Goal: Task Accomplishment & Management: Manage account settings

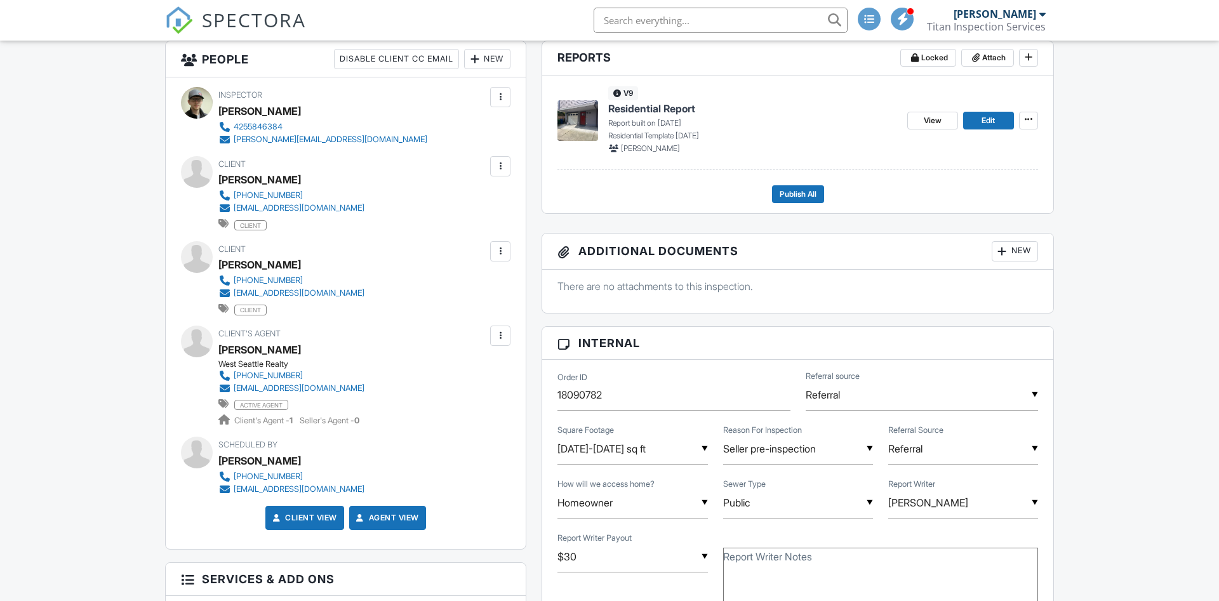
scroll to position [324, 0]
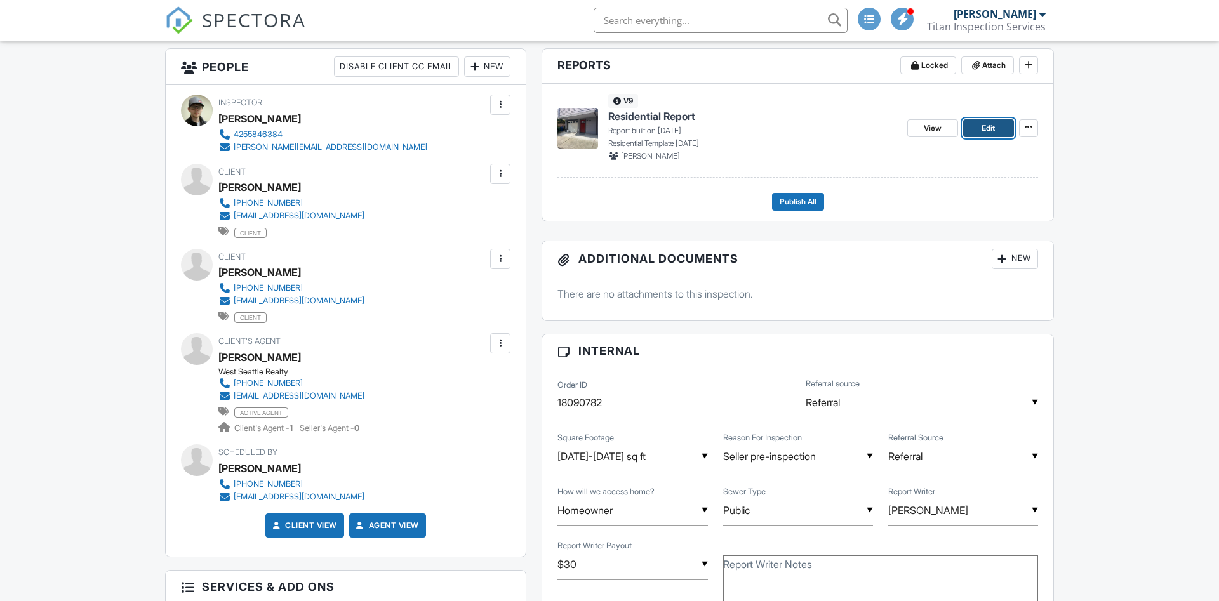
click at [988, 133] on span "Edit" at bounding box center [987, 128] width 13 height 13
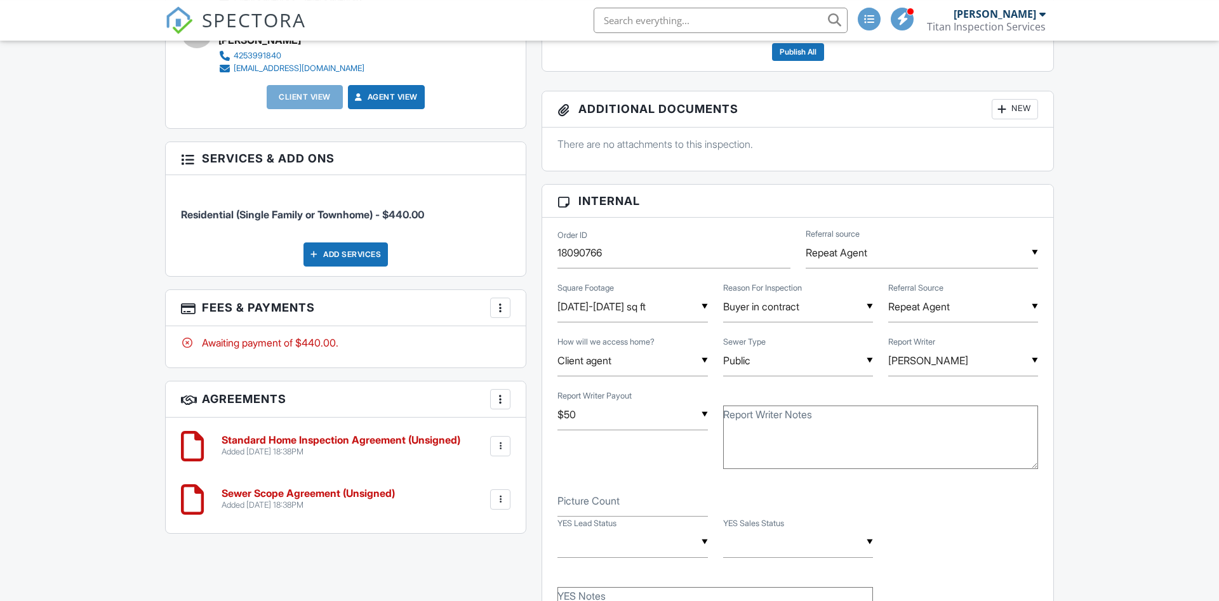
scroll to position [712, 0]
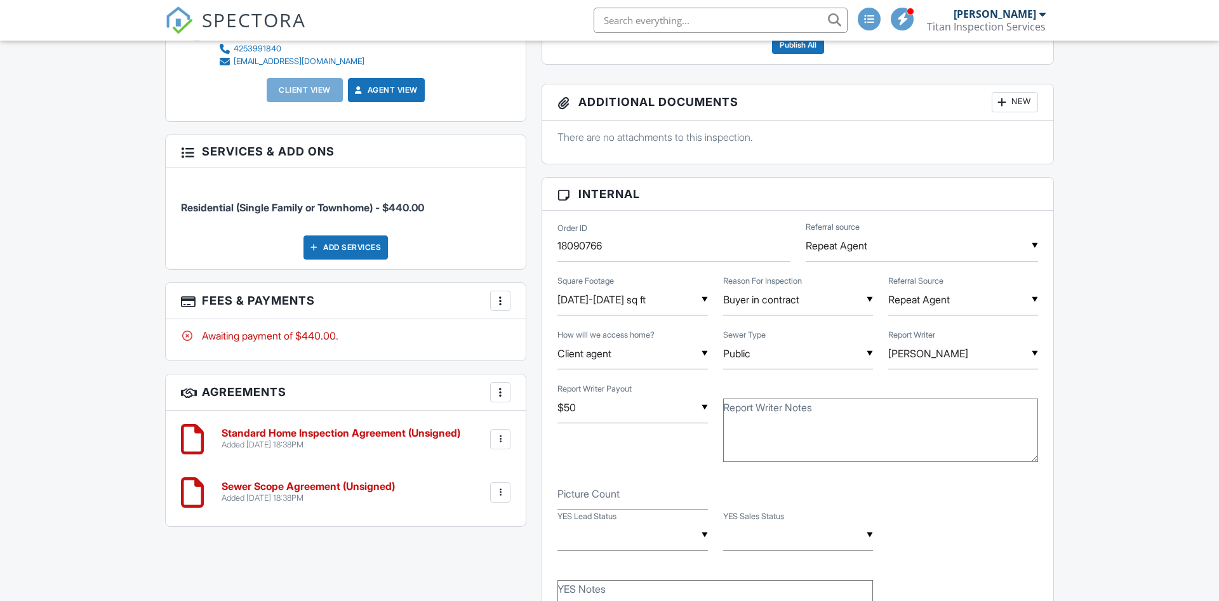
click at [501, 494] on div at bounding box center [500, 492] width 13 height 13
click at [464, 593] on li "Delete" at bounding box center [466, 591] width 72 height 32
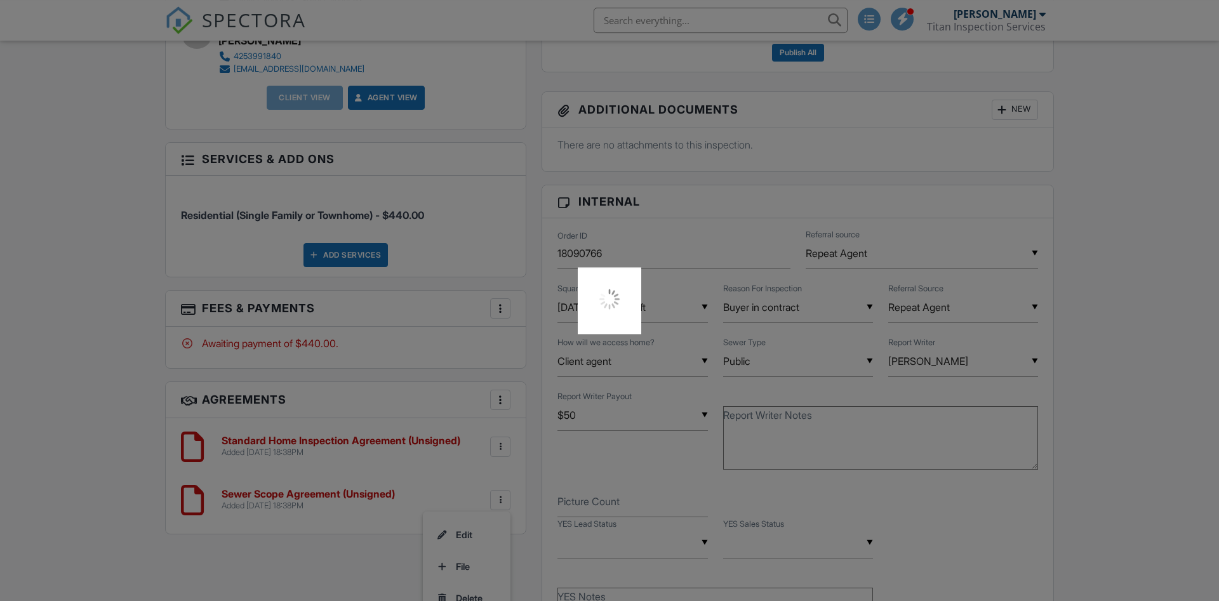
scroll to position [453, 0]
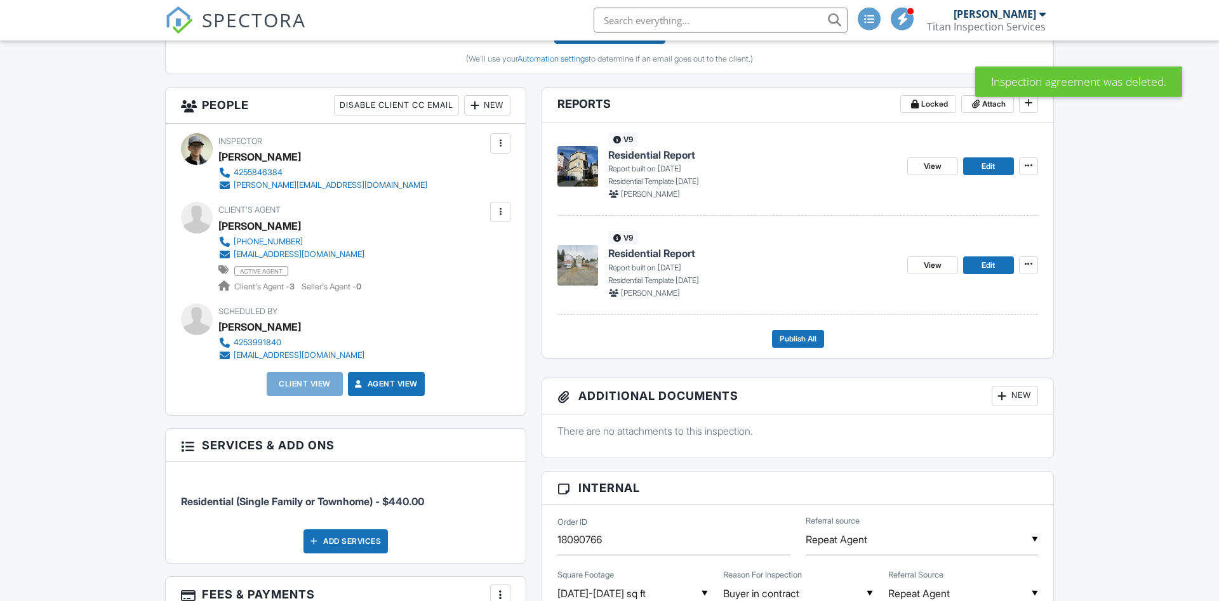
scroll to position [453, 0]
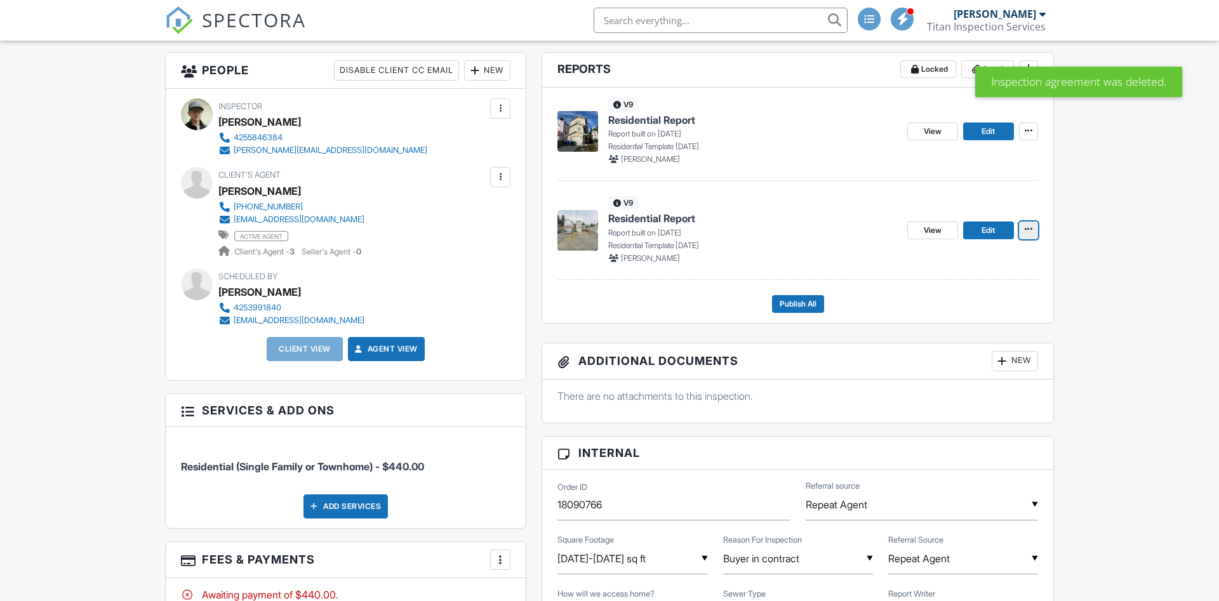
click at [1026, 227] on icon at bounding box center [1028, 229] width 8 height 9
click at [933, 315] on input "Delete Report" at bounding box center [964, 324] width 129 height 29
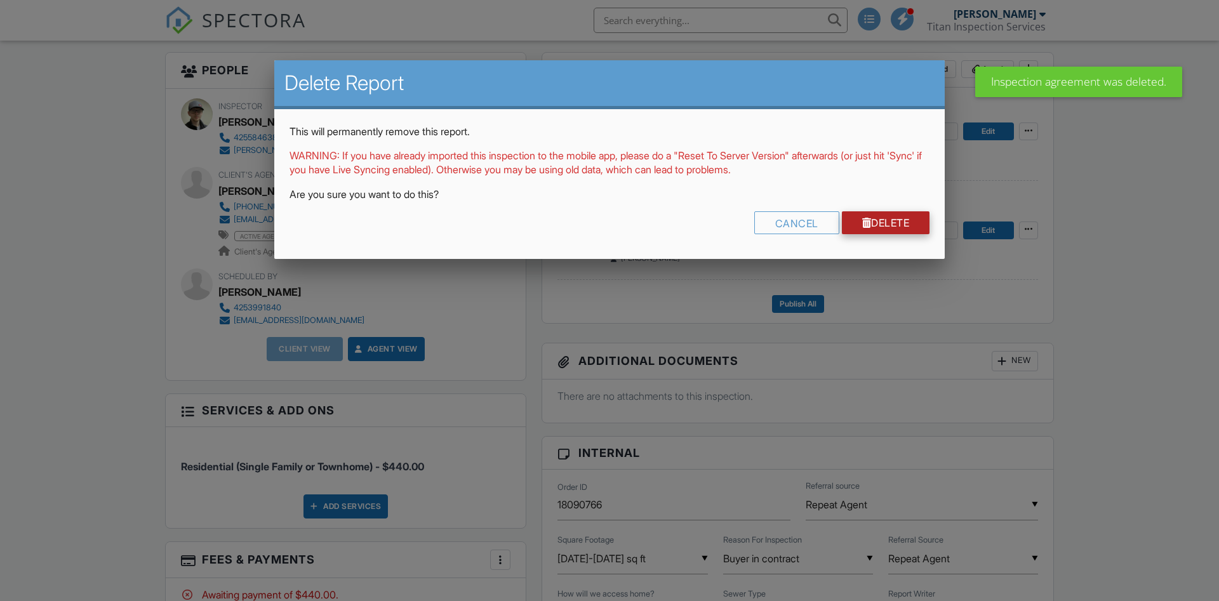
click at [874, 225] on link "Delete" at bounding box center [886, 222] width 88 height 23
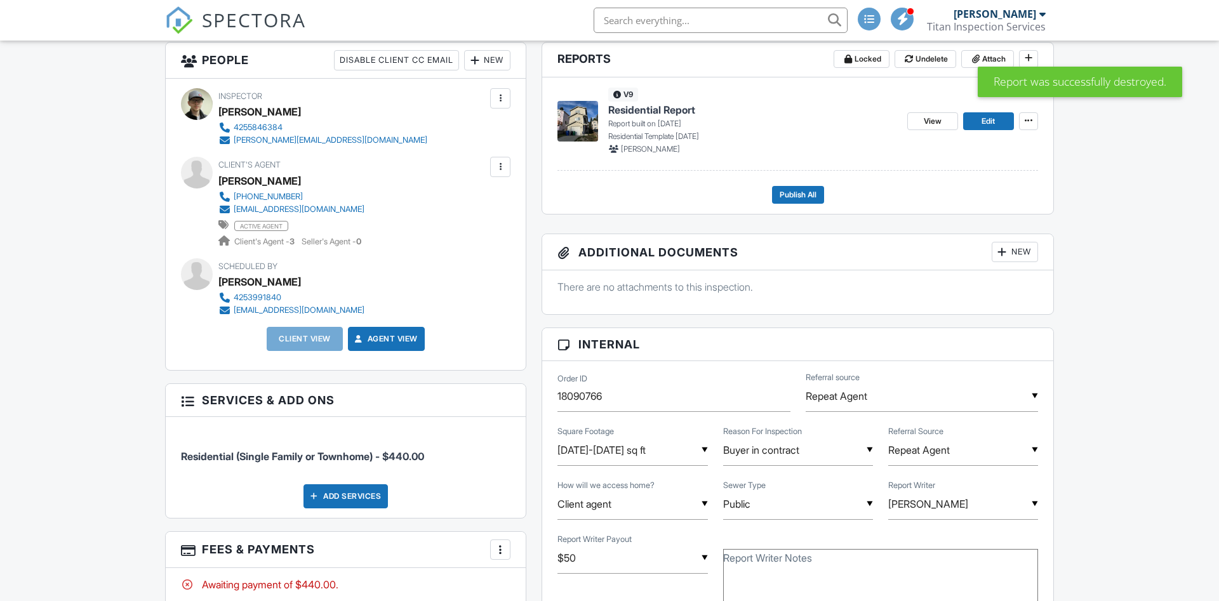
scroll to position [388, 0]
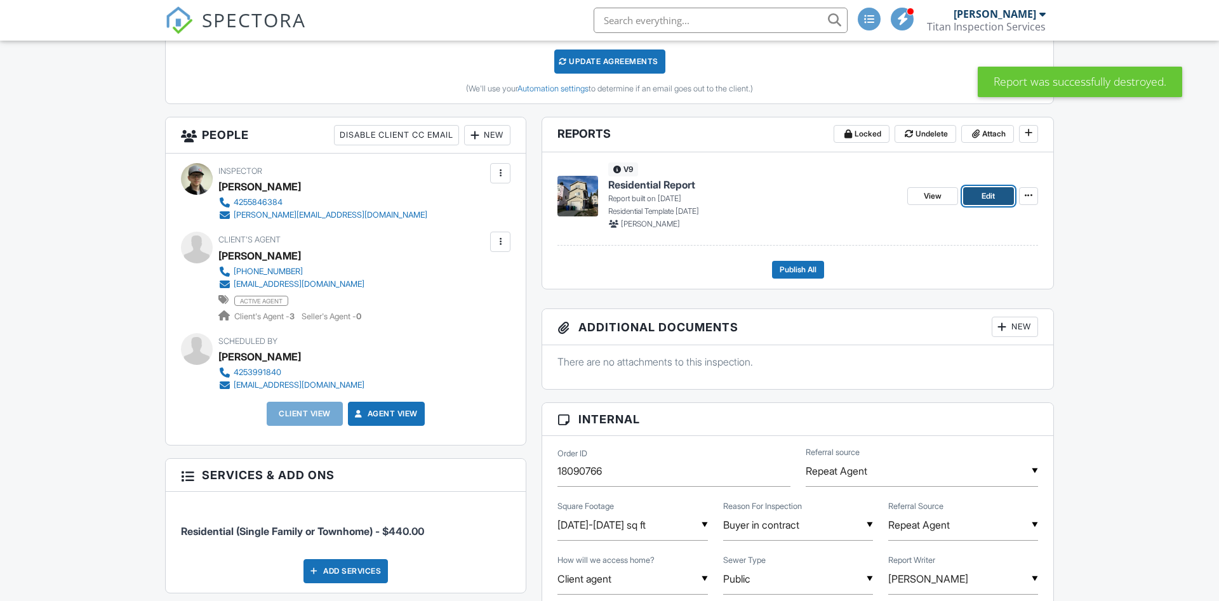
click at [984, 191] on span "Edit" at bounding box center [987, 196] width 13 height 13
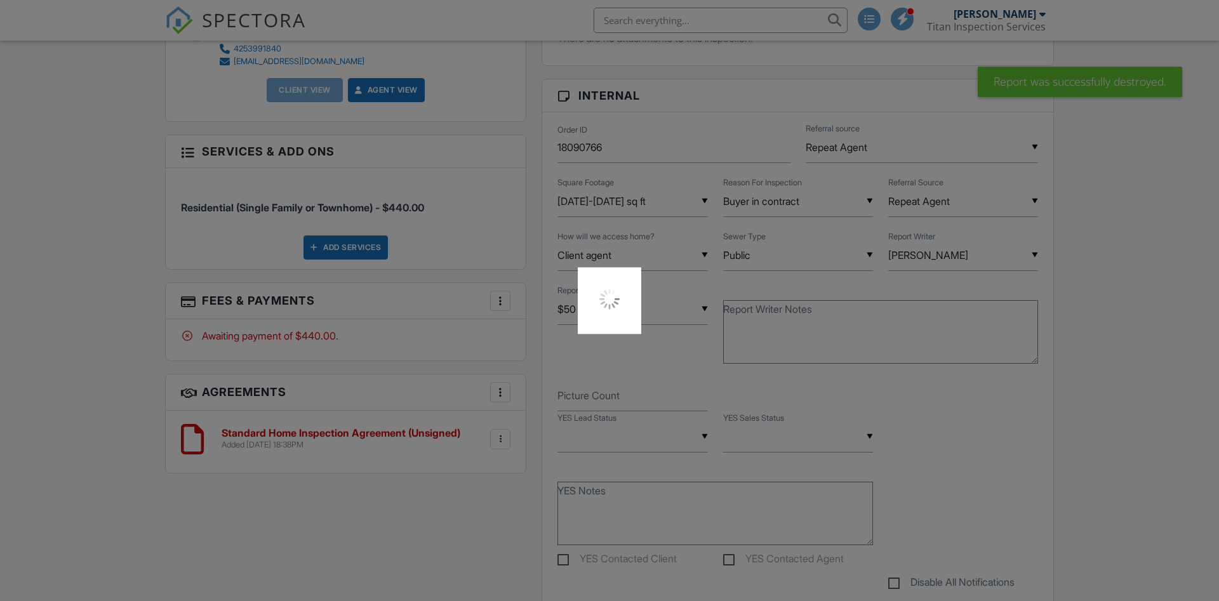
scroll to position [832, 0]
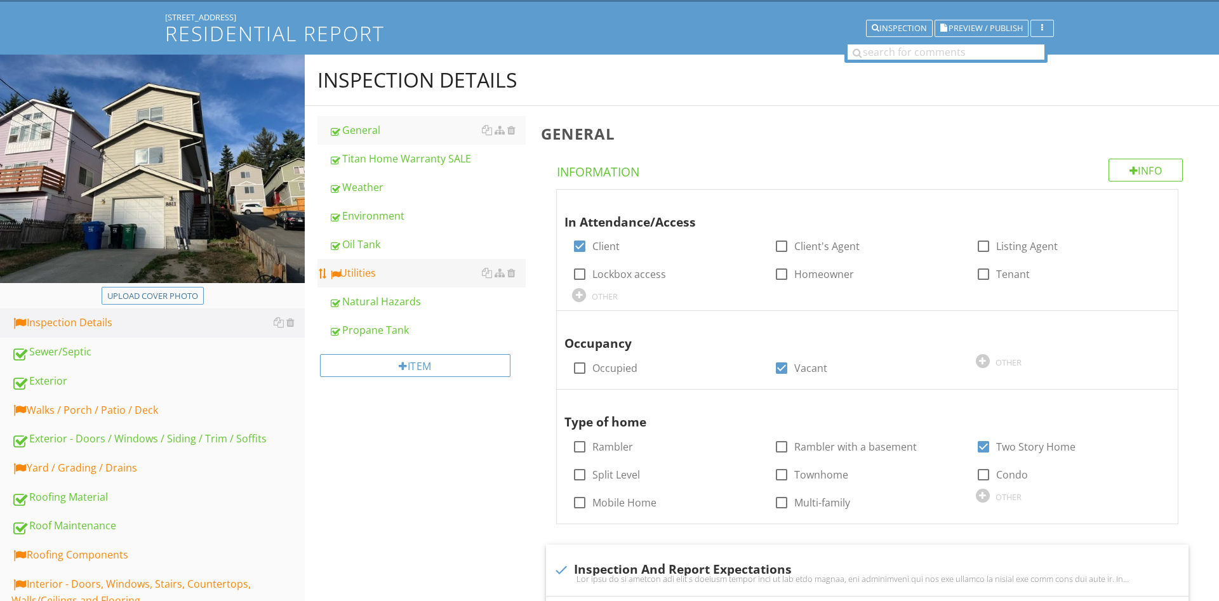
scroll to position [65, 0]
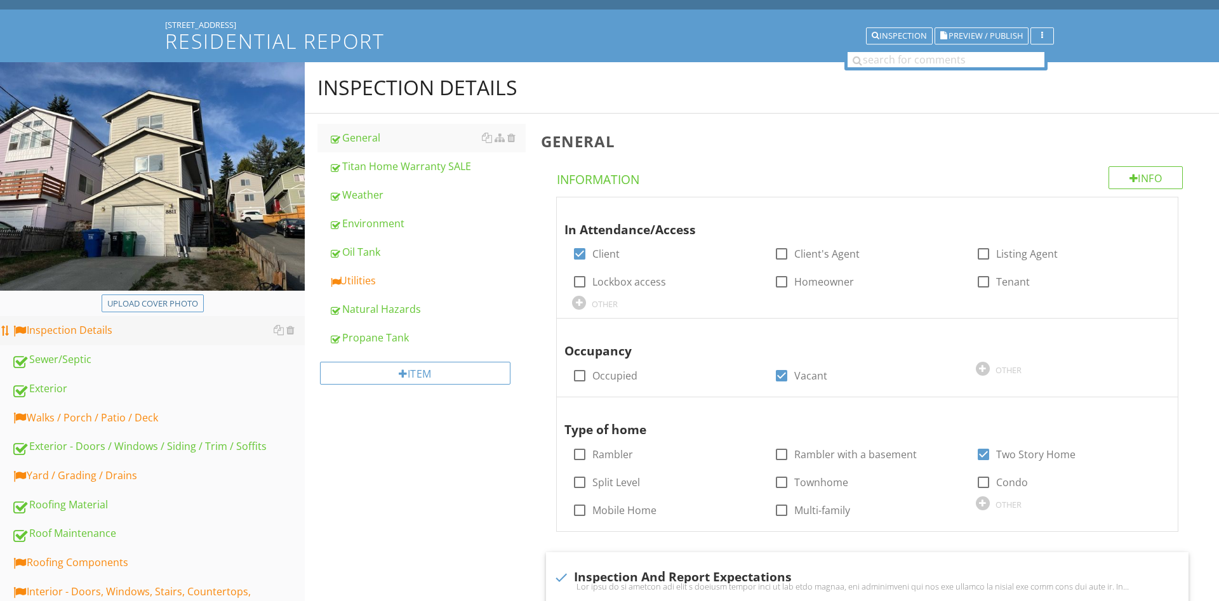
click at [105, 329] on div "Inspection Details" at bounding box center [157, 330] width 293 height 17
click at [415, 286] on div "Utilities" at bounding box center [427, 280] width 197 height 15
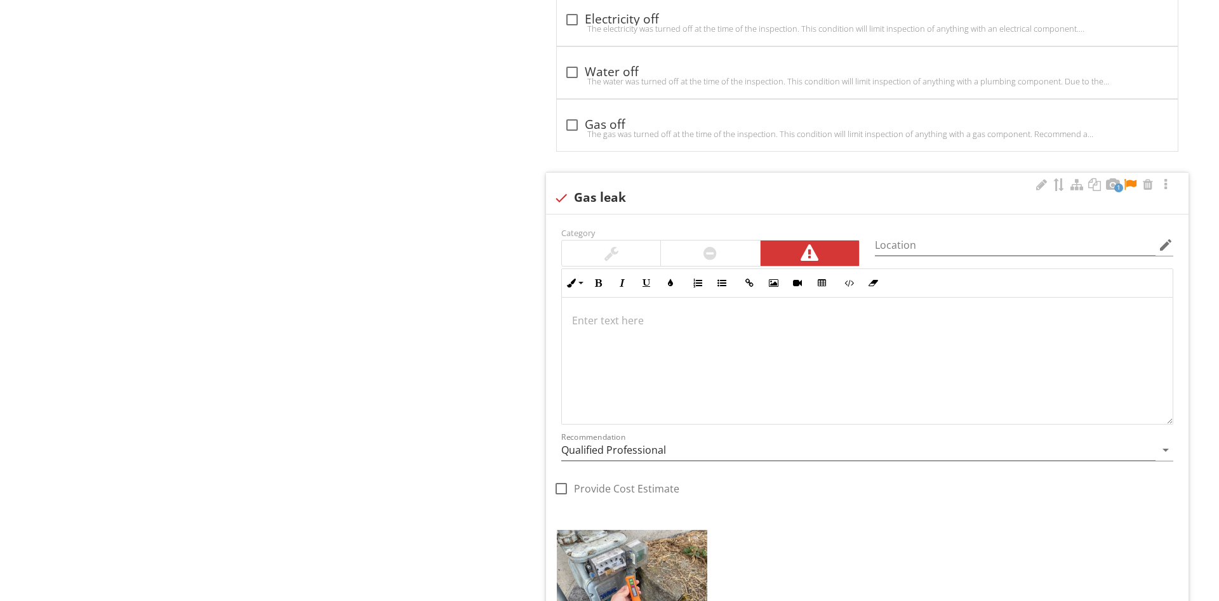
scroll to position [1554, 0]
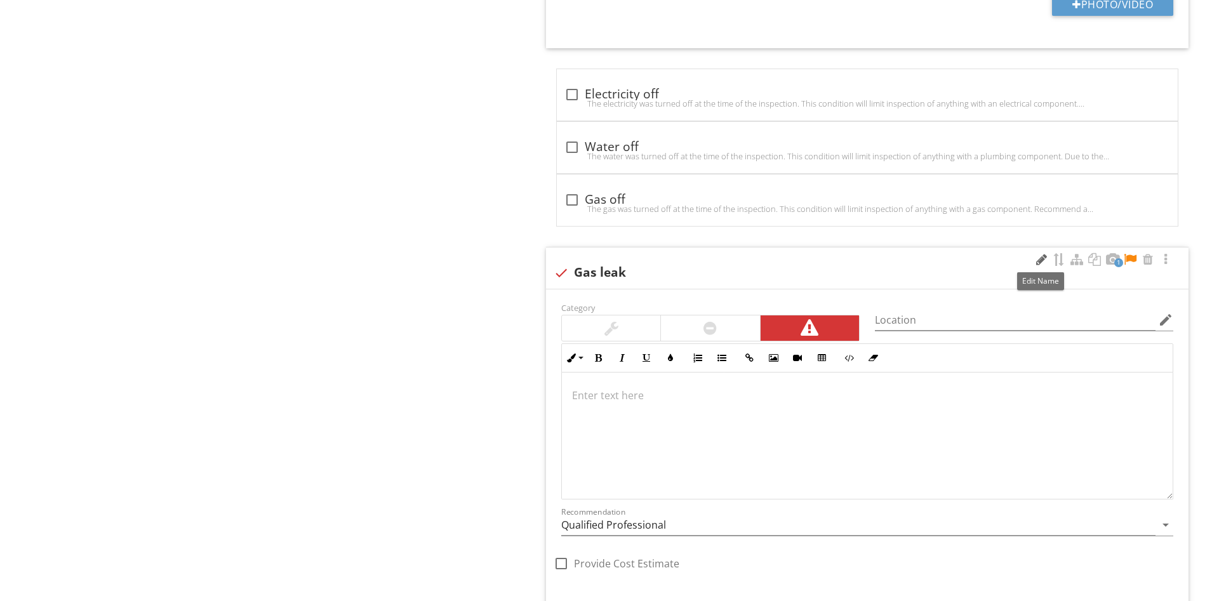
click at [1036, 256] on div at bounding box center [1040, 259] width 15 height 13
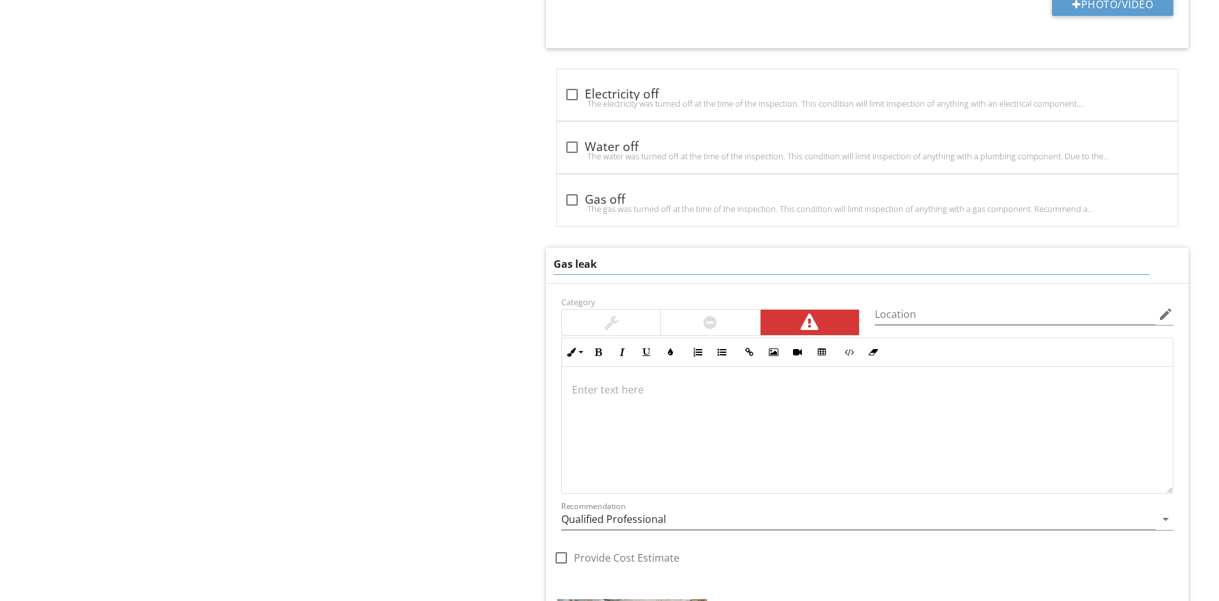
click at [555, 265] on input "Gas leak" at bounding box center [852, 264] width 596 height 21
type input "Appears to be a Gas leak"
click at [684, 435] on div at bounding box center [867, 430] width 611 height 127
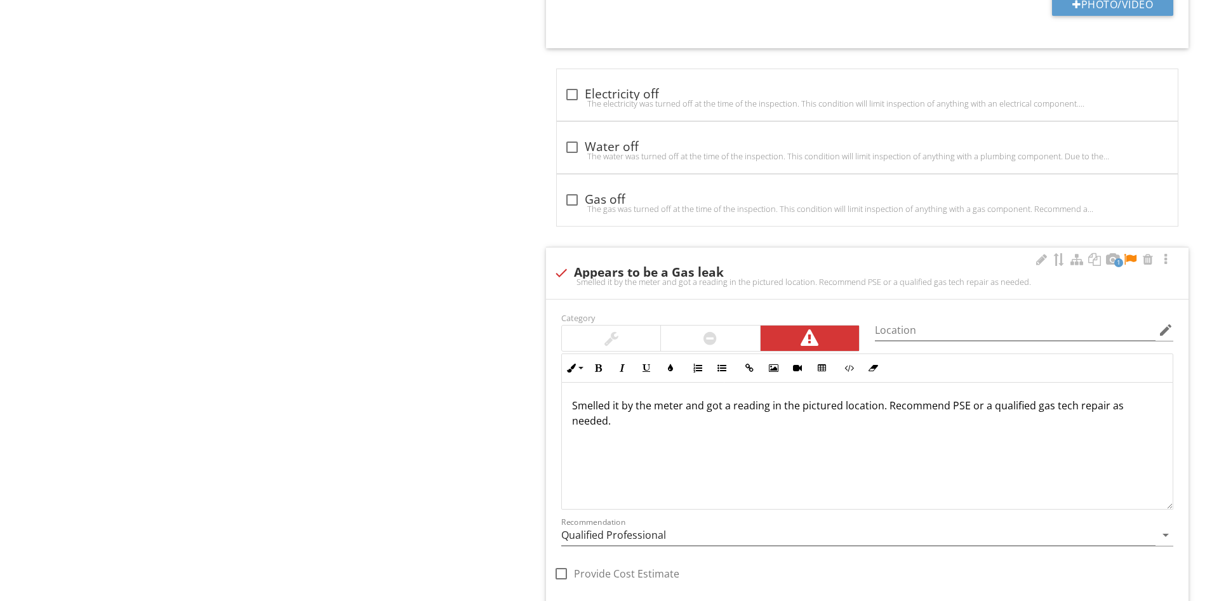
scroll to position [0, 0]
drag, startPoint x: 1163, startPoint y: 409, endPoint x: 968, endPoint y: 402, distance: 195.0
click at [968, 402] on div "Smelled it by the meter and got a reading in the pictured location. Recommend P…" at bounding box center [867, 446] width 611 height 127
click at [1134, 260] on div at bounding box center [1129, 259] width 15 height 13
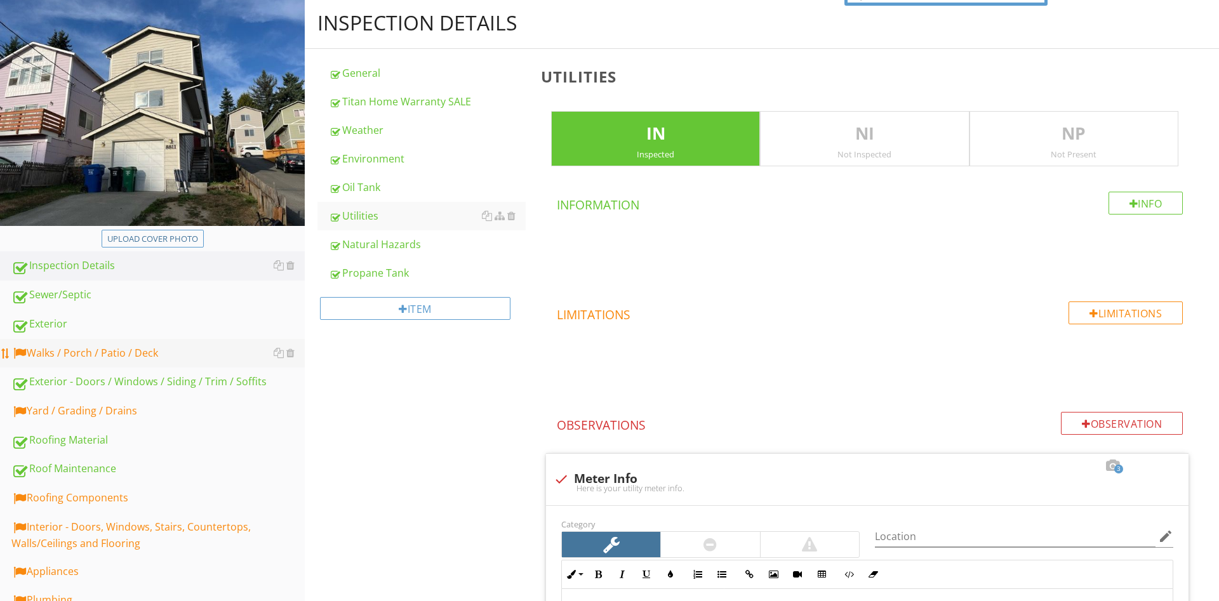
click at [115, 347] on div "Walks / Porch / Patio / Deck" at bounding box center [157, 353] width 293 height 17
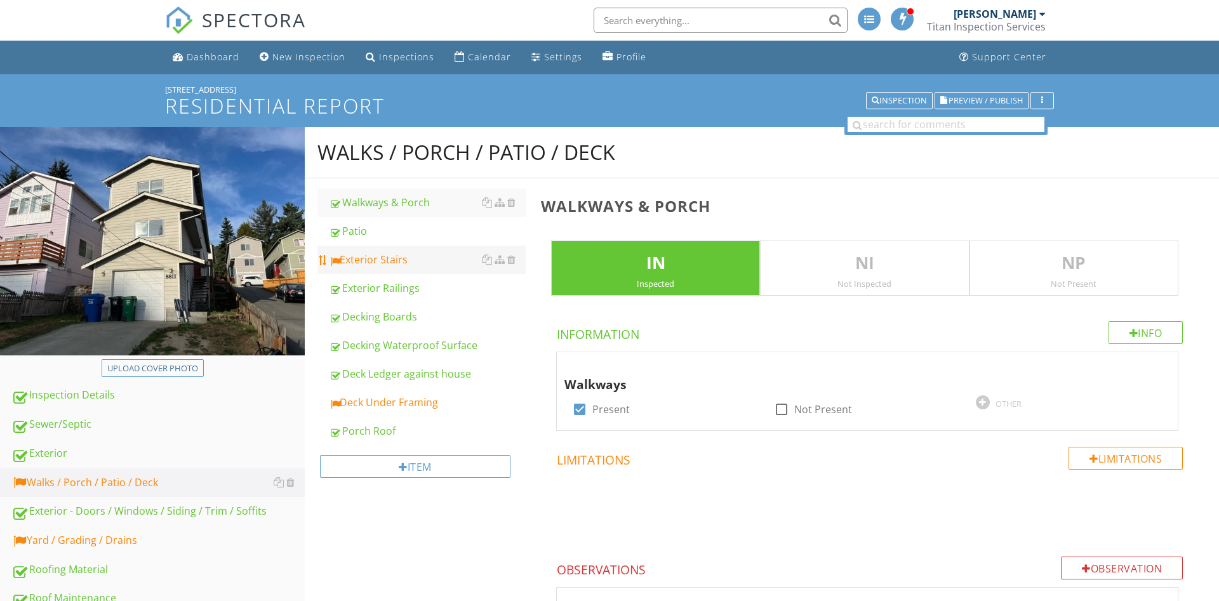
click at [413, 258] on div "Exterior Stairs" at bounding box center [427, 259] width 197 height 15
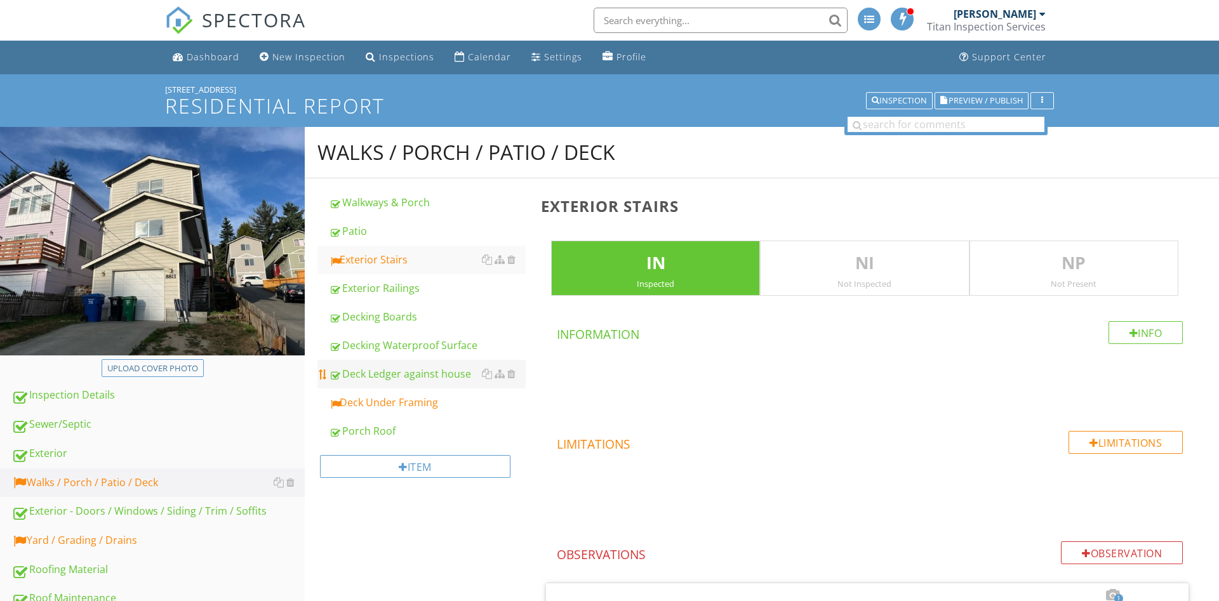
click at [360, 388] on li "Deck Ledger against house" at bounding box center [421, 374] width 208 height 29
click at [387, 404] on div "Deck Under Framing" at bounding box center [427, 402] width 197 height 15
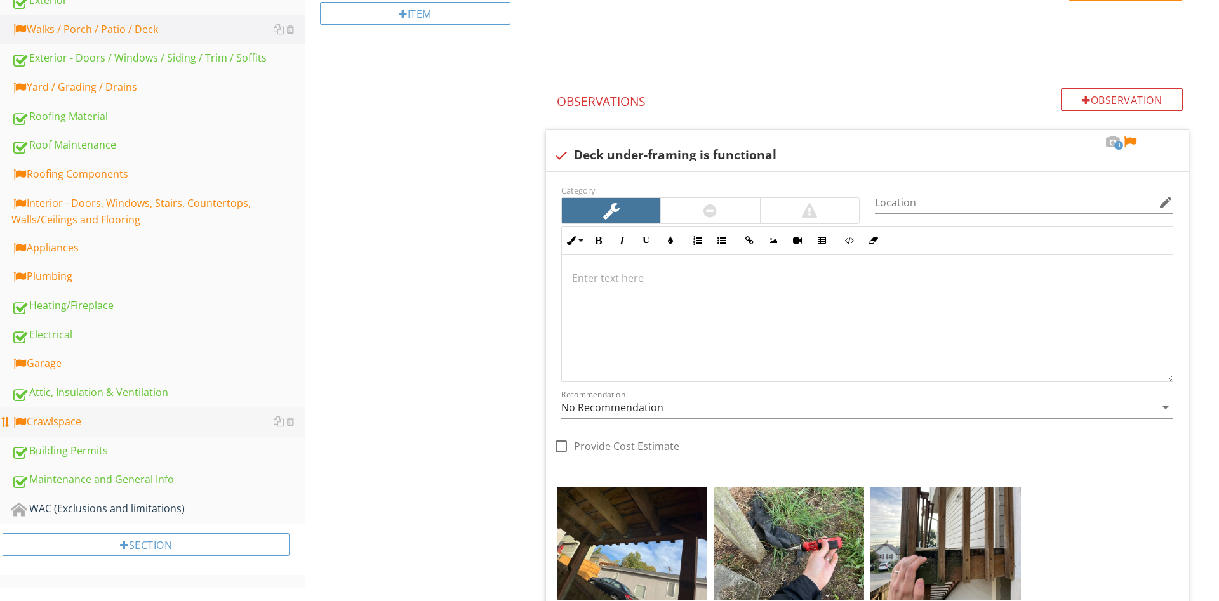
click at [51, 424] on div "Crawlspace" at bounding box center [157, 422] width 293 height 17
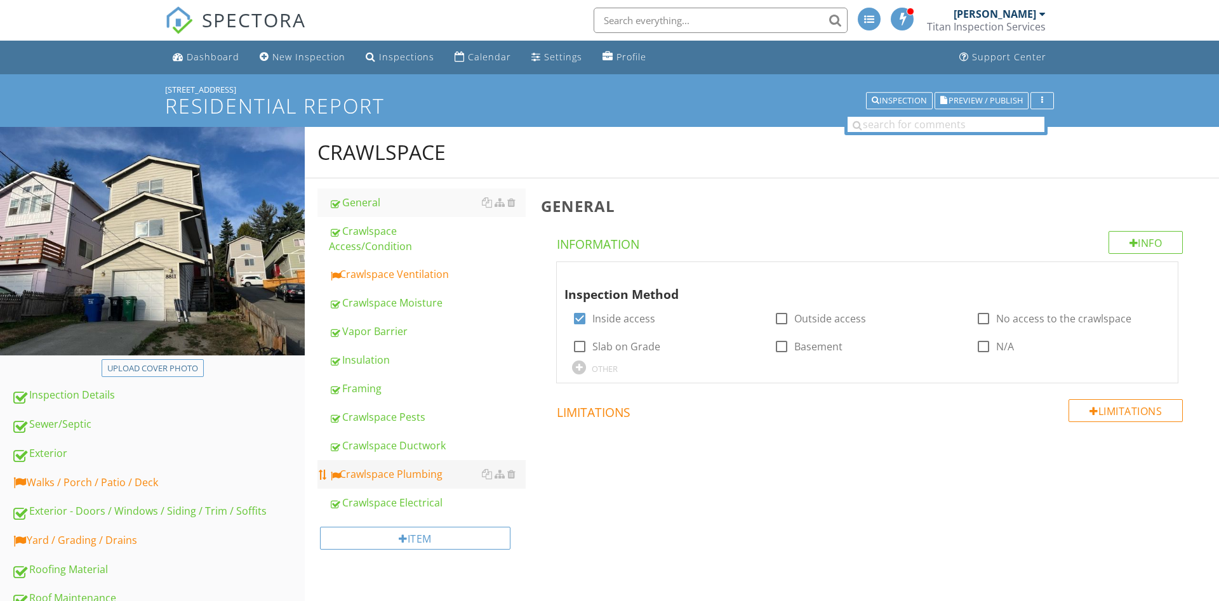
click at [415, 473] on link "Crawlspace Plumbing" at bounding box center [427, 474] width 197 height 28
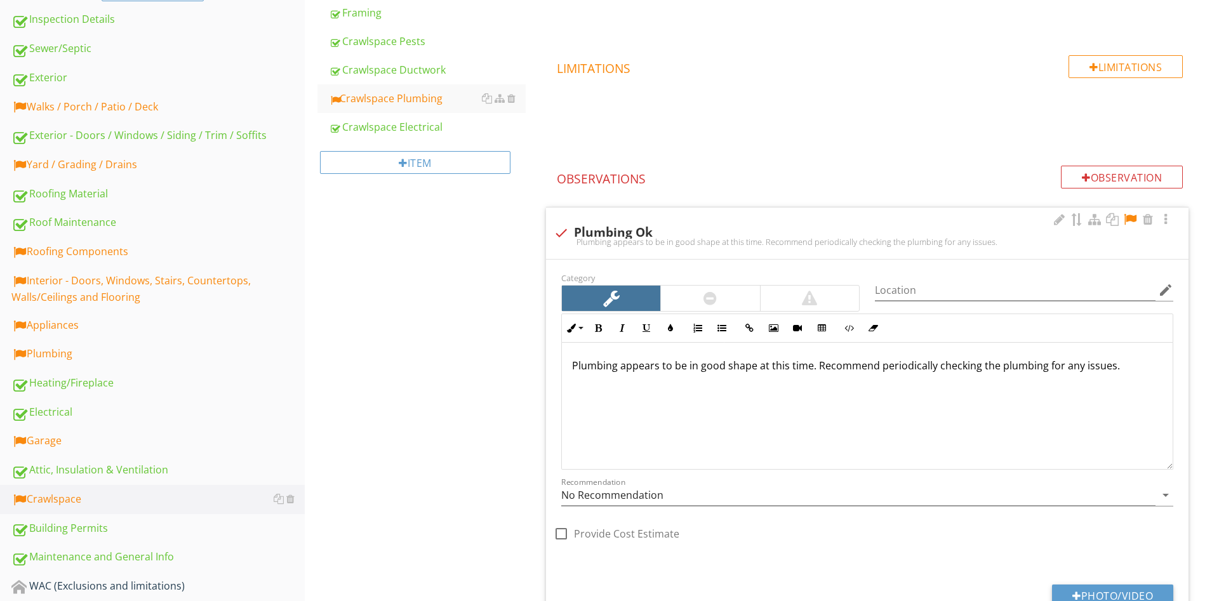
scroll to position [301, 0]
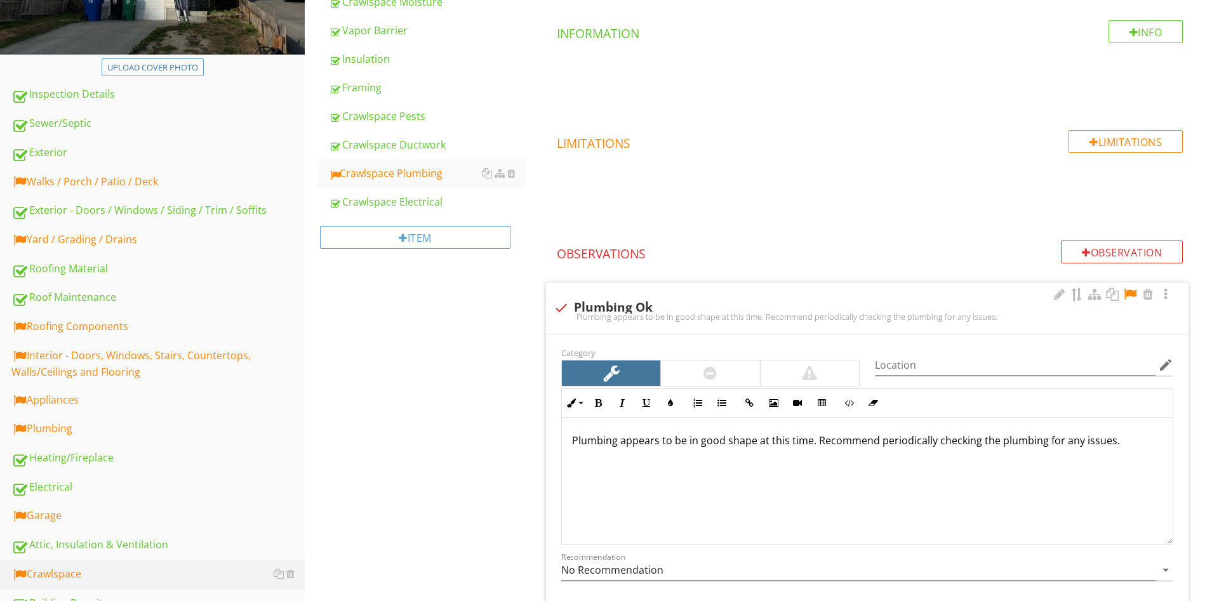
click at [1128, 293] on div at bounding box center [1129, 294] width 15 height 13
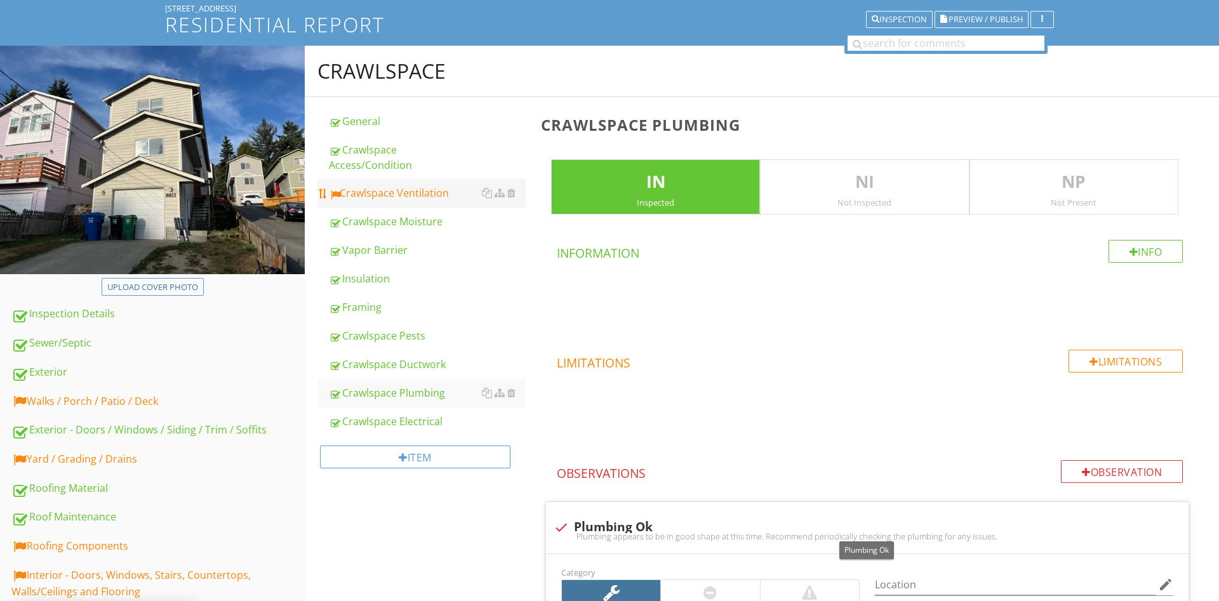
scroll to position [0, 0]
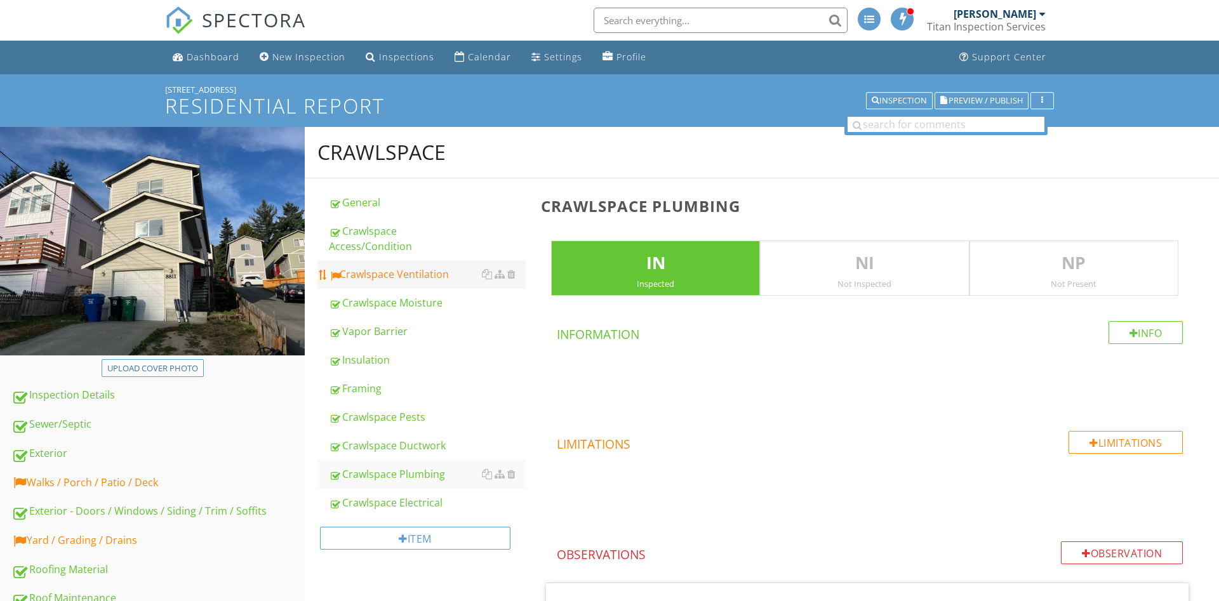
click at [405, 267] on div "Crawlspace Ventilation" at bounding box center [427, 274] width 197 height 15
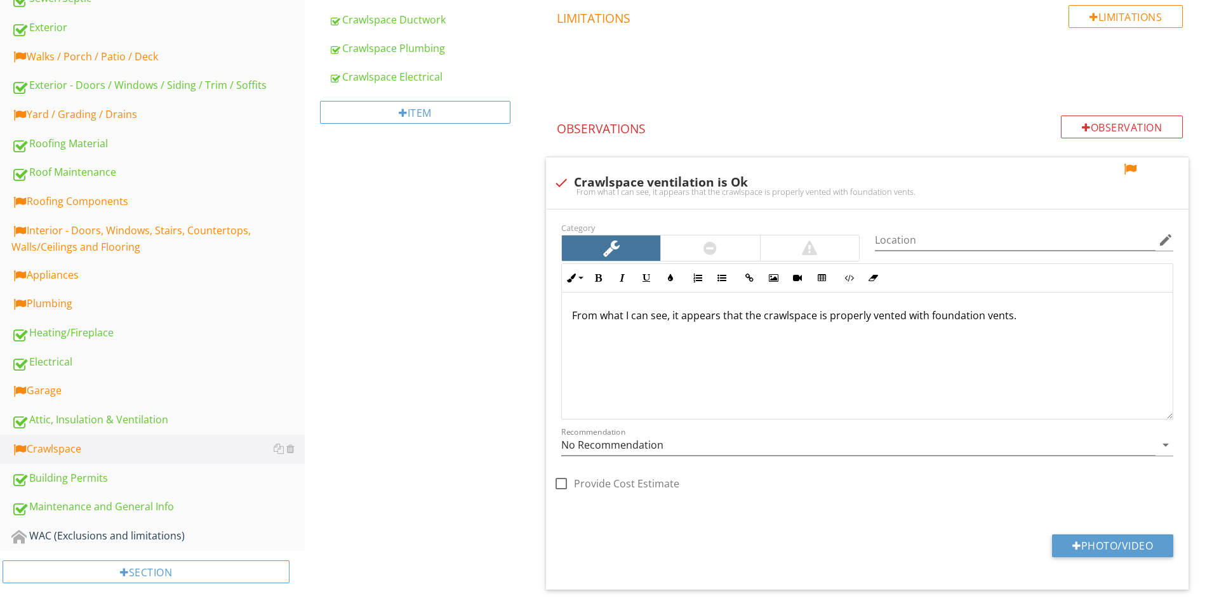
scroll to position [388, 0]
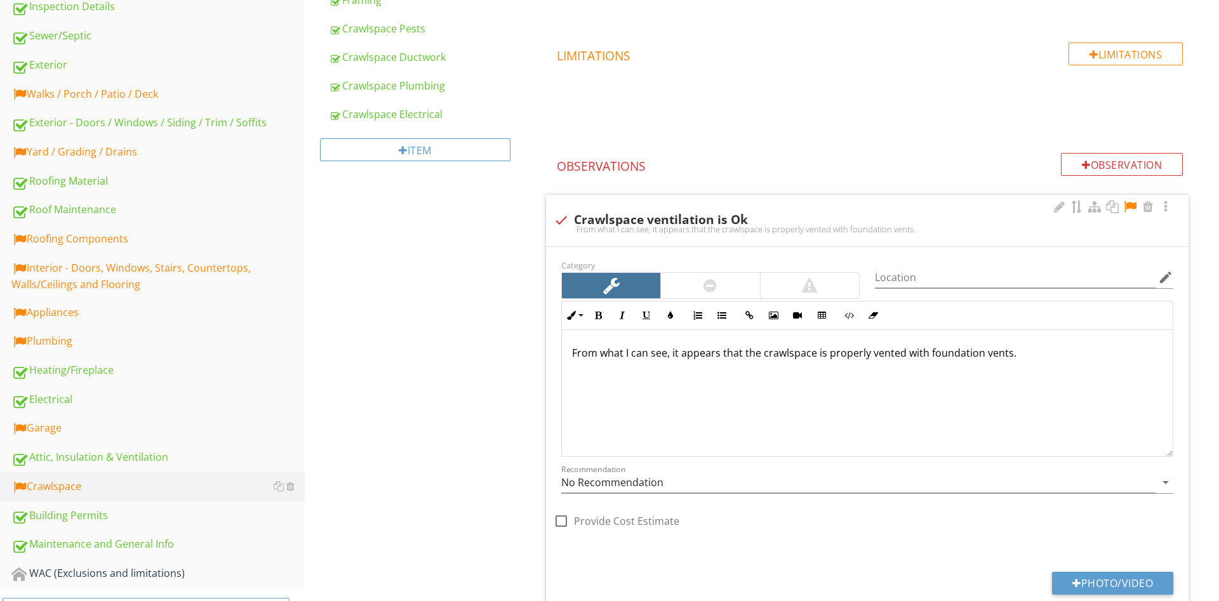
click at [1134, 206] on div at bounding box center [1129, 207] width 15 height 13
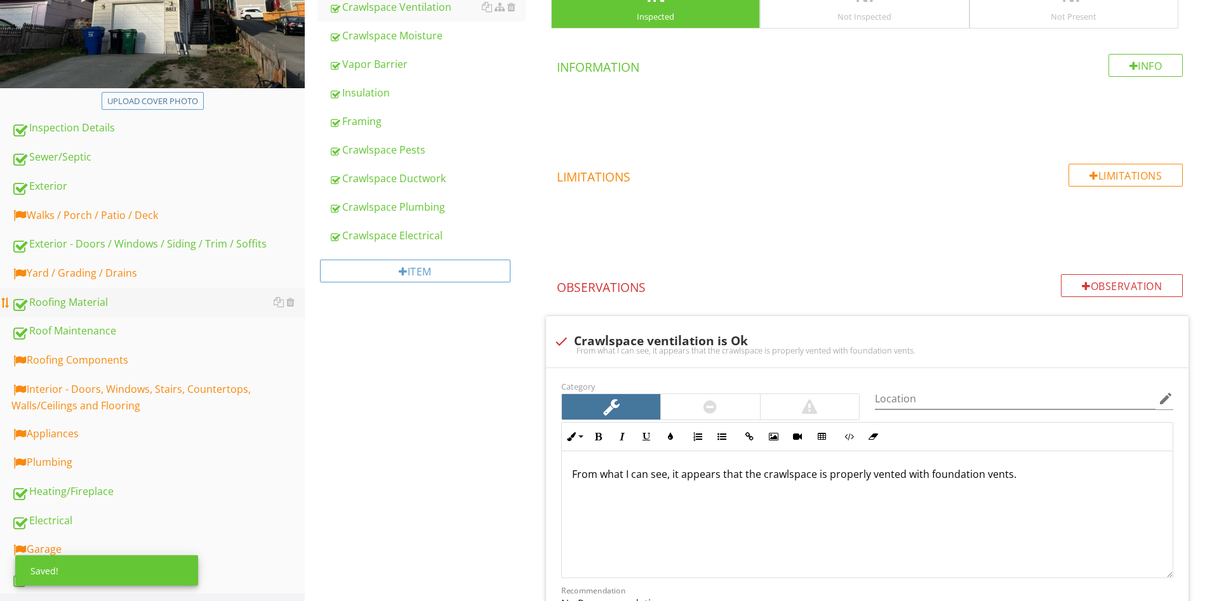
scroll to position [324, 0]
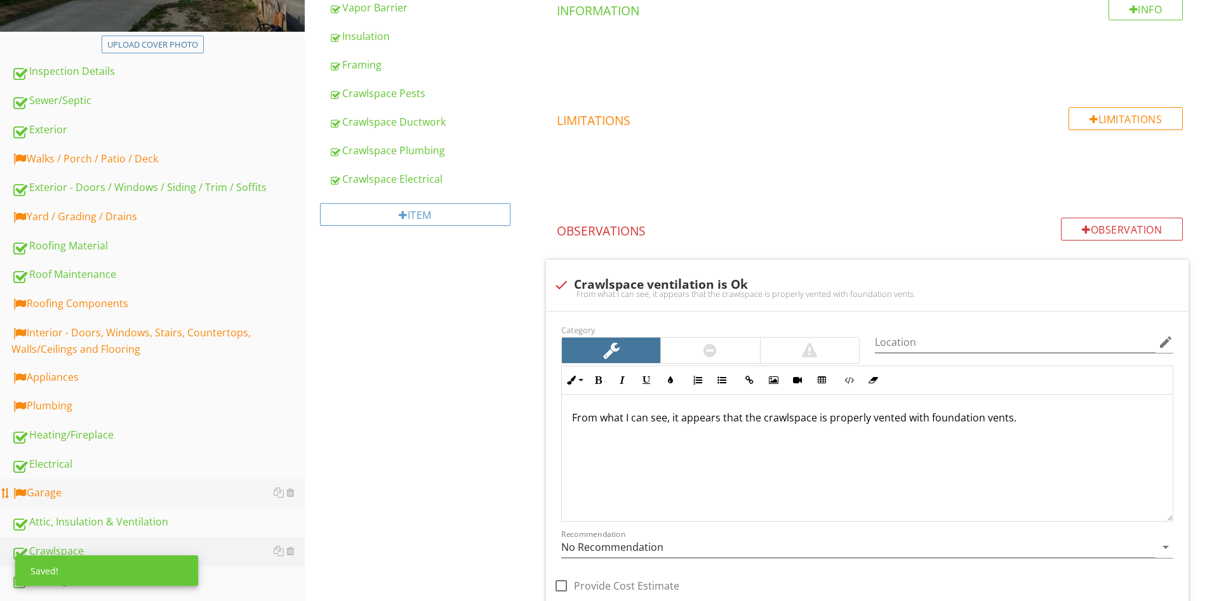
click at [55, 486] on div "Garage" at bounding box center [157, 493] width 293 height 17
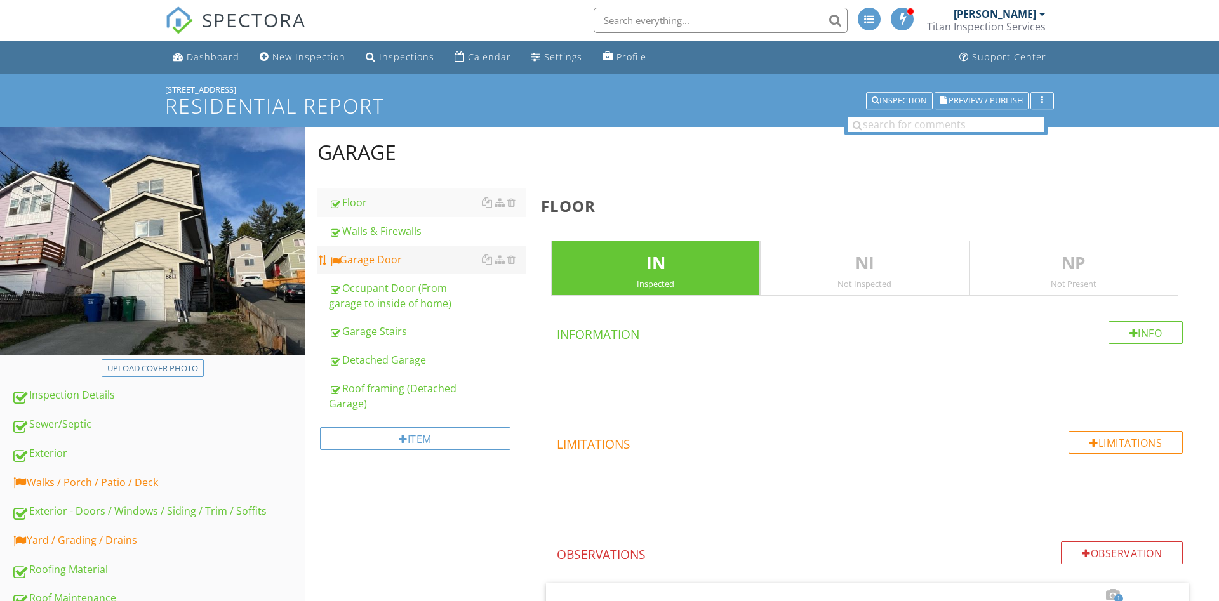
click at [399, 260] on div "Garage Door" at bounding box center [427, 259] width 197 height 15
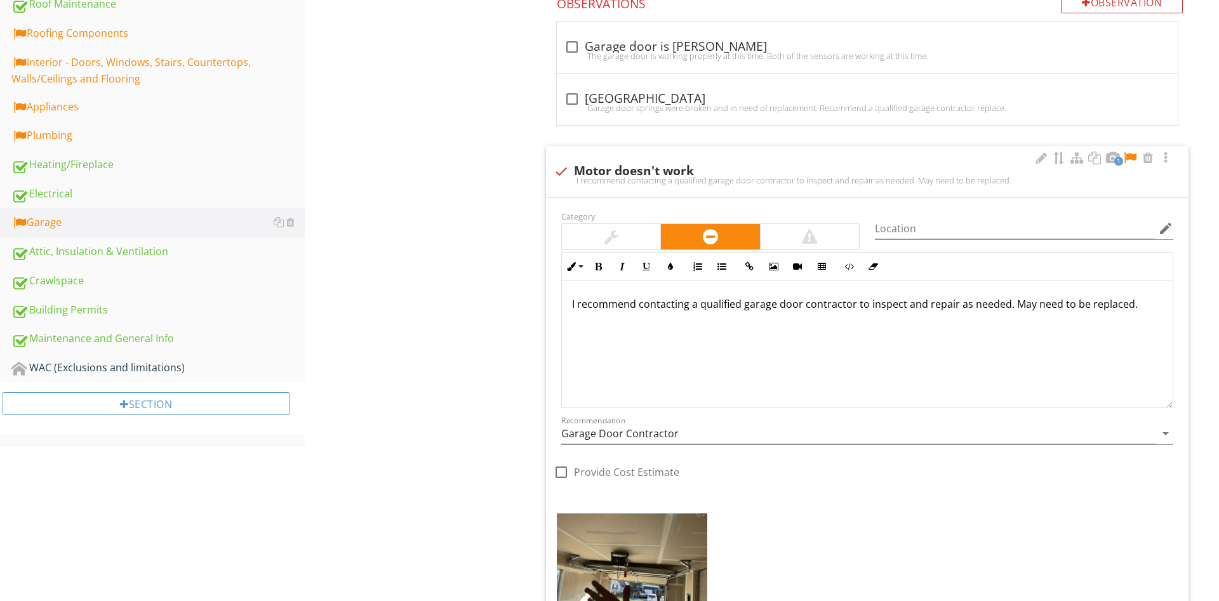
scroll to position [583, 0]
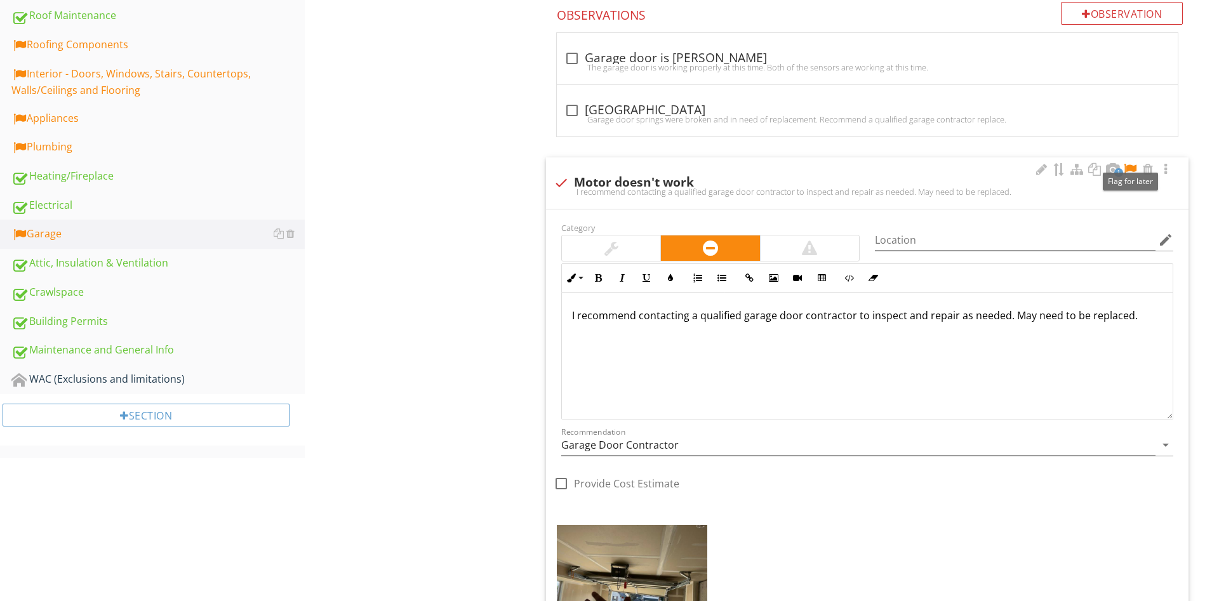
click at [1129, 167] on div at bounding box center [1129, 169] width 15 height 13
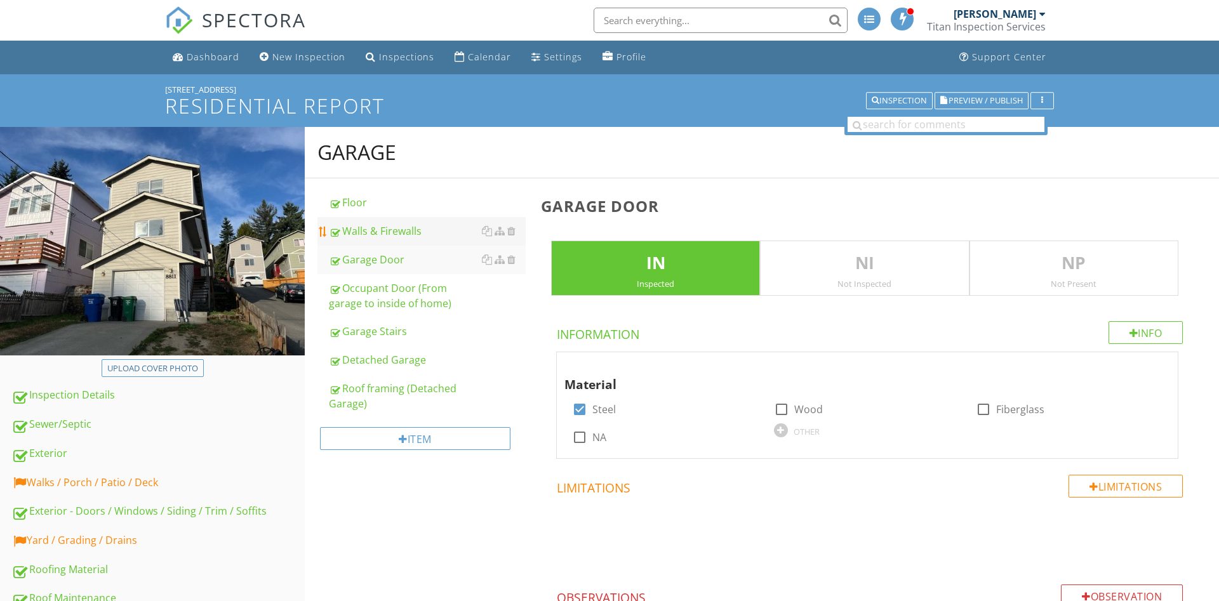
scroll to position [324, 0]
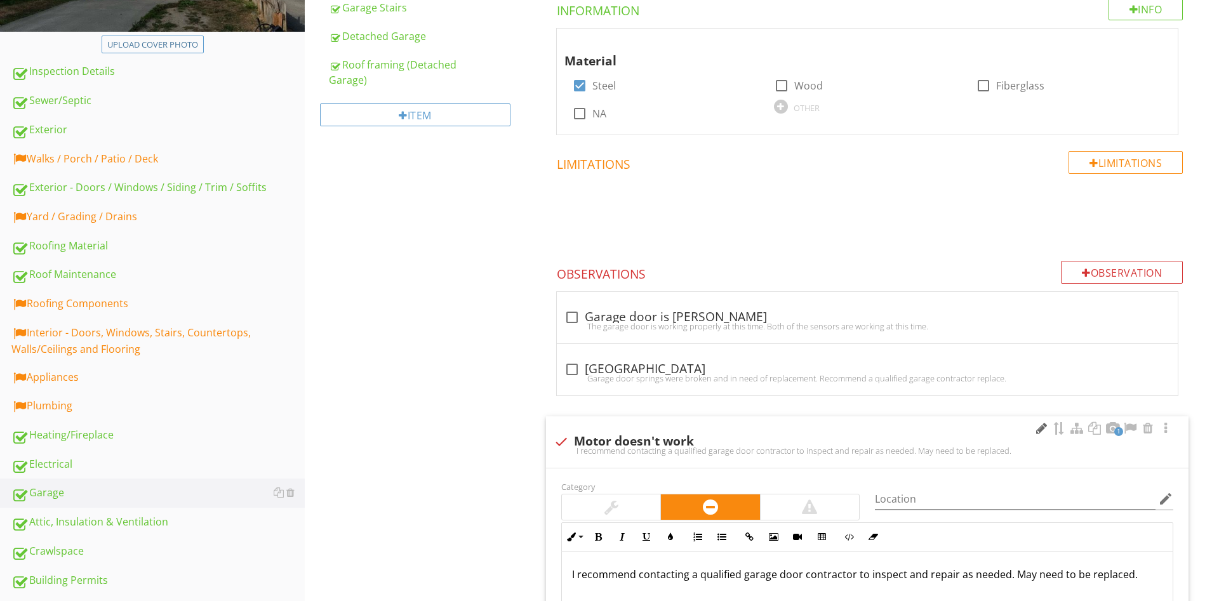
click at [1037, 431] on div at bounding box center [1040, 428] width 15 height 13
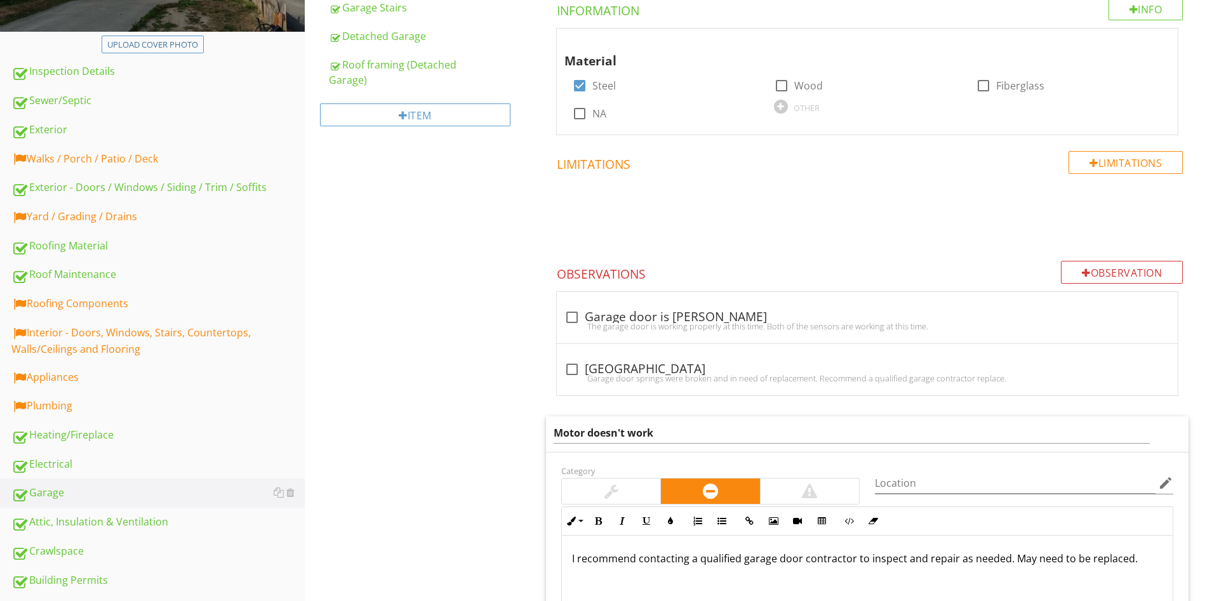
drag, startPoint x: 740, startPoint y: 458, endPoint x: 721, endPoint y: 442, distance: 24.8
click at [711, 433] on input "Motor doesn't work" at bounding box center [852, 433] width 596 height 21
type input "Motor doesn't work properly"
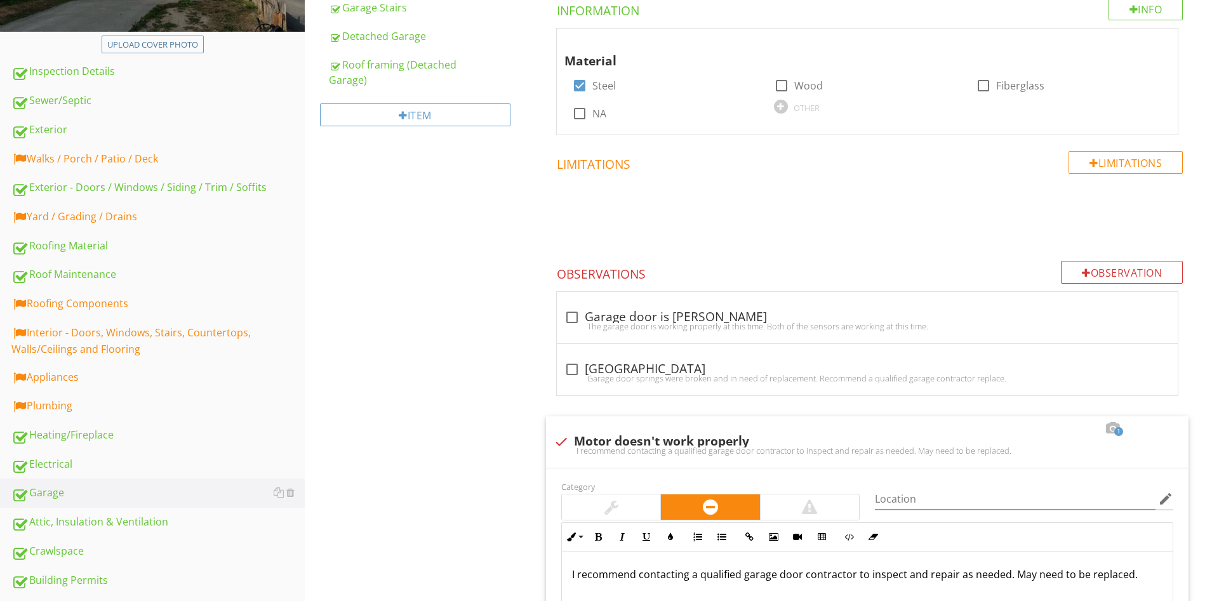
click at [110, 223] on div "Yard / Grading / Drains" at bounding box center [157, 217] width 293 height 17
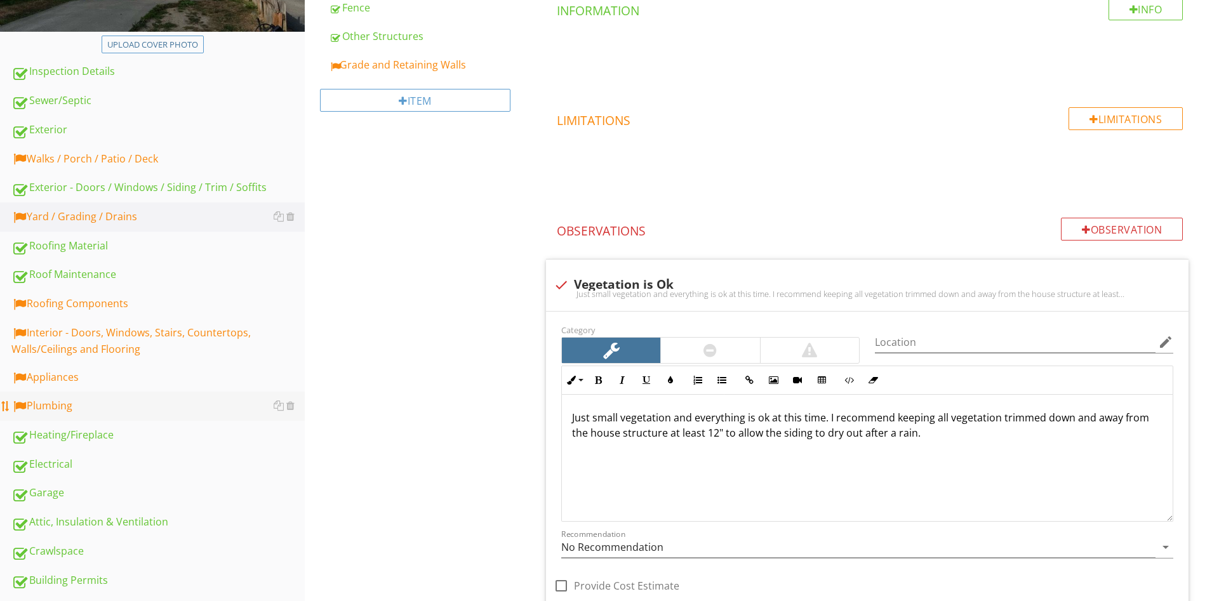
click at [100, 414] on link "Plumbing" at bounding box center [157, 406] width 293 height 29
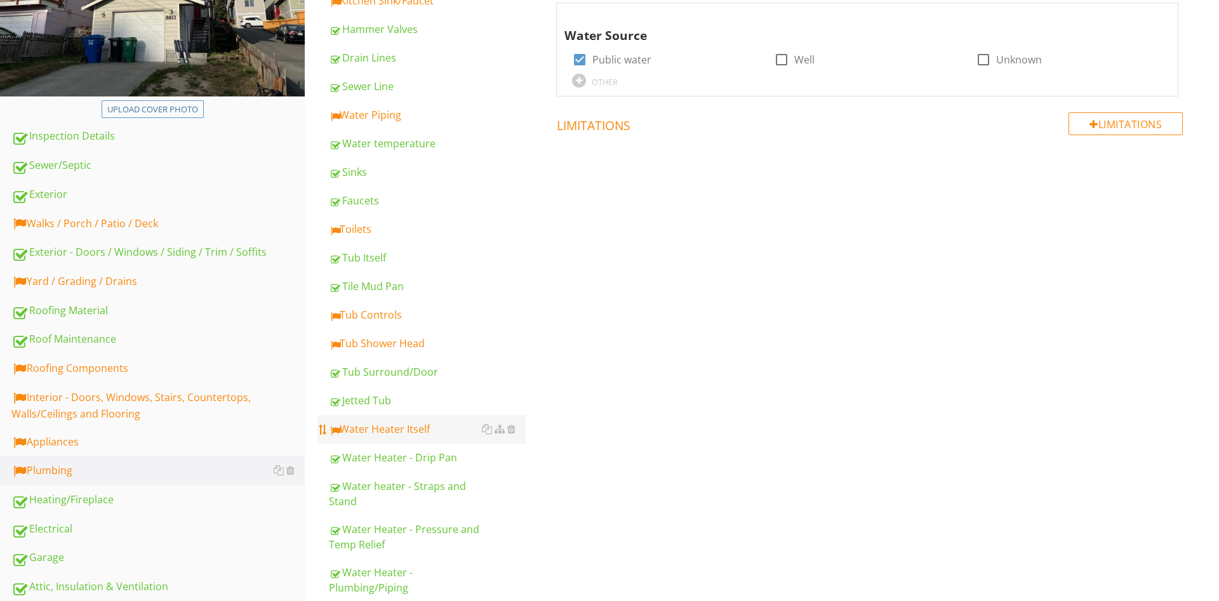
click at [409, 432] on div "Water Heater Itself" at bounding box center [427, 428] width 197 height 15
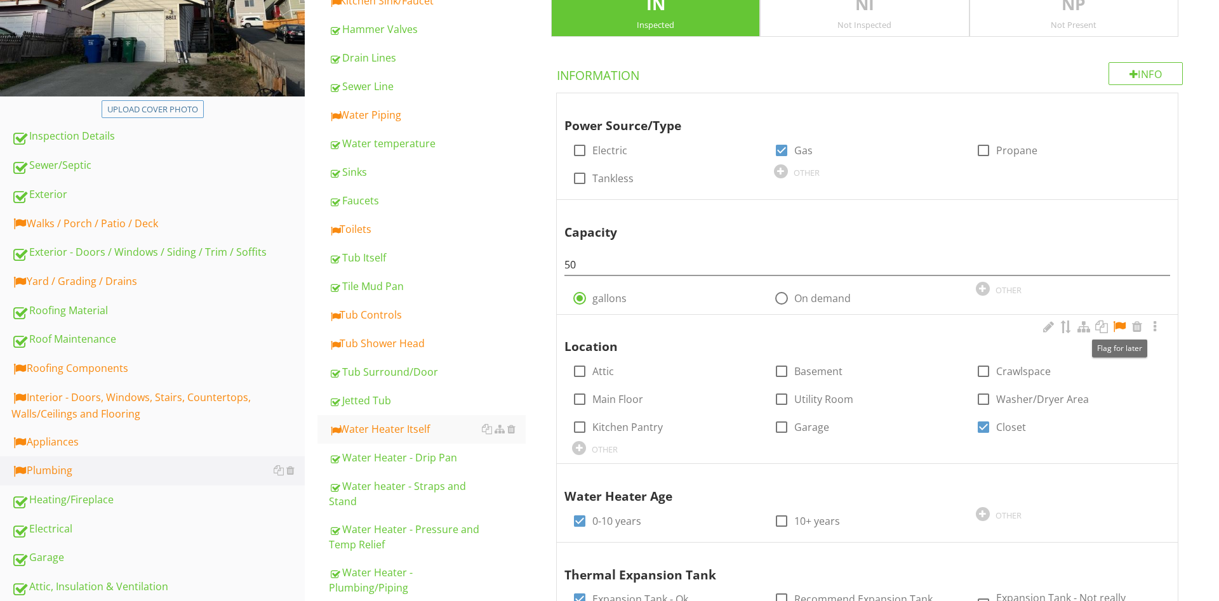
click at [1119, 328] on div at bounding box center [1118, 327] width 15 height 13
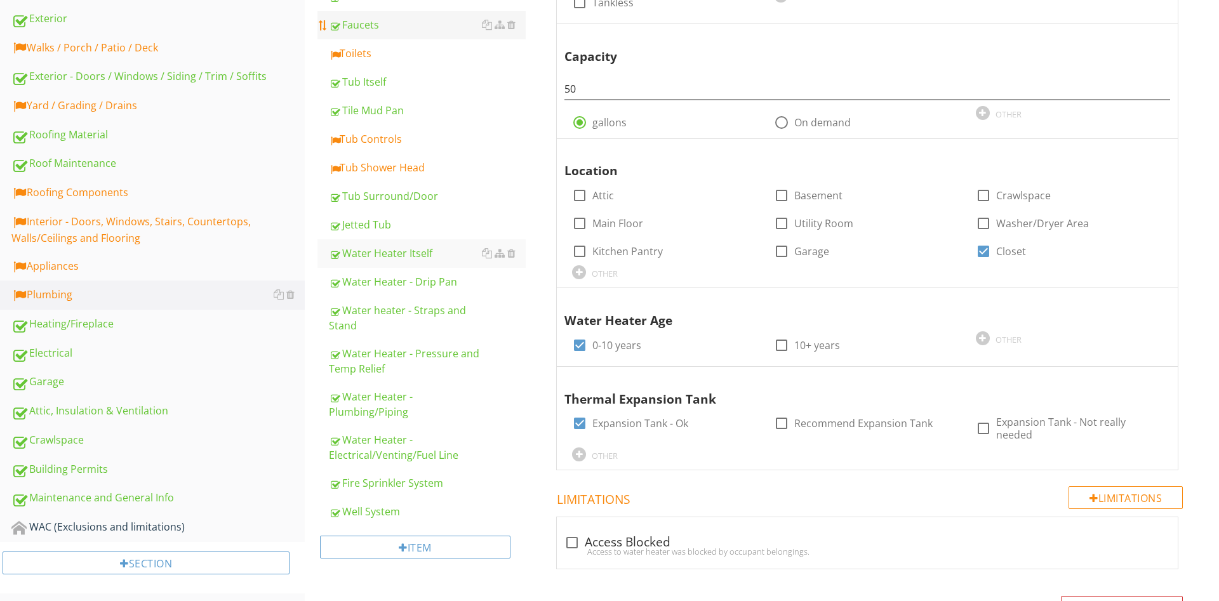
scroll to position [453, 0]
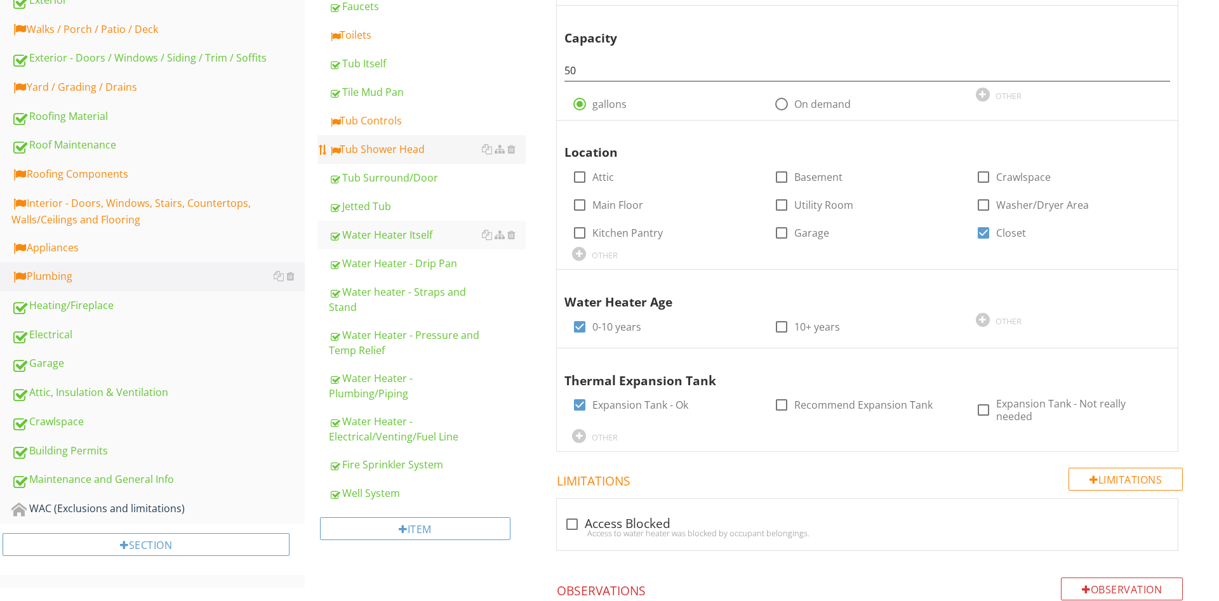
click at [392, 153] on div "Tub Shower Head" at bounding box center [427, 149] width 197 height 15
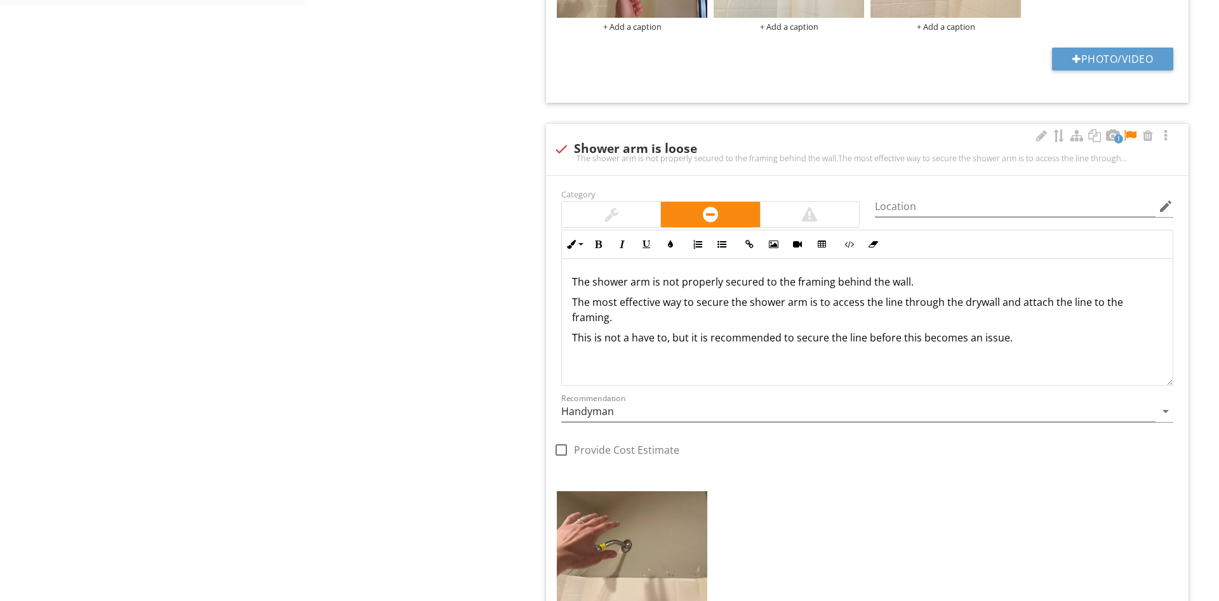
drag, startPoint x: 1050, startPoint y: 331, endPoint x: 571, endPoint y: 220, distance: 491.3
click at [562, 259] on div "The shower arm is not properly secured to the framing behind the wall. The most…" at bounding box center [867, 322] width 611 height 127
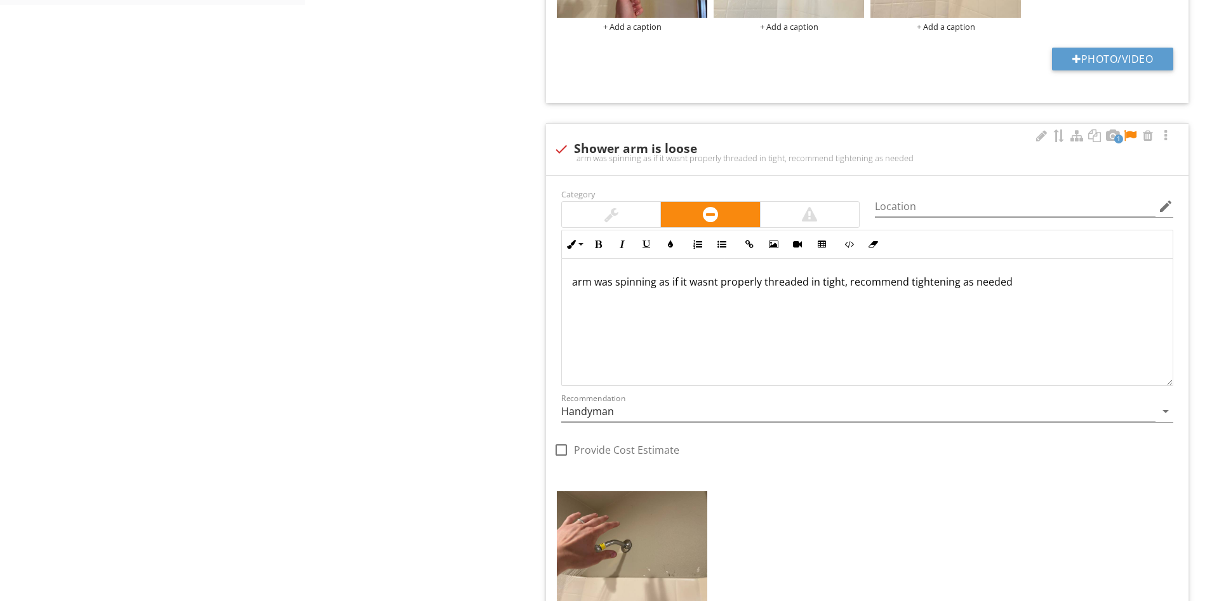
click at [1130, 135] on div at bounding box center [1129, 135] width 15 height 13
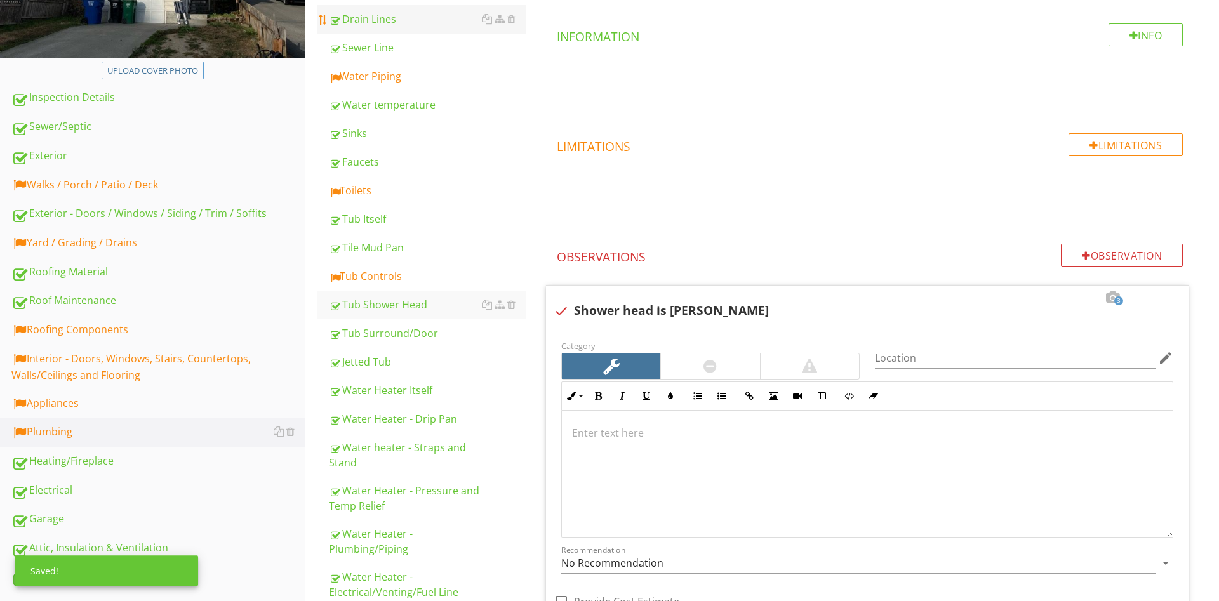
scroll to position [324, 0]
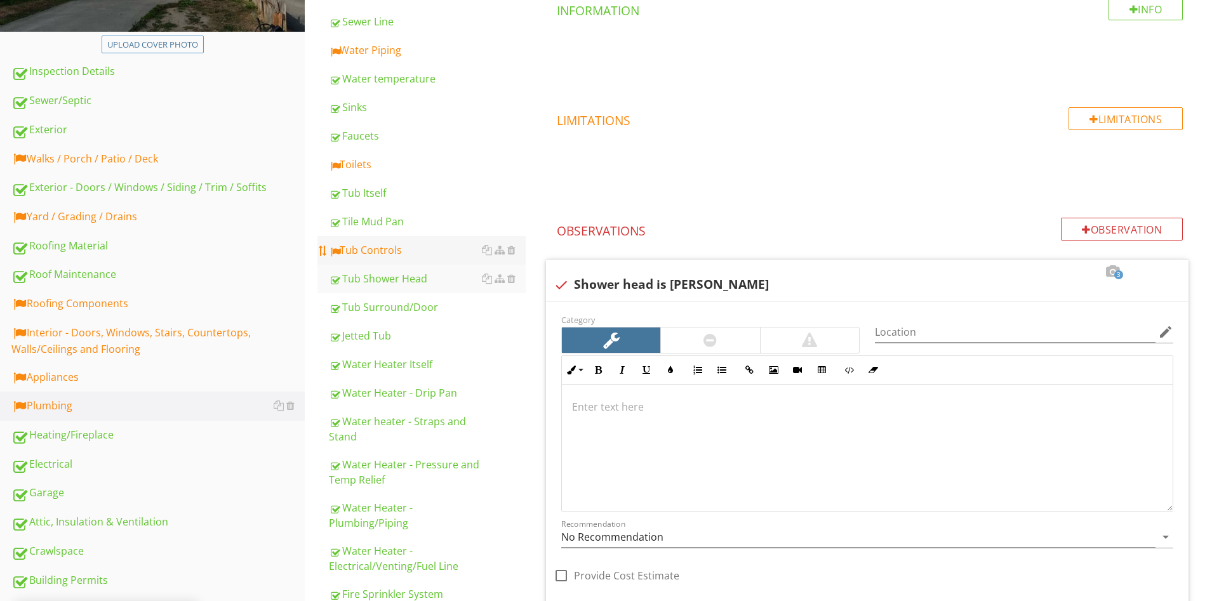
click at [366, 249] on div "Tub Controls" at bounding box center [427, 249] width 197 height 15
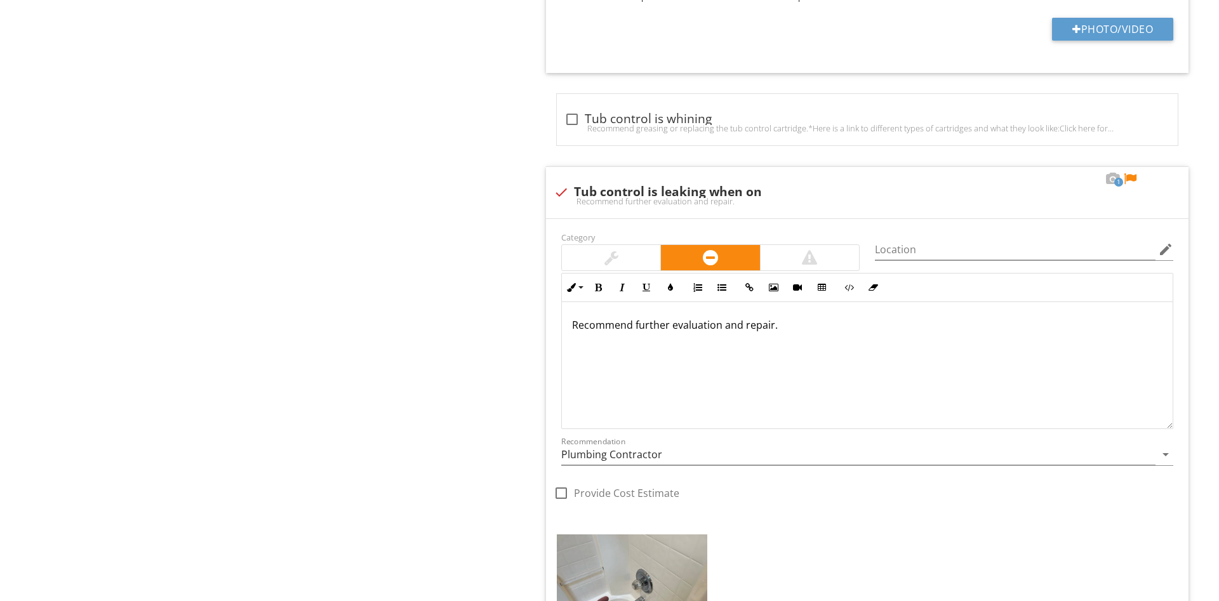
scroll to position [3367, 0]
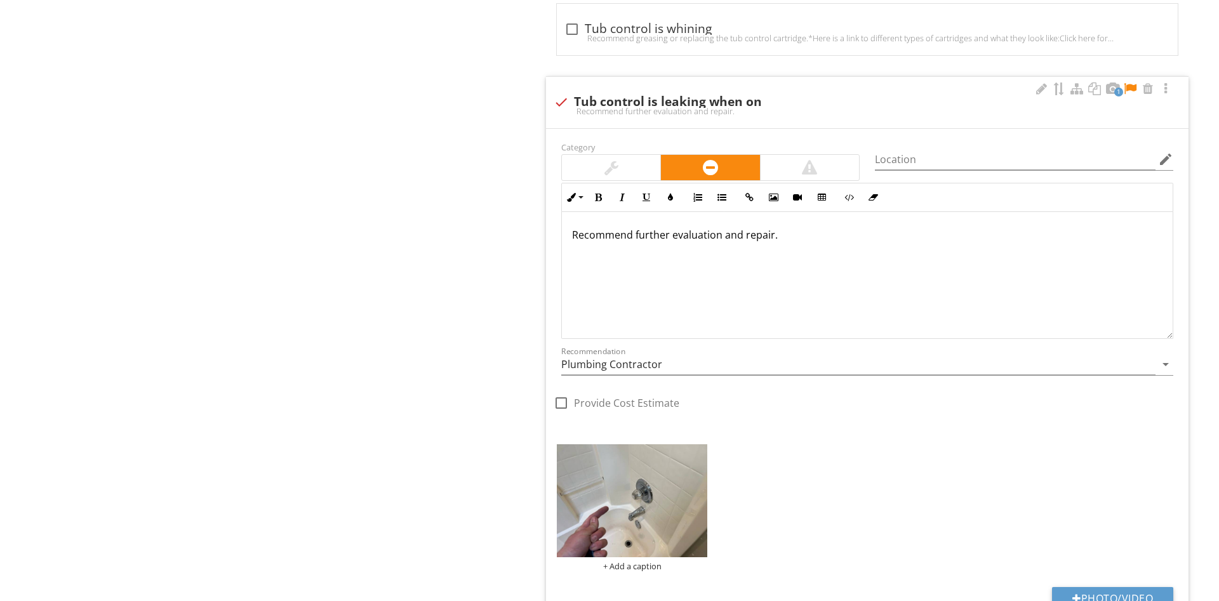
click at [1040, 79] on div "1 check Tub control is leaking when on Recommend further evaluation and repair." at bounding box center [867, 102] width 642 height 51
checkbox input "true"
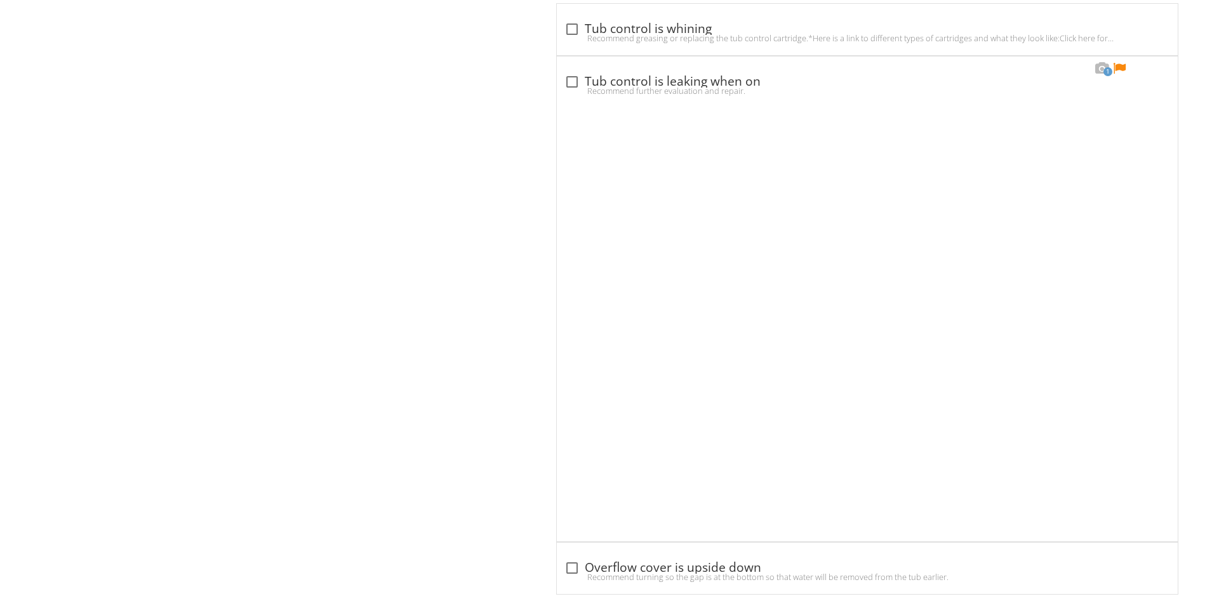
scroll to position [2959, 0]
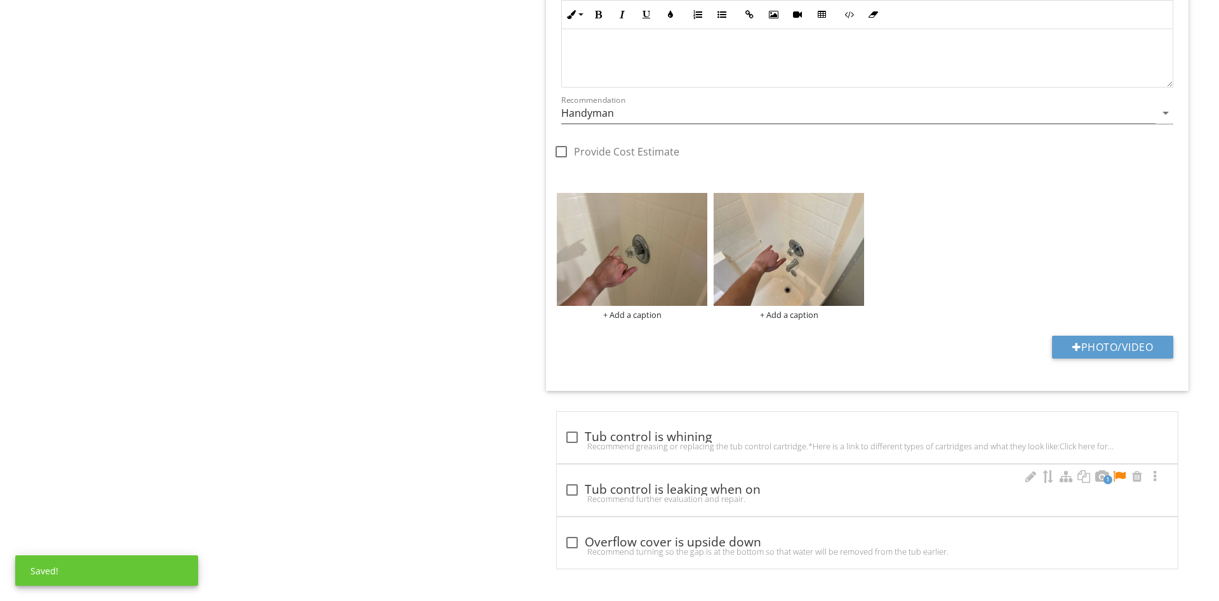
click at [779, 485] on div "check_box_outline_blank Tub control is leaking when on" at bounding box center [867, 489] width 606 height 15
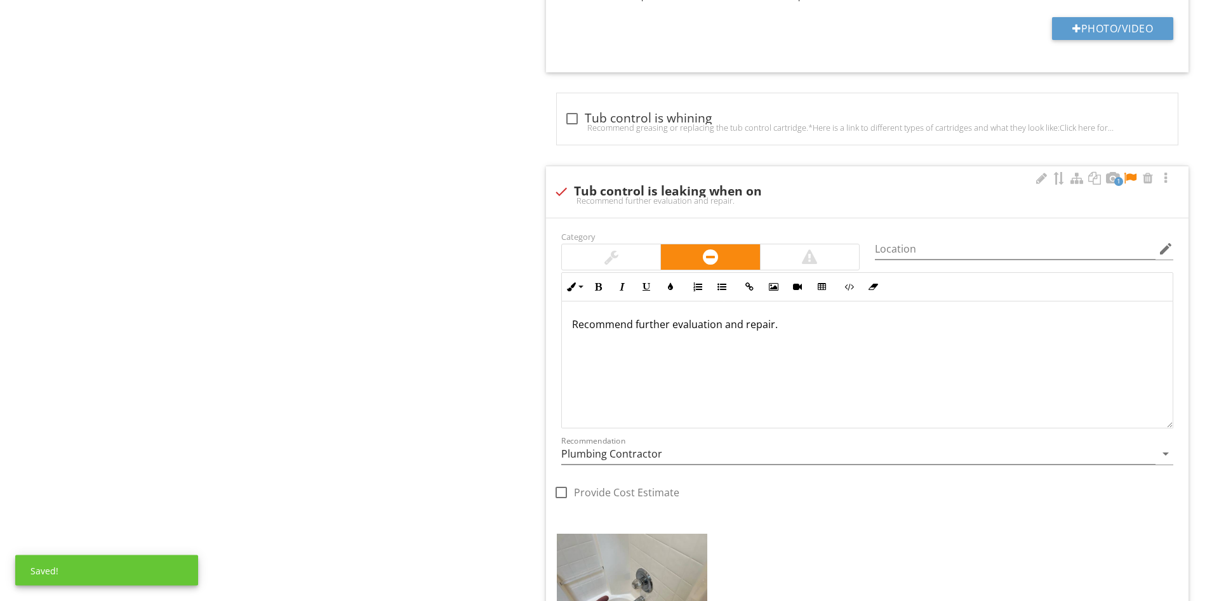
scroll to position [3282, 0]
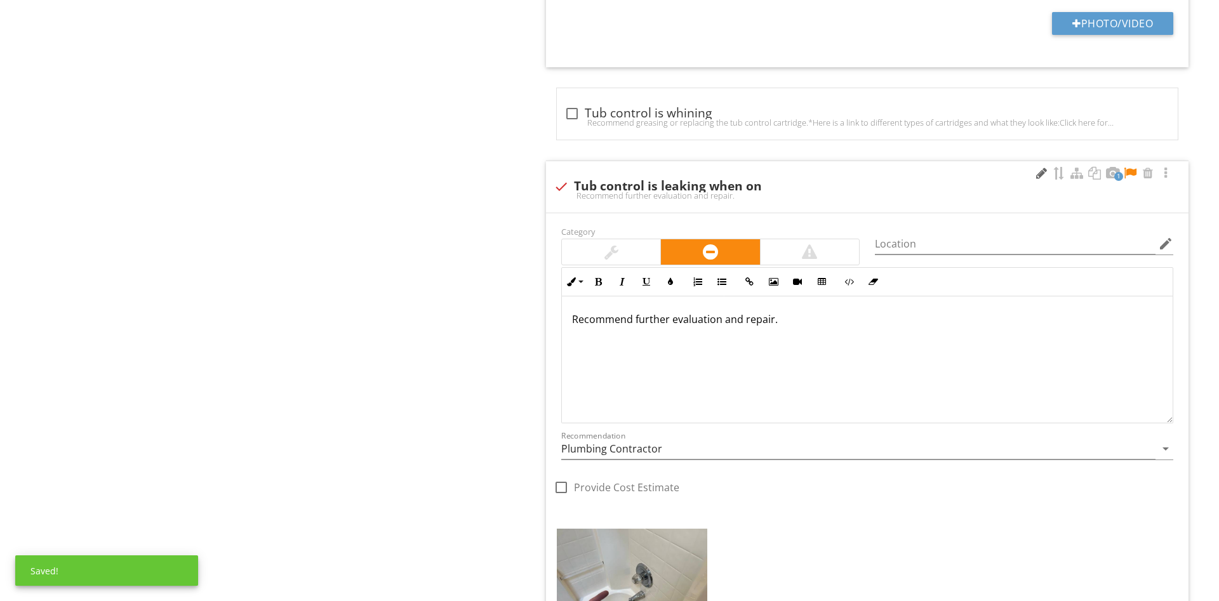
click at [1035, 174] on div at bounding box center [1040, 173] width 15 height 13
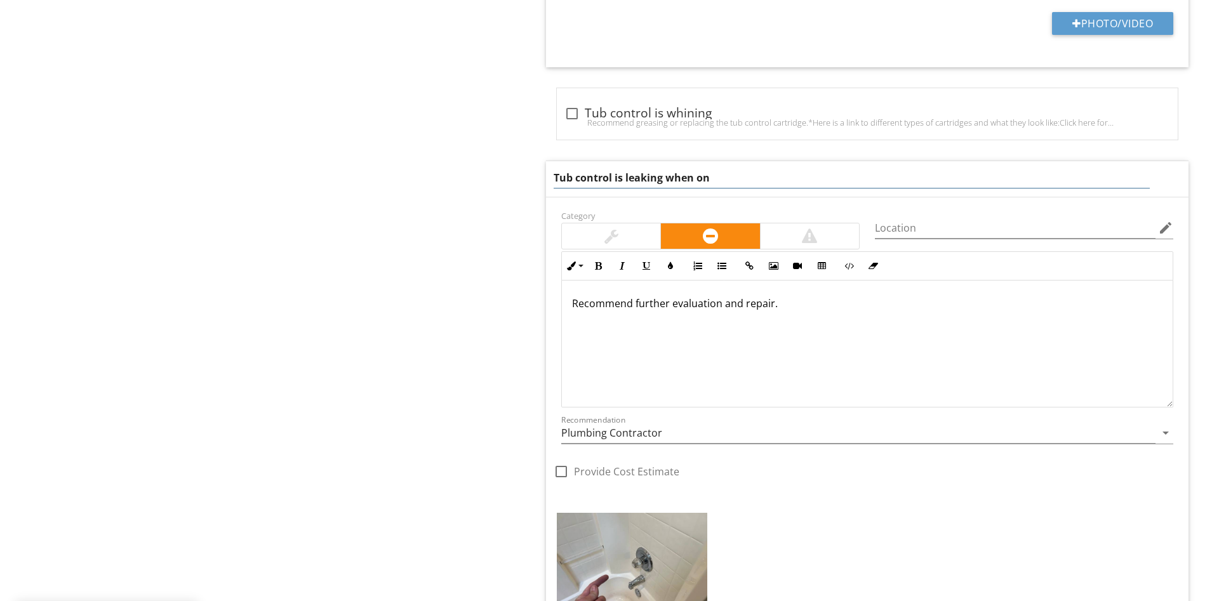
click at [942, 177] on input "Tub control is leaking when on" at bounding box center [852, 178] width 596 height 21
type input "Tub control is leaking when turned off"
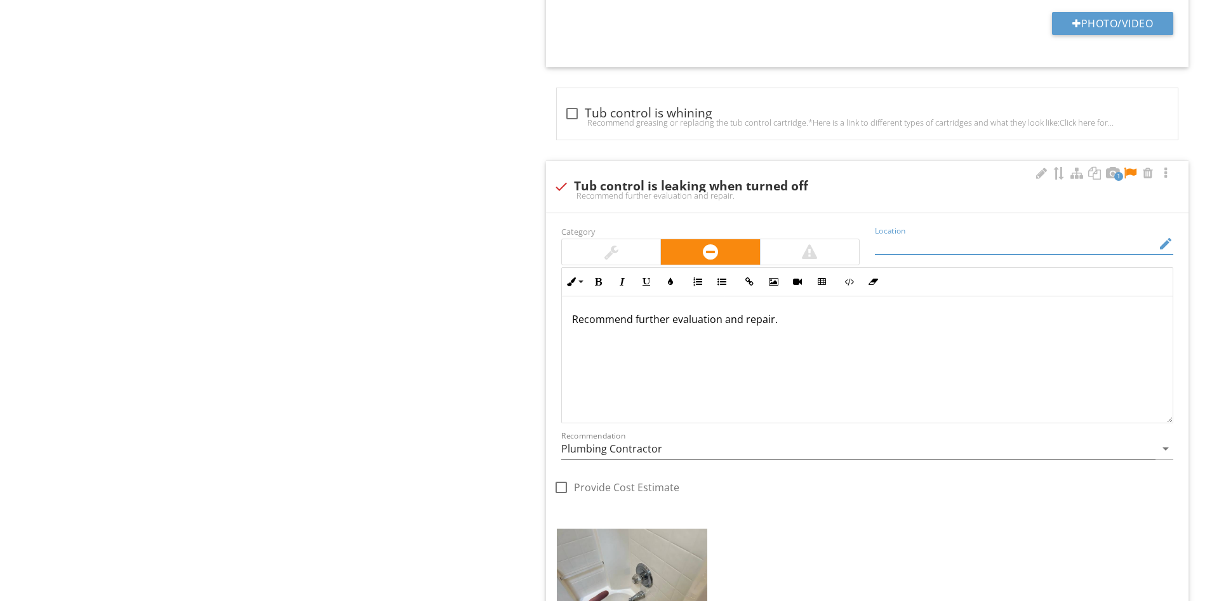
click at [941, 239] on input "Location" at bounding box center [1015, 244] width 281 height 21
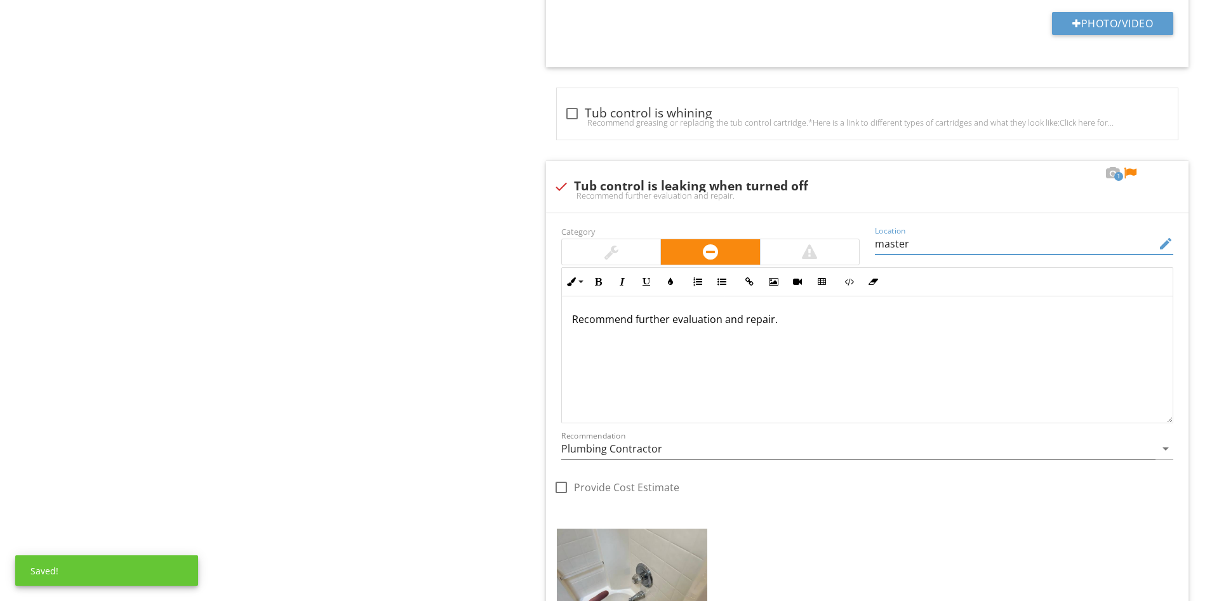
type input "master"
click at [927, 322] on p "Recommend further evaluation and repair." at bounding box center [867, 319] width 590 height 15
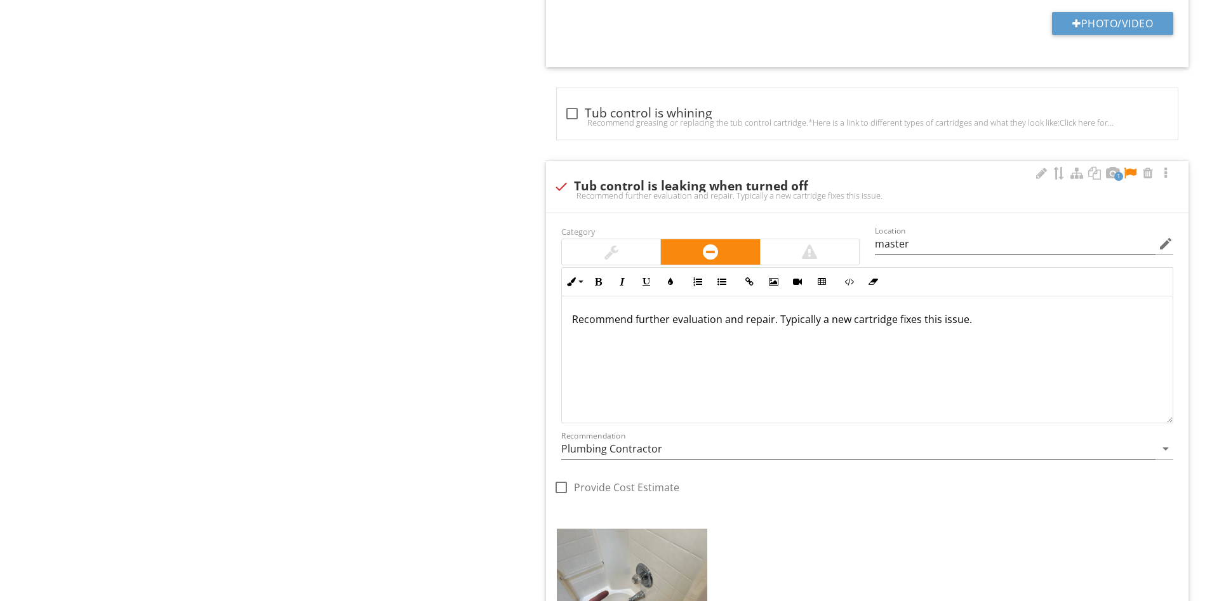
click at [1127, 174] on div at bounding box center [1129, 173] width 15 height 13
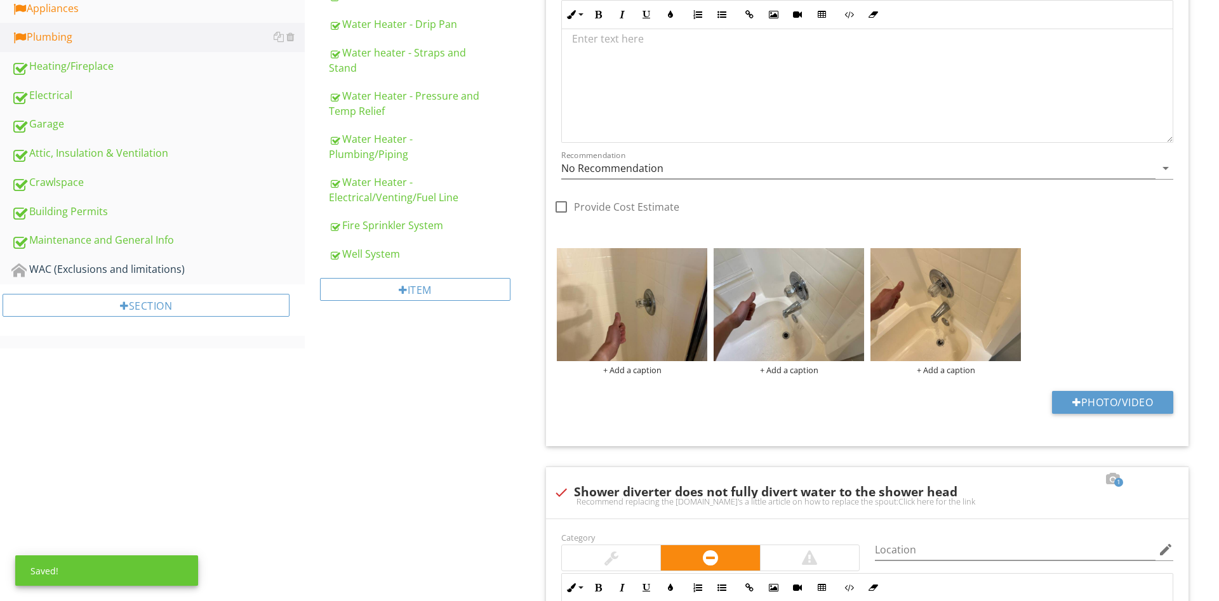
scroll to position [110, 0]
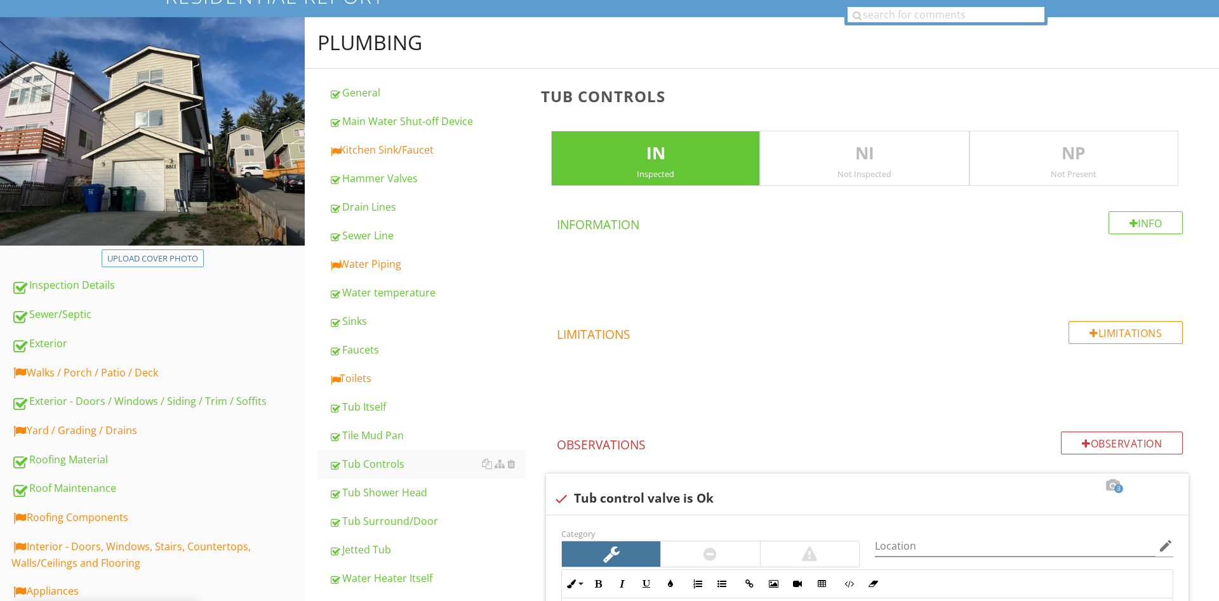
click at [359, 386] on div "Toilets" at bounding box center [427, 378] width 197 height 15
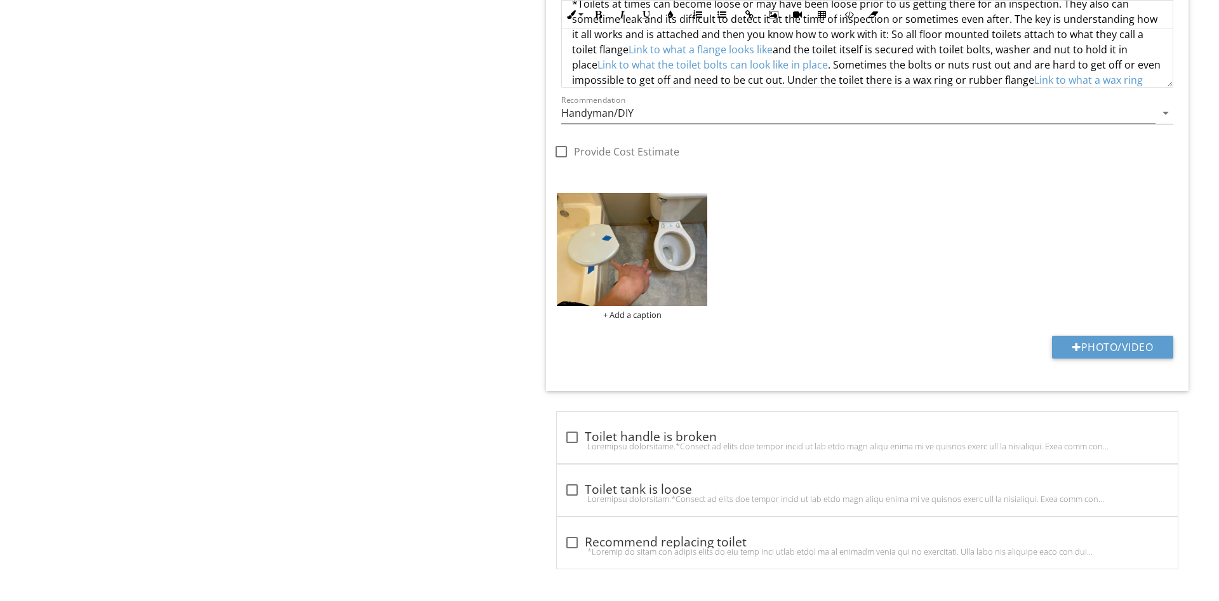
scroll to position [2667, 0]
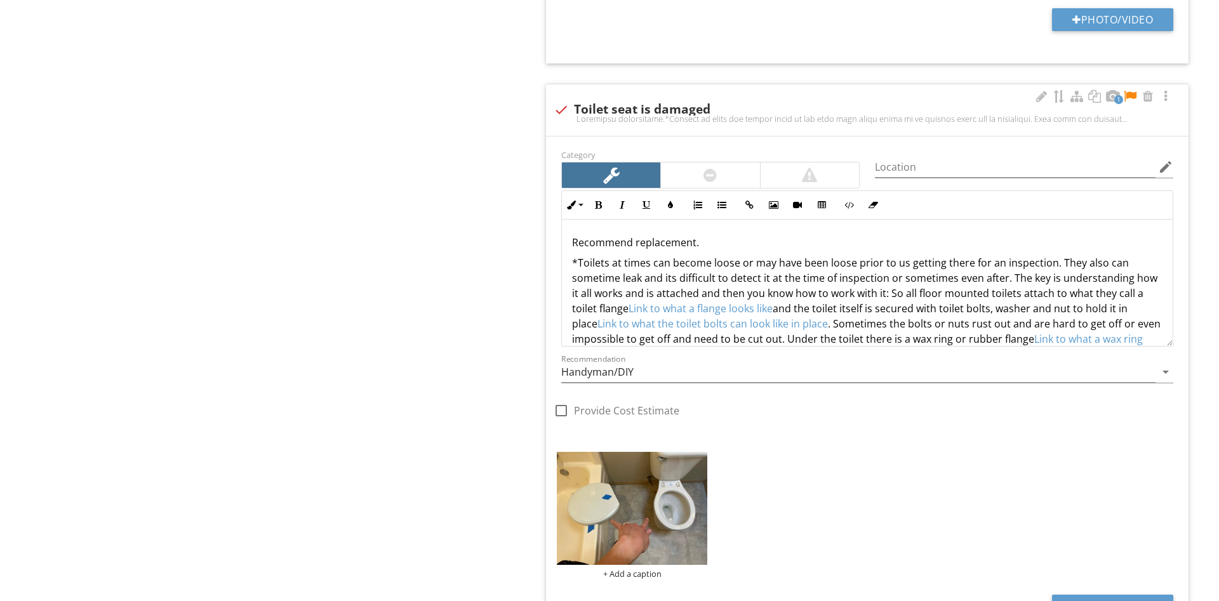
click at [815, 239] on p "Recommend replacement." at bounding box center [867, 242] width 590 height 15
click at [572, 242] on p "Recommend replacement." at bounding box center [867, 242] width 590 height 15
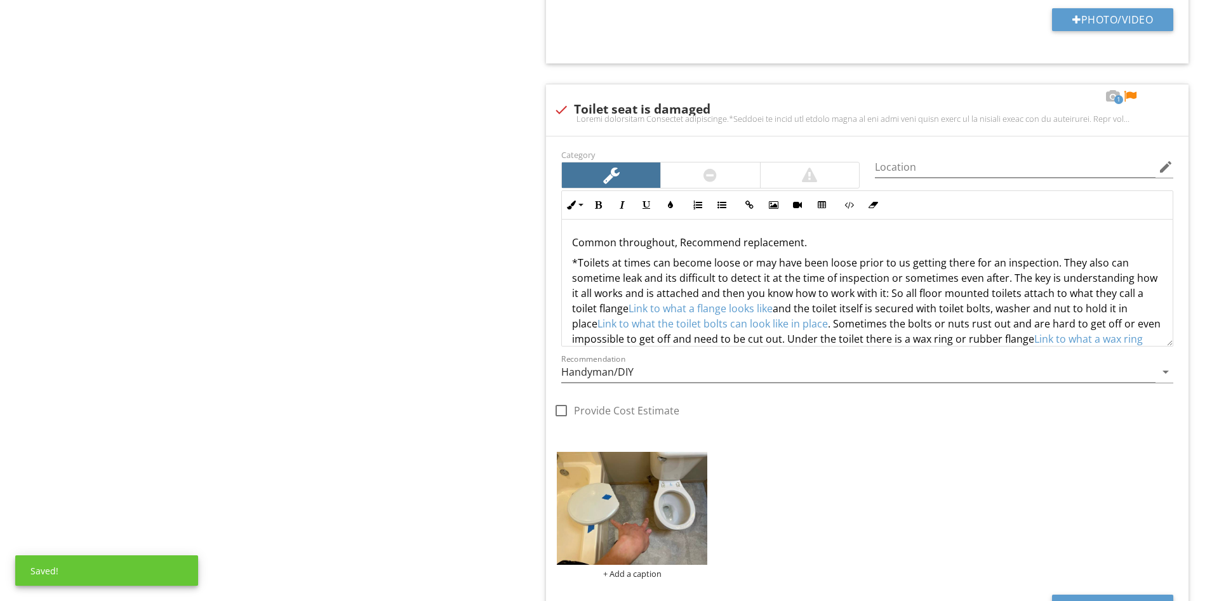
click at [1129, 95] on div at bounding box center [1129, 96] width 15 height 13
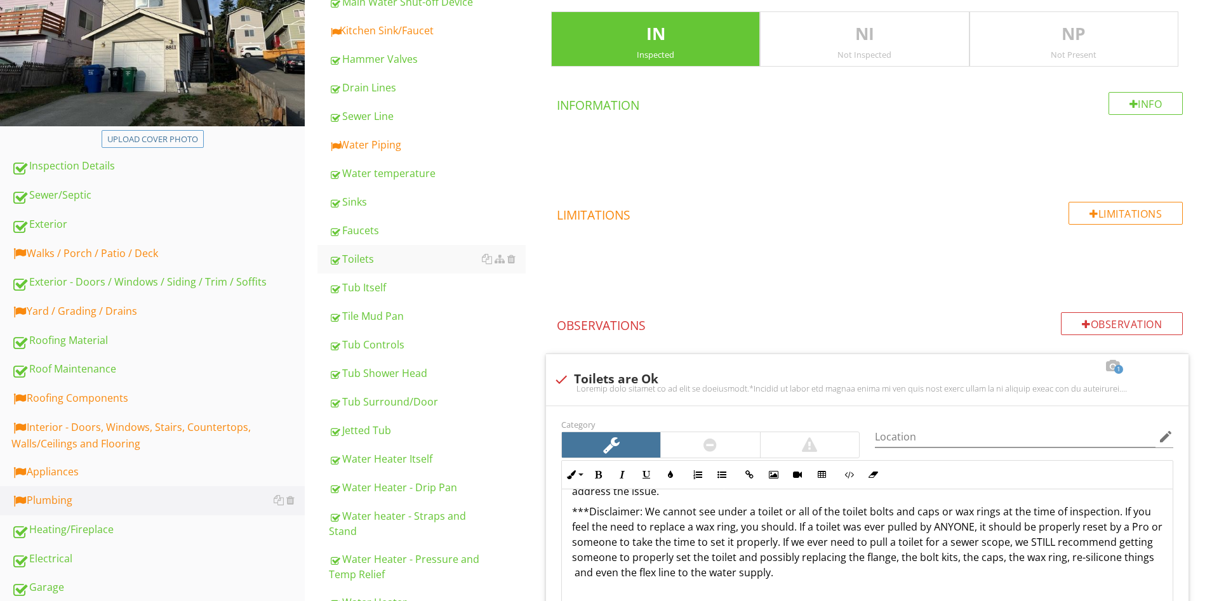
scroll to position [142, 0]
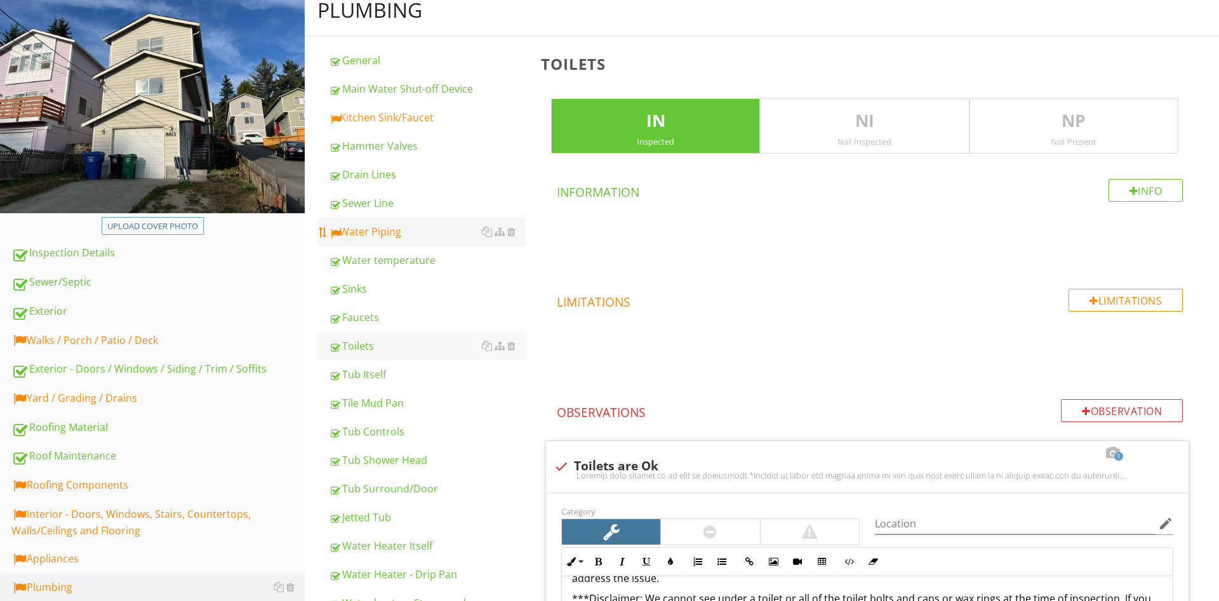
click at [393, 229] on div "Water Piping" at bounding box center [427, 231] width 197 height 15
type textarea "<p>Toilets were working ok at time of inspection.</p><p>*Toilets at times can b…"
type textarea "<p>There is an elevated moisture level around the base of the toilet which is i…"
type textarea "<p>*Toilets at times can become loose or may have been loose prior to us gettin…"
type textarea "<p>Common throughout, Recommend replacement.</p><p>*Toilets at times can become…"
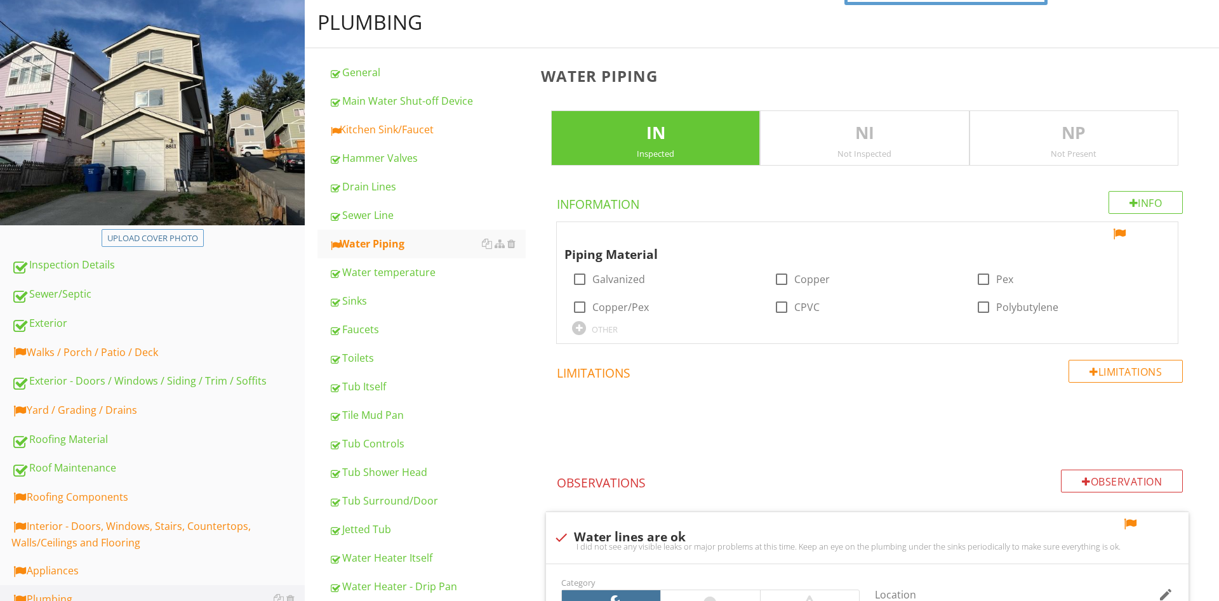
scroll to position [13, 0]
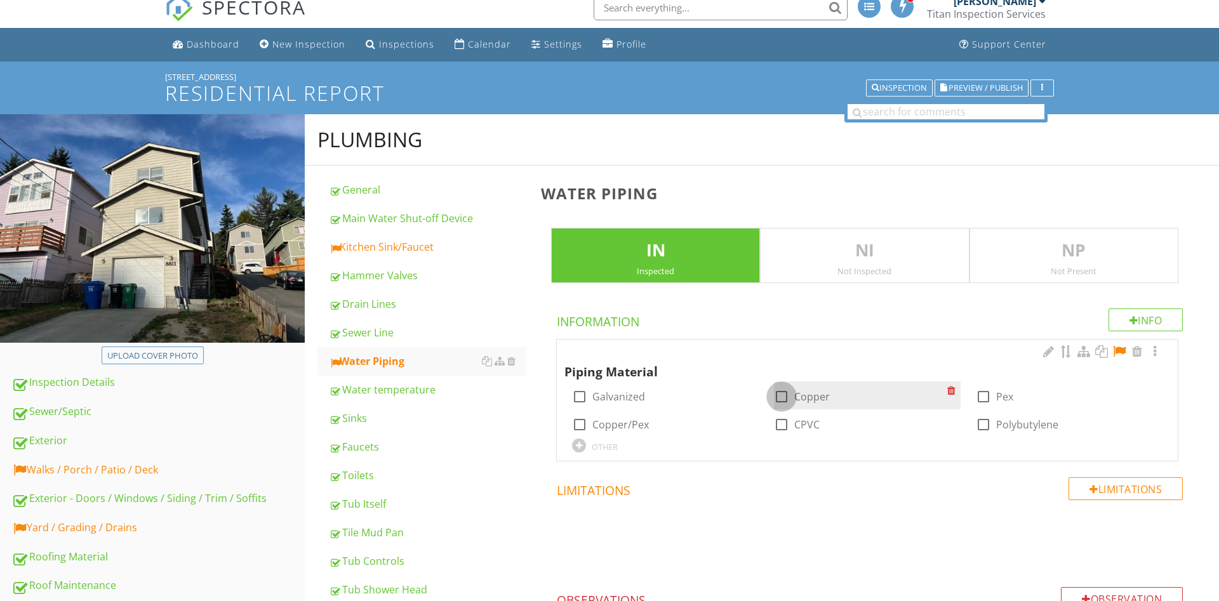
click at [788, 393] on div at bounding box center [782, 397] width 22 height 22
checkbox input "true"
click at [1120, 350] on div at bounding box center [1118, 351] width 15 height 13
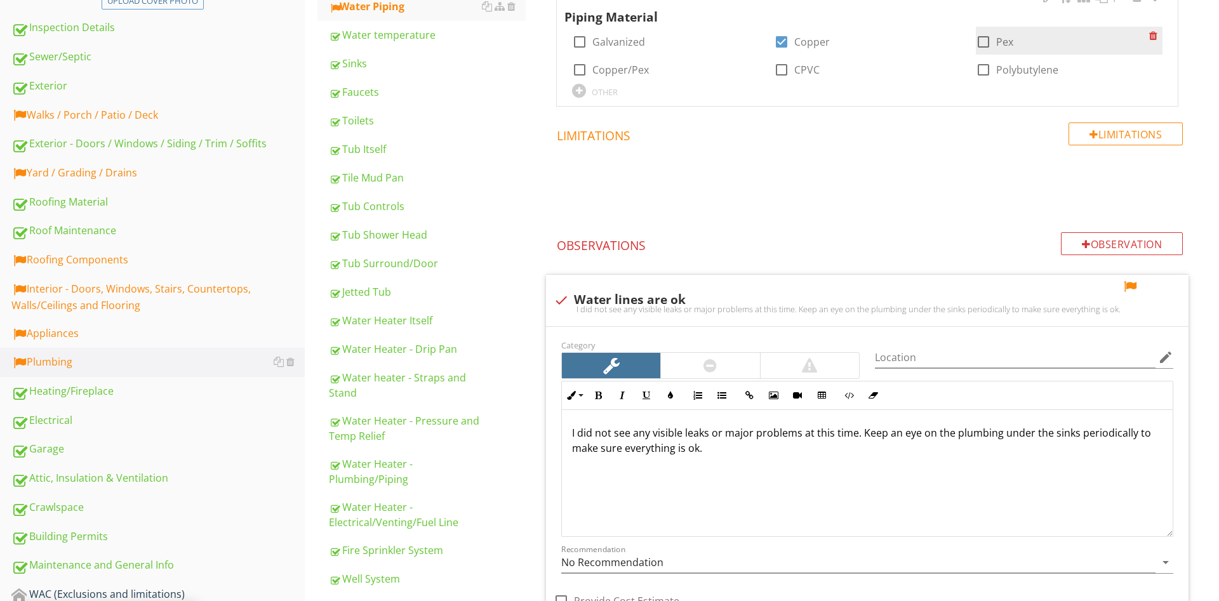
scroll to position [388, 0]
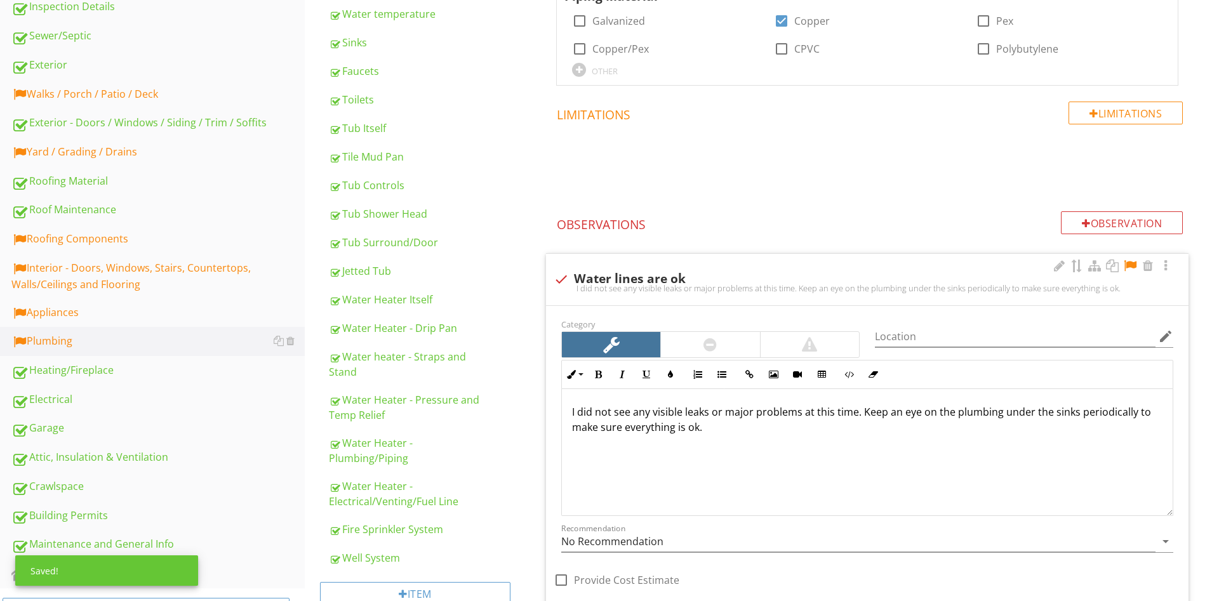
click at [1131, 267] on div at bounding box center [1129, 266] width 15 height 13
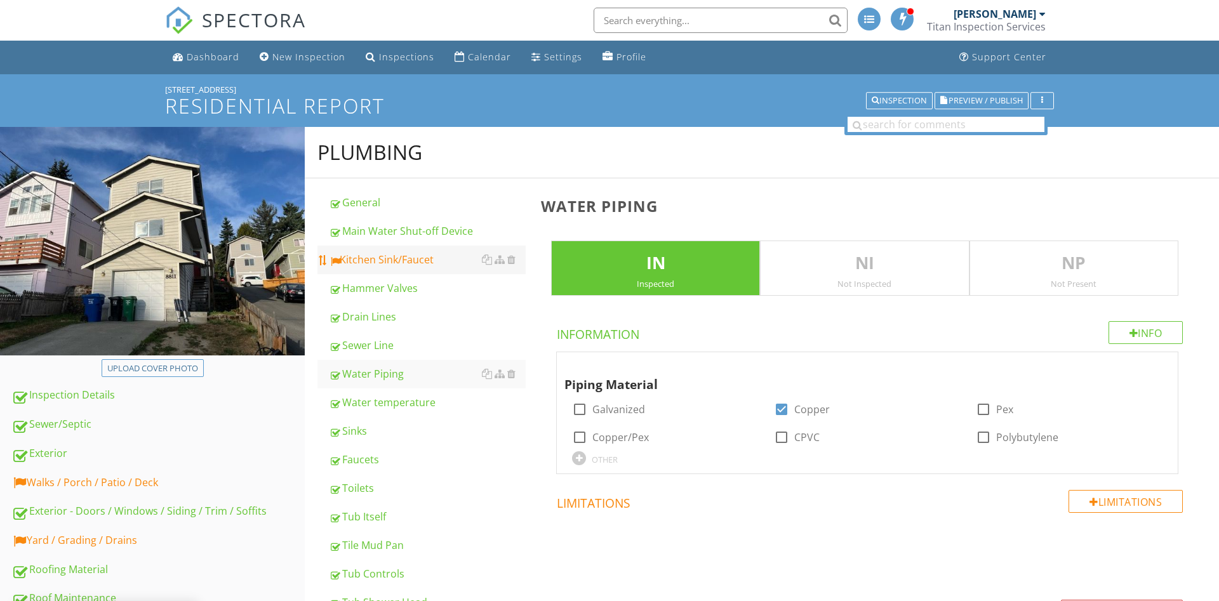
click at [392, 258] on div "Kitchen Sink/Faucet" at bounding box center [427, 259] width 197 height 15
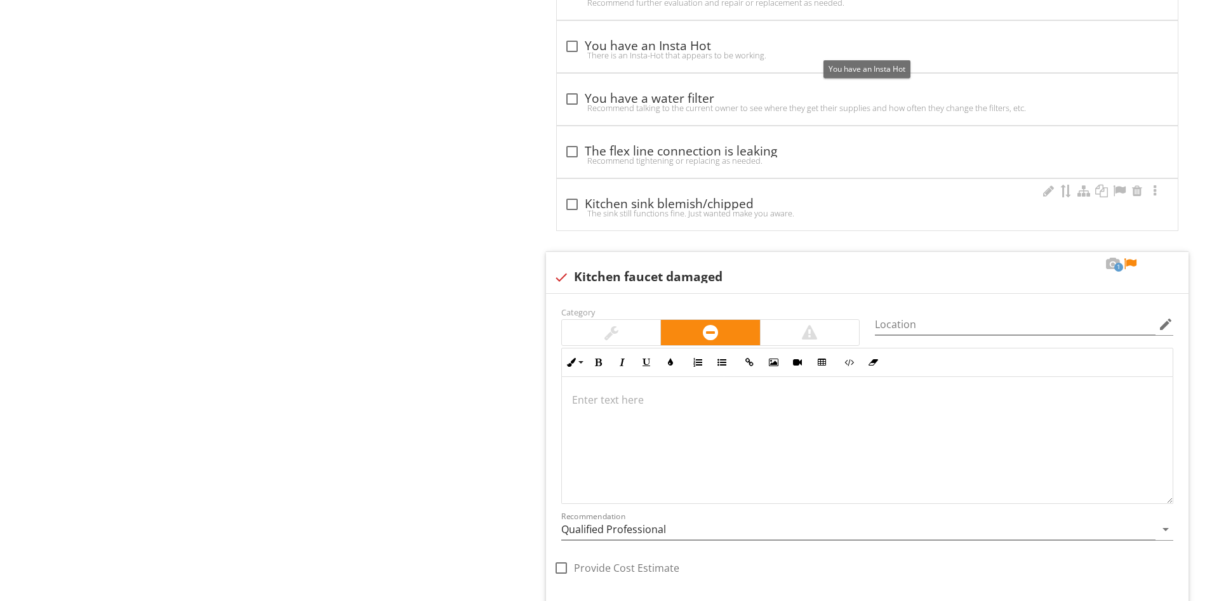
scroll to position [1619, 0]
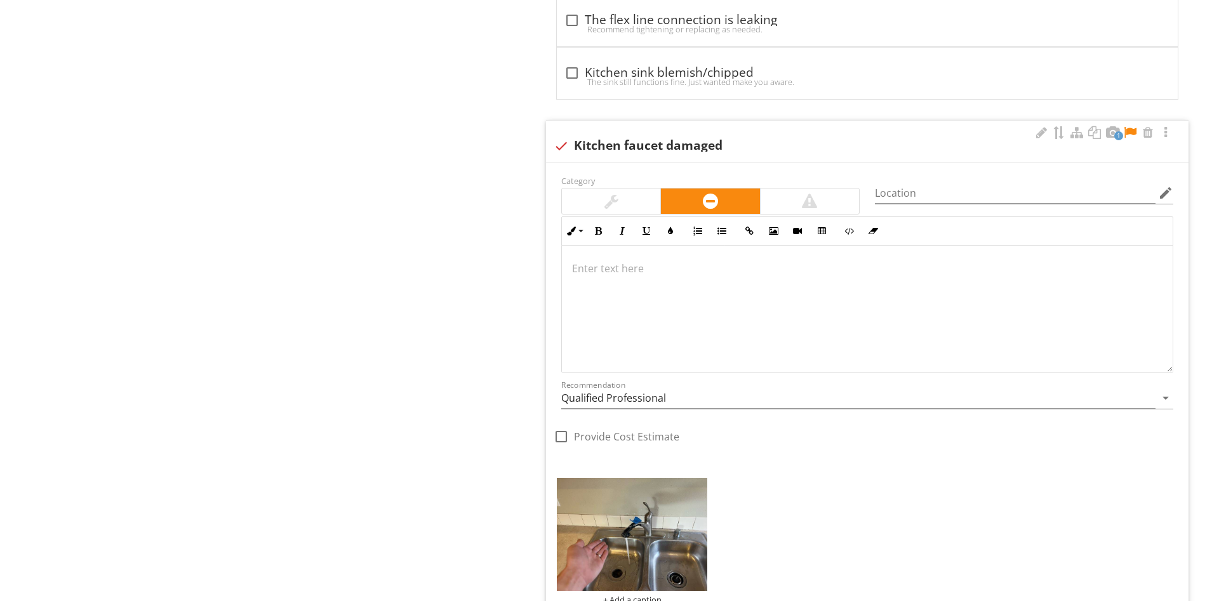
click at [628, 281] on div at bounding box center [867, 309] width 611 height 127
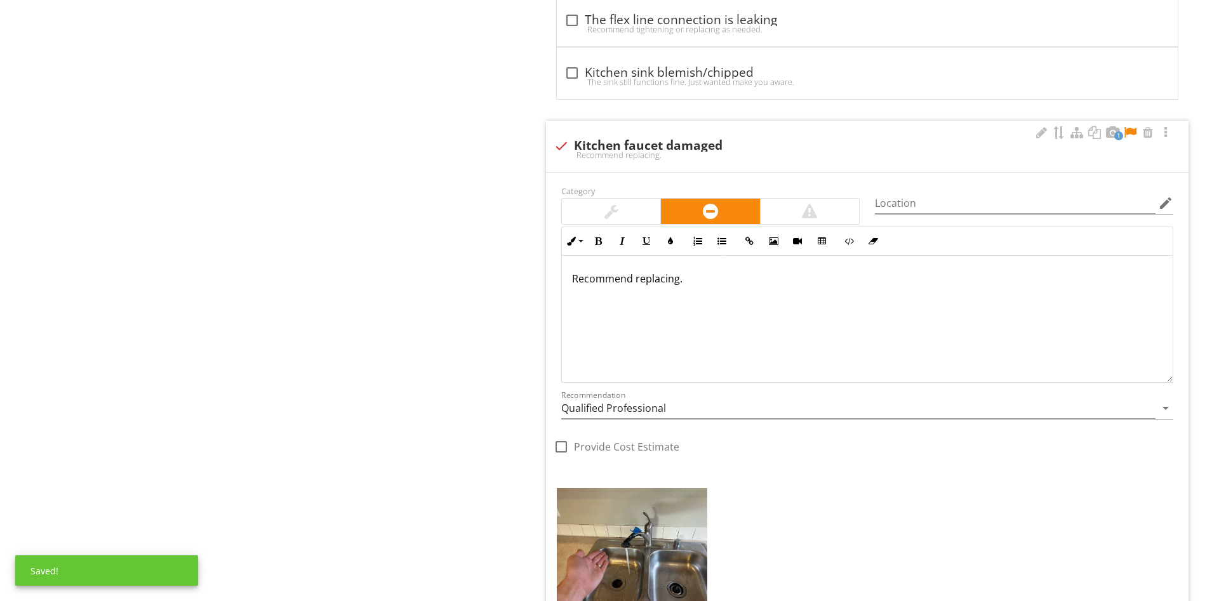
click at [1132, 135] on div at bounding box center [1129, 132] width 15 height 13
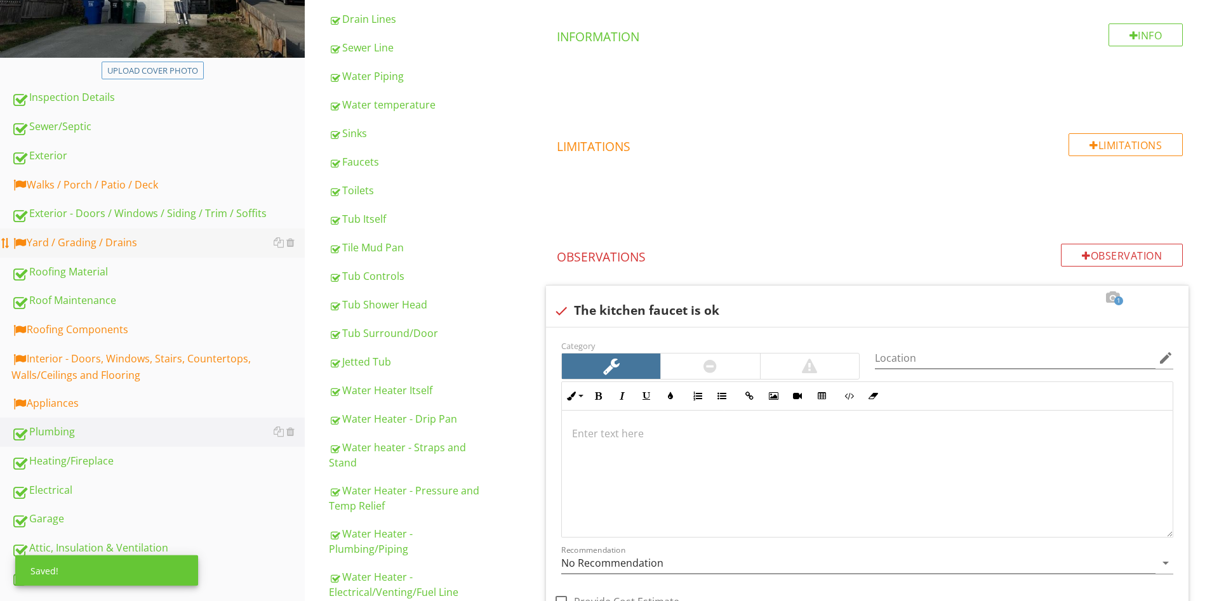
scroll to position [324, 0]
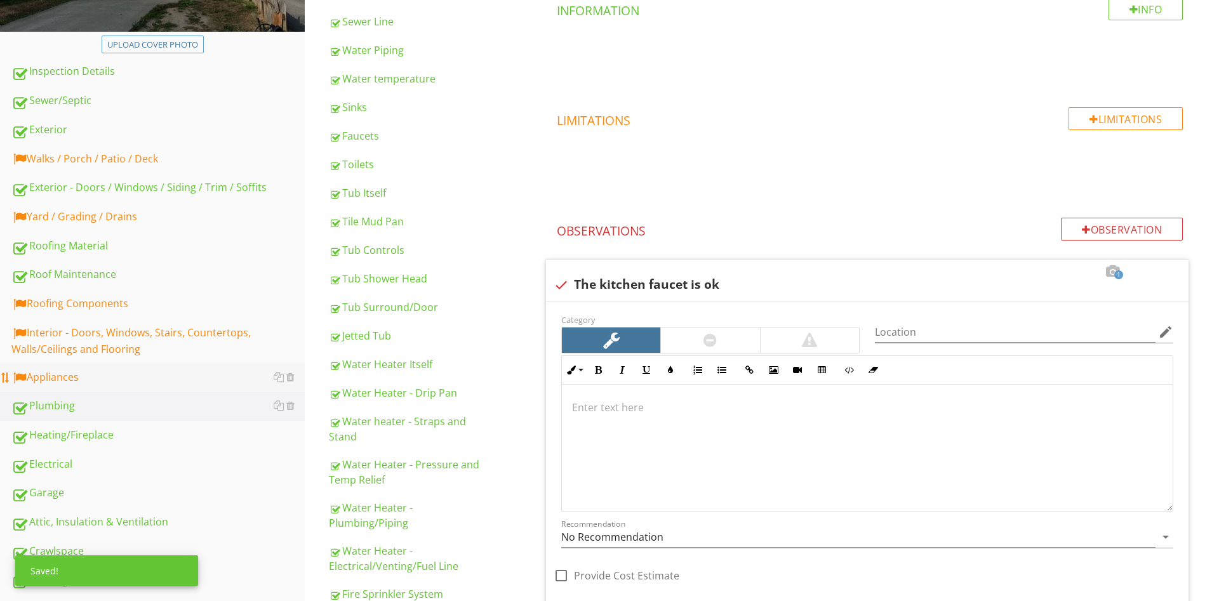
click at [75, 384] on div "Appliances" at bounding box center [157, 377] width 293 height 17
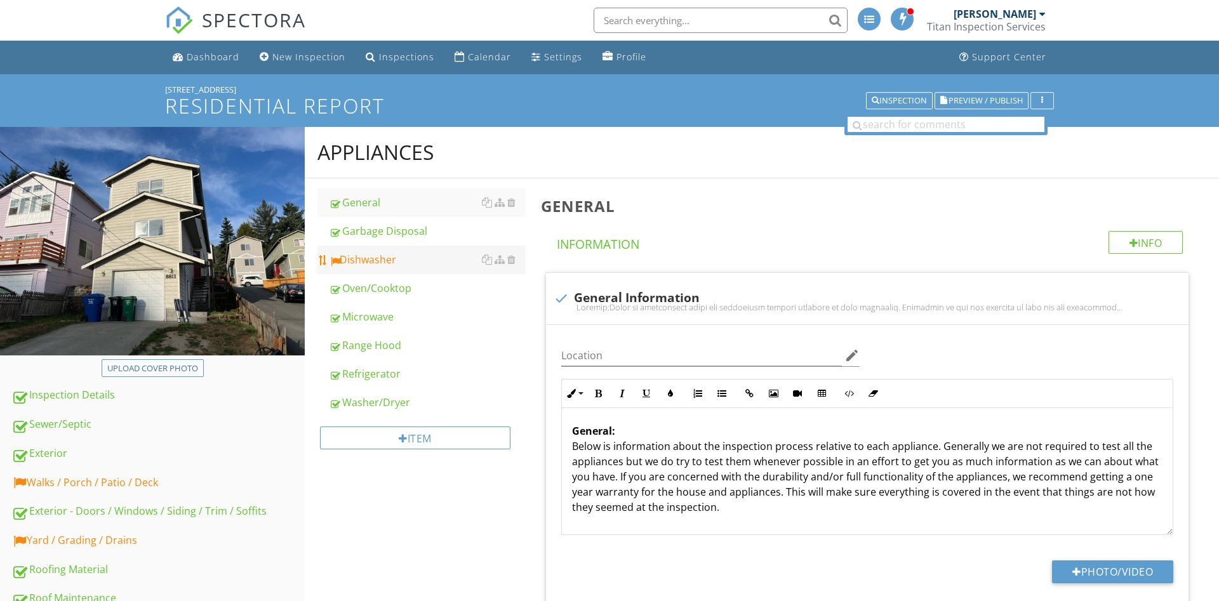
click at [414, 264] on div "Dishwasher" at bounding box center [427, 259] width 197 height 15
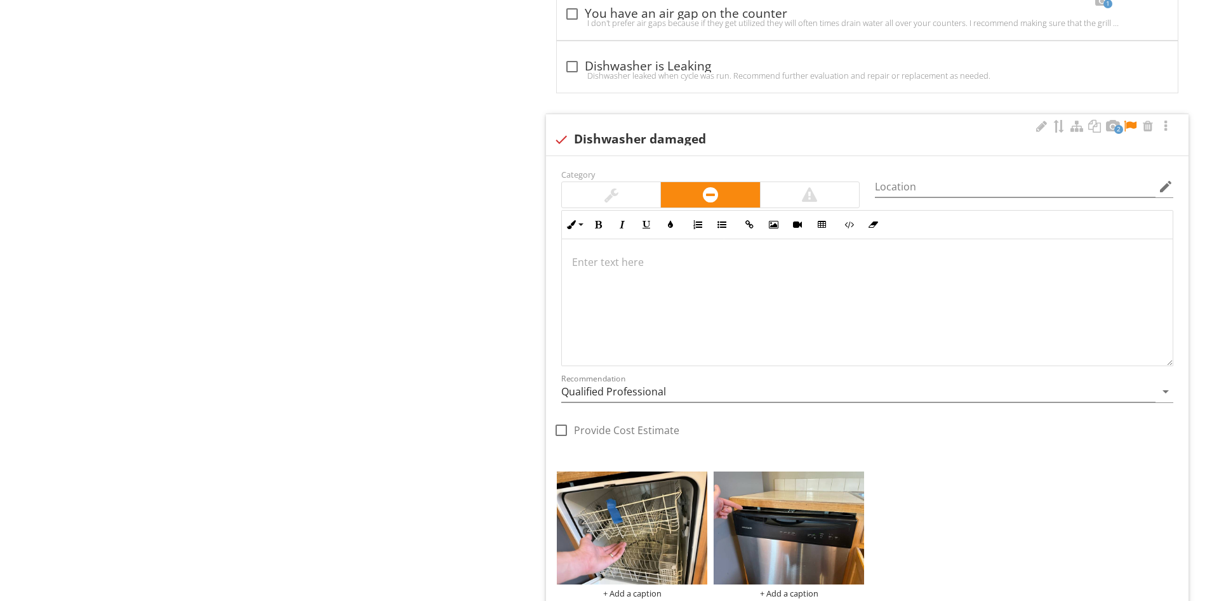
scroll to position [2015, 0]
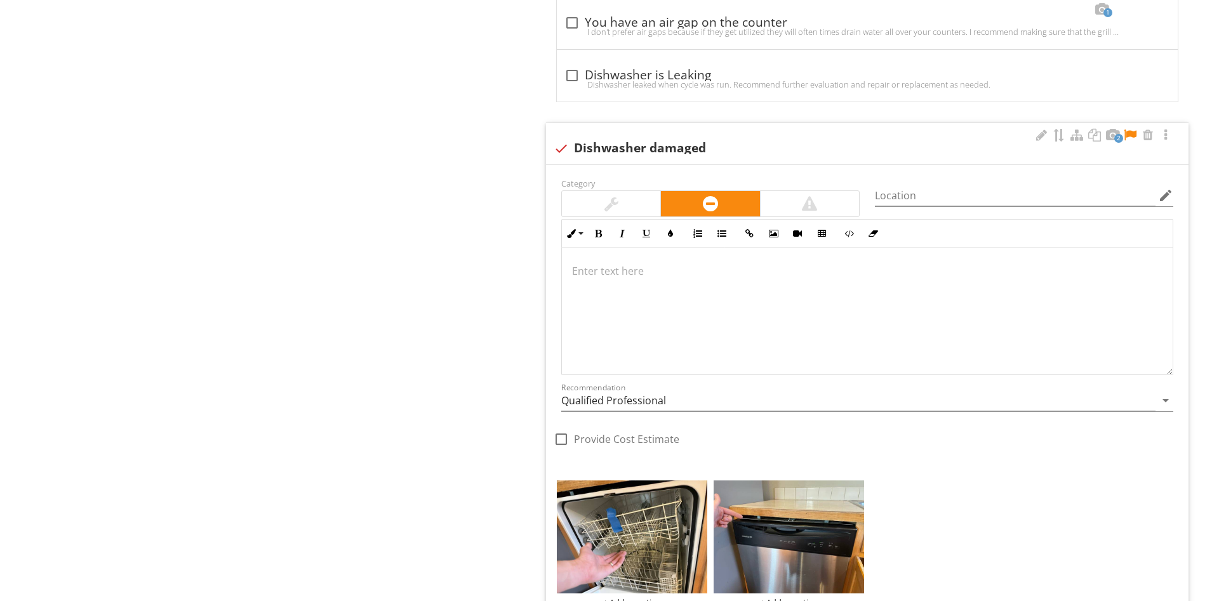
click at [677, 282] on div at bounding box center [867, 311] width 611 height 127
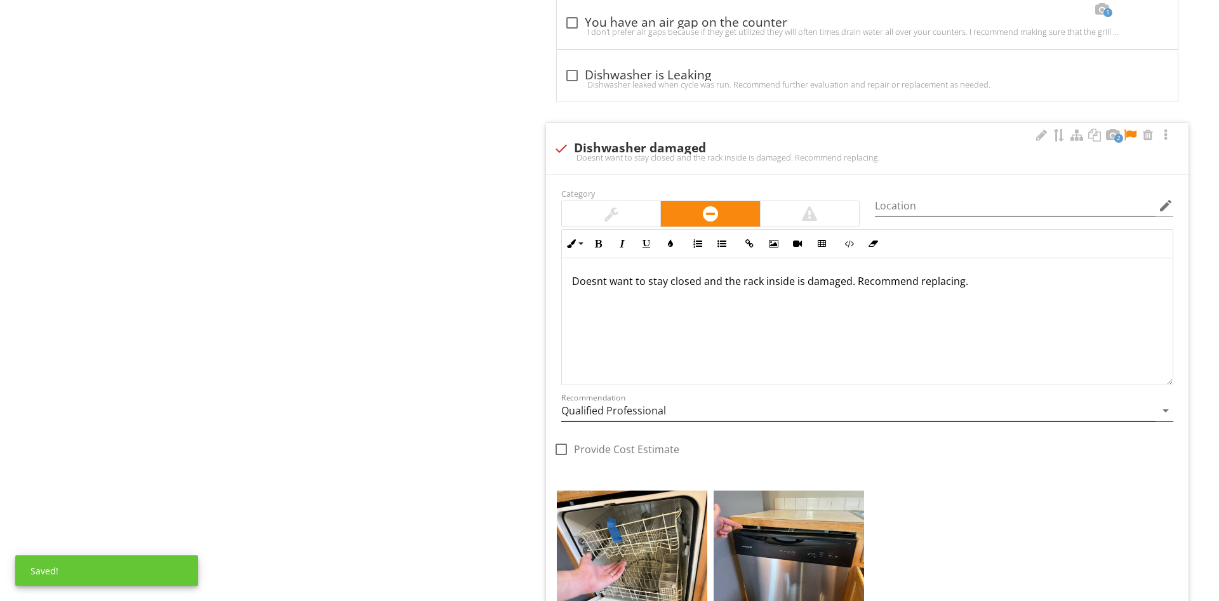
click at [583, 420] on div "Recommendation Qualified Professional arrow_drop_down" at bounding box center [867, 418] width 612 height 34
click at [587, 417] on input "Qualified Professional" at bounding box center [858, 411] width 594 height 21
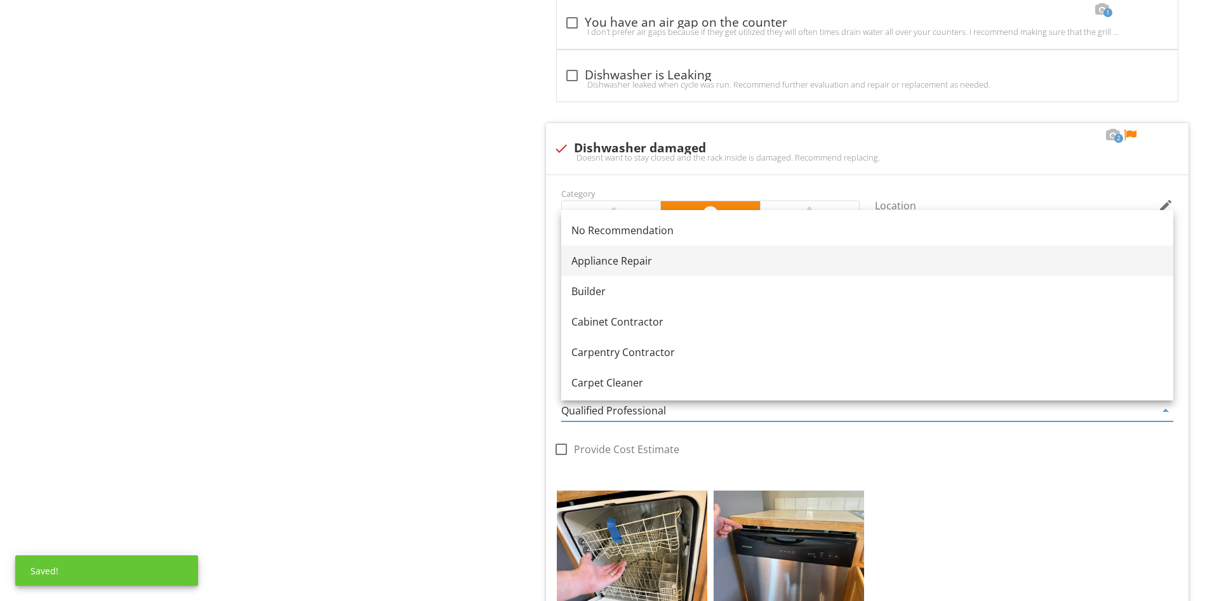
click at [639, 255] on div "Appliance Repair" at bounding box center [867, 260] width 592 height 15
type input "Appliance Repair"
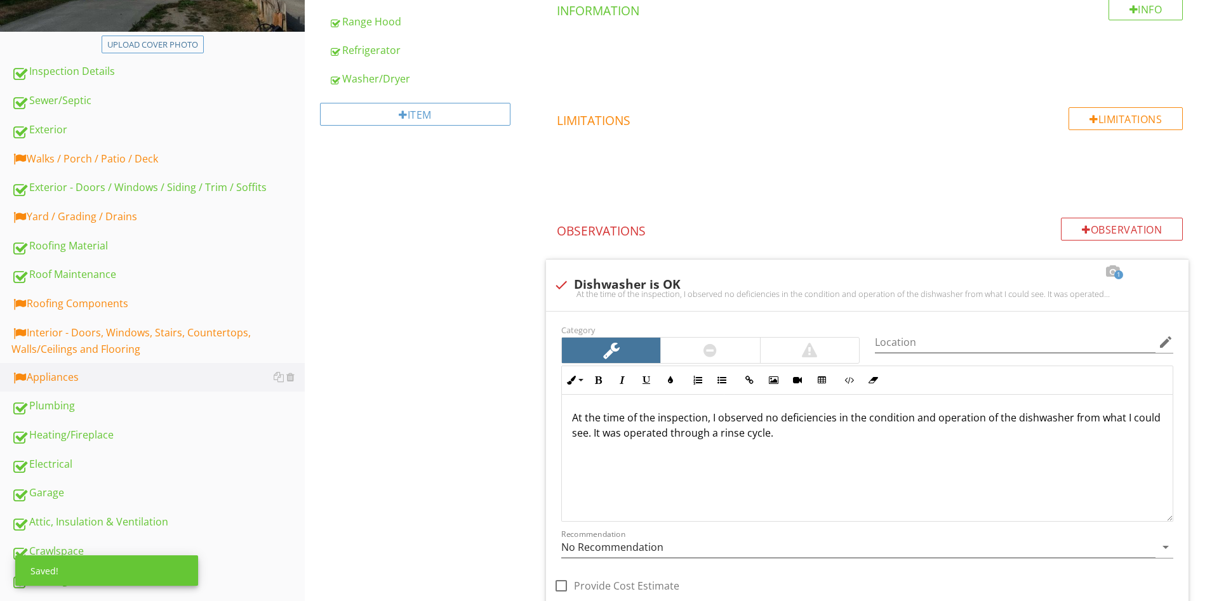
scroll to position [0, 0]
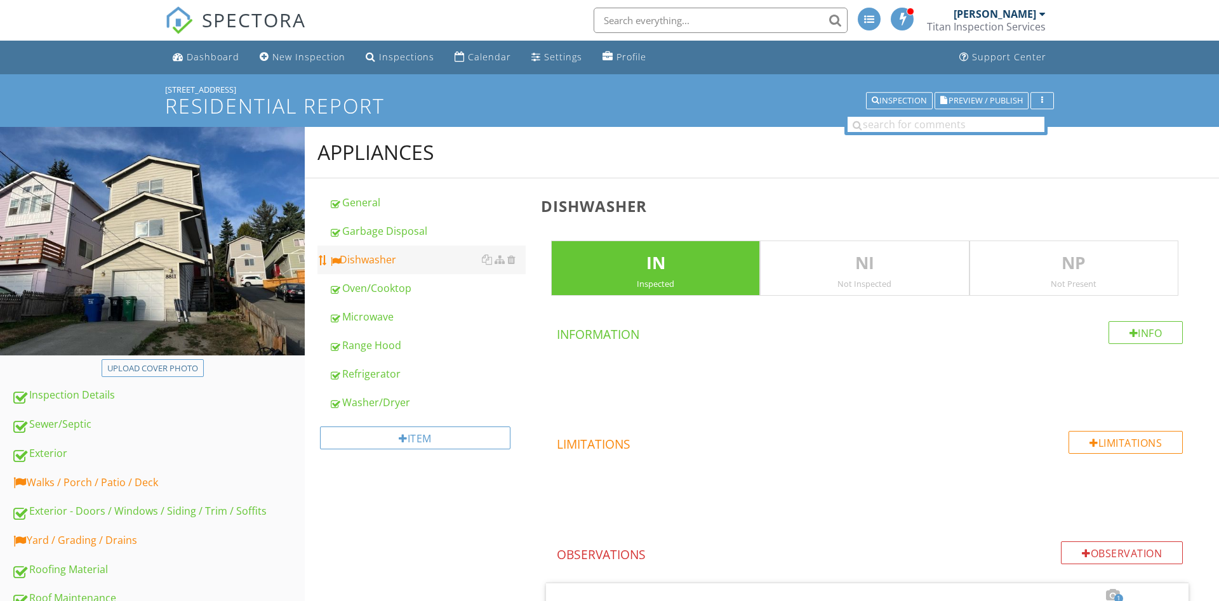
click at [399, 265] on div "Dishwasher" at bounding box center [427, 259] width 197 height 15
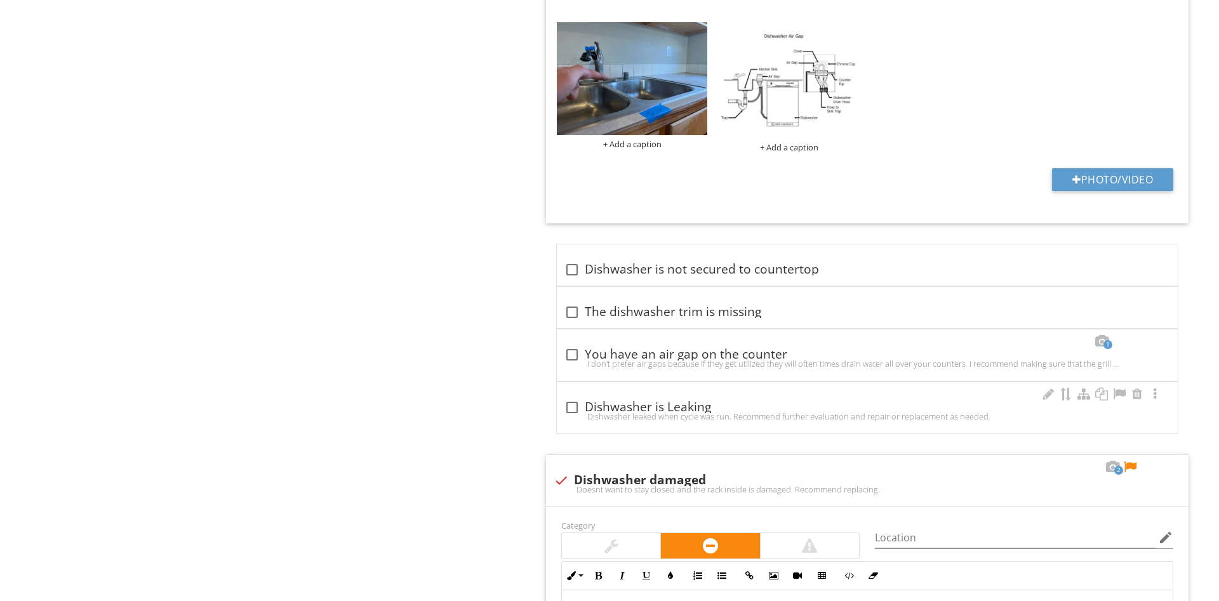
scroll to position [1878, 0]
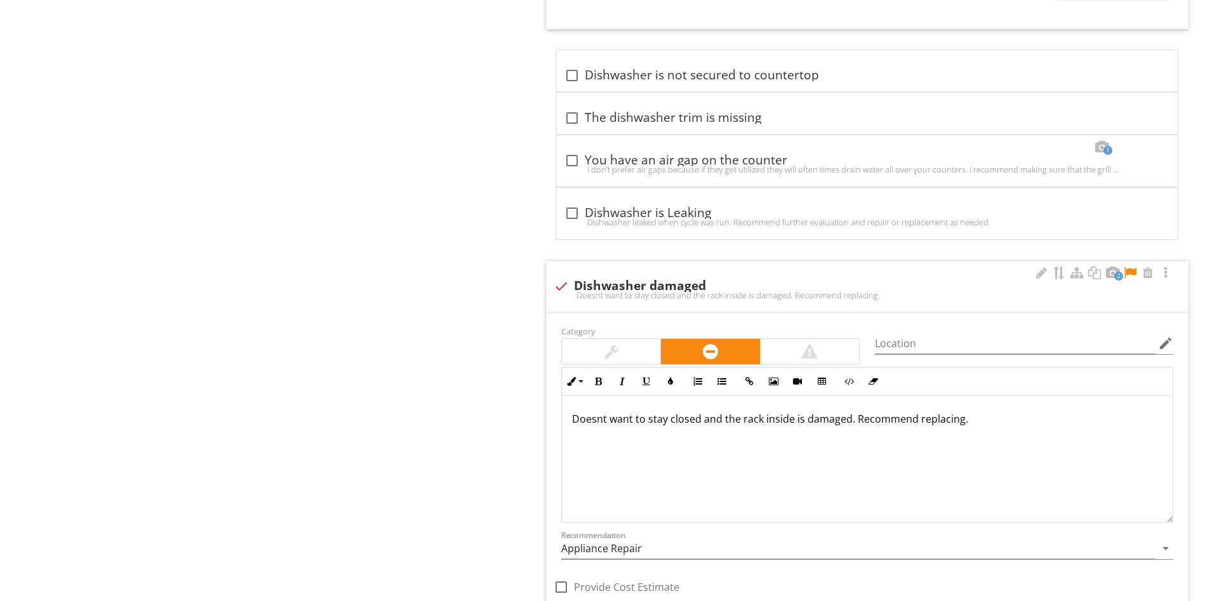
click at [1132, 269] on div at bounding box center [1129, 273] width 15 height 13
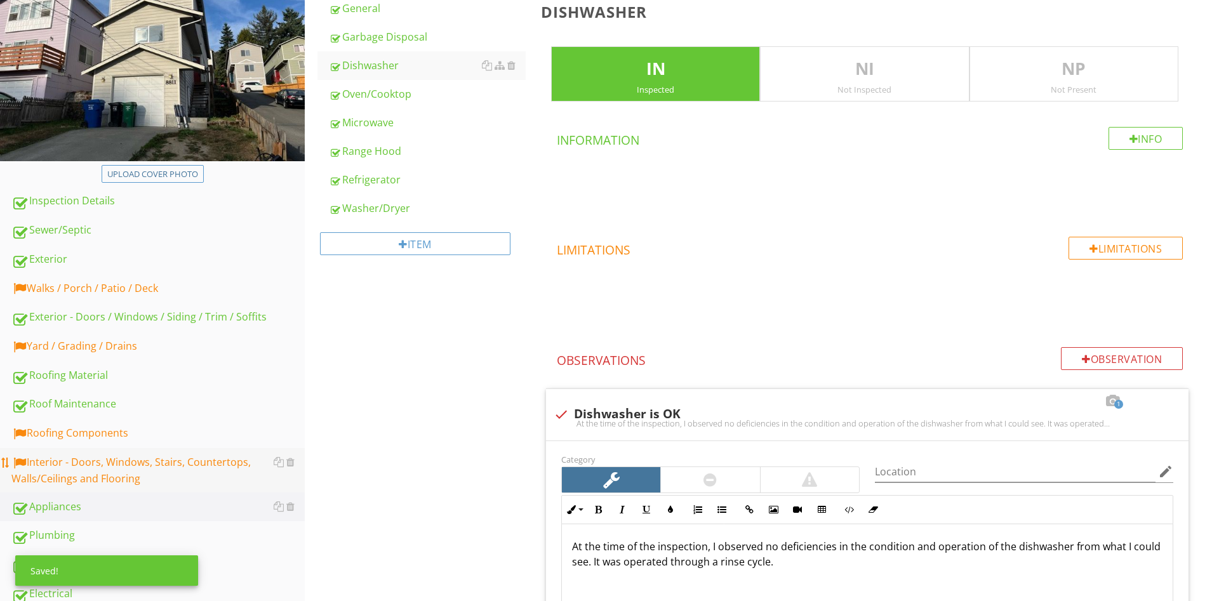
click at [94, 470] on div "Interior - Doors, Windows, Stairs, Countertops, Walls/Ceilings and Flooring" at bounding box center [157, 470] width 293 height 32
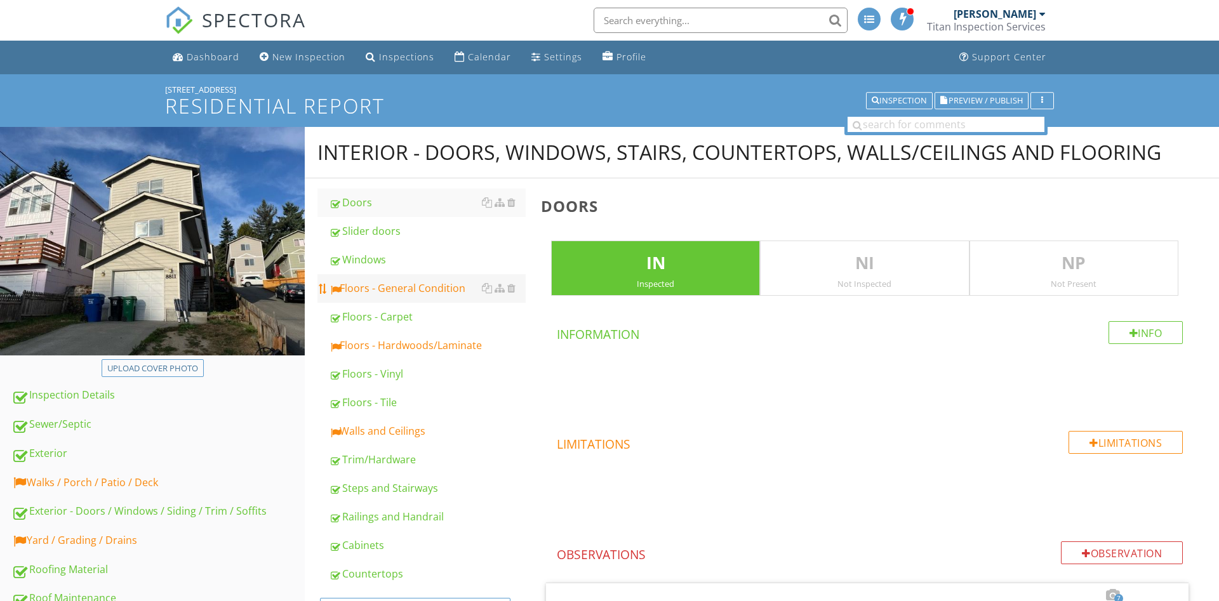
click at [395, 300] on link "Floors - General Condition" at bounding box center [427, 288] width 197 height 28
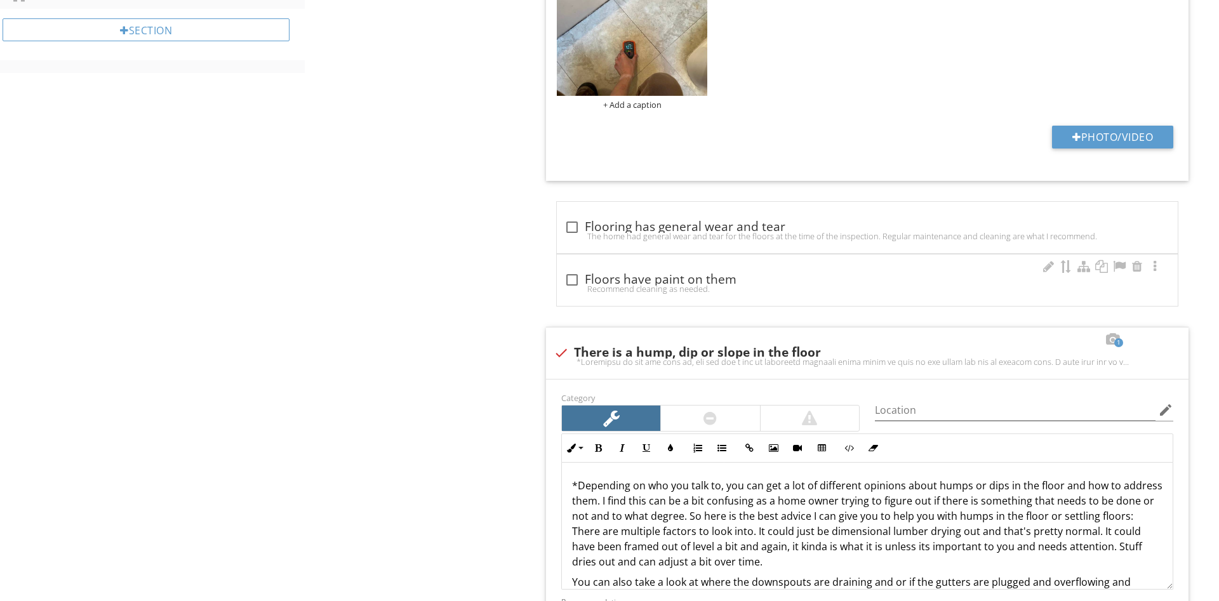
scroll to position [971, 0]
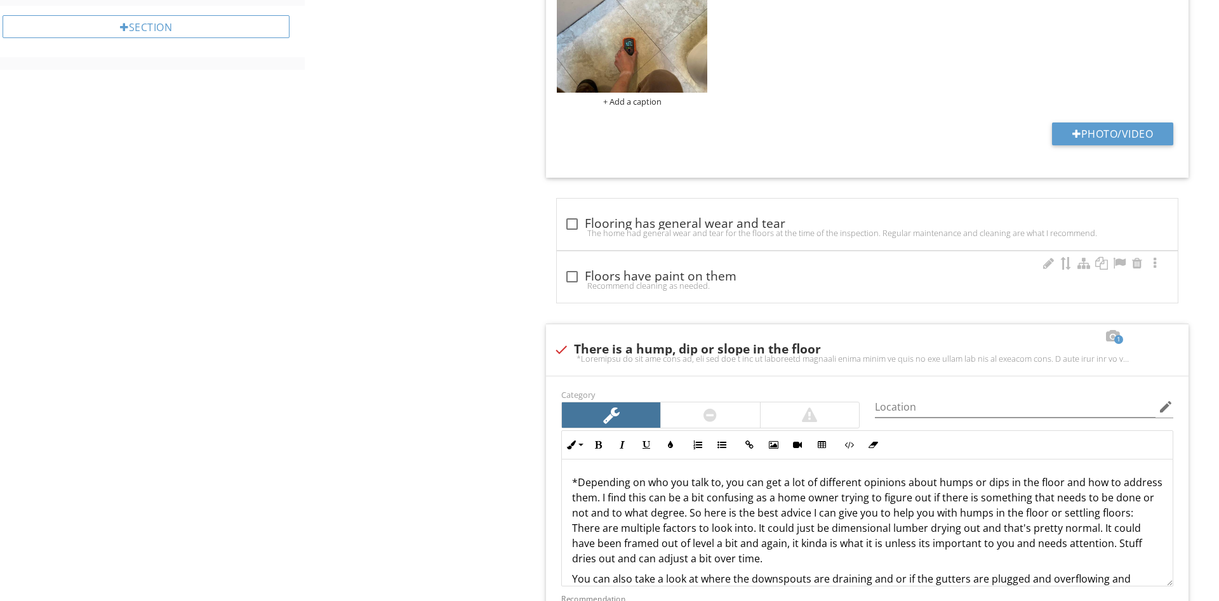
click at [679, 281] on div "Recommend cleaning as needed." at bounding box center [867, 286] width 606 height 10
checkbox input "true"
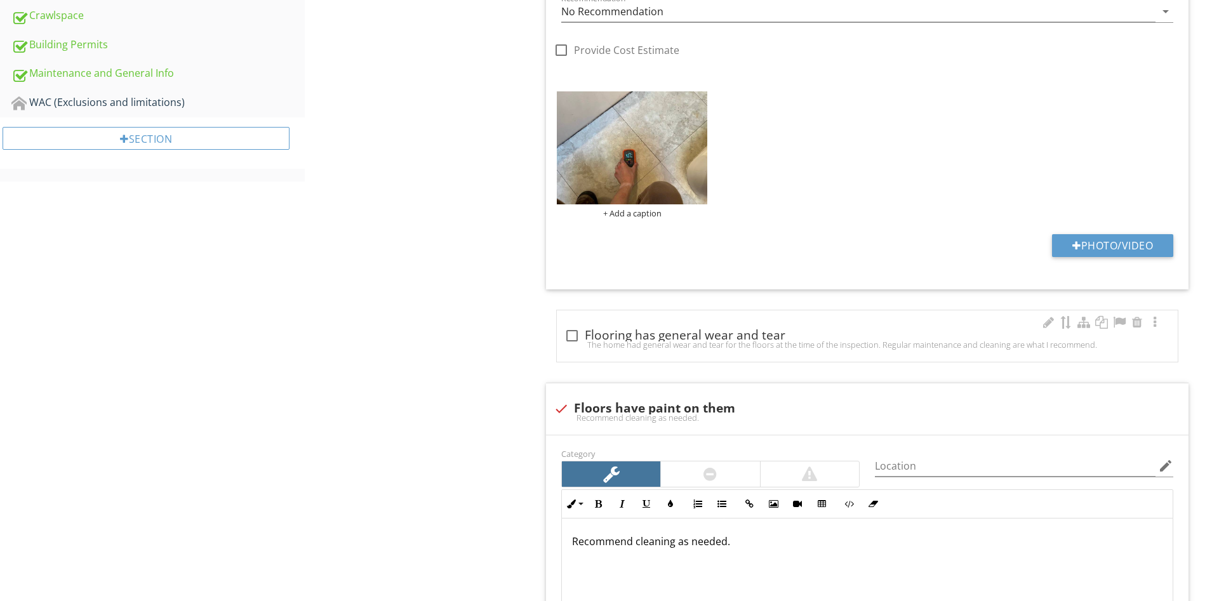
scroll to position [842, 0]
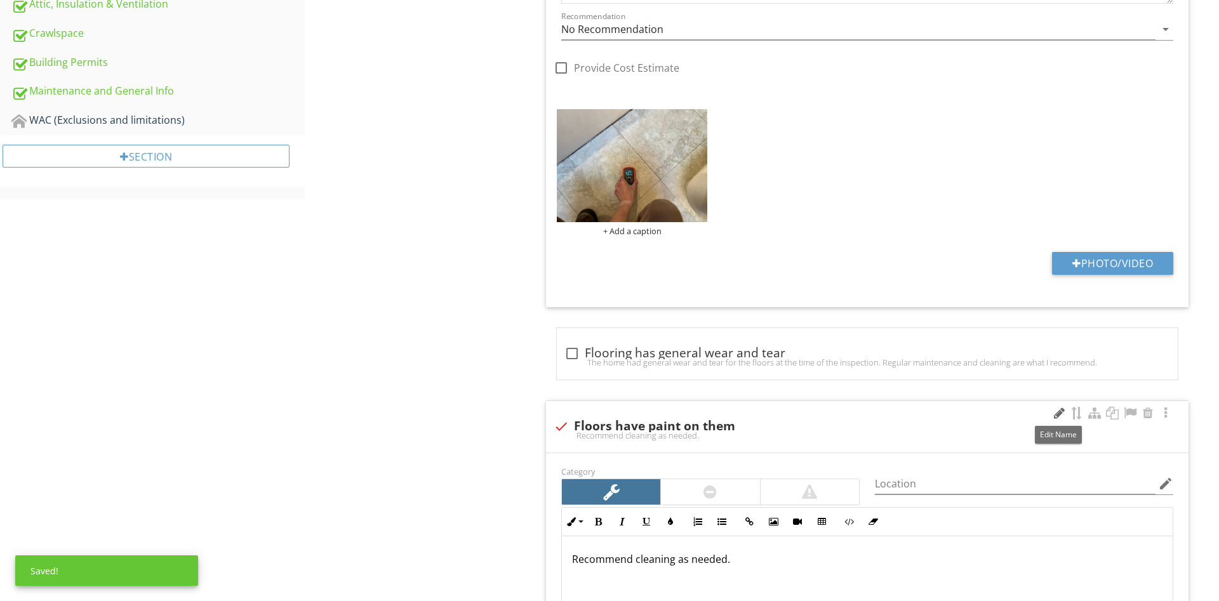
click at [1059, 414] on div at bounding box center [1058, 413] width 15 height 13
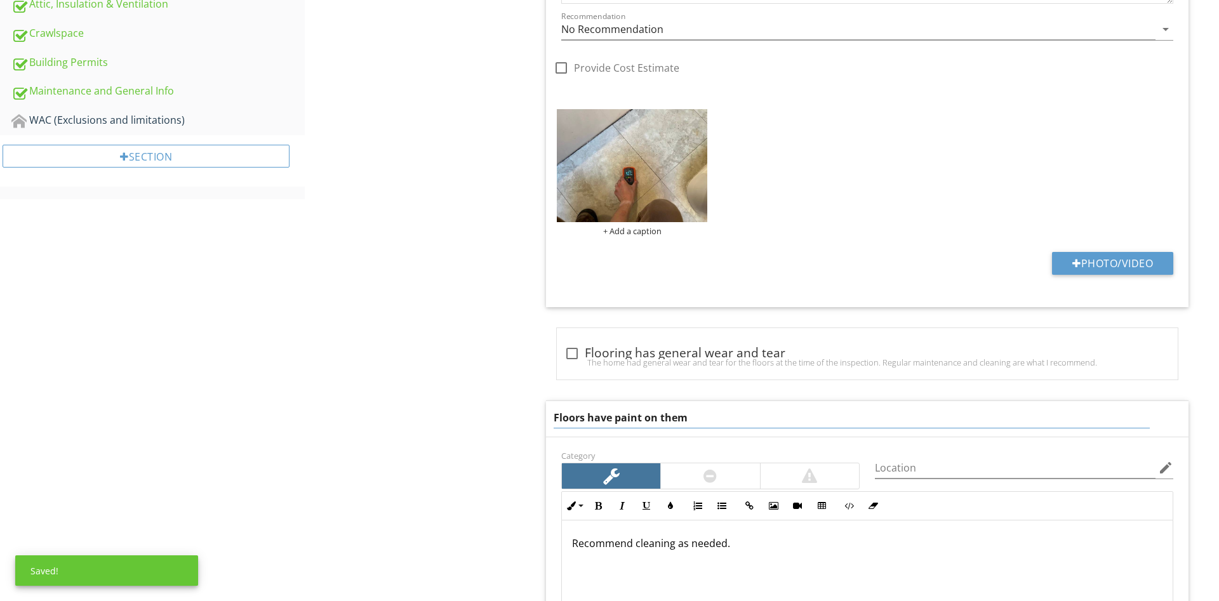
click at [554, 408] on input "Floors have paint on them" at bounding box center [852, 418] width 596 height 21
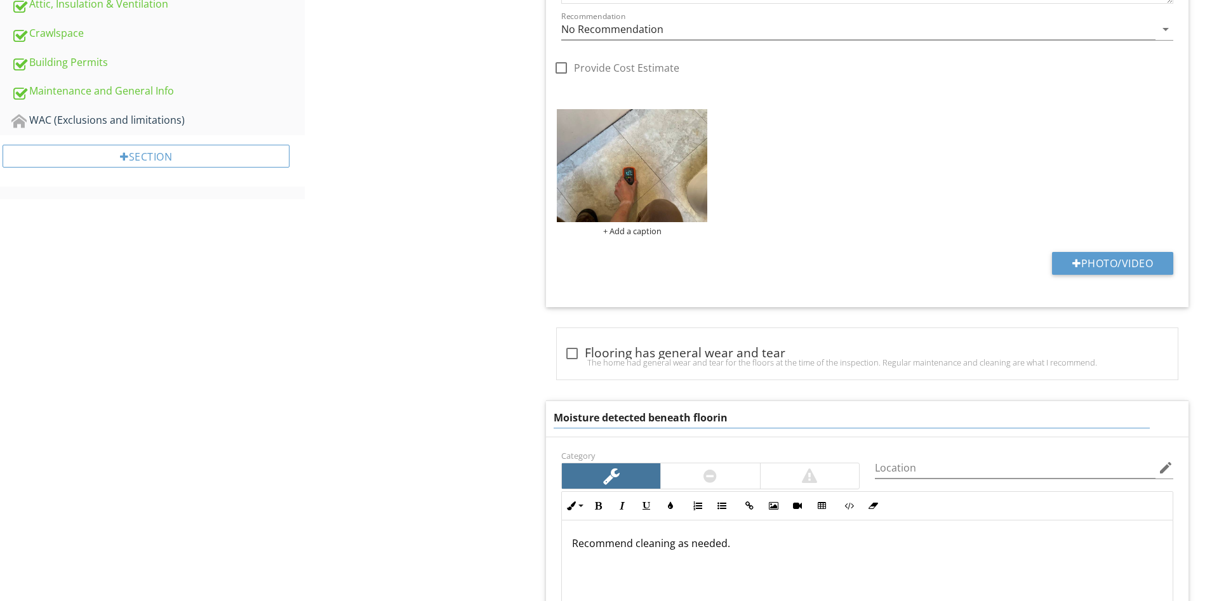
type input "Moisture detected beneath flooring"
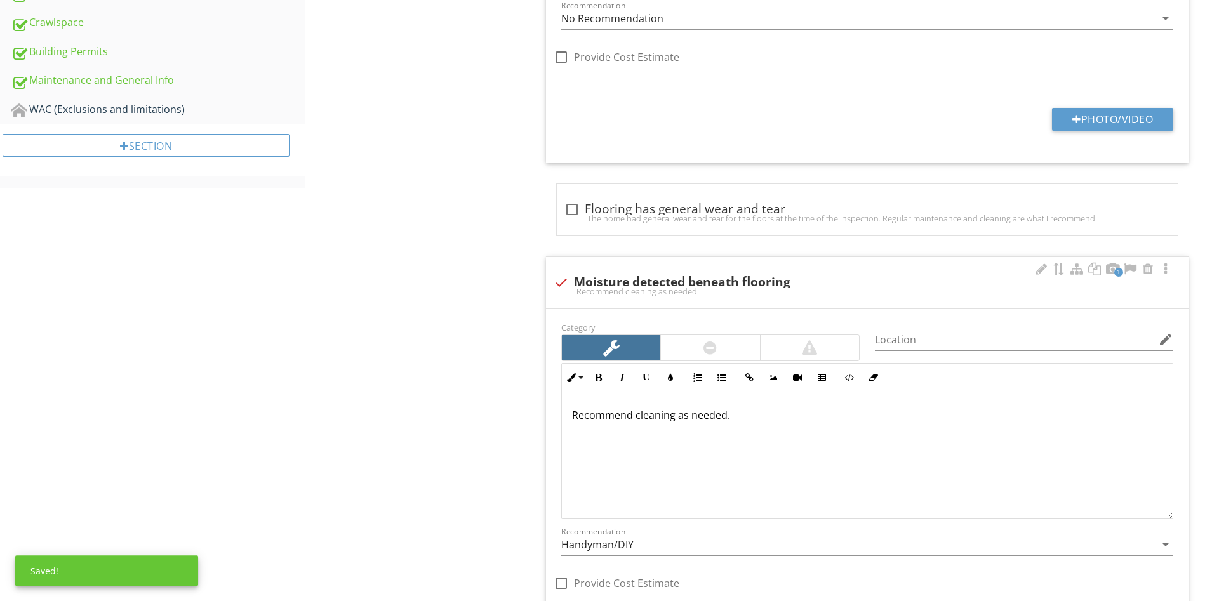
scroll to position [1036, 0]
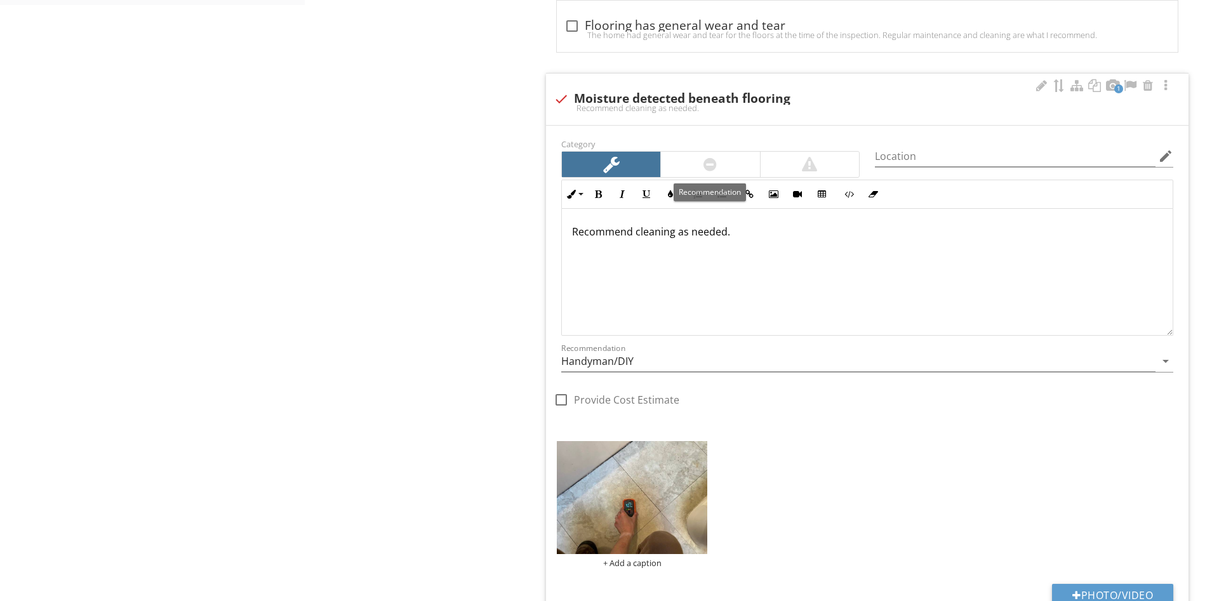
click at [703, 164] on div at bounding box center [710, 164] width 98 height 25
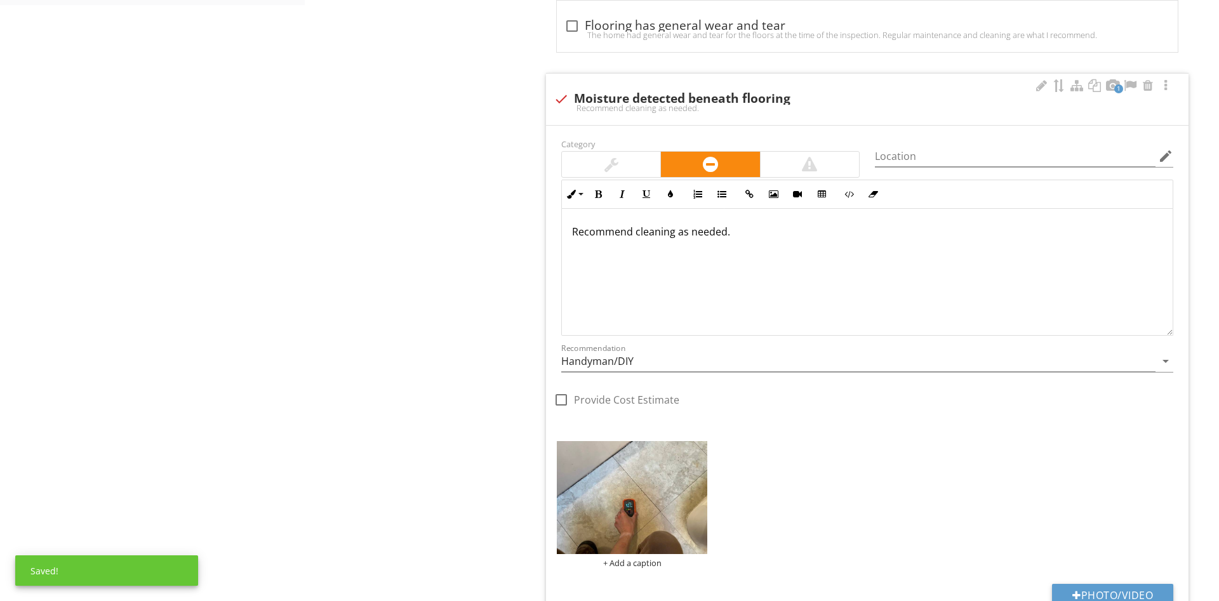
drag, startPoint x: 760, startPoint y: 234, endPoint x: 750, endPoint y: 236, distance: 10.5
click at [754, 234] on p "Recommend cleaning as needed." at bounding box center [867, 231] width 590 height 15
drag, startPoint x: 750, startPoint y: 236, endPoint x: 0, endPoint y: 180, distance: 751.7
click at [562, 209] on div "Recommend cleaning as needed." at bounding box center [867, 272] width 611 height 127
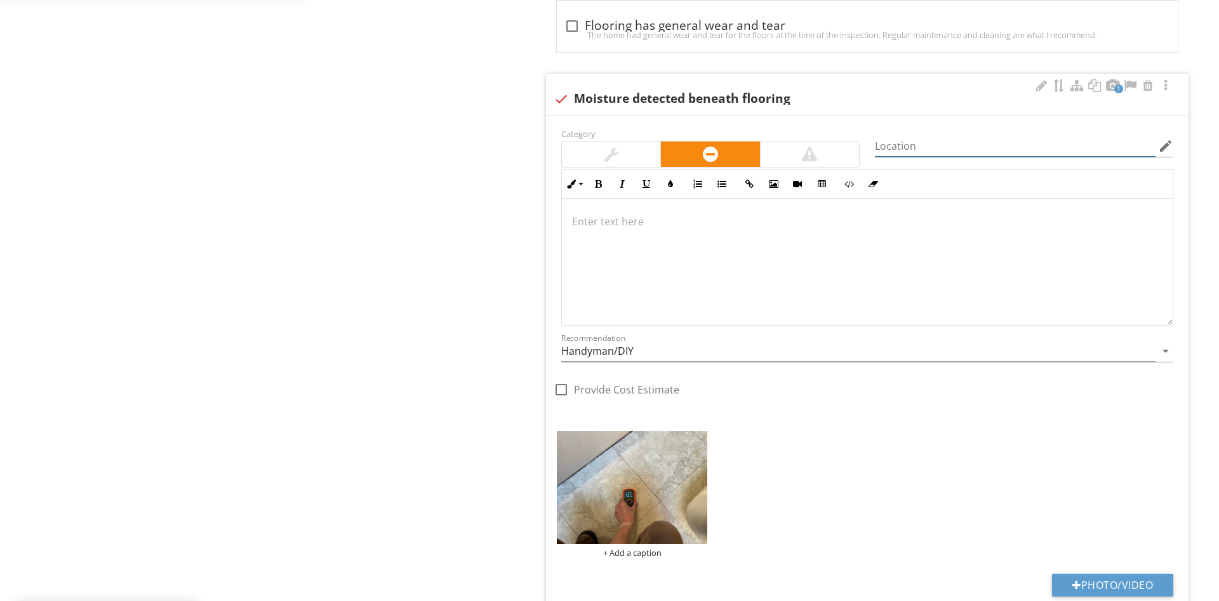
drag, startPoint x: 902, startPoint y: 152, endPoint x: 890, endPoint y: 135, distance: 21.0
click at [903, 151] on input "Location" at bounding box center [1015, 146] width 281 height 21
type input "master bath"
click at [764, 264] on div at bounding box center [867, 262] width 611 height 127
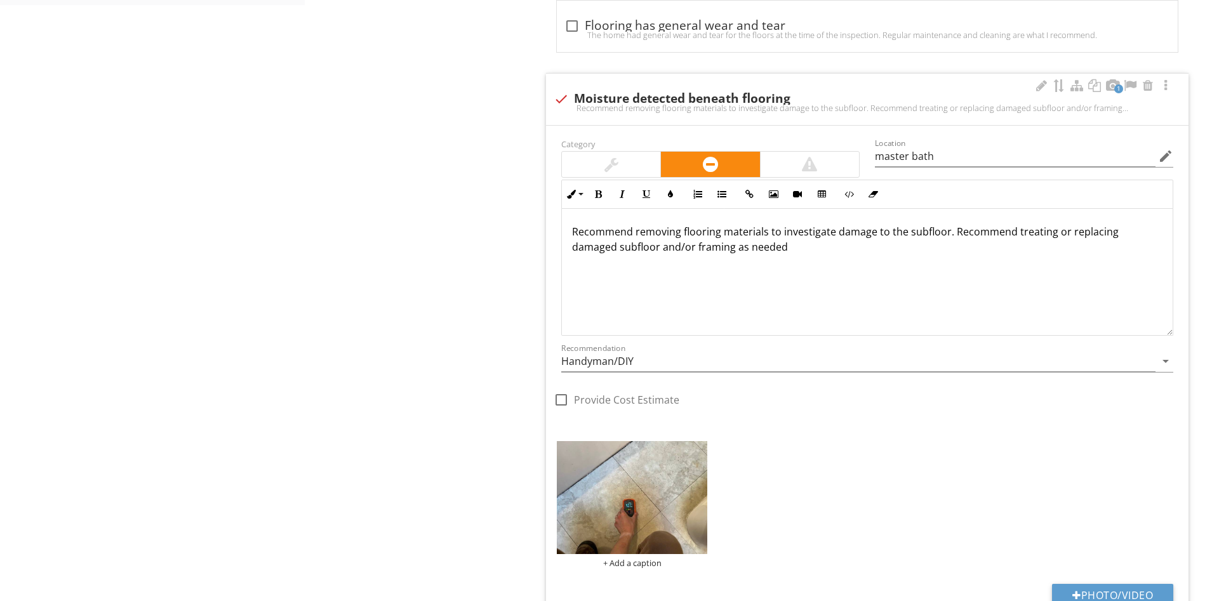
click at [785, 242] on p "Recommend removing flooring materials to investigate damage to the subfloor. Re…" at bounding box center [867, 239] width 590 height 30
click at [601, 361] on input "Handyman/DIY" at bounding box center [858, 361] width 594 height 21
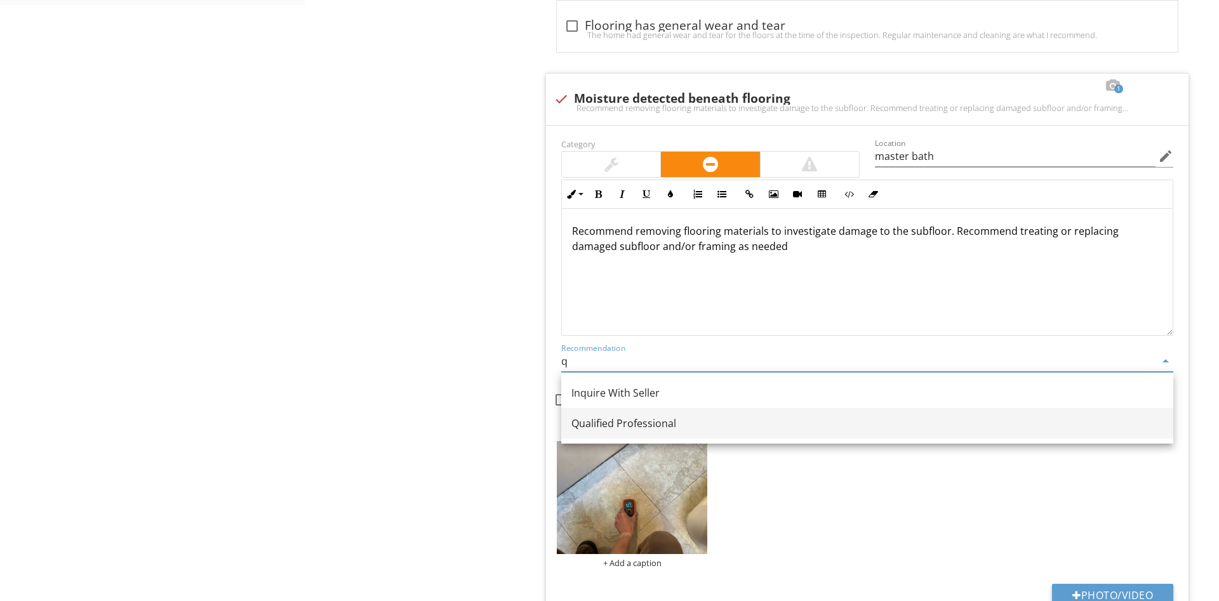
click at [607, 421] on div "Qualified Professional" at bounding box center [867, 423] width 592 height 15
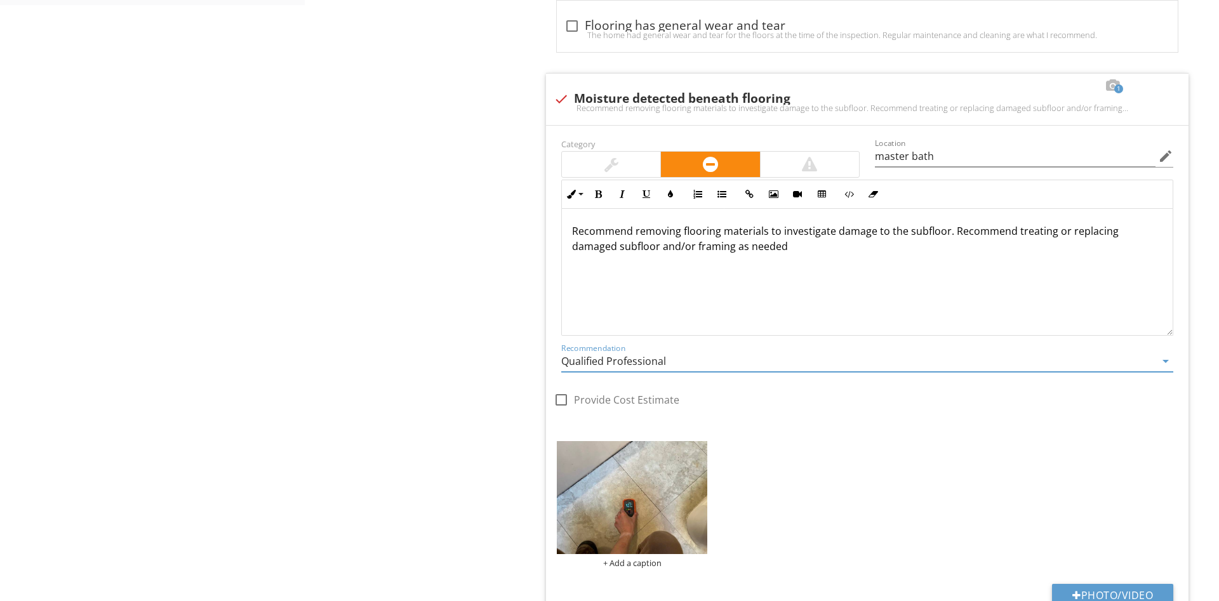
type input "Qualified Professional"
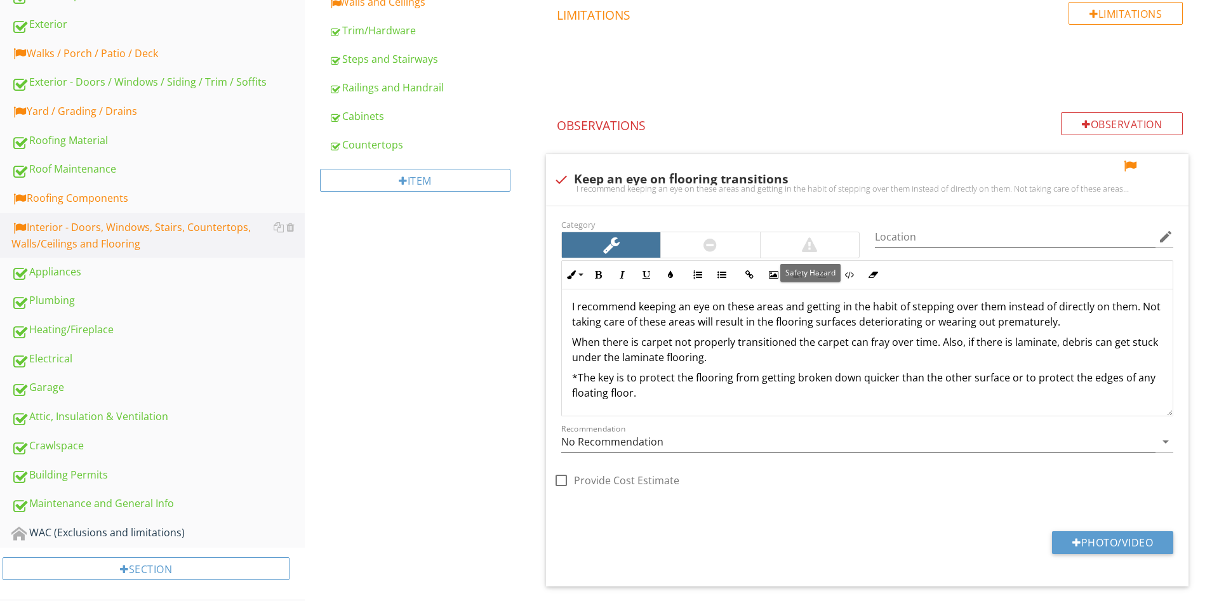
scroll to position [388, 0]
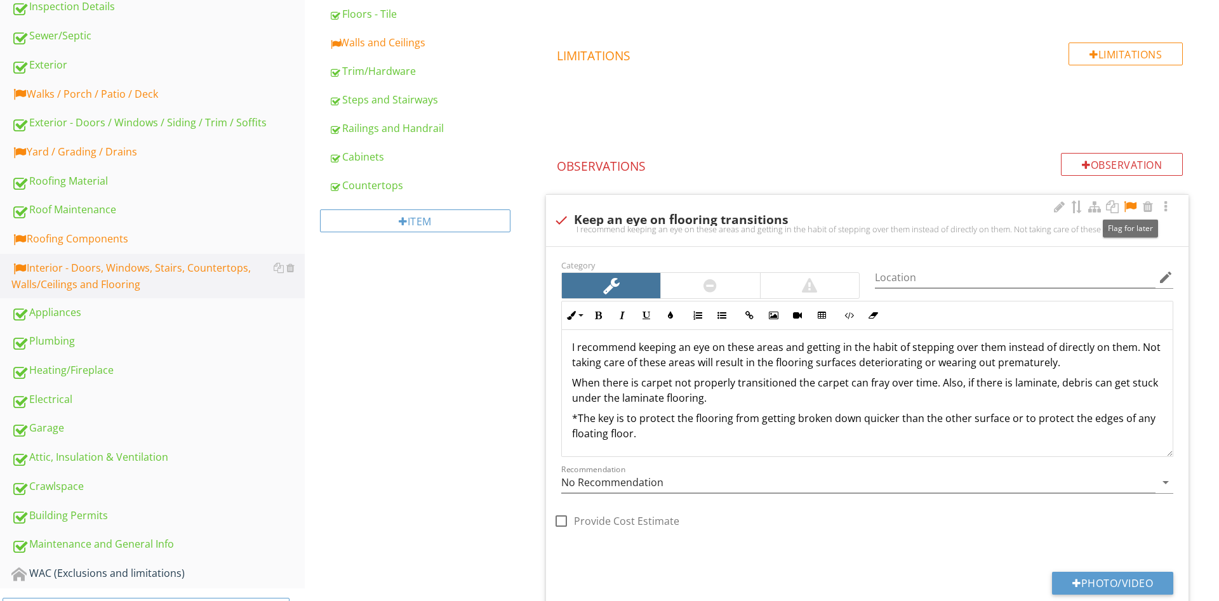
click at [1132, 208] on div at bounding box center [1129, 207] width 15 height 13
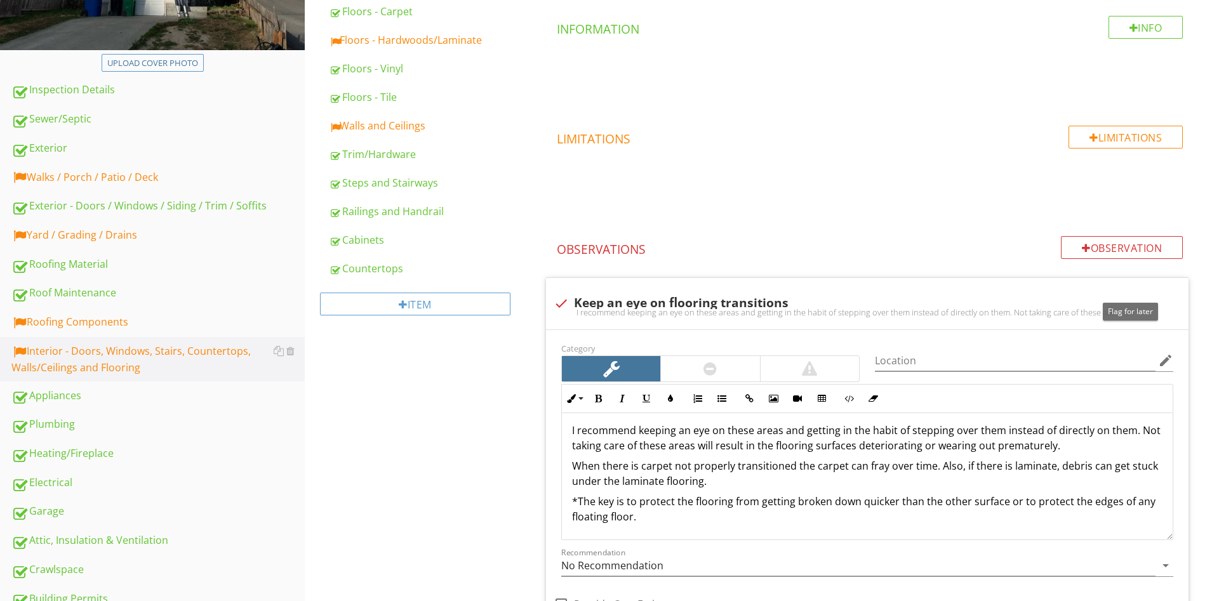
scroll to position [129, 0]
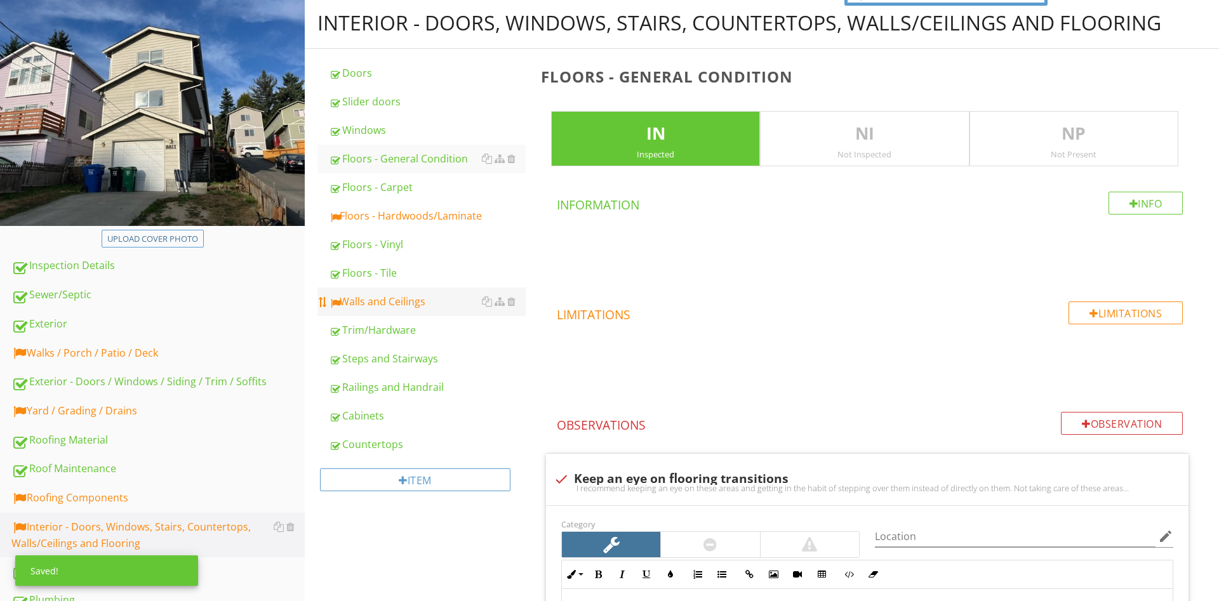
click at [402, 309] on div "Walls and Ceilings" at bounding box center [427, 301] width 197 height 15
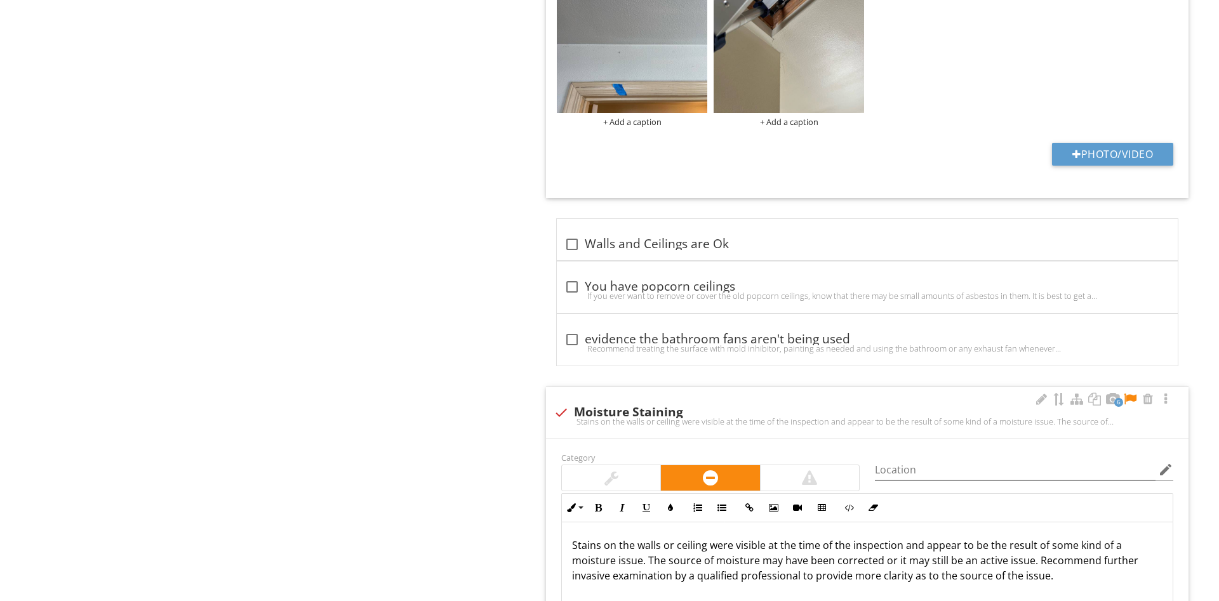
scroll to position [1424, 0]
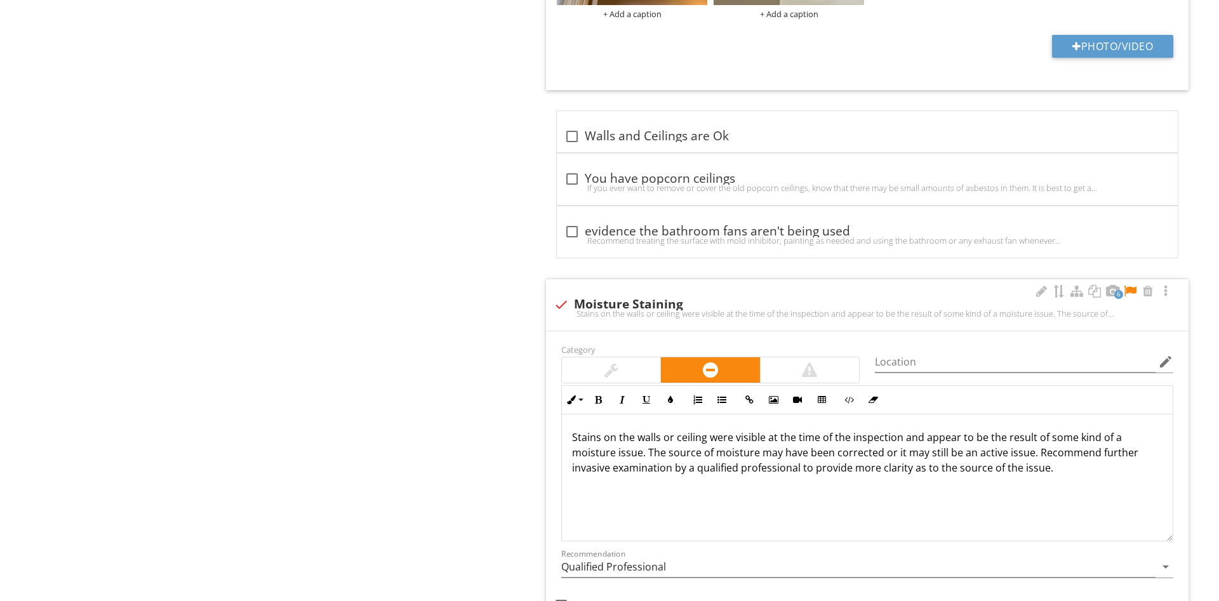
click at [1135, 293] on div at bounding box center [1129, 291] width 15 height 13
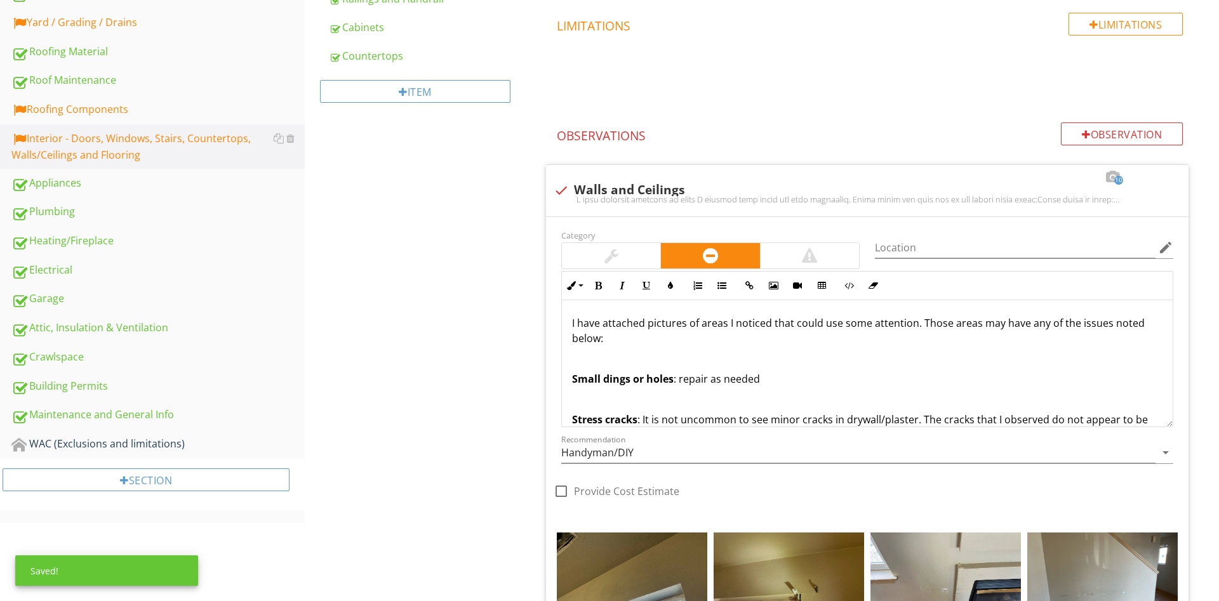
scroll to position [129, 0]
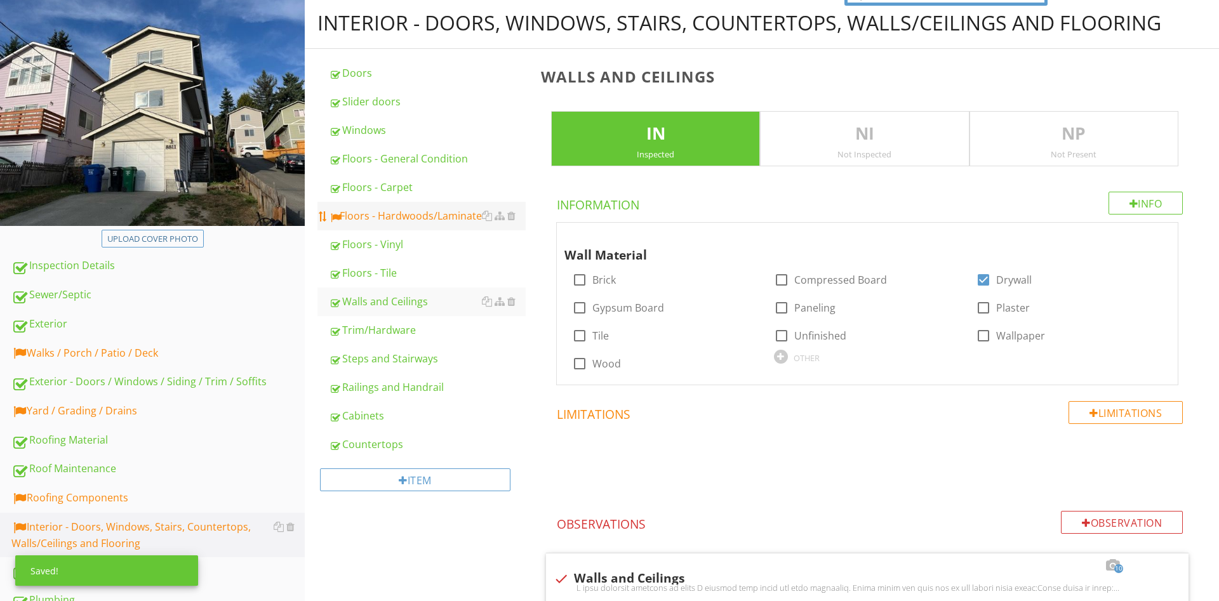
click at [386, 223] on div "Floors - Hardwoods/Laminate" at bounding box center [427, 215] width 197 height 15
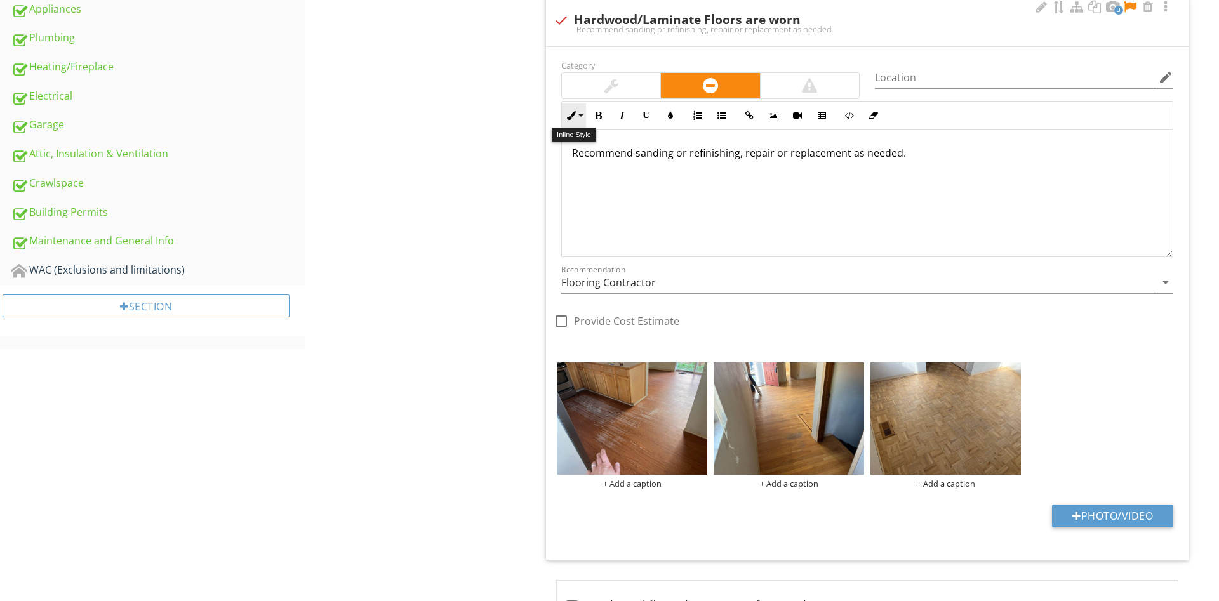
scroll to position [777, 0]
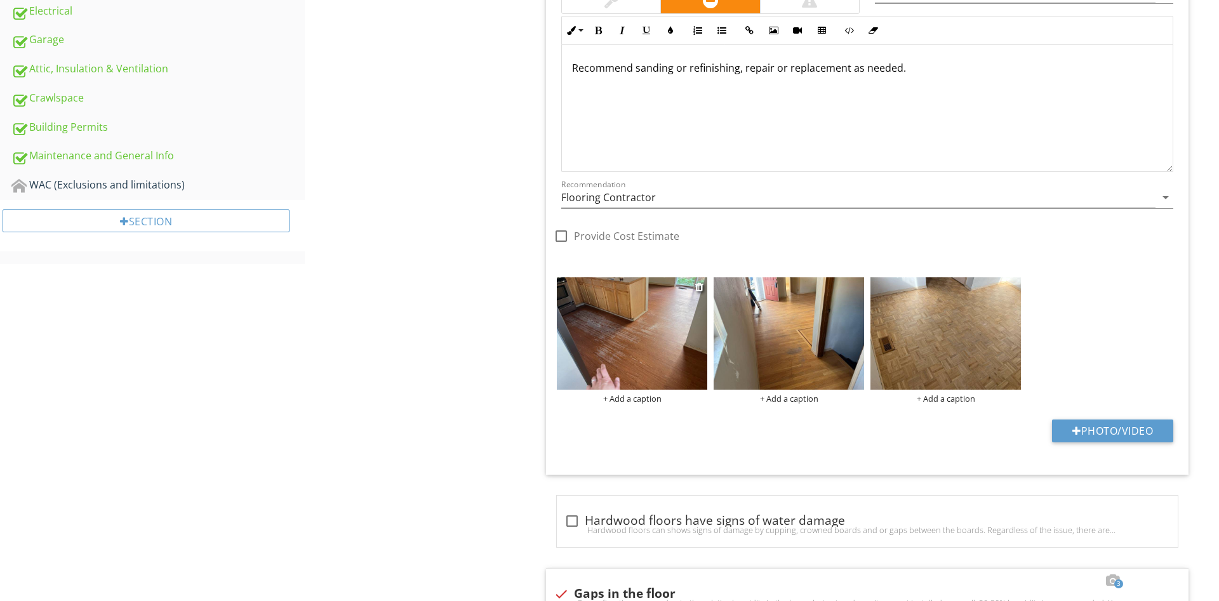
click at [625, 399] on div "+ Add a caption" at bounding box center [632, 399] width 150 height 10
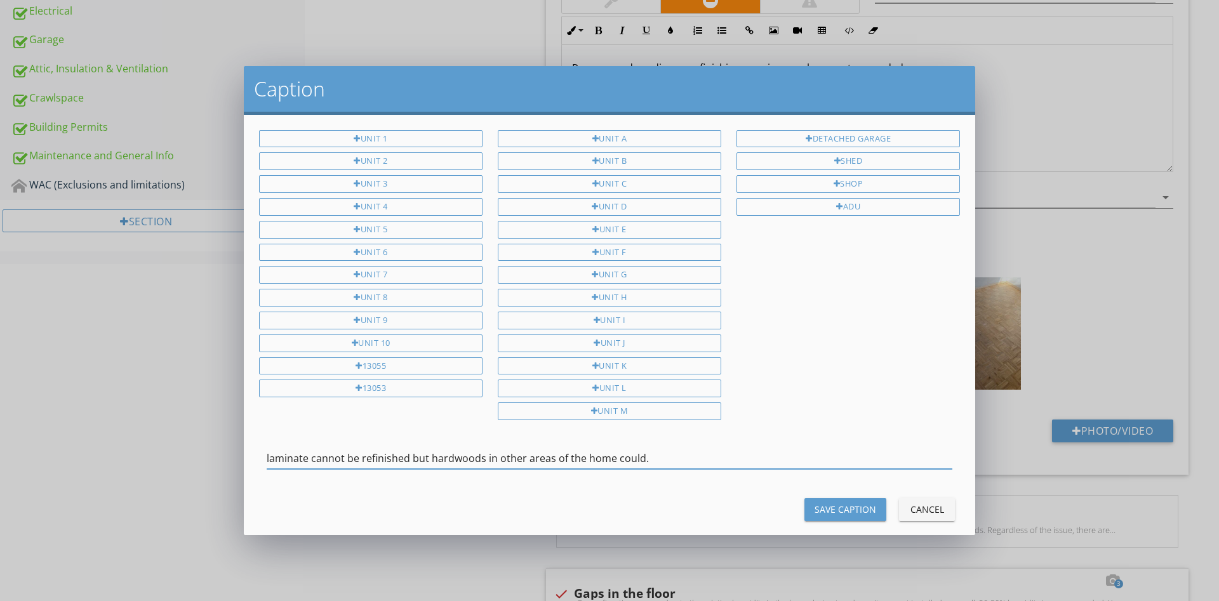
type input "laminate cannot be refinished but hardwoods in other areas of the home could."
click at [847, 512] on button "Save Caption" at bounding box center [845, 509] width 82 height 23
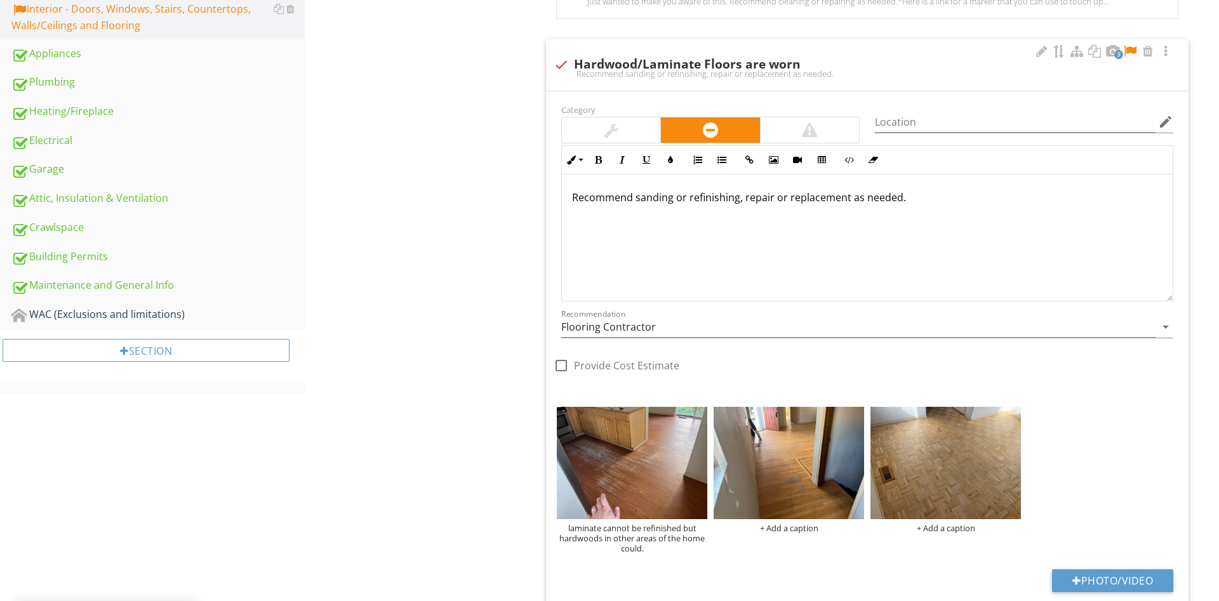
scroll to position [453, 0]
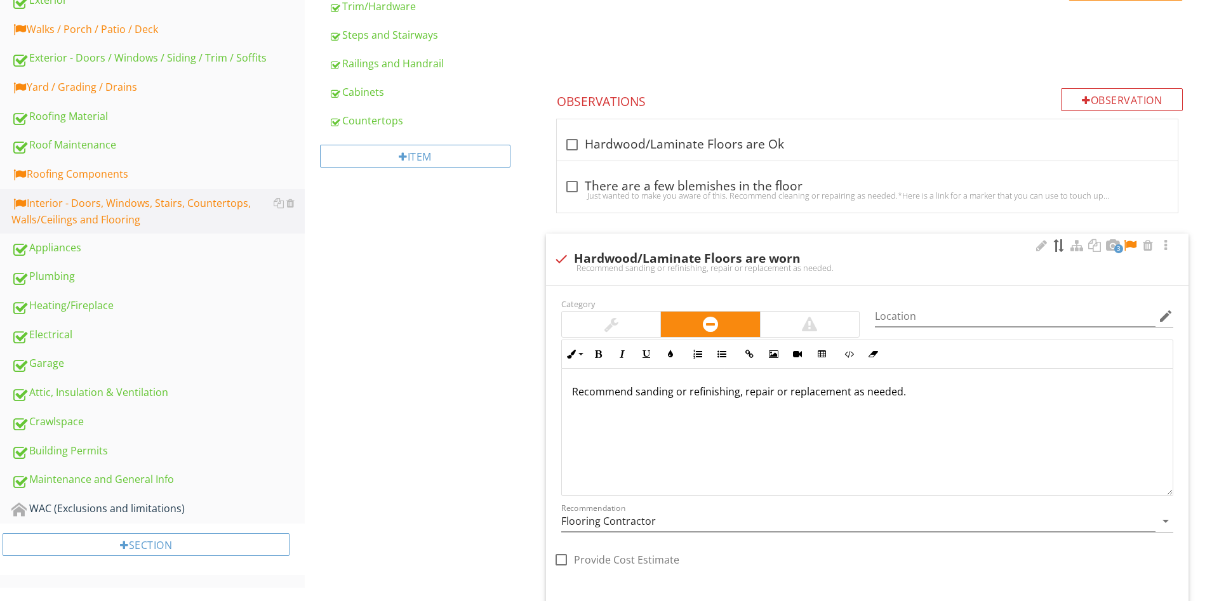
drag, startPoint x: 1130, startPoint y: 244, endPoint x: 1054, endPoint y: 246, distance: 76.8
click at [1129, 244] on div at bounding box center [1129, 245] width 15 height 13
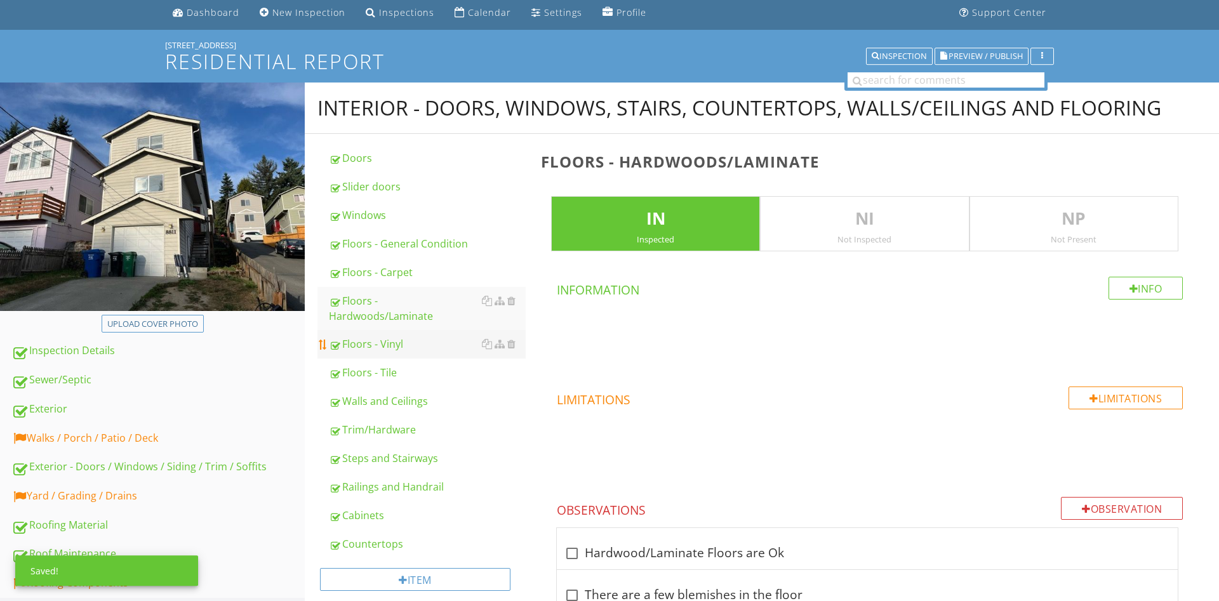
scroll to position [0, 0]
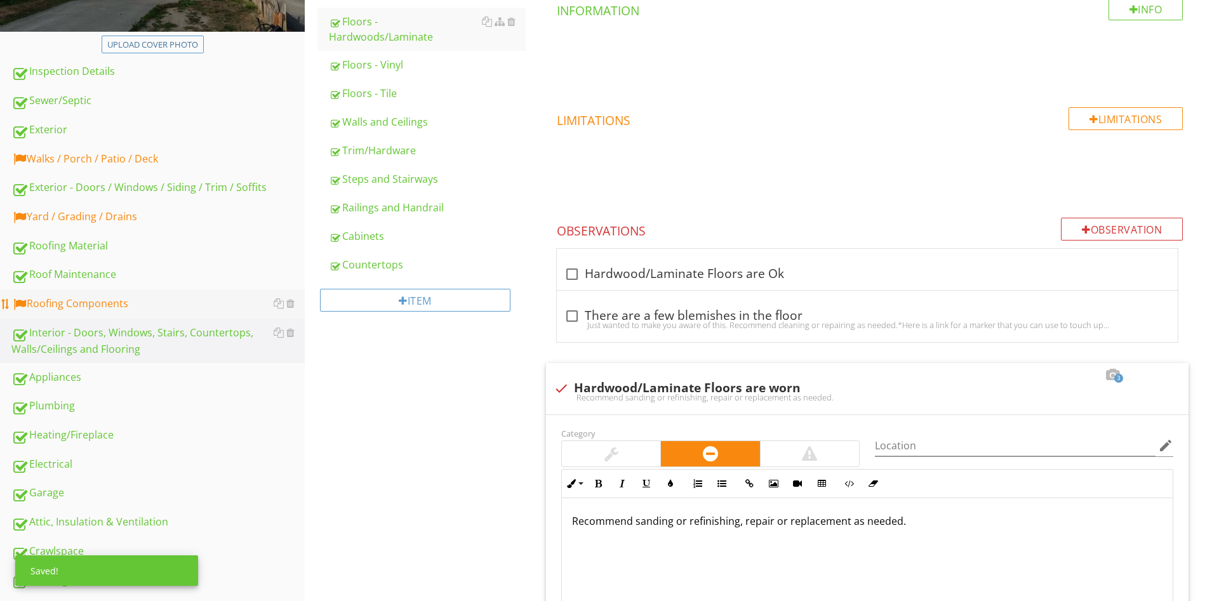
click at [102, 296] on div "Roofing Components" at bounding box center [157, 304] width 293 height 17
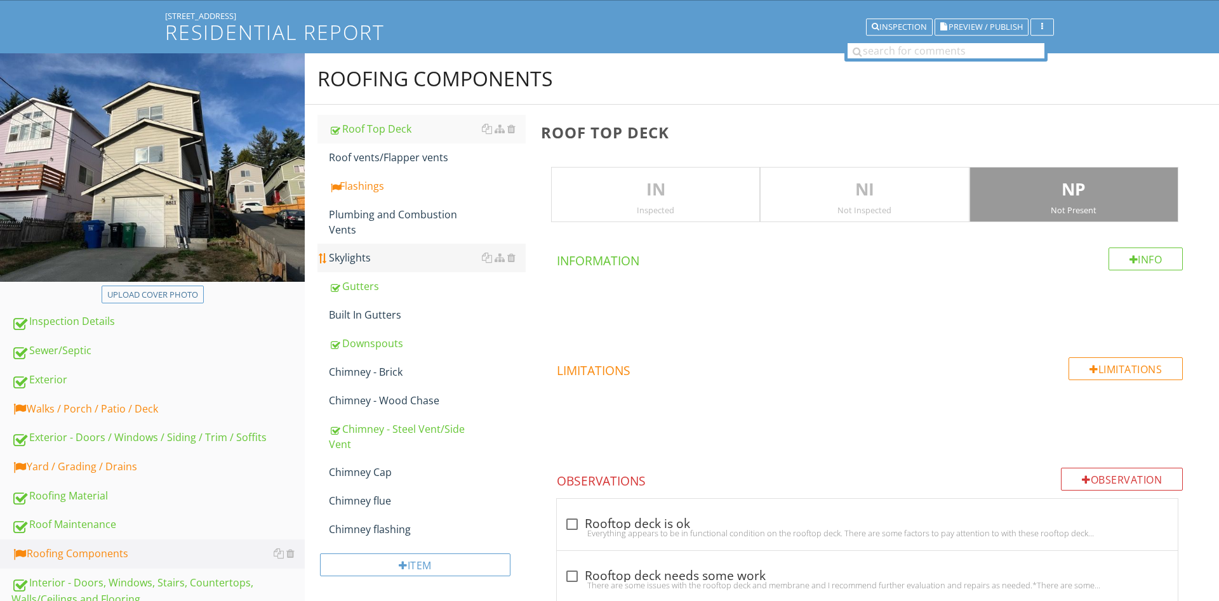
scroll to position [65, 0]
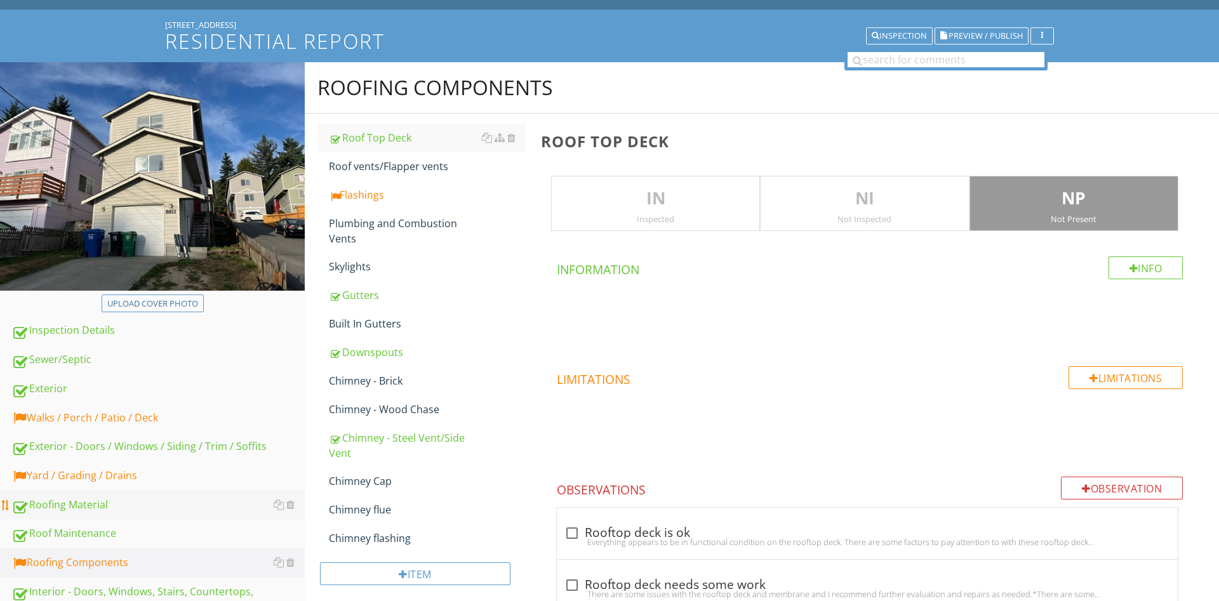
click at [80, 491] on link "Roofing Material" at bounding box center [157, 505] width 293 height 29
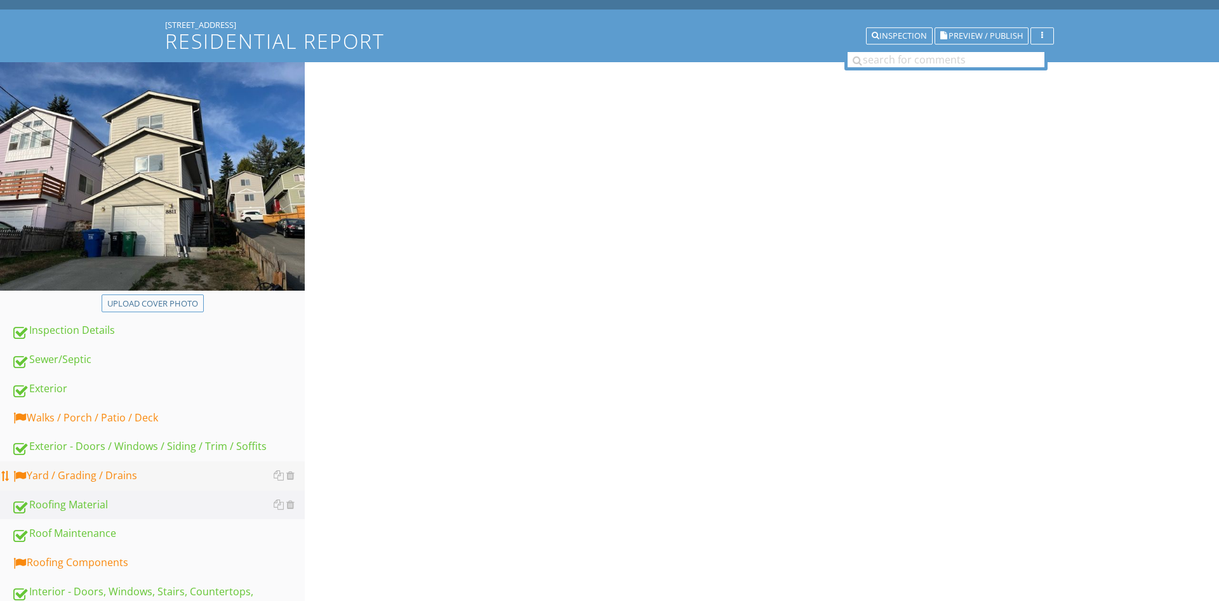
click at [86, 468] on div "Yard / Grading / Drains" at bounding box center [157, 476] width 293 height 17
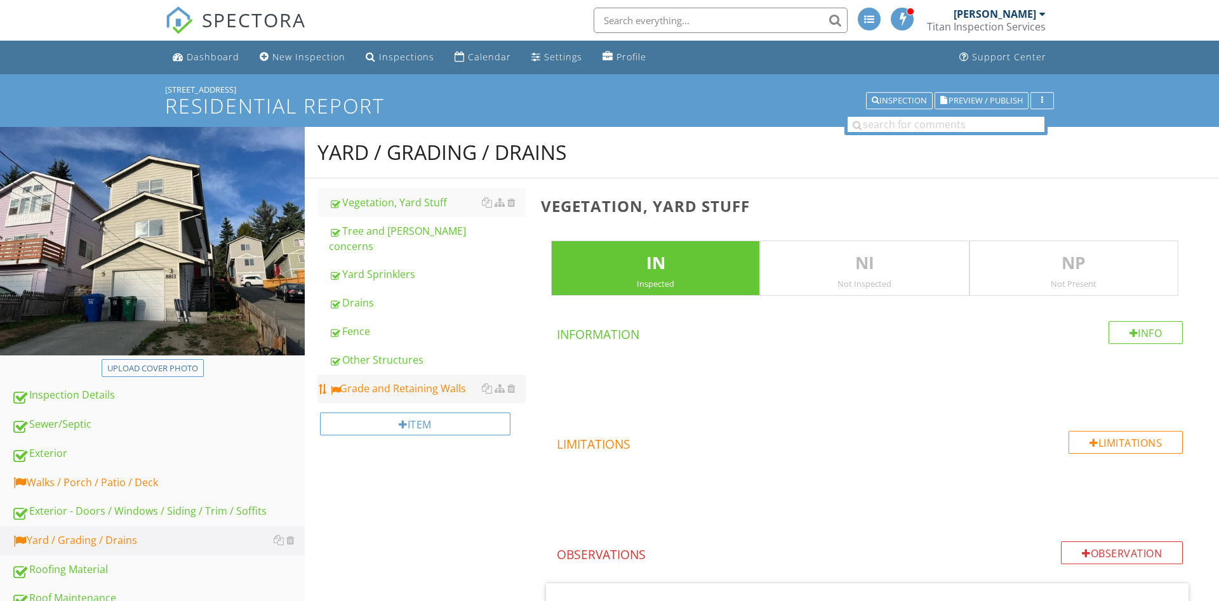
drag, startPoint x: 446, startPoint y: 374, endPoint x: 449, endPoint y: 368, distance: 6.5
click at [446, 381] on div "Grade and Retaining Walls" at bounding box center [427, 388] width 197 height 15
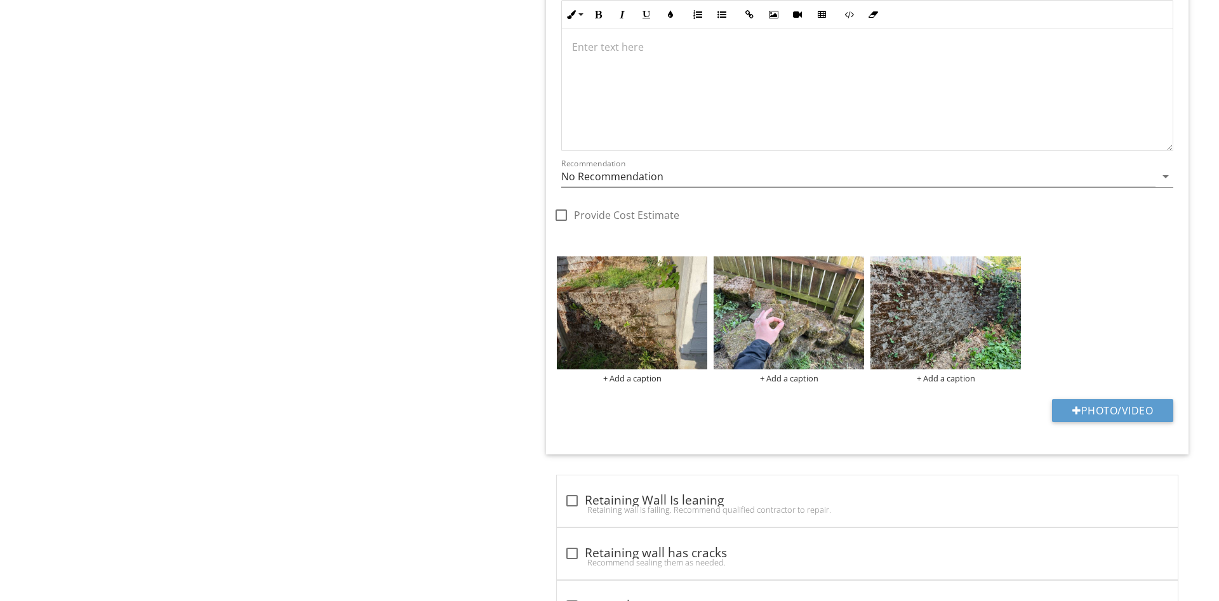
scroll to position [1295, 0]
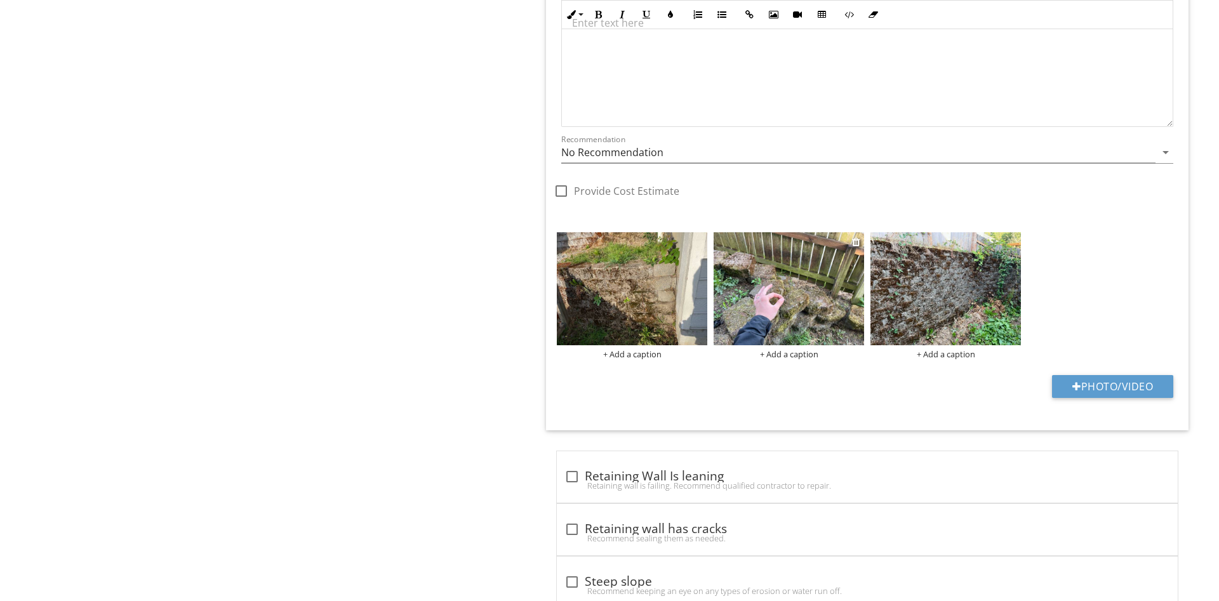
click at [785, 352] on div "+ Add a caption" at bounding box center [788, 354] width 150 height 10
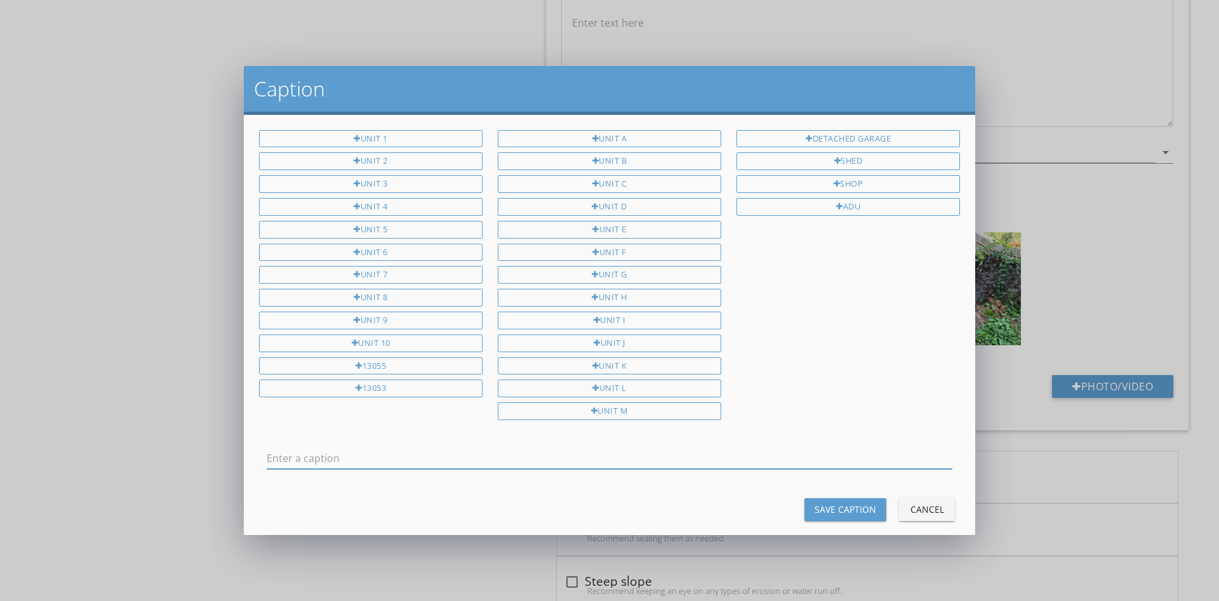
click at [916, 503] on div "Cancel" at bounding box center [927, 509] width 36 height 13
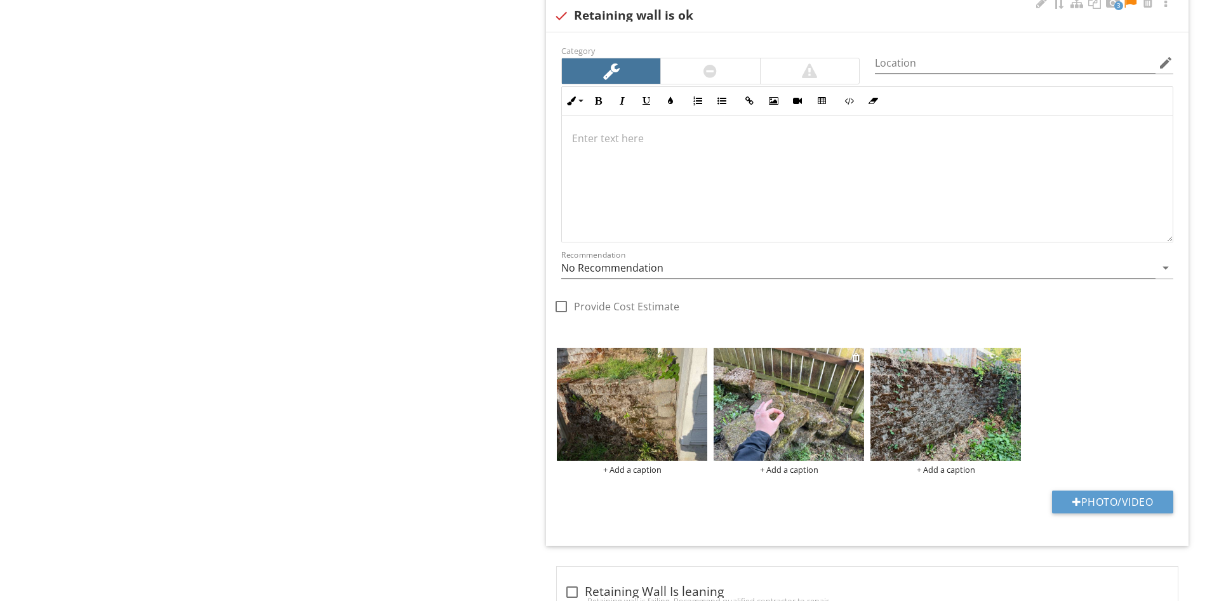
scroll to position [1101, 0]
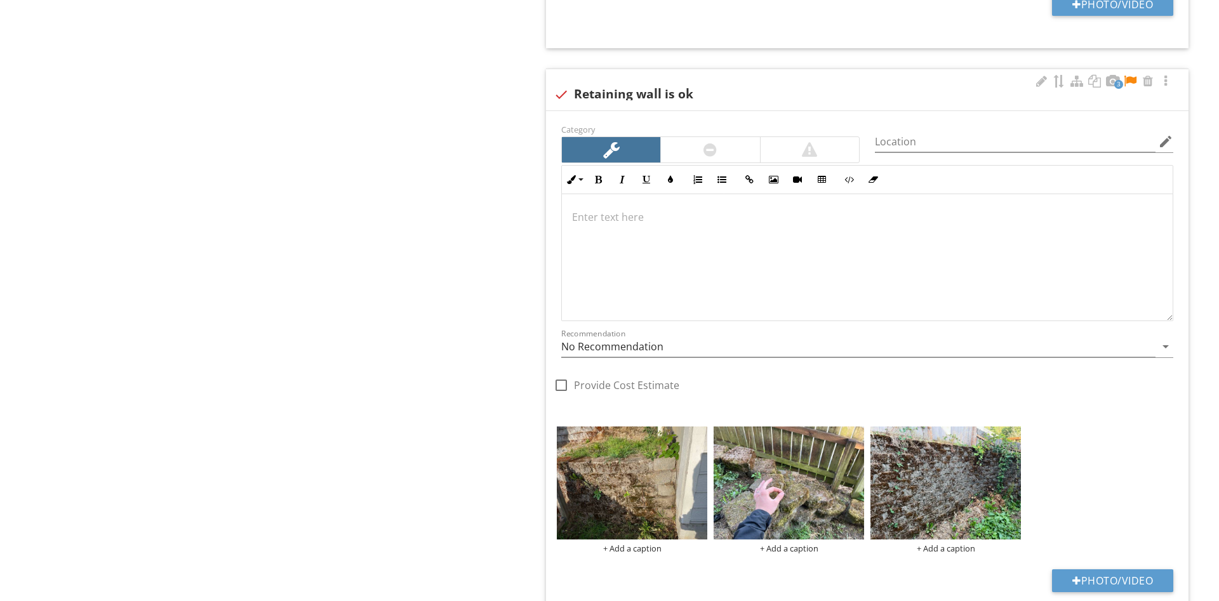
click at [693, 264] on div at bounding box center [867, 257] width 611 height 127
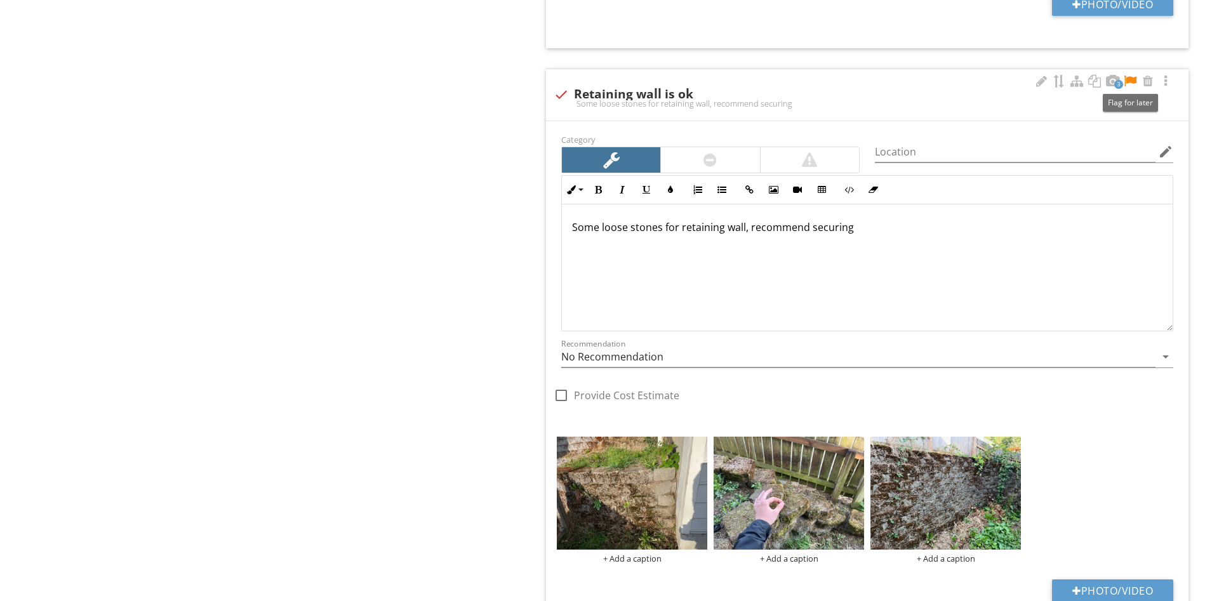
click at [1129, 80] on div at bounding box center [1129, 81] width 15 height 13
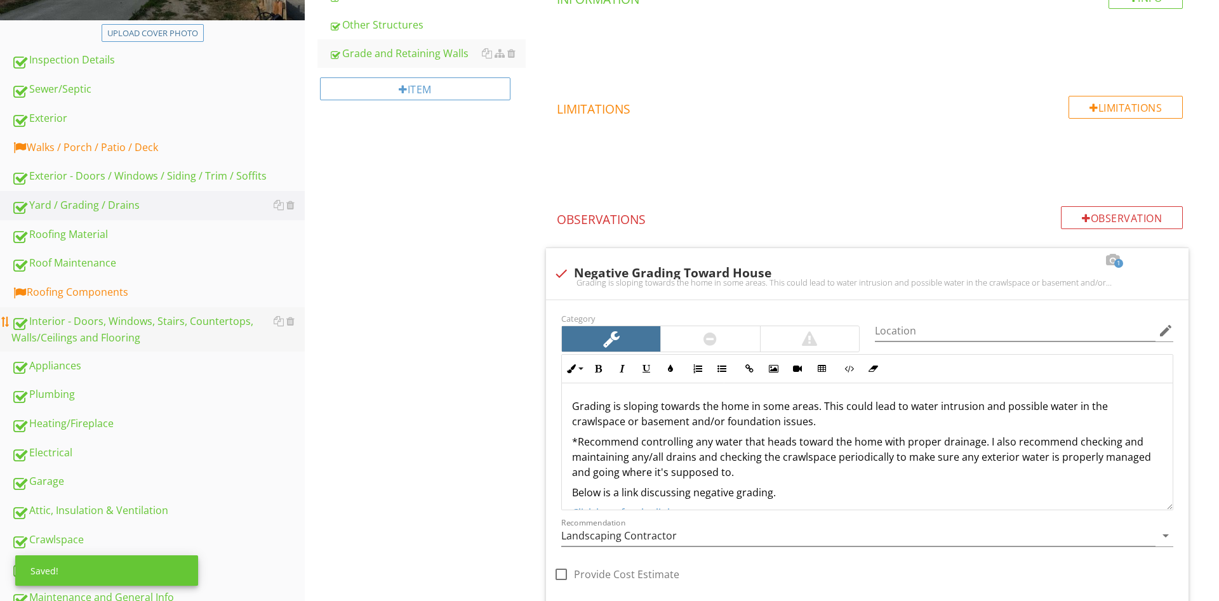
scroll to position [324, 0]
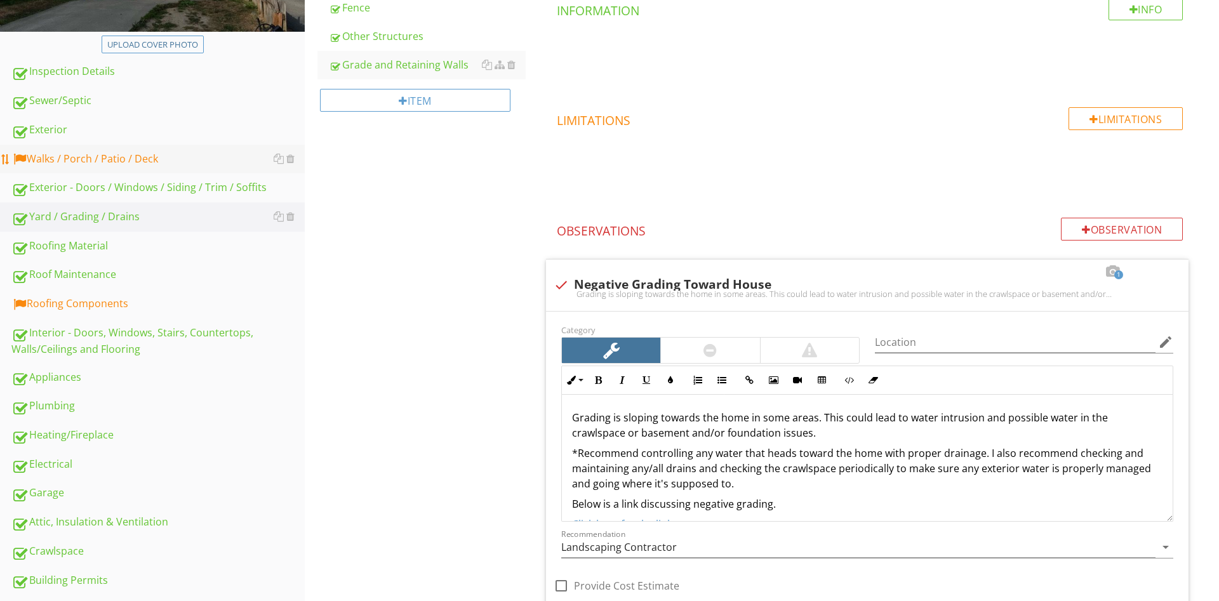
click at [116, 172] on link "Walks / Porch / Patio / Deck" at bounding box center [157, 159] width 293 height 29
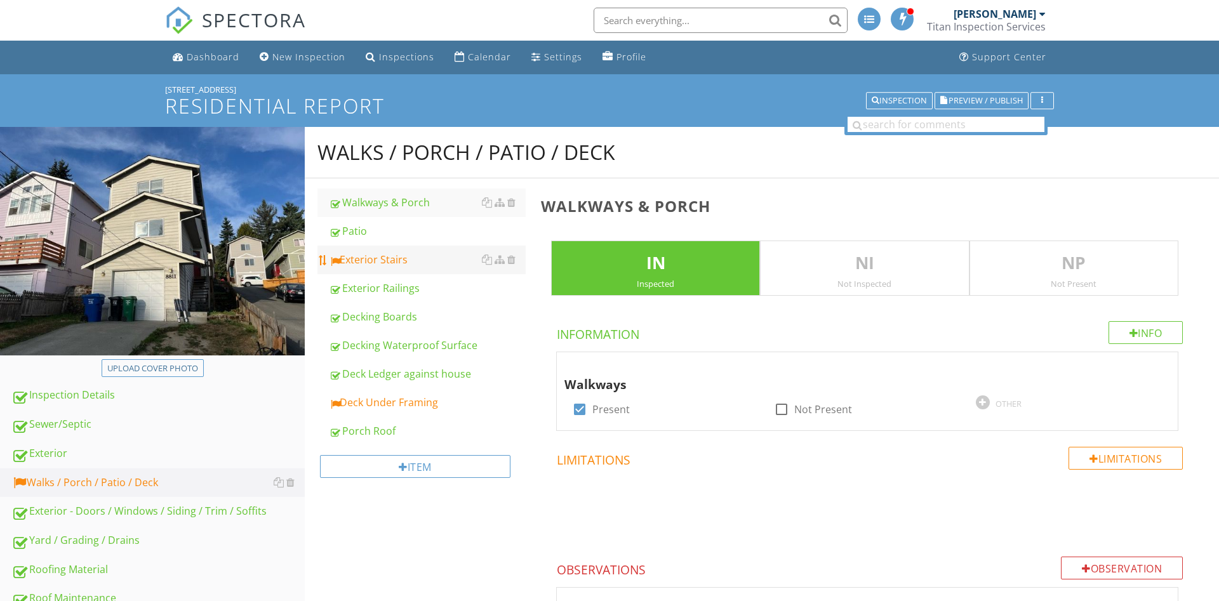
click at [397, 260] on div "Exterior Stairs" at bounding box center [427, 259] width 197 height 15
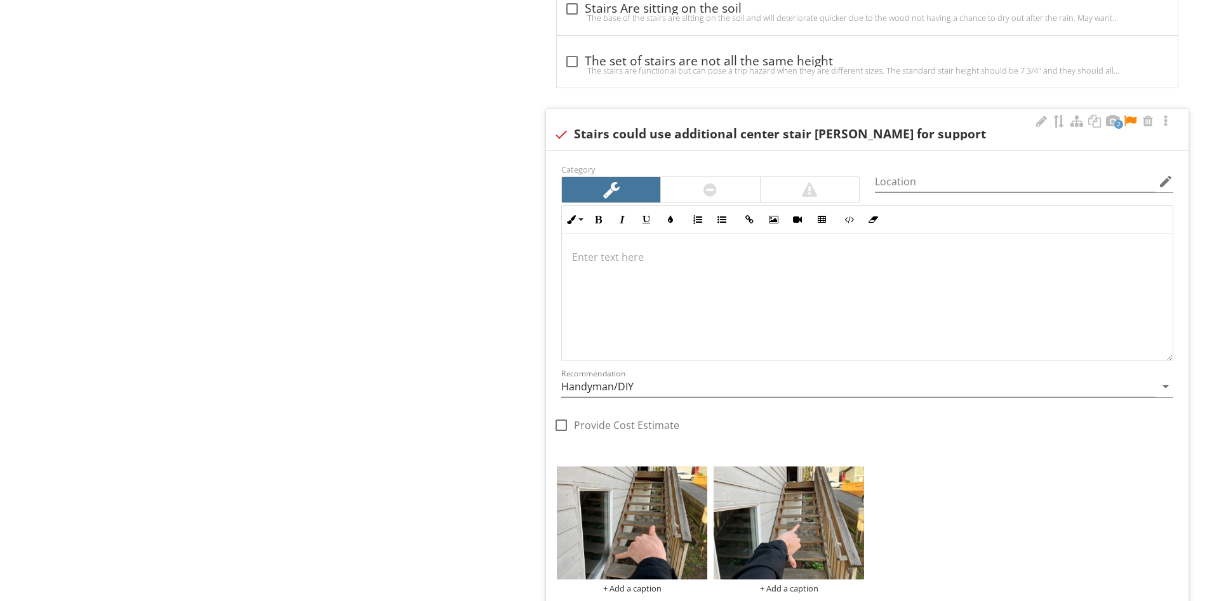
scroll to position [1165, 0]
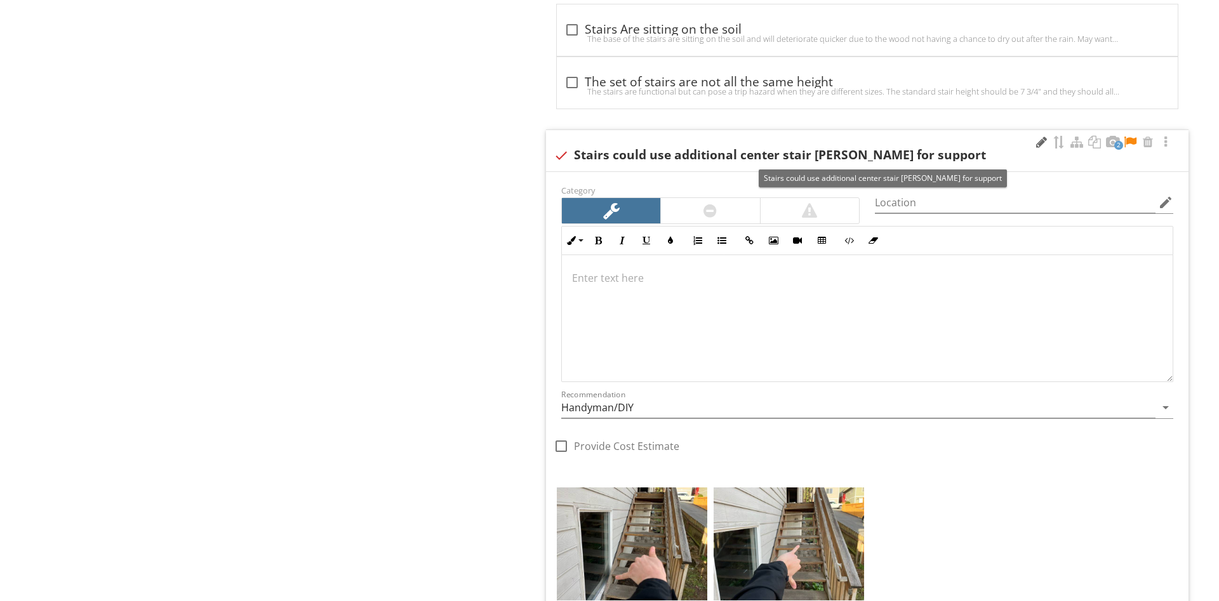
click at [1035, 142] on div at bounding box center [1040, 142] width 15 height 13
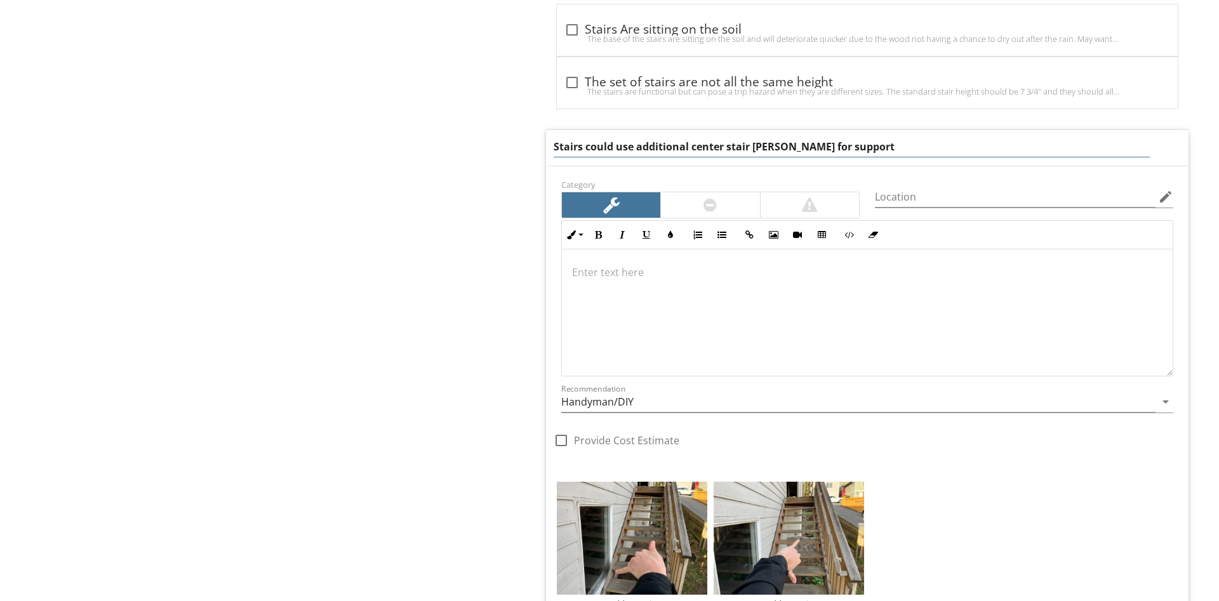
click at [720, 213] on div at bounding box center [710, 204] width 98 height 25
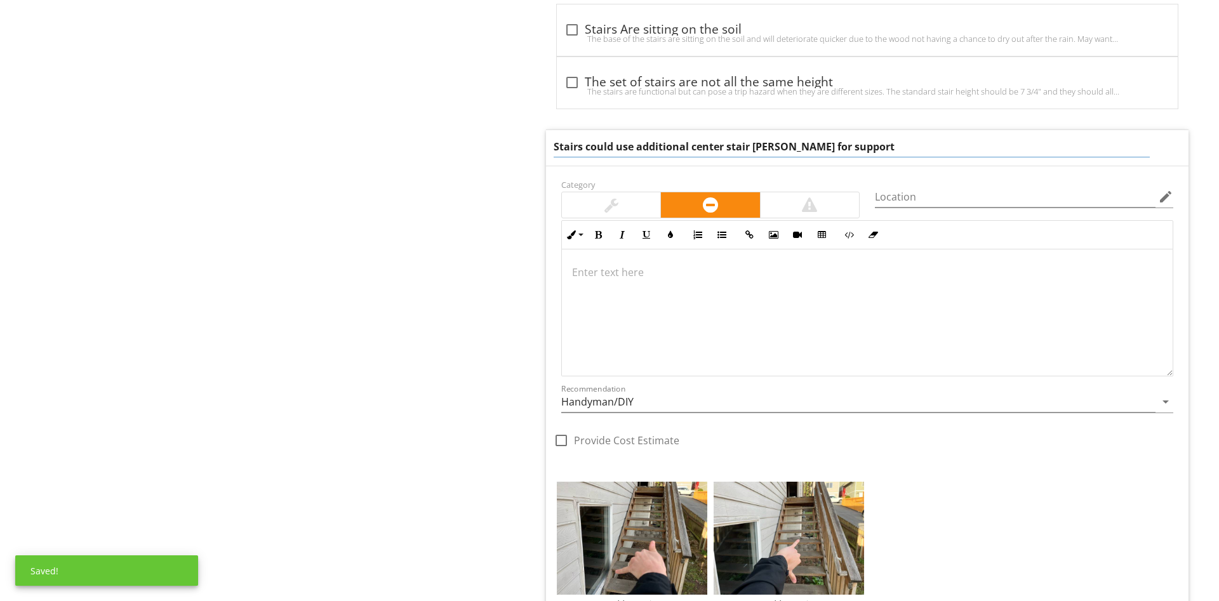
click at [951, 150] on input "Stairs could use additional center stair stringer for support" at bounding box center [852, 146] width 596 height 21
drag, startPoint x: 939, startPoint y: 152, endPoint x: 585, endPoint y: 163, distance: 354.4
click at [585, 157] on input "Stairs could use additional center stair stringer for support" at bounding box center [852, 146] width 596 height 21
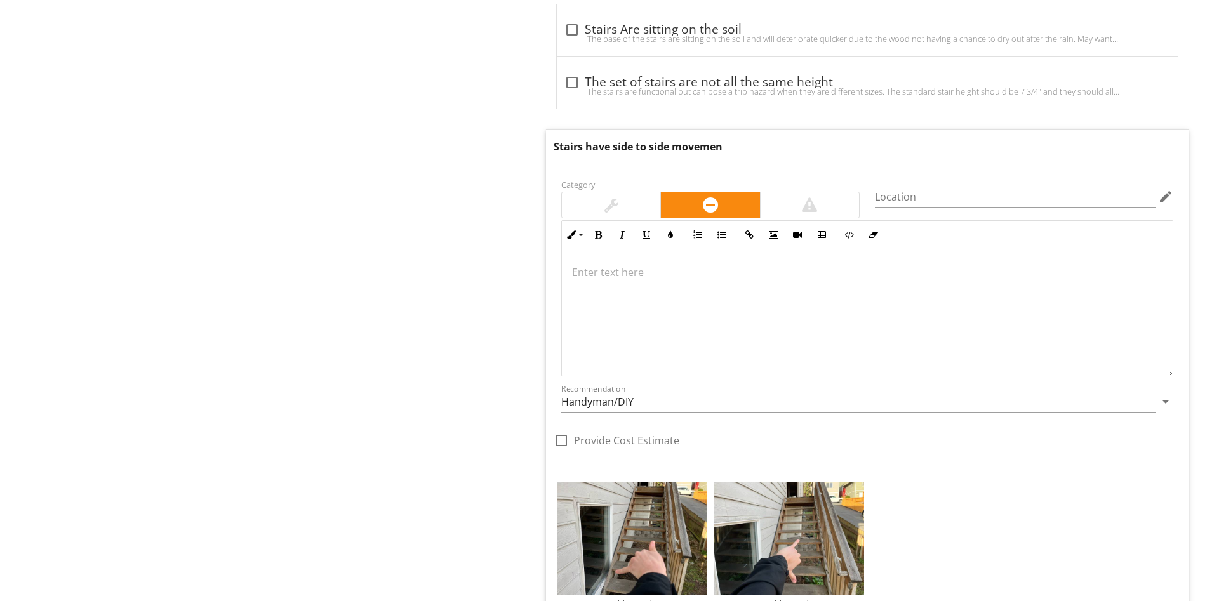
type input "Stairs have side to side movement"
click at [673, 306] on div at bounding box center [867, 312] width 611 height 127
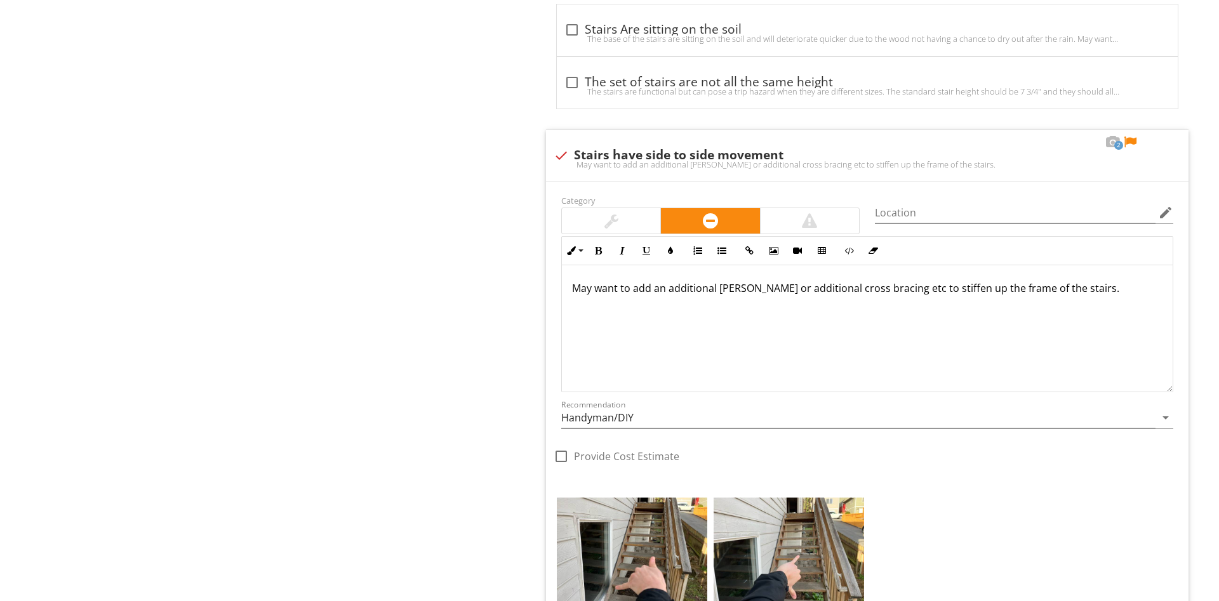
click at [1132, 145] on div at bounding box center [1129, 142] width 15 height 13
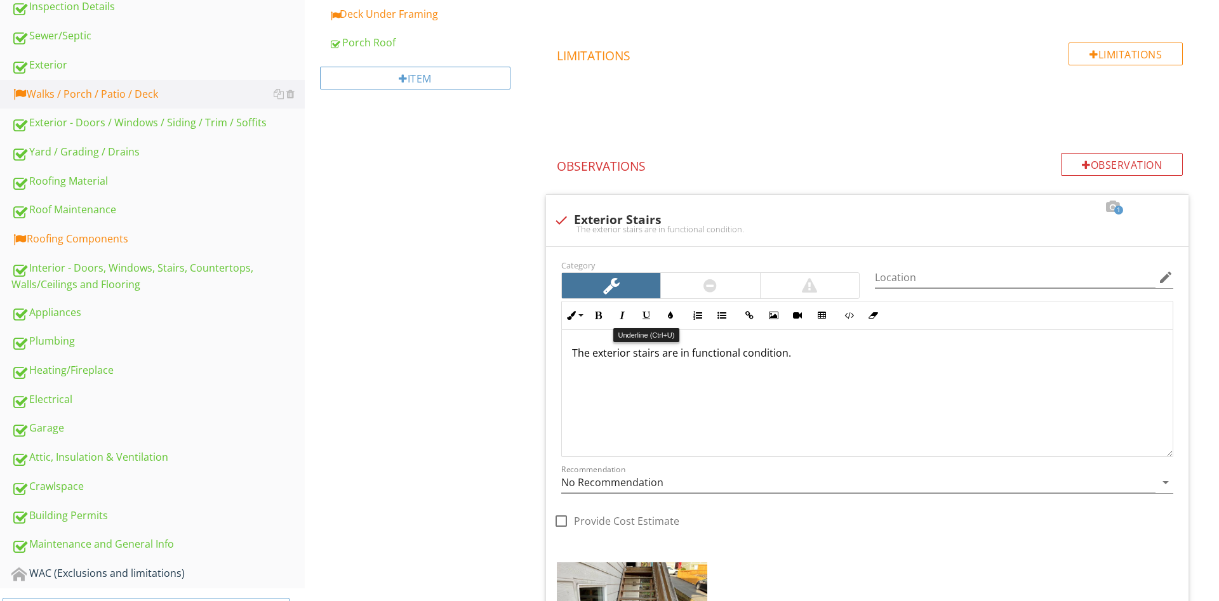
scroll to position [65, 0]
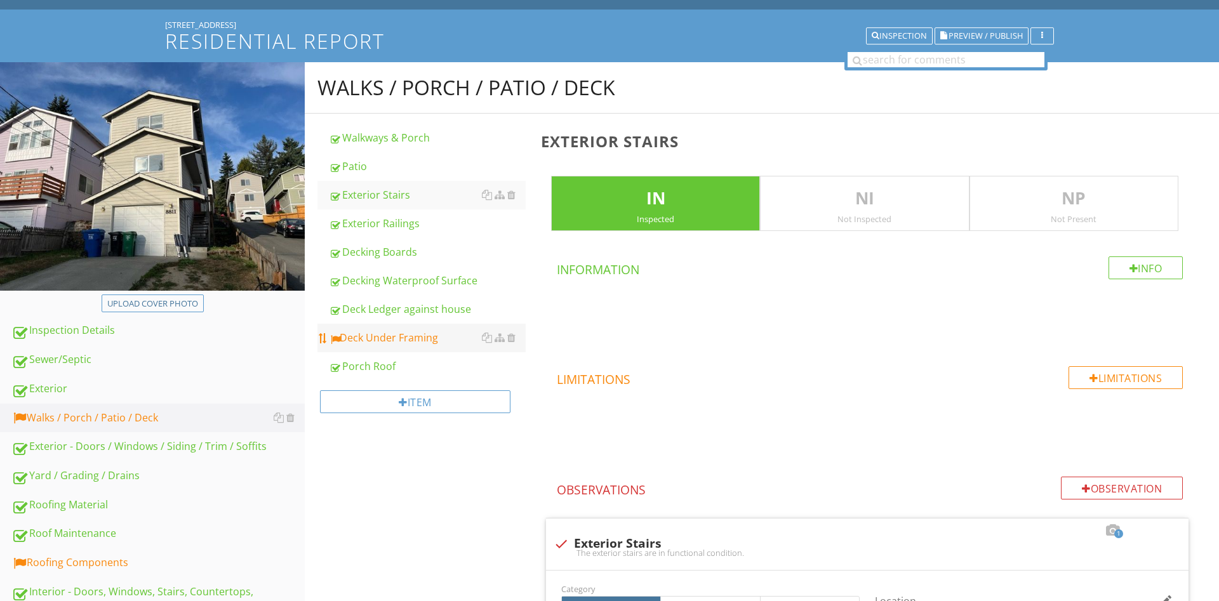
click at [446, 340] on div "Deck Under Framing" at bounding box center [427, 337] width 197 height 15
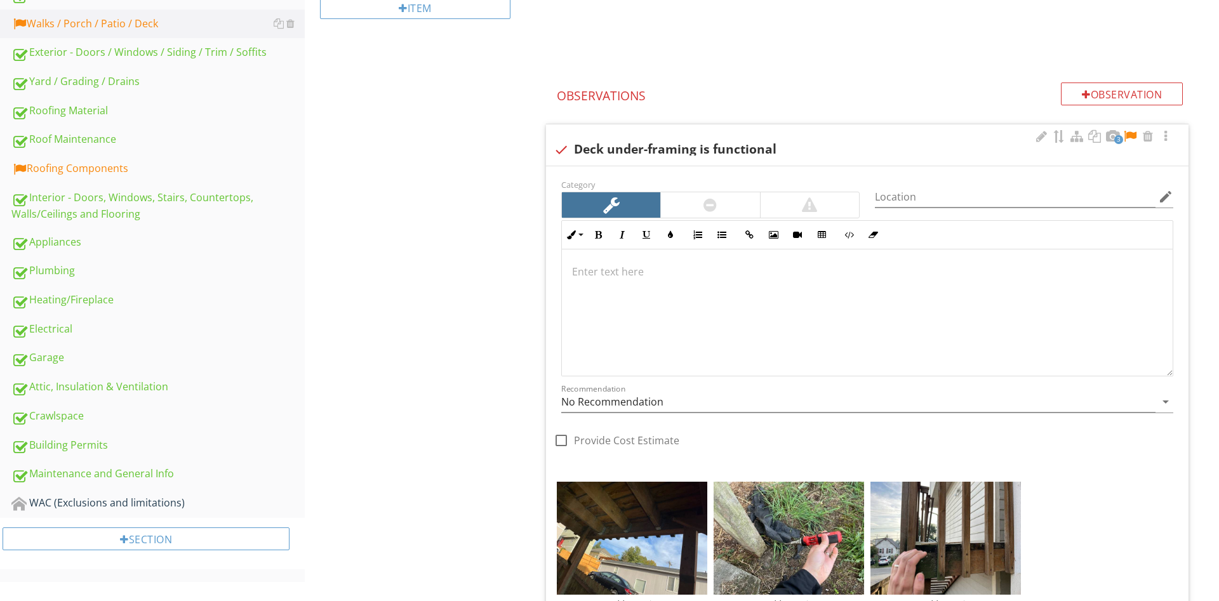
scroll to position [453, 0]
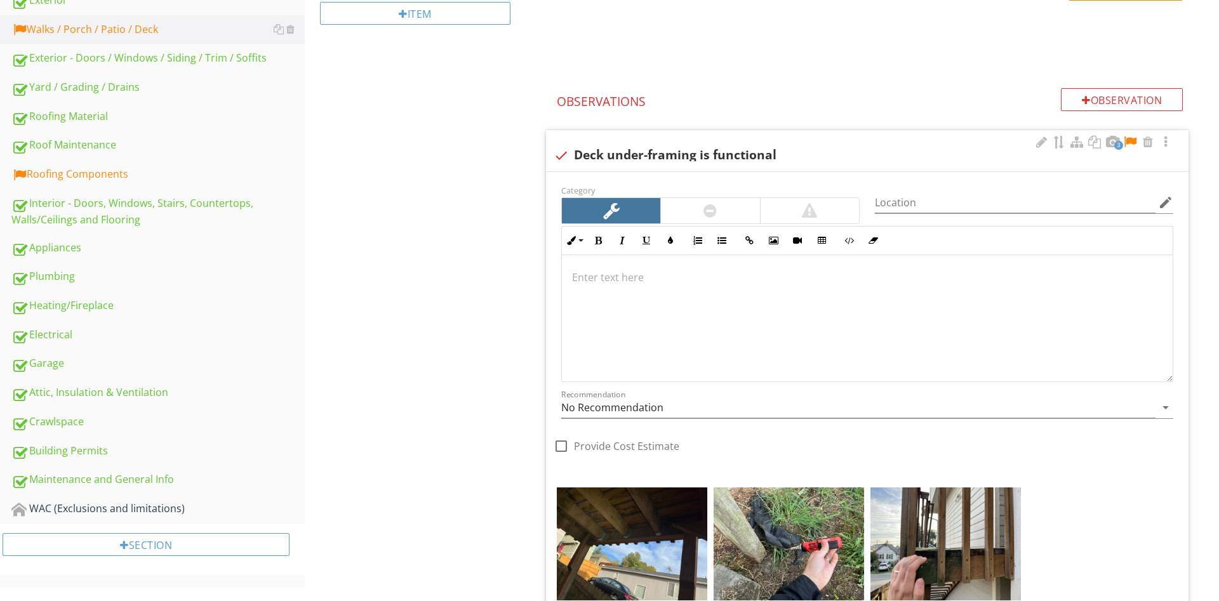
click at [643, 256] on div at bounding box center [867, 318] width 611 height 127
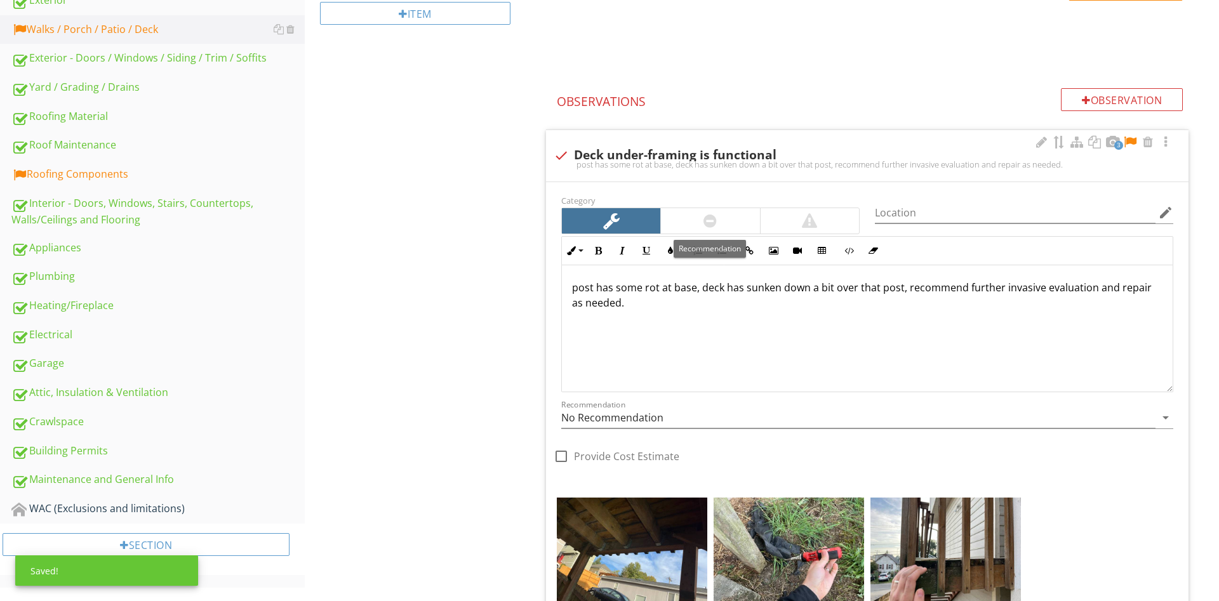
click at [720, 221] on div at bounding box center [710, 220] width 98 height 25
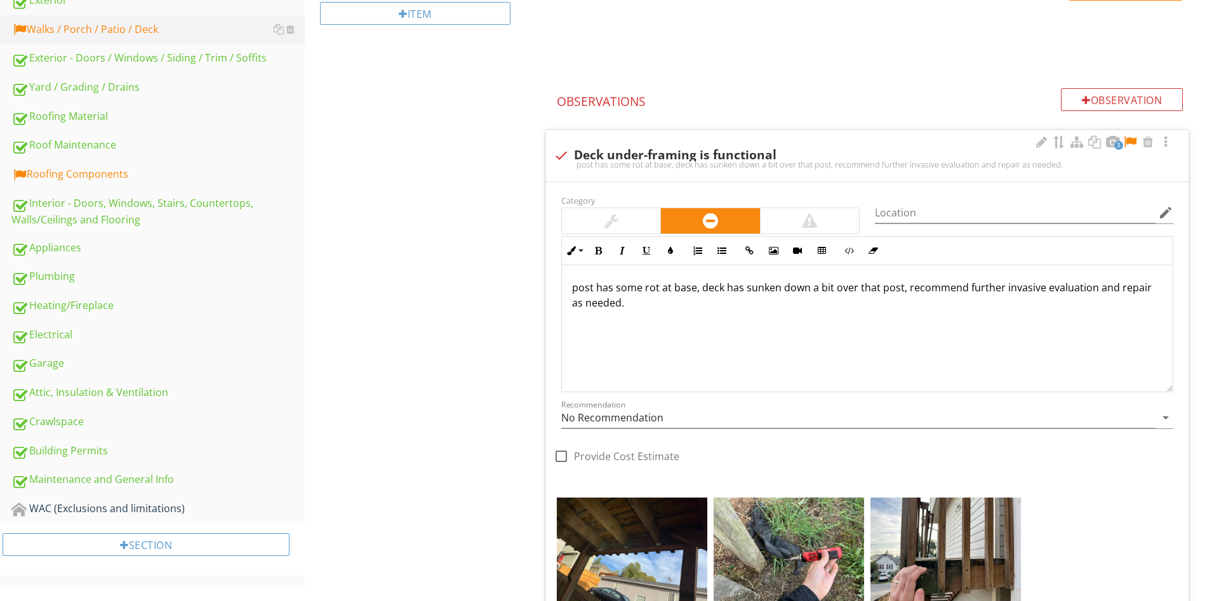
click at [567, 287] on div "post has some rot at base, deck has sunken down a bit over that post, recommend…" at bounding box center [867, 328] width 611 height 127
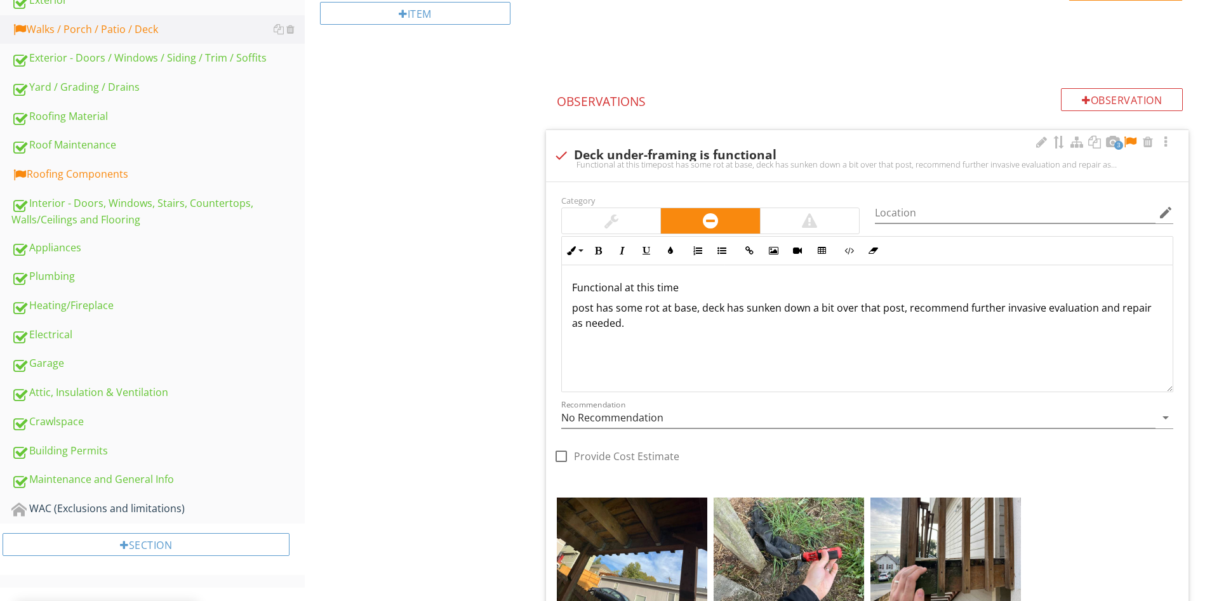
click at [575, 290] on p "Functional at this time" at bounding box center [867, 287] width 590 height 15
click at [715, 328] on p "post has some rot at base, deck has sunken down a bit over that post, recommend…" at bounding box center [867, 315] width 590 height 30
click at [781, 278] on div "underframing functional at this time post has some rot at base, deck has sunken…" at bounding box center [867, 328] width 611 height 127
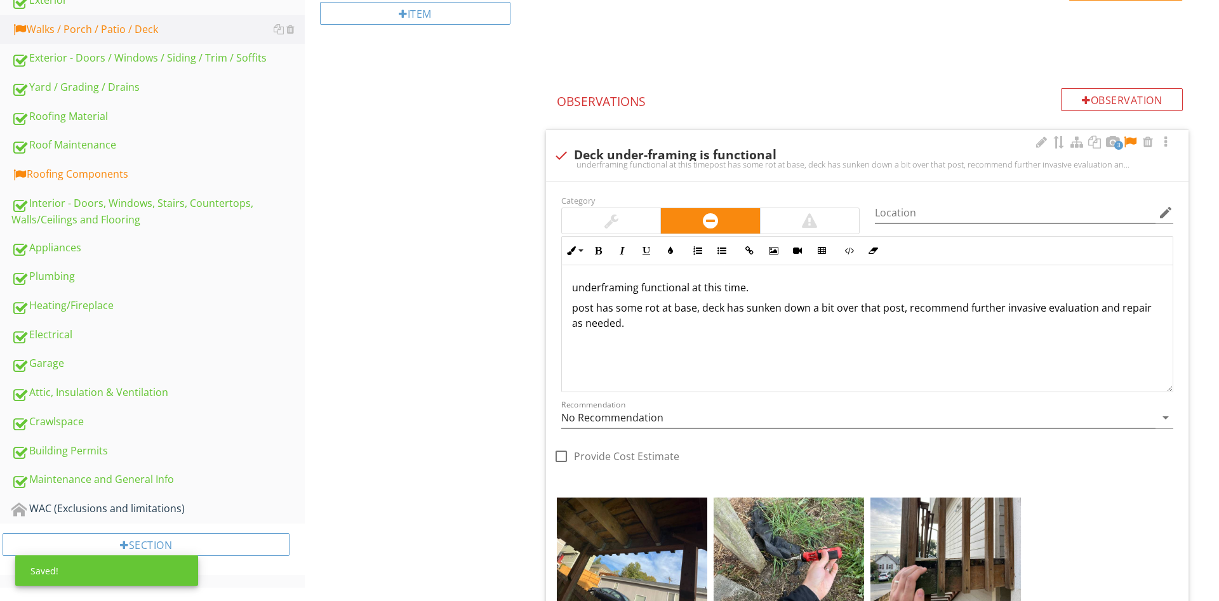
click at [685, 347] on div "underframing functional at this time. post has some rot at base, deck has sunke…" at bounding box center [867, 328] width 611 height 127
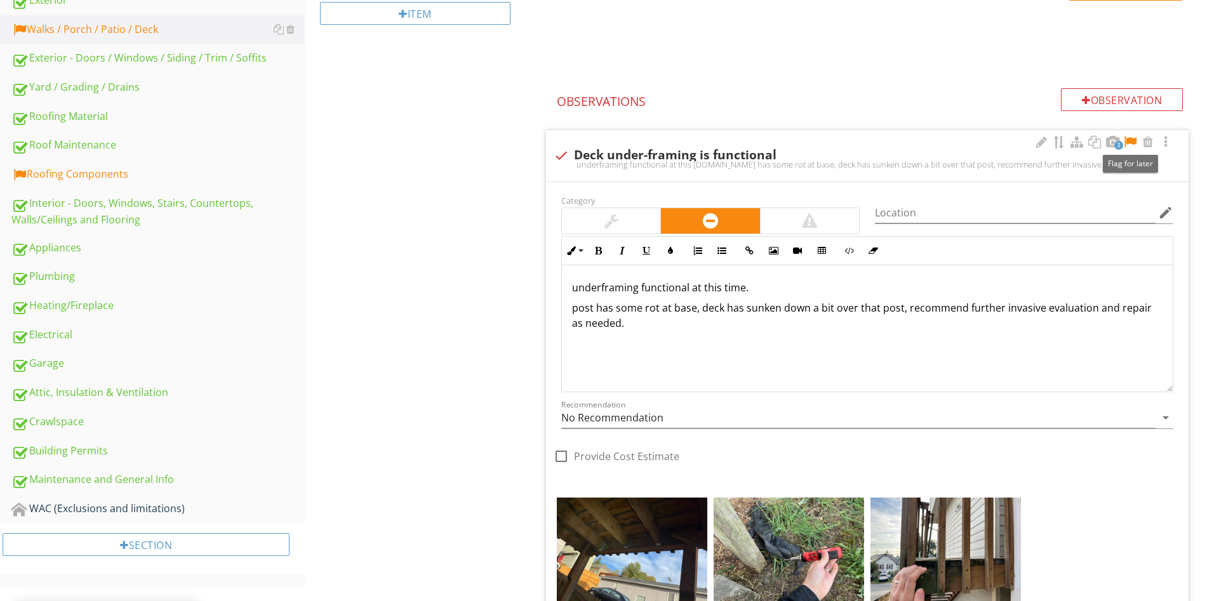
click at [1128, 146] on div at bounding box center [1129, 142] width 15 height 13
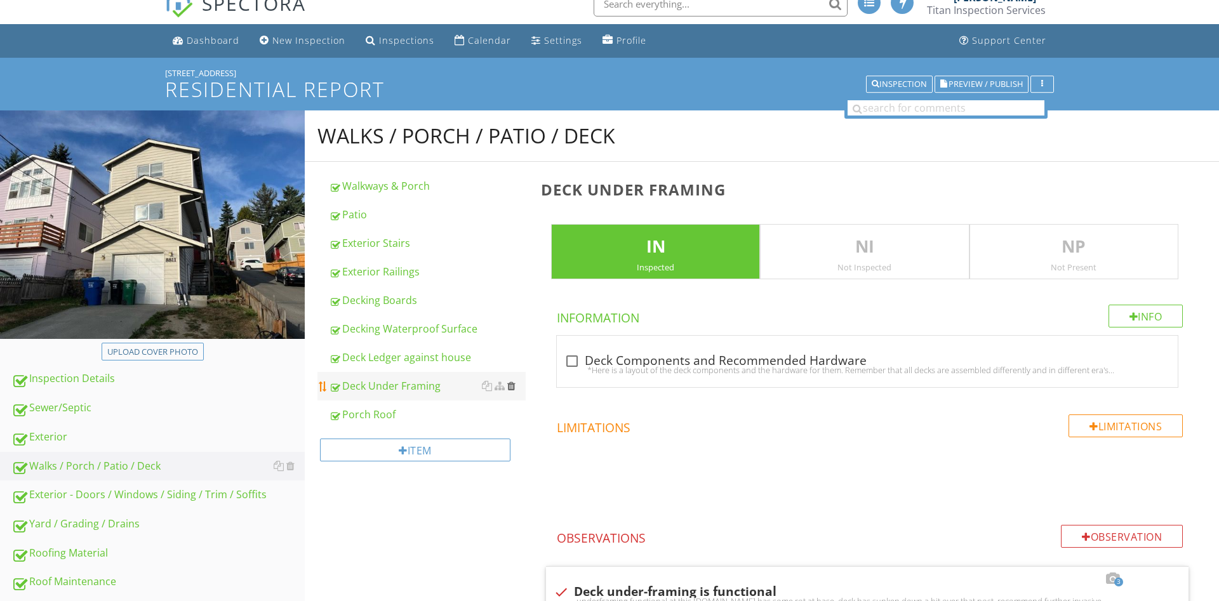
scroll to position [0, 0]
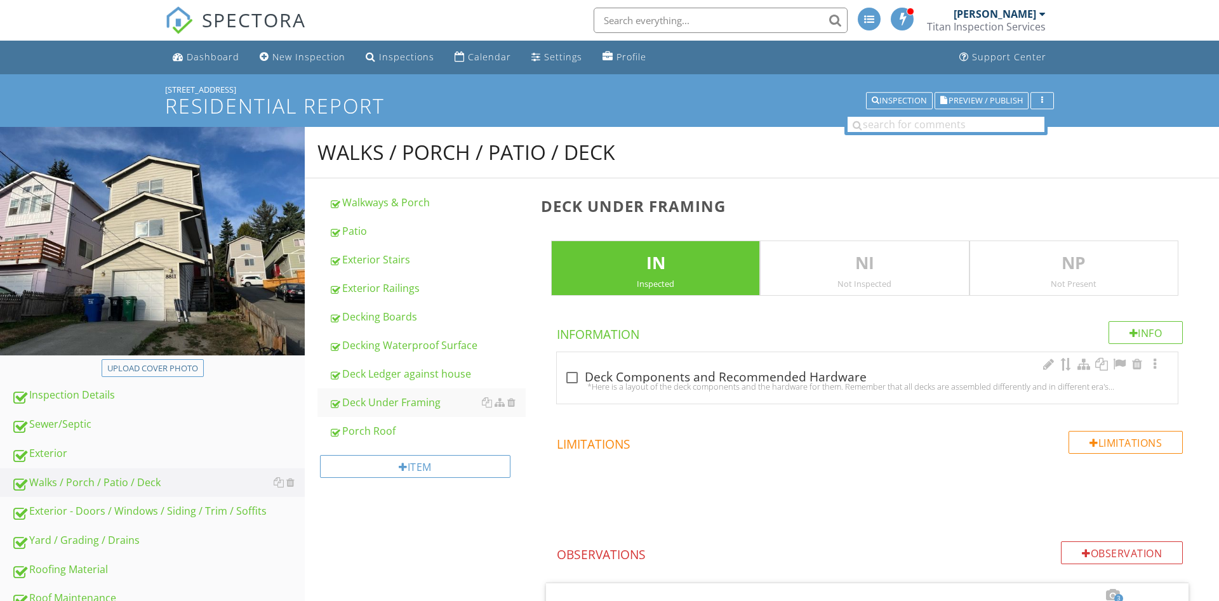
click at [578, 382] on div "*Here is a layout of the deck components and the hardware for them. Remember th…" at bounding box center [867, 386] width 606 height 10
checkbox input "true"
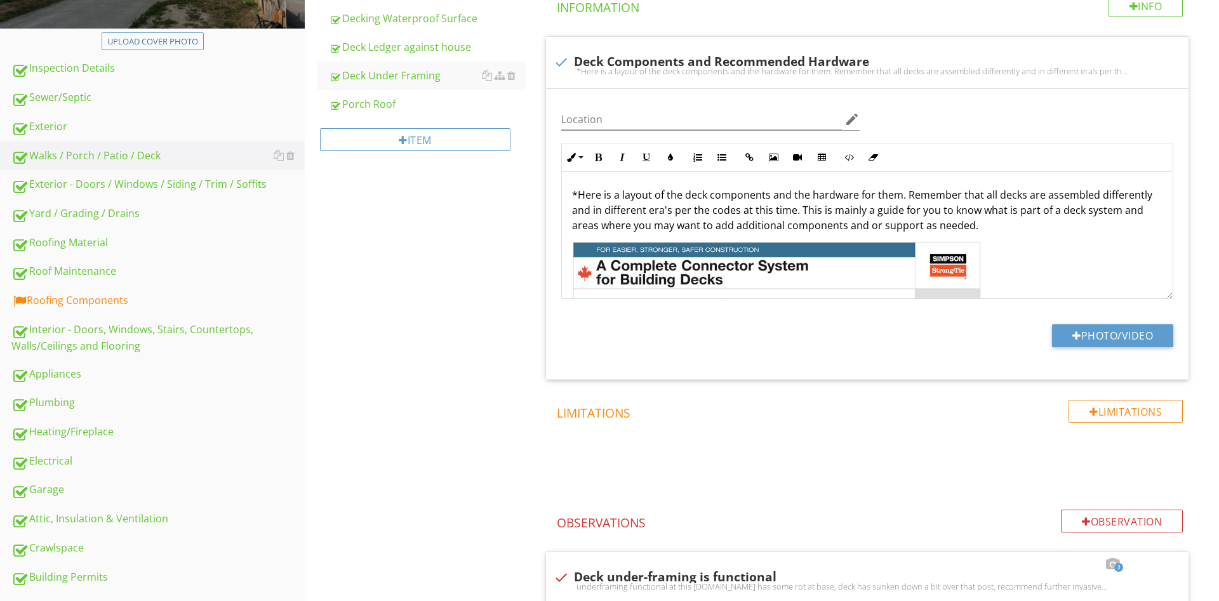
scroll to position [453, 0]
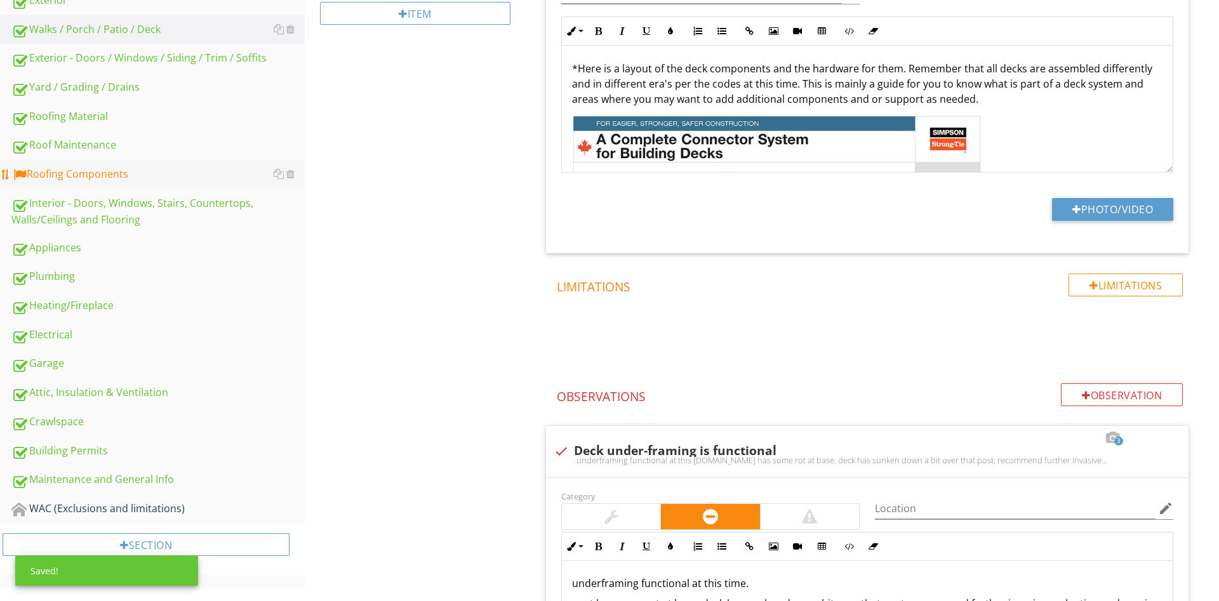
click at [122, 164] on link "Roofing Components" at bounding box center [157, 174] width 293 height 29
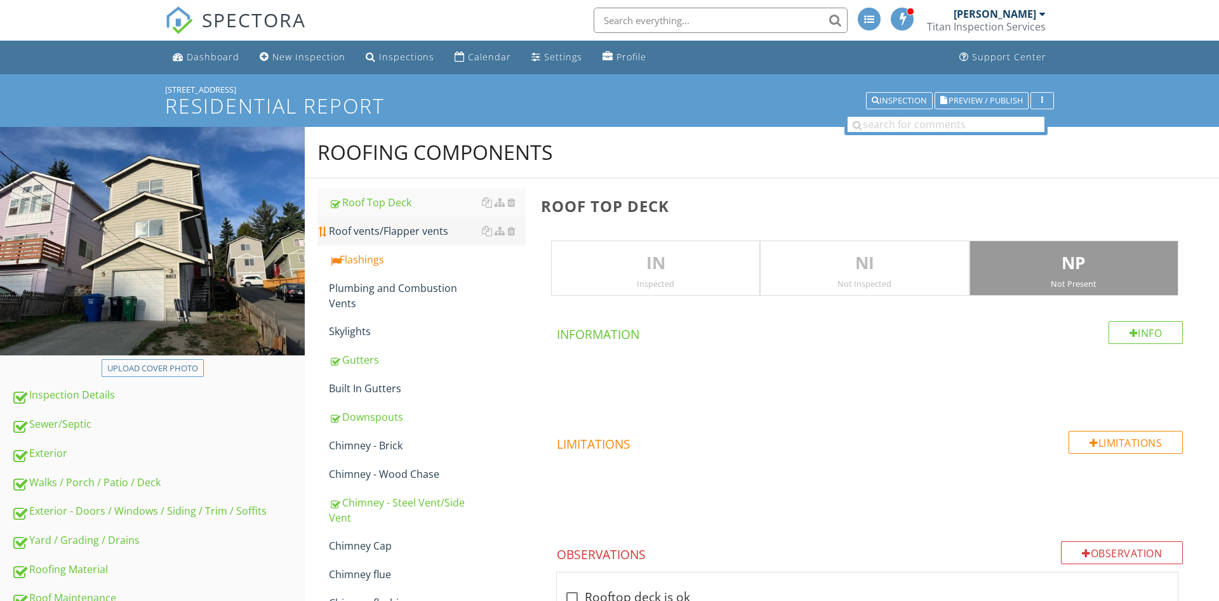
click at [383, 222] on link "Roof vents/Flapper vents" at bounding box center [427, 231] width 197 height 28
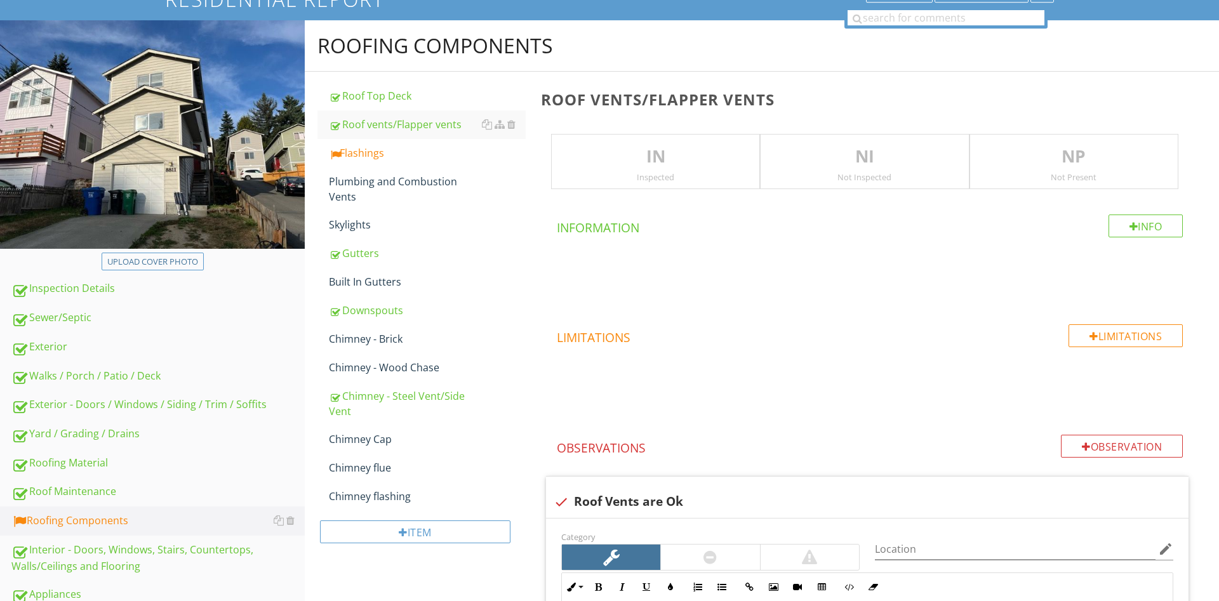
scroll to position [129, 0]
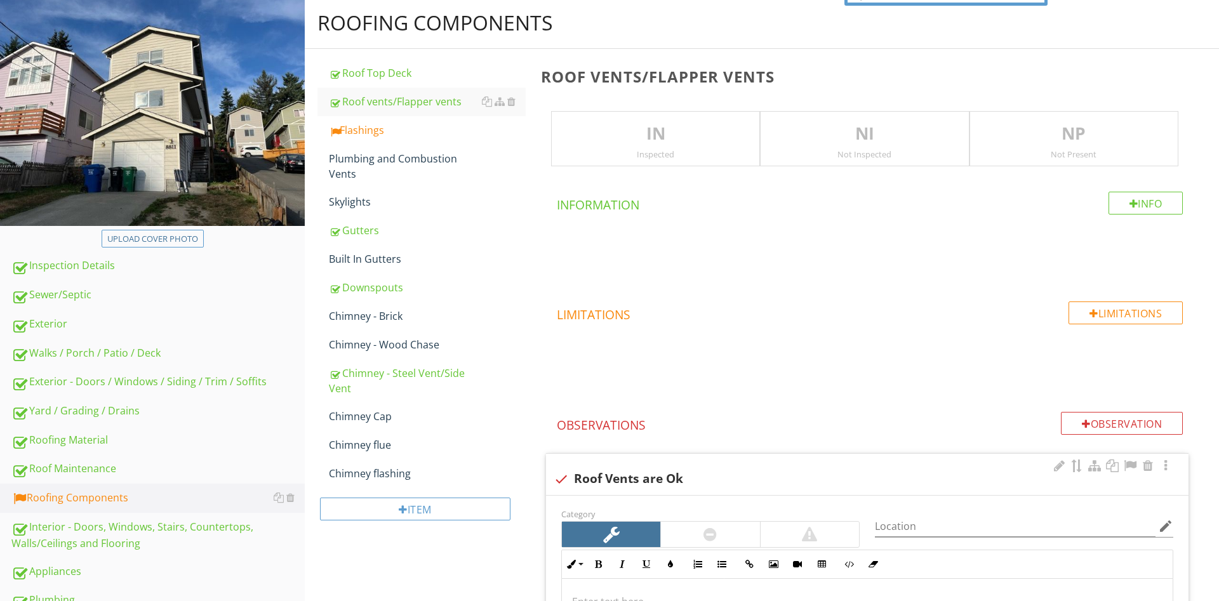
click at [640, 482] on div "check Roof Vents are Ok" at bounding box center [867, 479] width 627 height 15
checkbox input "true"
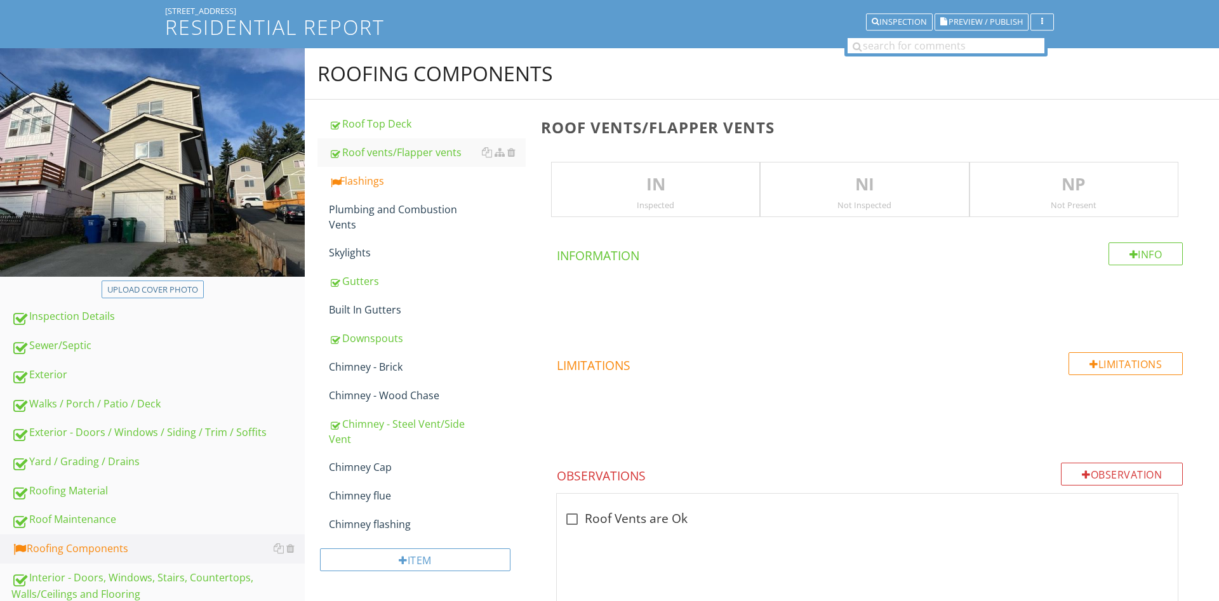
scroll to position [0, 0]
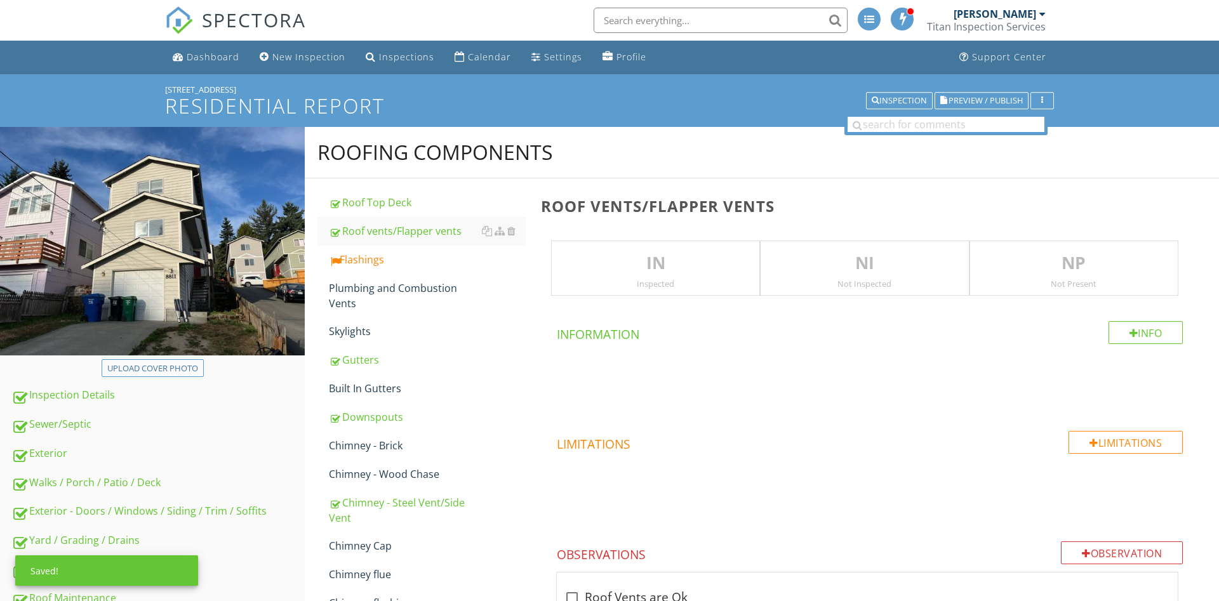
click at [889, 281] on div "Not Inspected" at bounding box center [864, 284] width 208 height 10
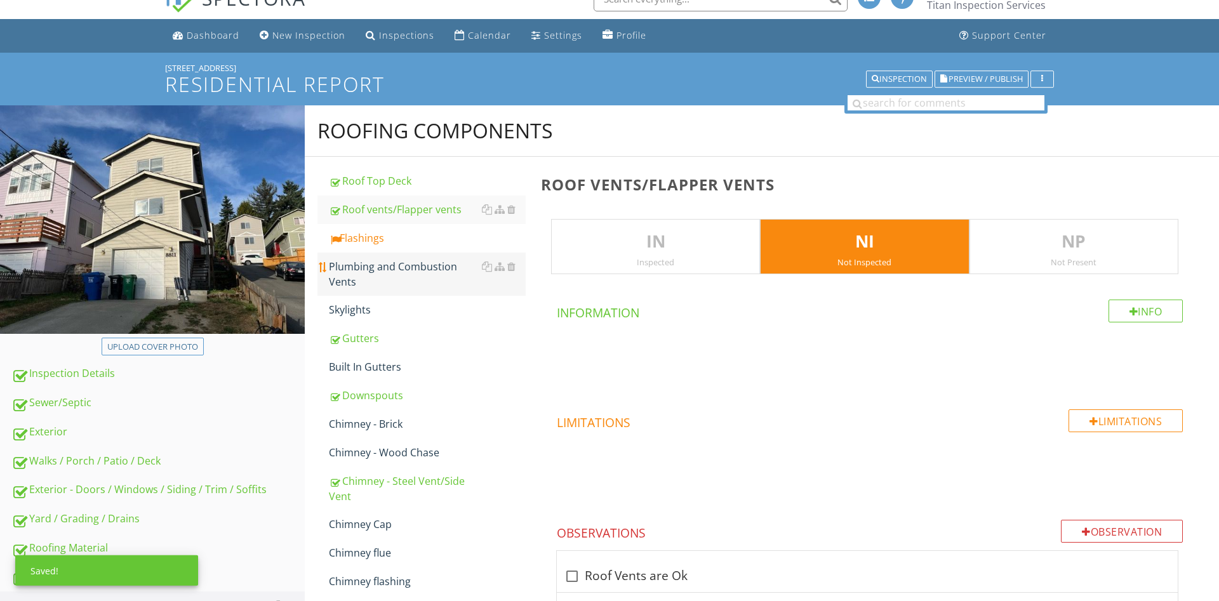
scroll to position [65, 0]
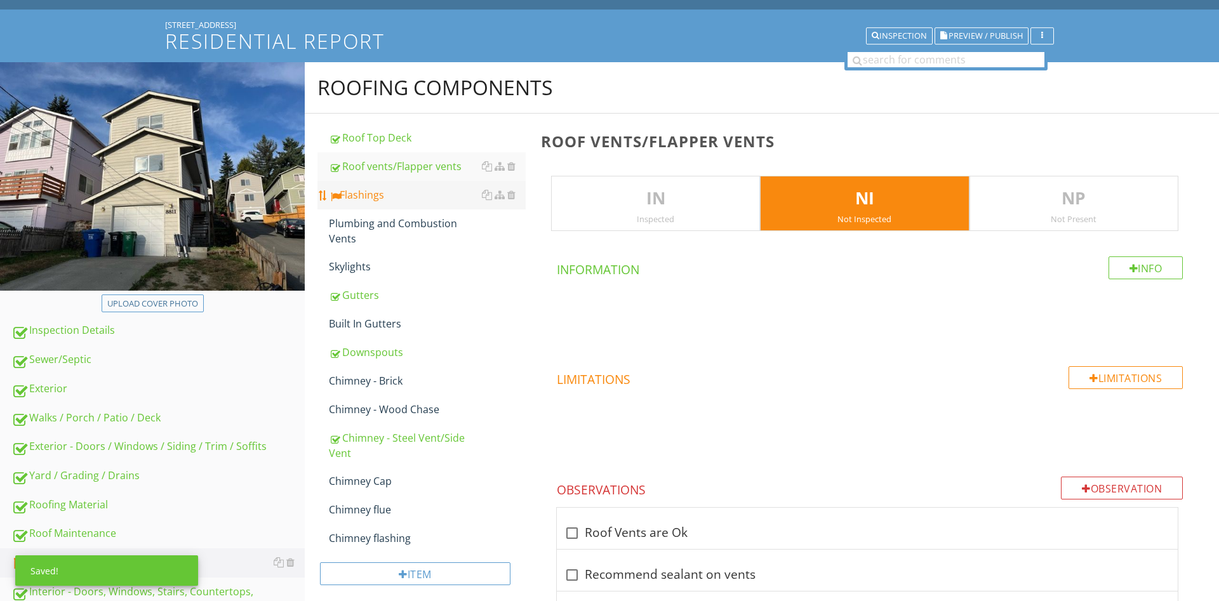
click at [373, 196] on div "Flashings" at bounding box center [427, 194] width 197 height 15
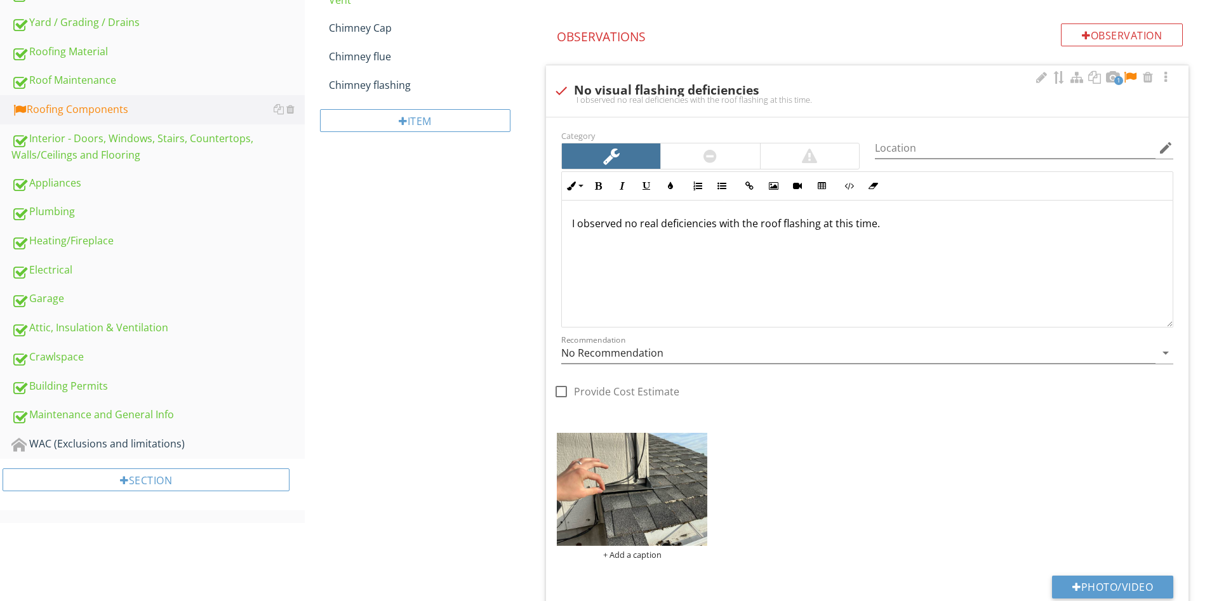
scroll to position [1, 0]
click at [1038, 81] on div at bounding box center [1040, 77] width 15 height 13
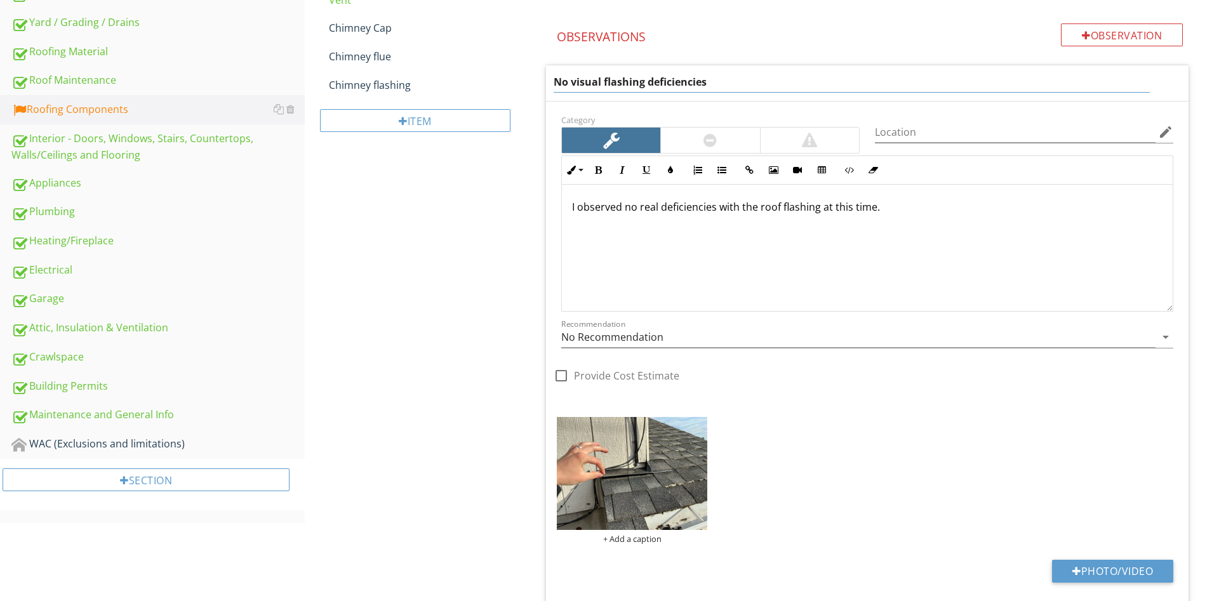
drag, startPoint x: 742, startPoint y: 94, endPoint x: 510, endPoint y: 88, distance: 232.4
click at [554, 88] on input "No visual flashing deficiencies" at bounding box center [852, 82] width 596 height 21
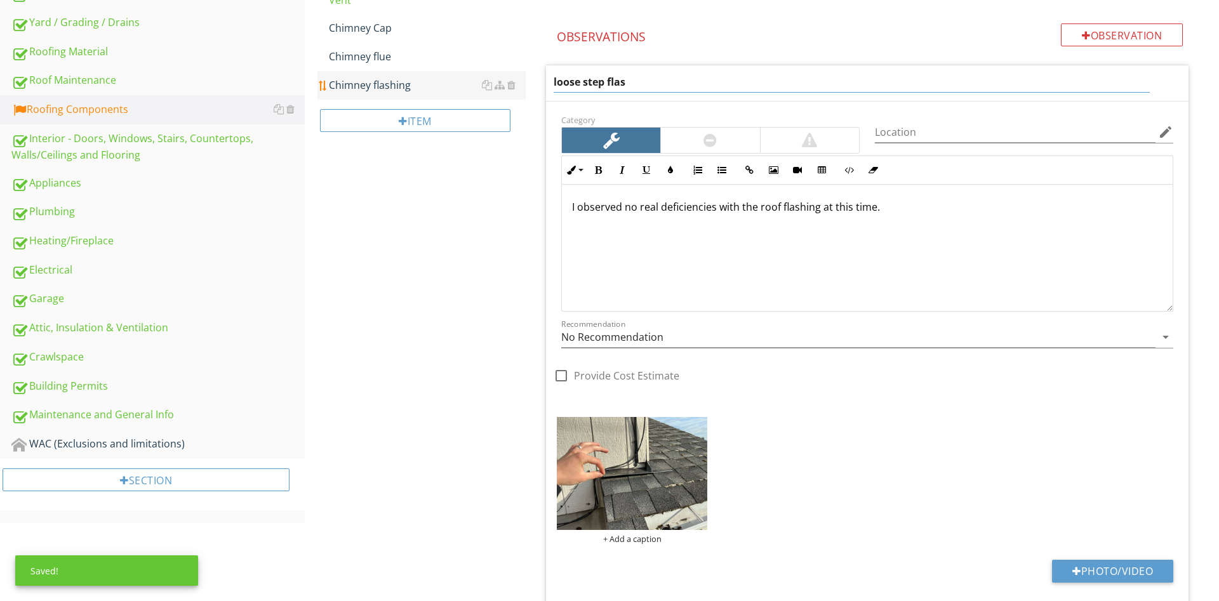
type input "loose step flash"
drag, startPoint x: 1005, startPoint y: 255, endPoint x: 1007, endPoint y: 243, distance: 11.7
click at [1005, 254] on div "I observed no real deficiencies with the roof flashing at this time." at bounding box center [867, 247] width 611 height 127
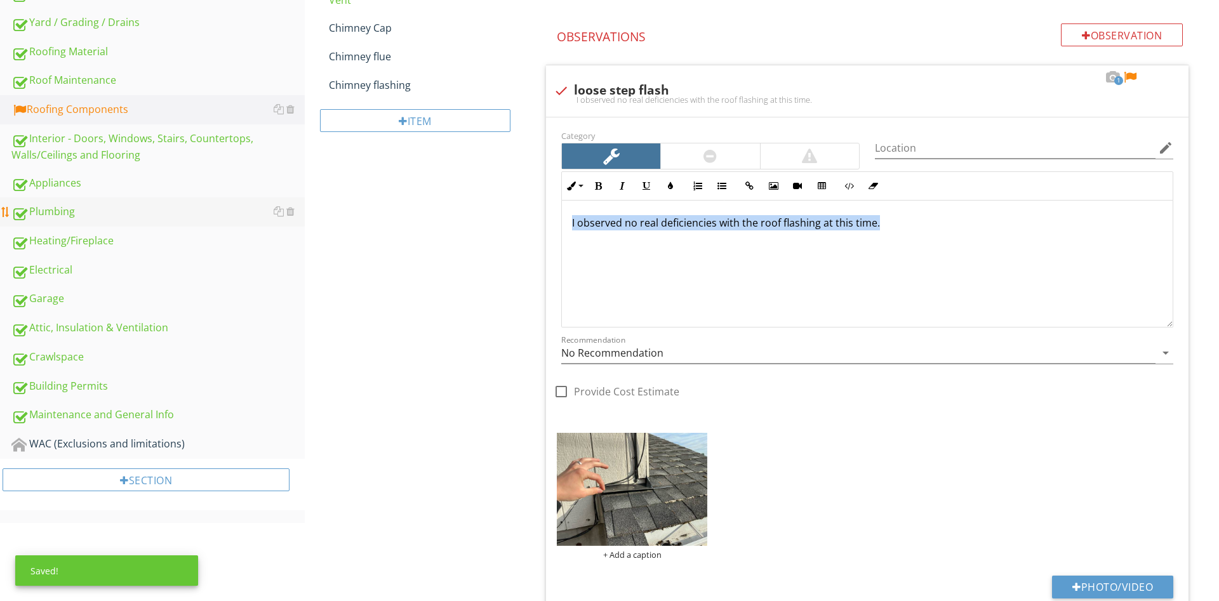
click at [562, 206] on div "I observed no real deficiencies with the roof flashing at this time." at bounding box center [867, 263] width 611 height 127
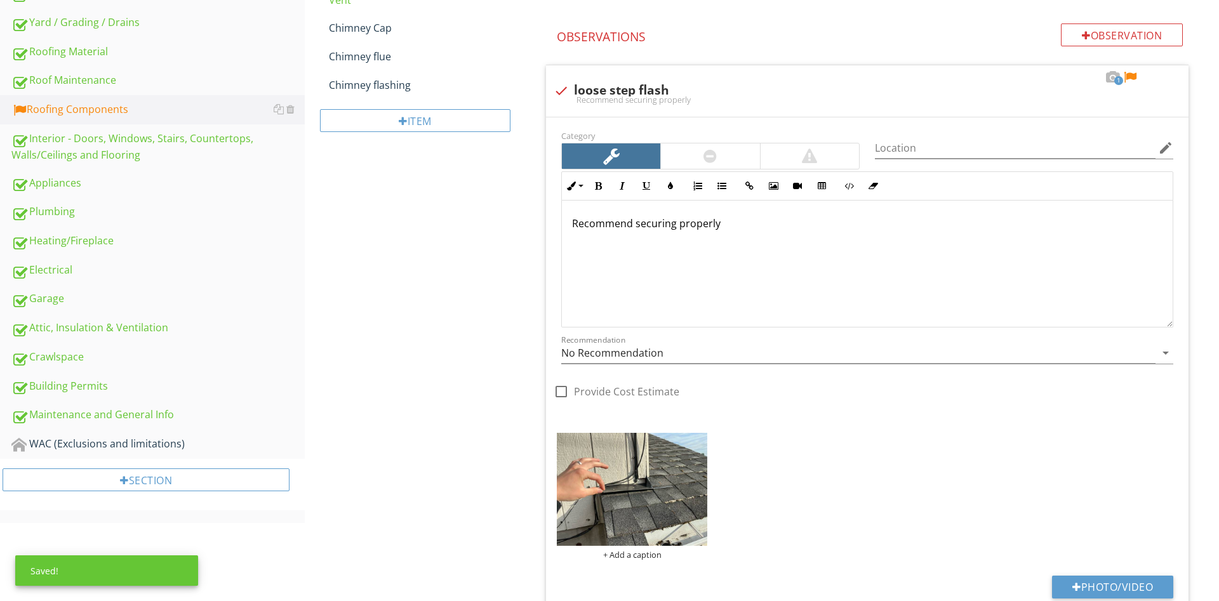
drag, startPoint x: 385, startPoint y: 249, endPoint x: 465, endPoint y: 227, distance: 83.0
click at [390, 244] on div "Roofing Components Roof Top Deck Roof vents/Flapper vents Flashings Plumbing an…" at bounding box center [762, 330] width 914 height 1443
click at [739, 152] on div at bounding box center [710, 155] width 98 height 25
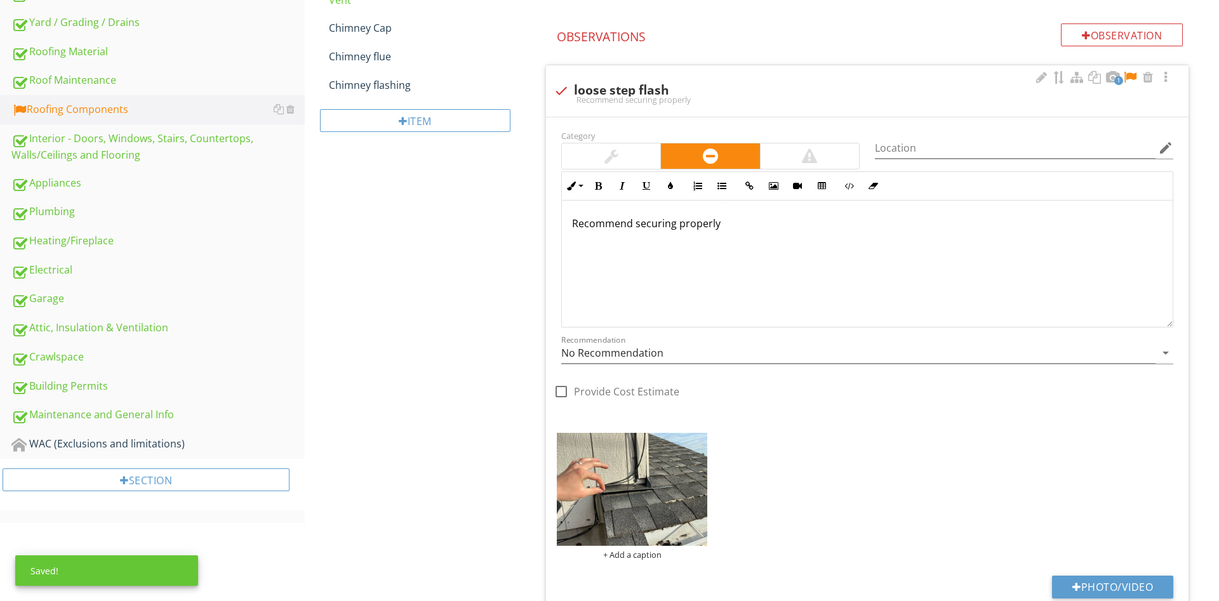
click at [759, 255] on div "Recommend securing properly" at bounding box center [867, 264] width 611 height 127
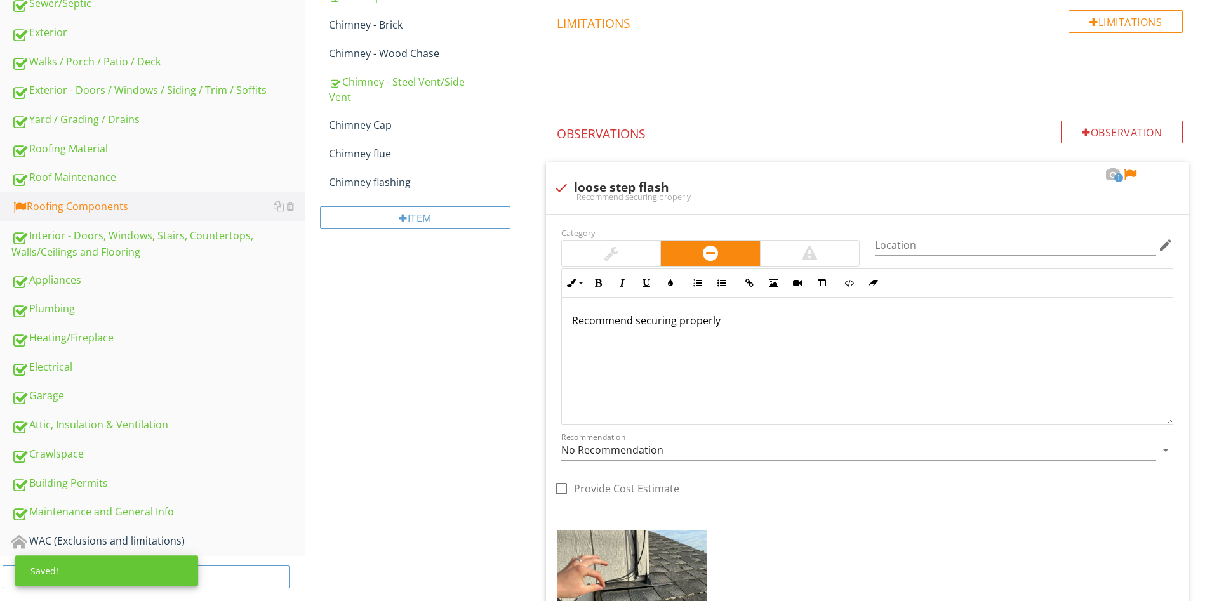
scroll to position [321, 0]
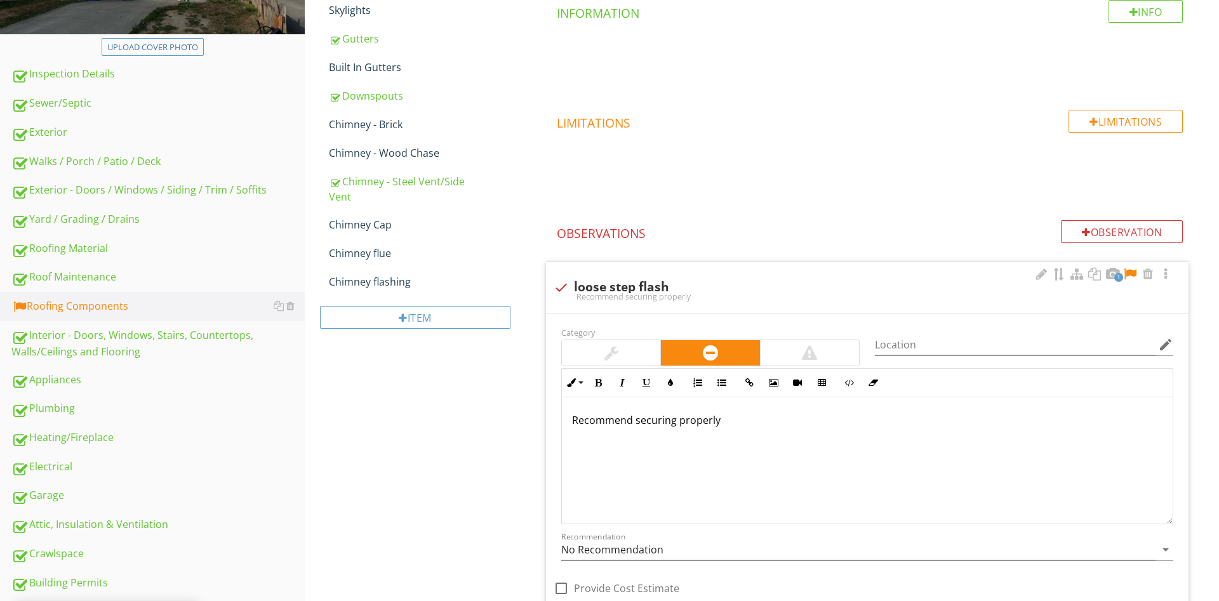
drag, startPoint x: 1132, startPoint y: 271, endPoint x: 902, endPoint y: 319, distance: 235.3
click at [1132, 270] on div at bounding box center [1129, 274] width 15 height 13
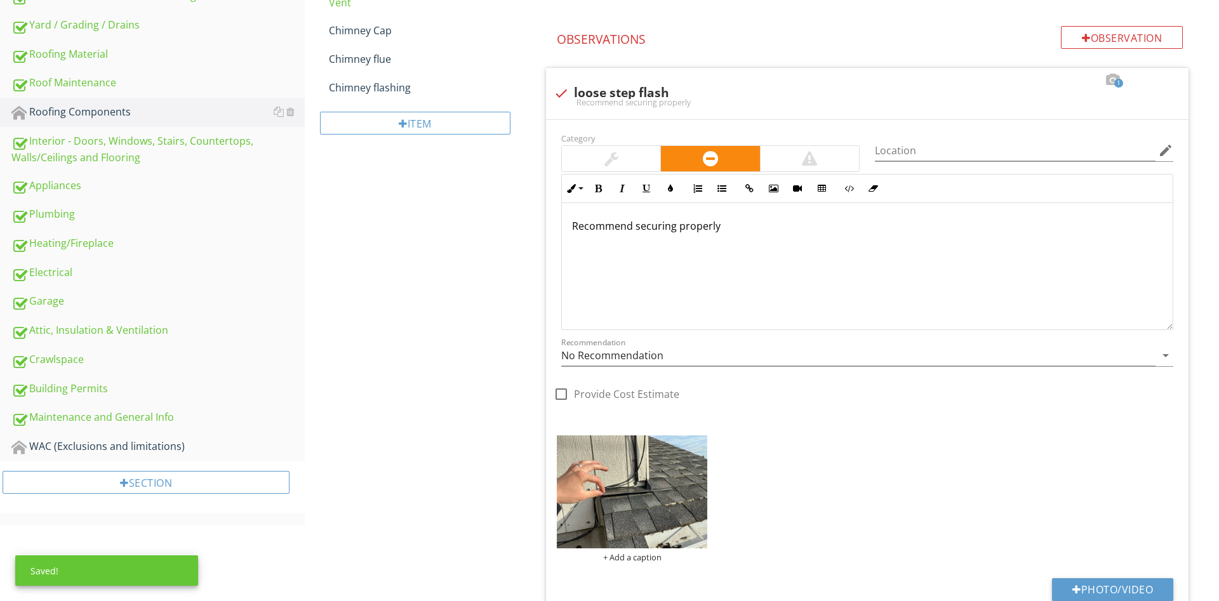
scroll to position [62, 0]
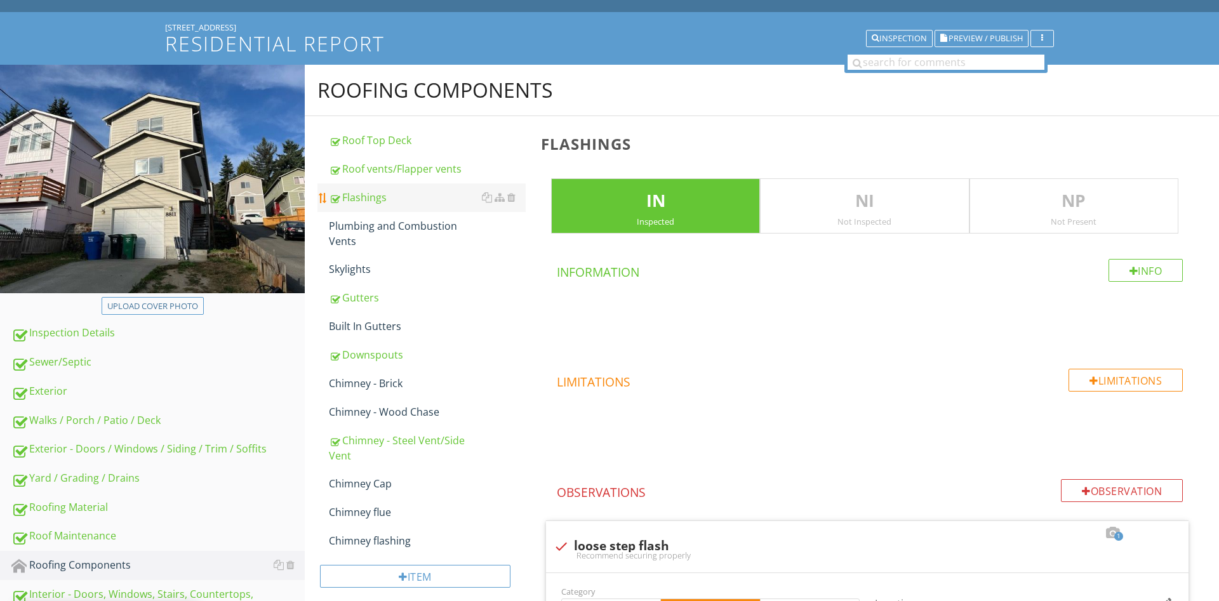
click at [378, 193] on div "Flashings" at bounding box center [427, 197] width 197 height 15
click at [371, 221] on div "Plumbing and Combustion Vents" at bounding box center [427, 233] width 197 height 30
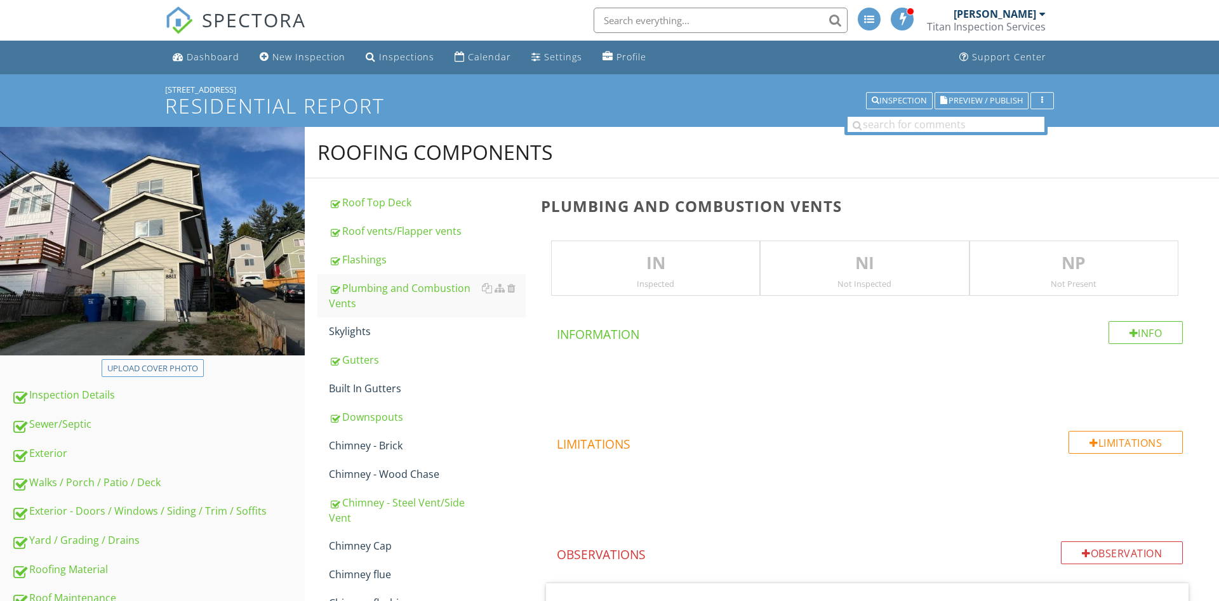
click at [889, 261] on p "NI" at bounding box center [864, 263] width 208 height 25
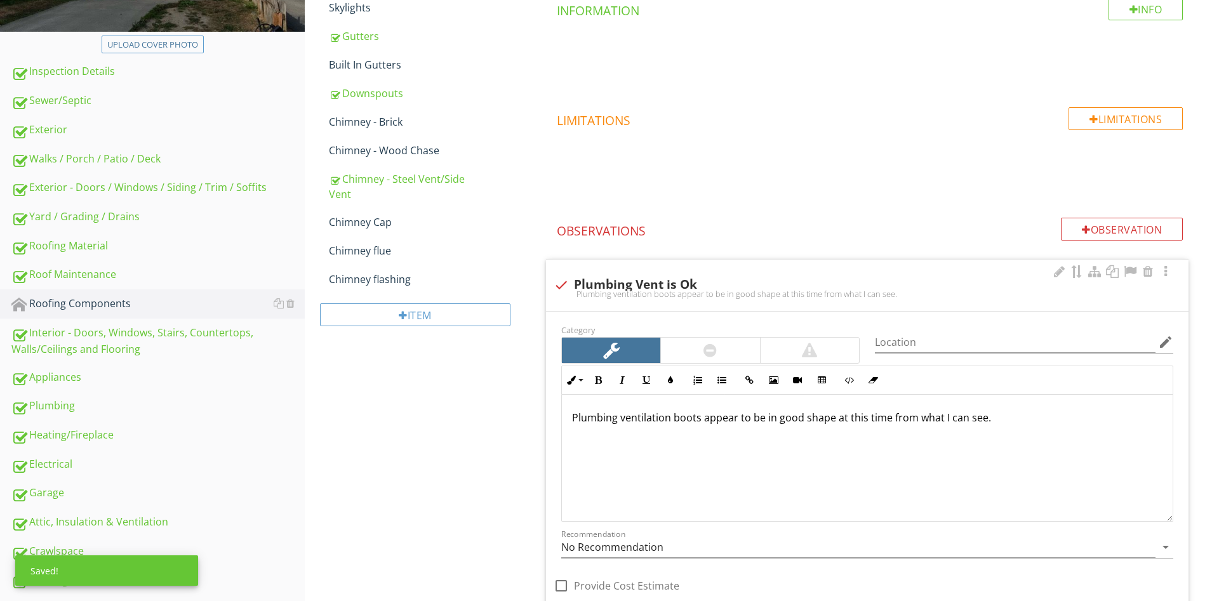
click at [613, 293] on div "Plumbing ventilation boots appear to be in good shape at this time from what I …" at bounding box center [867, 294] width 627 height 10
checkbox input "true"
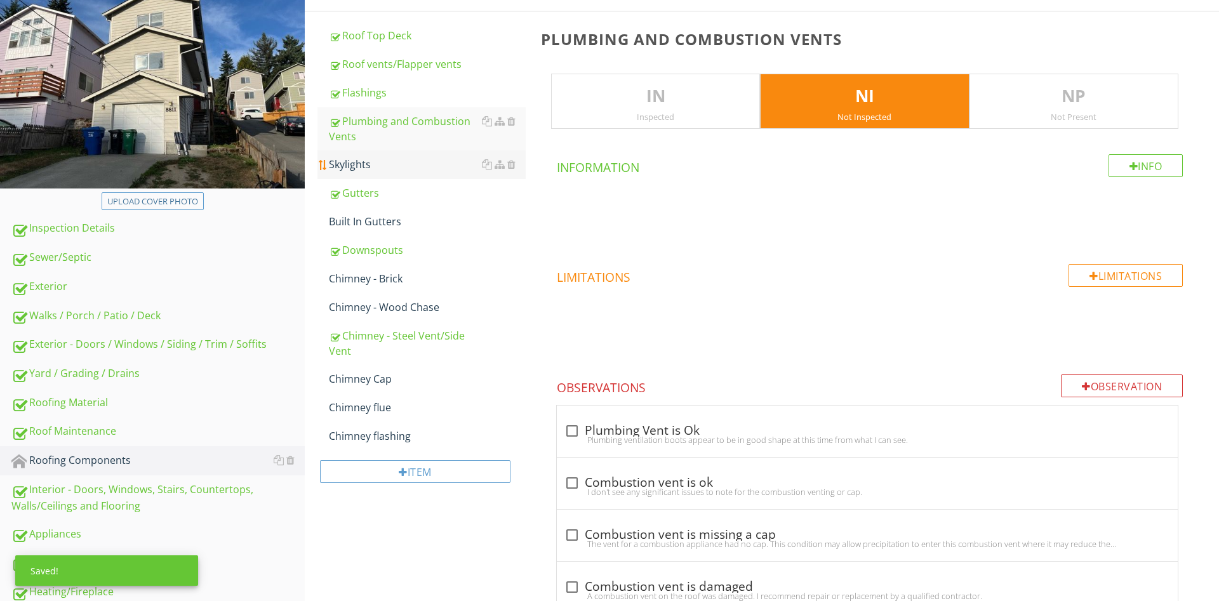
click at [380, 171] on div "Skylights" at bounding box center [427, 164] width 197 height 15
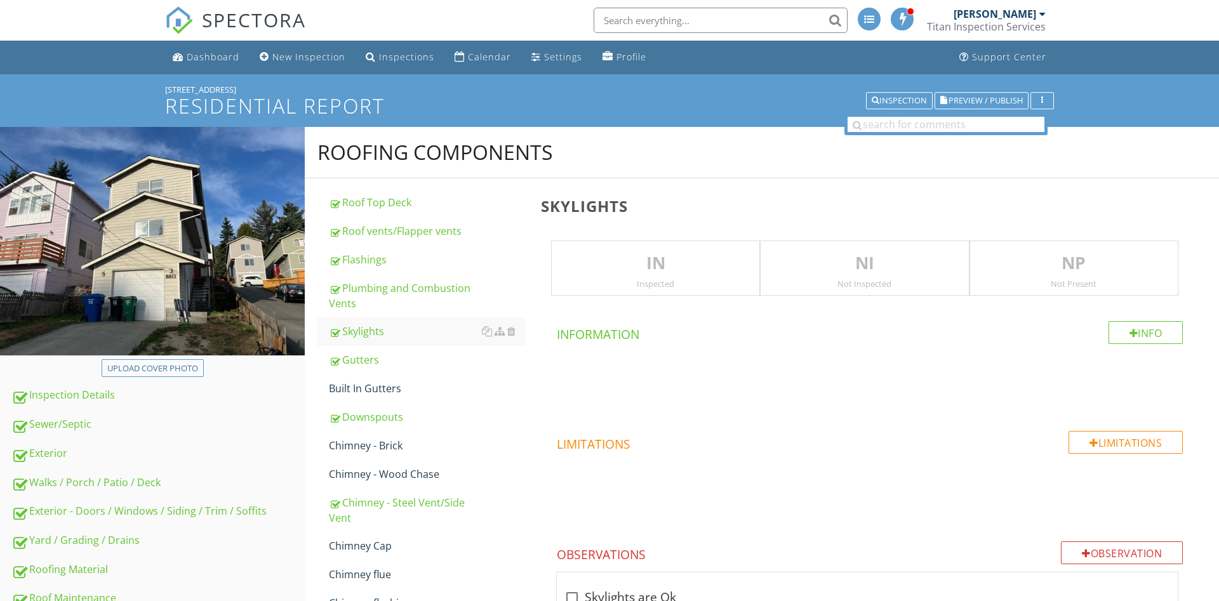
click at [810, 267] on p "NI" at bounding box center [864, 263] width 208 height 25
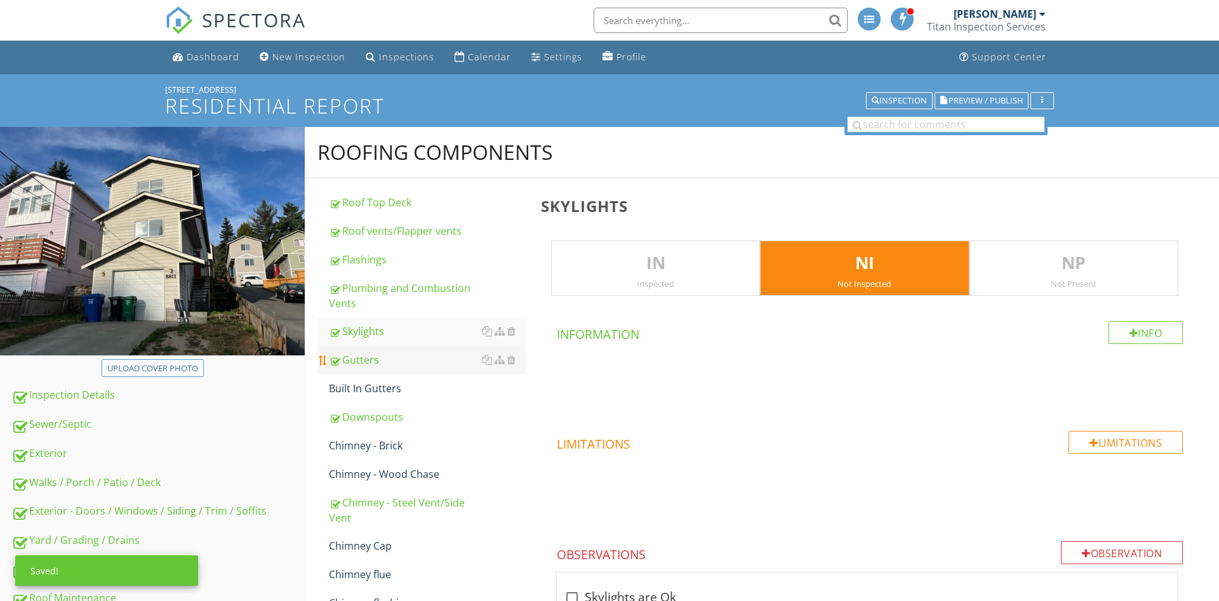
click at [382, 361] on div "Gutters" at bounding box center [427, 359] width 197 height 15
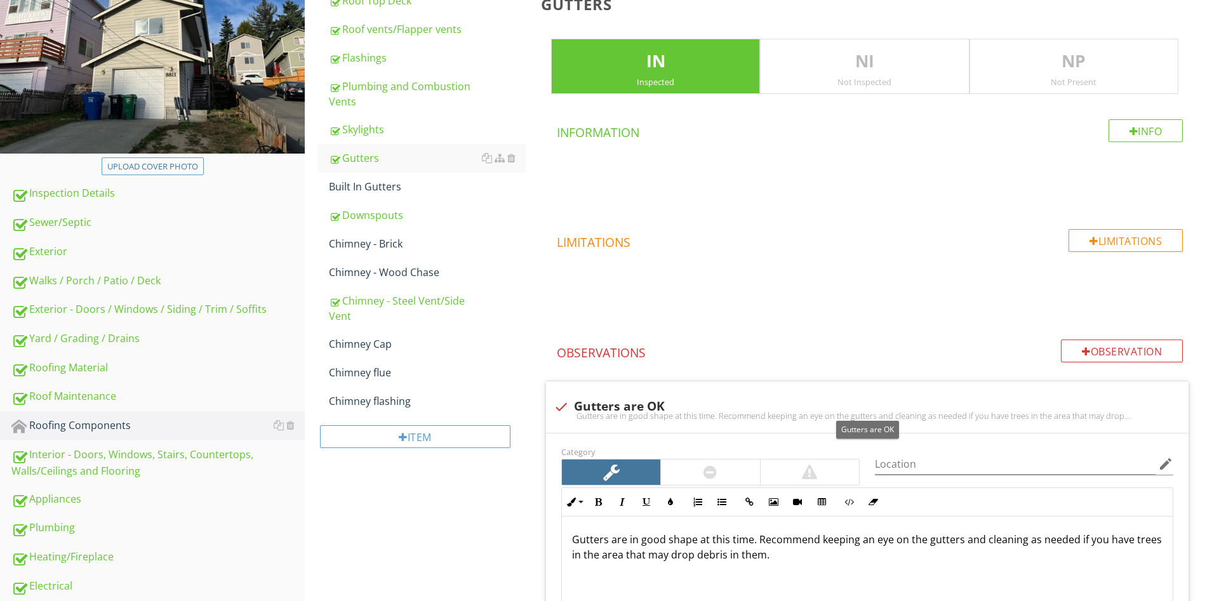
scroll to position [129, 0]
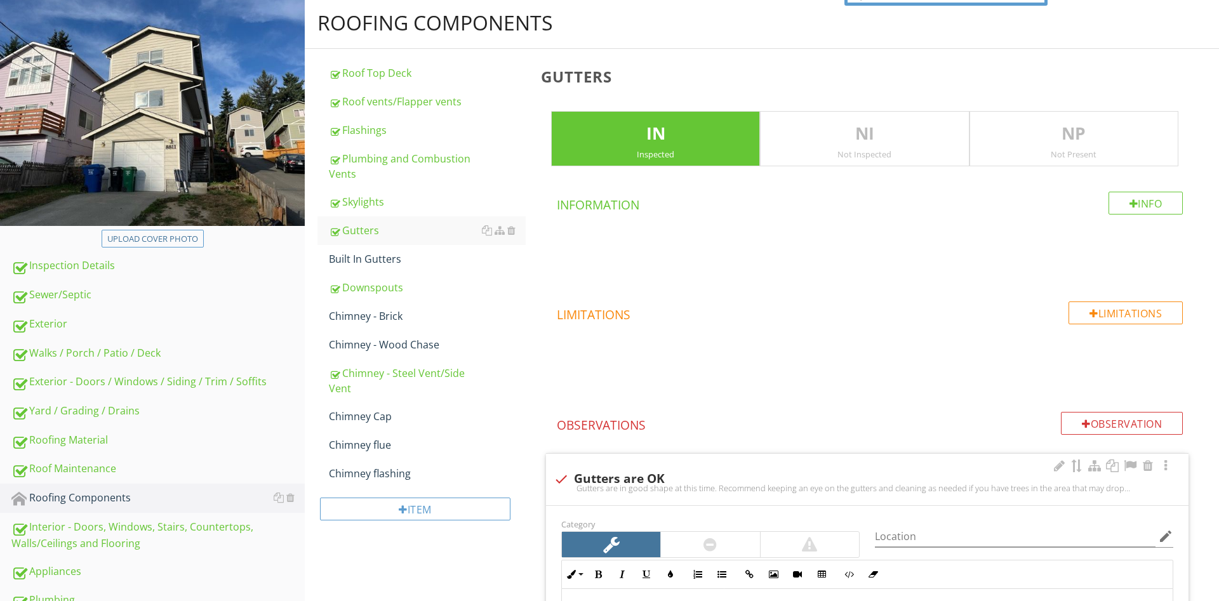
click at [604, 477] on div "check Gutters are OK" at bounding box center [867, 479] width 627 height 15
checkbox input "true"
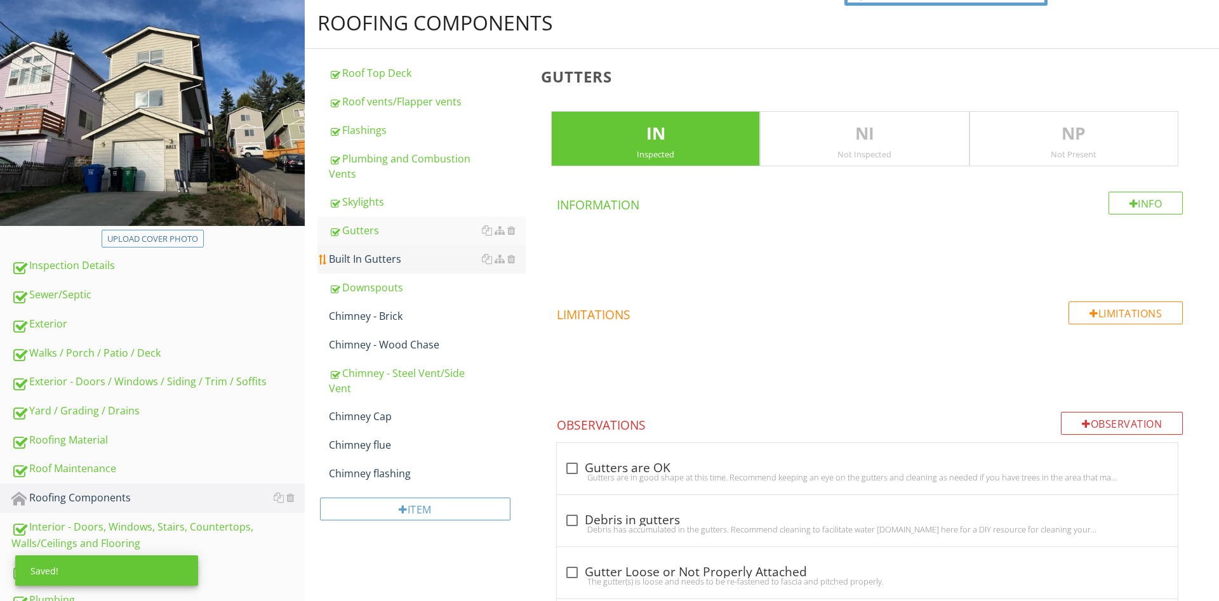
click at [417, 265] on div "Built In Gutters" at bounding box center [427, 258] width 197 height 15
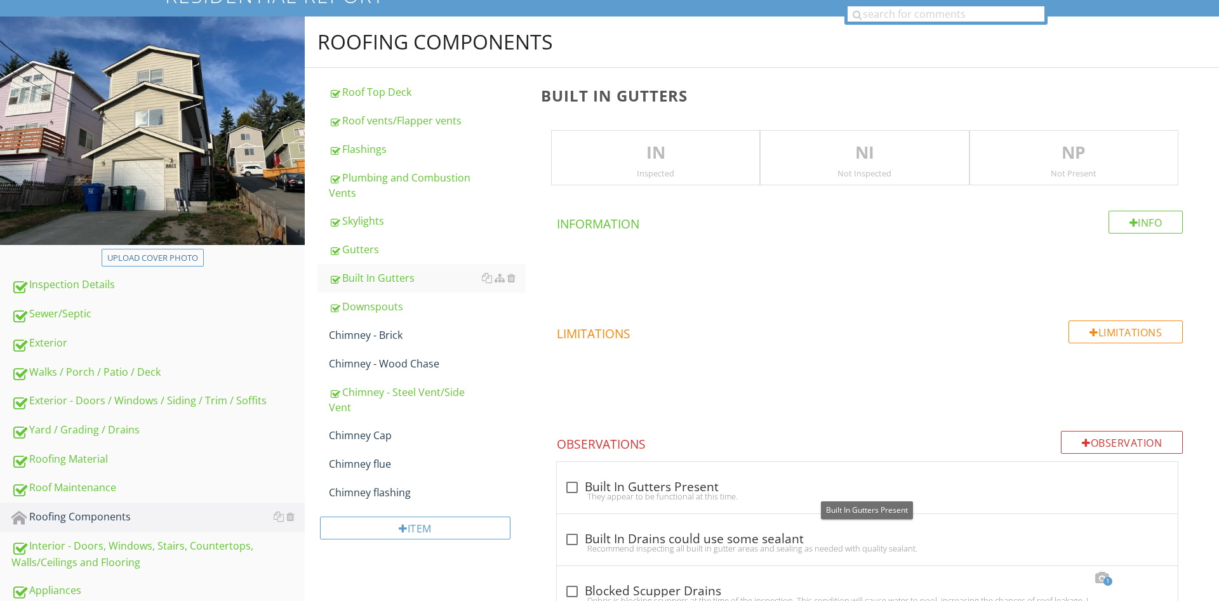
scroll to position [65, 0]
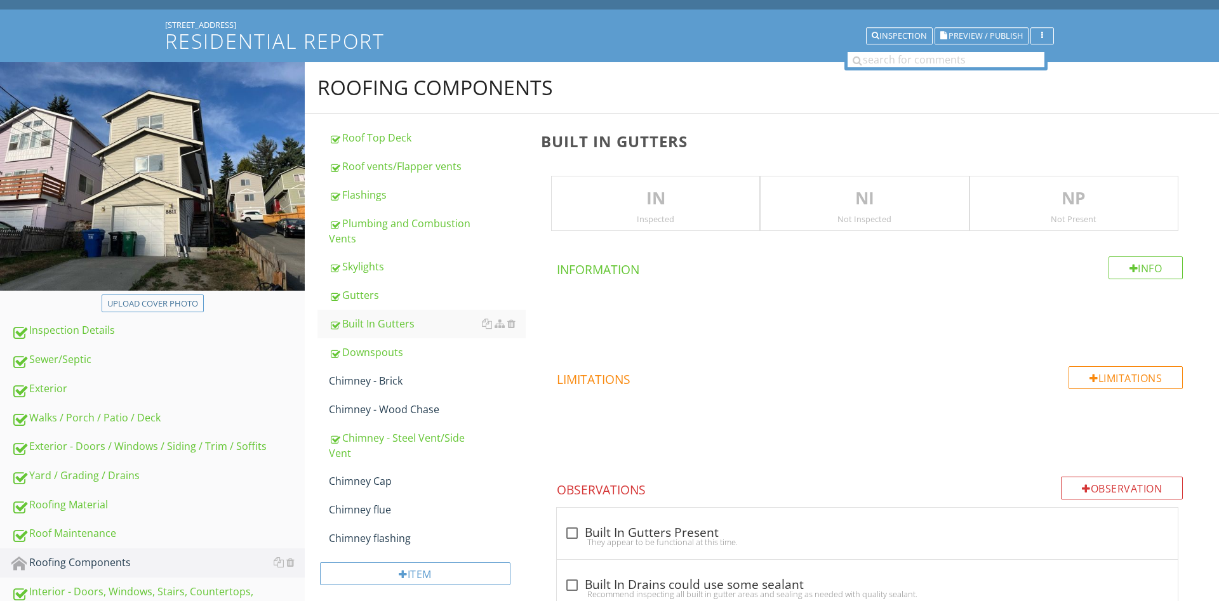
click at [1064, 173] on div "Built In Gutters IN Inspected NI Not Inspected NP Not Present Info Information …" at bounding box center [876, 415] width 686 height 602
click at [954, 209] on p "NI" at bounding box center [864, 198] width 208 height 25
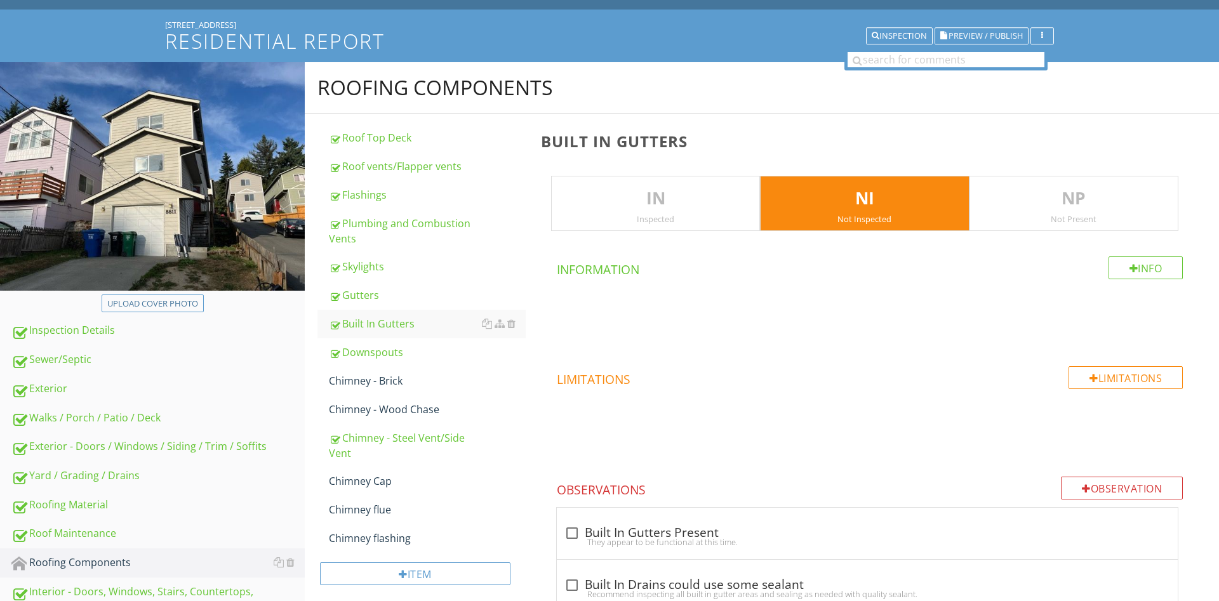
scroll to position [44, 0]
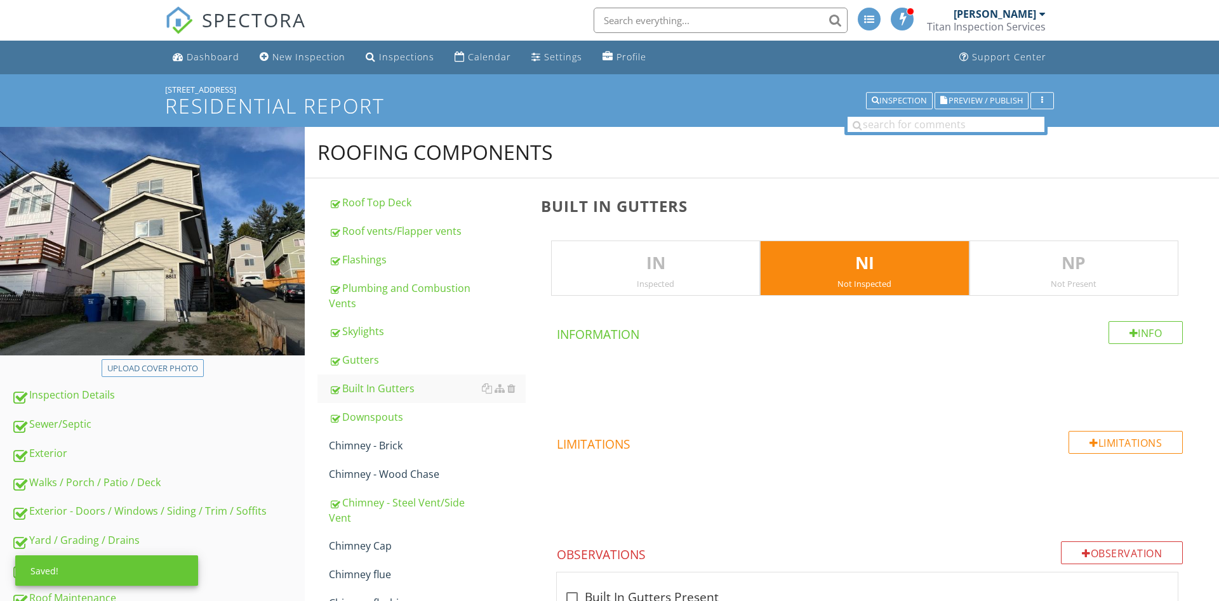
click at [882, 281] on div "Not Inspected" at bounding box center [864, 284] width 208 height 10
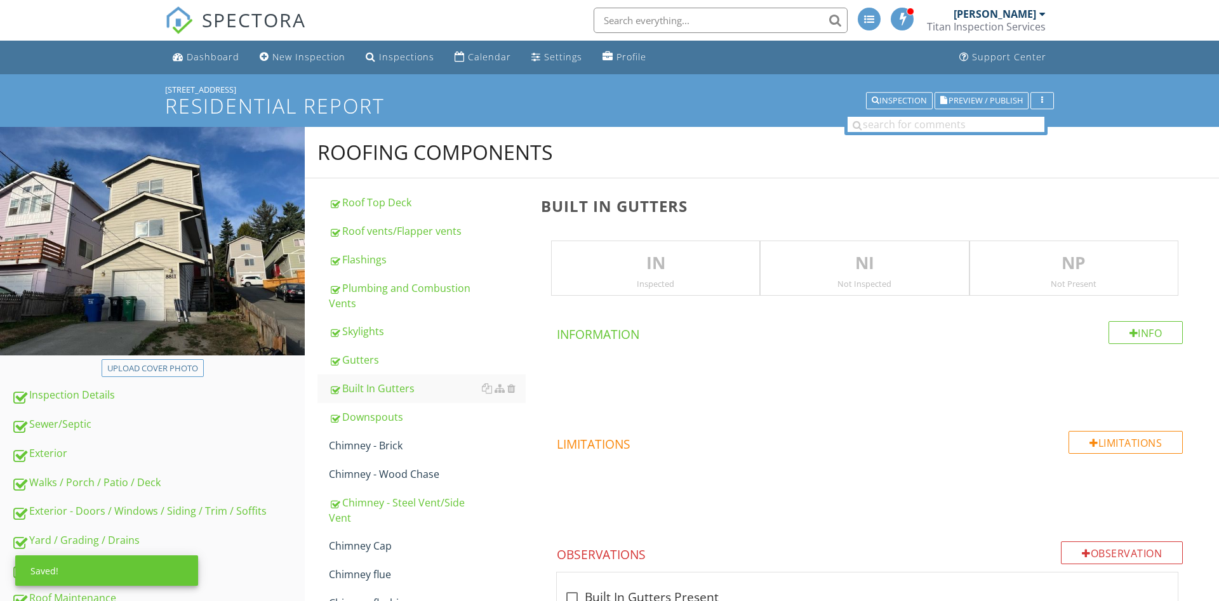
click at [1088, 242] on div "NP Not Present" at bounding box center [1073, 269] width 209 height 56
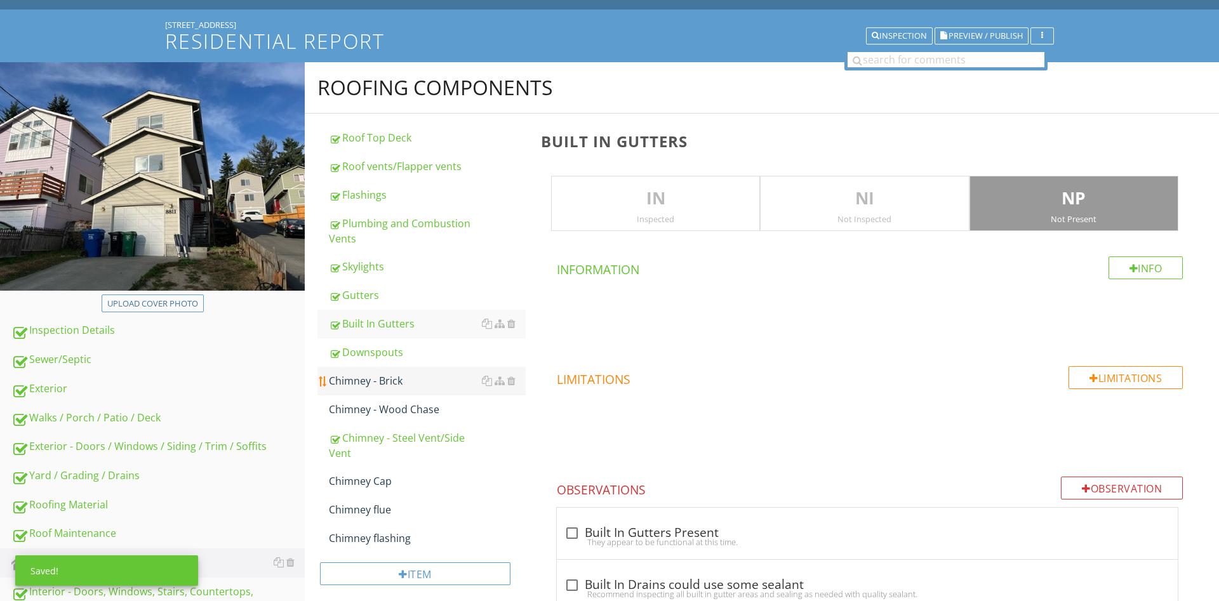
click at [382, 375] on div "Chimney - Brick" at bounding box center [427, 380] width 197 height 15
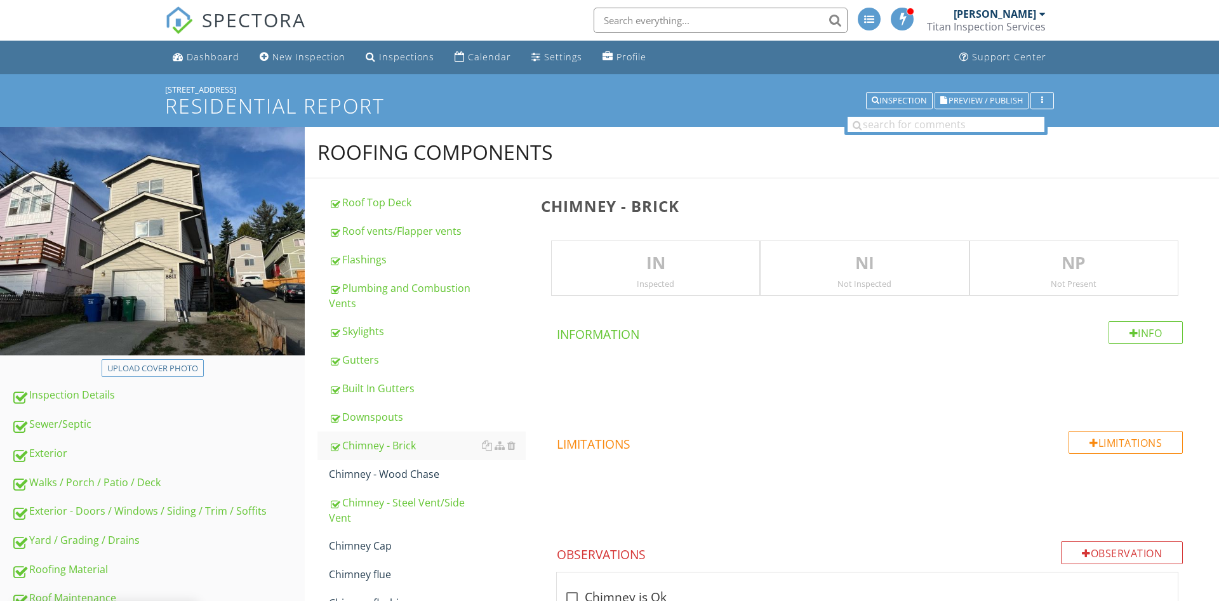
click at [1047, 279] on div "Not Present" at bounding box center [1074, 284] width 208 height 10
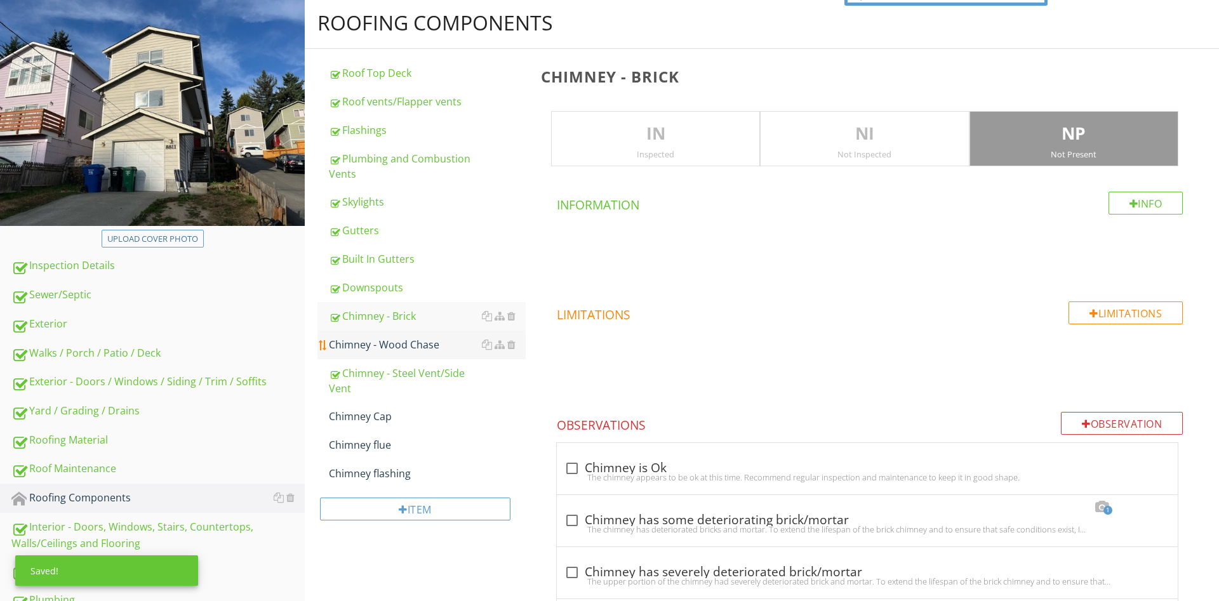
click at [385, 339] on div "Chimney - Wood Chase" at bounding box center [427, 344] width 197 height 15
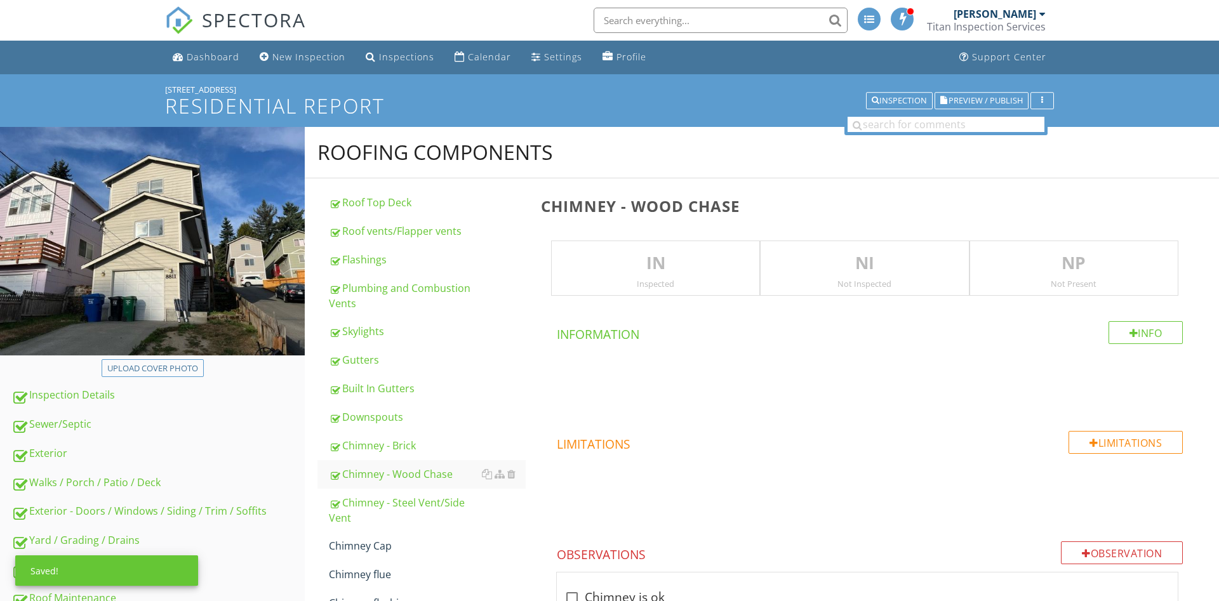
click at [997, 254] on p "NP" at bounding box center [1074, 263] width 208 height 25
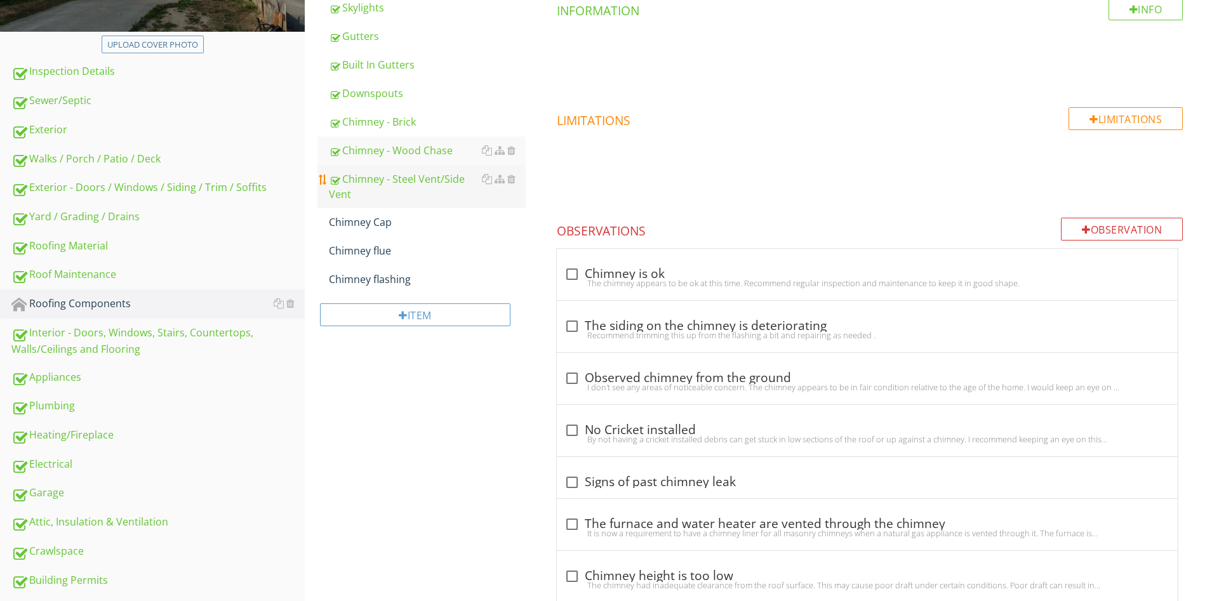
click at [387, 181] on div "Chimney - Steel Vent/Side Vent" at bounding box center [427, 186] width 197 height 30
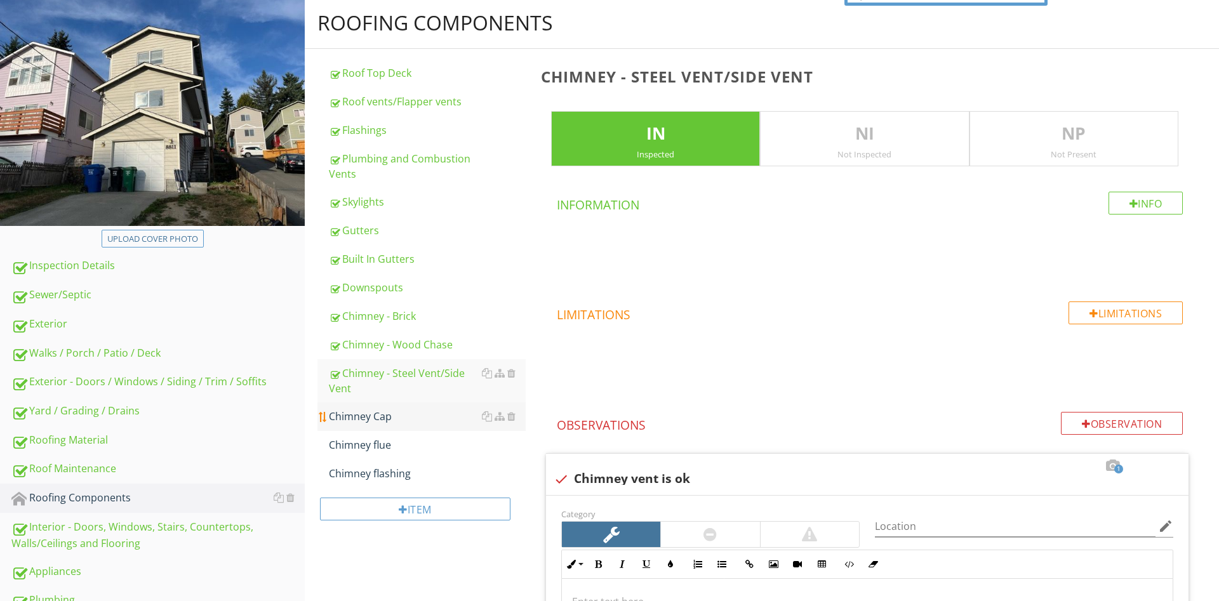
click at [375, 421] on div "Chimney Cap" at bounding box center [427, 416] width 197 height 15
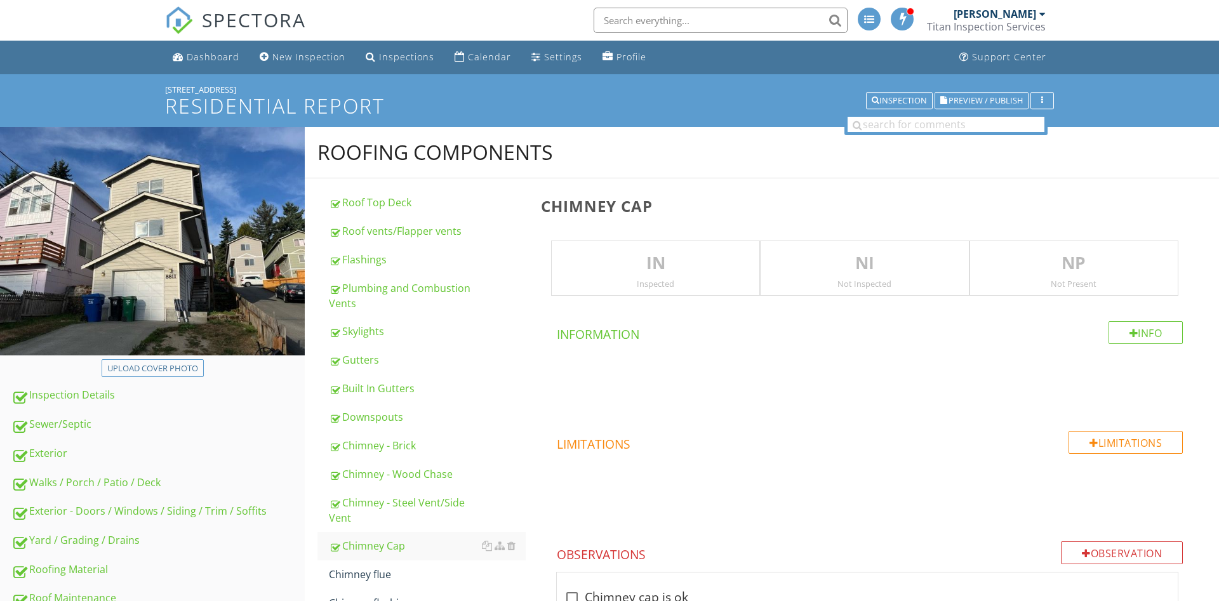
drag, startPoint x: 1059, startPoint y: 239, endPoint x: 1048, endPoint y: 253, distance: 18.2
click at [1059, 239] on div "Chimney Cap IN Inspected NI Not Inspected NP Not Present Info Information Limit…" at bounding box center [876, 494] width 686 height 633
click at [1016, 281] on div "Not Present" at bounding box center [1074, 284] width 208 height 10
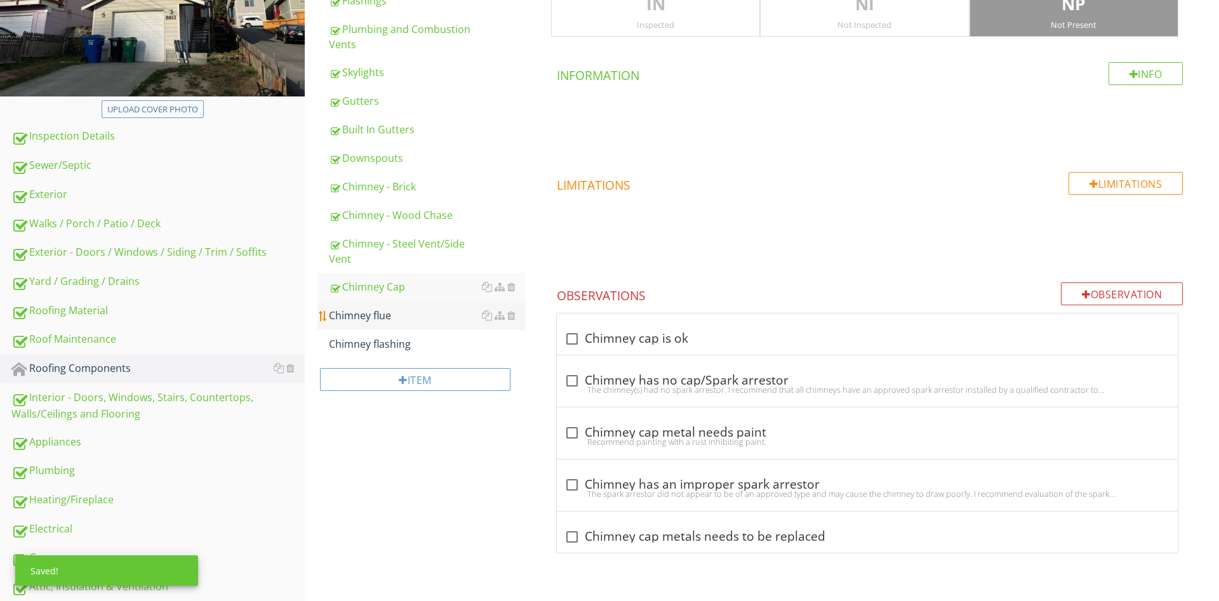
click at [396, 307] on link "Chimney flue" at bounding box center [427, 316] width 197 height 28
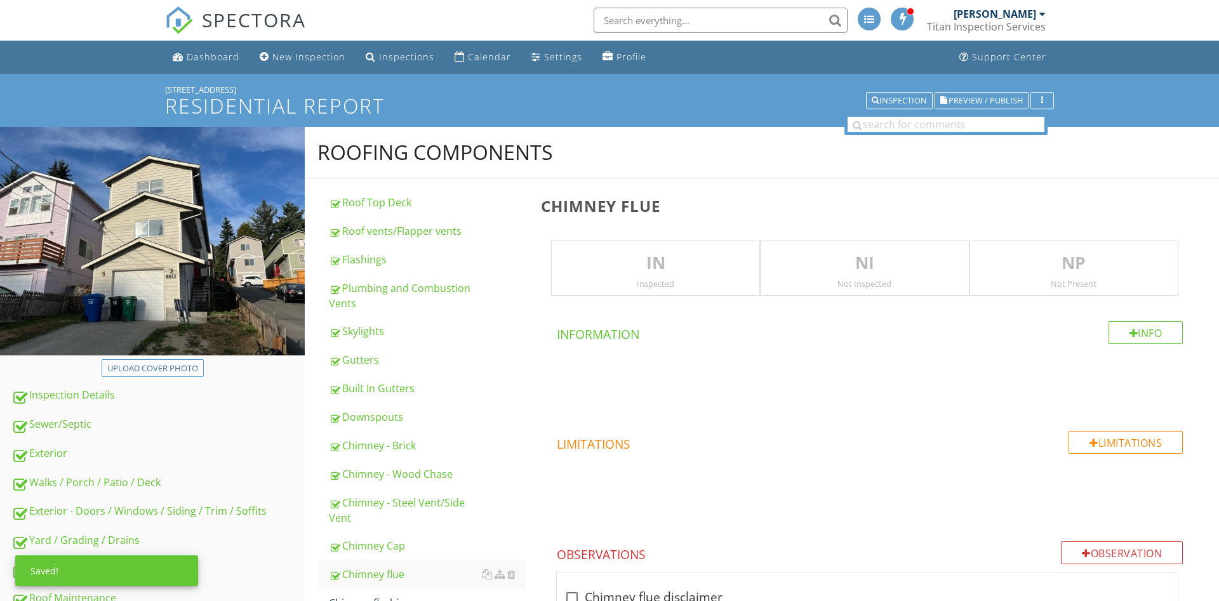
click at [1071, 264] on p "NP" at bounding box center [1074, 263] width 208 height 25
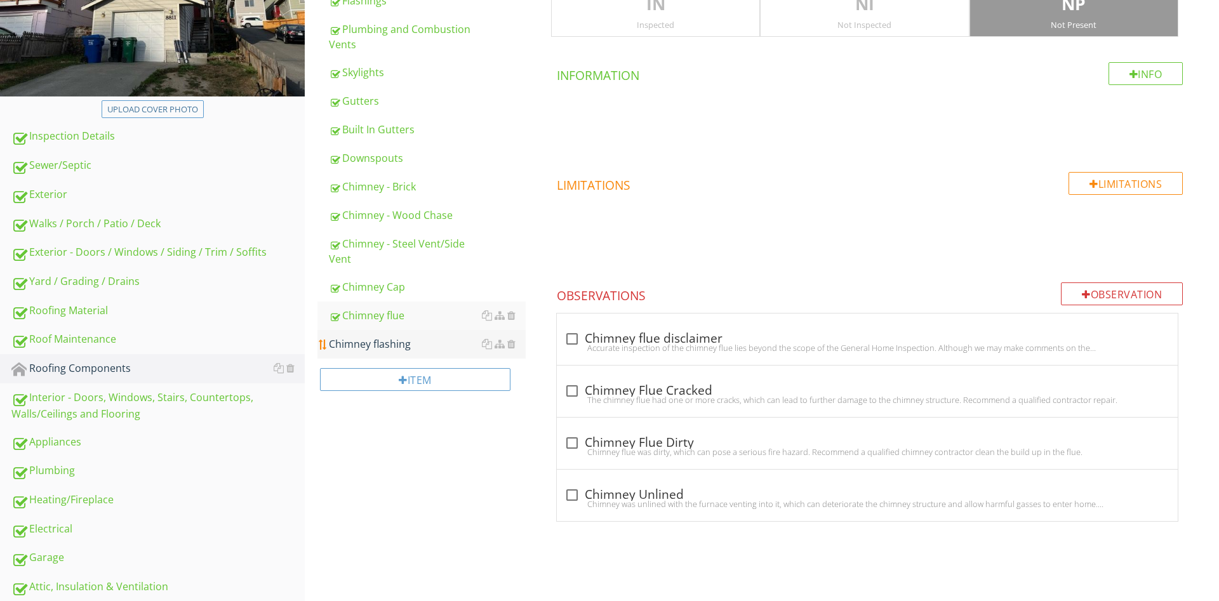
click at [368, 348] on div "Chimney flashing" at bounding box center [427, 343] width 197 height 15
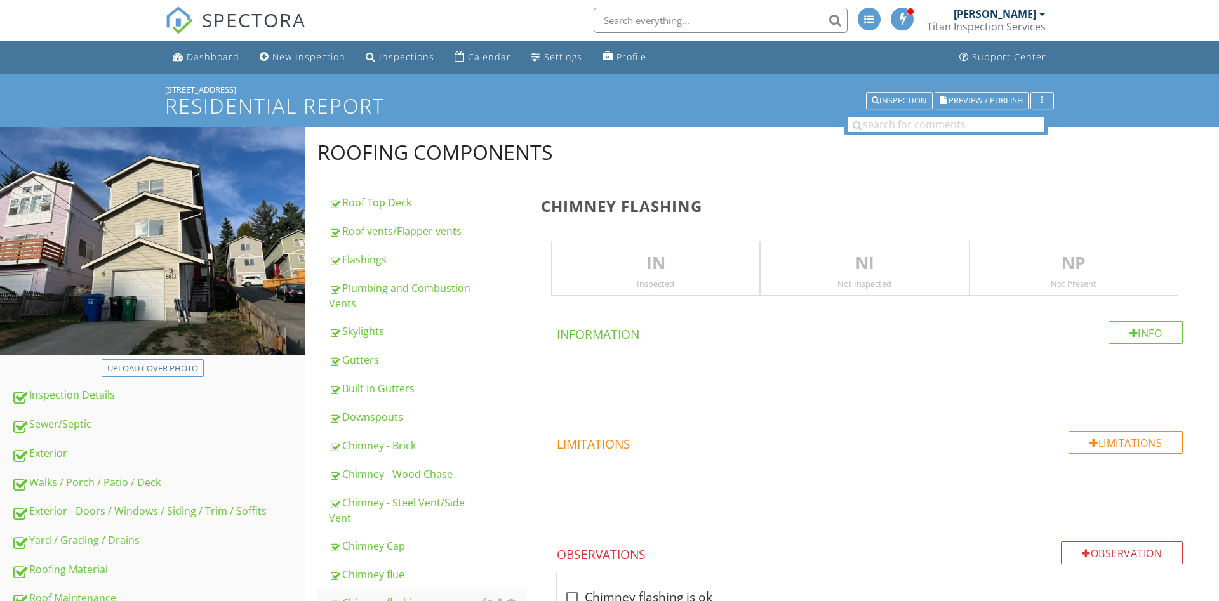
drag, startPoint x: 1145, startPoint y: 262, endPoint x: 1095, endPoint y: 275, distance: 51.9
click at [1144, 262] on p "NP" at bounding box center [1074, 263] width 208 height 25
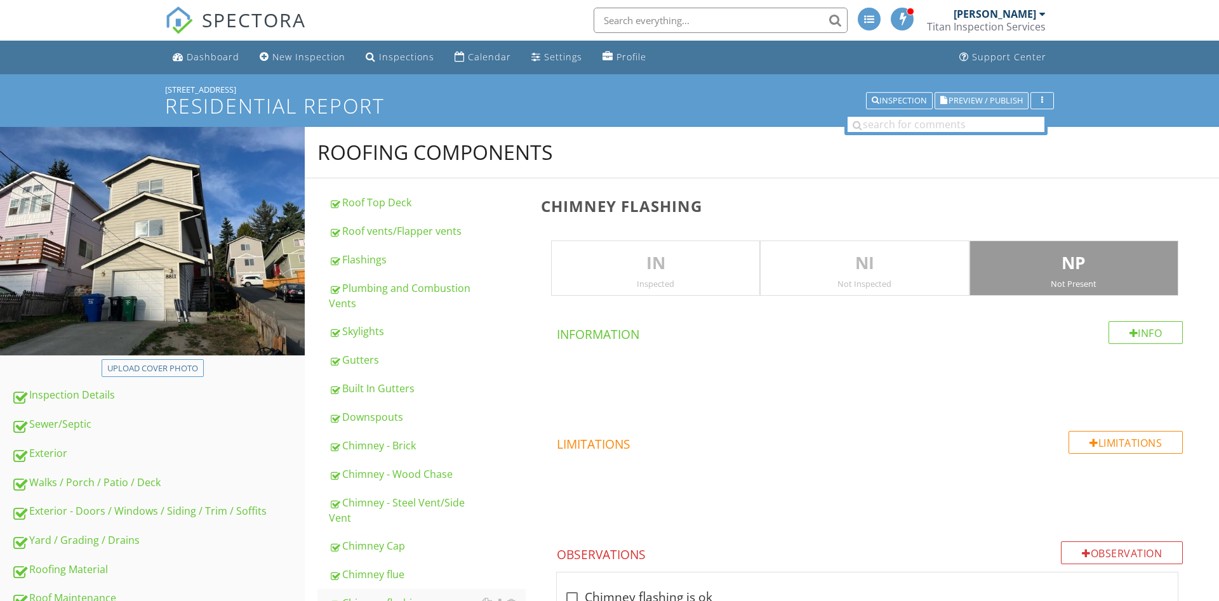
click at [986, 98] on span "Preview / Publish" at bounding box center [985, 100] width 74 height 8
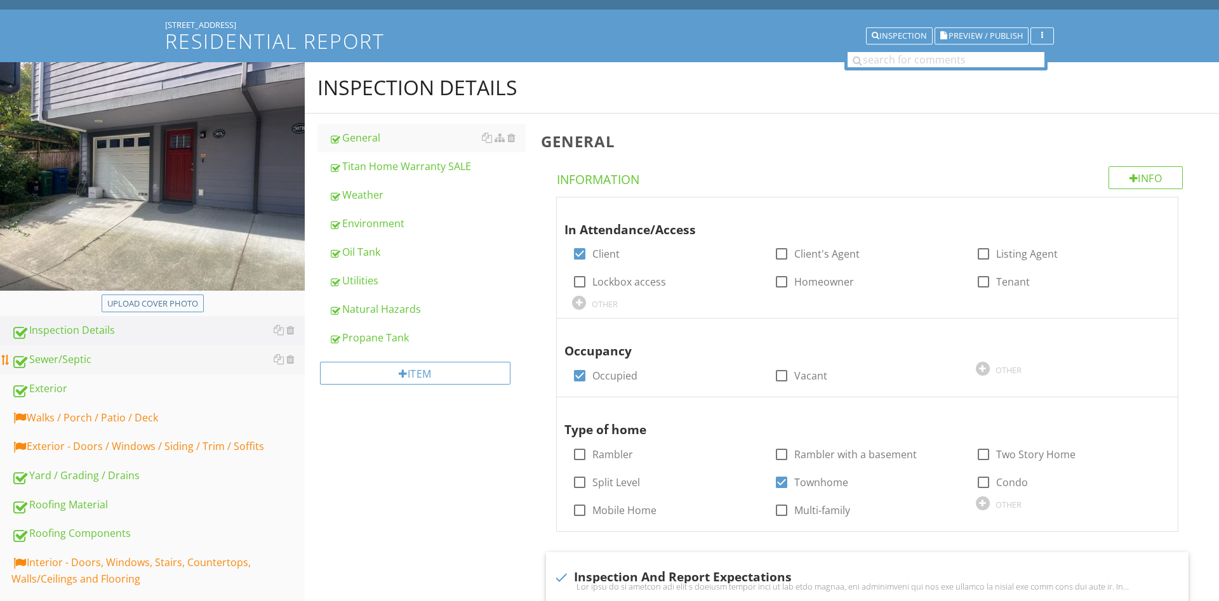
click at [63, 362] on div "Sewer/Septic" at bounding box center [157, 360] width 293 height 17
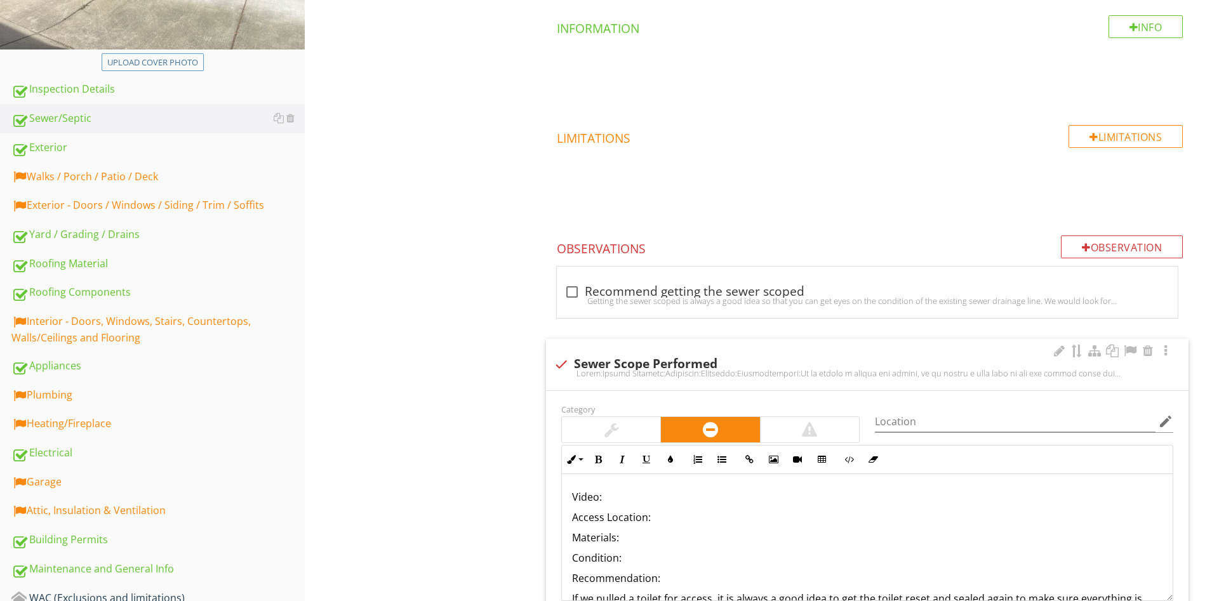
scroll to position [453, 0]
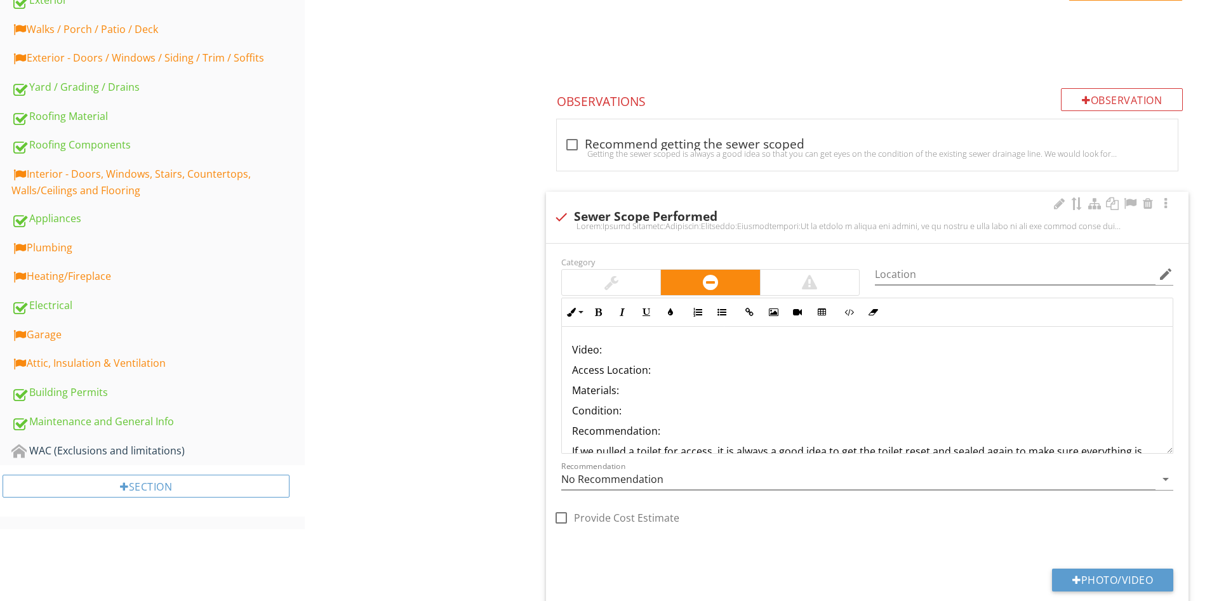
click at [750, 317] on button "Insert Link" at bounding box center [749, 312] width 24 height 24
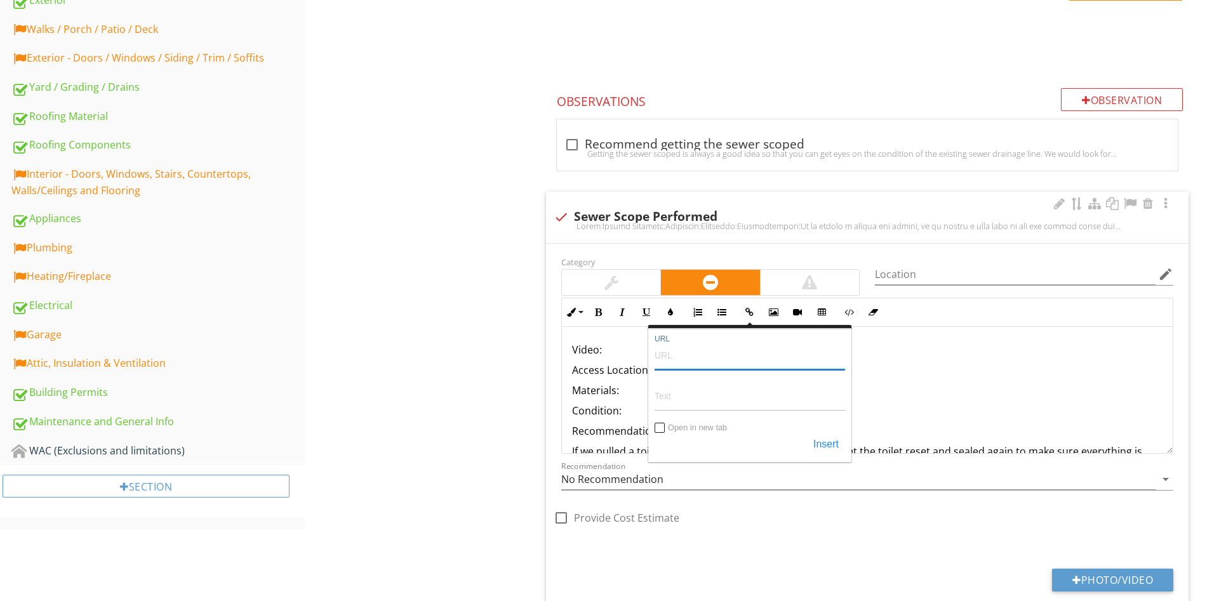
click at [740, 356] on input "URL" at bounding box center [749, 355] width 190 height 30
paste input "[URL][DOMAIN_NAME]"
type input "[URL][DOMAIN_NAME]"
click at [701, 405] on input "Text" at bounding box center [749, 396] width 190 height 30
paste input "[URL][DOMAIN_NAME]"
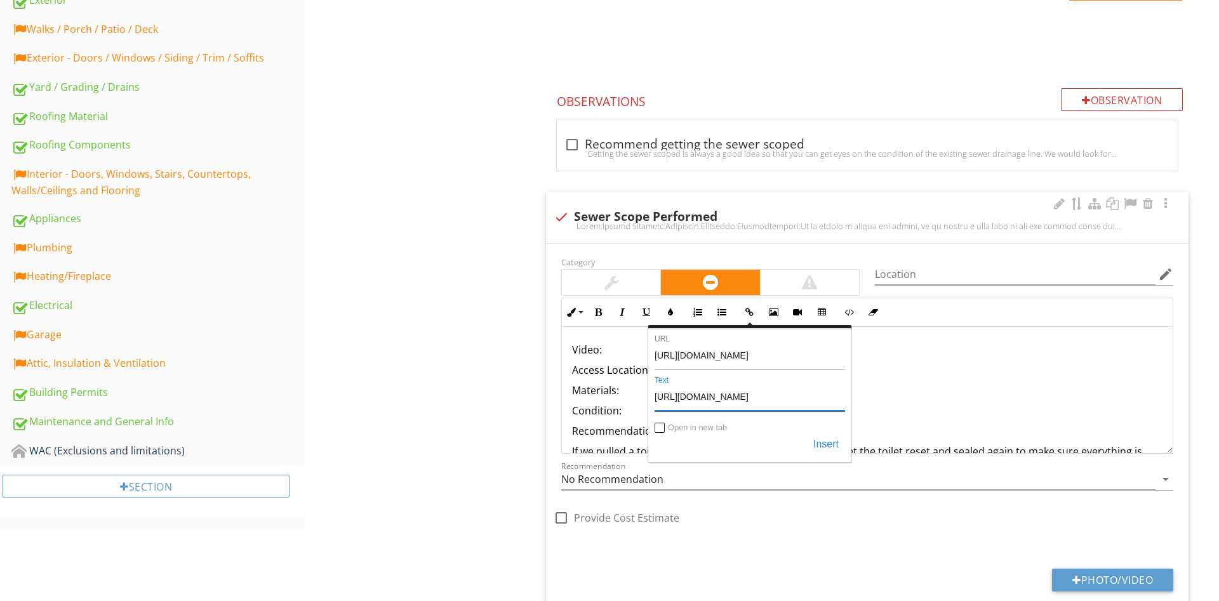
type input "[URL][DOMAIN_NAME]"
click at [658, 433] on input "Open in new tab" at bounding box center [660, 429] width 10 height 10
checkbox input "true"
click at [801, 447] on div "Insert" at bounding box center [749, 445] width 190 height 23
click at [833, 444] on button "Insert" at bounding box center [826, 445] width 38 height 23
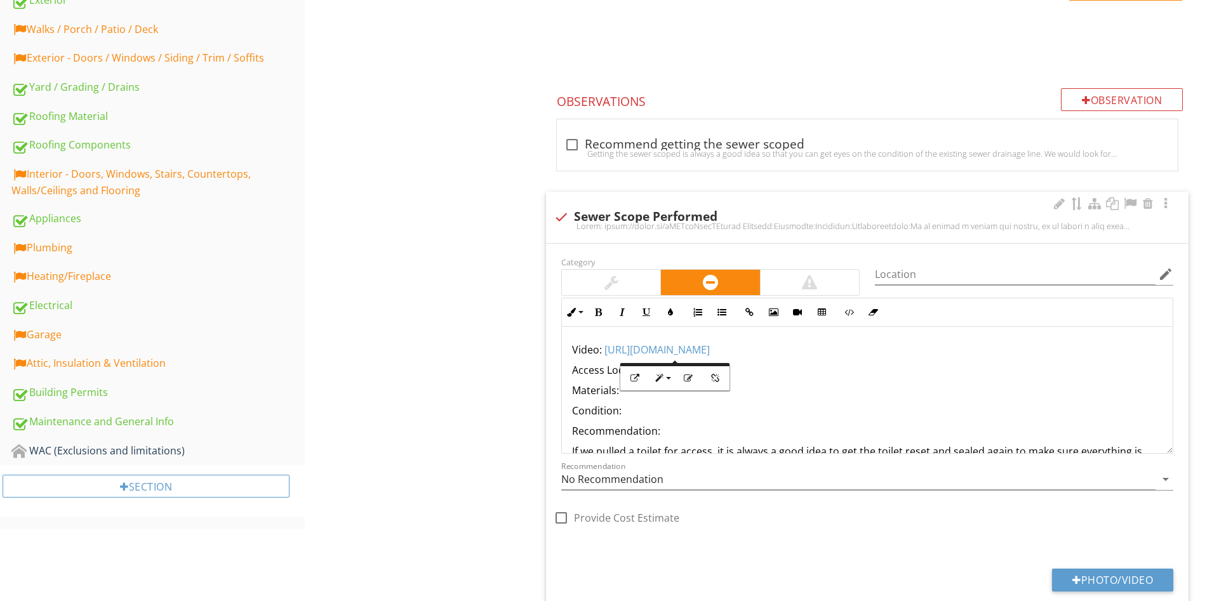
click at [807, 395] on p "Materials:" at bounding box center [867, 390] width 590 height 15
click at [744, 367] on p "Access Location:" at bounding box center [867, 369] width 590 height 15
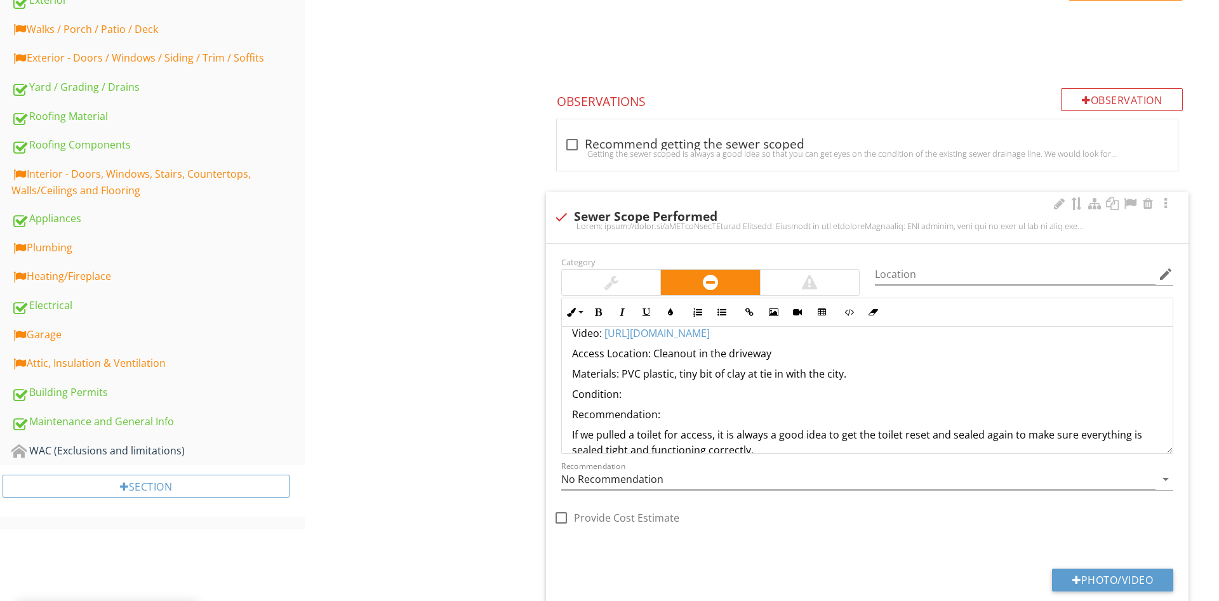
scroll to position [0, 0]
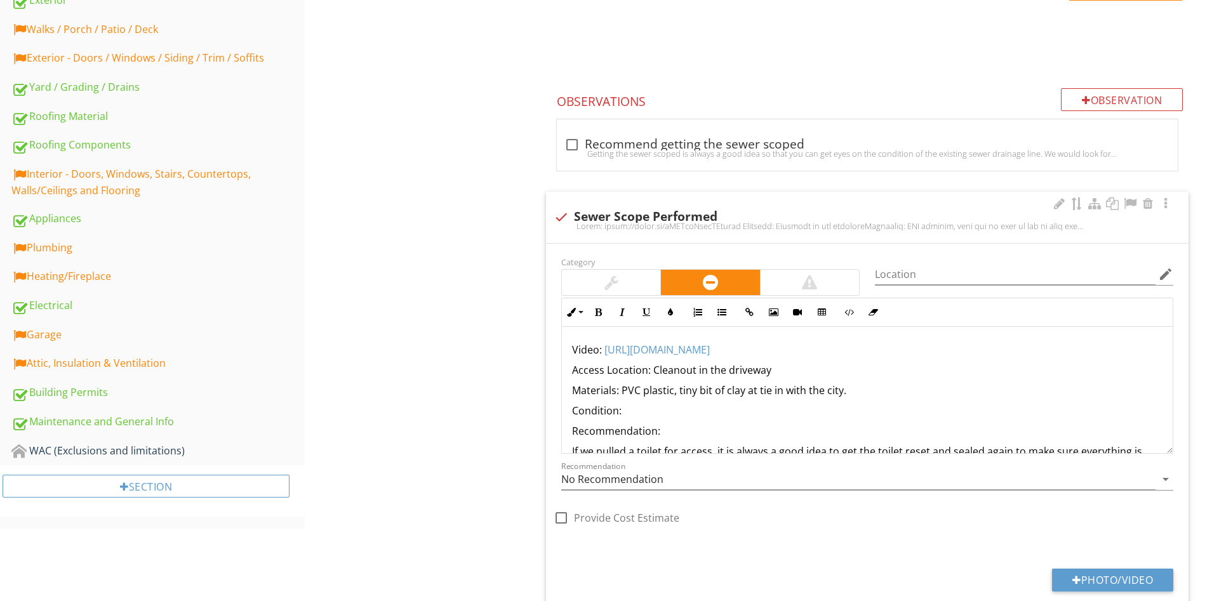
click at [641, 408] on p "Condition:" at bounding box center [867, 410] width 590 height 15
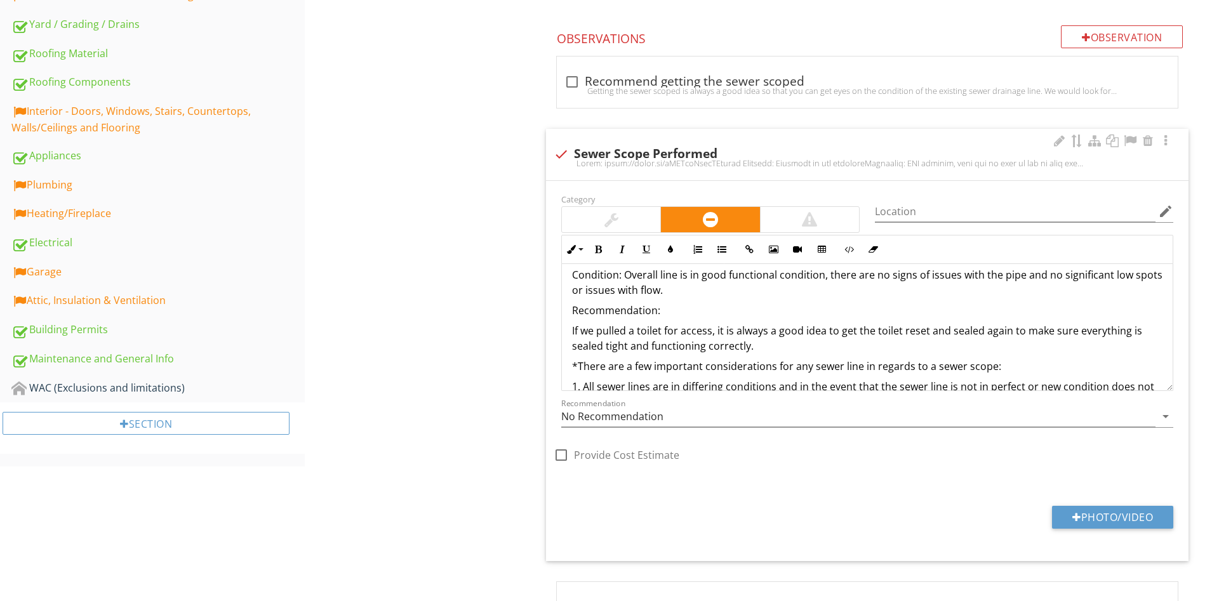
scroll to position [84, 0]
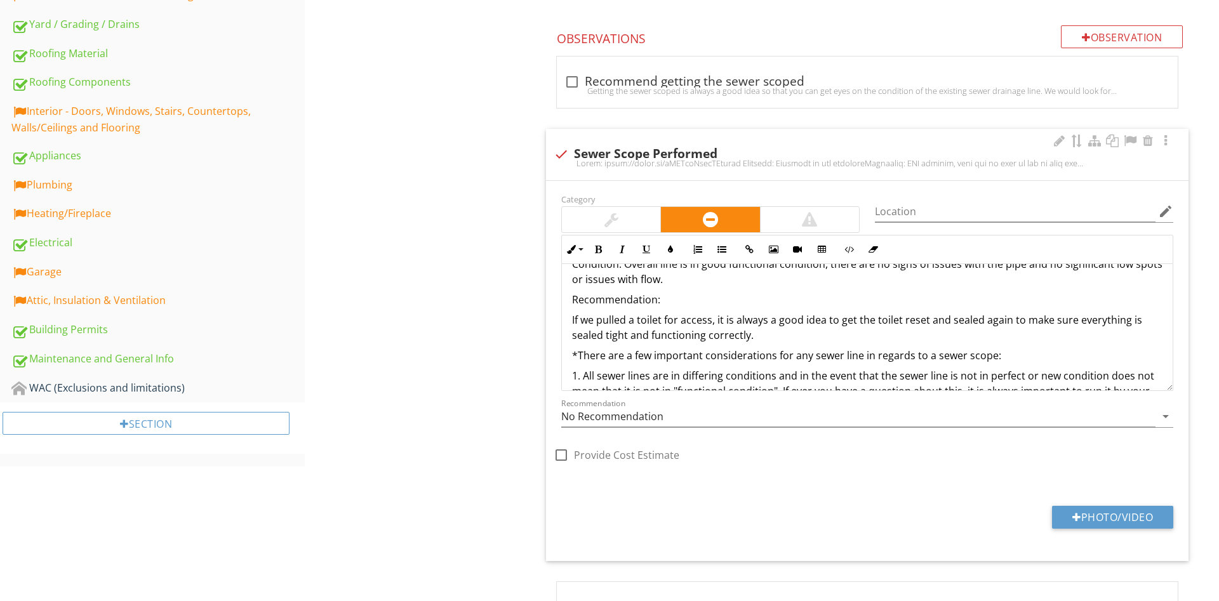
click at [679, 297] on p "Recommendation:" at bounding box center [867, 299] width 590 height 15
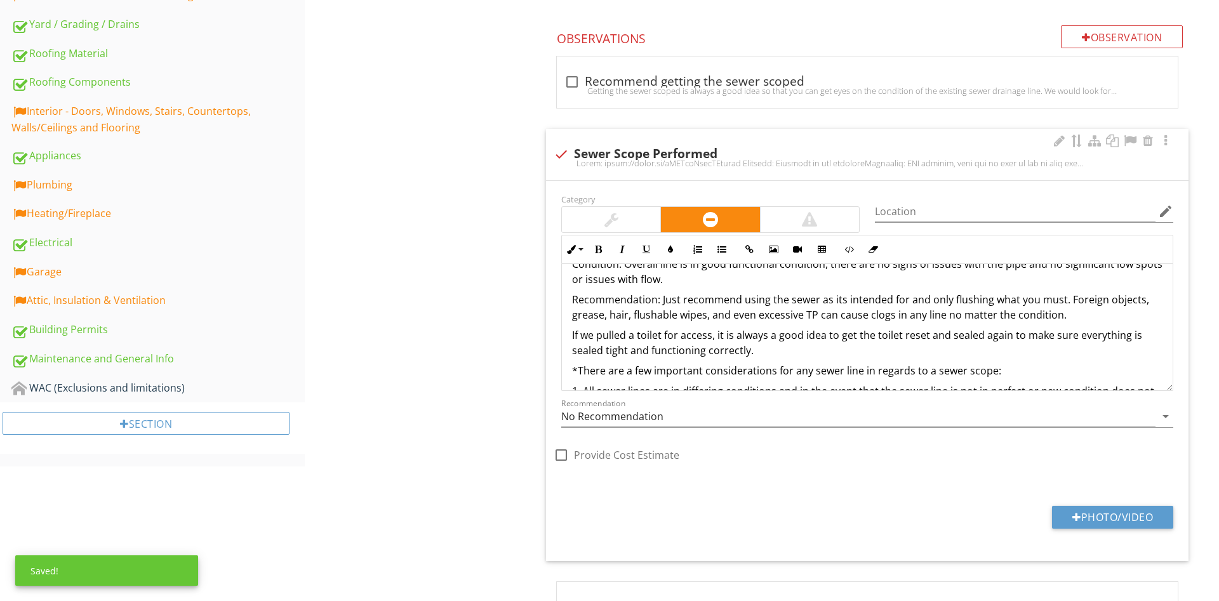
drag, startPoint x: 1090, startPoint y: 318, endPoint x: 1073, endPoint y: 303, distance: 23.4
click at [1073, 303] on p "Recommendation: Just recommend using the sewer as its intended for and only flu…" at bounding box center [867, 307] width 590 height 30
click at [1085, 314] on p "Recommendation: Just recommend using the sewer as its intended for and only flu…" at bounding box center [867, 307] width 590 height 30
click at [630, 216] on div at bounding box center [611, 219] width 98 height 25
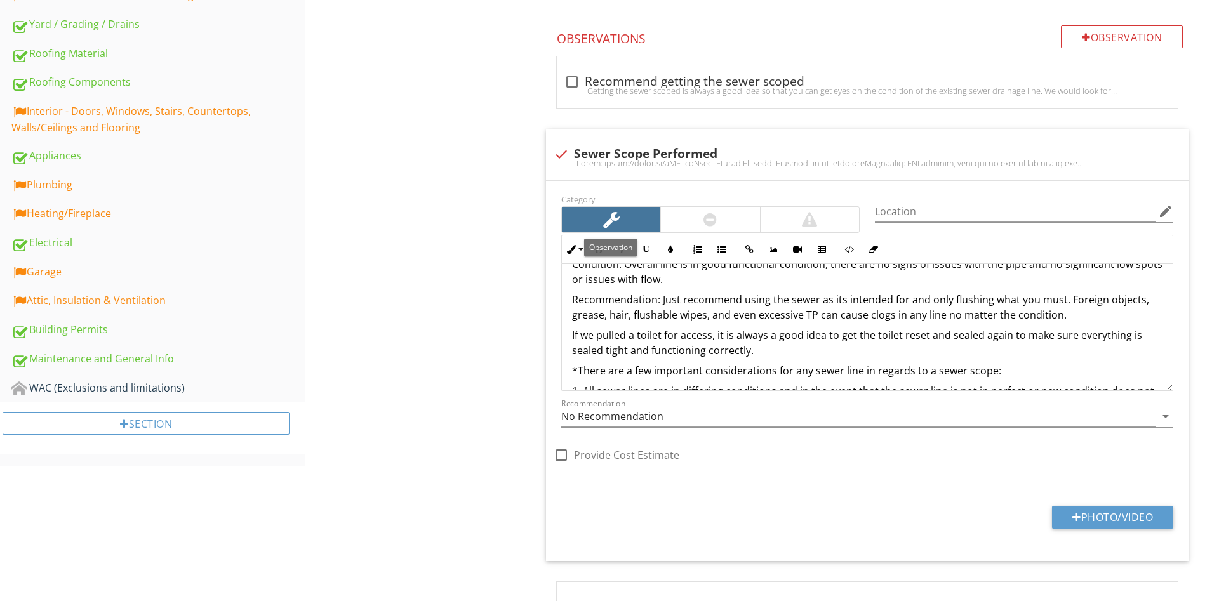
click at [477, 246] on div "Sewer/Septic Sewer/Septic Item Sewer/Septic IN Inspected NI Not Inspected NP No…" at bounding box center [762, 138] width 914 height 1054
drag, startPoint x: 477, startPoint y: 246, endPoint x: 471, endPoint y: 244, distance: 6.6
click at [476, 246] on div "Sewer/Septic Sewer/Septic Item Sewer/Septic IN Inspected NI Not Inspected NP No…" at bounding box center [762, 138] width 914 height 1054
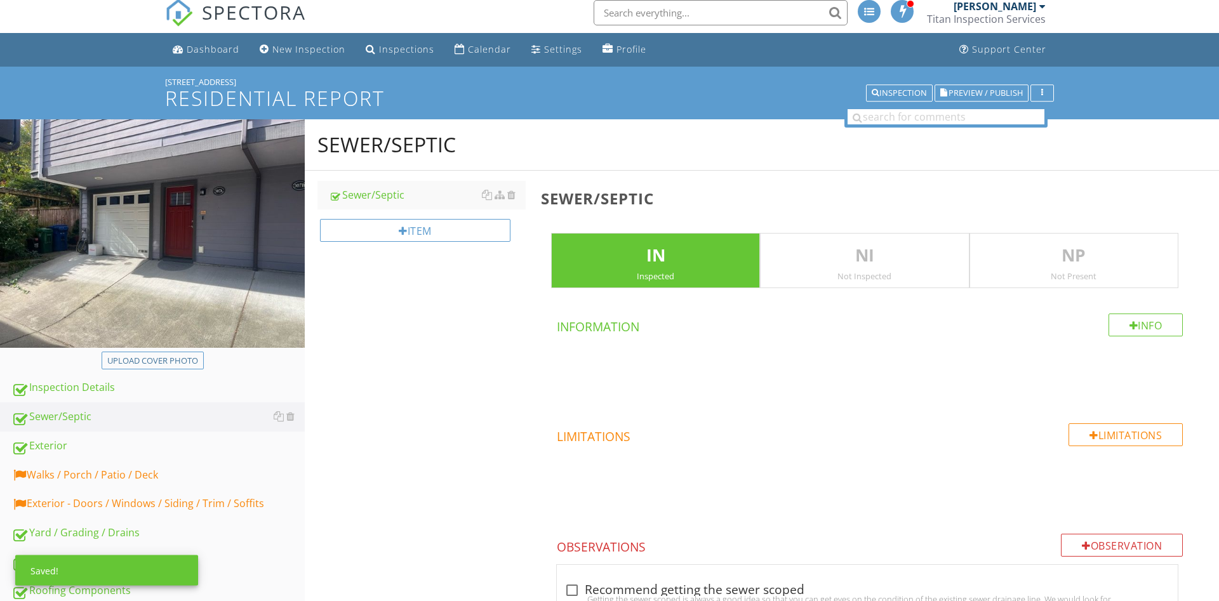
scroll to position [0, 0]
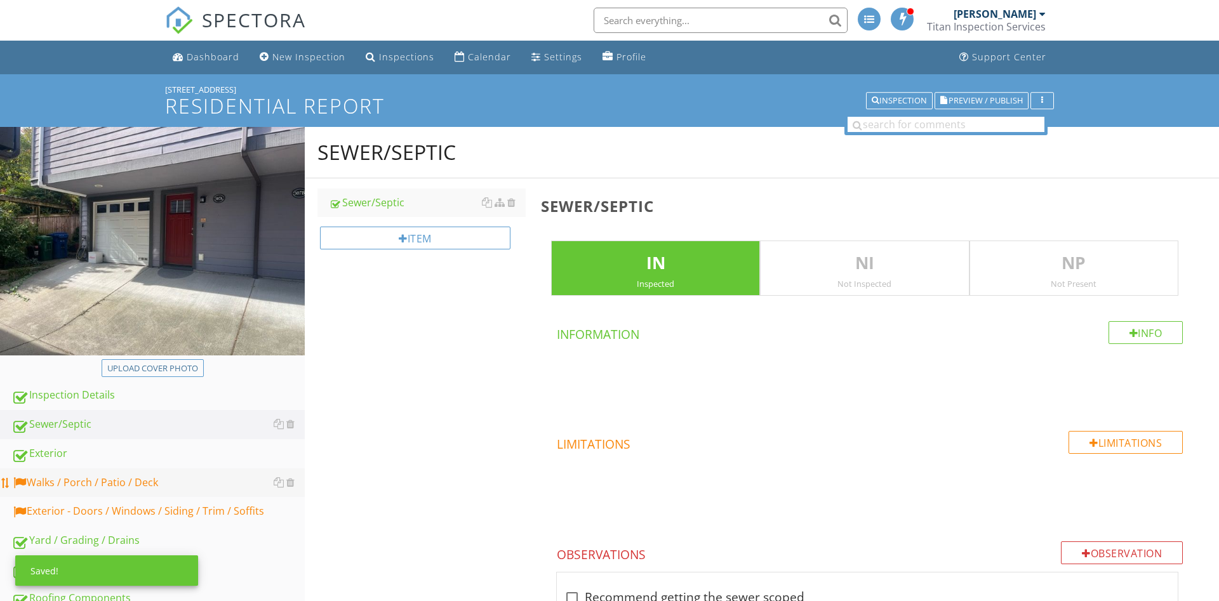
click at [82, 484] on div "Walks / Porch / Patio / Deck" at bounding box center [157, 483] width 293 height 17
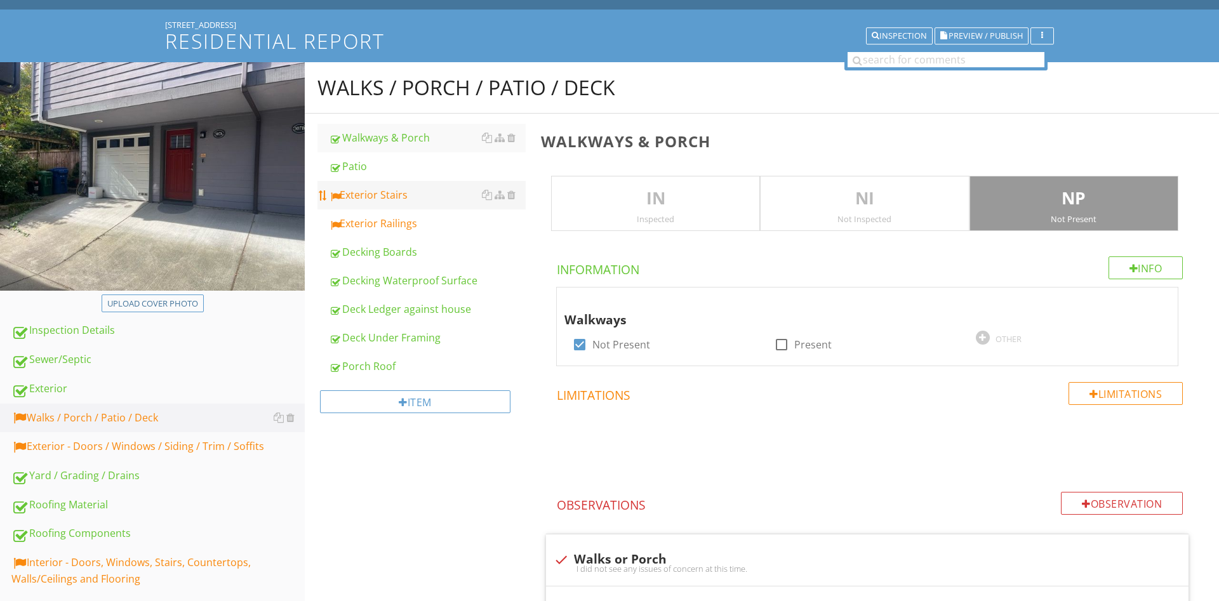
click at [420, 206] on link "Exterior Stairs" at bounding box center [427, 195] width 197 height 28
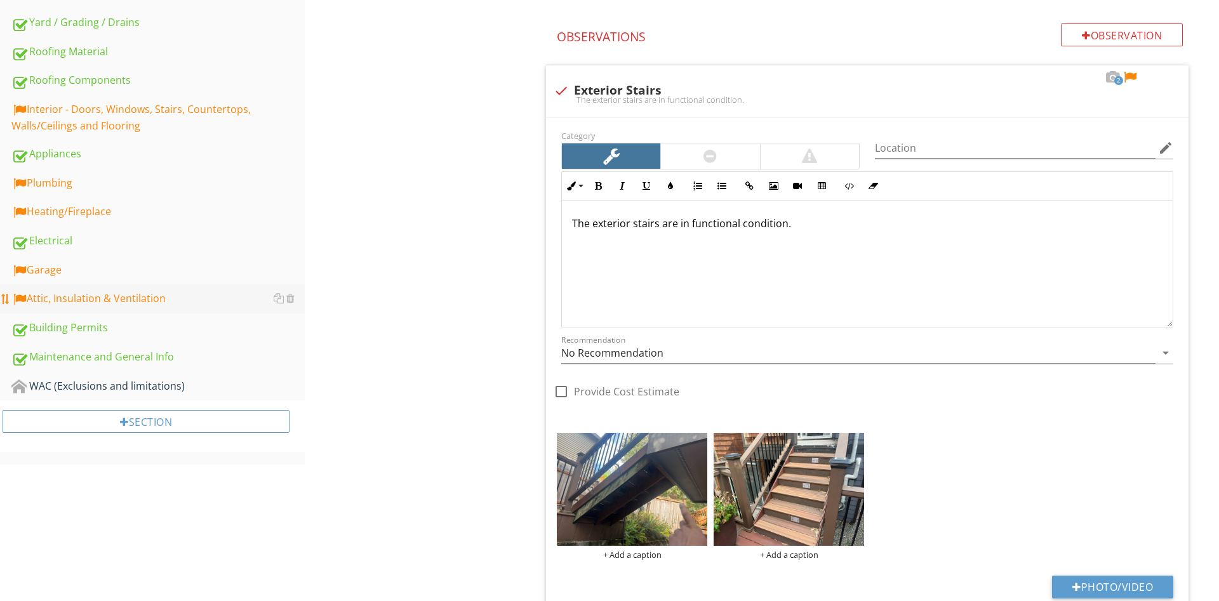
click at [112, 295] on div "Attic, Insulation & Ventilation" at bounding box center [157, 299] width 293 height 17
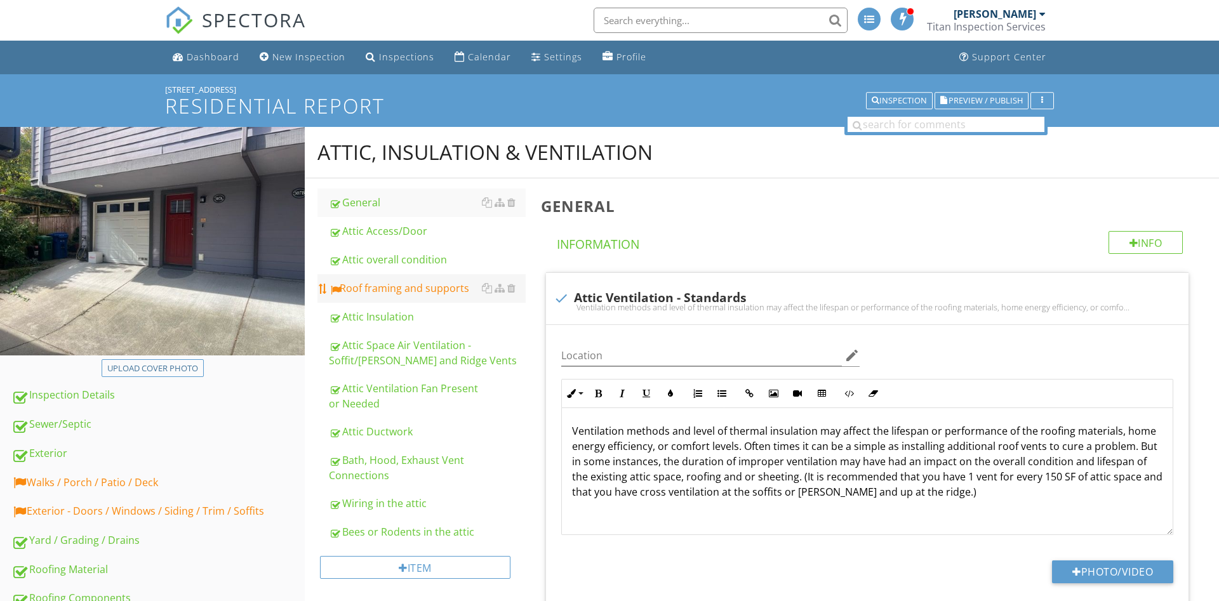
click at [347, 285] on div "Roof framing and supports" at bounding box center [427, 288] width 197 height 15
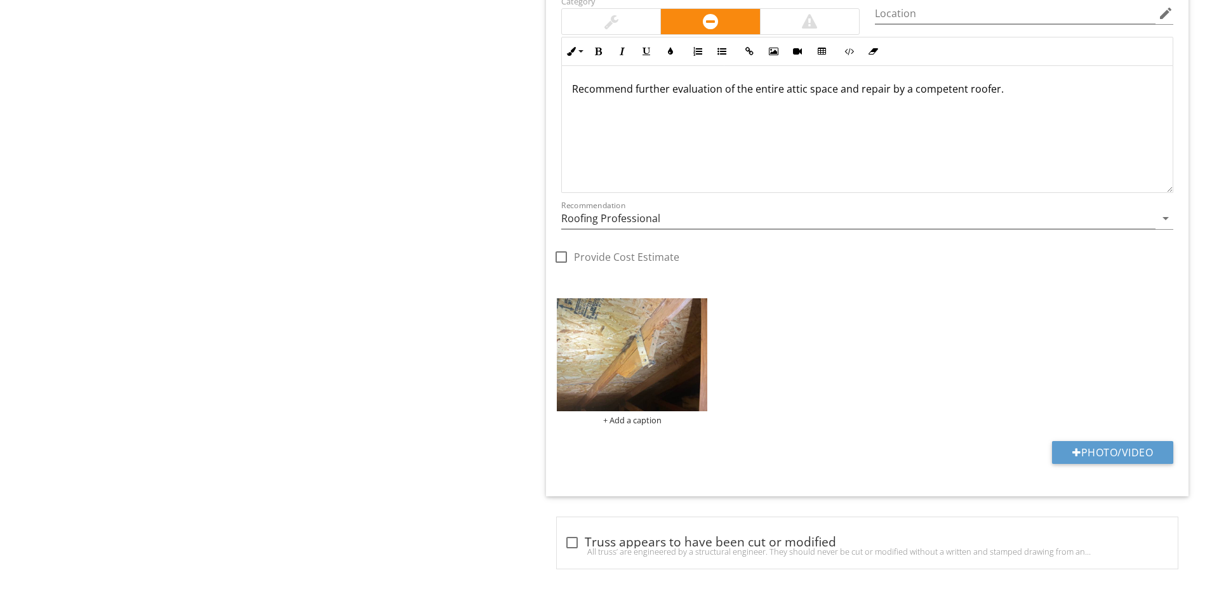
scroll to position [1276, 0]
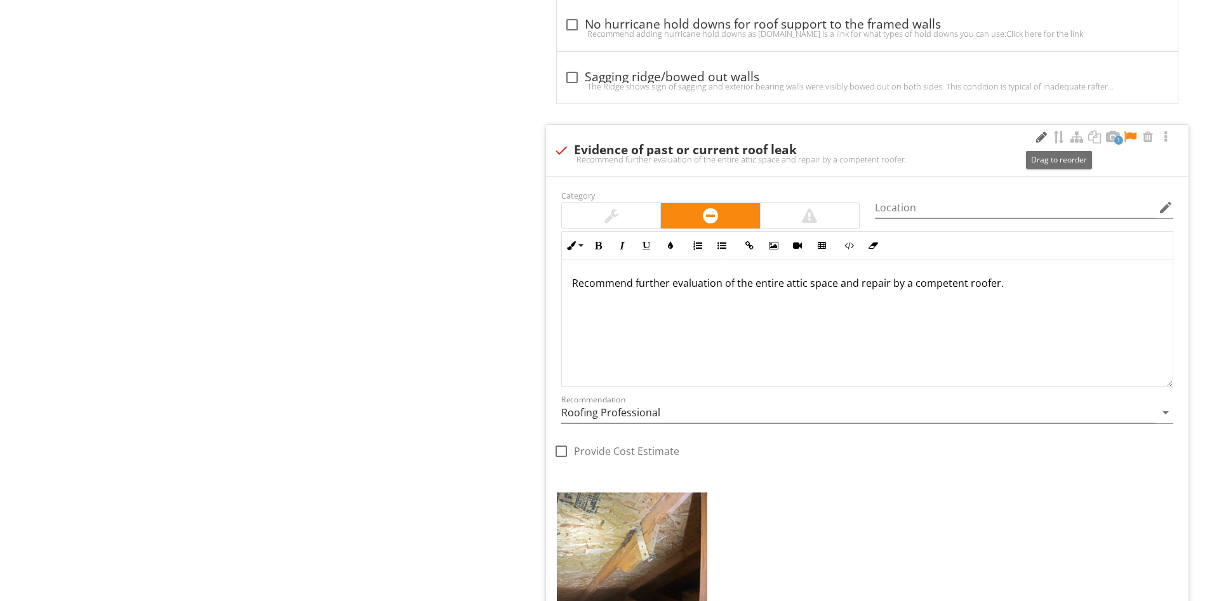
click at [1040, 137] on div at bounding box center [1040, 137] width 15 height 13
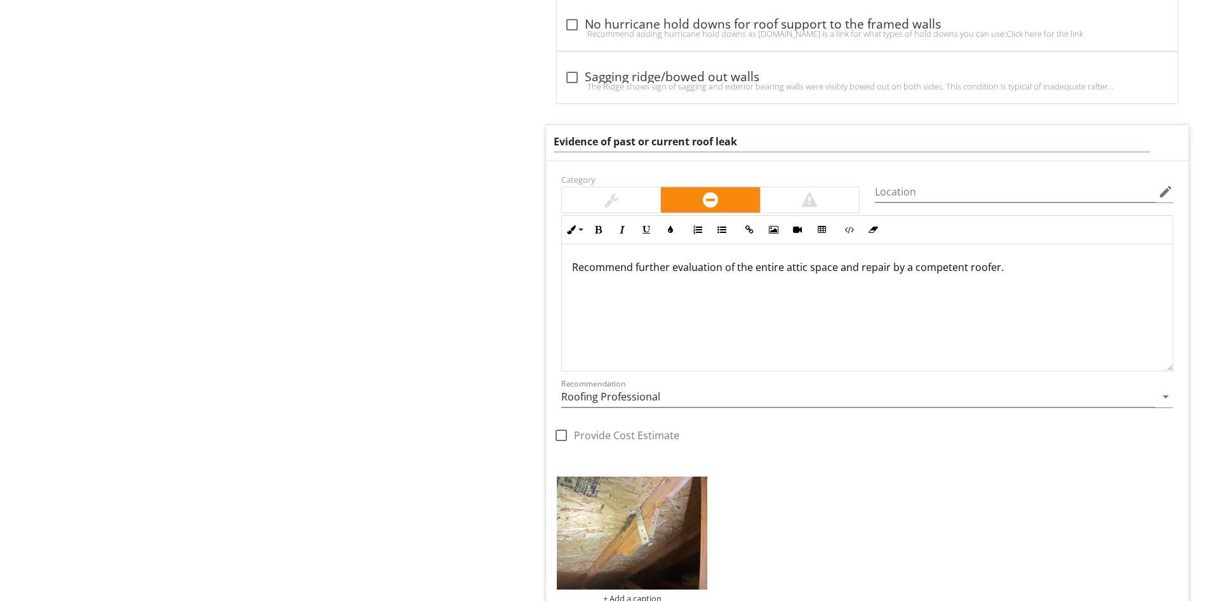
drag, startPoint x: 852, startPoint y: 145, endPoint x: 602, endPoint y: 159, distance: 251.2
click at [602, 152] on input "Evidence of past or current roof leak" at bounding box center [852, 141] width 596 height 21
type input "Evidence of past roof leak"
click at [605, 192] on div "Category" at bounding box center [711, 192] width 314 height 42
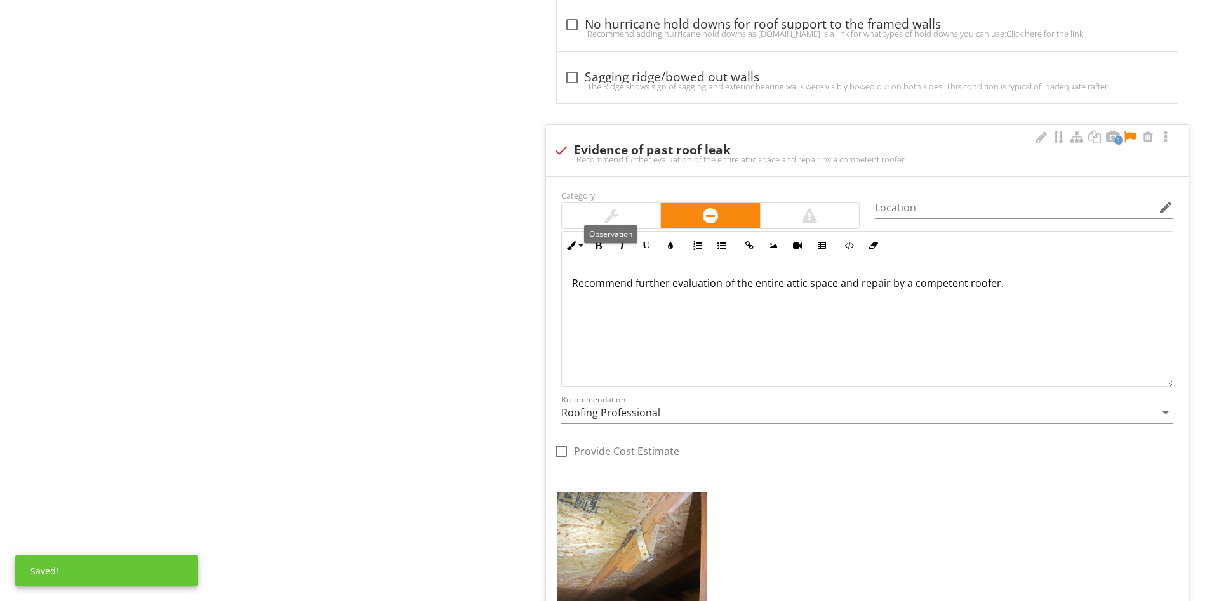
click at [632, 217] on div at bounding box center [611, 215] width 98 height 25
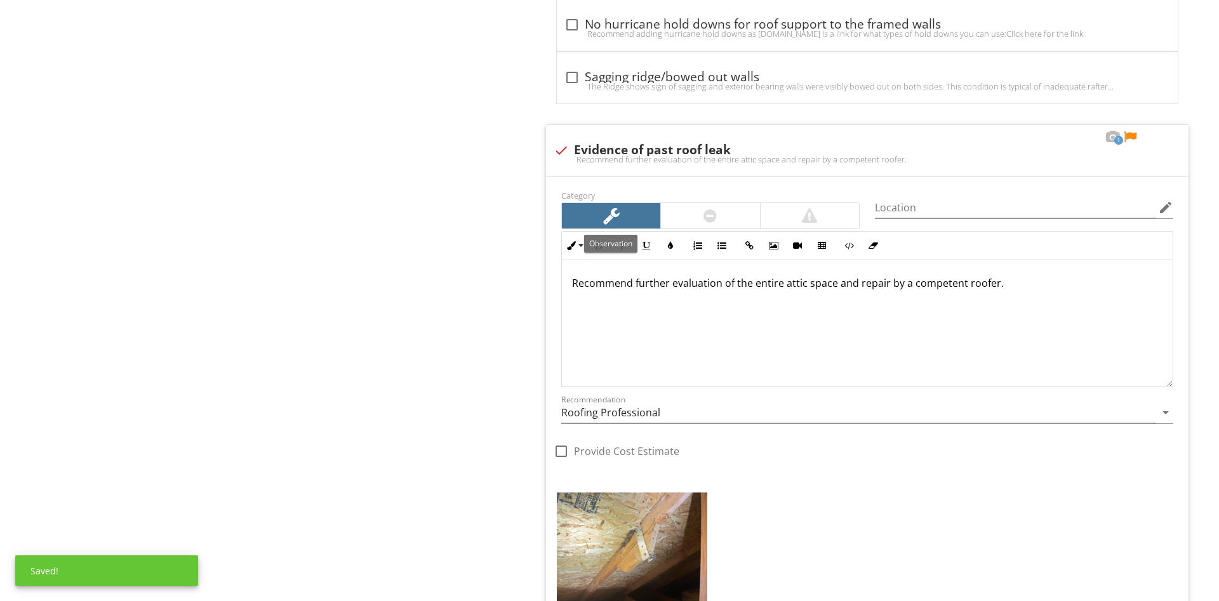
click at [972, 312] on div "Recommend further evaluation of the entire attic space and repair by a competen…" at bounding box center [867, 323] width 611 height 127
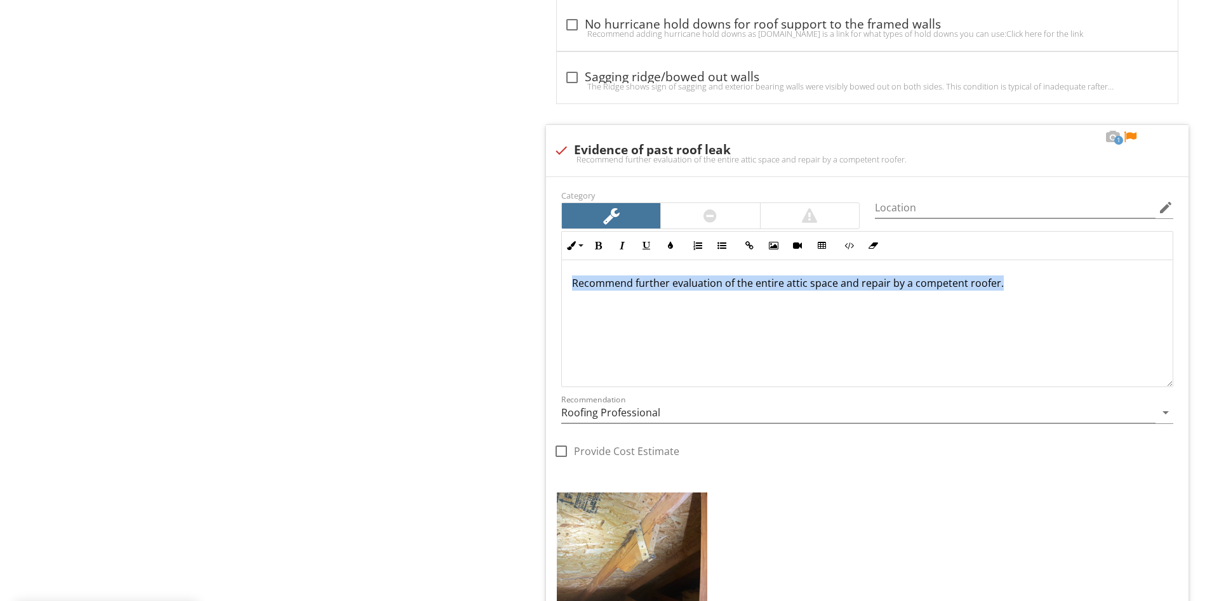
drag, startPoint x: 976, startPoint y: 280, endPoint x: 37, endPoint y: 196, distance: 942.5
click at [562, 260] on div "Recommend further evaluation of the entire attic space and repair by a competen…" at bounding box center [867, 323] width 611 height 127
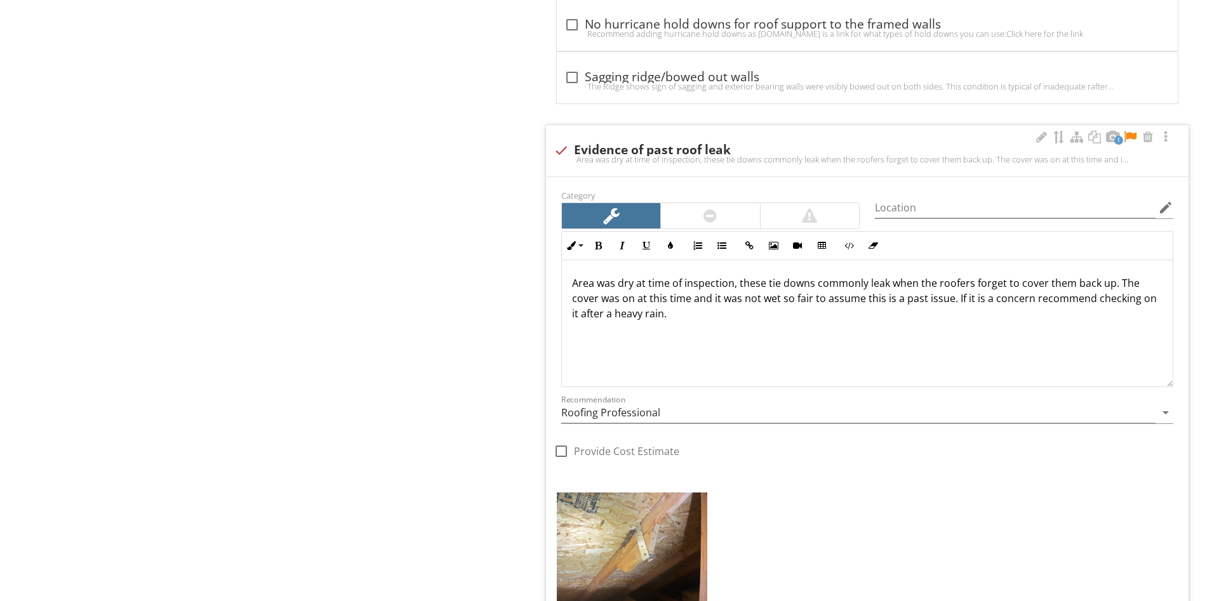
drag, startPoint x: 639, startPoint y: 311, endPoint x: 1028, endPoint y: 312, distance: 389.7
click at [930, 297] on p "Area was dry at time of inspection, these tie downs commonly leak when the roof…" at bounding box center [867, 298] width 590 height 46
click at [593, 420] on input "Roofing Professional" at bounding box center [858, 412] width 594 height 21
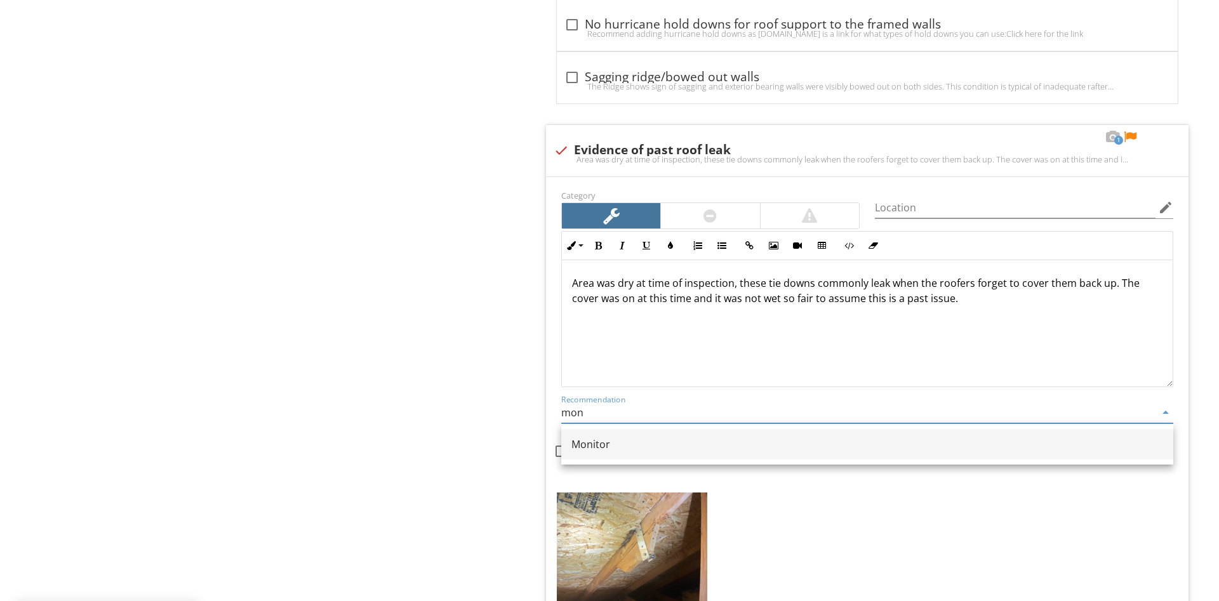
click at [631, 450] on div "Monitor" at bounding box center [867, 444] width 592 height 15
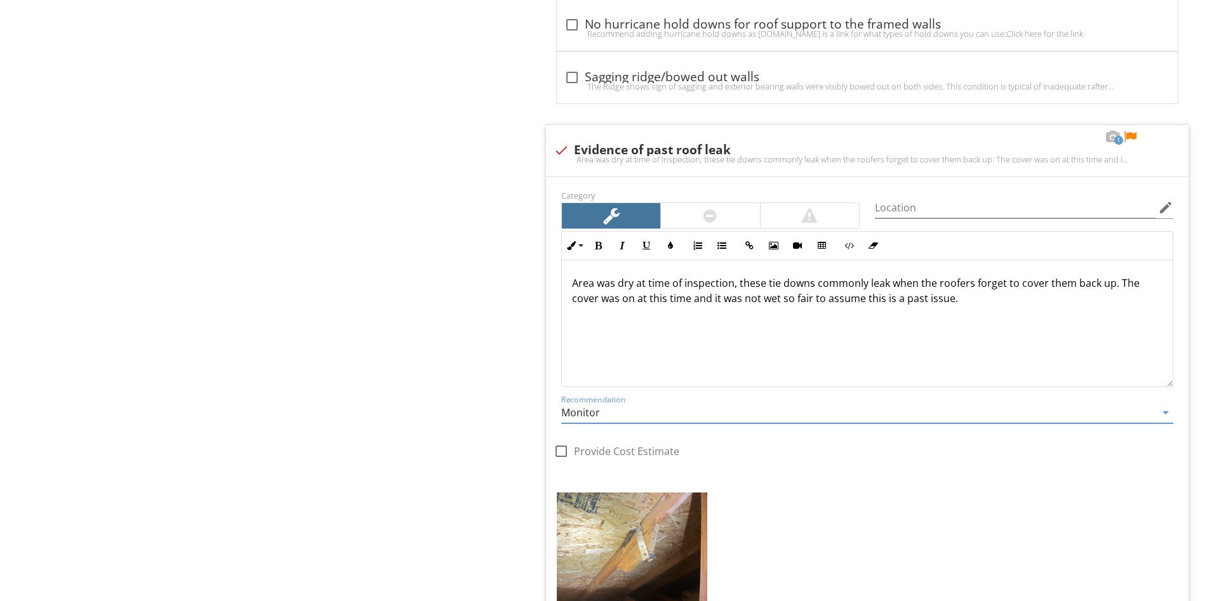
type input "Monitor"
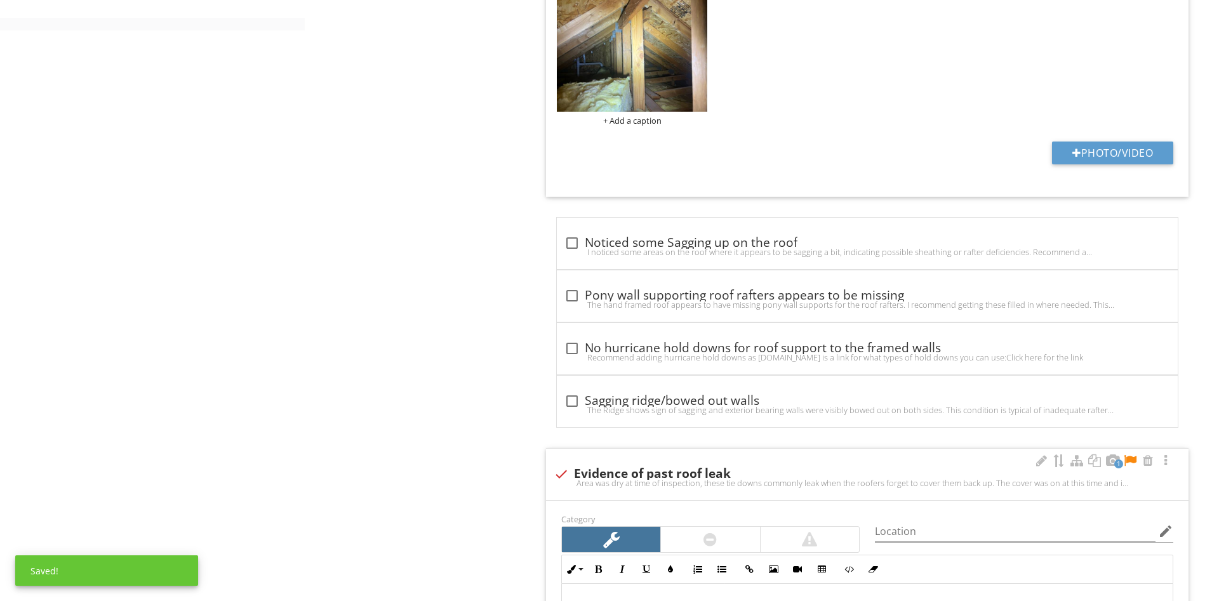
click at [1134, 457] on div at bounding box center [1129, 460] width 15 height 13
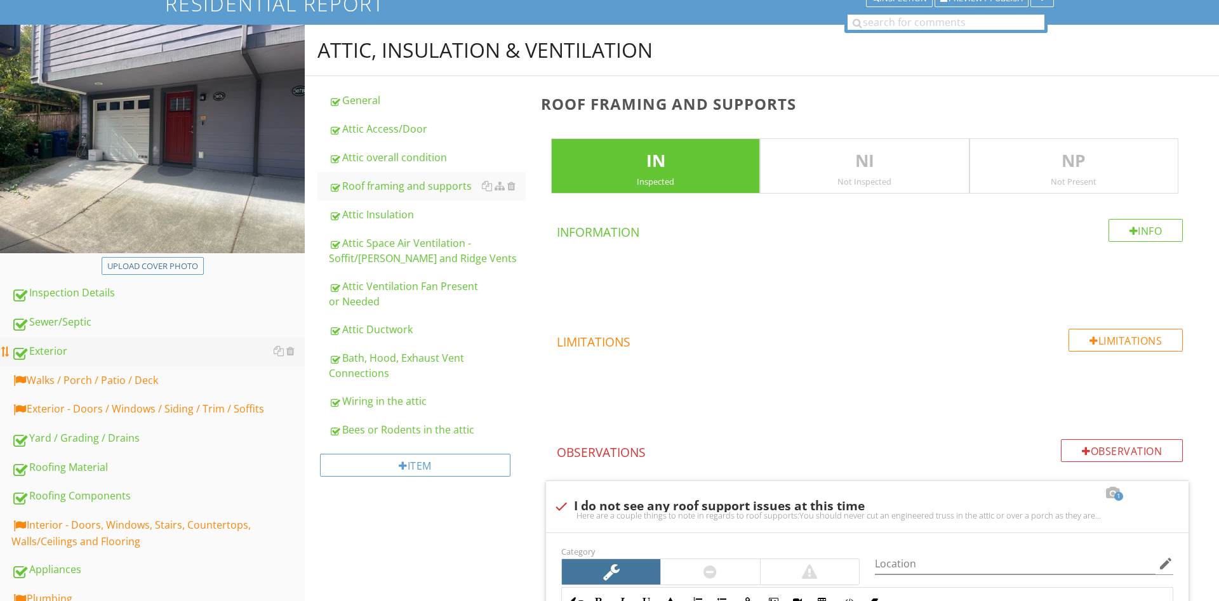
scroll to position [110, 0]
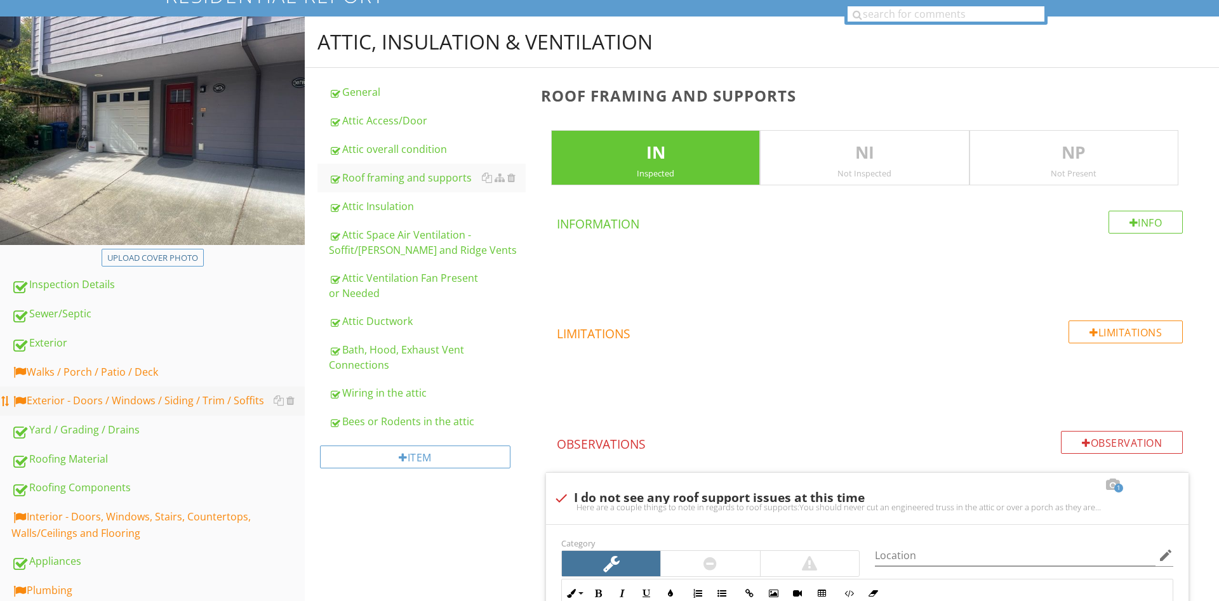
click at [65, 390] on link "Exterior - Doors / Windows / Siding / Trim / Soffits" at bounding box center [157, 401] width 293 height 29
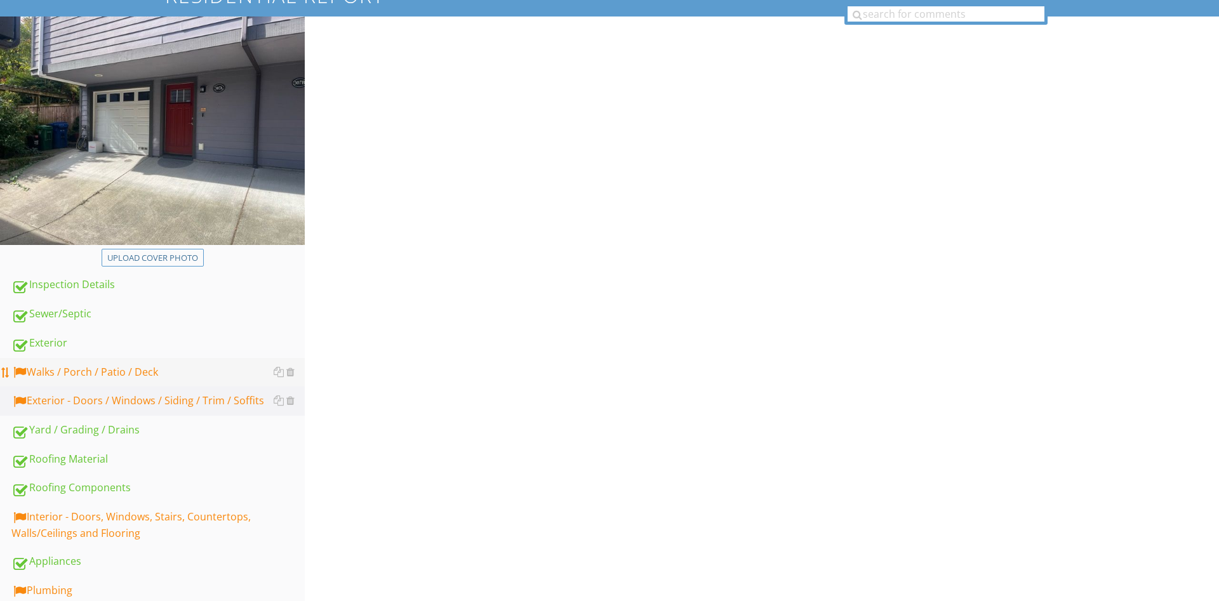
click at [67, 377] on div "Walks / Porch / Patio / Deck" at bounding box center [157, 372] width 293 height 17
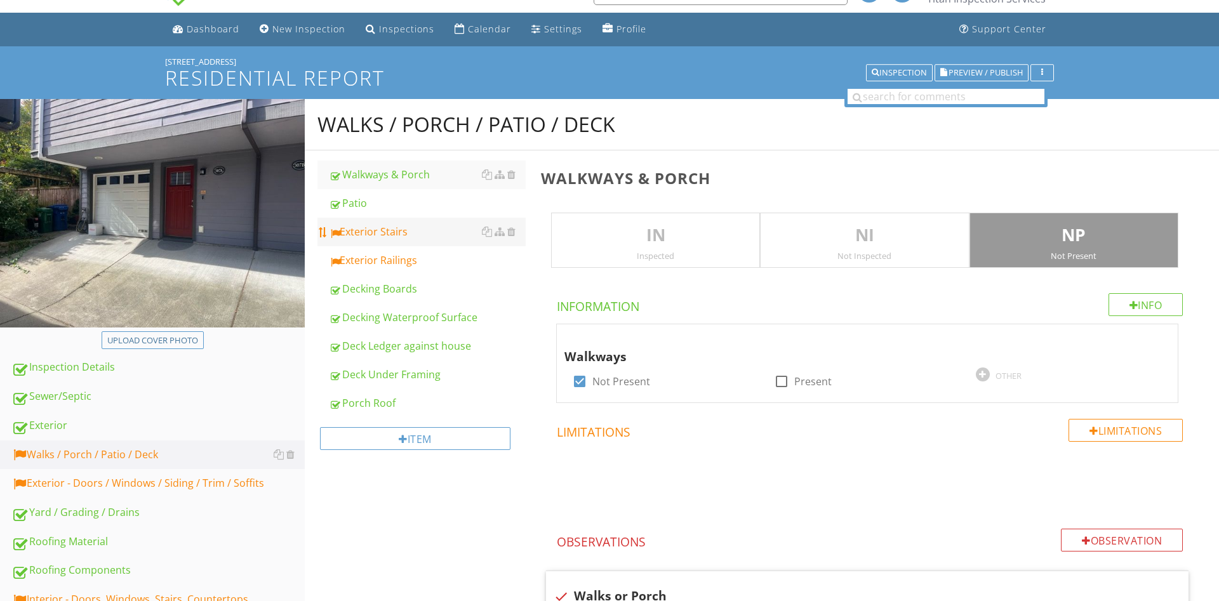
scroll to position [65, 0]
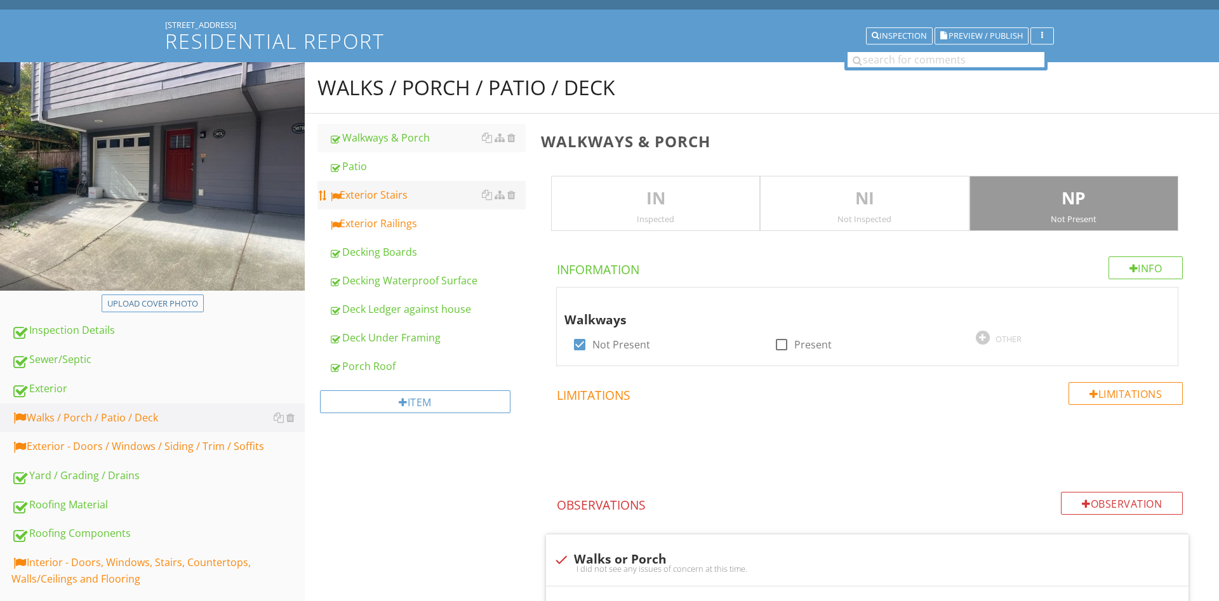
click at [376, 194] on div "Exterior Stairs" at bounding box center [427, 194] width 197 height 15
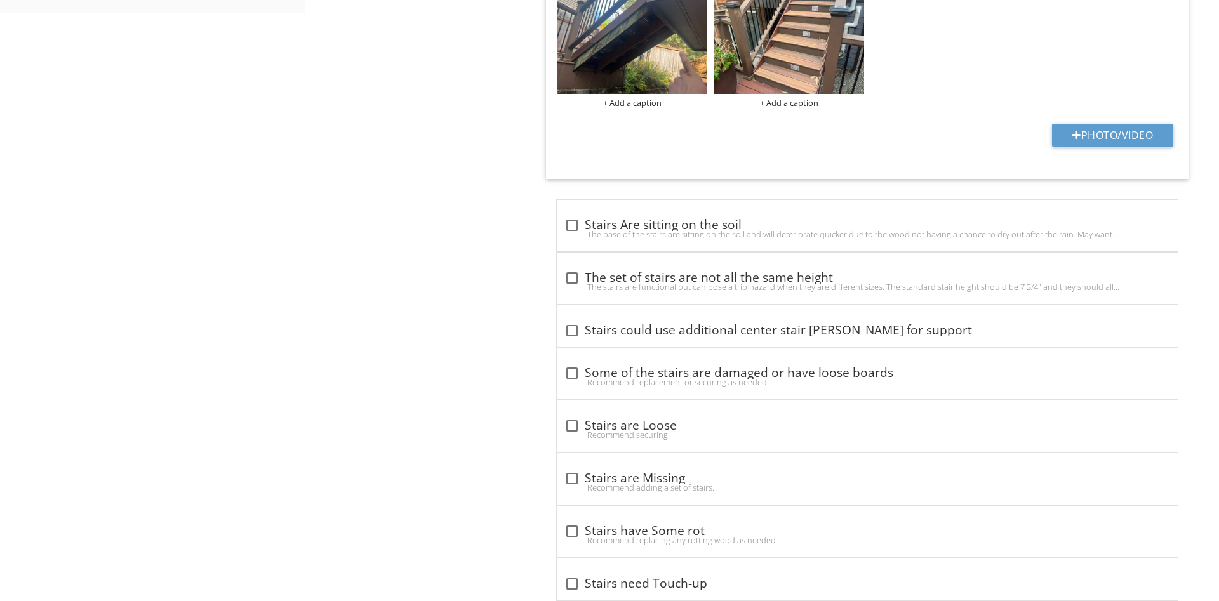
scroll to position [971, 0]
click at [665, 425] on div "check_box_outline_blank Stairs are Loose" at bounding box center [867, 424] width 606 height 15
checkbox input "true"
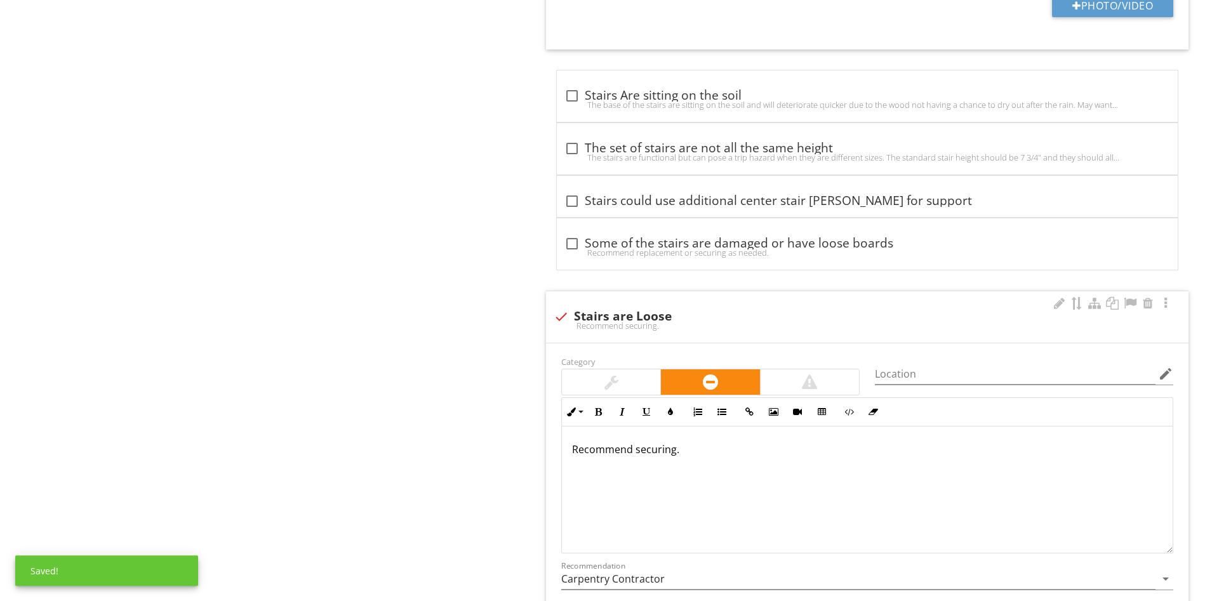
scroll to position [1101, 0]
click at [1052, 298] on div at bounding box center [1058, 302] width 15 height 13
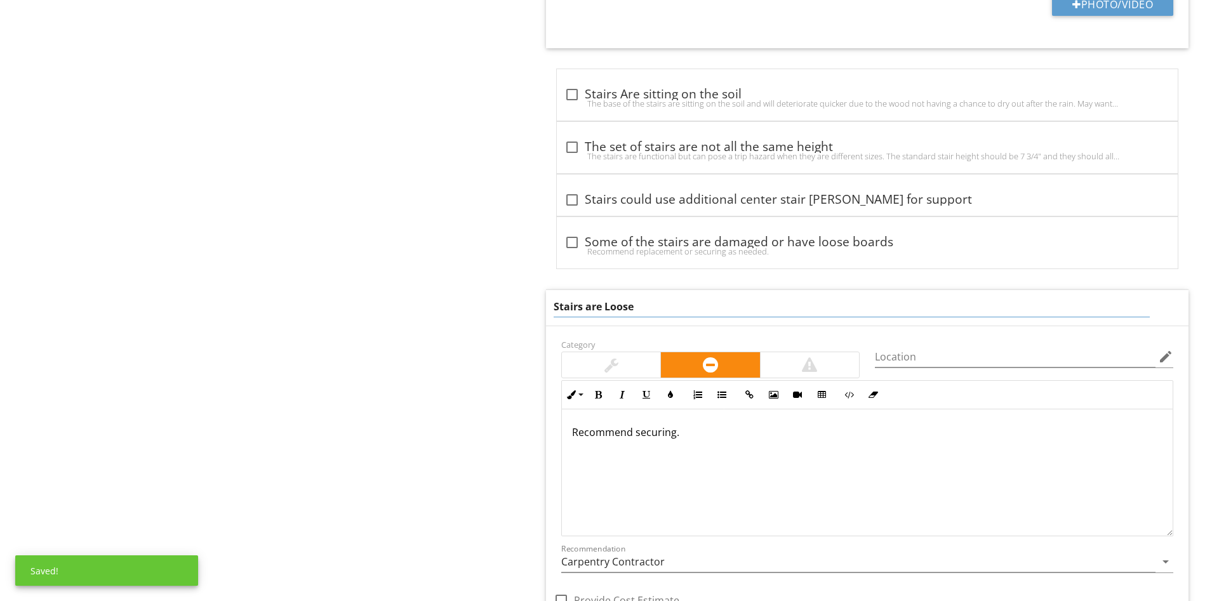
drag, startPoint x: 694, startPoint y: 299, endPoint x: 603, endPoint y: 321, distance: 93.4
click at [603, 317] on div "Stairs are Loose" at bounding box center [852, 305] width 596 height 23
drag, startPoint x: 653, startPoint y: 310, endPoint x: 607, endPoint y: 315, distance: 46.0
click at [607, 315] on input "Stairs are Loose" at bounding box center [852, 306] width 596 height 21
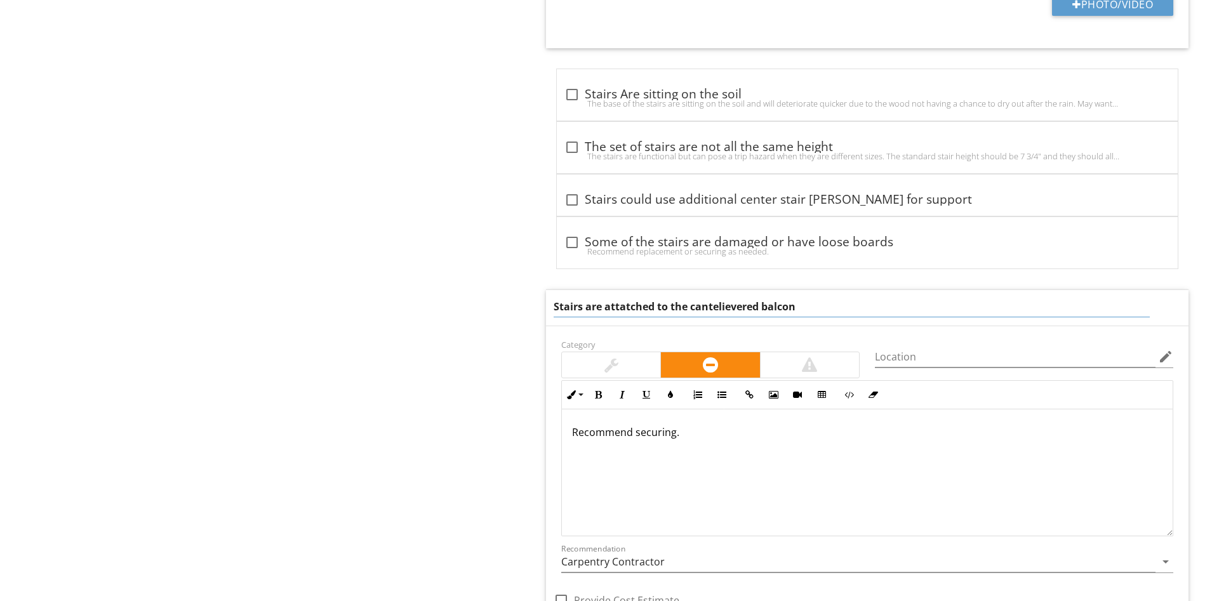
type input "Stairs are attatched to the cantelievered balcony"
drag, startPoint x: 374, startPoint y: 5, endPoint x: 487, endPoint y: 107, distance: 152.3
click at [379, 8] on div "Walks / Porch / Patio / Deck Walkways & Porch Patio Exterior Stairs Exterior Ra…" at bounding box center [762, 18] width 914 height 1985
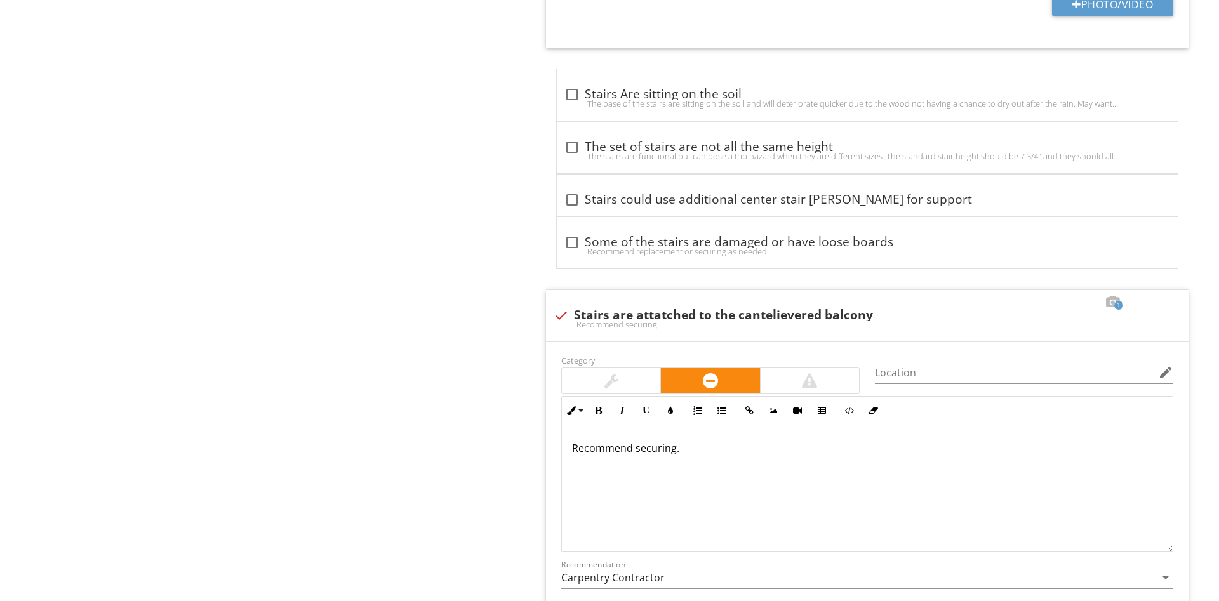
scroll to position [1360, 0]
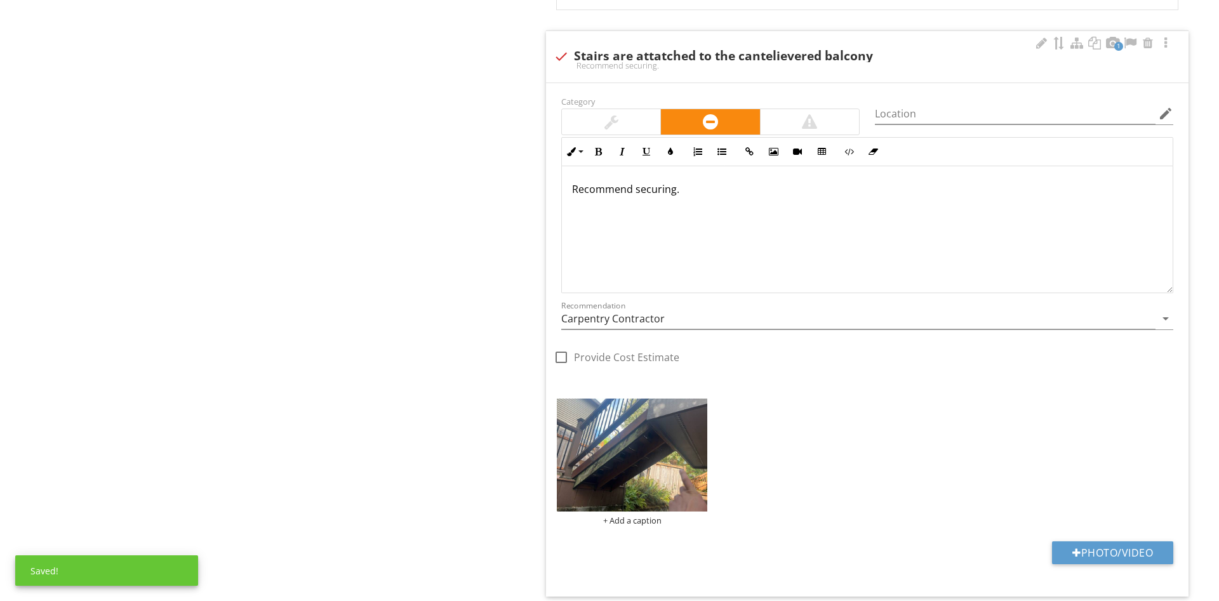
click at [654, 177] on div "Recommend securing." at bounding box center [867, 229] width 611 height 127
drag, startPoint x: 731, startPoint y: 192, endPoint x: 135, endPoint y: 182, distance: 596.1
click at [562, 182] on div "Recommend securing." at bounding box center [867, 229] width 611 height 127
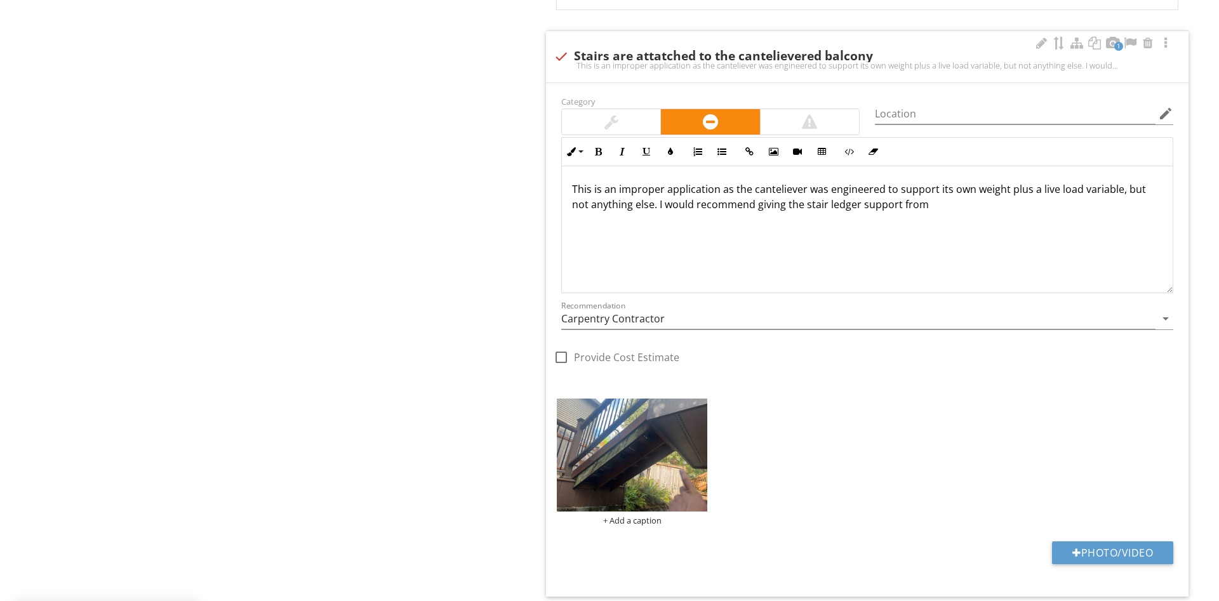
click at [842, 211] on p "This is an improper application as the canteliever was engineered to support it…" at bounding box center [867, 197] width 590 height 30
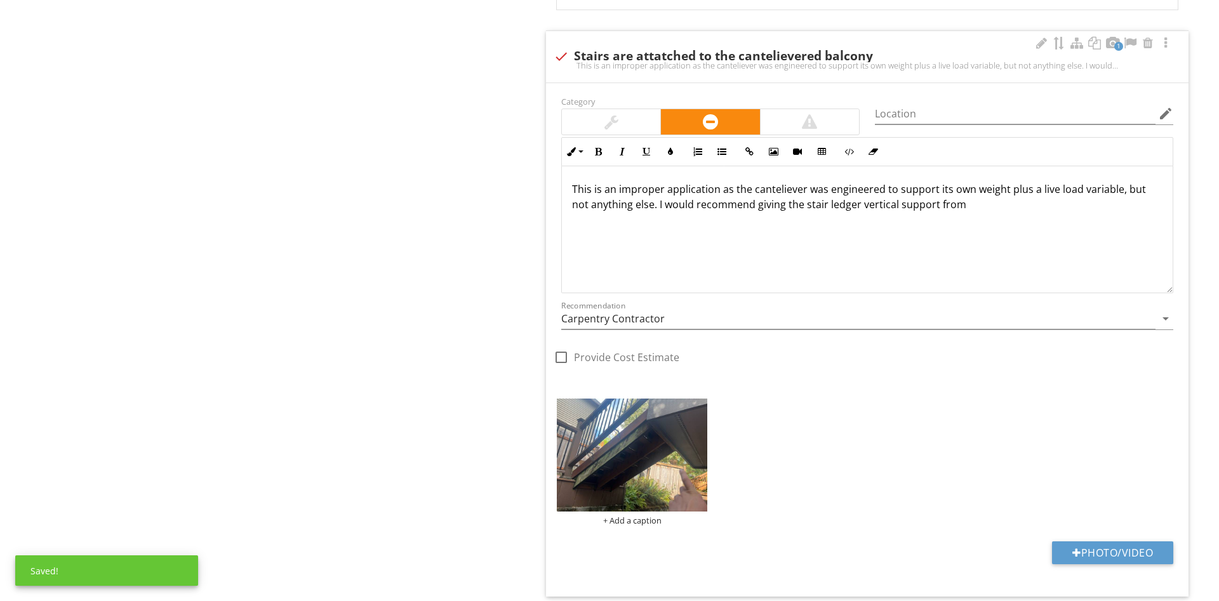
click at [966, 215] on div "This is an improper application as the canteliever was engineered to support it…" at bounding box center [867, 229] width 611 height 127
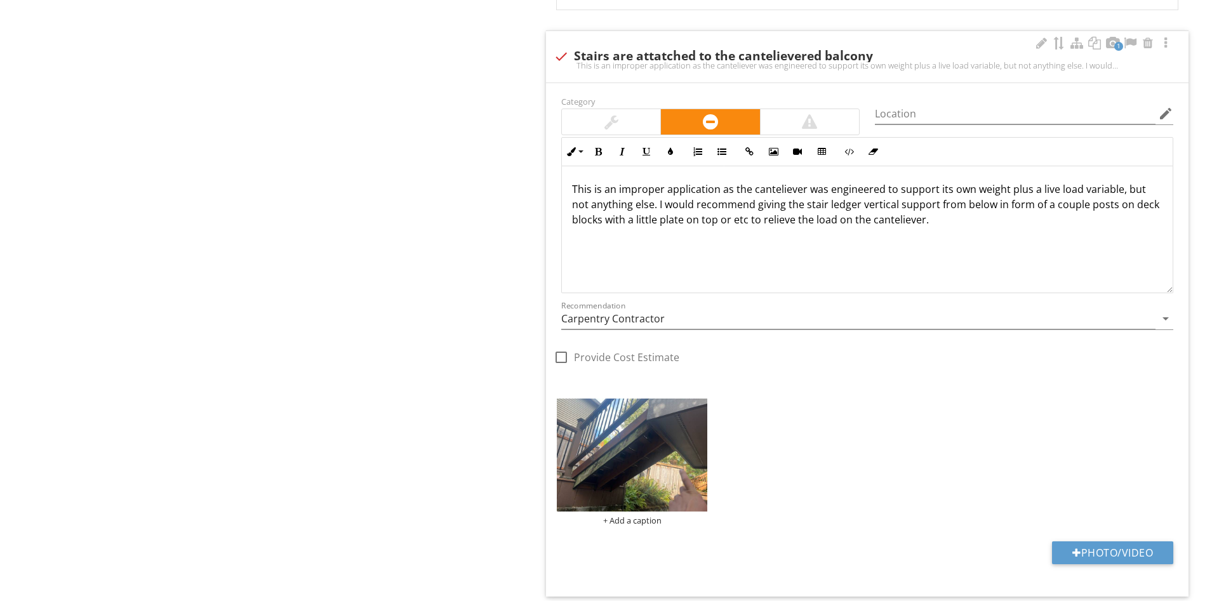
click at [880, 222] on p "This is an improper application as the canteliever was engineered to support it…" at bounding box center [867, 205] width 590 height 46
click at [960, 239] on div "This is an improper application as the canteliever was engineered to support it…" at bounding box center [867, 229] width 611 height 127
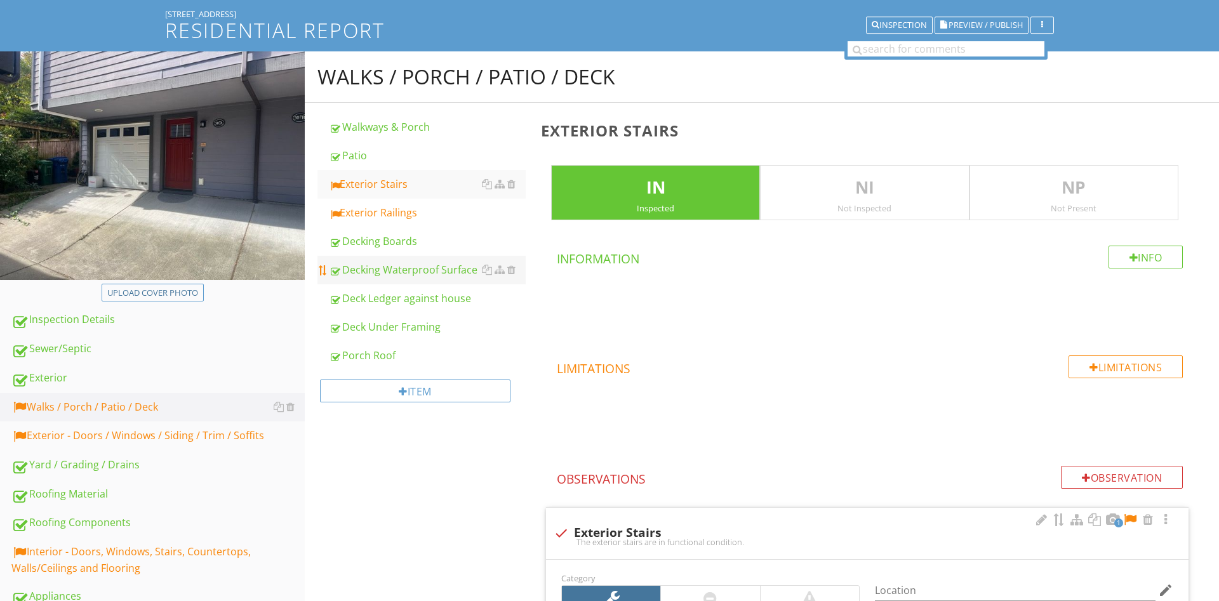
scroll to position [0, 0]
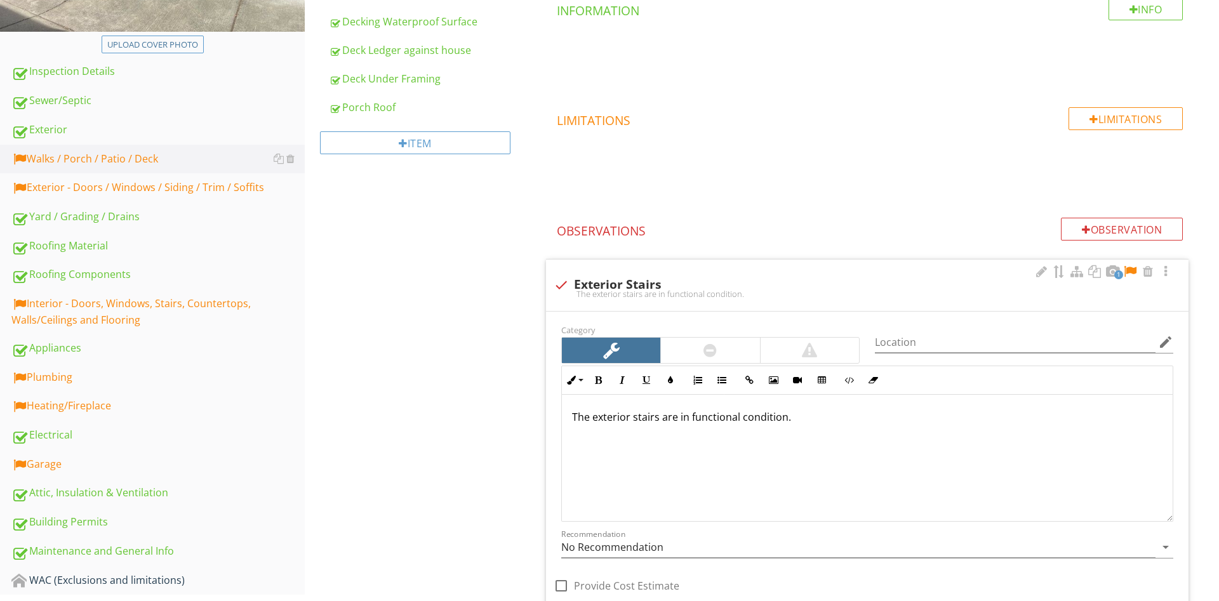
click at [1130, 275] on div at bounding box center [1129, 271] width 15 height 13
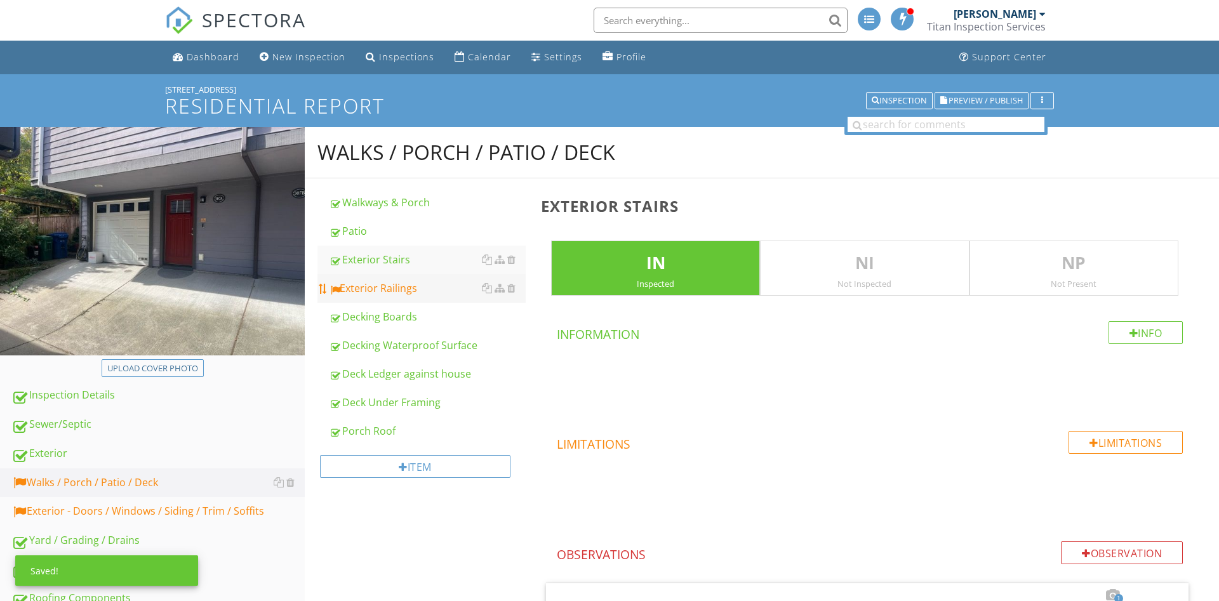
click at [395, 287] on div "Exterior Railings" at bounding box center [427, 288] width 197 height 15
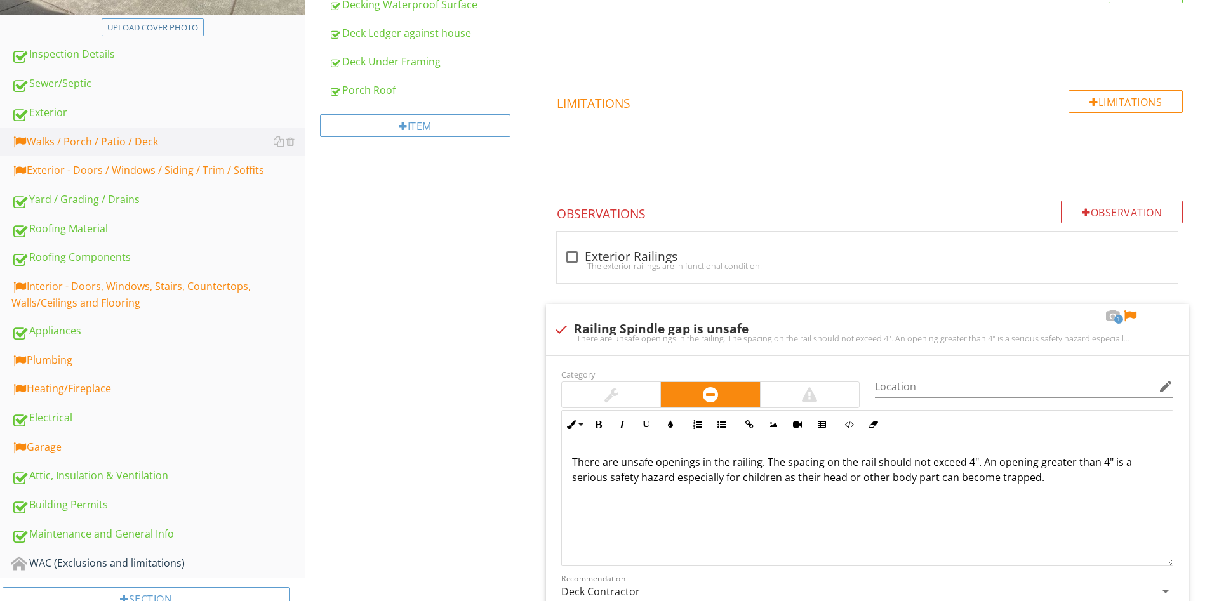
scroll to position [583, 0]
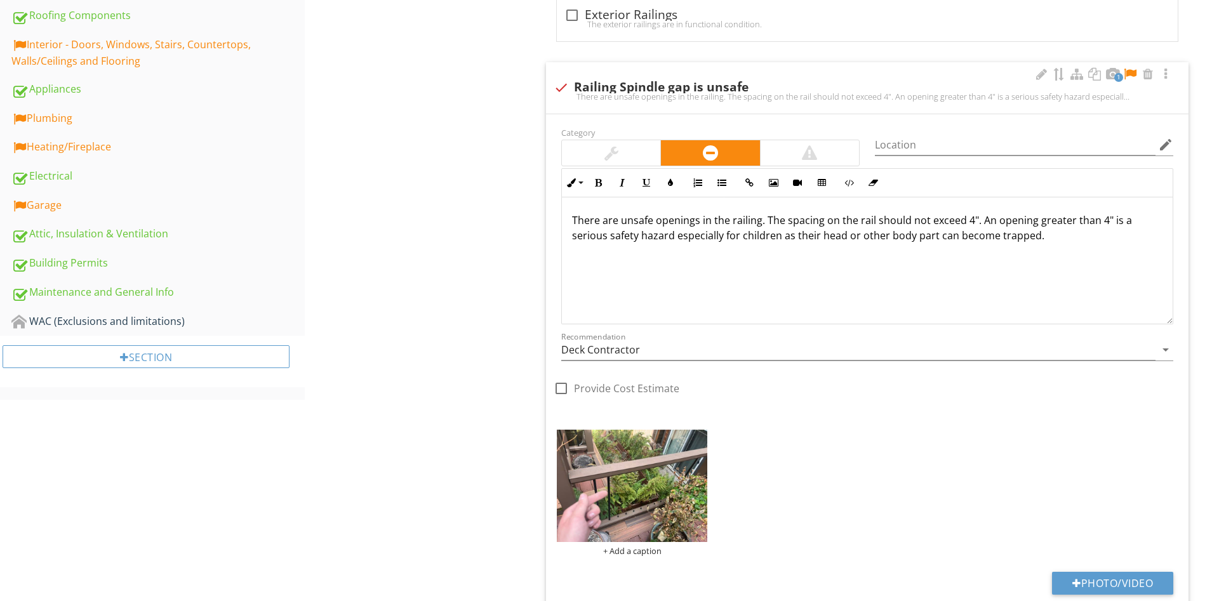
click at [1132, 72] on div at bounding box center [1129, 74] width 15 height 13
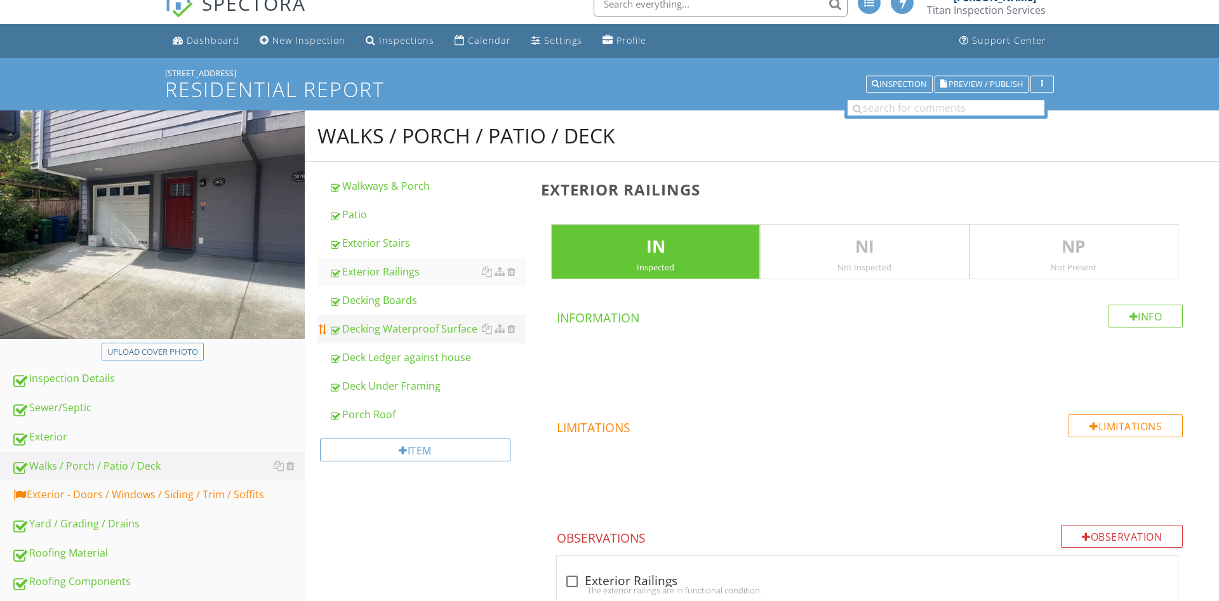
scroll to position [0, 0]
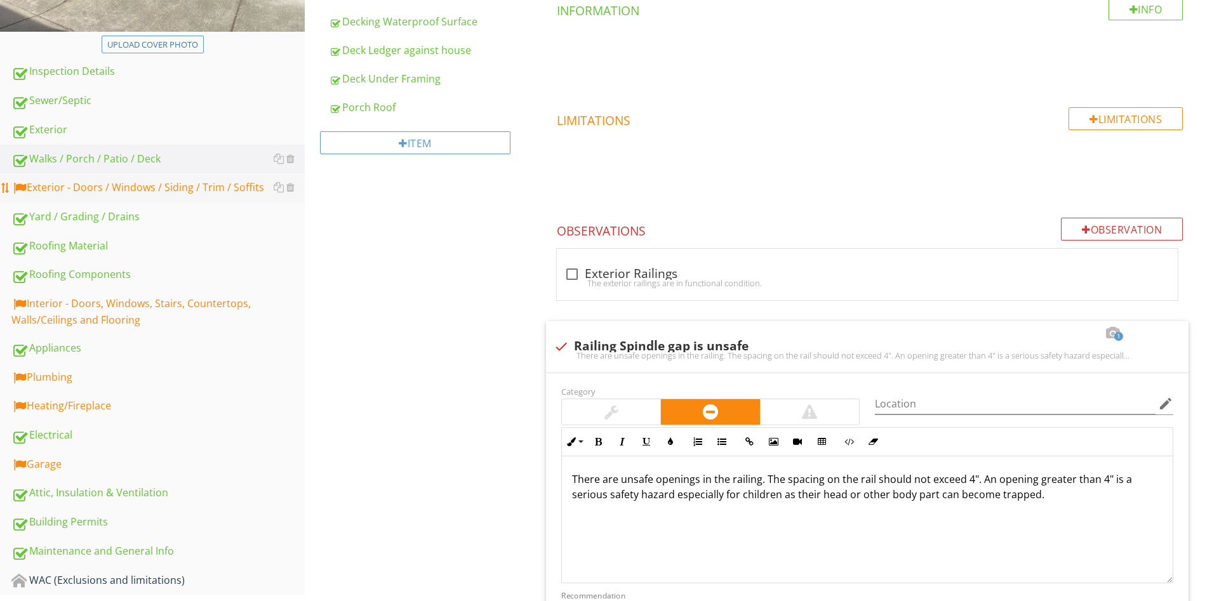
click at [139, 186] on div "Exterior - Doors / Windows / Siding / Trim / Soffits" at bounding box center [157, 188] width 293 height 17
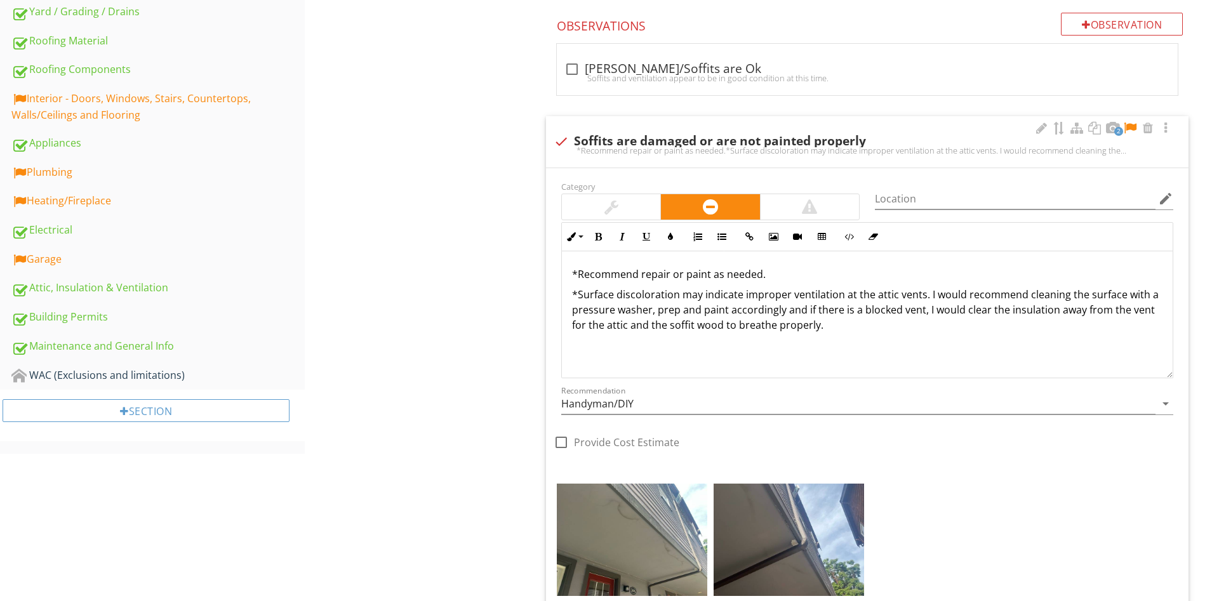
scroll to position [518, 0]
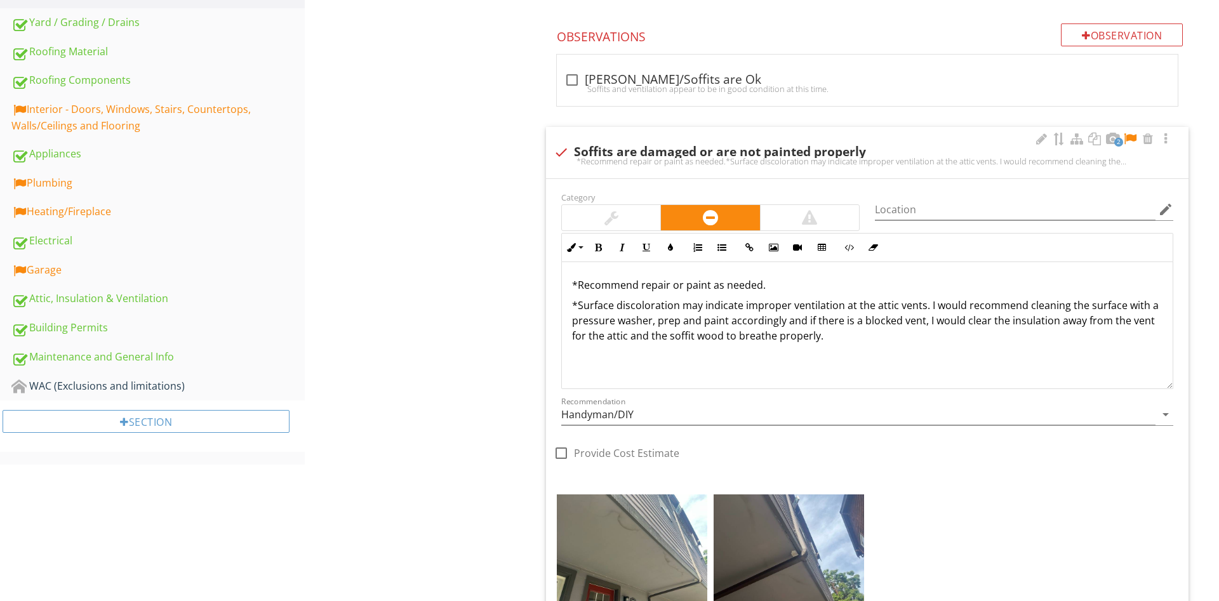
click at [864, 380] on div "*Recommend repair or paint as needed. *Surface discoloration may indicate impro…" at bounding box center [867, 325] width 611 height 127
drag, startPoint x: 901, startPoint y: 359, endPoint x: 545, endPoint y: 270, distance: 367.0
click at [562, 270] on div "*Recommend repair or paint as needed. *Surface discoloration may indicate impro…" at bounding box center [867, 325] width 611 height 127
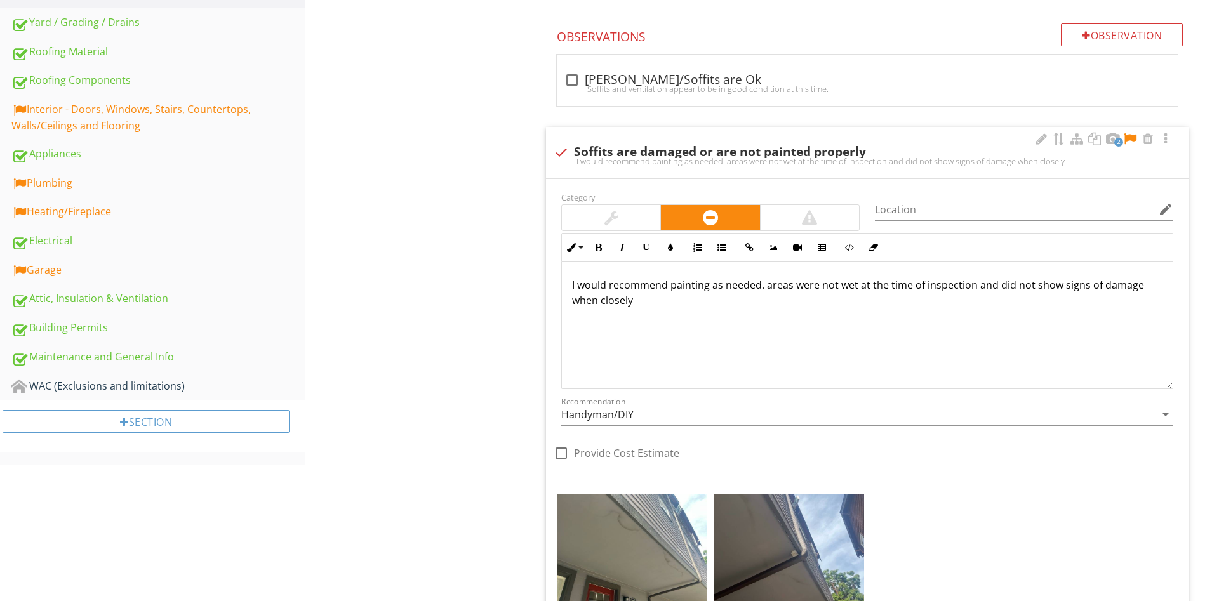
drag, startPoint x: 717, startPoint y: 328, endPoint x: 767, endPoint y: 286, distance: 64.9
click at [767, 286] on div "I would recommend painting as needed. areas were not wet at the time of inspect…" at bounding box center [867, 325] width 611 height 127
click at [1130, 135] on div at bounding box center [1129, 139] width 15 height 13
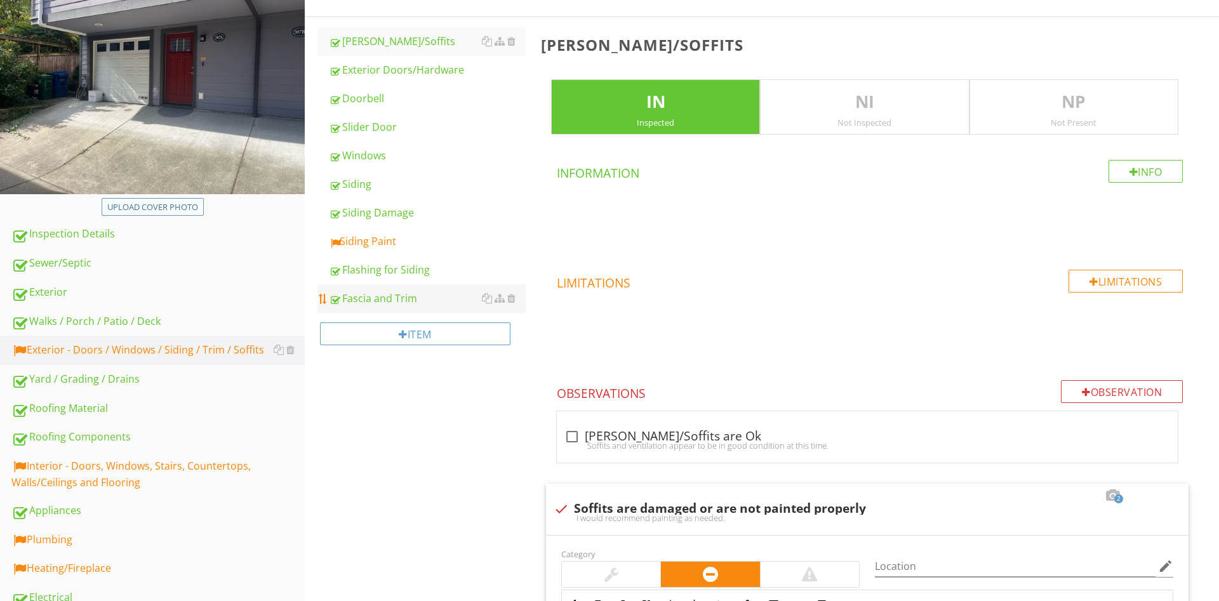
scroll to position [0, 0]
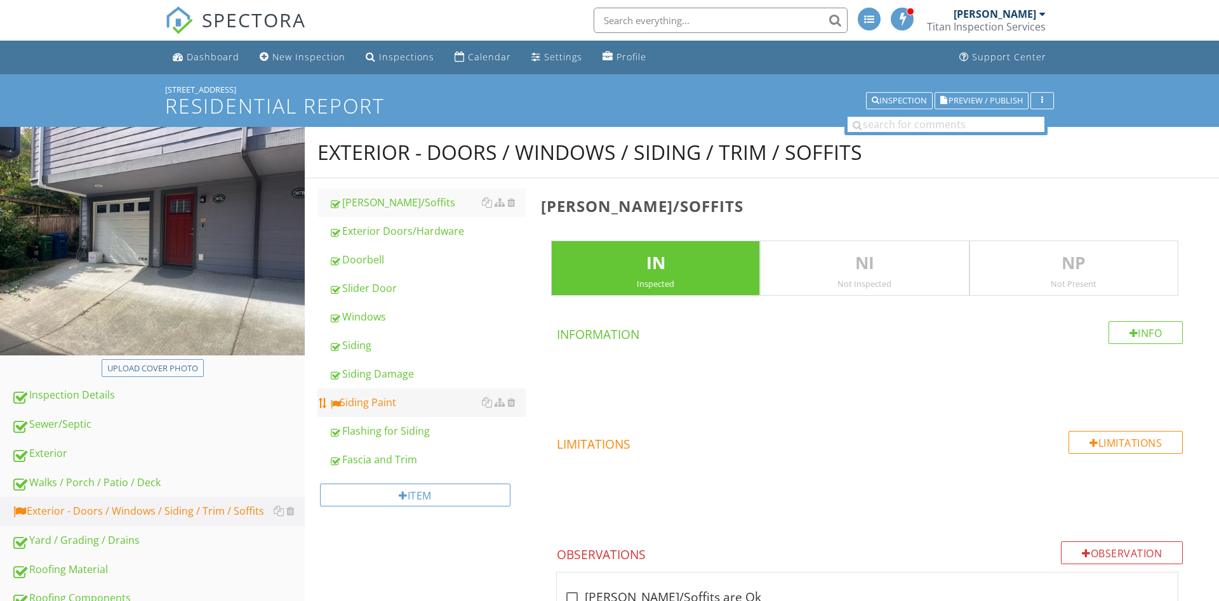
click at [366, 407] on div "Siding Paint" at bounding box center [427, 402] width 197 height 15
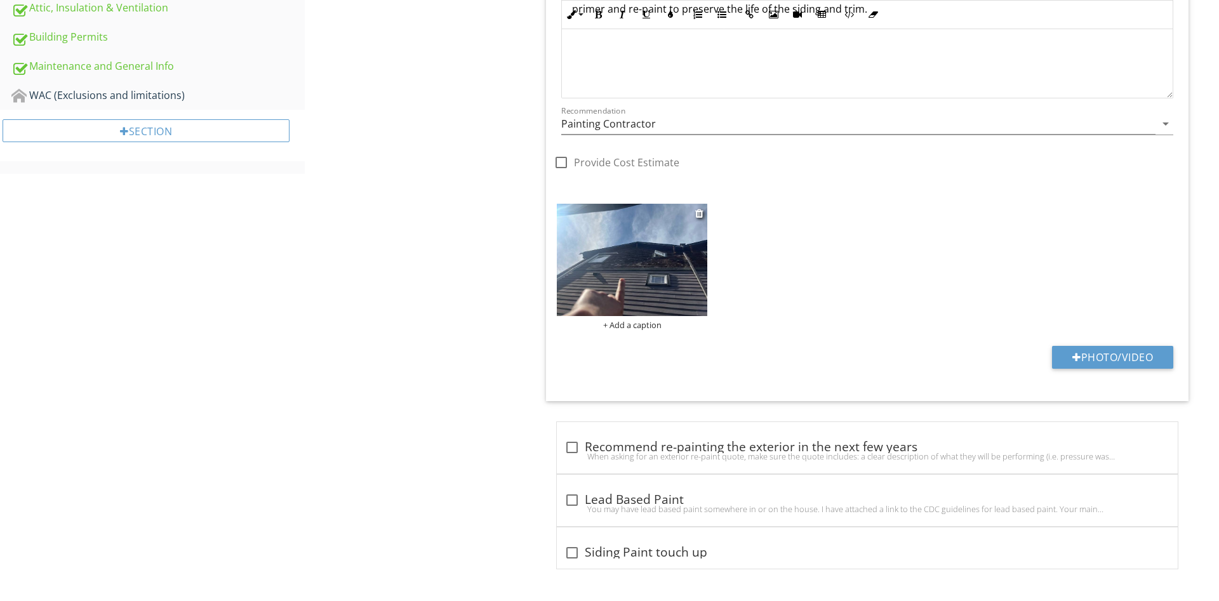
scroll to position [550, 0]
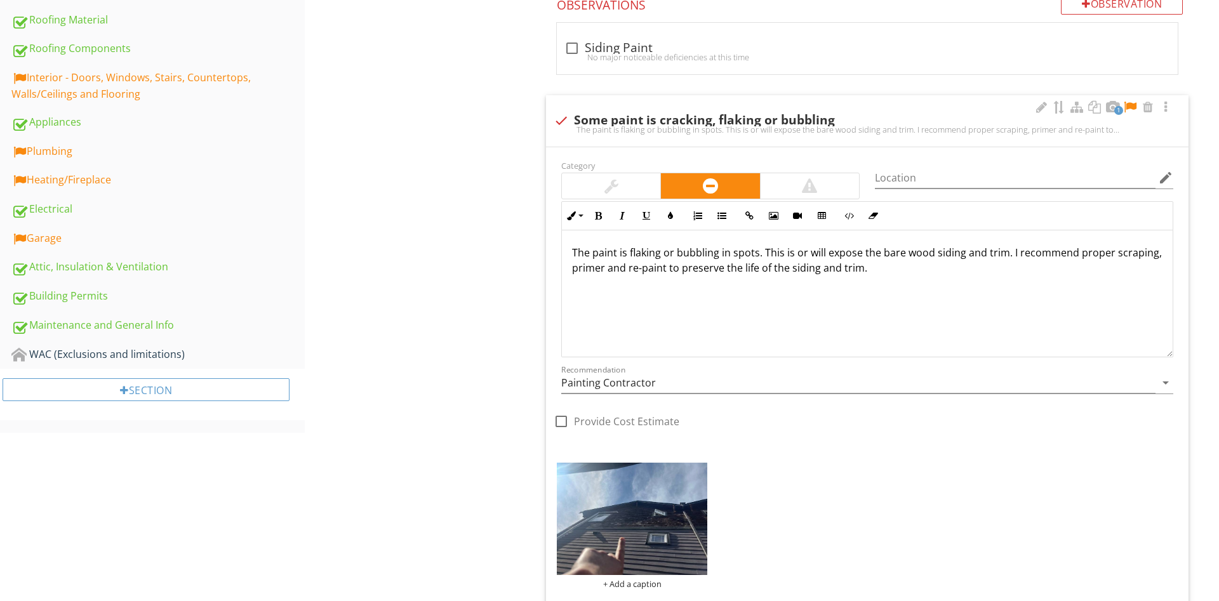
click at [918, 271] on p "The paint is flaking or bubbling in spots. This is or will expose the bare wood…" at bounding box center [867, 260] width 590 height 30
click at [626, 180] on div at bounding box center [611, 185] width 98 height 25
click at [749, 274] on p "The paint is flaking or bubbling in spots. This is or will expose the bare wood…" at bounding box center [867, 260] width 590 height 30
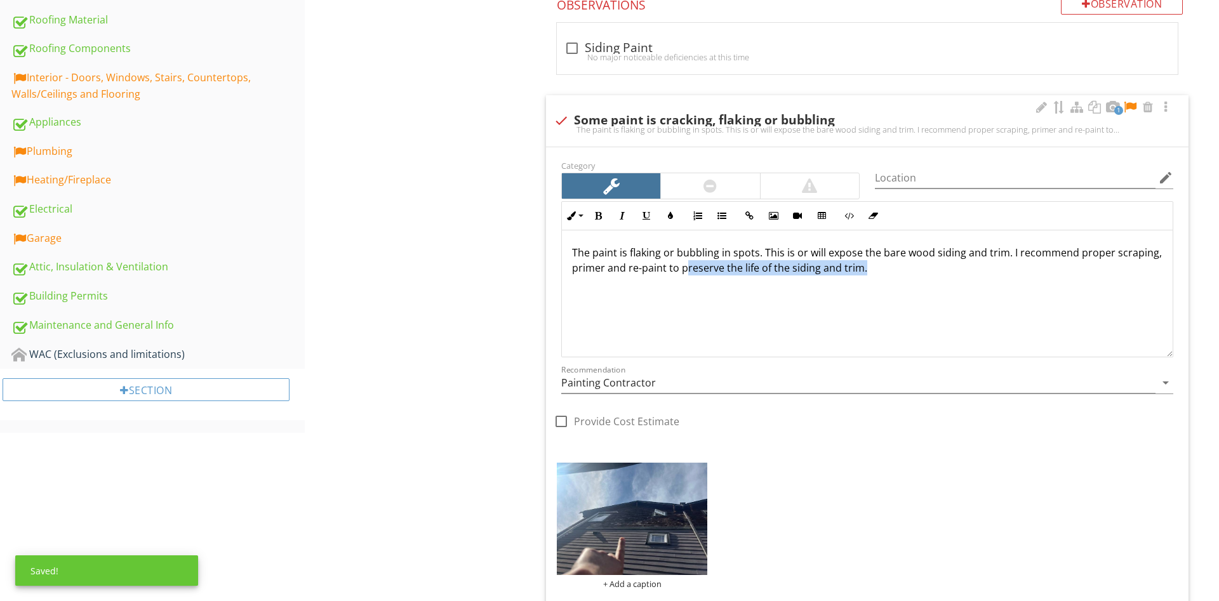
drag, startPoint x: 884, startPoint y: 281, endPoint x: 685, endPoint y: 273, distance: 199.5
click at [685, 273] on div "The paint is flaking or bubbling in spots. This is or will expose the bare wood…" at bounding box center [867, 293] width 611 height 127
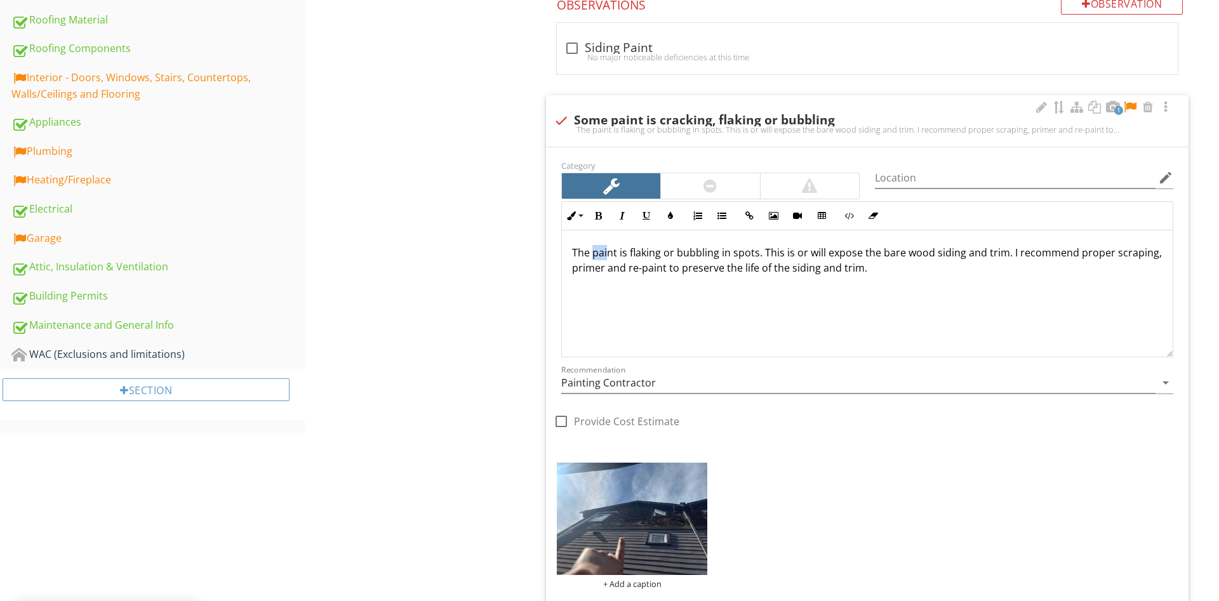
drag, startPoint x: 593, startPoint y: 255, endPoint x: 608, endPoint y: 253, distance: 15.4
click at [608, 253] on p "The paint is flaking or bubbling in spots. This is or will expose the bare wood…" at bounding box center [867, 260] width 590 height 30
drag, startPoint x: 608, startPoint y: 253, endPoint x: 616, endPoint y: 255, distance: 8.0
click at [610, 253] on p "The paint is flaking or bubbling in spots. This is or will expose the bare wood…" at bounding box center [867, 260] width 590 height 30
click at [598, 257] on p "The paint is flaking or bubbling in spots. This is or will expose the bare wood…" at bounding box center [867, 260] width 590 height 30
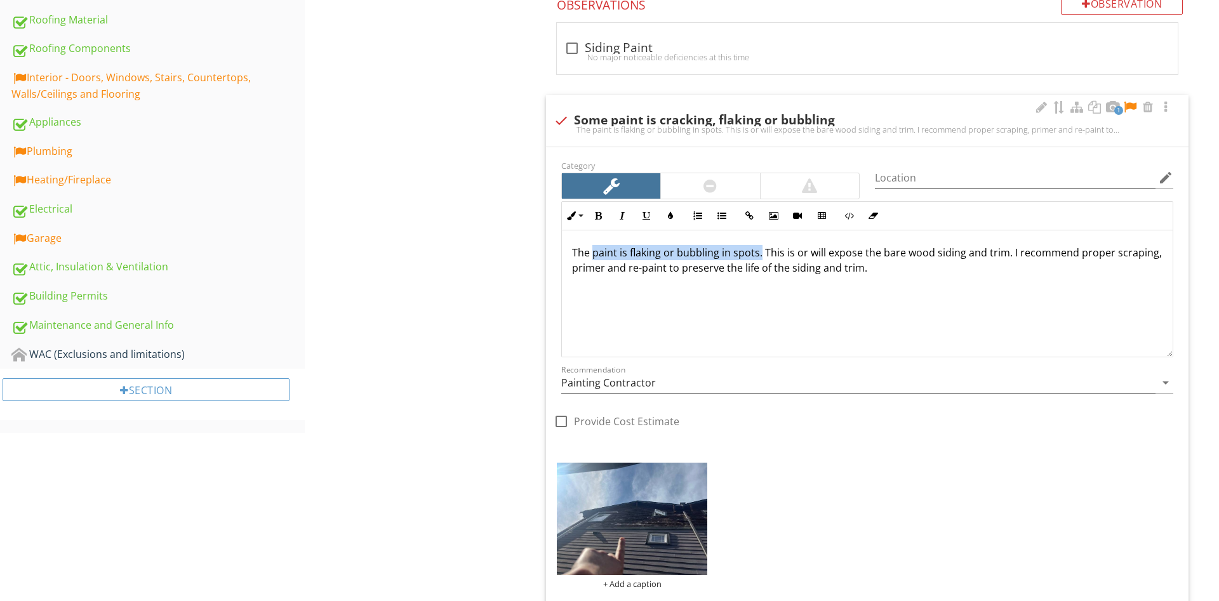
drag, startPoint x: 593, startPoint y: 253, endPoint x: 760, endPoint y: 253, distance: 166.3
click at [760, 253] on p "The paint is flaking or bubbling in spots. This is or will expose the bare wood…" at bounding box center [867, 260] width 590 height 30
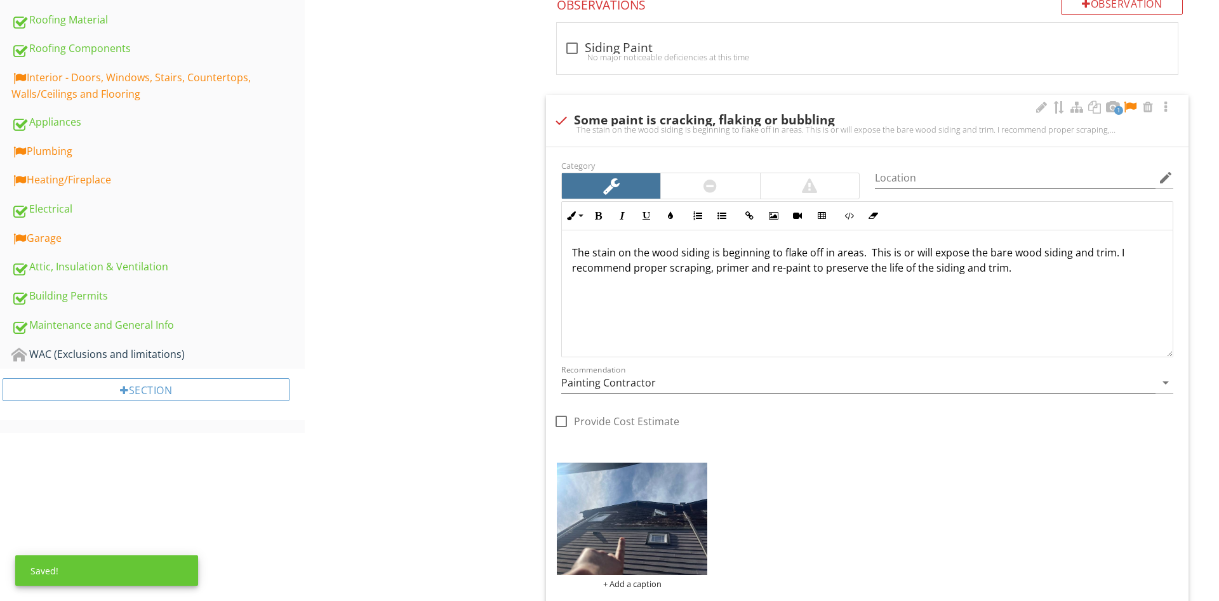
click at [1018, 271] on p "The stain on the wood siding is beginning to flake off in areas. This is or wil…" at bounding box center [867, 260] width 590 height 30
click at [1130, 259] on p "The stain on the wood siding is beginning to flake off in areas. This is or wil…" at bounding box center [867, 260] width 590 height 30
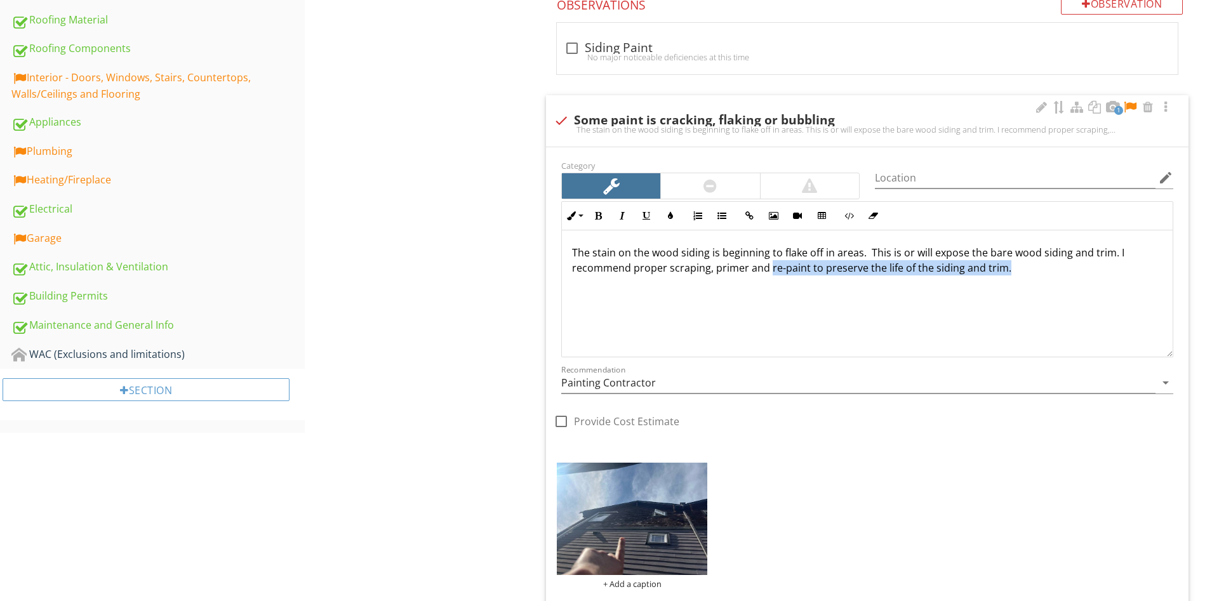
drag, startPoint x: 1048, startPoint y: 268, endPoint x: 767, endPoint y: 282, distance: 280.9
click at [767, 282] on div "The stain on the wood siding is beginning to flake off in areas. This is or wil…" at bounding box center [867, 293] width 611 height 127
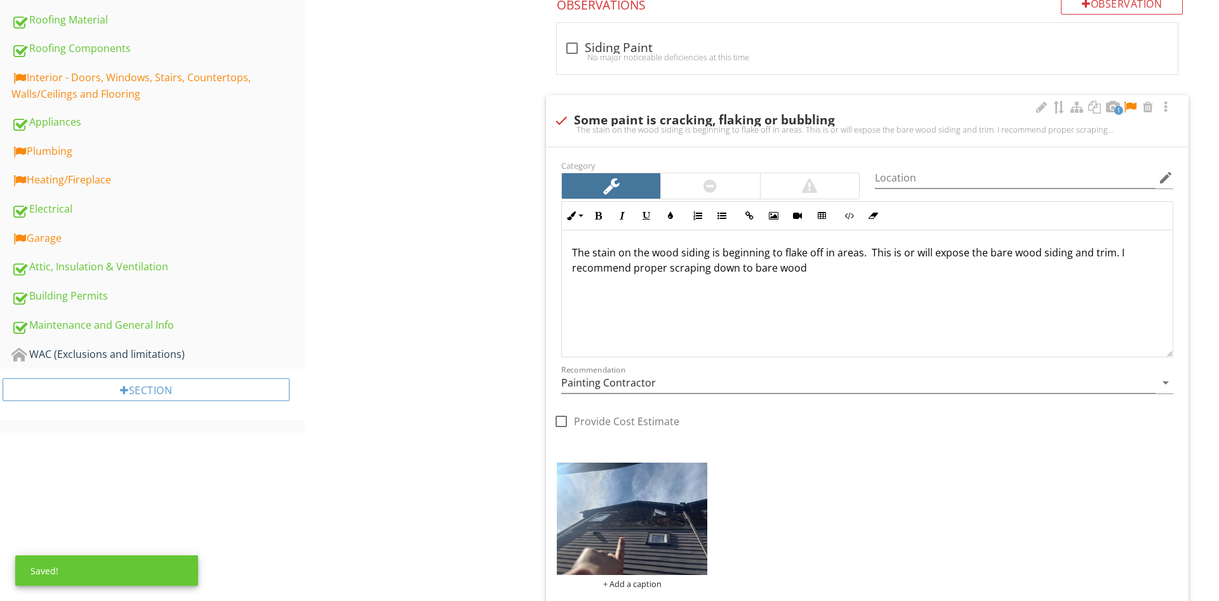
click at [1115, 253] on p "The stain on the wood siding is beginning to flake off in areas. This is or wil…" at bounding box center [867, 260] width 590 height 30
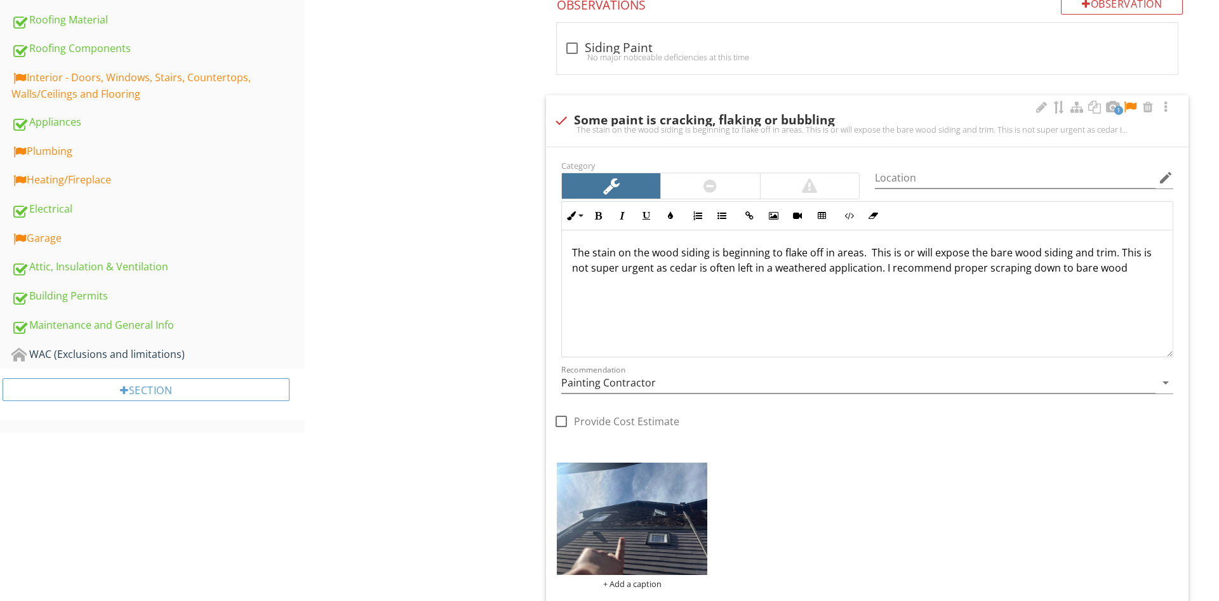
click at [890, 270] on p "The stain on the wood siding is beginning to flake off in areas. This is or wil…" at bounding box center [867, 260] width 590 height 30
click at [948, 272] on p "The stain on the wood siding is beginning to flake off in areas. This is or wil…" at bounding box center [867, 260] width 590 height 30
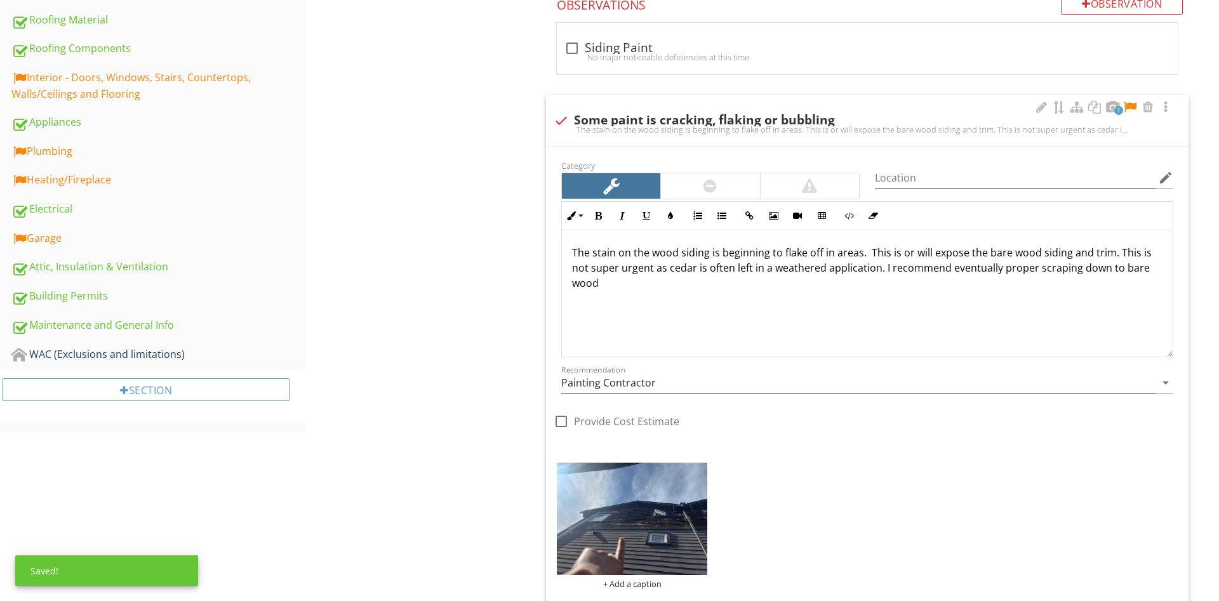
click at [1033, 270] on p "The stain on the wood siding is beginning to flake off in areas. This is or wil…" at bounding box center [867, 268] width 590 height 46
click at [754, 270] on p "The stain on the wood siding is beginning to flake off in areas. This is or wil…" at bounding box center [867, 268] width 590 height 46
click at [750, 292] on div "The stain on the wood siding is beginning to flake off in areas. This is or wil…" at bounding box center [867, 293] width 611 height 127
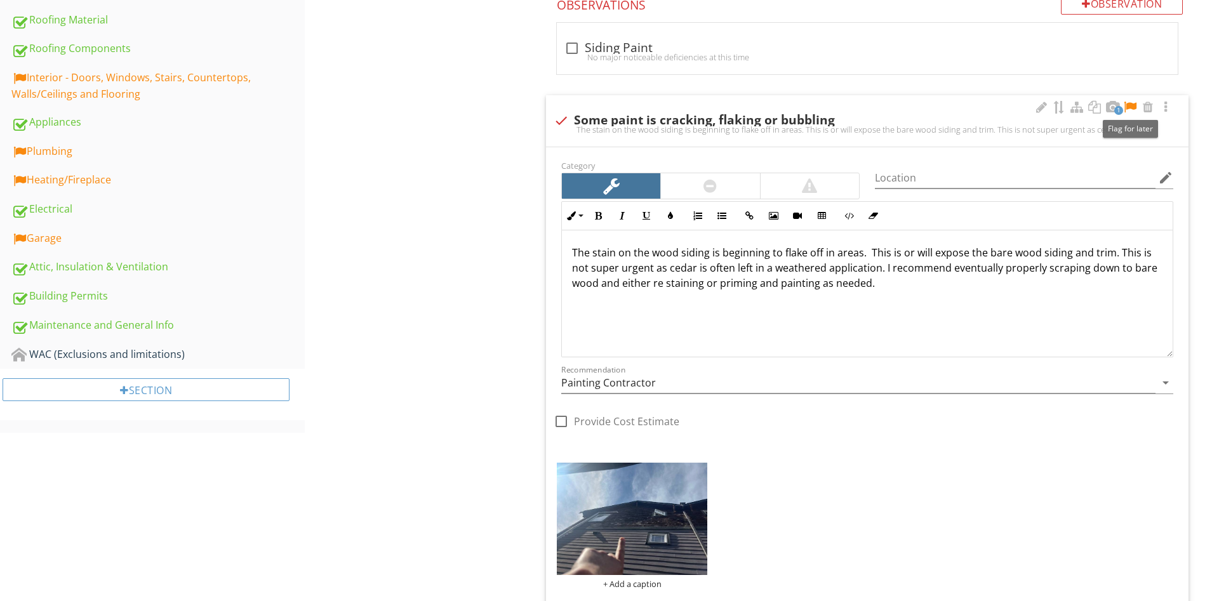
click at [1130, 108] on div at bounding box center [1129, 107] width 15 height 13
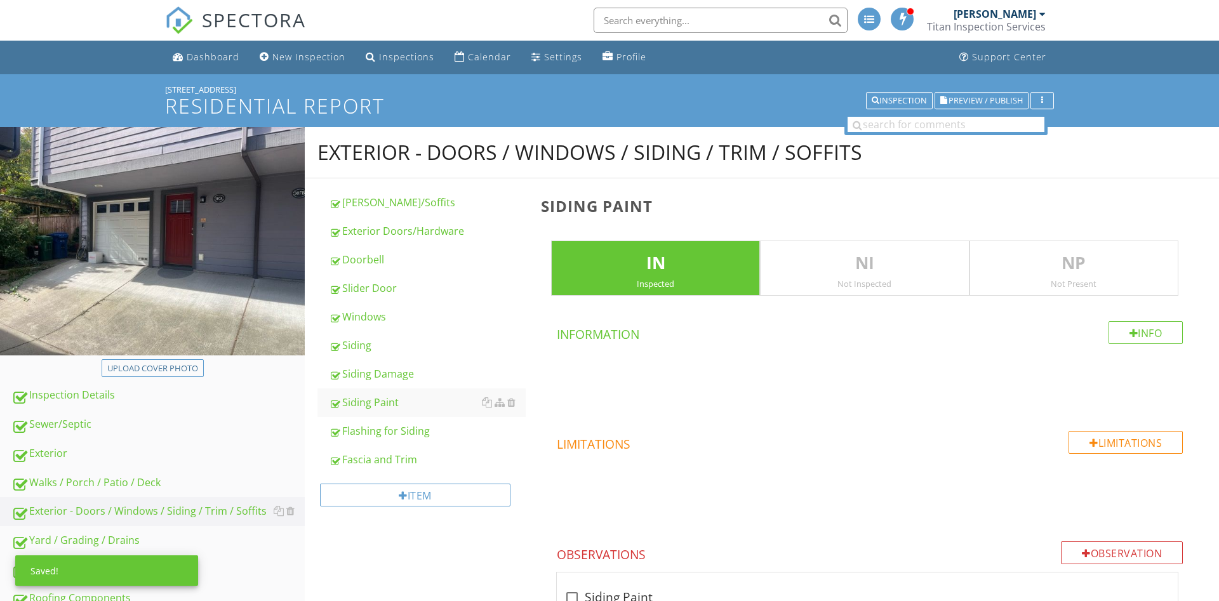
scroll to position [388, 0]
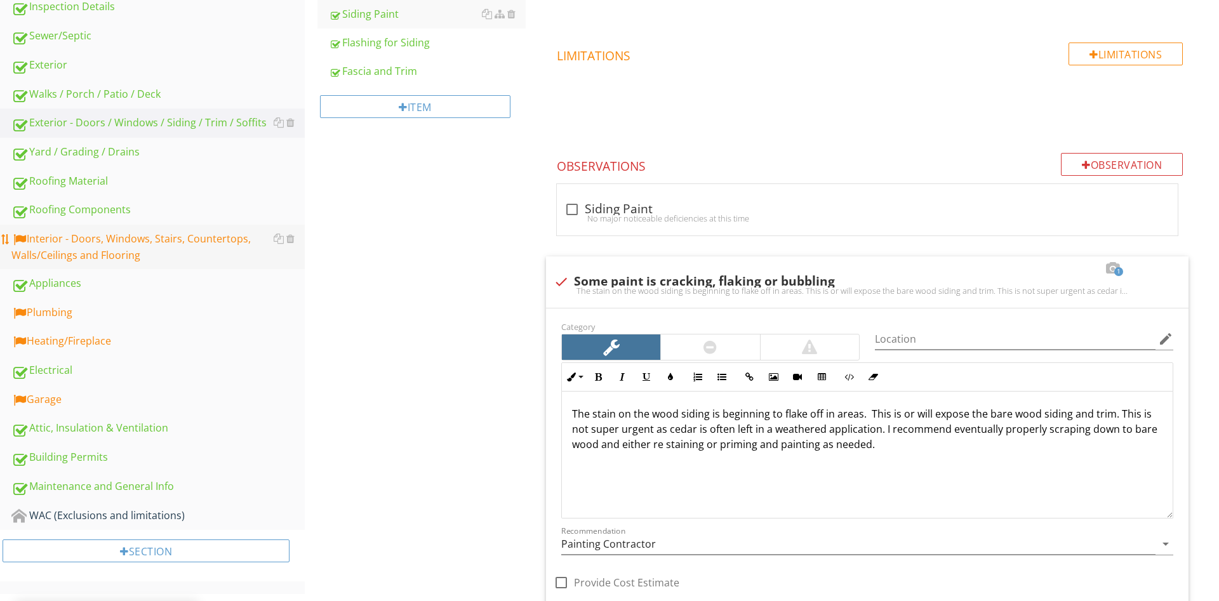
click at [104, 258] on div "Interior - Doors, Windows, Stairs, Countertops, Walls/Ceilings and Flooring" at bounding box center [157, 247] width 293 height 32
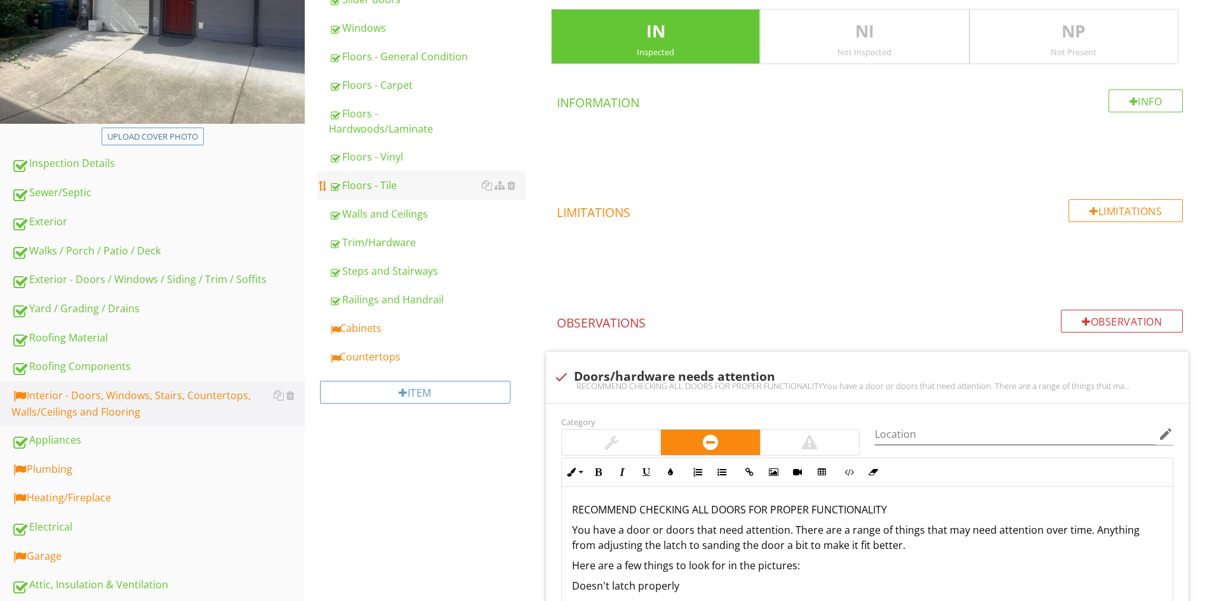
scroll to position [388, 0]
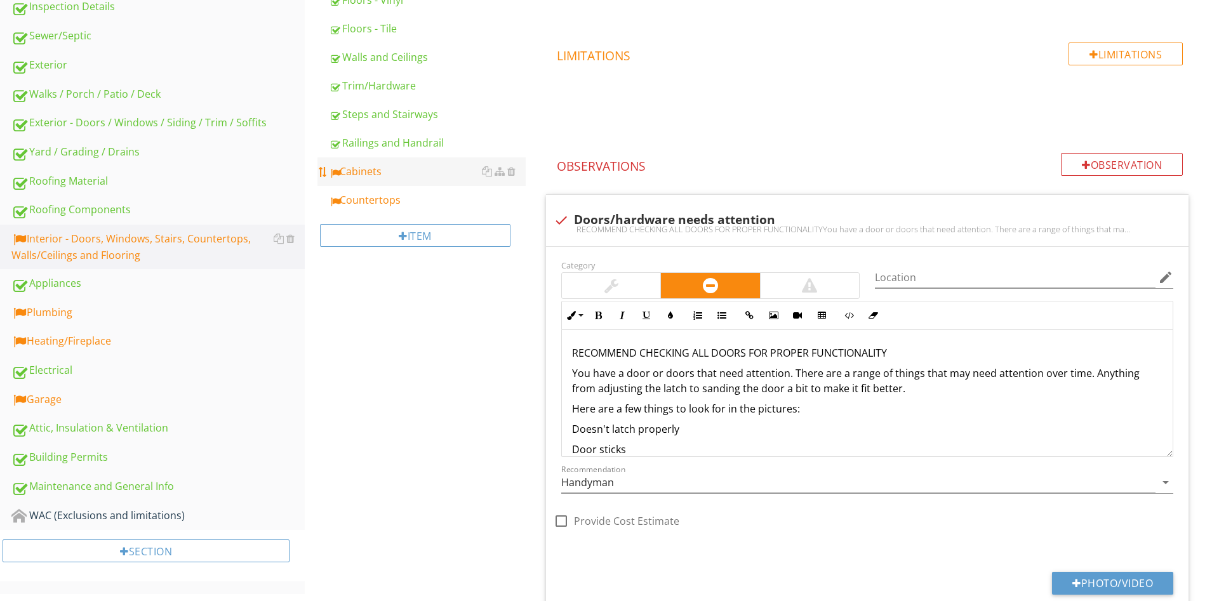
click at [359, 171] on div "Cabinets" at bounding box center [427, 171] width 197 height 15
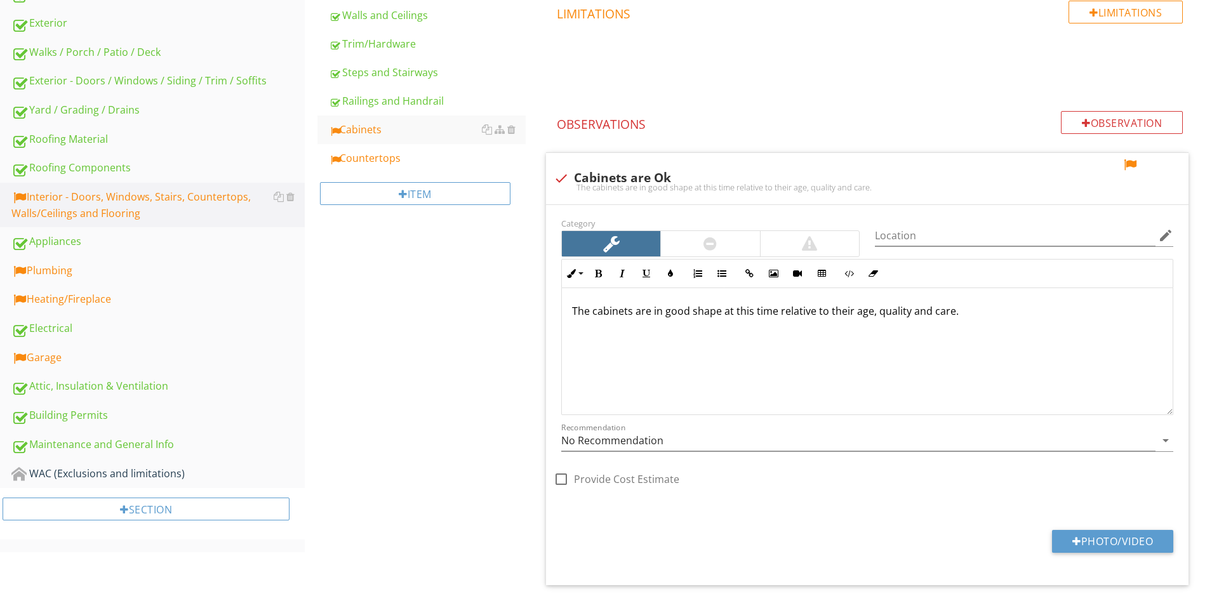
scroll to position [388, 0]
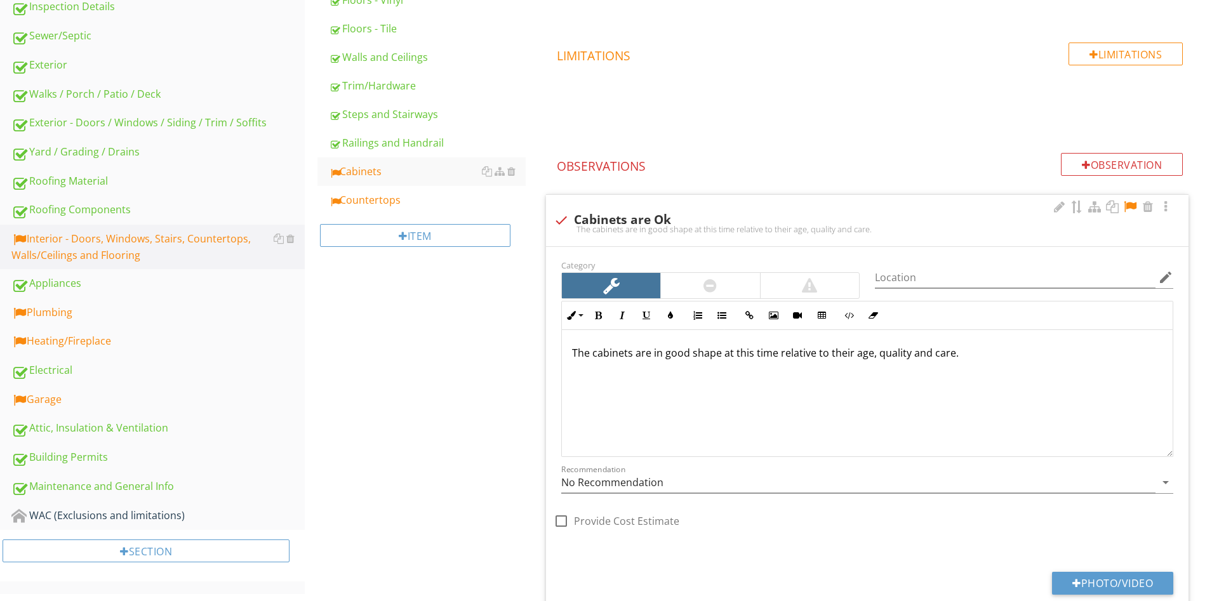
click at [1133, 203] on div at bounding box center [1129, 207] width 15 height 13
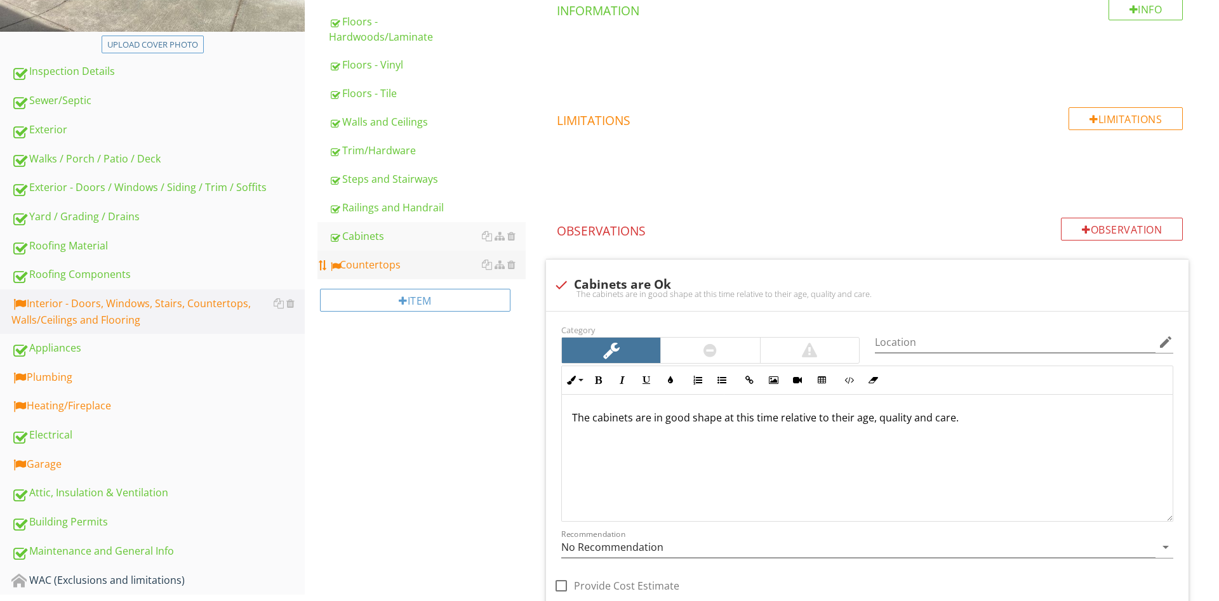
click at [392, 270] on div "Countertops" at bounding box center [427, 264] width 197 height 15
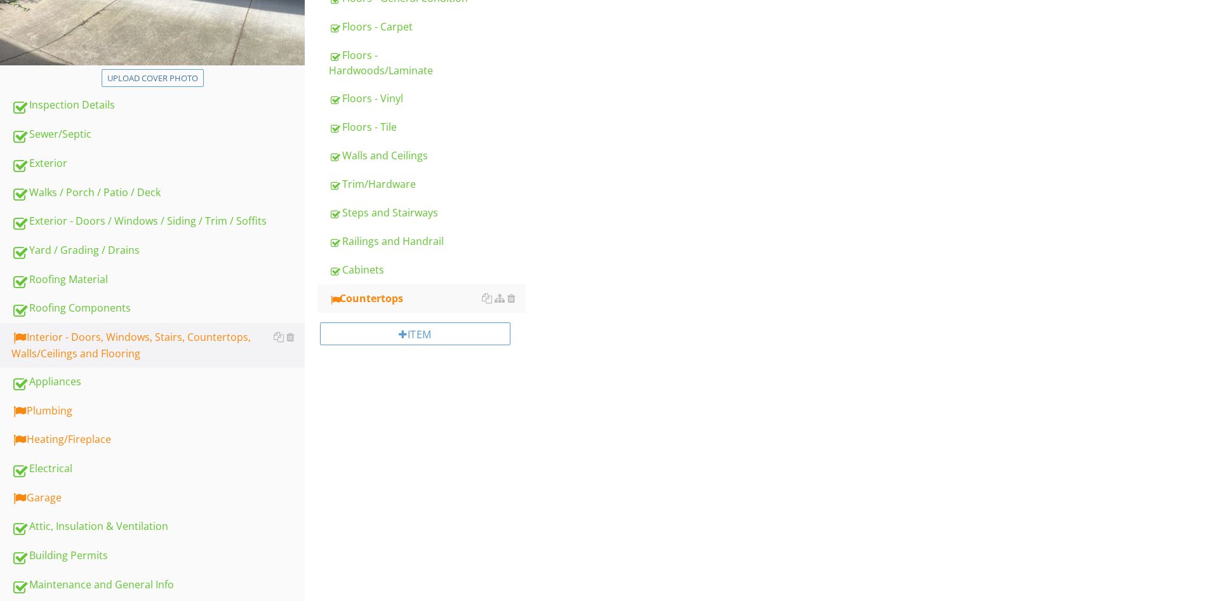
scroll to position [65, 0]
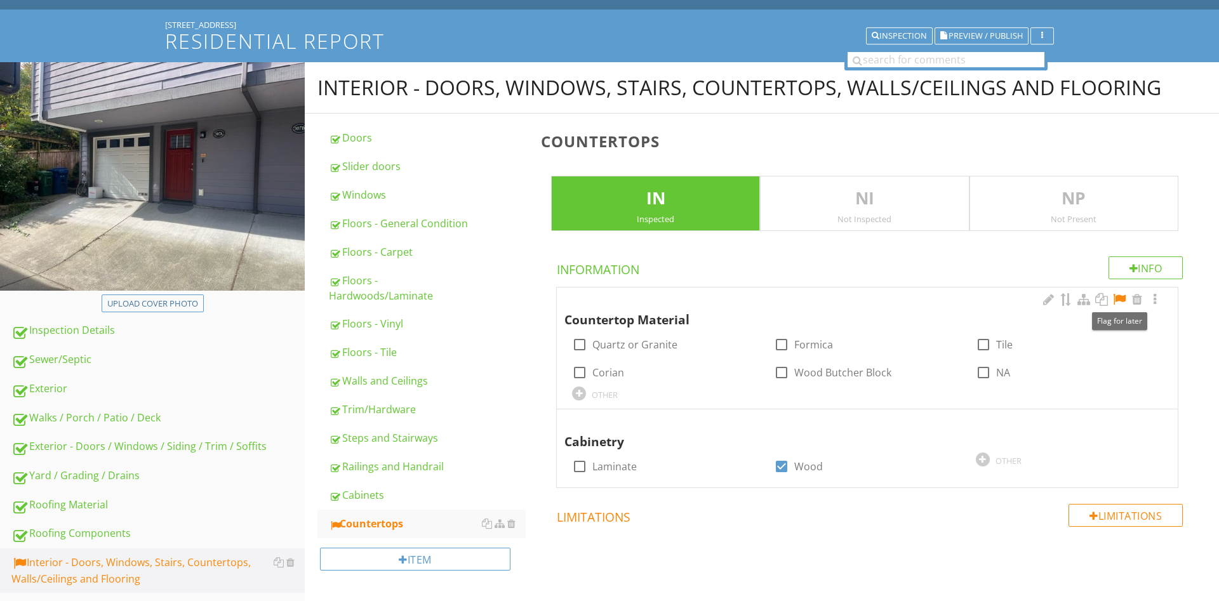
drag, startPoint x: 1122, startPoint y: 298, endPoint x: 1111, endPoint y: 303, distance: 11.4
click at [1122, 297] on div at bounding box center [1118, 299] width 15 height 13
click at [618, 343] on label "Quartz or Granite" at bounding box center [634, 344] width 85 height 13
checkbox input "true"
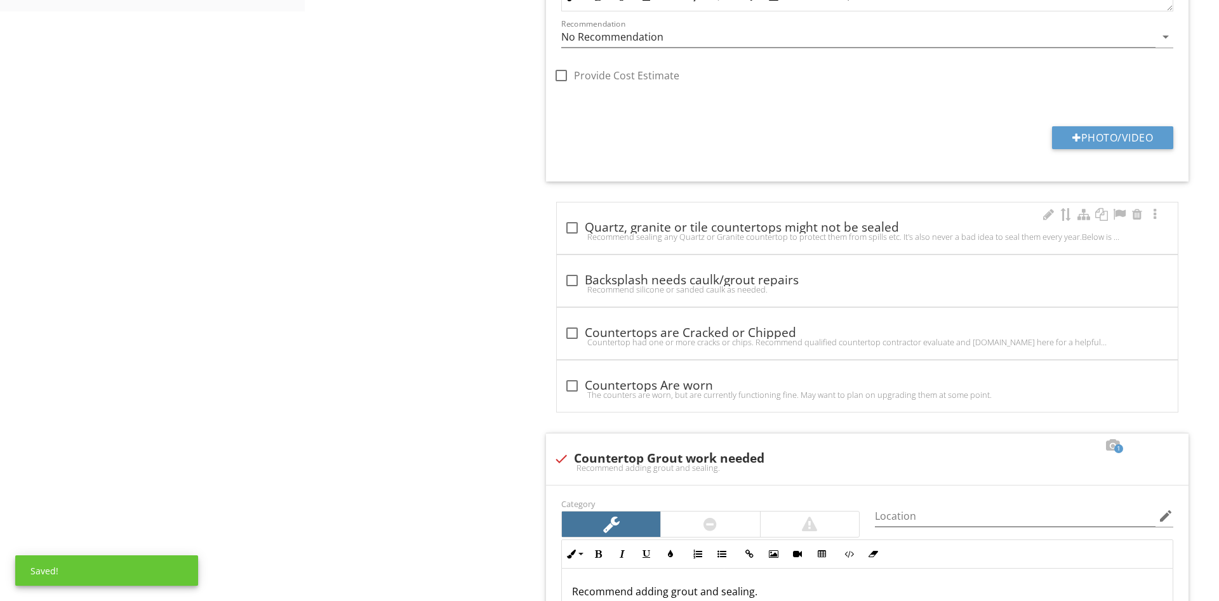
click at [661, 229] on div "check_box_outline_blank Quartz, granite or tile countertops might not be sealed" at bounding box center [867, 227] width 606 height 15
checkbox input "true"
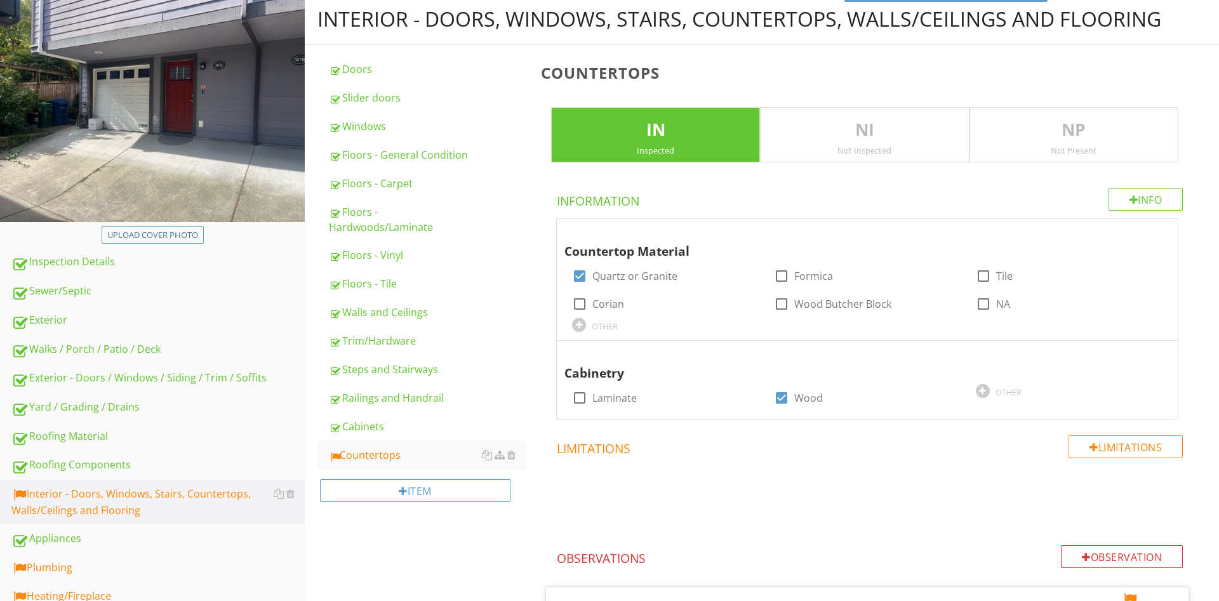
scroll to position [0, 0]
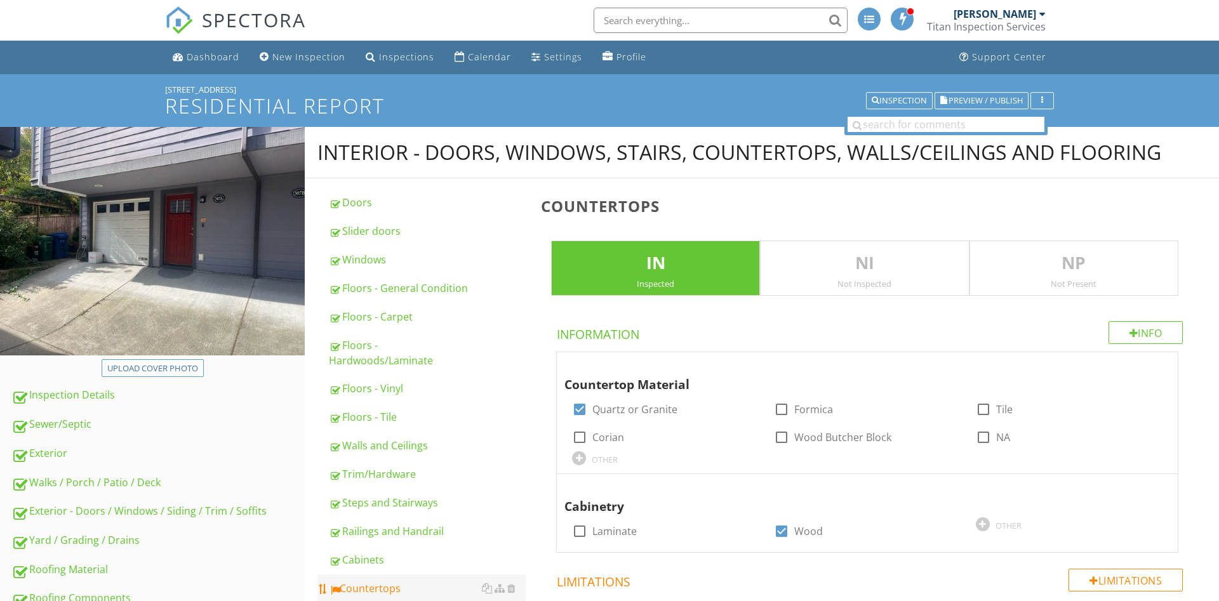
click at [410, 585] on div "Countertops" at bounding box center [427, 588] width 197 height 15
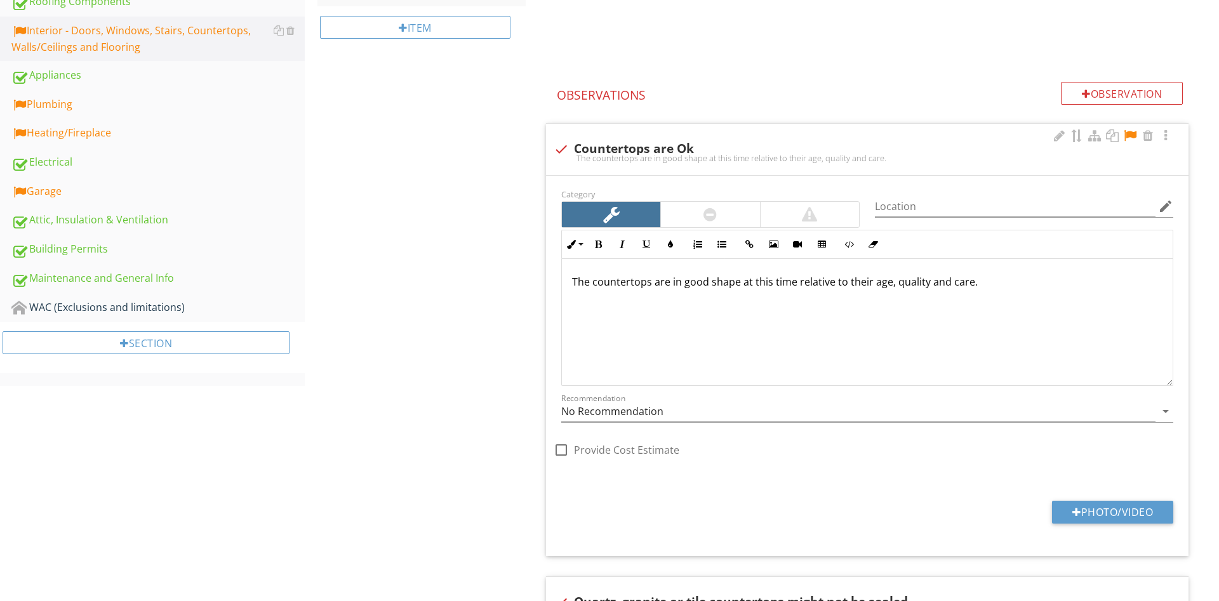
scroll to position [518, 0]
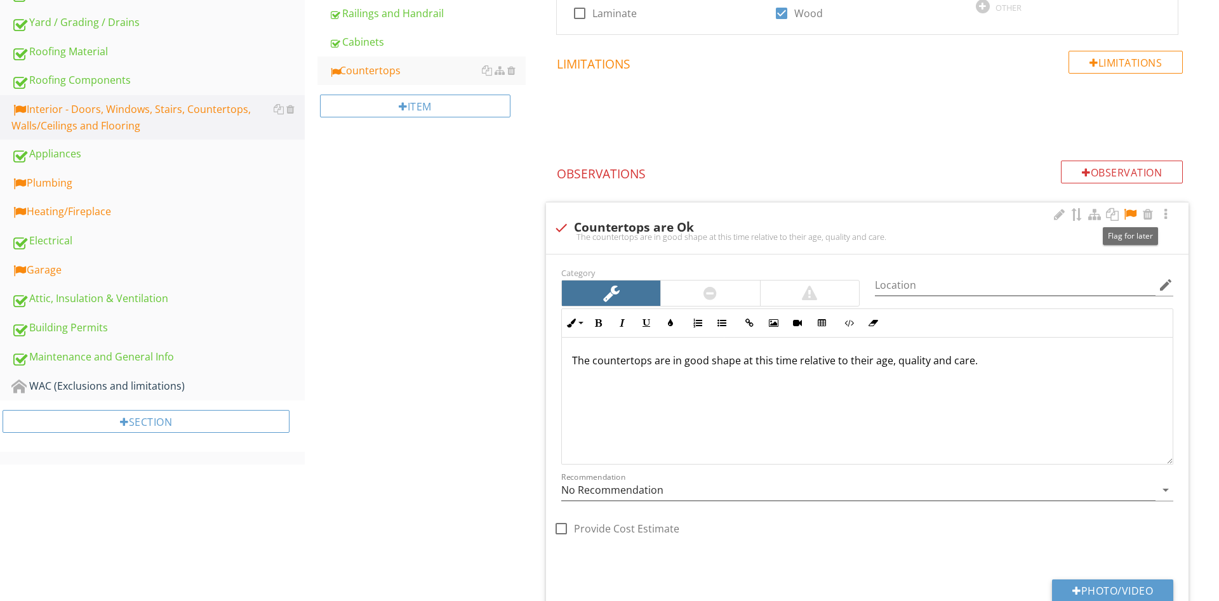
click at [1135, 211] on div at bounding box center [1129, 214] width 15 height 13
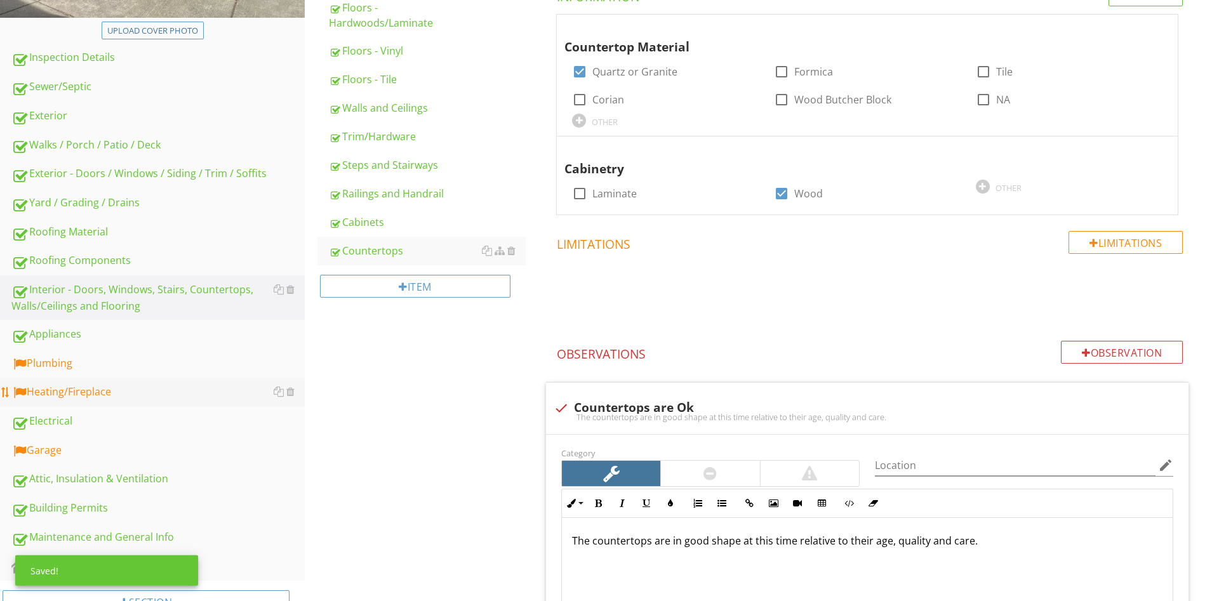
scroll to position [388, 0]
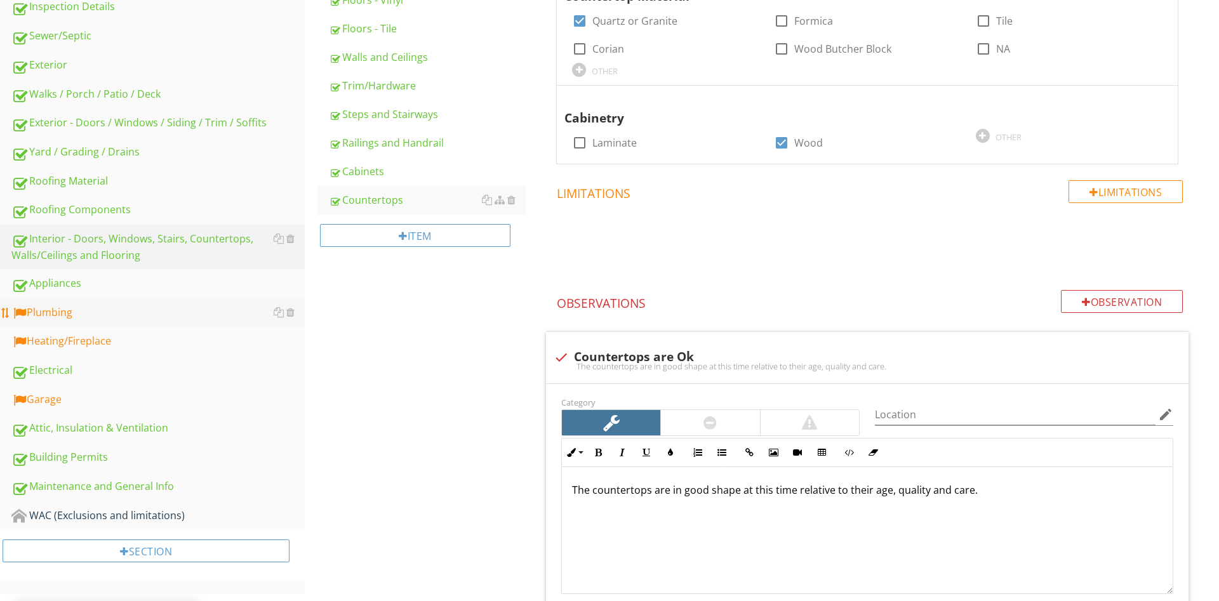
click at [76, 308] on div "Plumbing" at bounding box center [157, 313] width 293 height 17
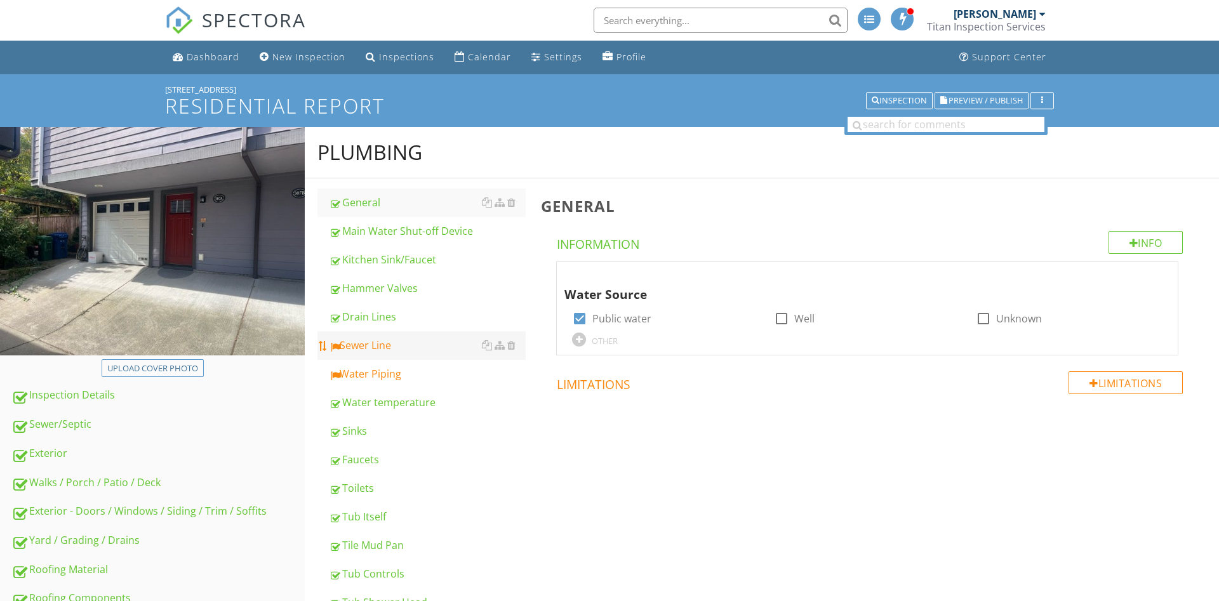
drag, startPoint x: 409, startPoint y: 350, endPoint x: 412, endPoint y: 344, distance: 7.1
click at [409, 349] on div "Sewer Line" at bounding box center [427, 345] width 197 height 15
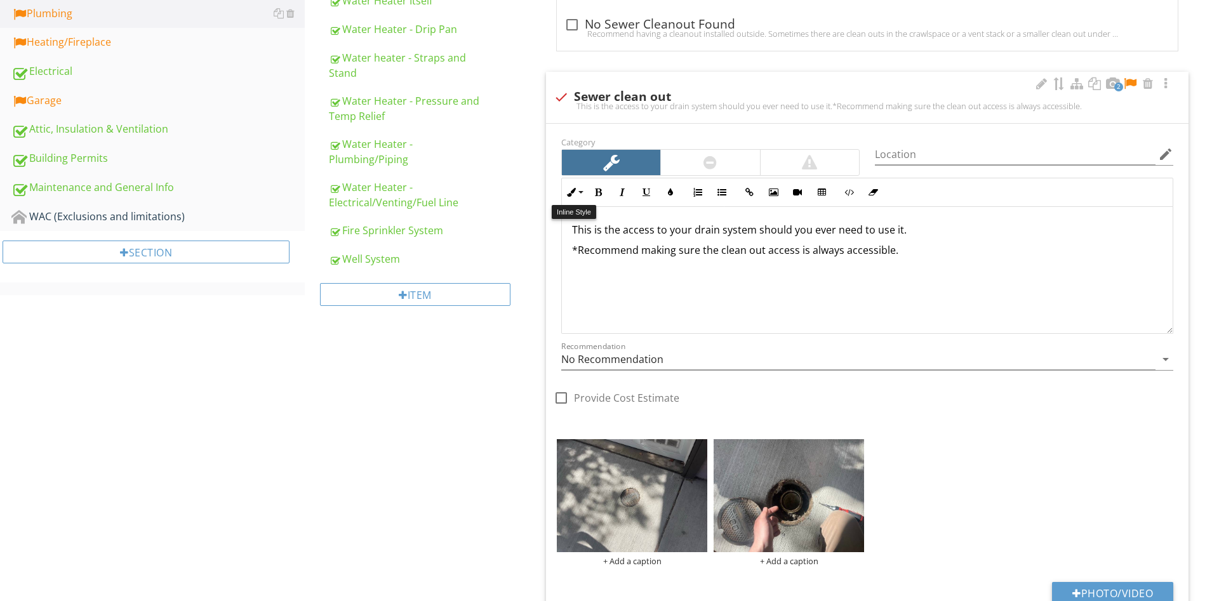
scroll to position [776, 0]
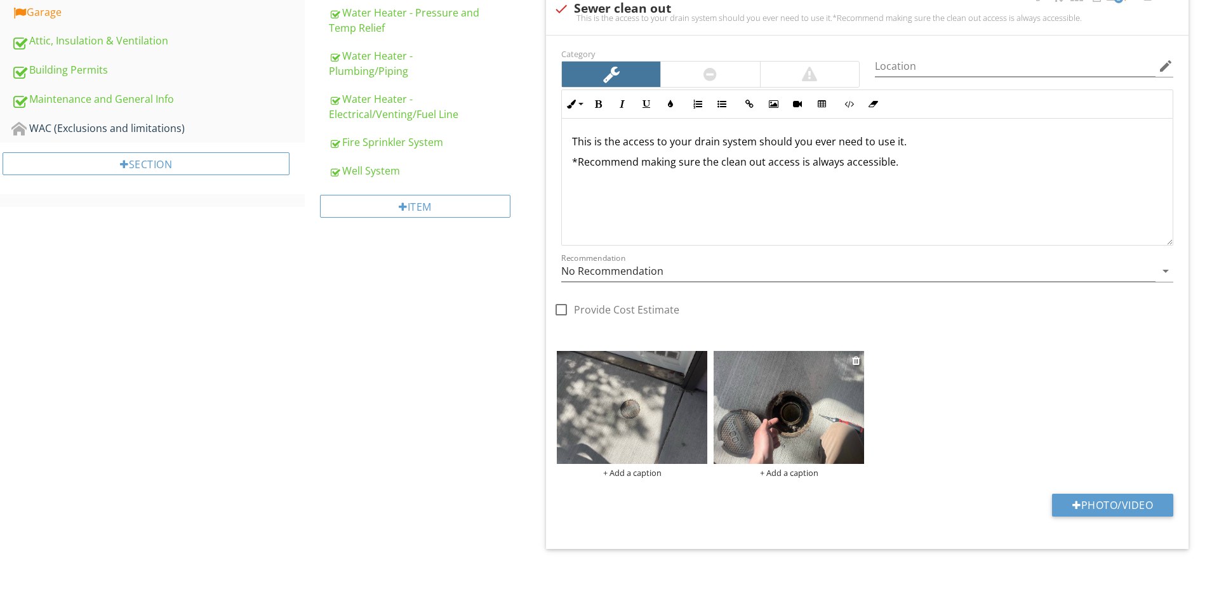
click at [792, 476] on div "+ Add a caption" at bounding box center [788, 473] width 150 height 10
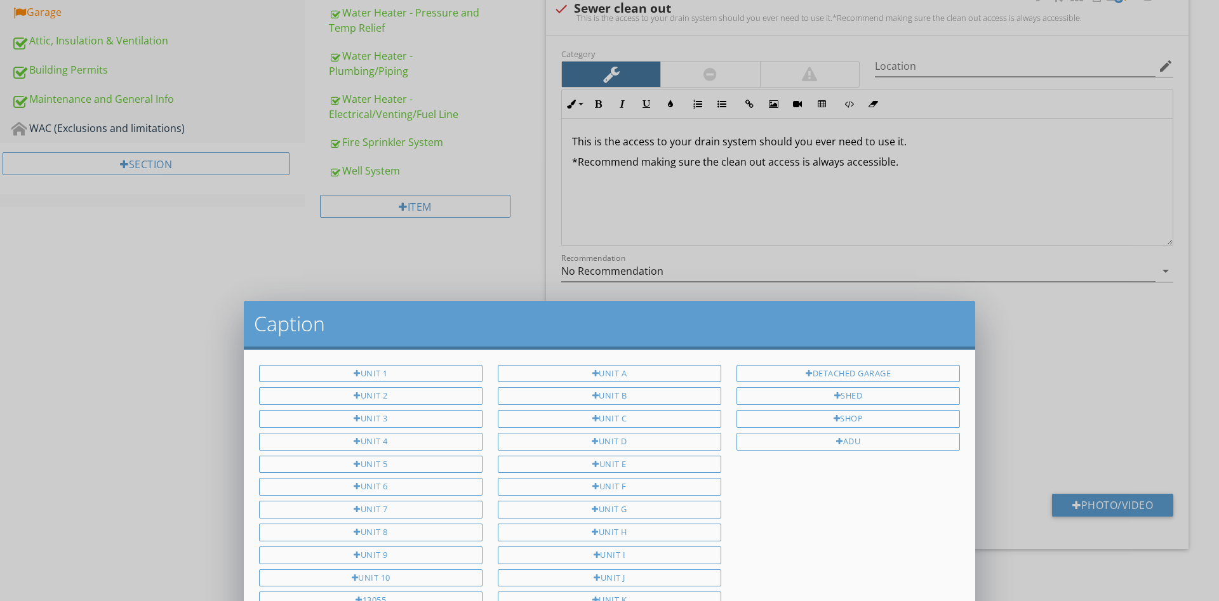
scroll to position [0, 0]
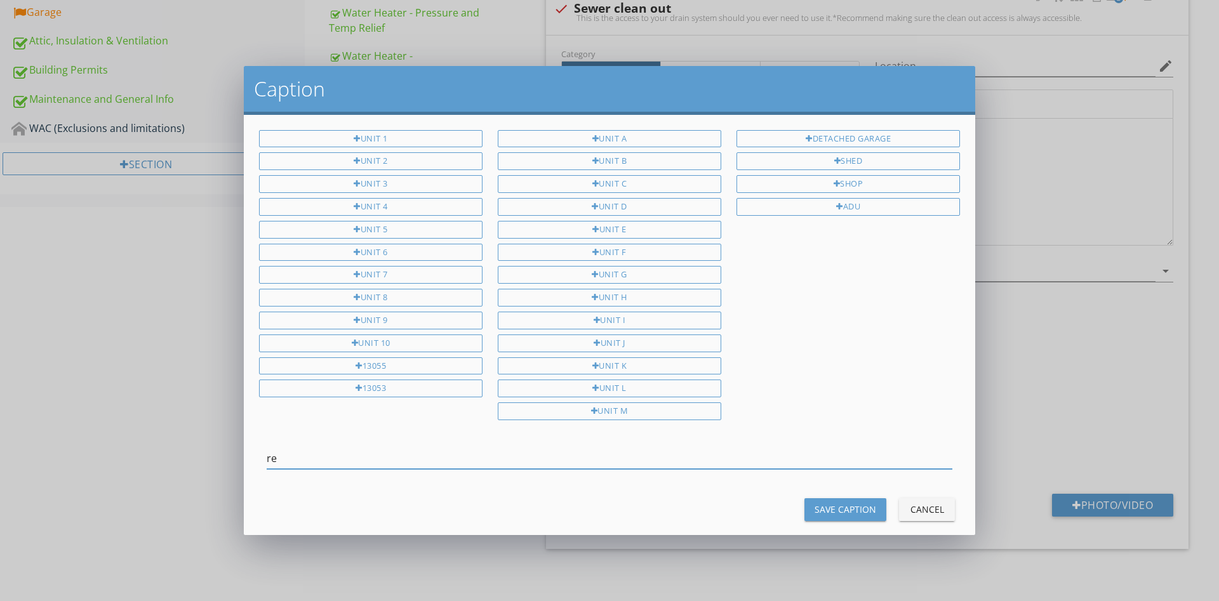
type input "r"
drag, startPoint x: 914, startPoint y: 500, endPoint x: 929, endPoint y: 507, distance: 16.2
click at [915, 503] on div "Cancel" at bounding box center [927, 509] width 36 height 13
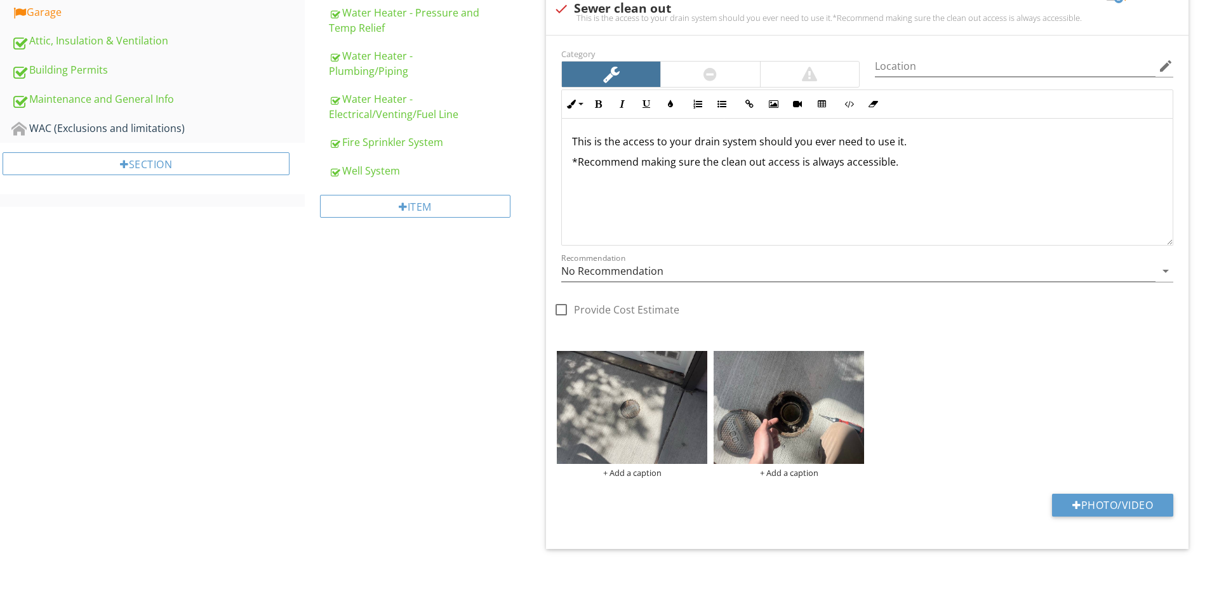
scroll to position [452, 0]
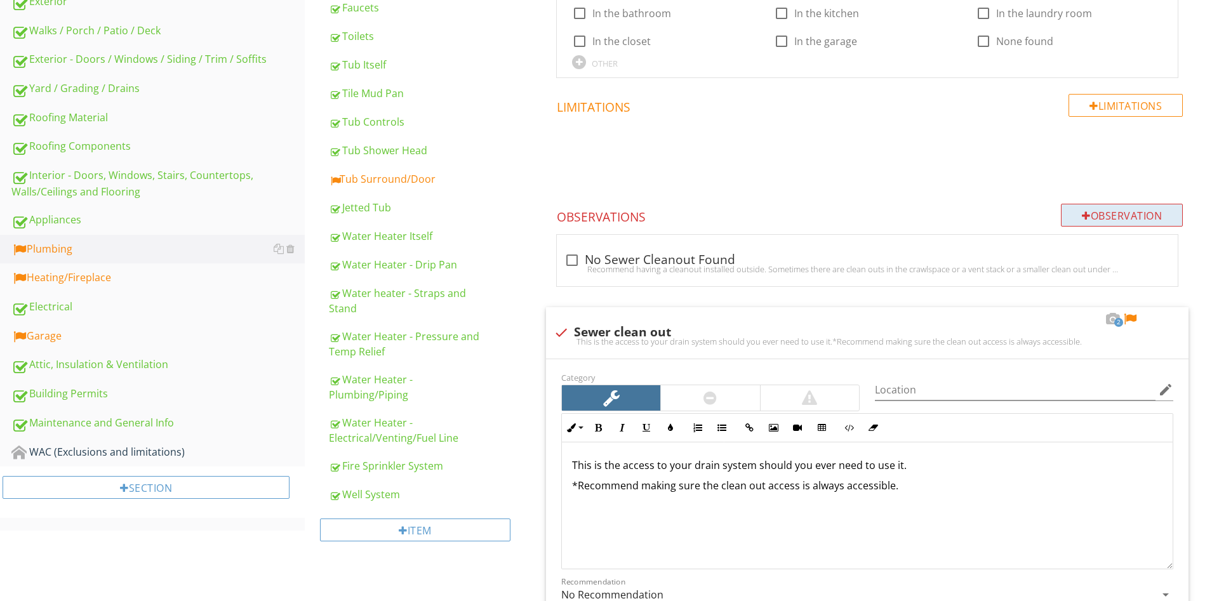
click at [1164, 219] on div "Observation" at bounding box center [1122, 215] width 122 height 23
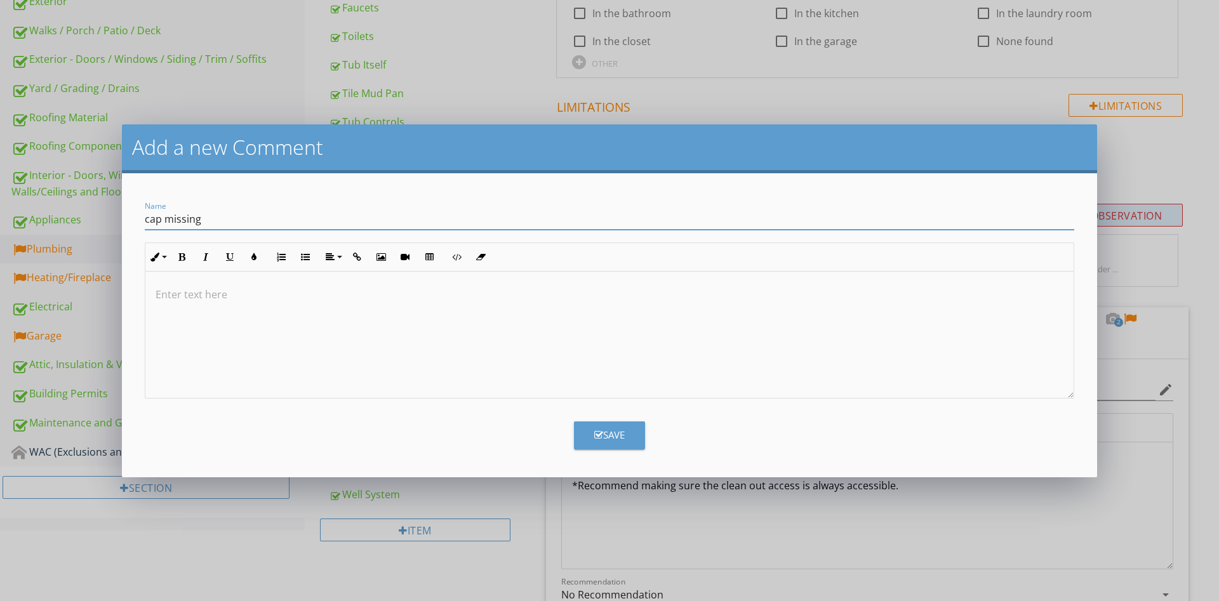
type input "cap missing"
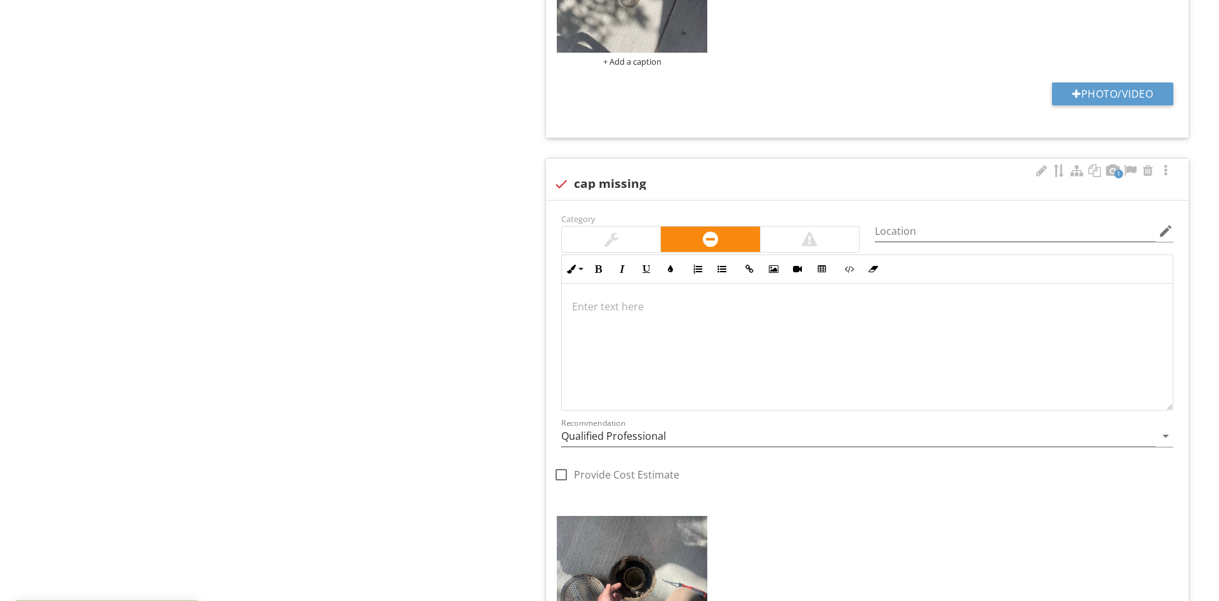
scroll to position [1352, 0]
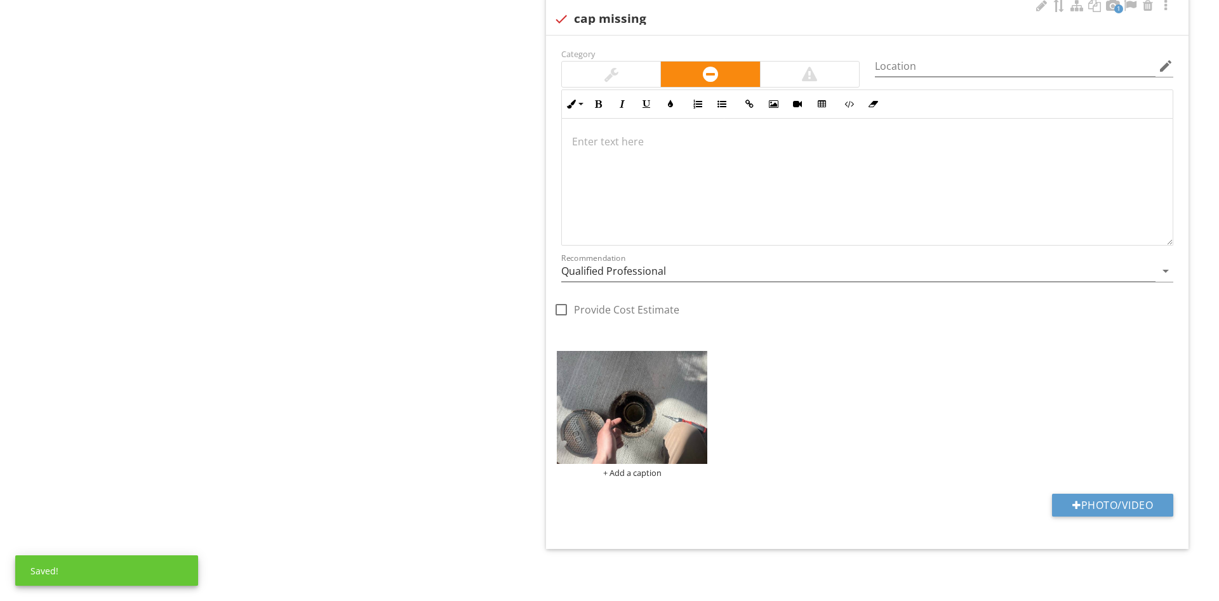
click at [614, 147] on p at bounding box center [867, 141] width 590 height 15
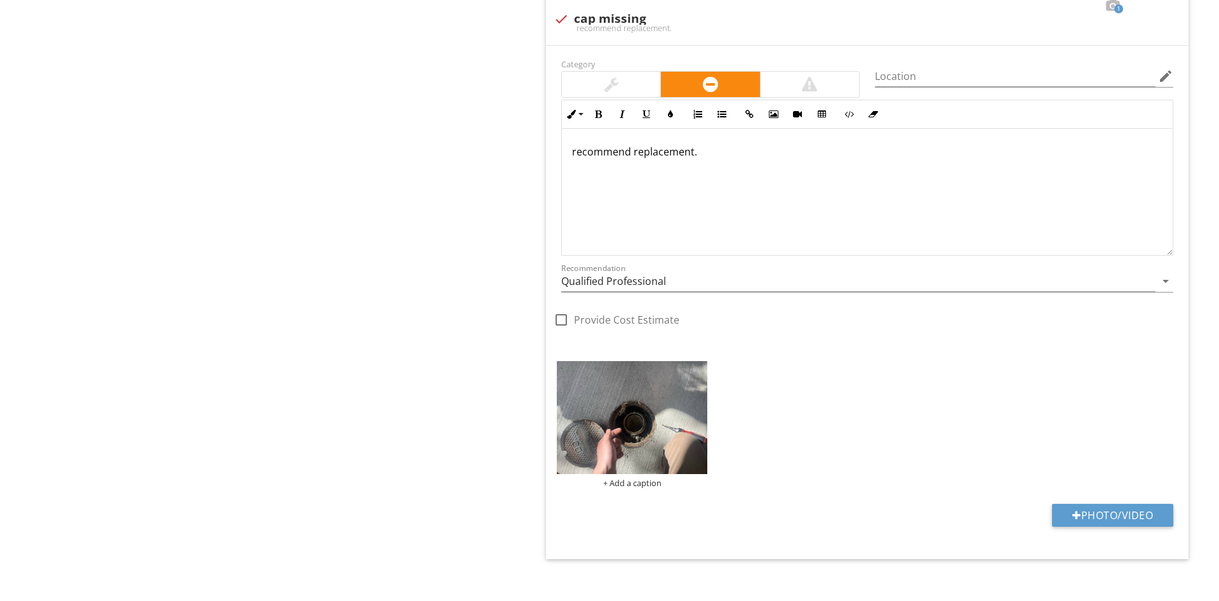
scroll to position [1158, 0]
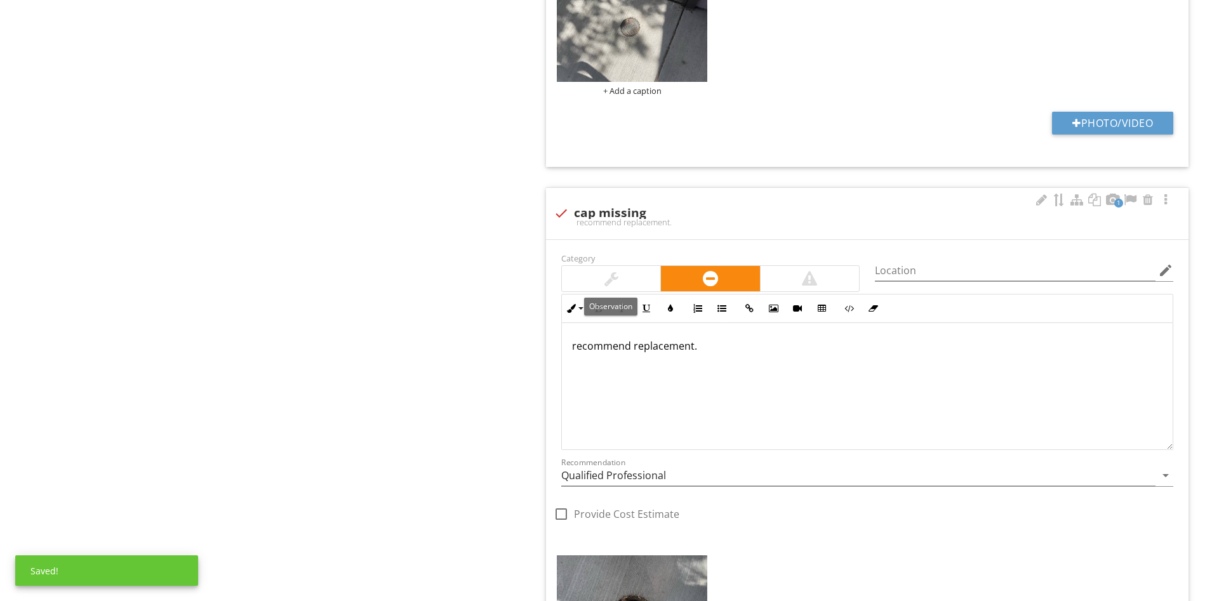
click at [607, 278] on div at bounding box center [611, 278] width 14 height 15
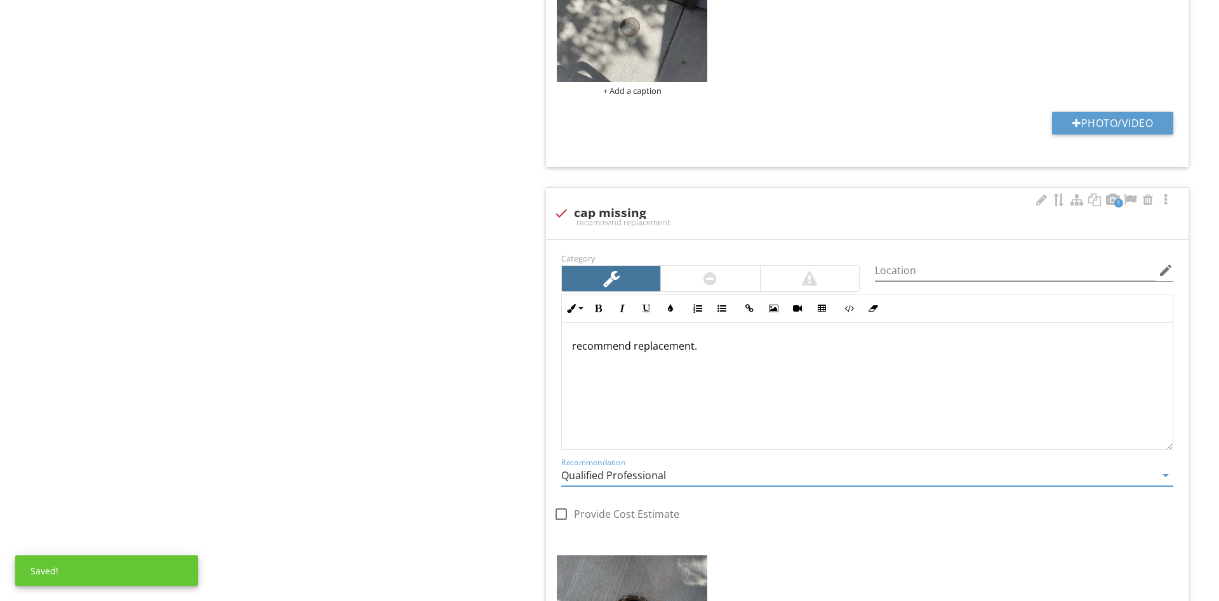
click at [620, 466] on input "Qualified Professional" at bounding box center [858, 475] width 594 height 21
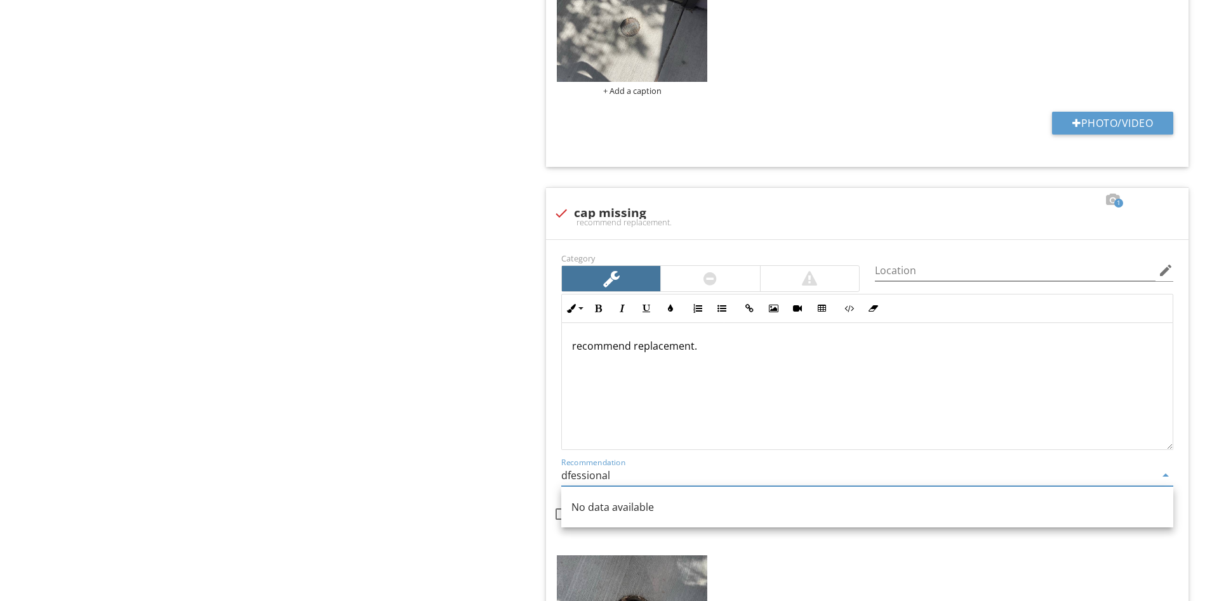
drag, startPoint x: 510, startPoint y: 479, endPoint x: 342, endPoint y: 468, distance: 167.9
click at [561, 474] on input "dfessional" at bounding box center [858, 475] width 594 height 21
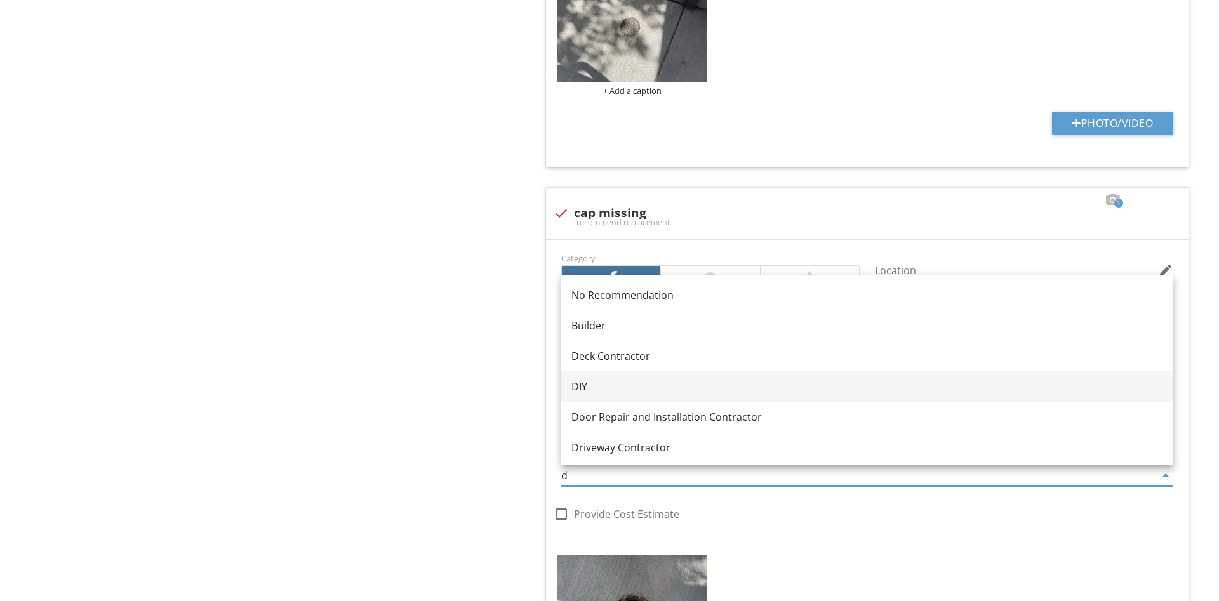
click at [587, 393] on div "DIY" at bounding box center [867, 386] width 592 height 15
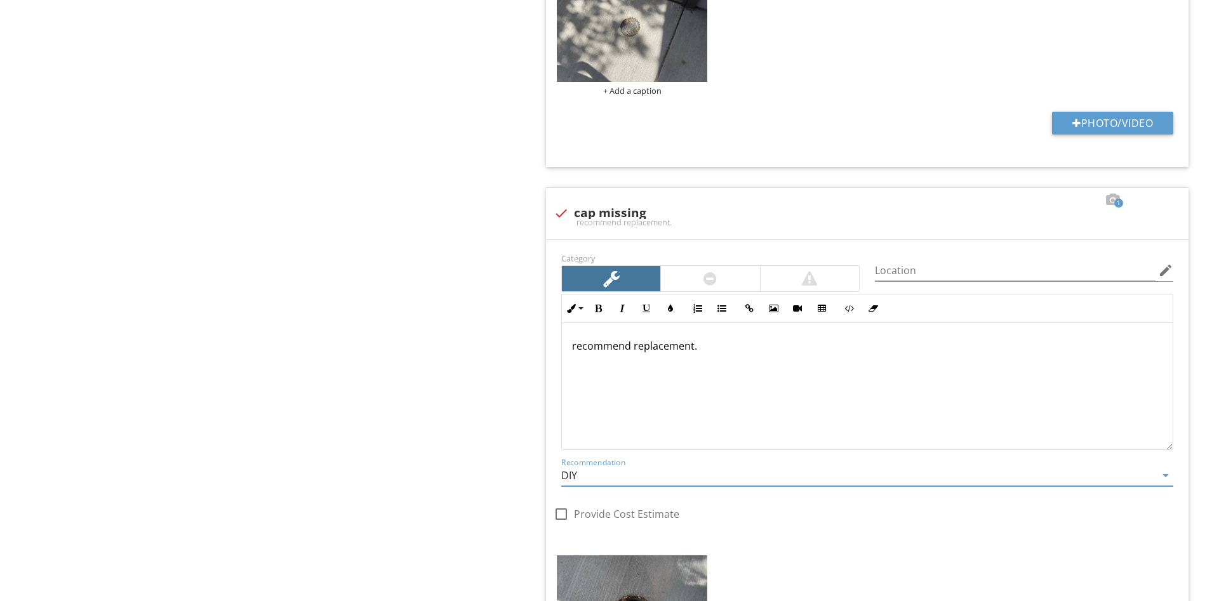
type input "DIY"
drag, startPoint x: 401, startPoint y: 343, endPoint x: 550, endPoint y: 295, distance: 156.6
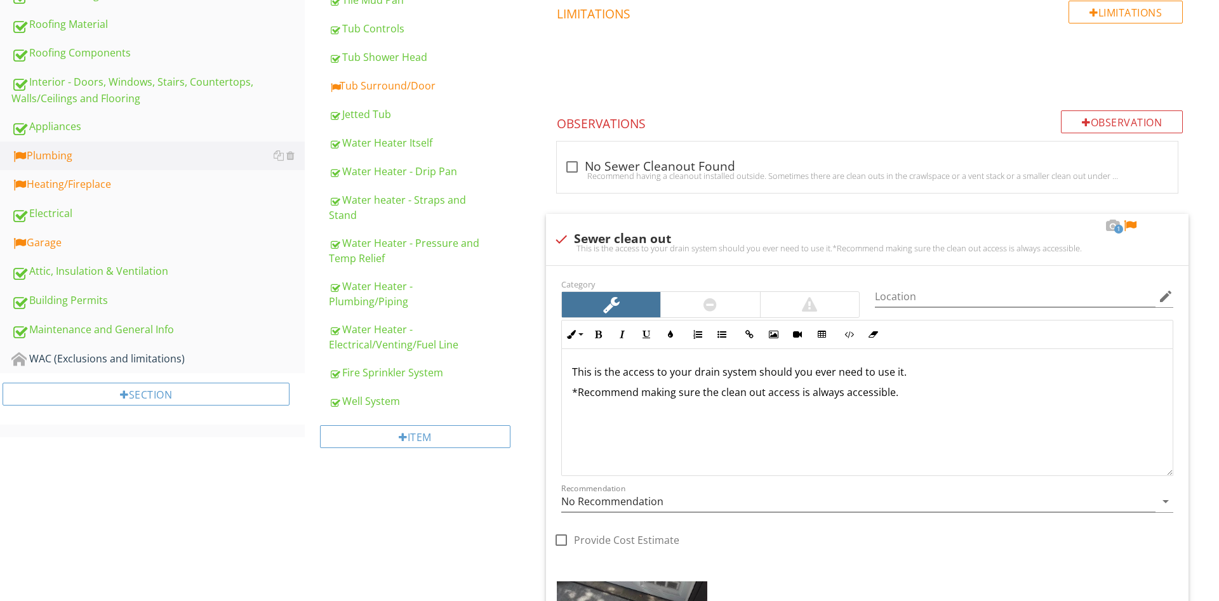
scroll to position [316, 0]
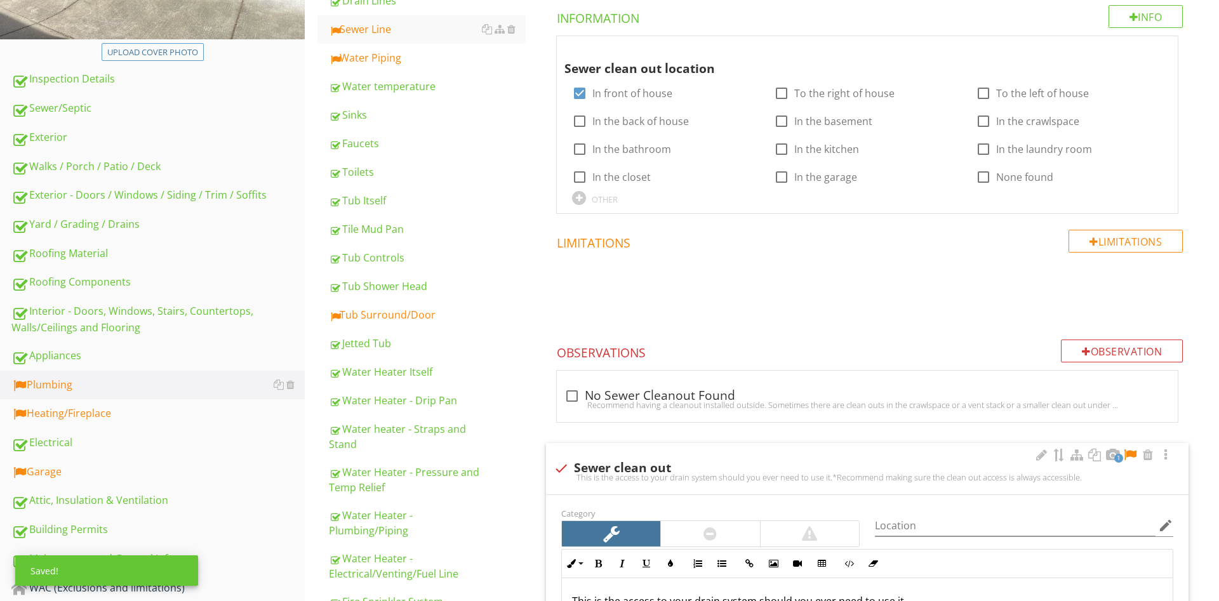
click at [1132, 453] on div at bounding box center [1129, 455] width 15 height 13
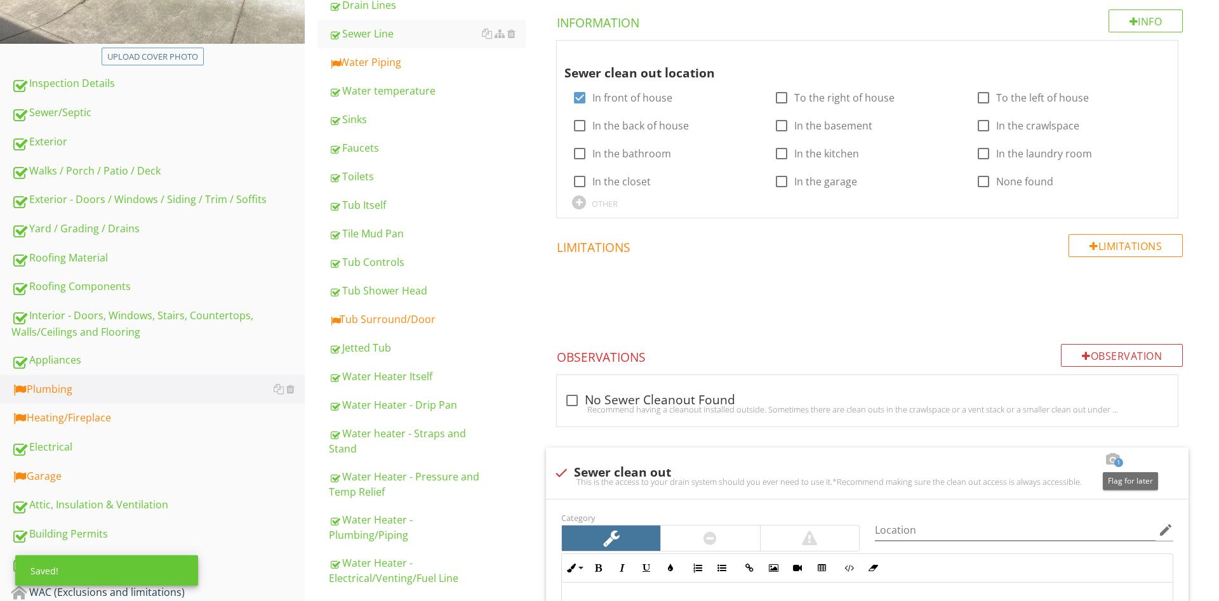
scroll to position [0, 0]
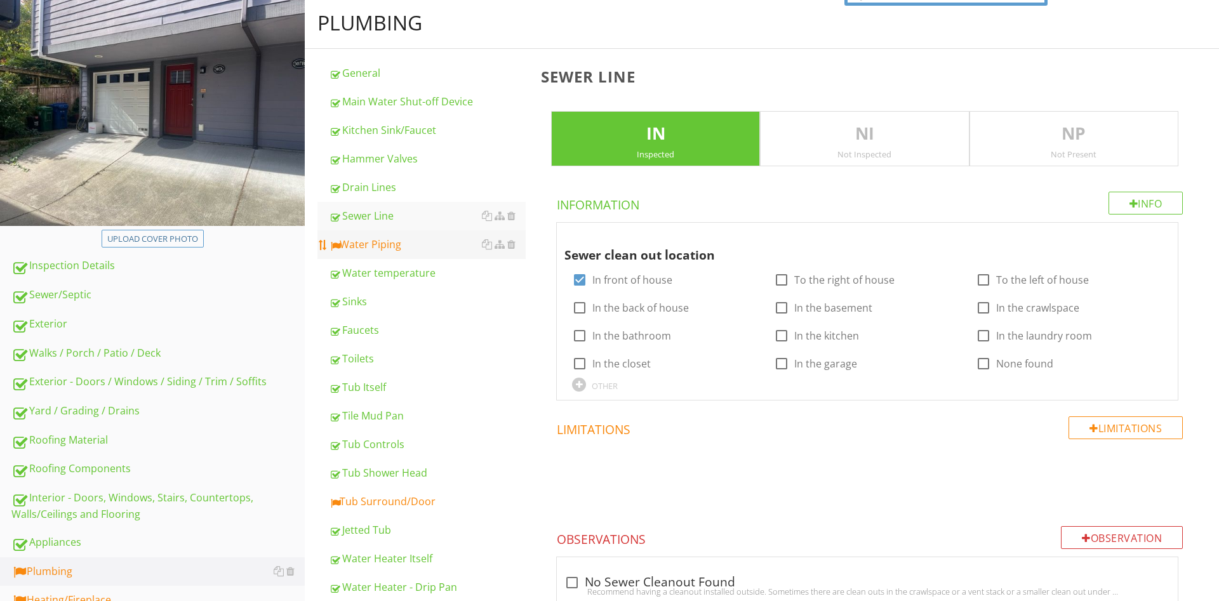
click at [399, 239] on div "Water Piping" at bounding box center [427, 244] width 197 height 15
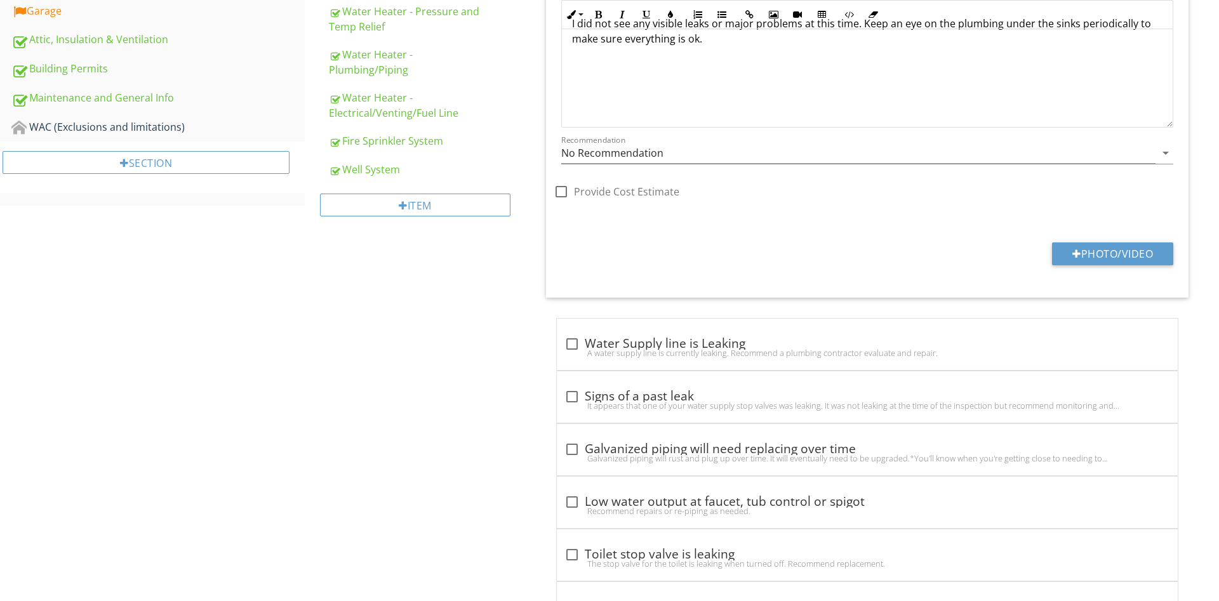
scroll to position [518, 0]
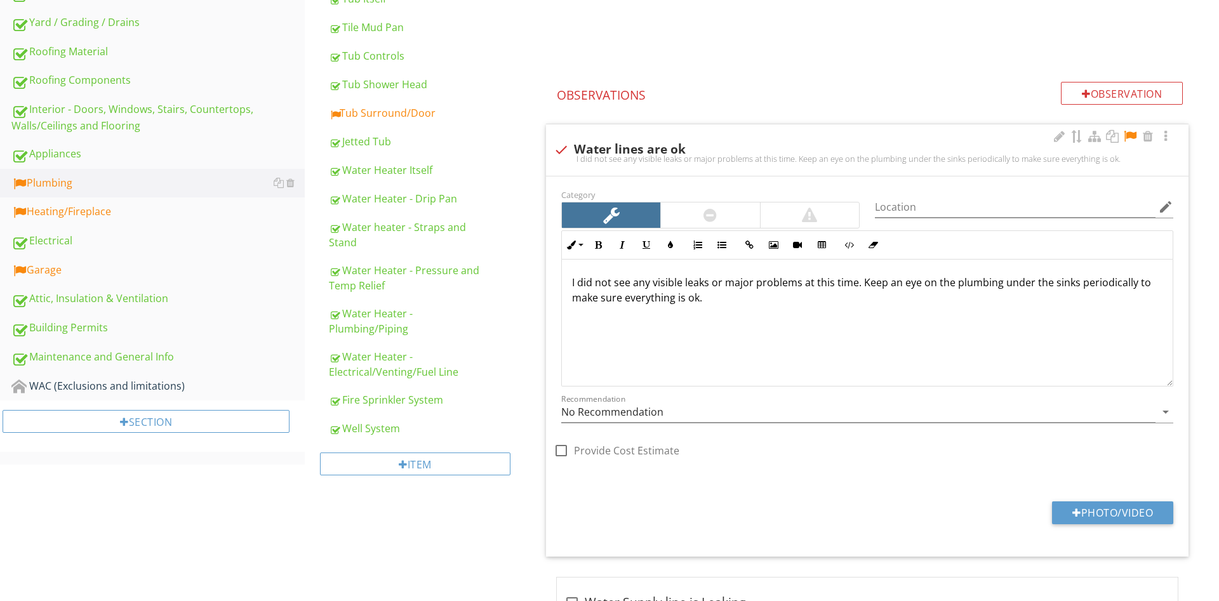
click at [1132, 138] on div at bounding box center [1129, 136] width 15 height 13
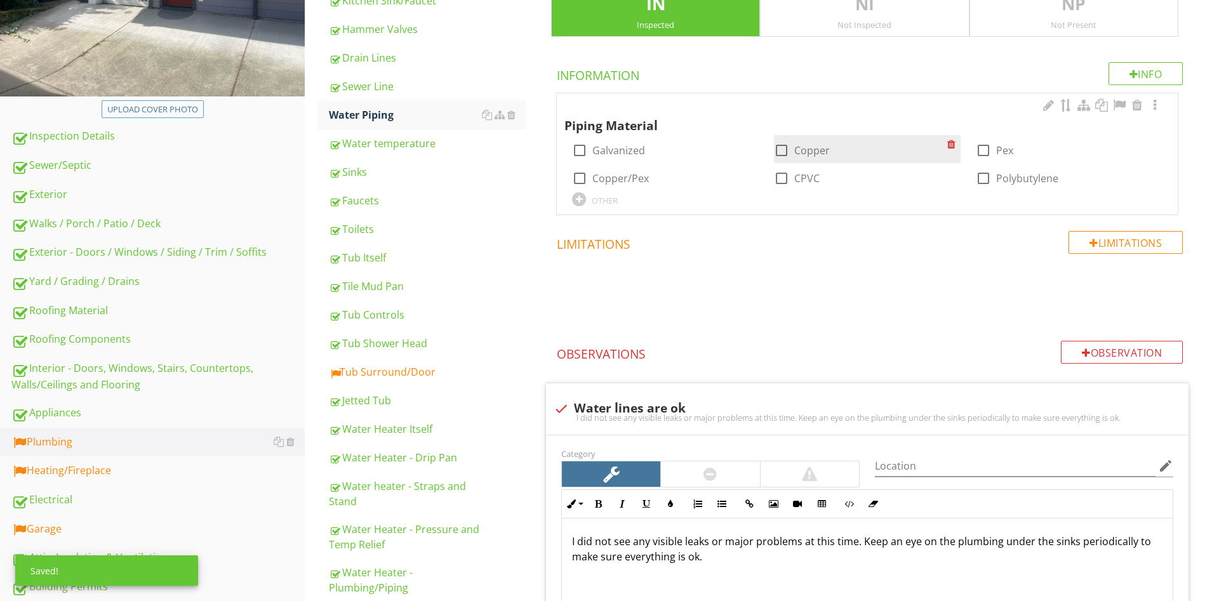
click at [779, 149] on div at bounding box center [782, 151] width 22 height 22
checkbox input "true"
click at [991, 150] on div at bounding box center [983, 151] width 22 height 22
checkbox input "true"
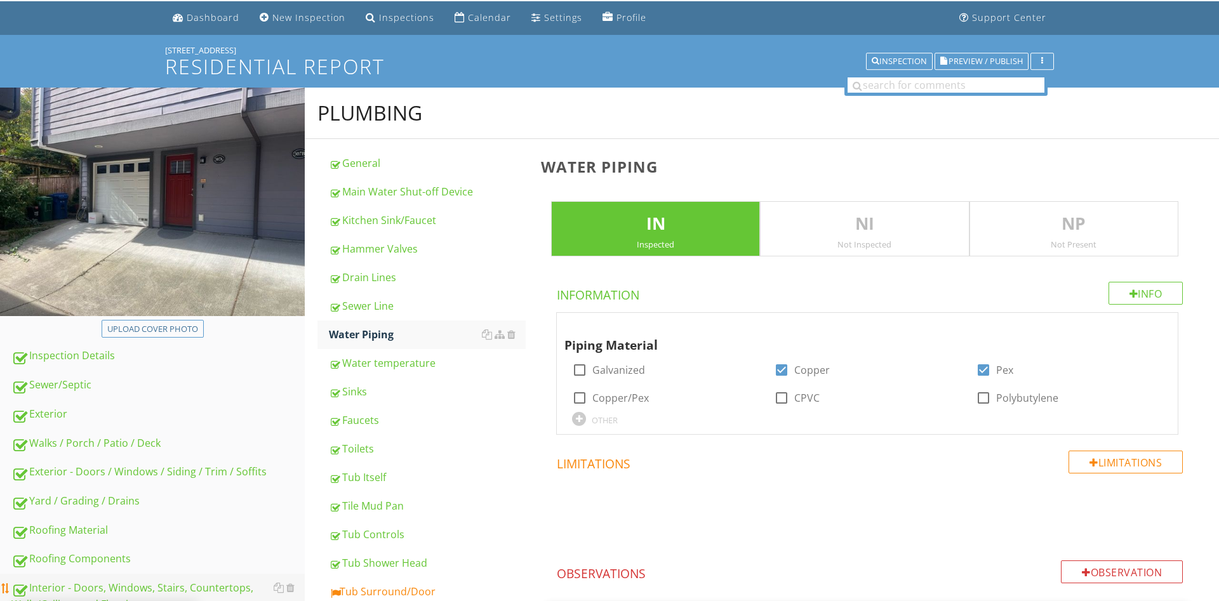
scroll to position [0, 0]
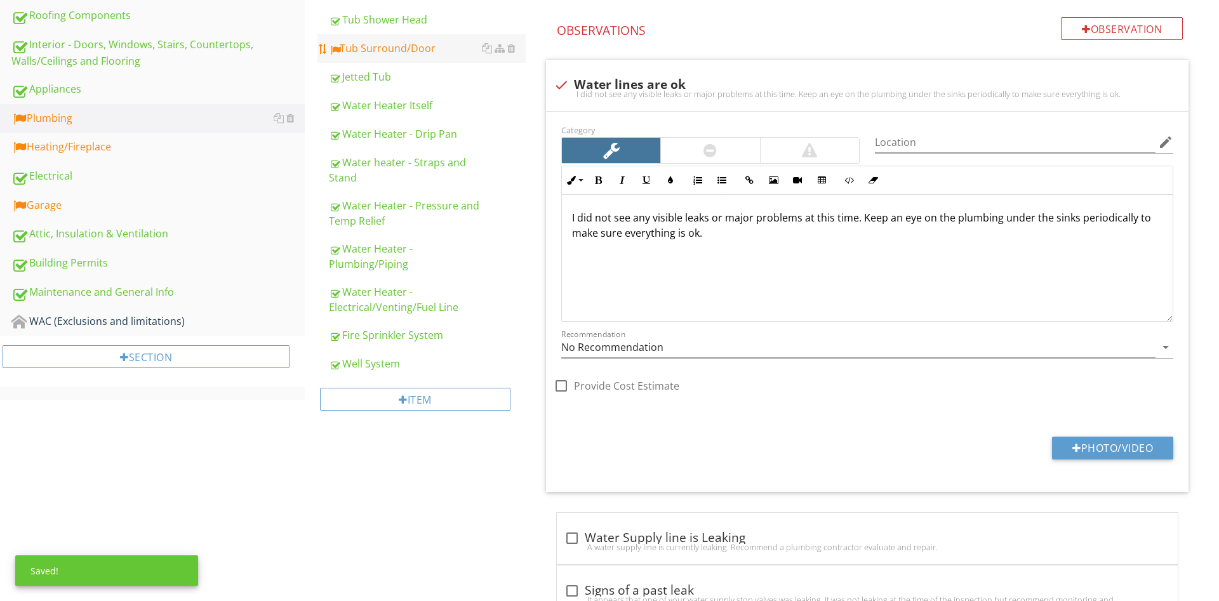
click at [392, 42] on div "Tub Surround/Door" at bounding box center [427, 48] width 197 height 15
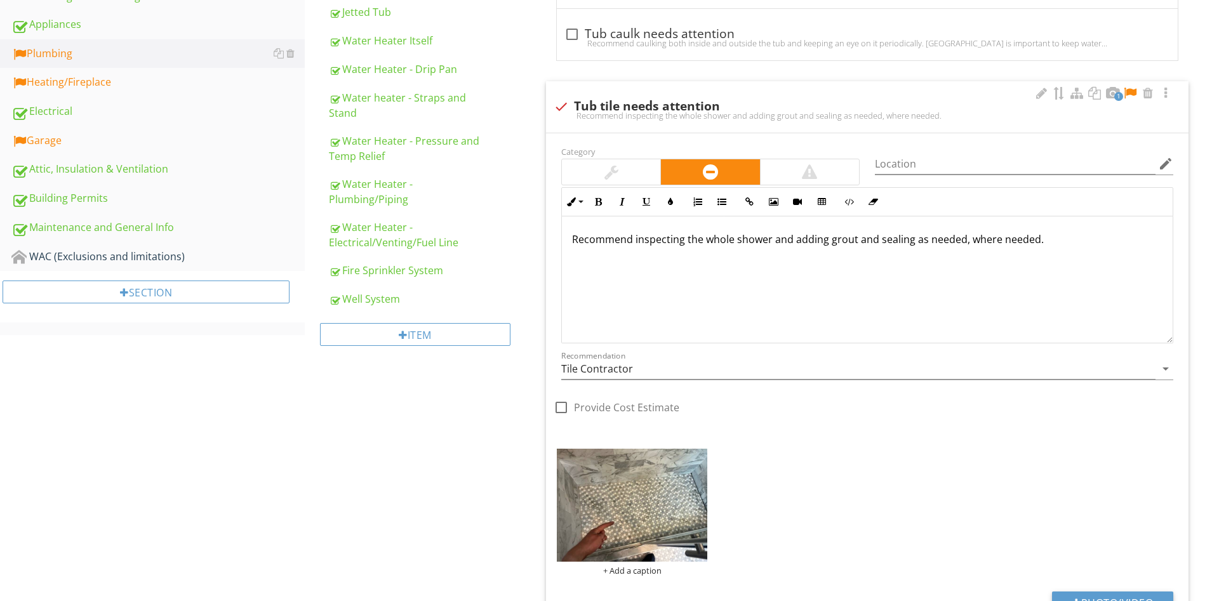
click at [1071, 248] on div "Recommend inspecting the whole shower and adding grout and sealing as needed, w…" at bounding box center [867, 279] width 611 height 127
drag, startPoint x: 734, startPoint y: 276, endPoint x: 710, endPoint y: 280, distance: 24.4
click at [710, 280] on p "Tile can develop discoloration in the grout lines before the grout actually nee…" at bounding box center [867, 267] width 590 height 30
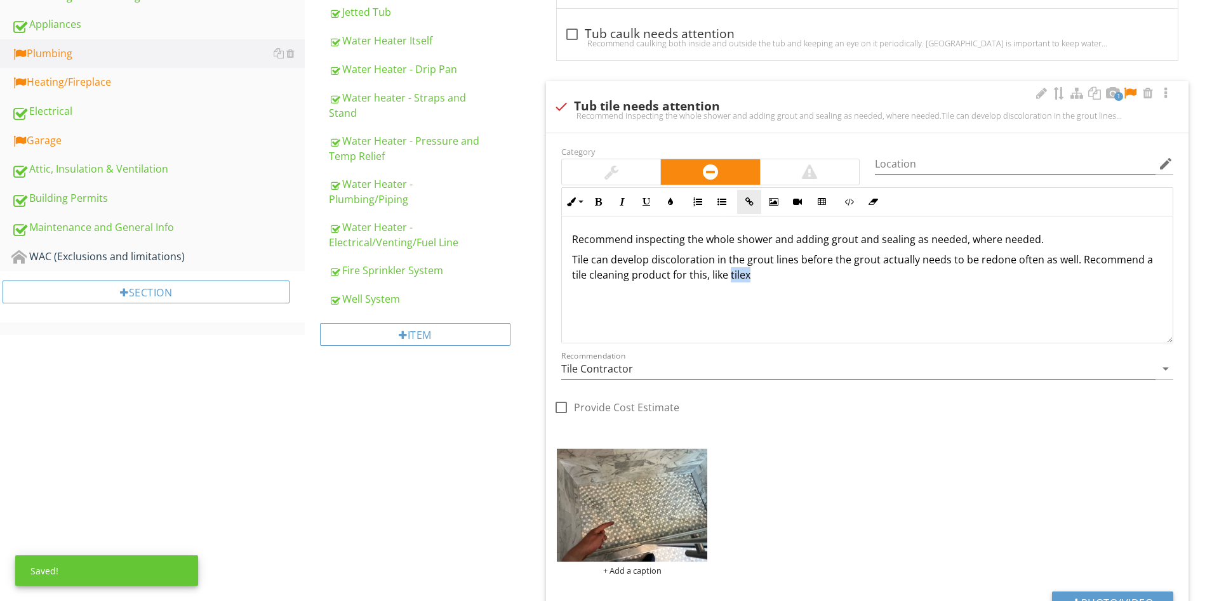
click at [748, 198] on icon "button" at bounding box center [749, 201] width 9 height 9
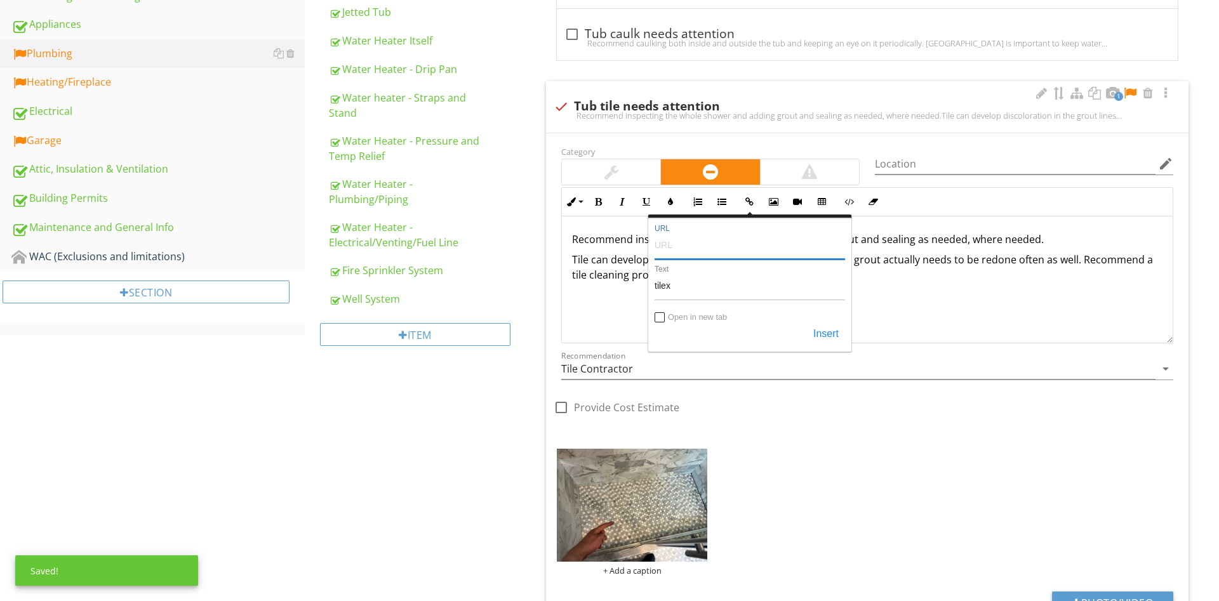
click at [679, 245] on input "URL" at bounding box center [749, 244] width 190 height 30
paste input "https://www.amazon.com/Tilex-Mold-Mildew-Remover-pack/dp/B00P6NYX54?th=1"
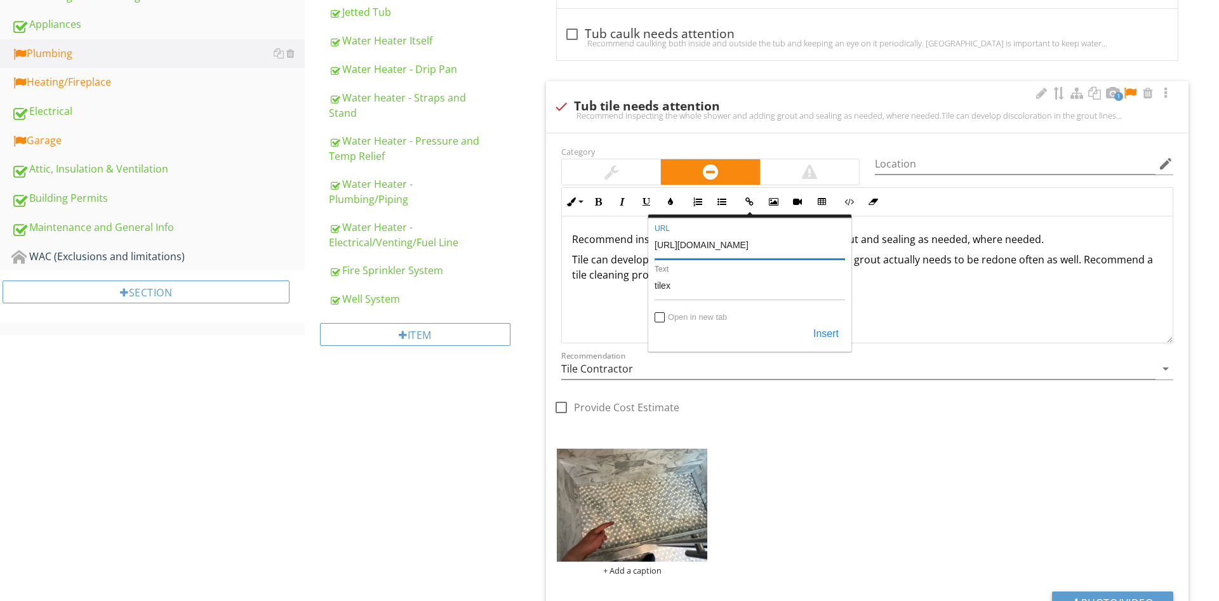
type input "https://www.amazon.com/Tilex-Mold-Mildew-Remover-pack/dp/B00P6NYX54?th=1"
click at [662, 320] on input "Open in new tab" at bounding box center [660, 319] width 10 height 10
checkbox input "true"
click at [833, 333] on button "Insert" at bounding box center [826, 334] width 38 height 23
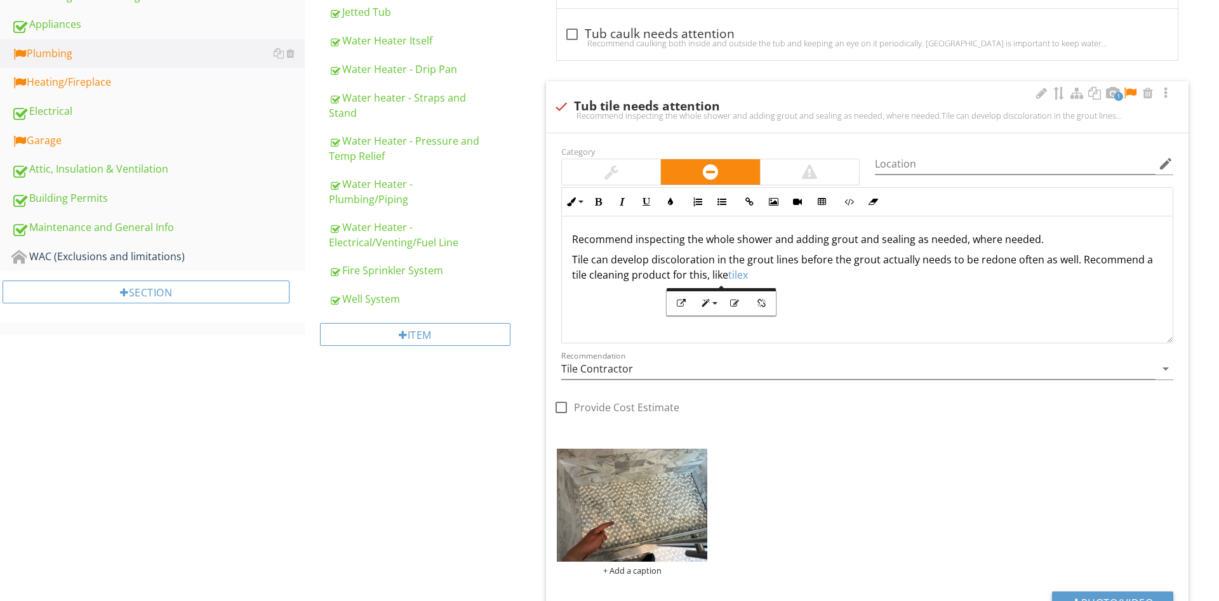
click at [851, 307] on div "Recommend inspecting the whole shower and adding grout and sealing as needed, w…" at bounding box center [867, 279] width 611 height 127
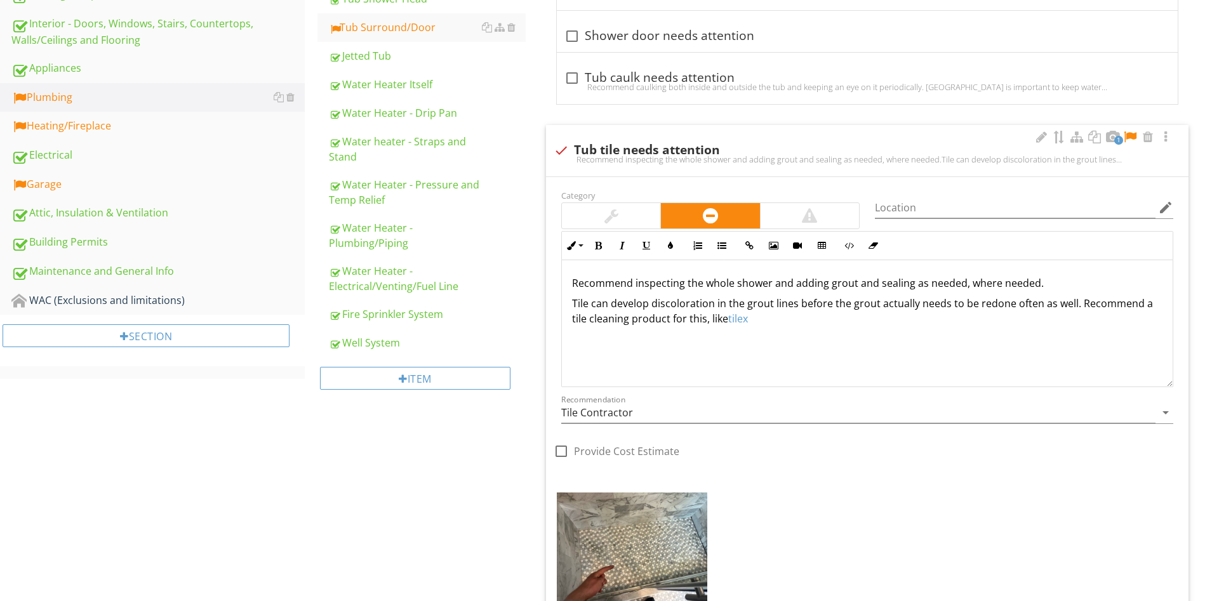
click at [1128, 139] on div at bounding box center [1129, 137] width 15 height 13
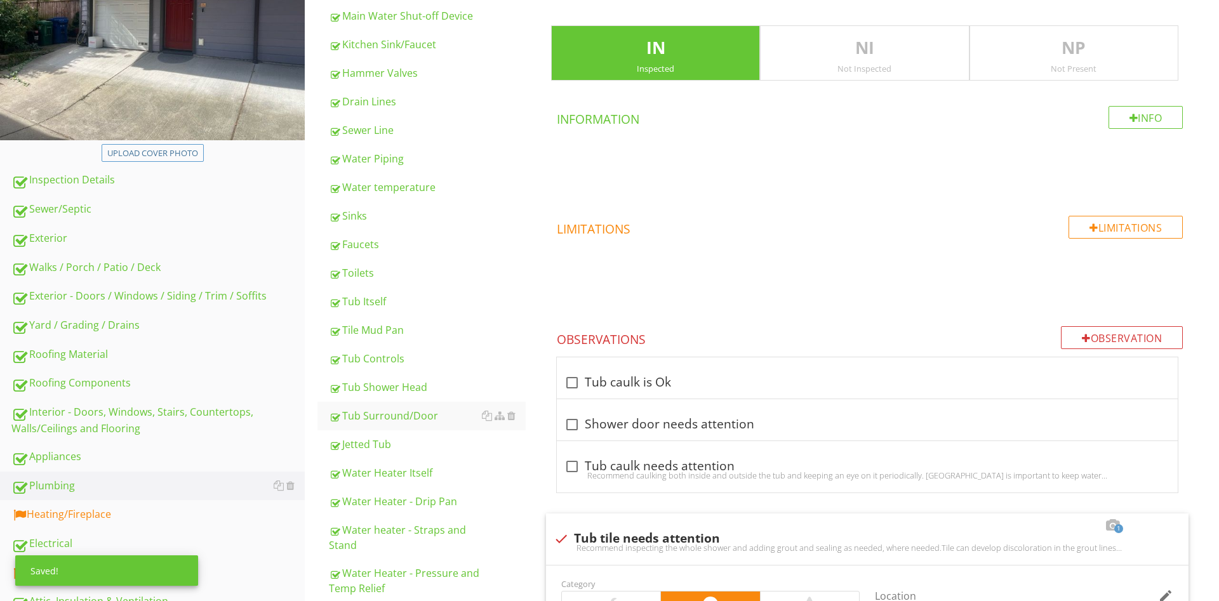
scroll to position [604, 0]
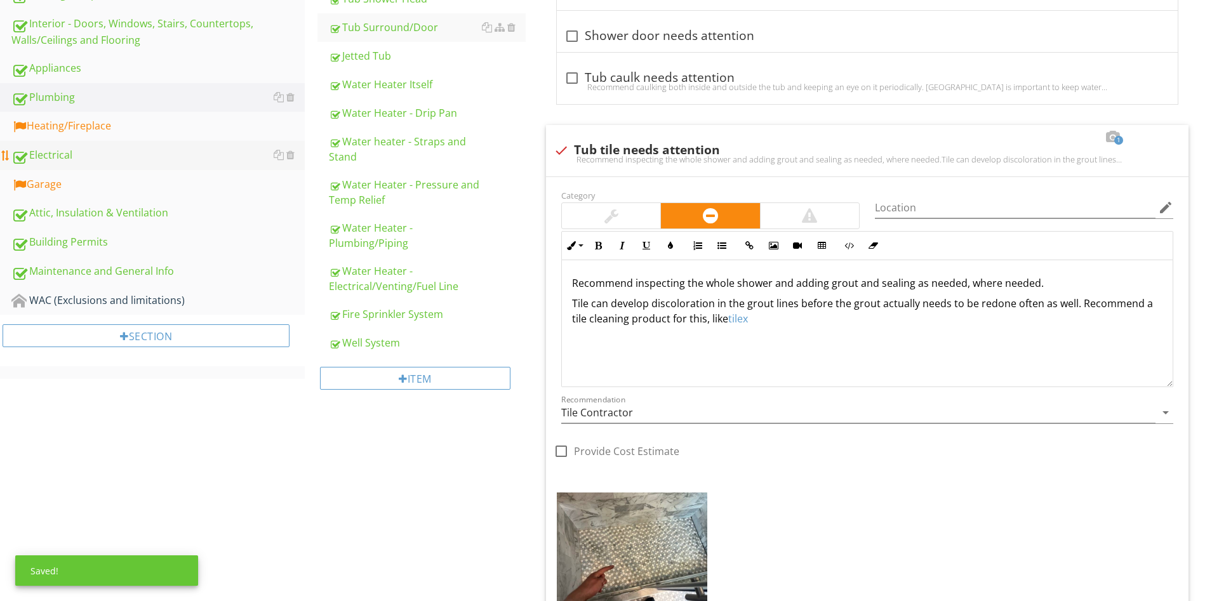
drag, startPoint x: 60, startPoint y: 133, endPoint x: 151, endPoint y: 144, distance: 92.1
click at [60, 132] on div "Heating/Fireplace" at bounding box center [157, 126] width 293 height 17
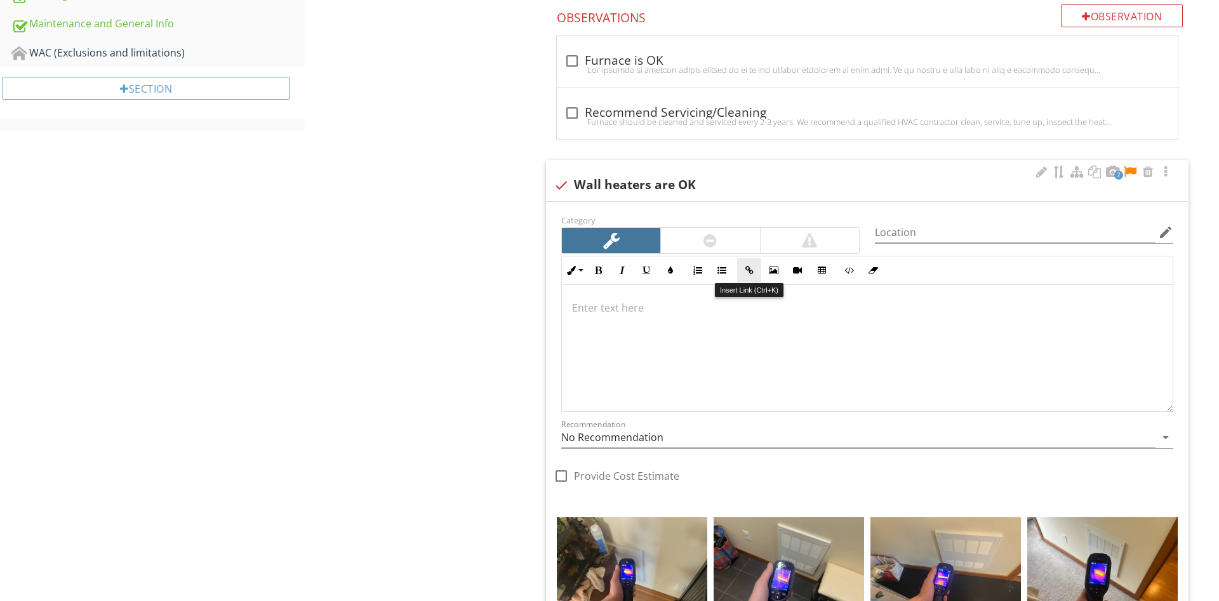
scroll to position [842, 0]
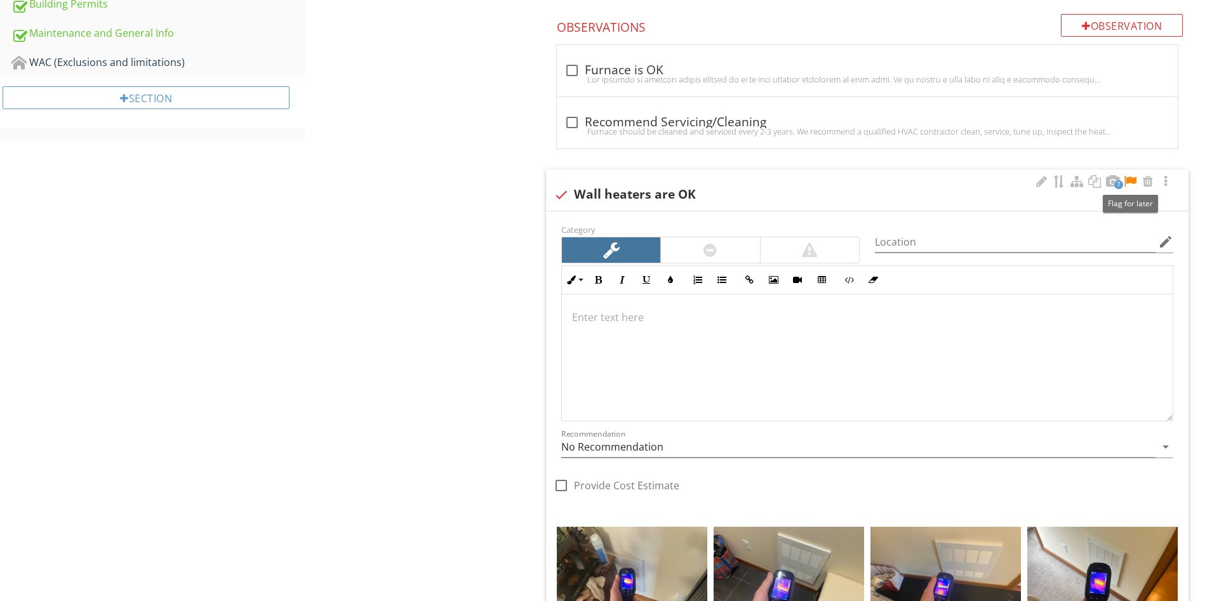
click at [1127, 179] on div at bounding box center [1129, 181] width 15 height 13
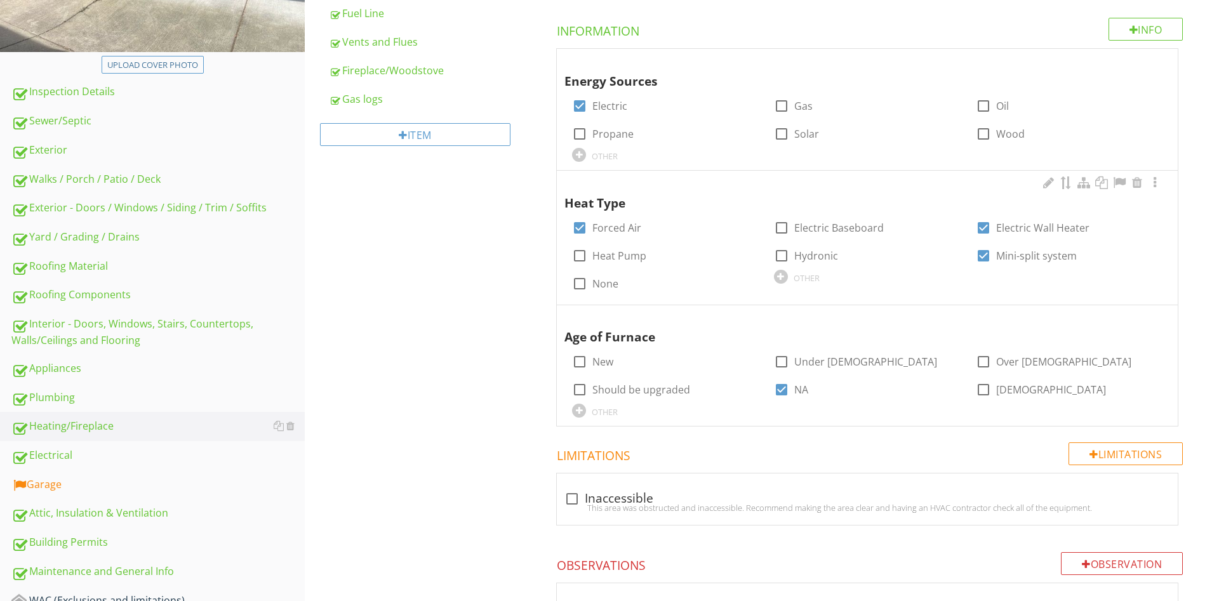
scroll to position [259, 0]
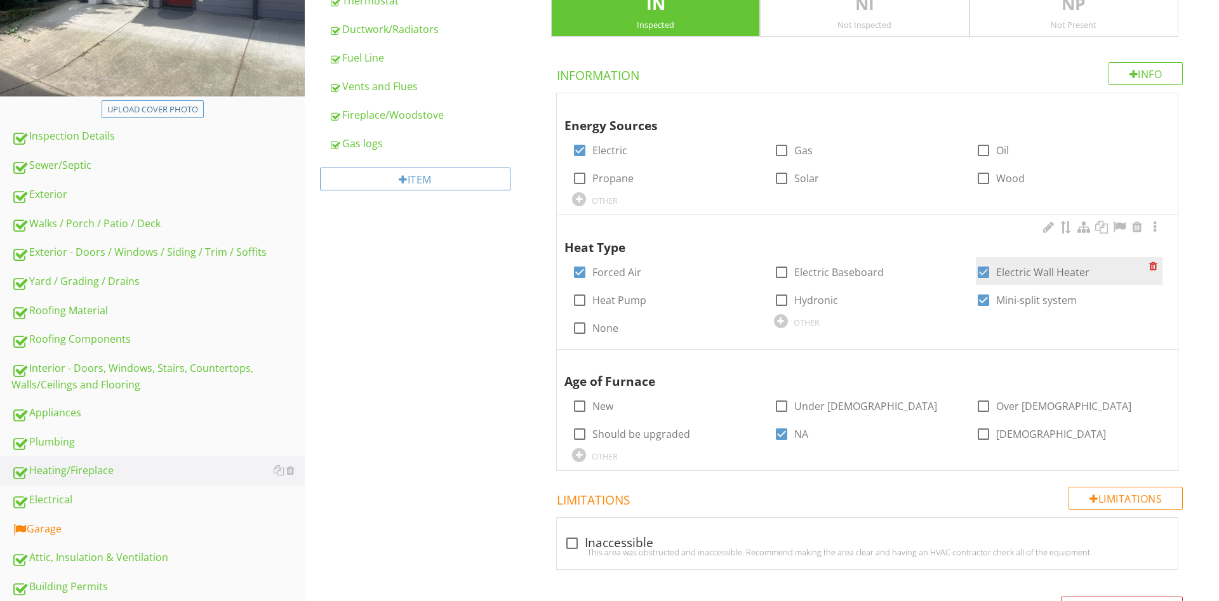
click at [984, 271] on div at bounding box center [983, 273] width 22 height 22
checkbox input "false"
click at [583, 272] on div at bounding box center [580, 273] width 22 height 22
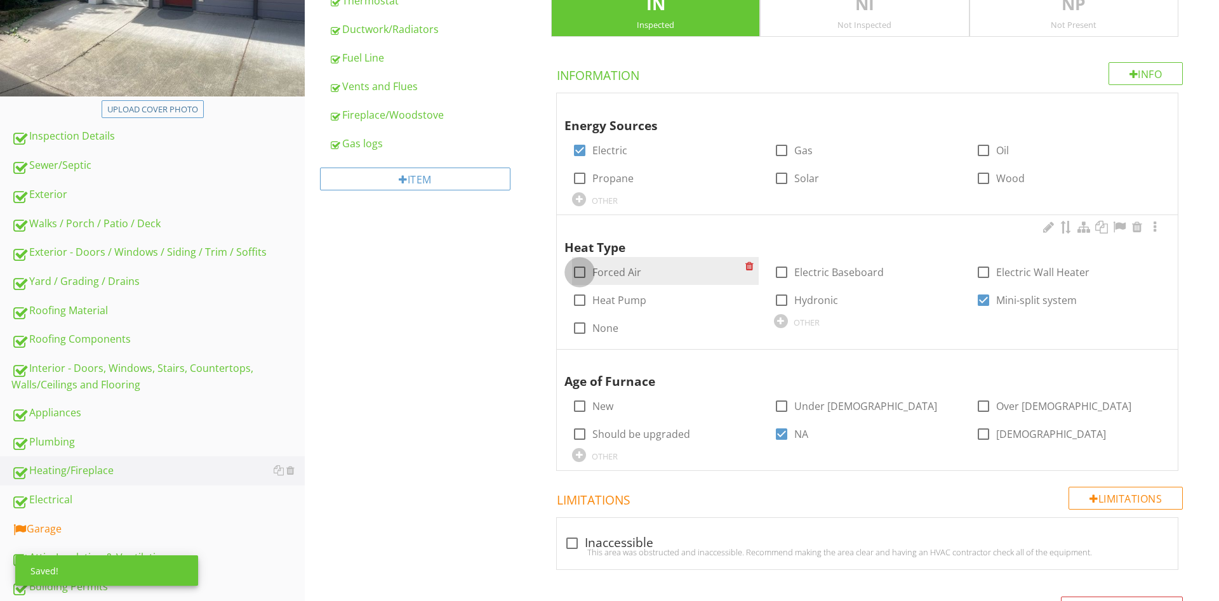
checkbox input "false"
drag, startPoint x: 773, startPoint y: 296, endPoint x: 781, endPoint y: 300, distance: 8.8
click at [773, 297] on div at bounding box center [782, 300] width 22 height 22
checkbox input "true"
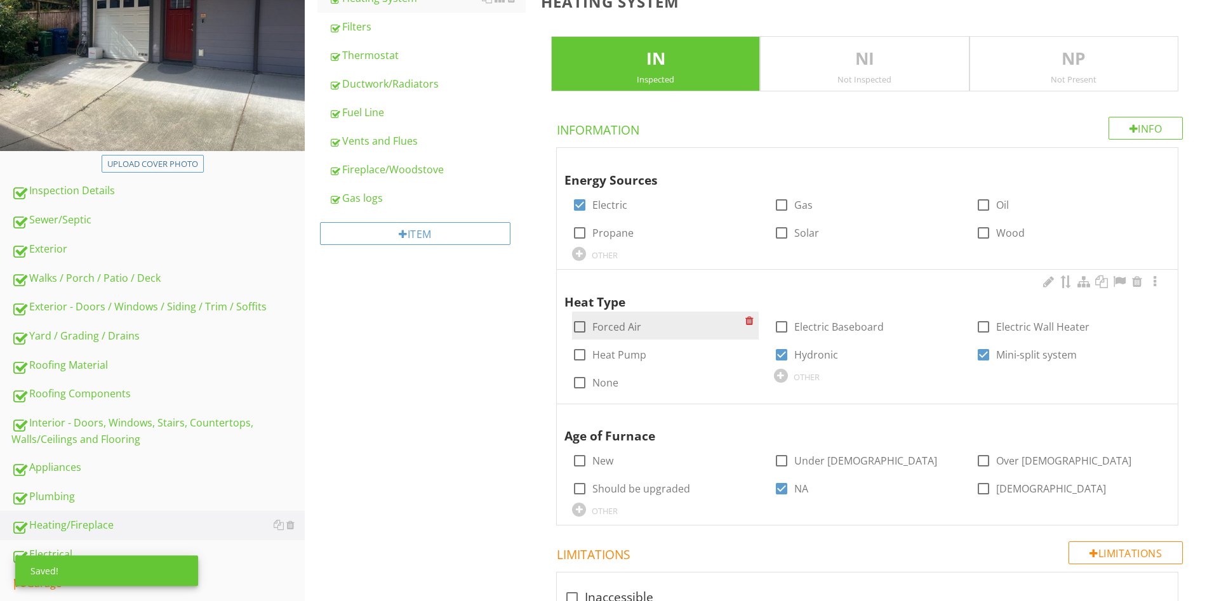
scroll to position [194, 0]
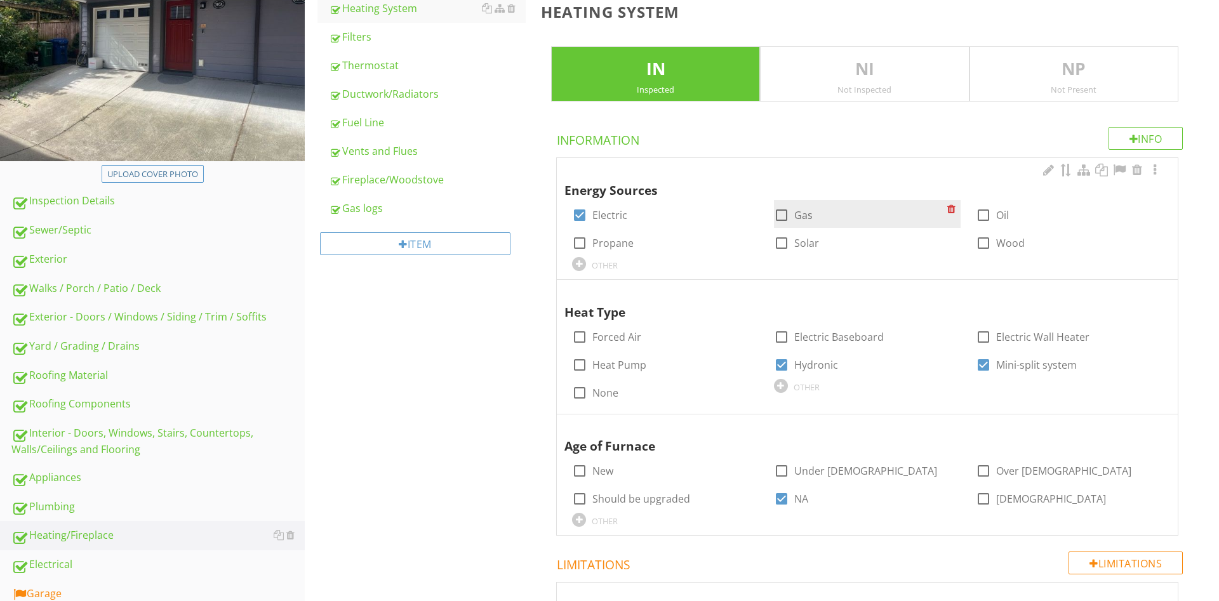
click at [783, 214] on div at bounding box center [782, 215] width 22 height 22
checkbox input "true"
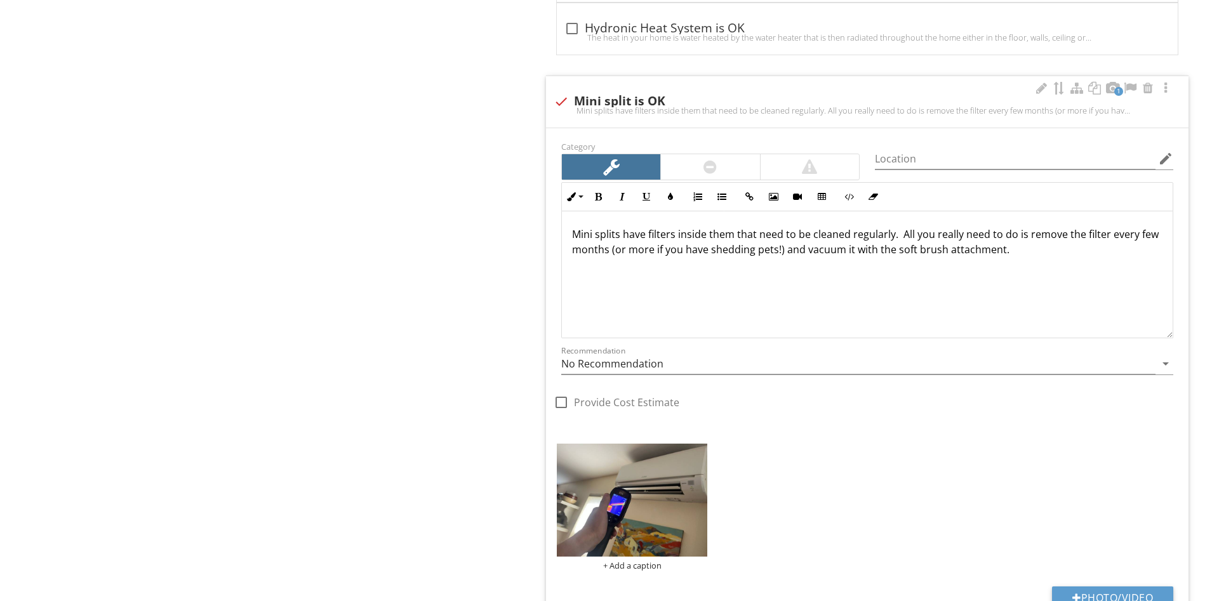
scroll to position [1554, 0]
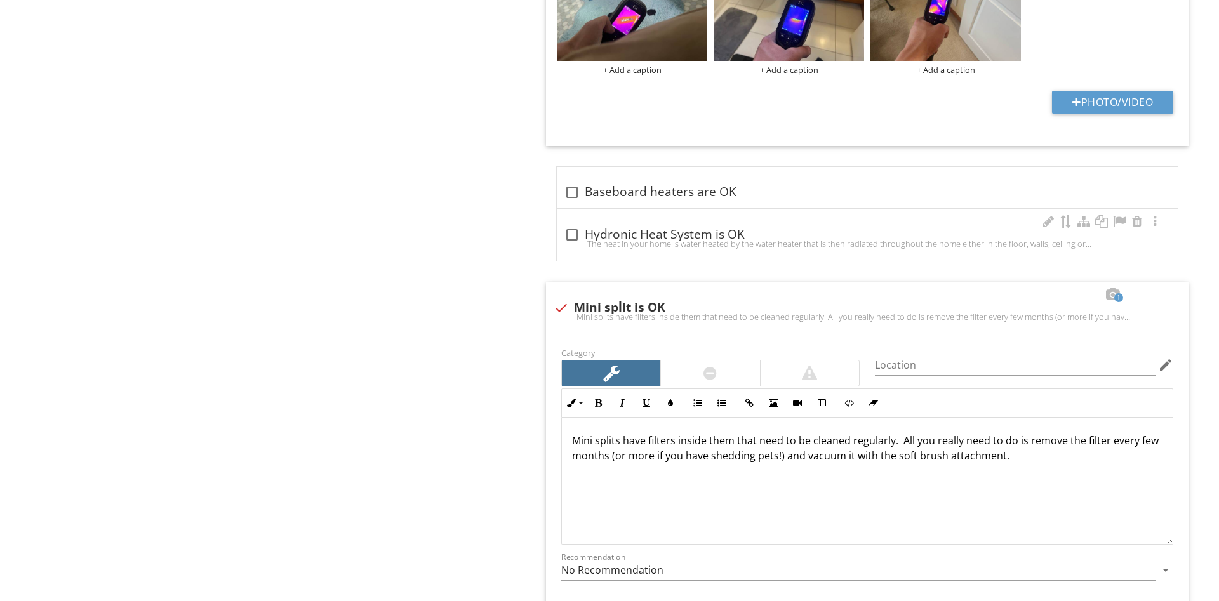
click at [640, 237] on div "check_box_outline_blank Hydronic Heat System is OK" at bounding box center [867, 234] width 606 height 15
checkbox input "true"
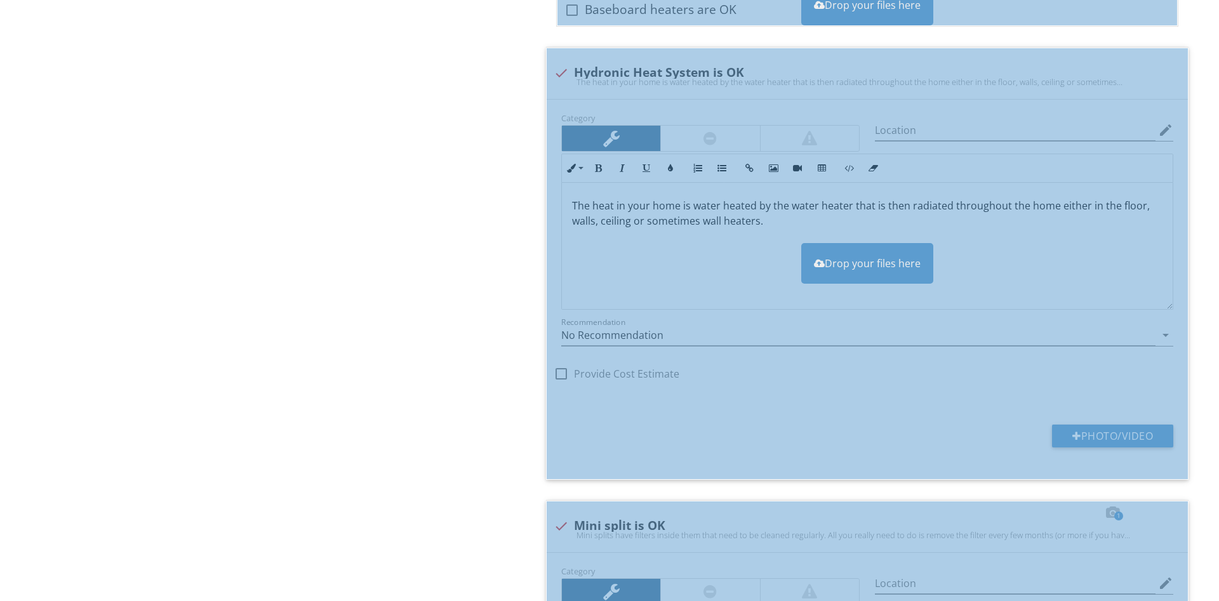
scroll to position [1748, 0]
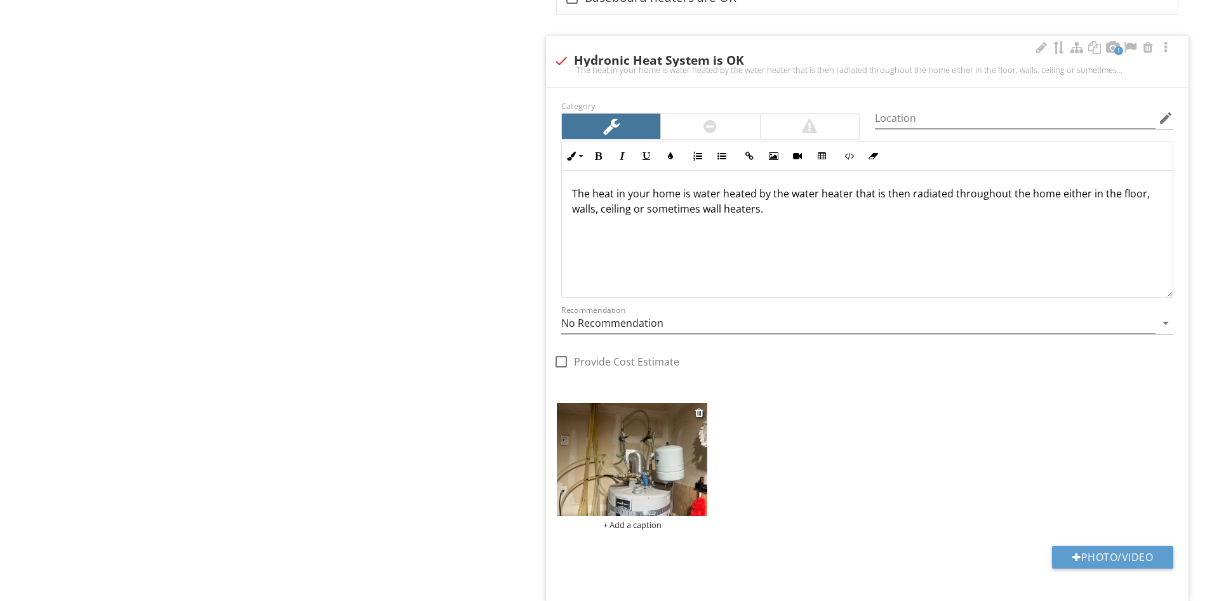
click at [655, 468] on img at bounding box center [632, 459] width 150 height 113
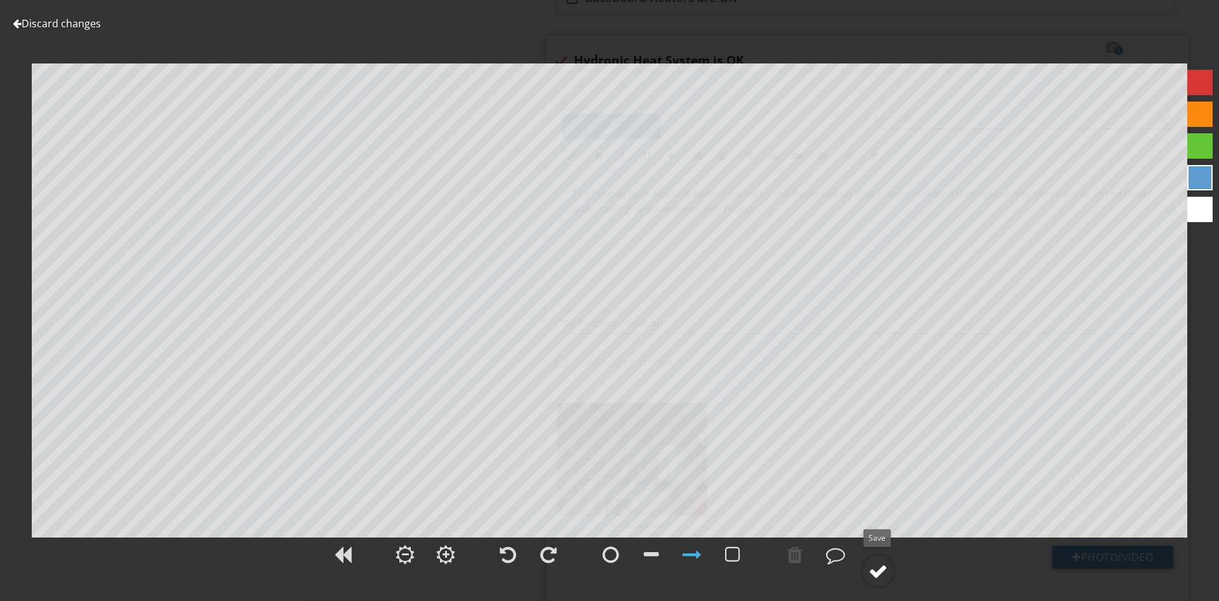
click at [878, 570] on div at bounding box center [877, 571] width 19 height 19
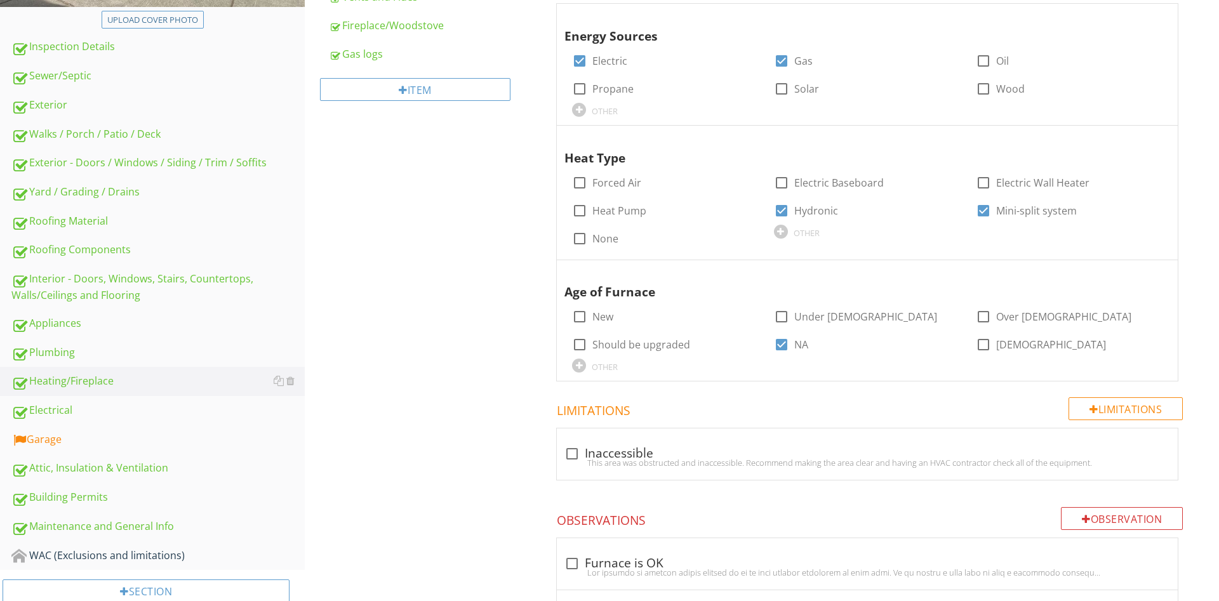
scroll to position [388, 0]
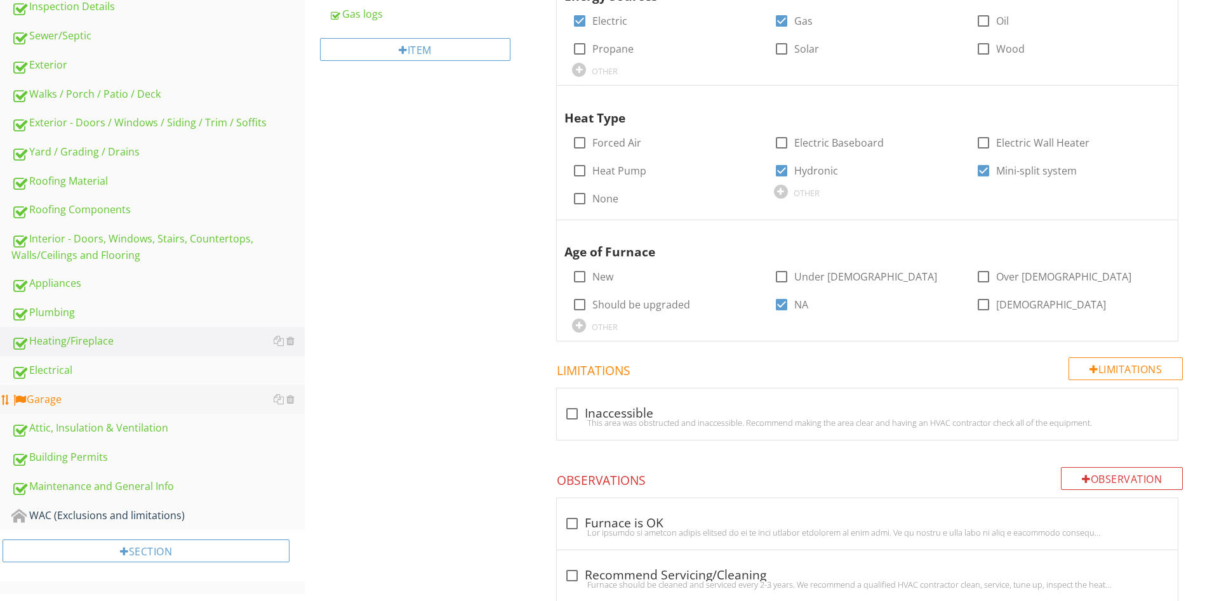
click at [68, 399] on div "Garage" at bounding box center [157, 400] width 293 height 17
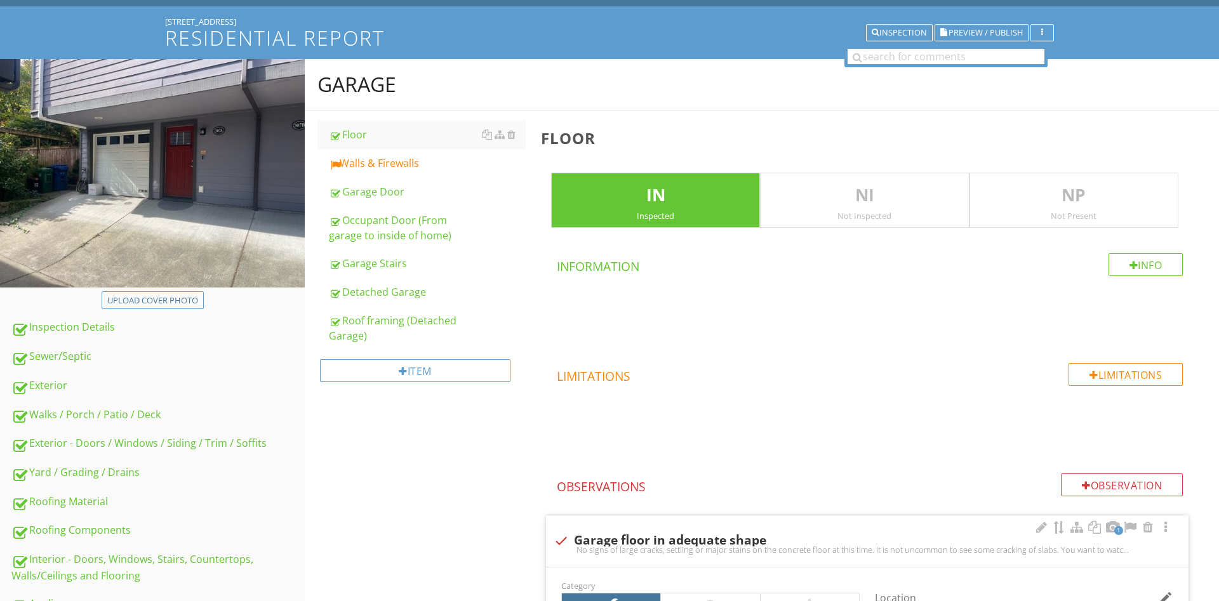
scroll to position [65, 0]
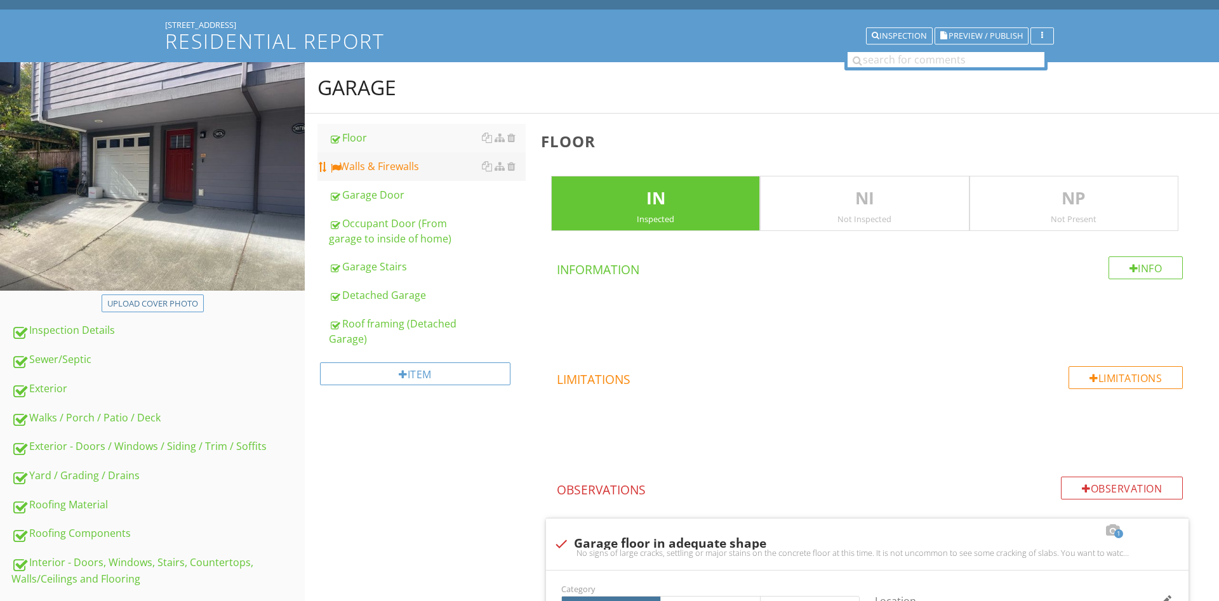
click at [420, 166] on div "Walls & Firewalls" at bounding box center [427, 166] width 197 height 15
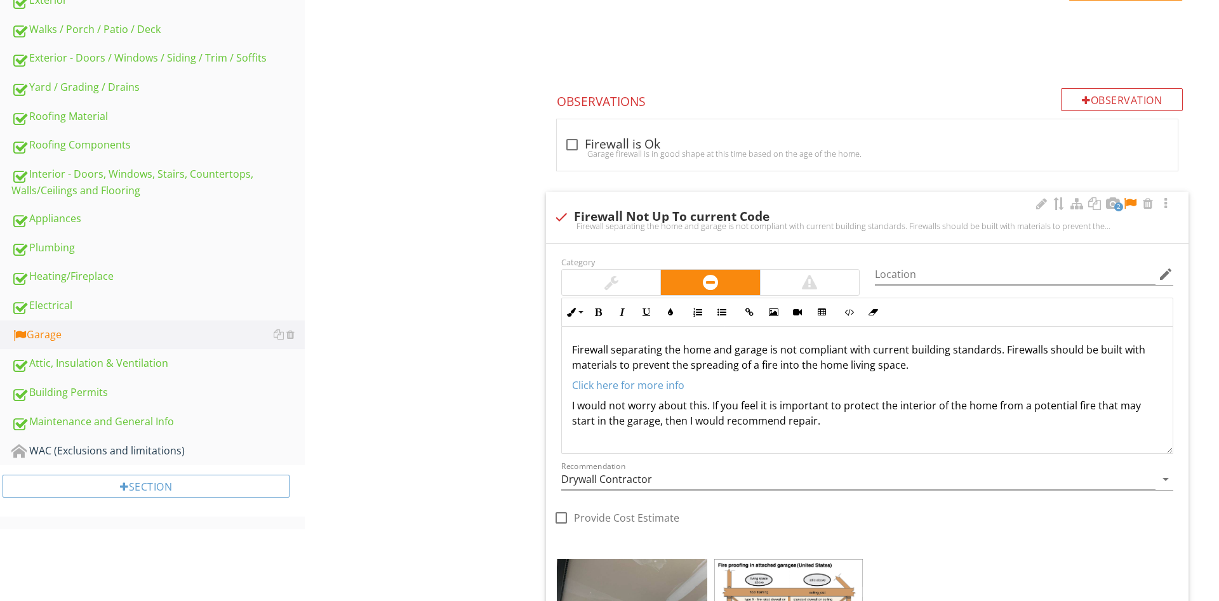
click at [613, 211] on div "check Firewall Not Up To current Code" at bounding box center [867, 216] width 627 height 15
checkbox input "true"
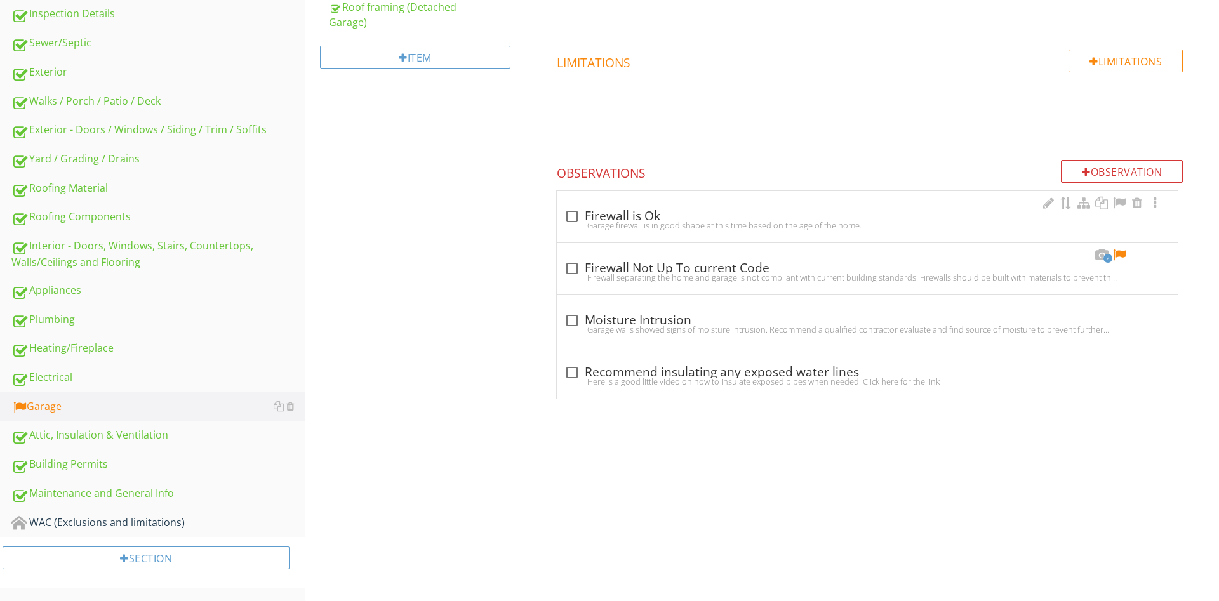
click at [635, 148] on div "Info Information Limitations Limitations Observation Observations check_box_out…" at bounding box center [870, 170] width 658 height 460
click at [634, 202] on div "check_box_outline_blank Firewall is Ok Garage firewall is in good shape at this…" at bounding box center [867, 216] width 621 height 51
checkbox input "true"
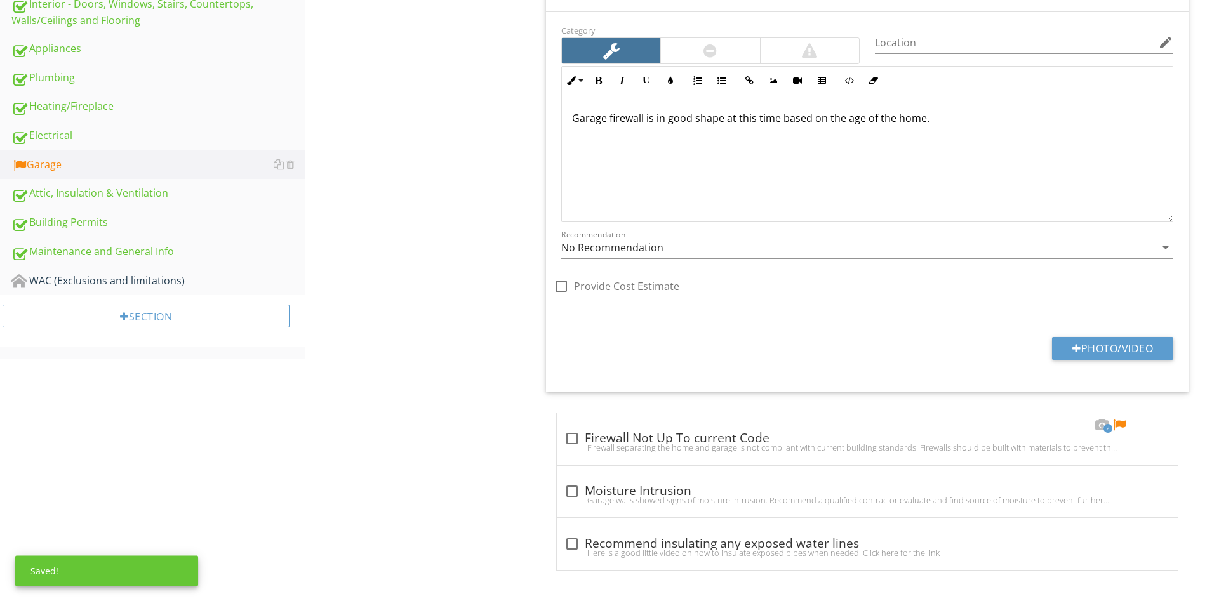
scroll to position [625, 0]
click at [636, 413] on div "2 check_box_outline_blank Firewall Not Up To current Code Firewall separating t…" at bounding box center [867, 437] width 621 height 51
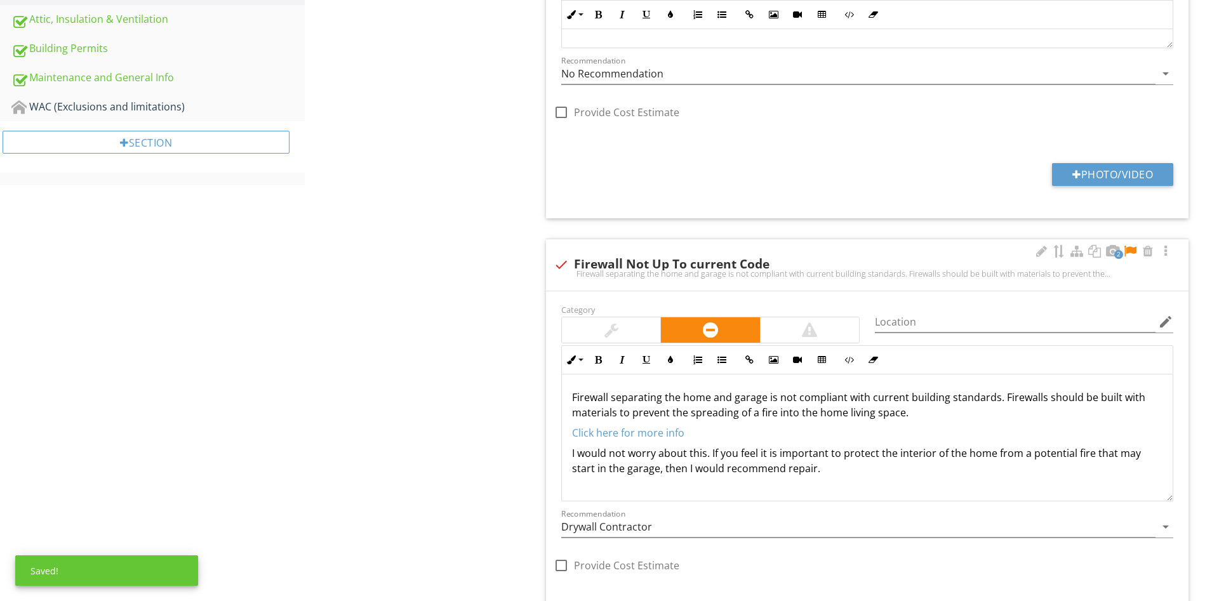
scroll to position [1, 0]
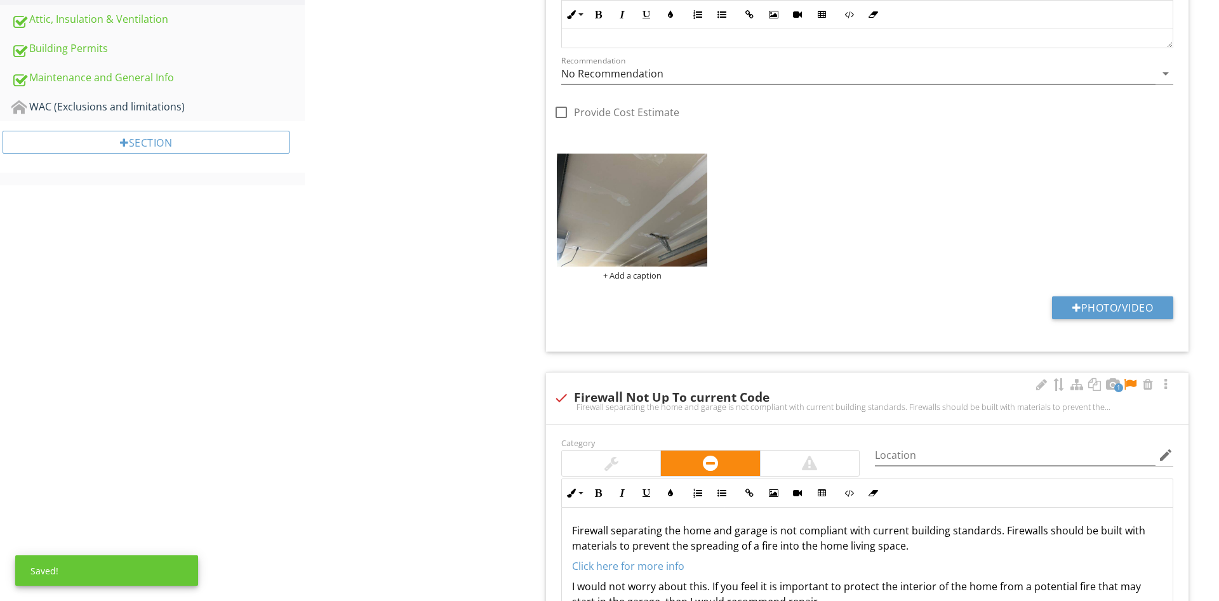
click at [615, 418] on div "1 check Firewall Not Up To current Code Firewall separating the home and garage…" at bounding box center [867, 398] width 642 height 51
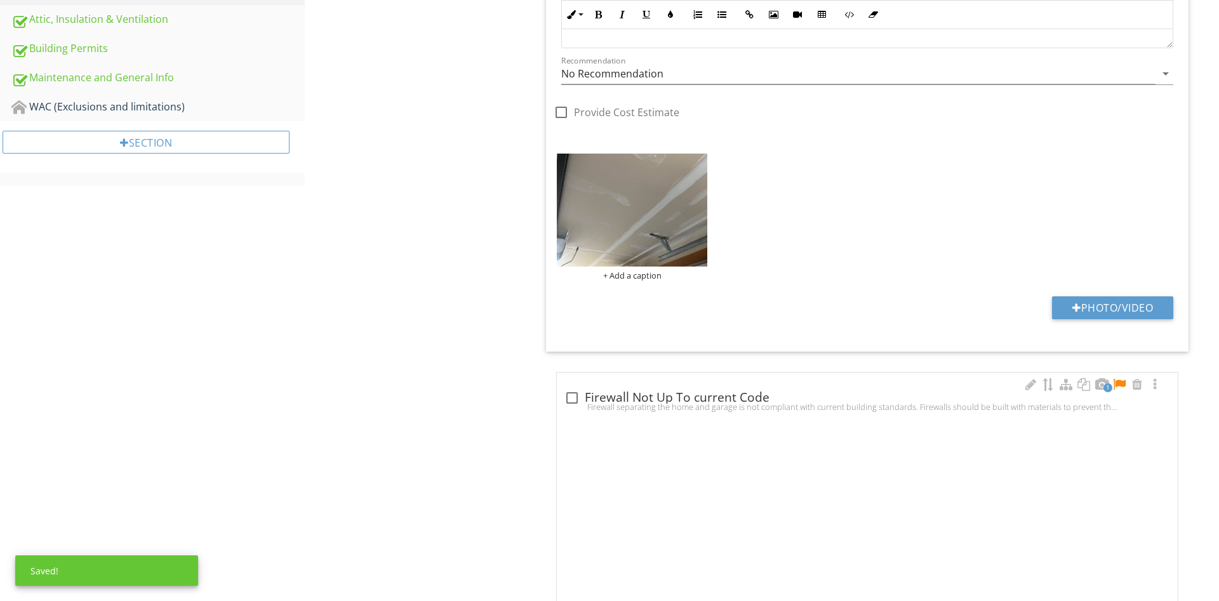
checkbox input "true"
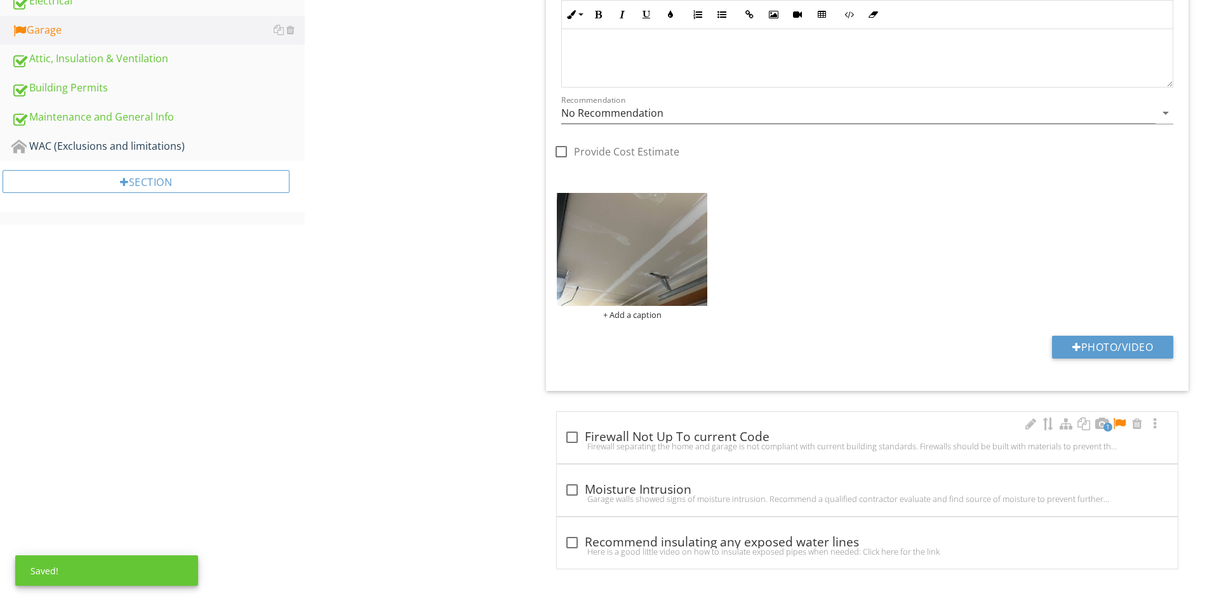
click at [1115, 420] on div at bounding box center [1118, 424] width 15 height 13
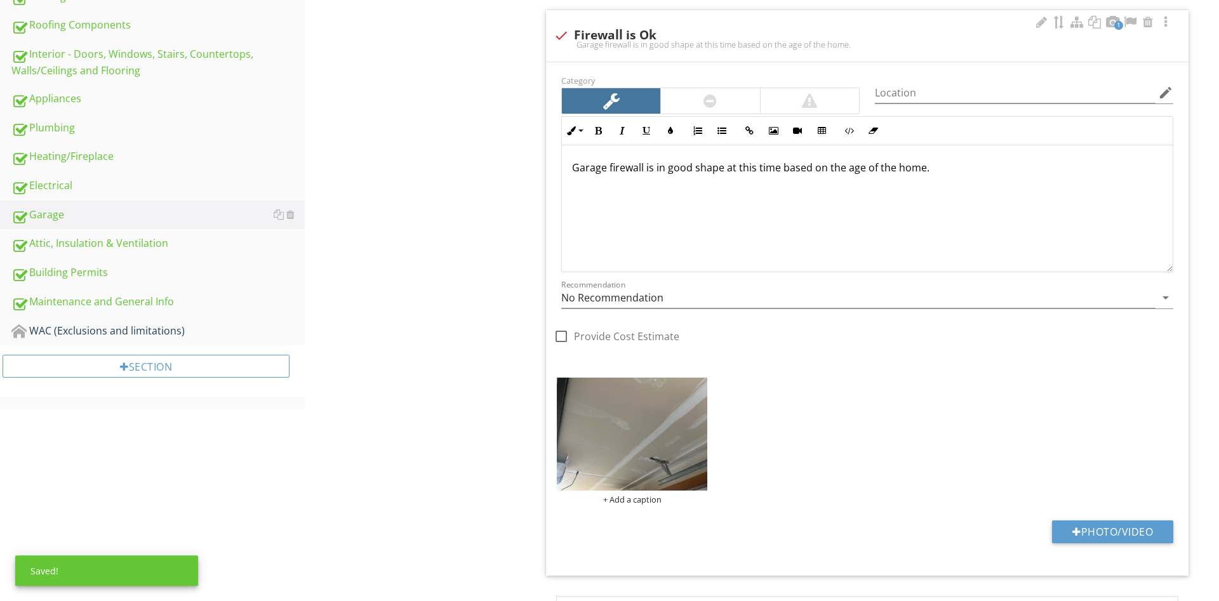
scroll to position [434, 0]
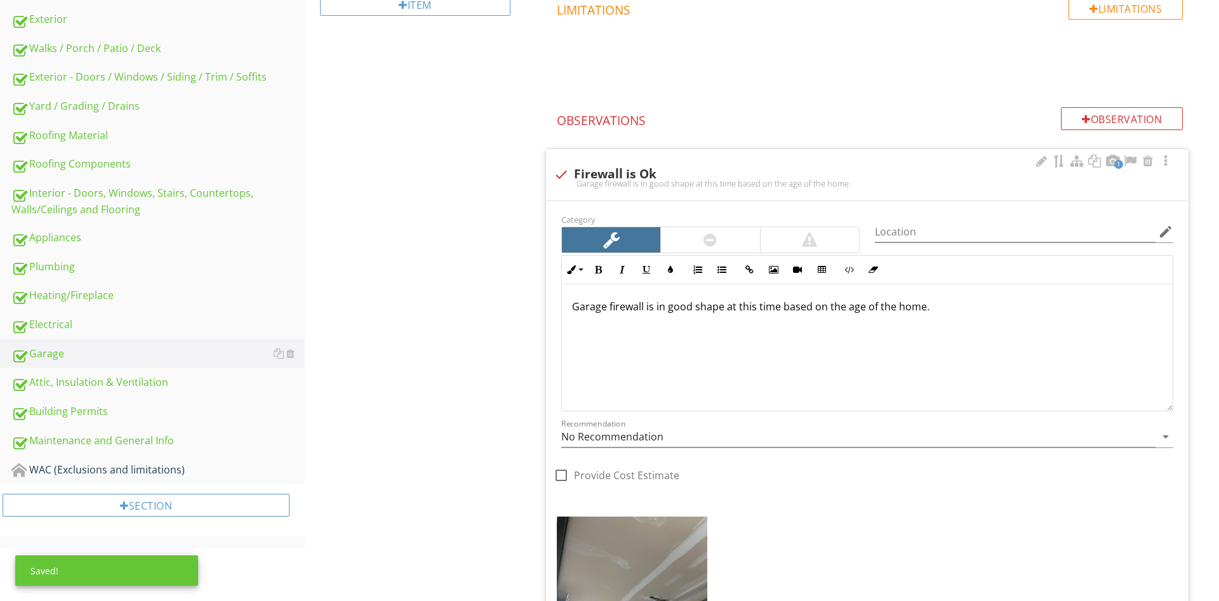
click at [651, 364] on div "Garage firewall is in good shape at this time based on the age of the home." at bounding box center [867, 347] width 611 height 127
click at [977, 320] on div "Garage firewall is in good shape at this time based on the age of the home." at bounding box center [867, 347] width 611 height 127
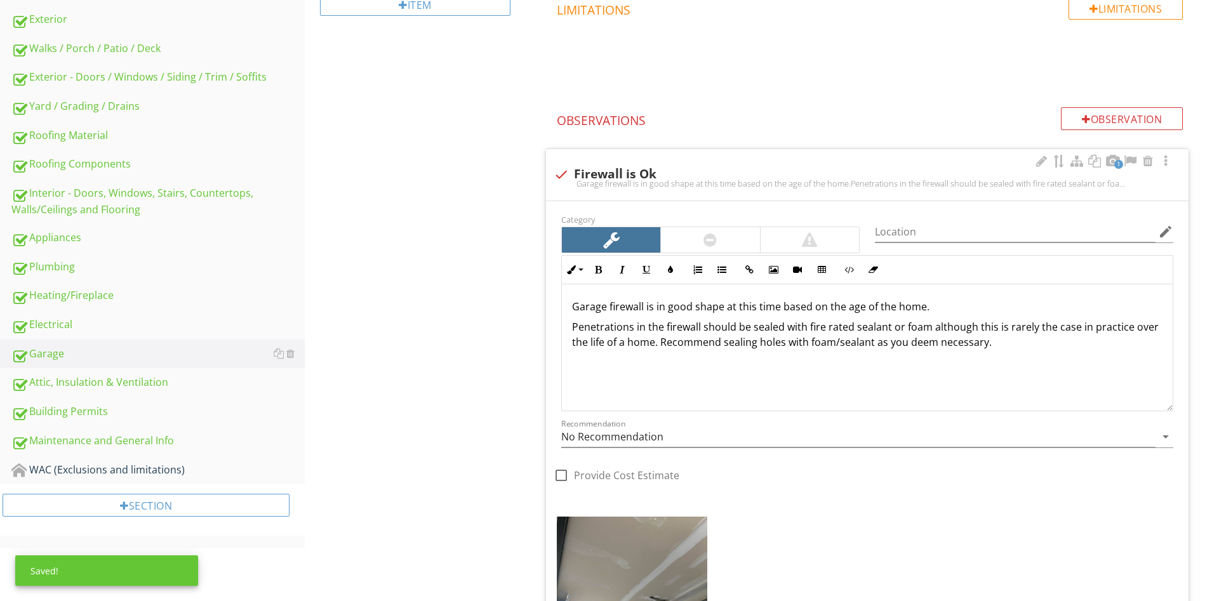
click at [1015, 349] on p "Penetrations in the firewall should be sealed with fire rated sealant or foam a…" at bounding box center [867, 334] width 590 height 30
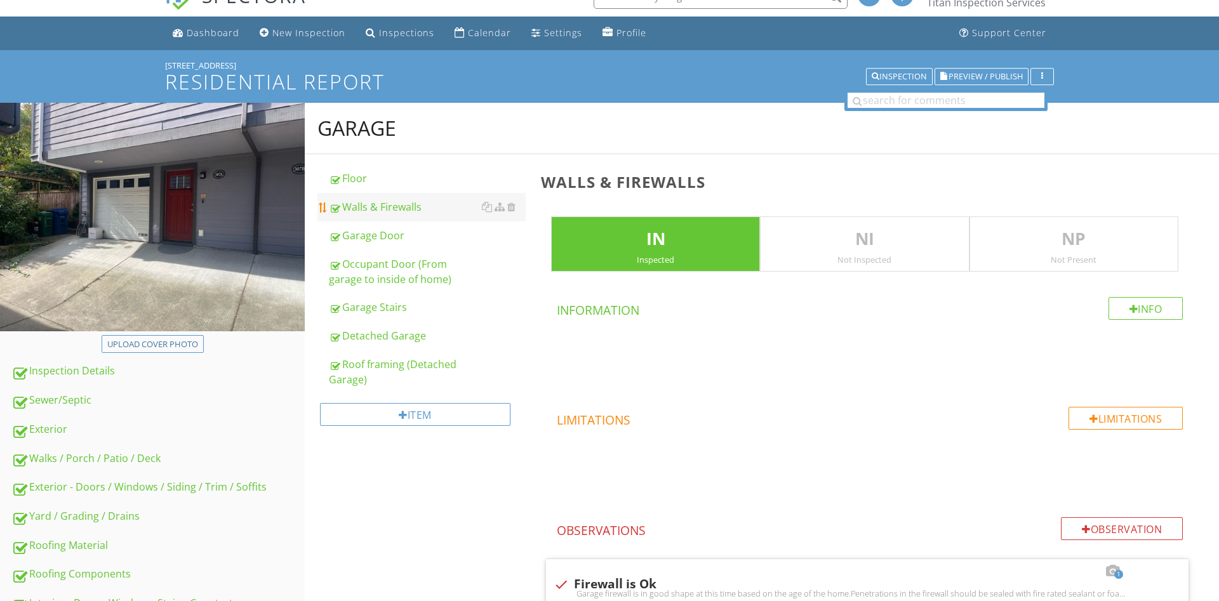
scroll to position [0, 0]
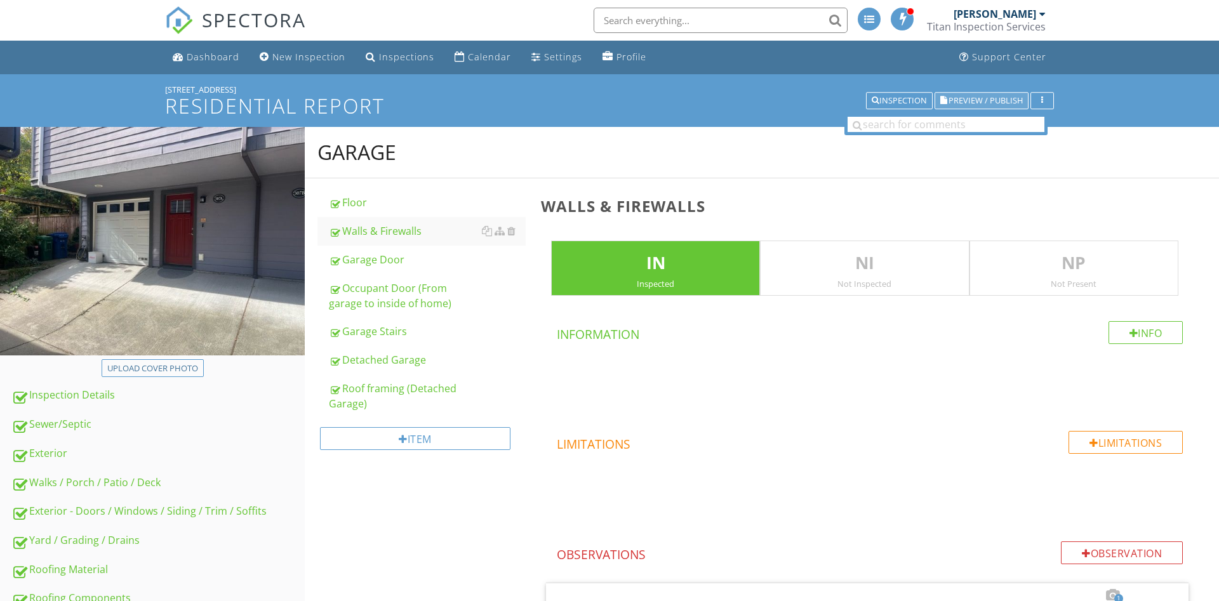
click at [980, 96] on span "Preview / Publish" at bounding box center [985, 100] width 74 height 8
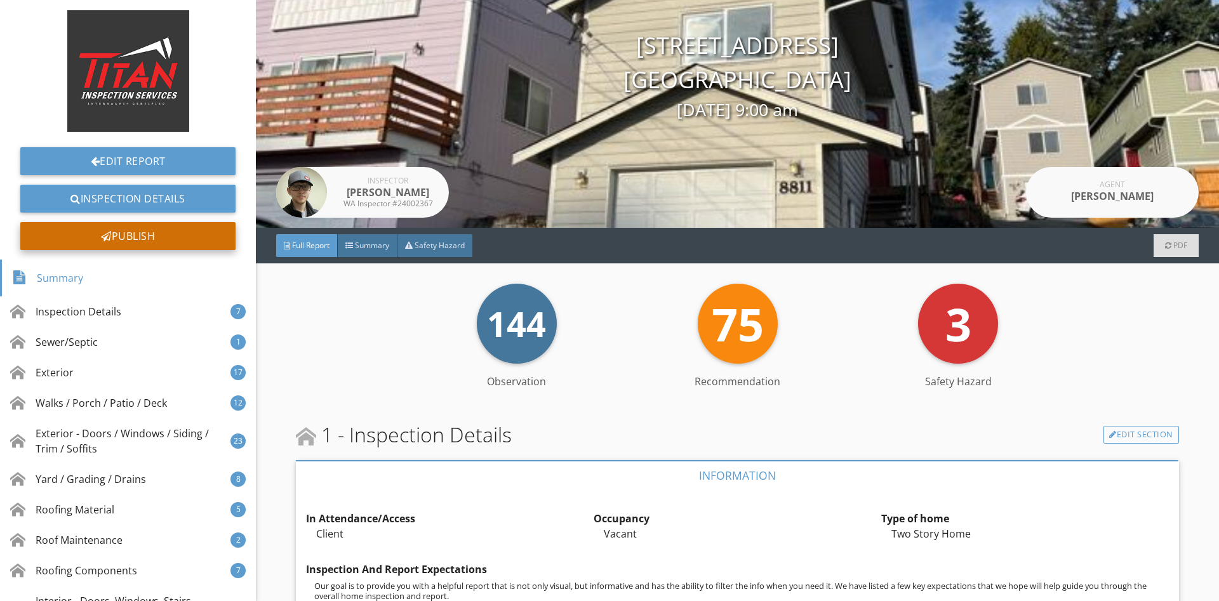
scroll to position [84, 0]
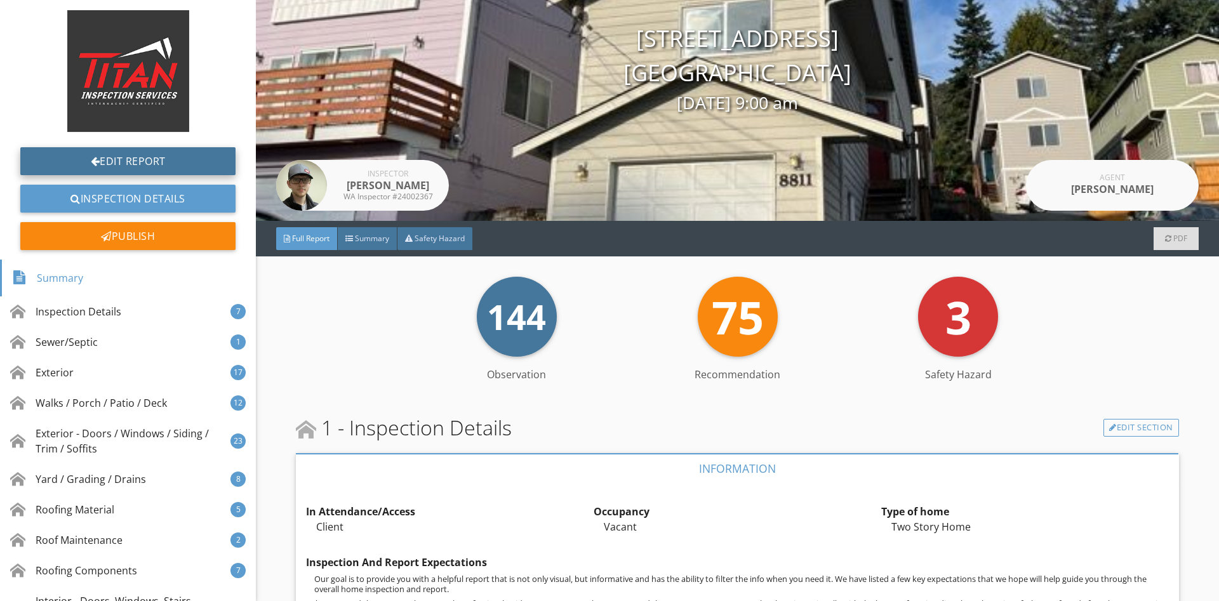
click at [133, 157] on link "Edit Report" at bounding box center [127, 161] width 215 height 28
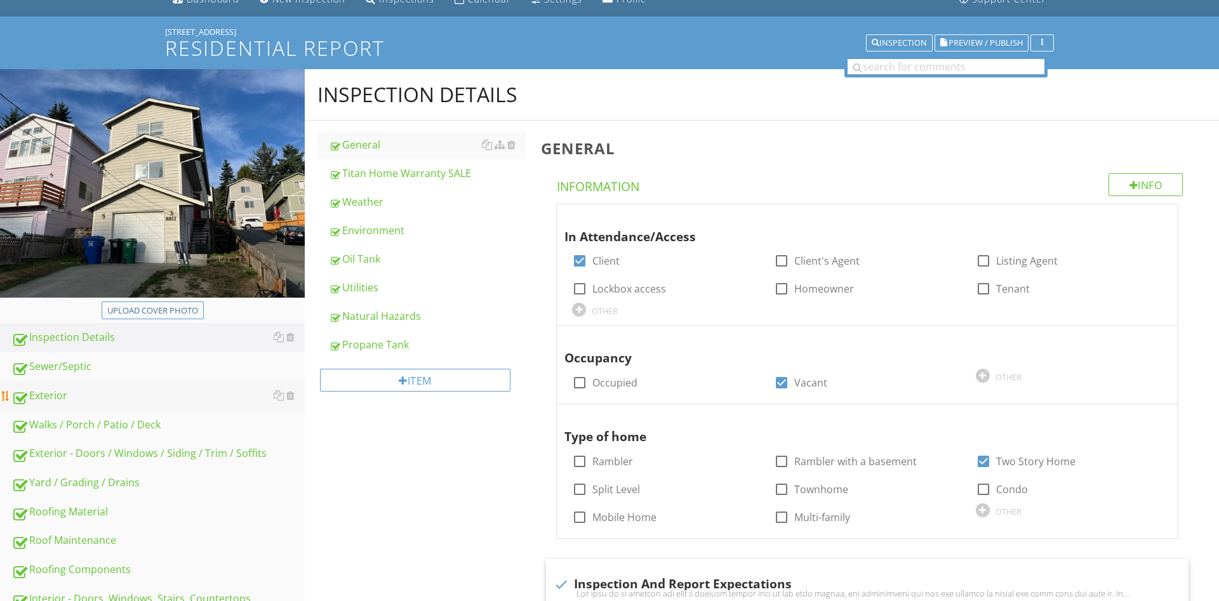
scroll to position [65, 0]
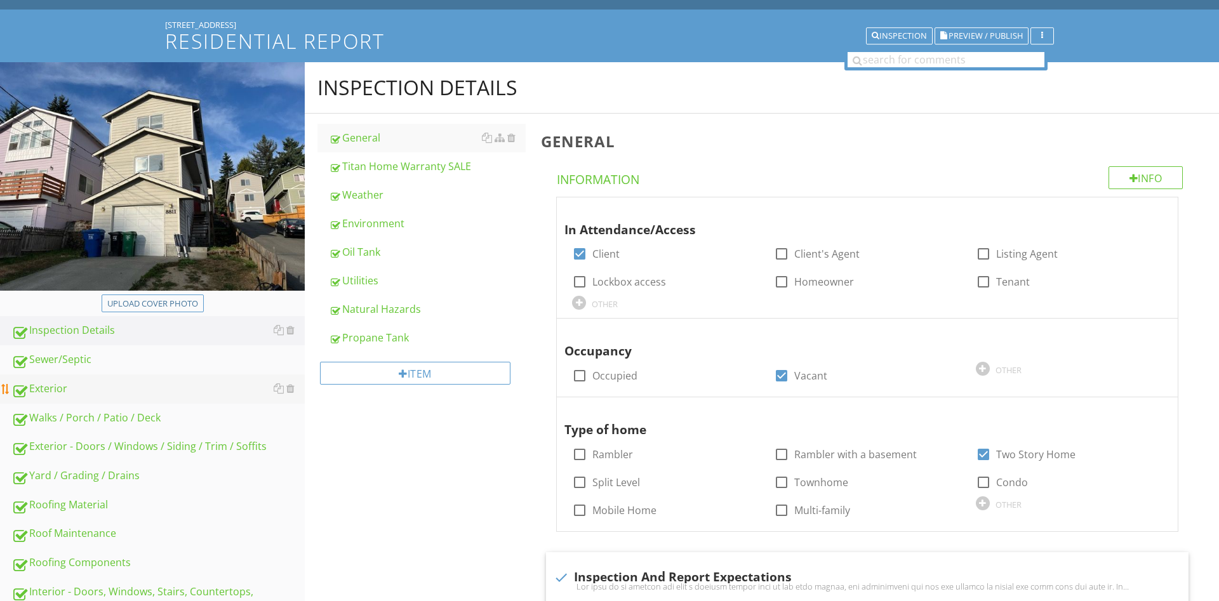
click at [81, 397] on div "Exterior" at bounding box center [157, 389] width 293 height 17
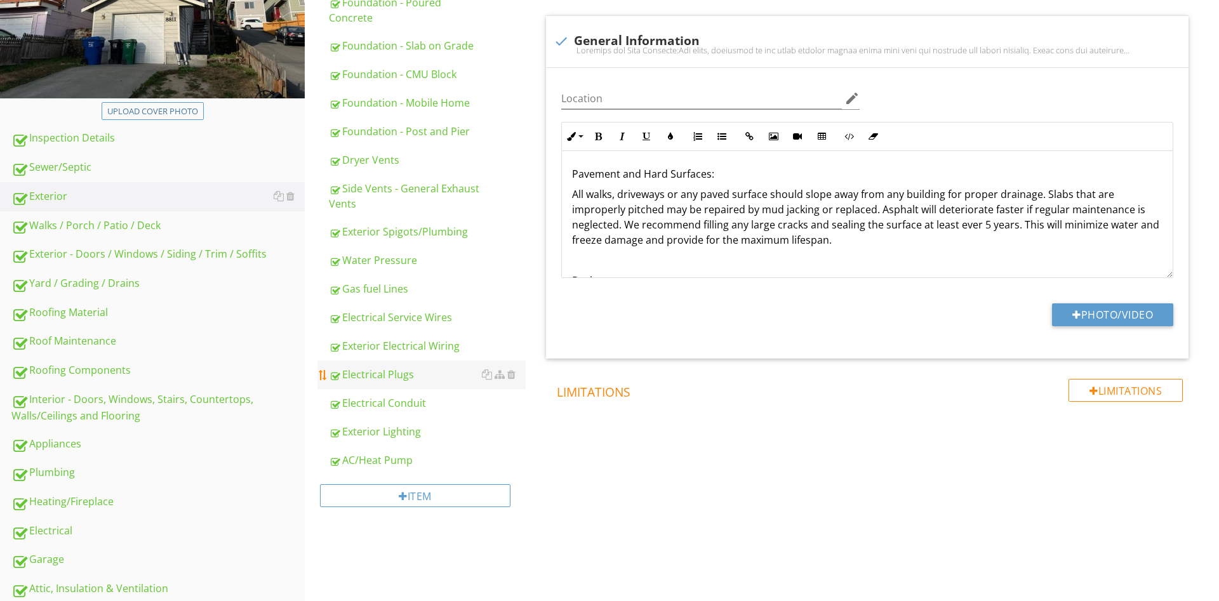
scroll to position [259, 0]
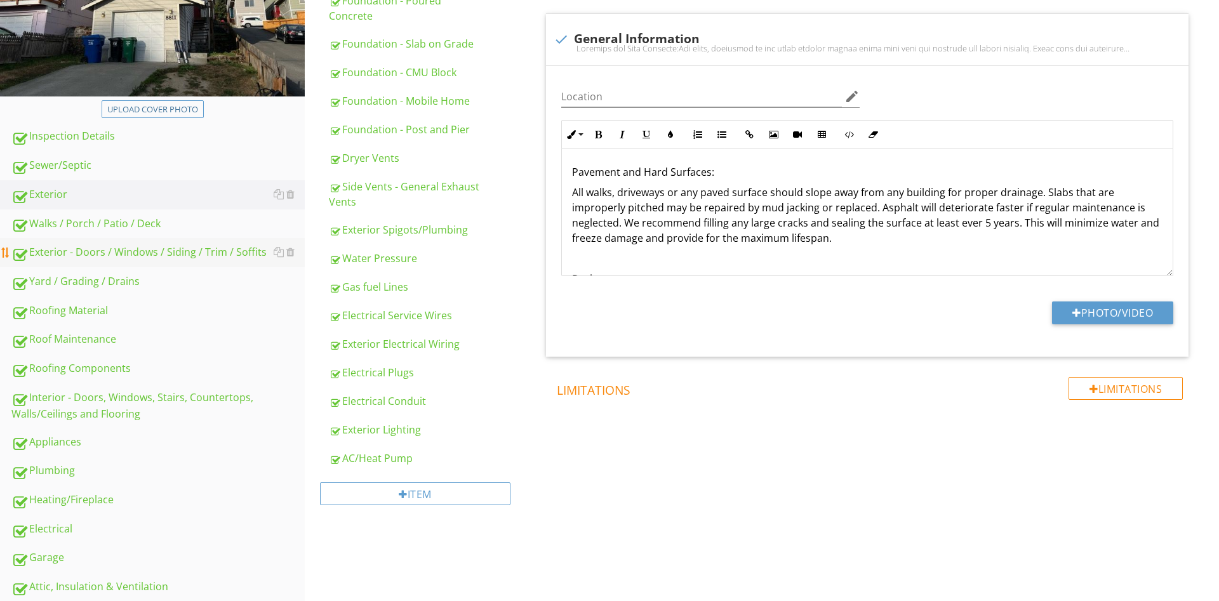
click at [137, 256] on div "Exterior - Doors / Windows / Siding / Trim / Soffits" at bounding box center [157, 252] width 293 height 17
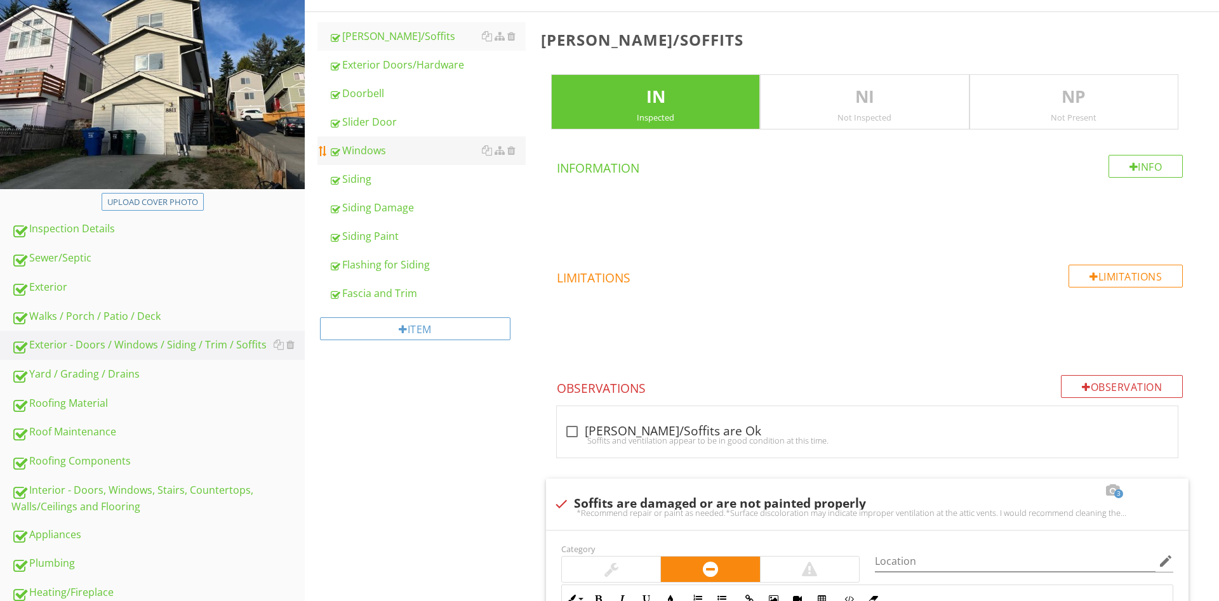
scroll to position [65, 0]
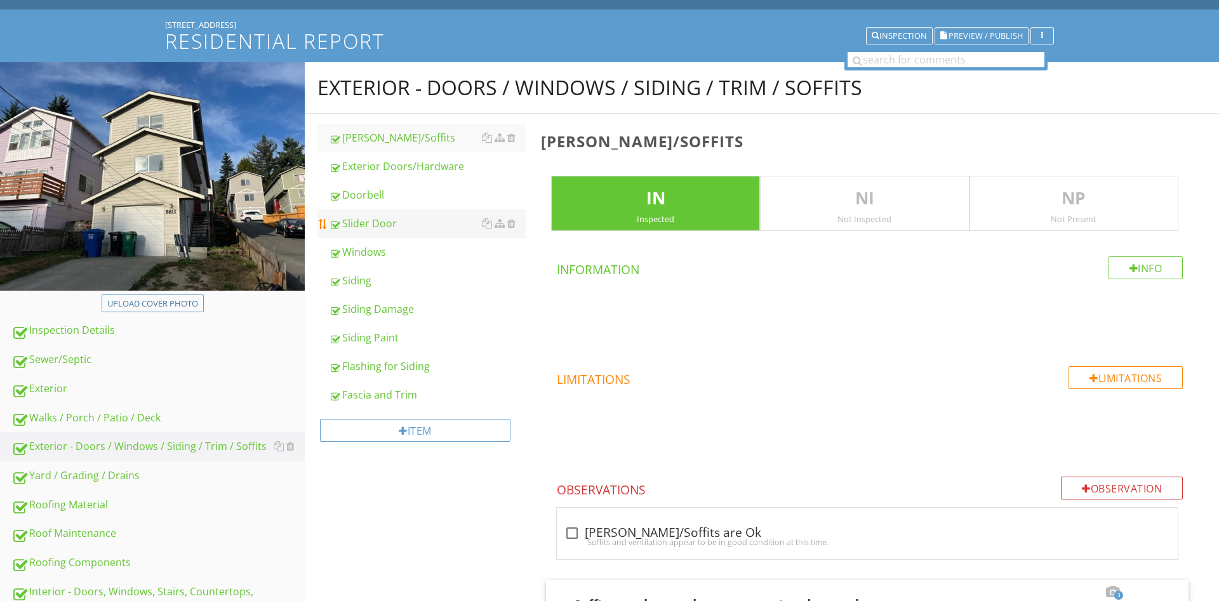
click at [373, 224] on div "Slider Door" at bounding box center [427, 223] width 197 height 15
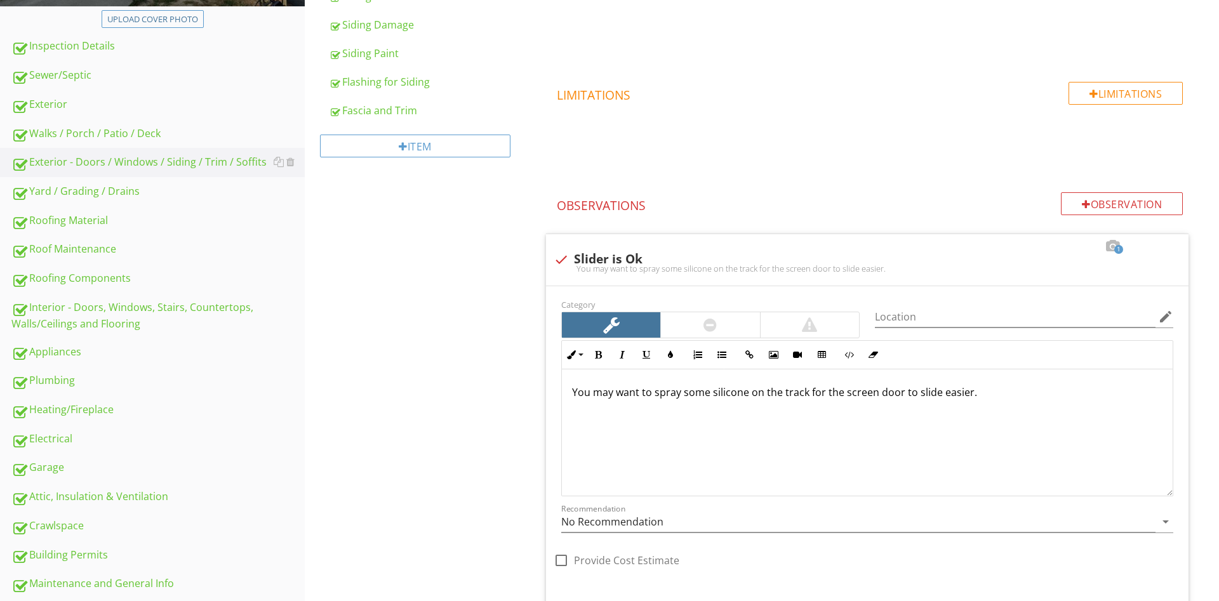
scroll to position [453, 0]
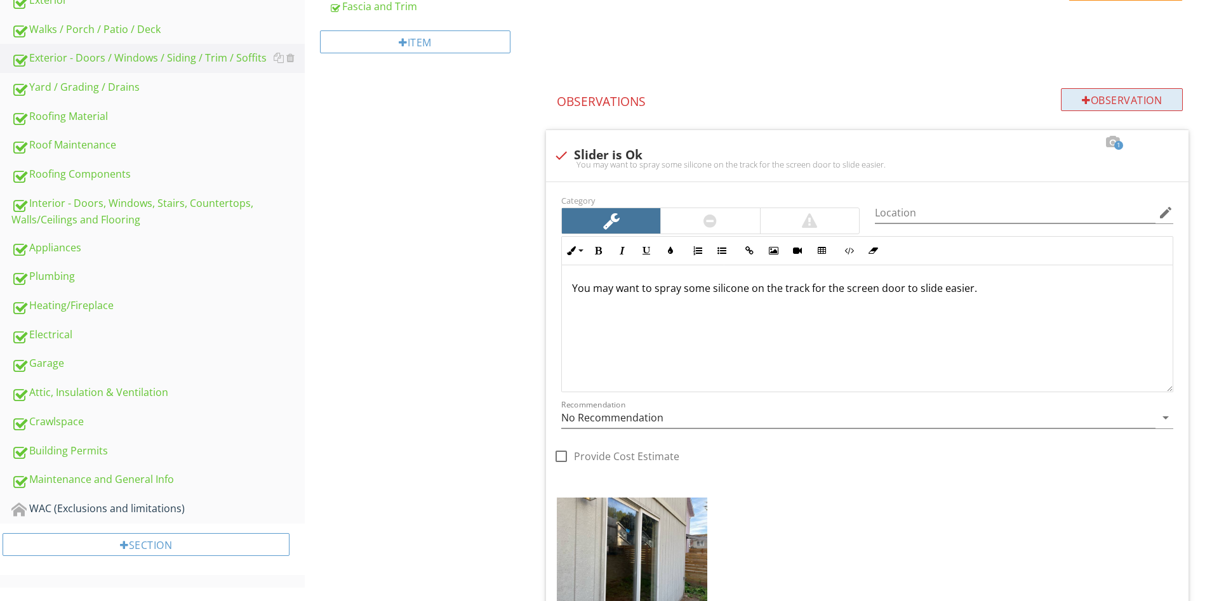
click at [1077, 108] on div "Observation" at bounding box center [1122, 99] width 122 height 23
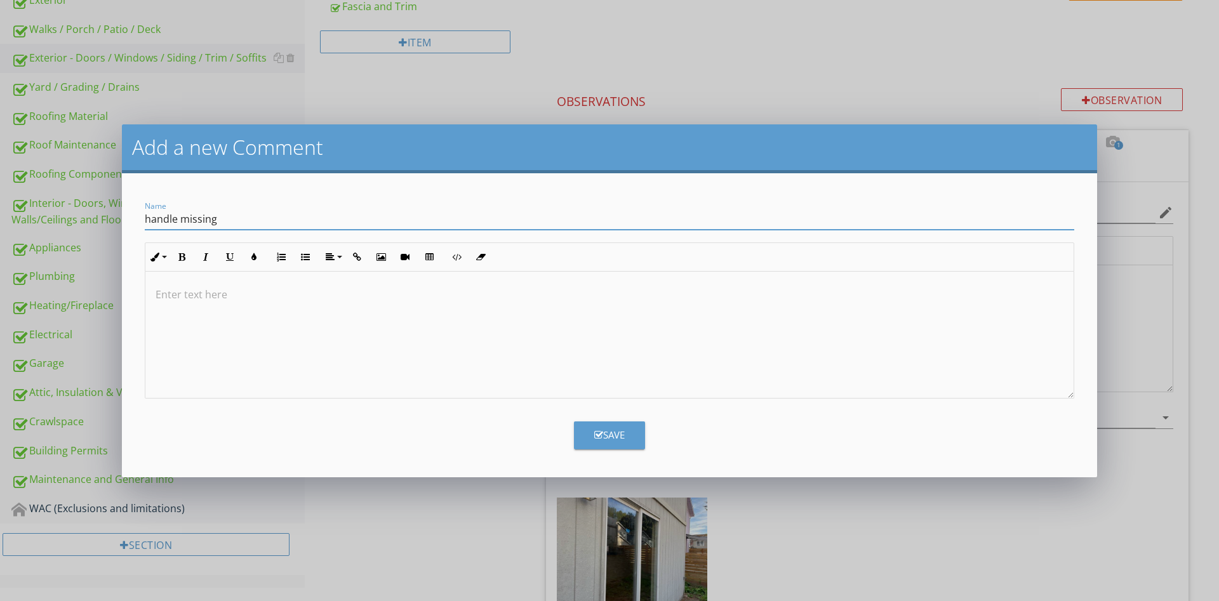
type input "handle missing"
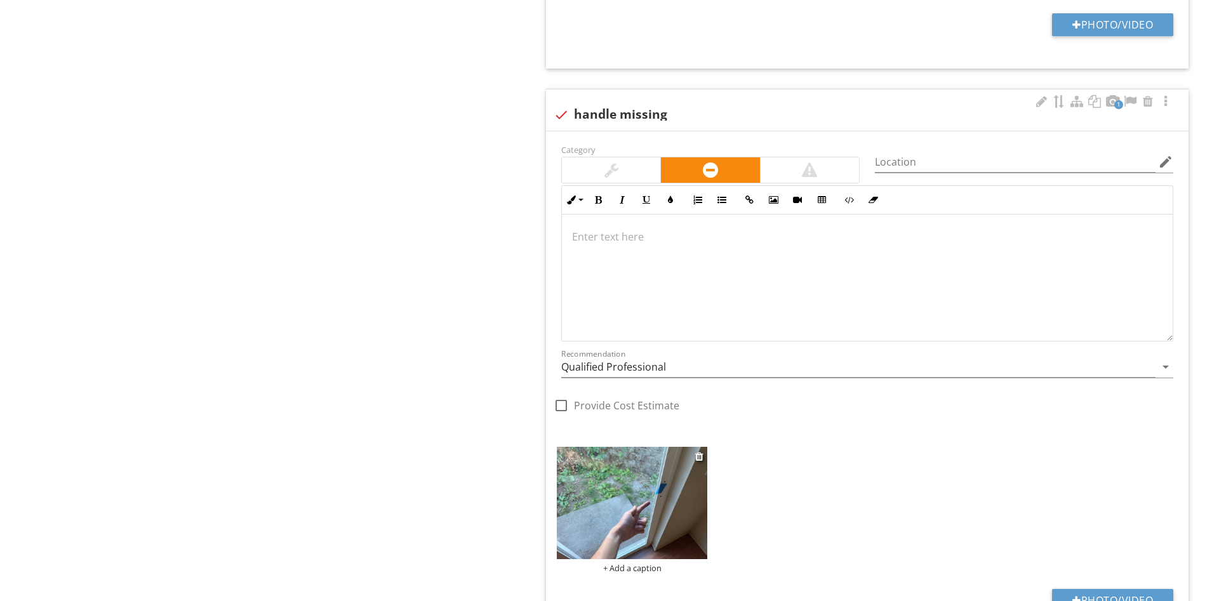
scroll to position [1553, 0]
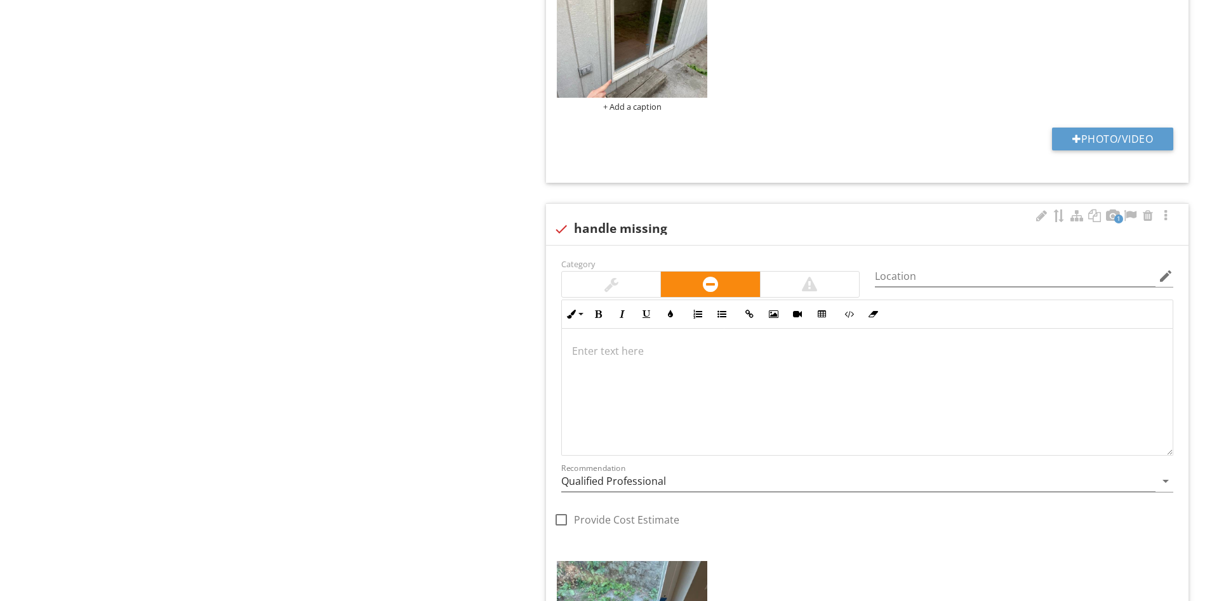
click at [616, 345] on p at bounding box center [867, 350] width 590 height 15
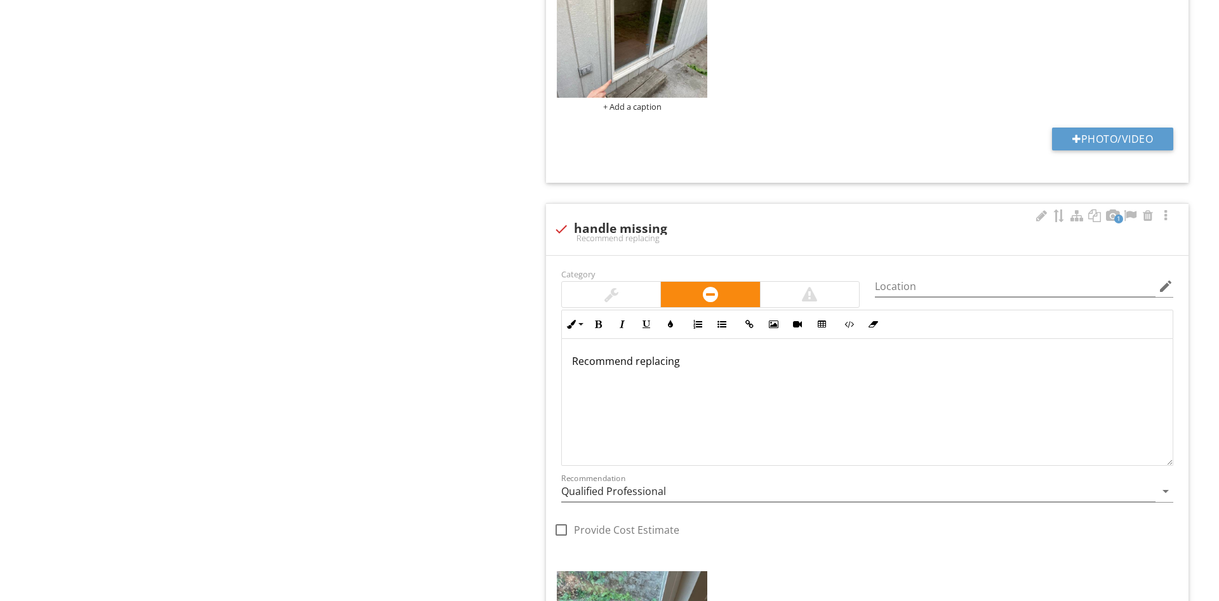
click at [670, 473] on div "Recommendation Qualified Professional arrow_drop_down" at bounding box center [867, 493] width 627 height 44
click at [661, 496] on input "Qualified Professional" at bounding box center [858, 491] width 594 height 21
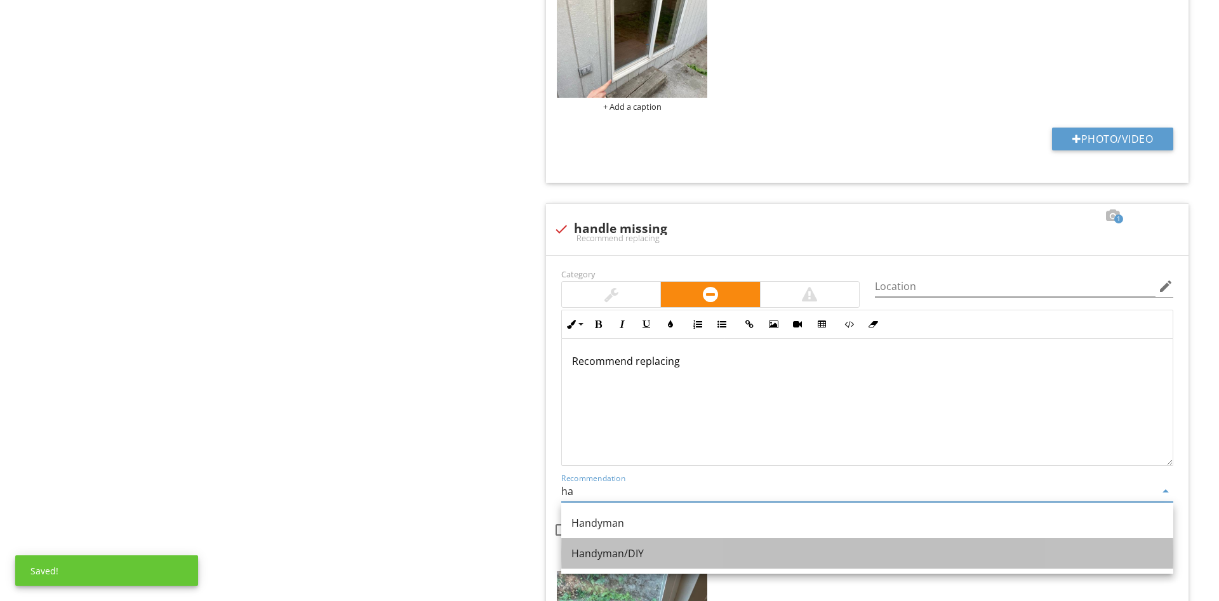
click at [608, 557] on div "Handyman/DIY" at bounding box center [867, 553] width 592 height 15
type input "Handyman/DIY"
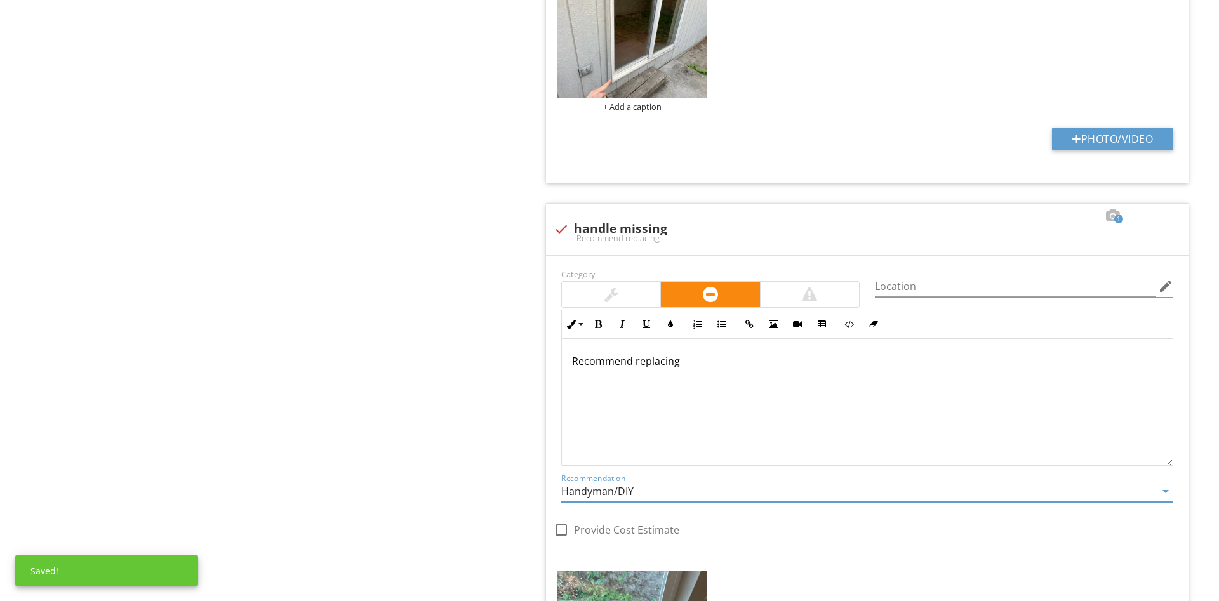
drag, startPoint x: 408, startPoint y: 409, endPoint x: 501, endPoint y: 338, distance: 118.2
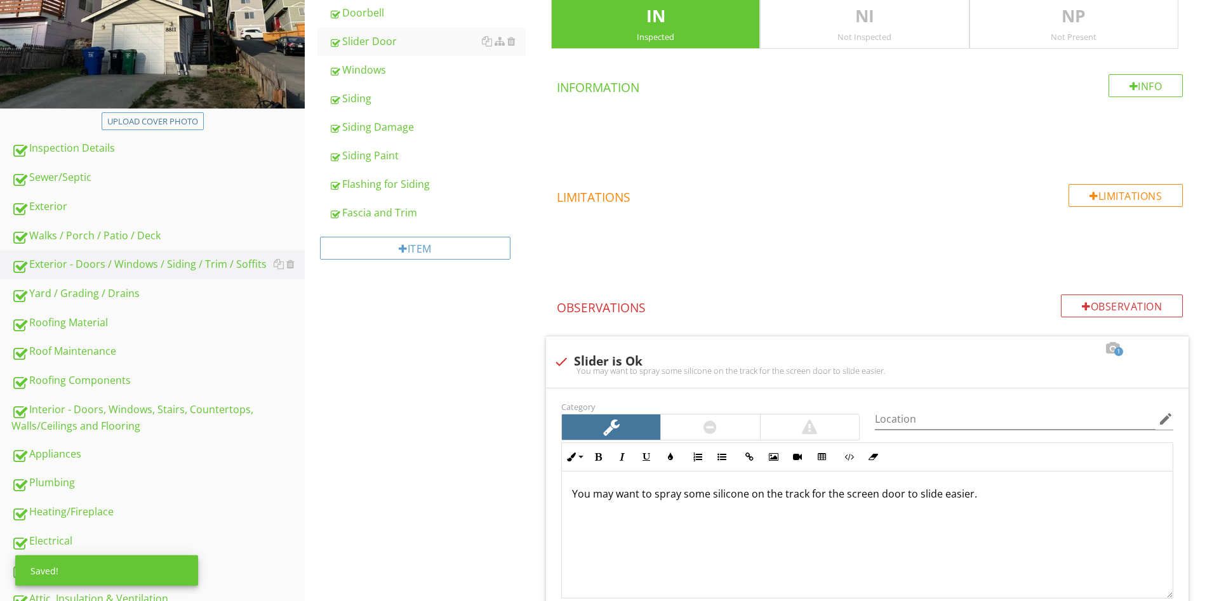
scroll to position [0, 0]
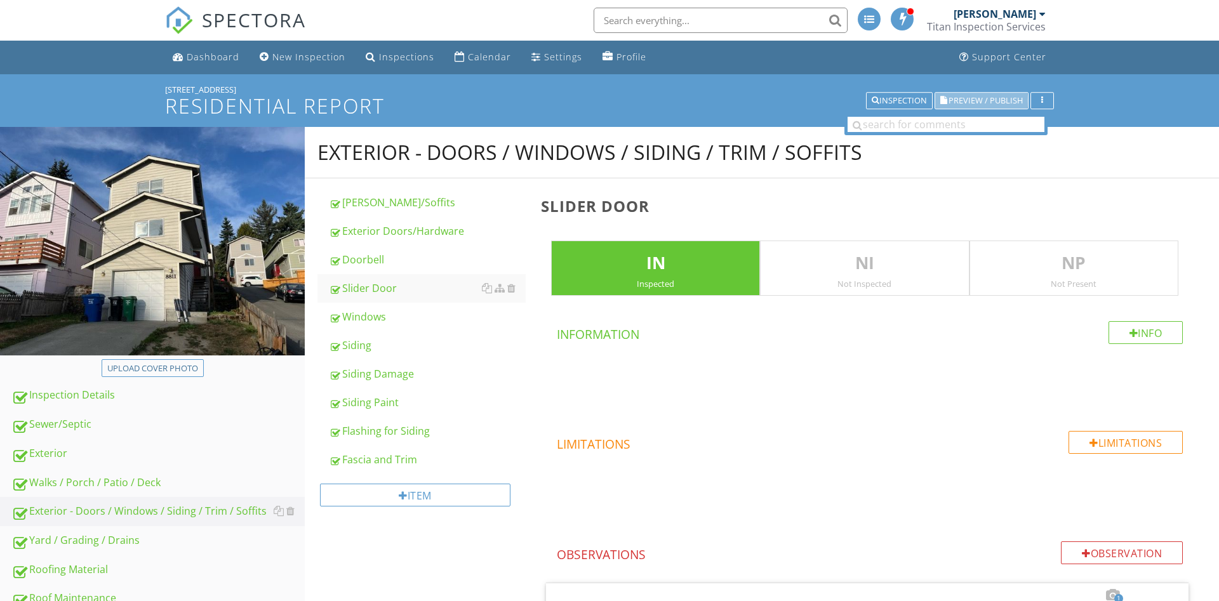
click at [983, 96] on span "Preview / Publish" at bounding box center [985, 100] width 74 height 8
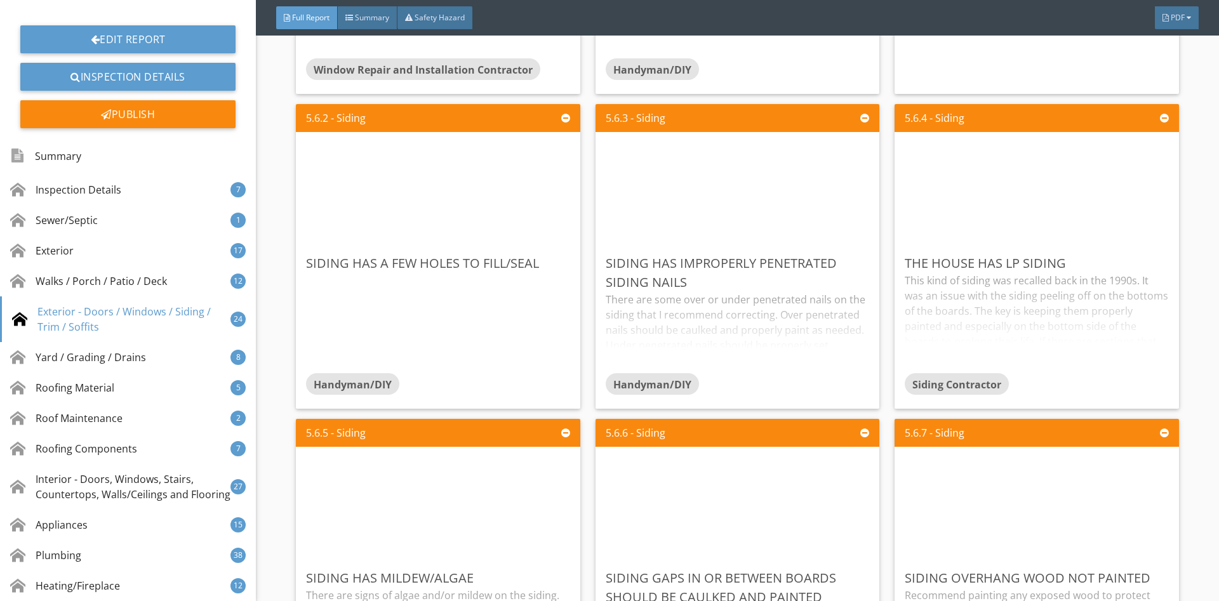
scroll to position [7876, 0]
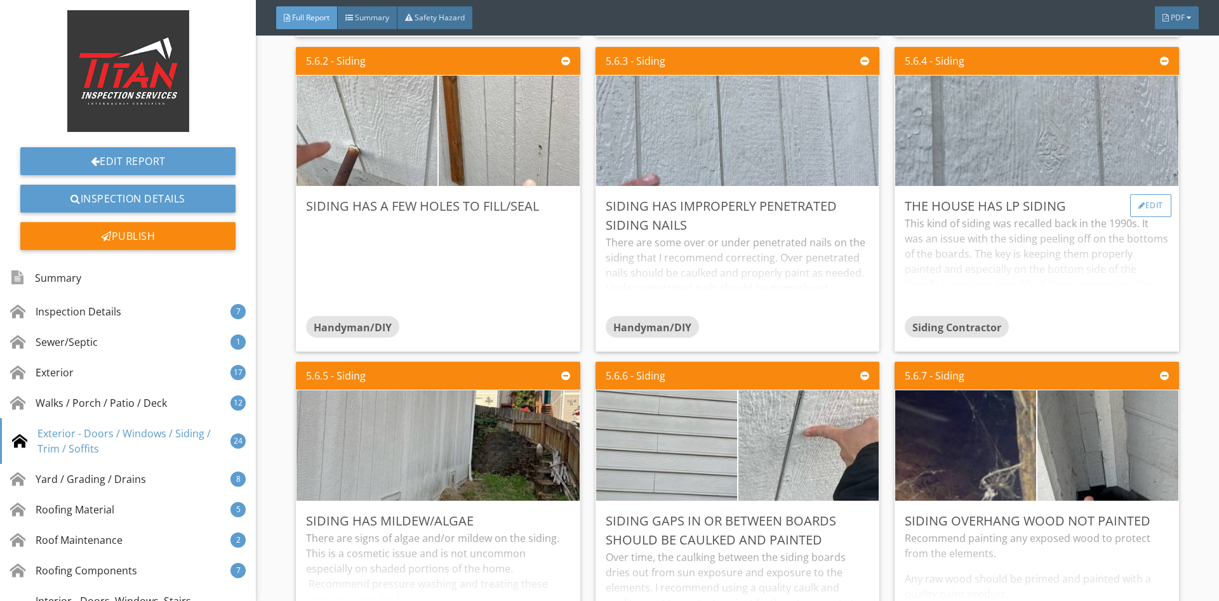
click at [1144, 204] on div "Edit" at bounding box center [1150, 205] width 41 height 23
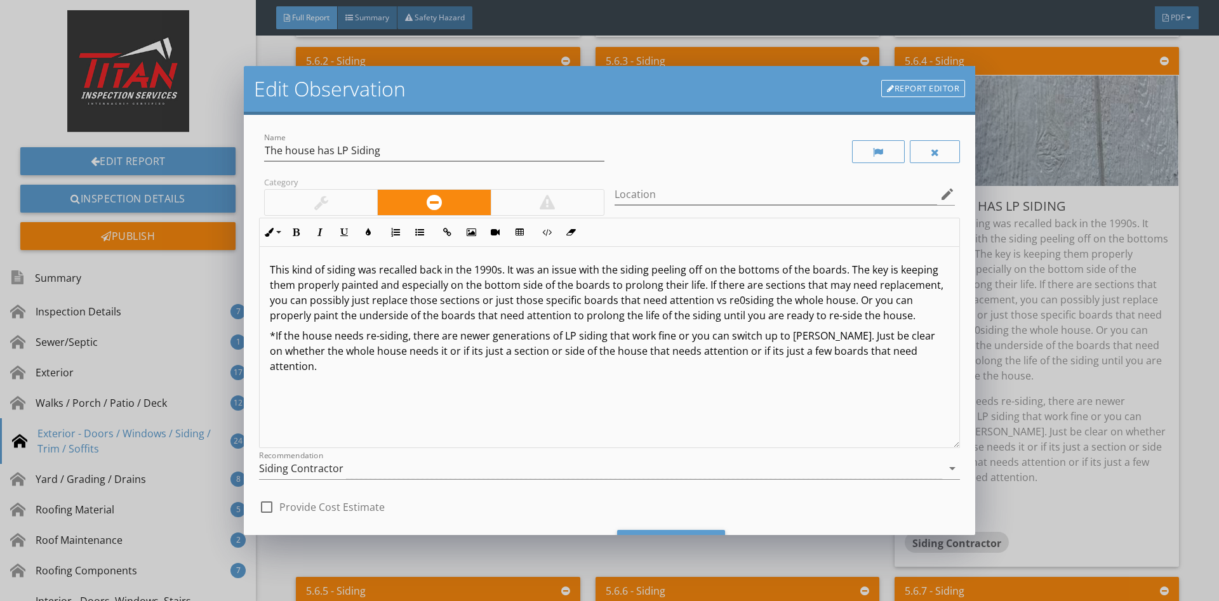
click at [917, 86] on link "Report Editor" at bounding box center [923, 89] width 84 height 18
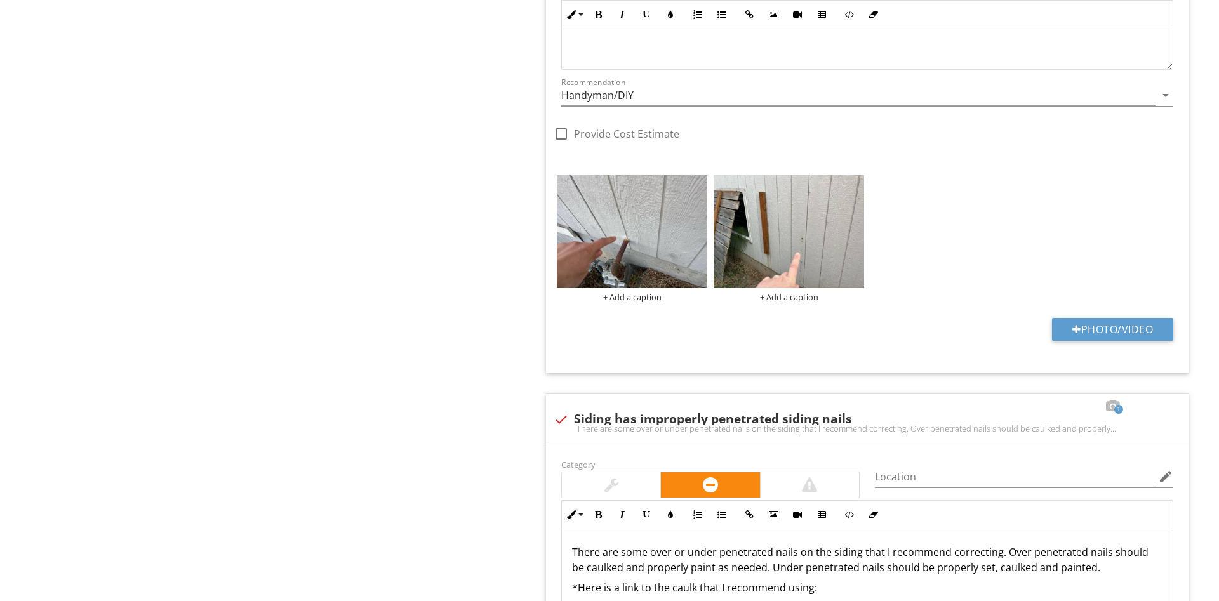
scroll to position [2297, 0]
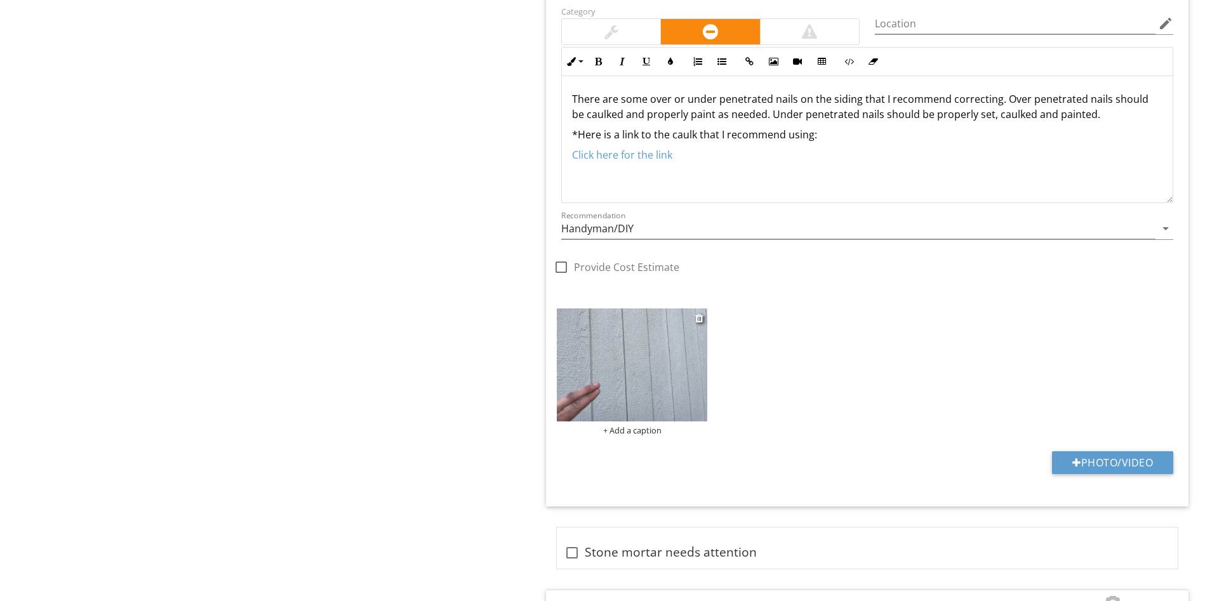
drag, startPoint x: 638, startPoint y: 377, endPoint x: 482, endPoint y: 321, distance: 165.8
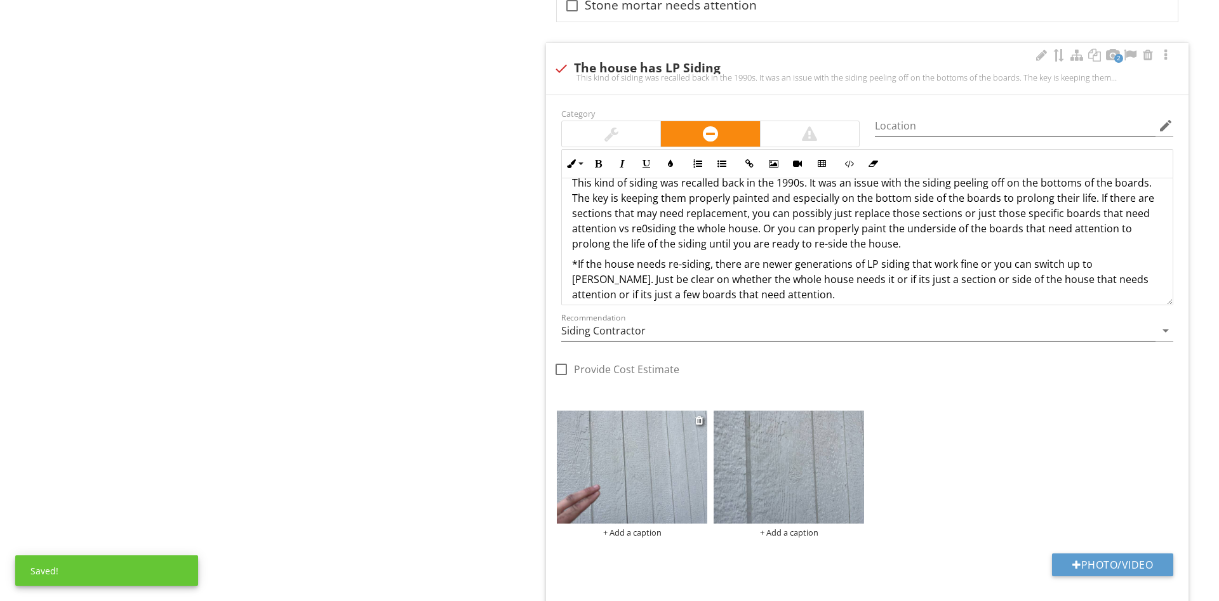
scroll to position [6, 0]
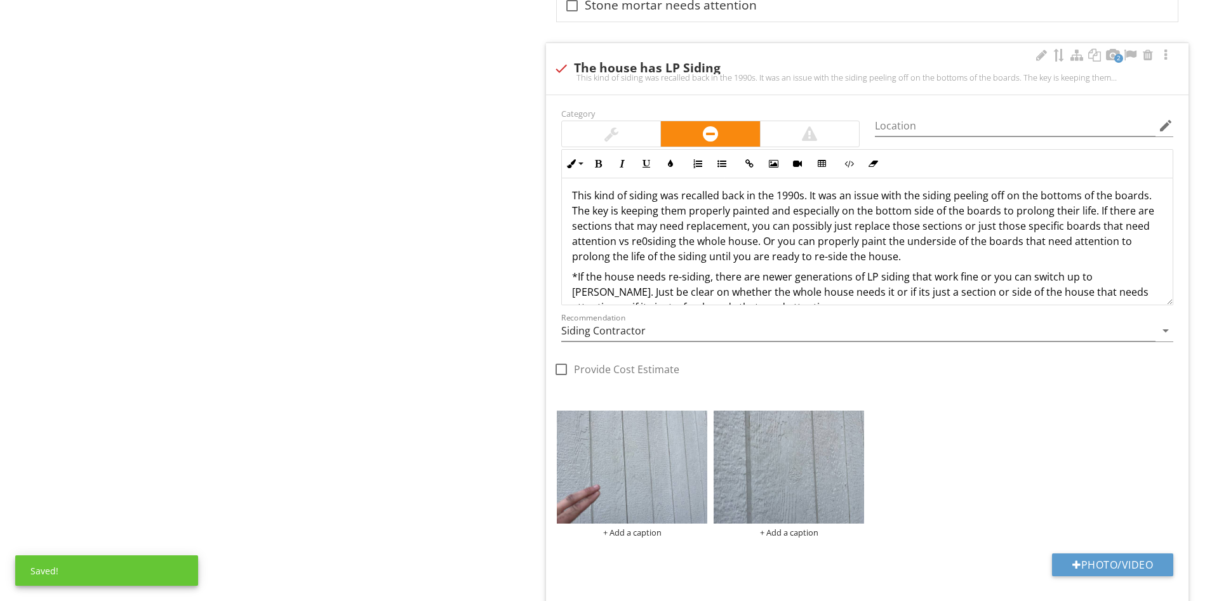
click at [694, 126] on div "Category Location edit Inline Style XLarge Large Normal Small Light Small/Light…" at bounding box center [867, 249] width 627 height 289
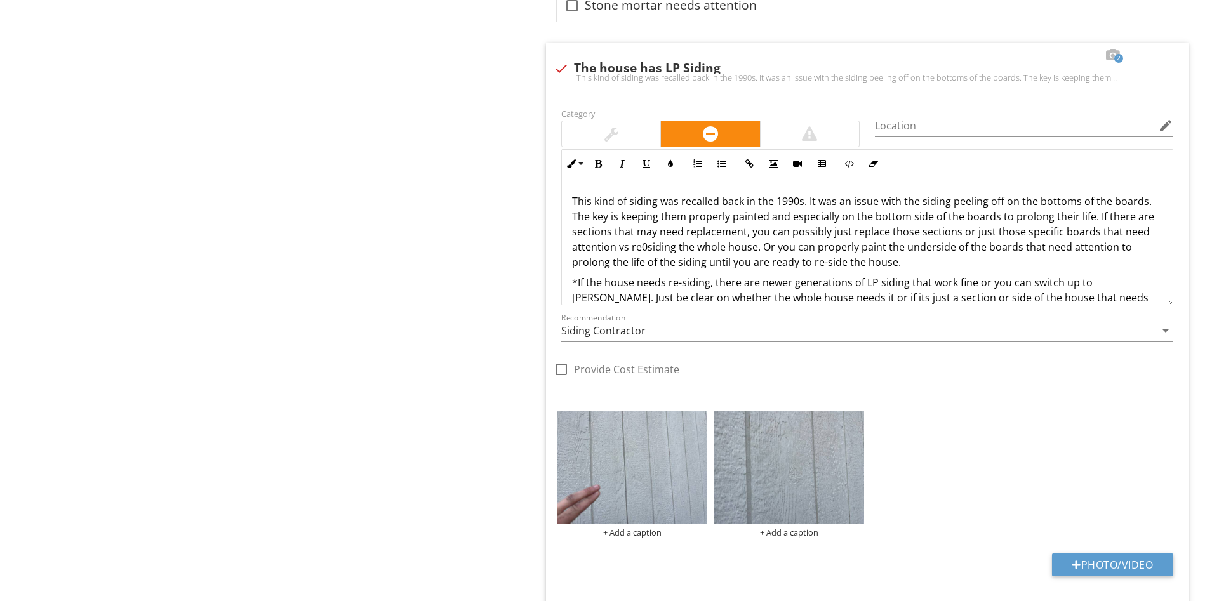
click at [250, 303] on div "Upload cover photo Inspection Details Sewer/Septic Exterior Walks / Porch / Pat…" at bounding box center [609, 218] width 1219 height 5602
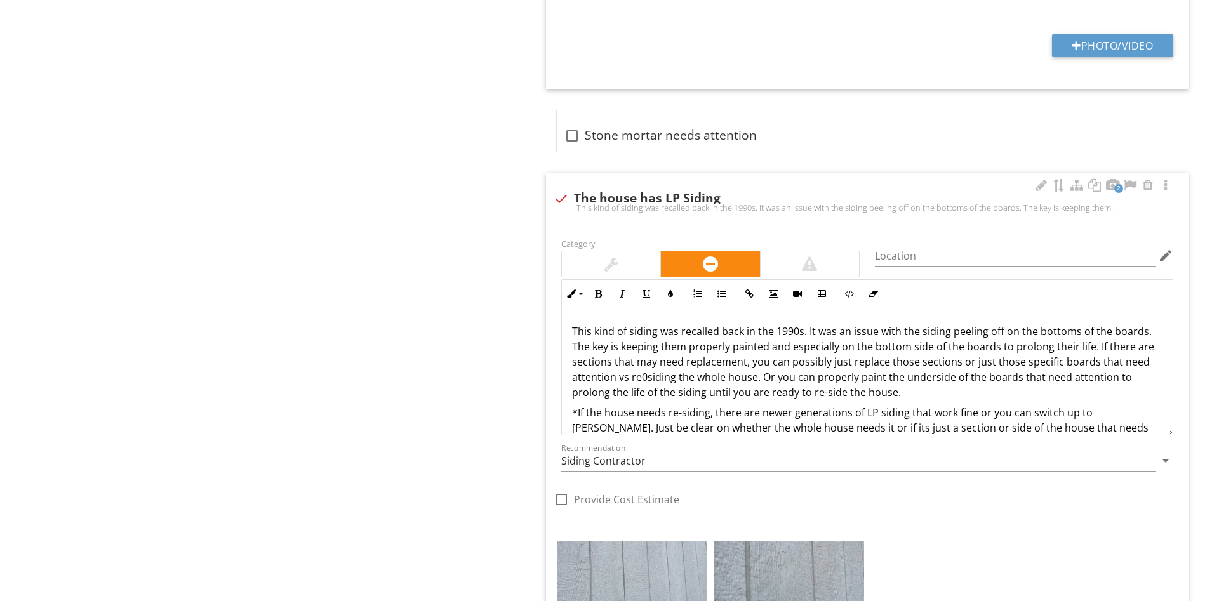
scroll to position [2581, 0]
click at [750, 524] on div "Category Location edit Inline Style XLarge Large Normal Small Light Small/Light…" at bounding box center [867, 379] width 627 height 289
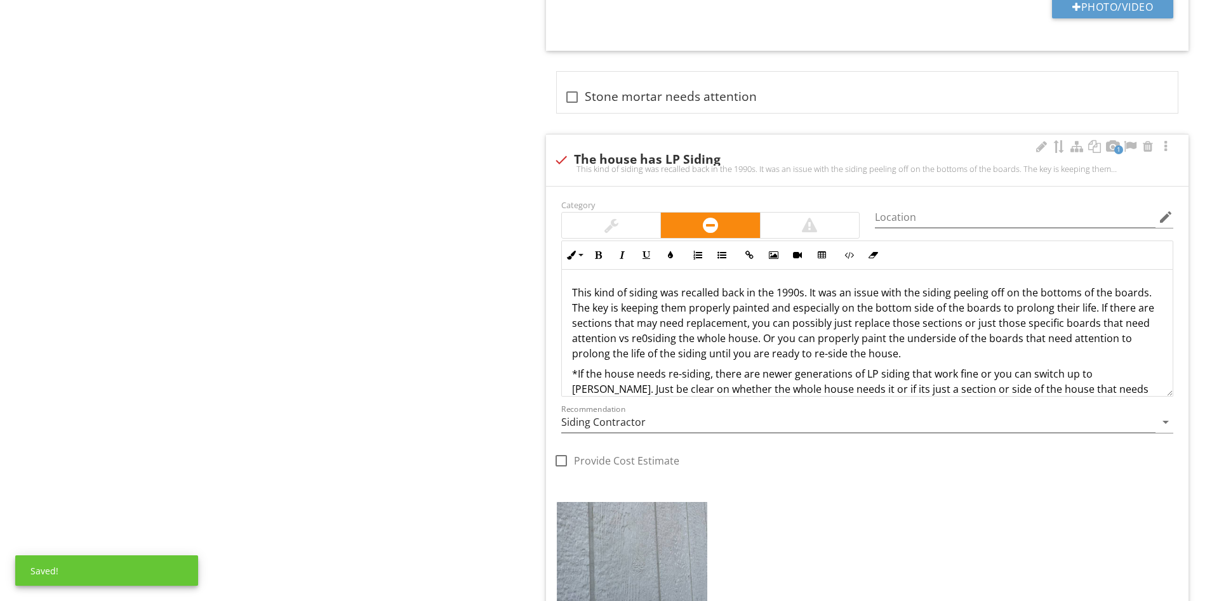
scroll to position [3076, 0]
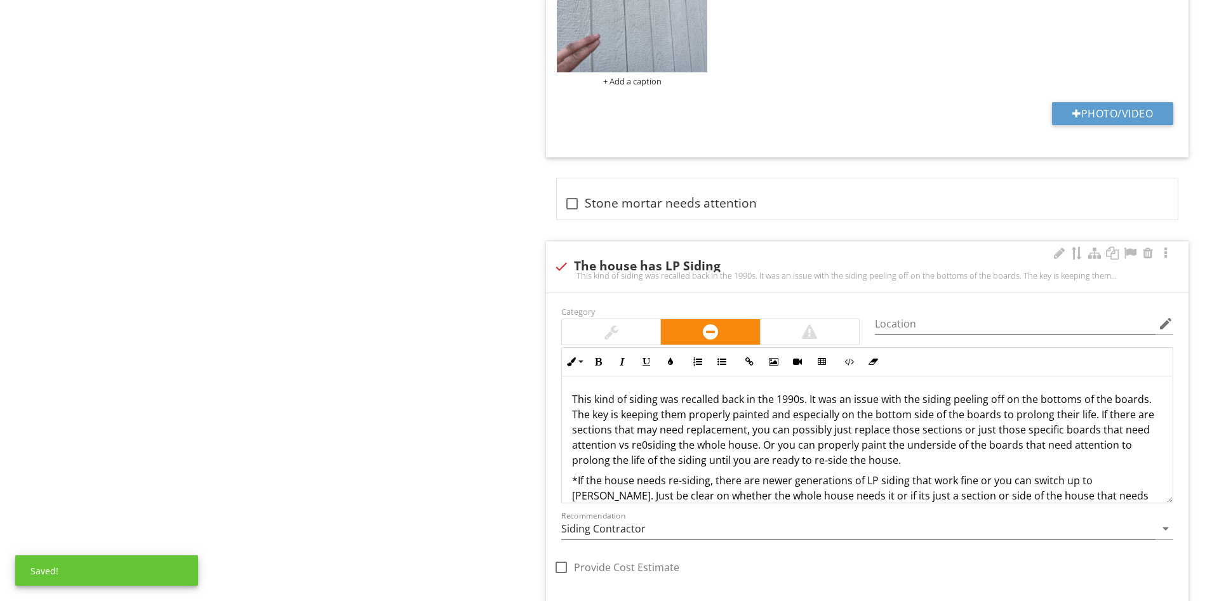
click at [588, 257] on div "check The house has LP Siding" at bounding box center [867, 265] width 627 height 18
checkbox input "true"
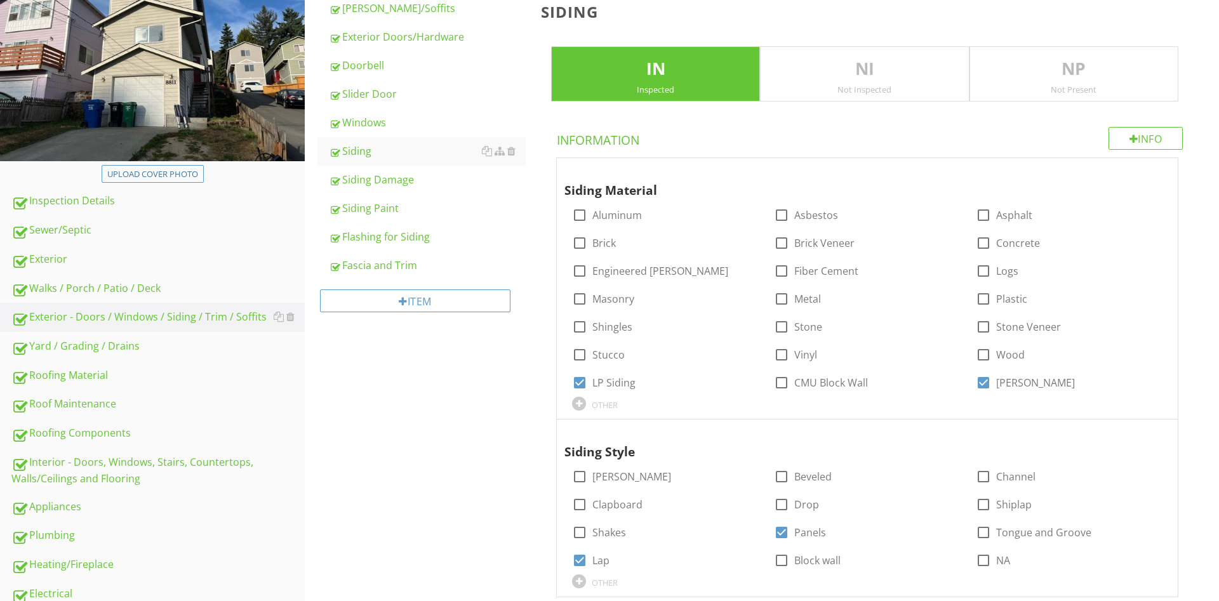
scroll to position [0, 0]
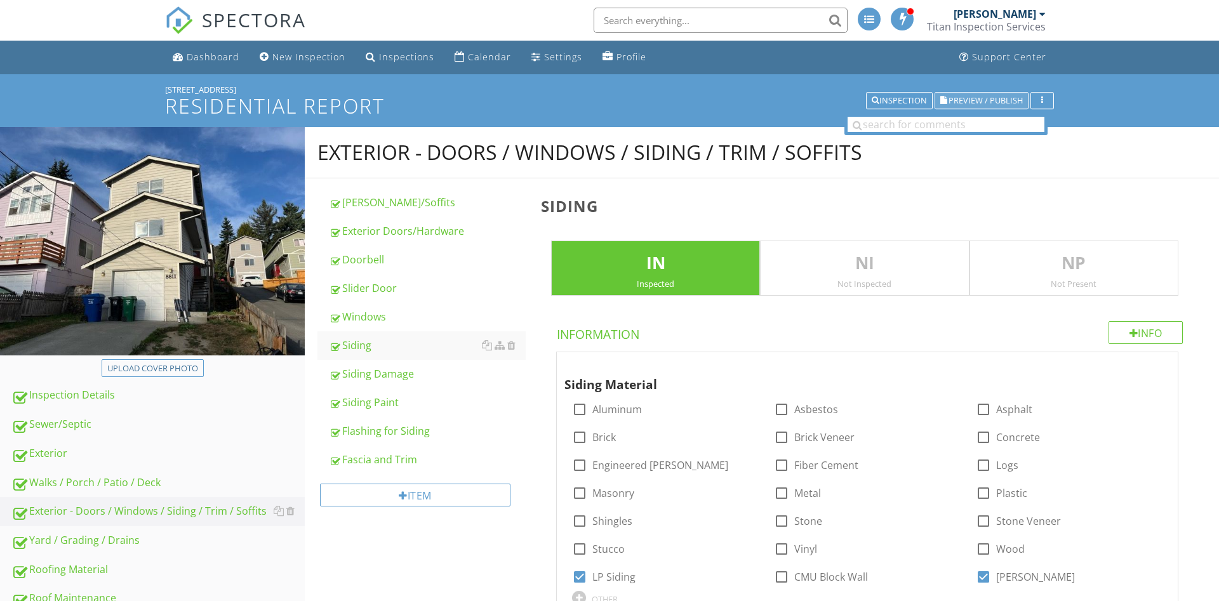
click at [996, 95] on button "Preview / Publish" at bounding box center [981, 101] width 94 height 18
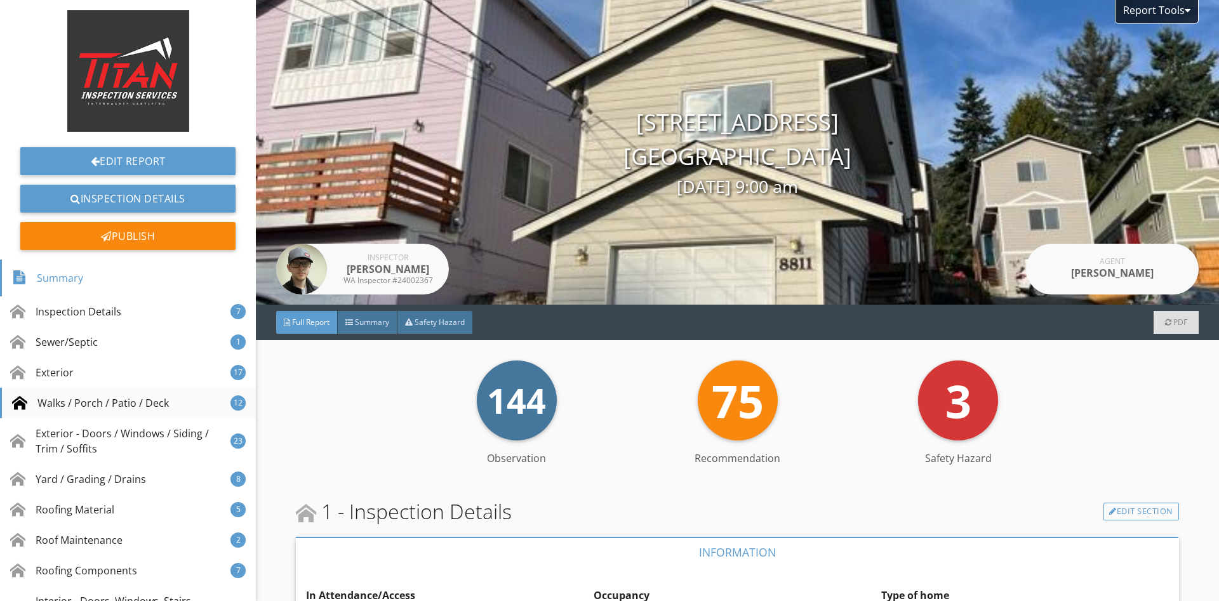
click at [95, 406] on div "Walks / Porch / Patio / Deck" at bounding box center [90, 402] width 157 height 15
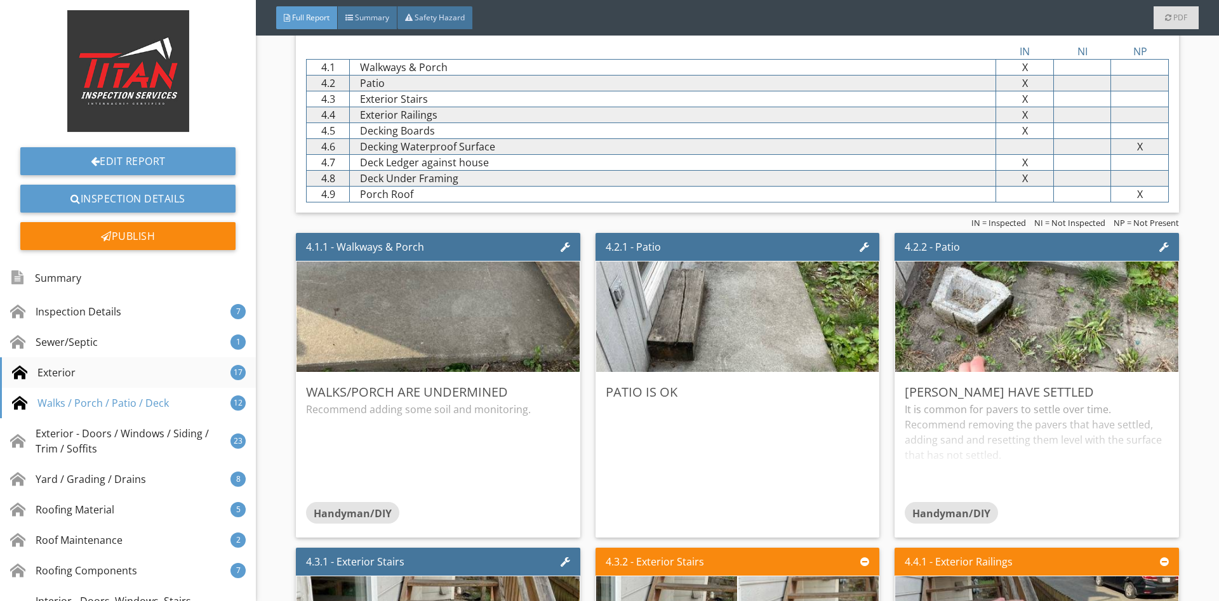
click at [86, 374] on div "Exterior 17" at bounding box center [128, 372] width 256 height 30
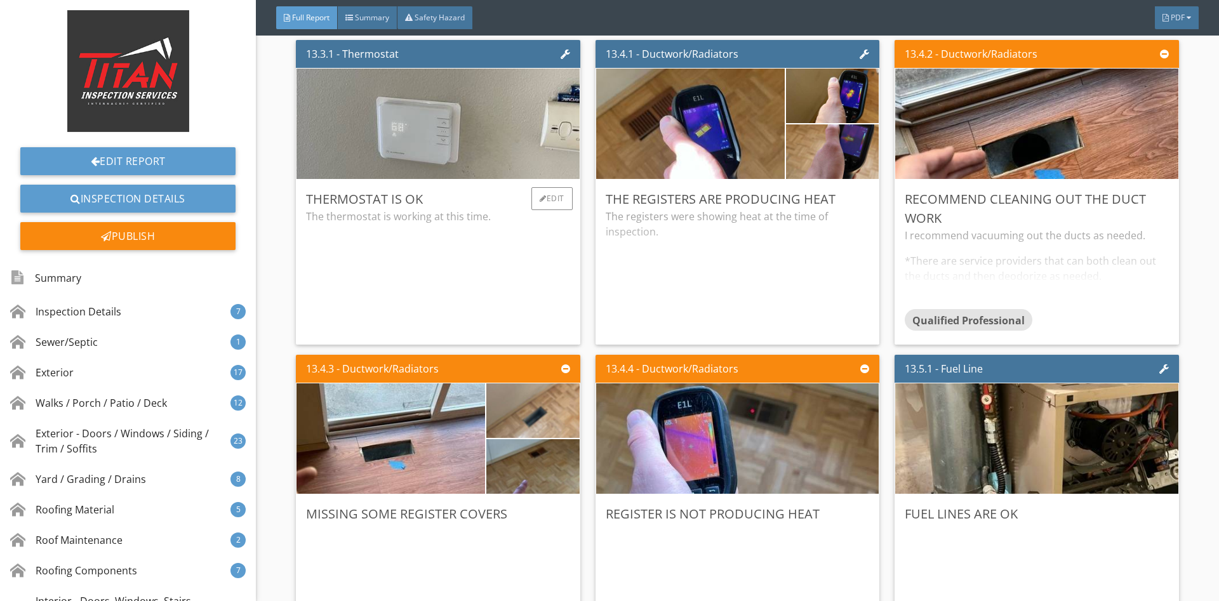
scroll to position [23868, 0]
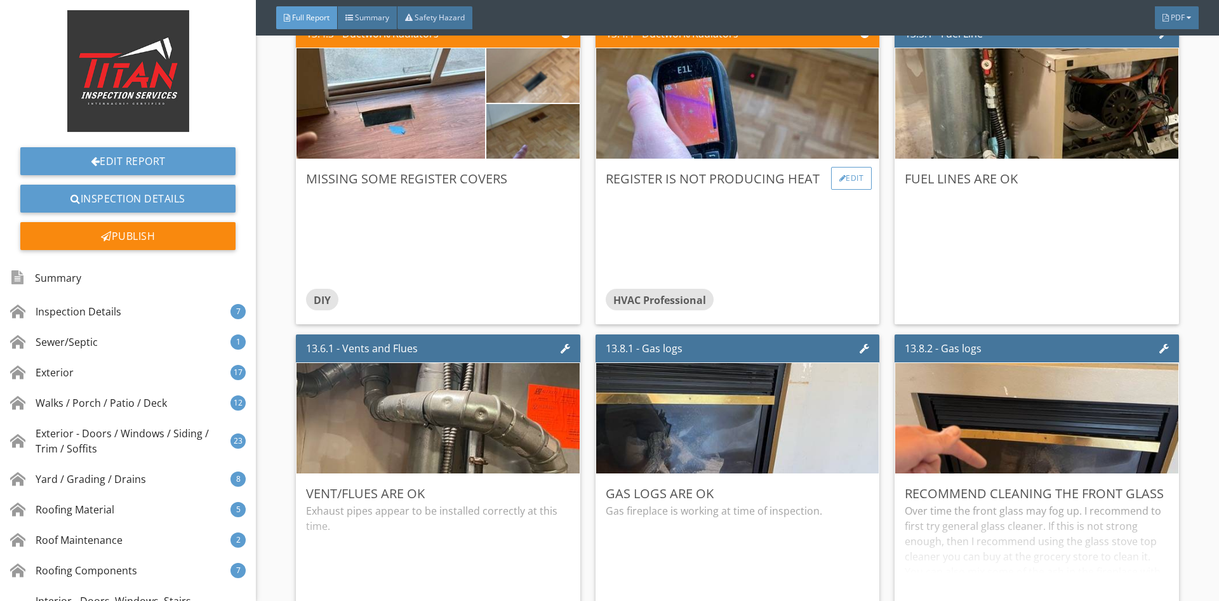
click at [845, 175] on div "Edit" at bounding box center [851, 178] width 41 height 23
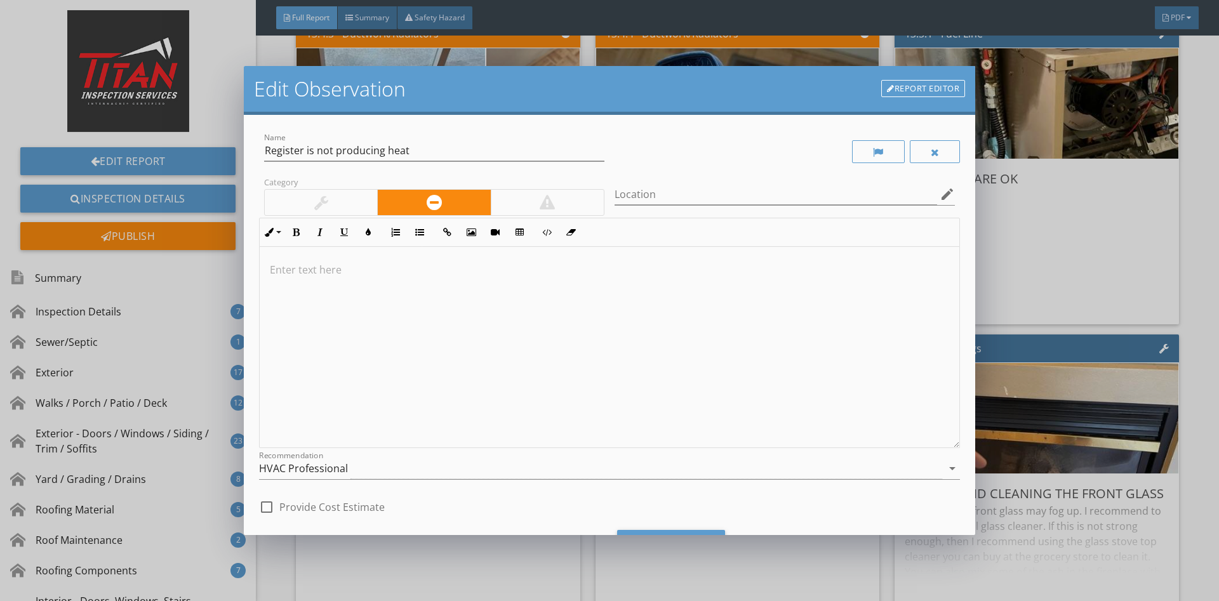
click at [739, 217] on div at bounding box center [784, 214] width 340 height 8
click at [708, 199] on input "Location" at bounding box center [775, 194] width 322 height 21
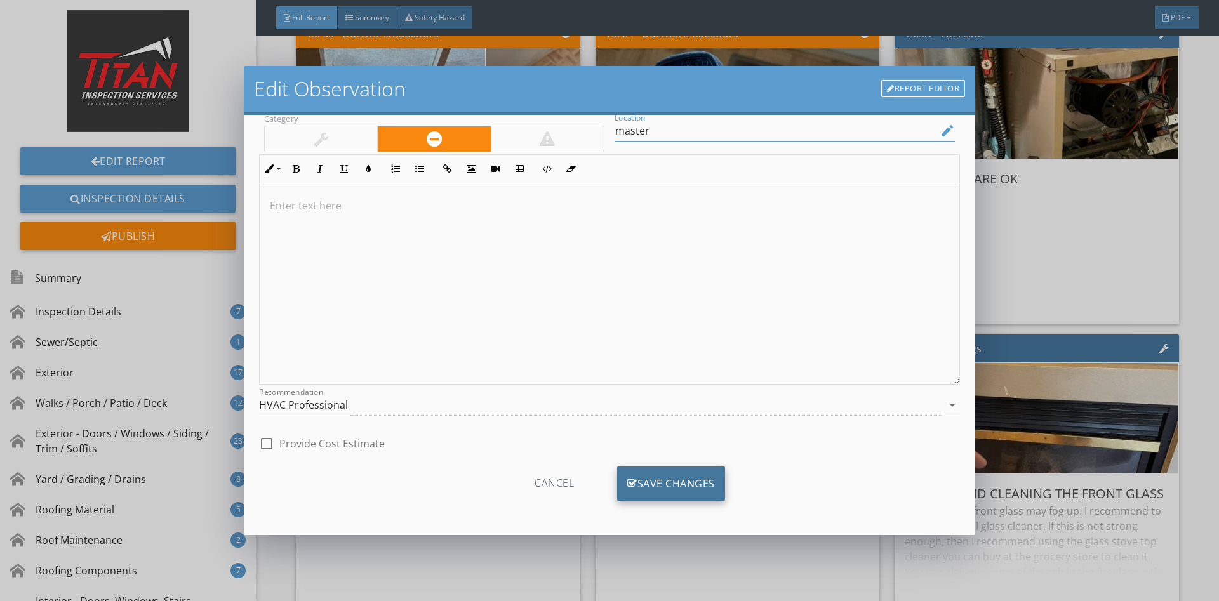
type input "master"
click at [683, 500] on div "Save Changes" at bounding box center [671, 484] width 108 height 34
click at [679, 487] on div "Save Changes" at bounding box center [671, 484] width 109 height 34
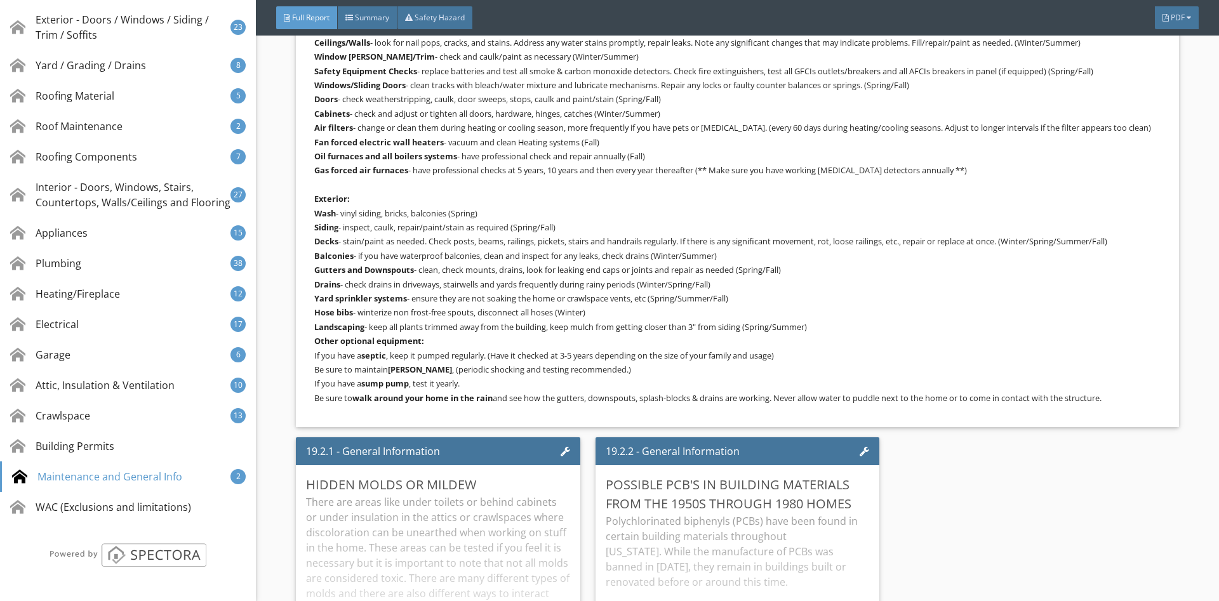
scroll to position [0, 0]
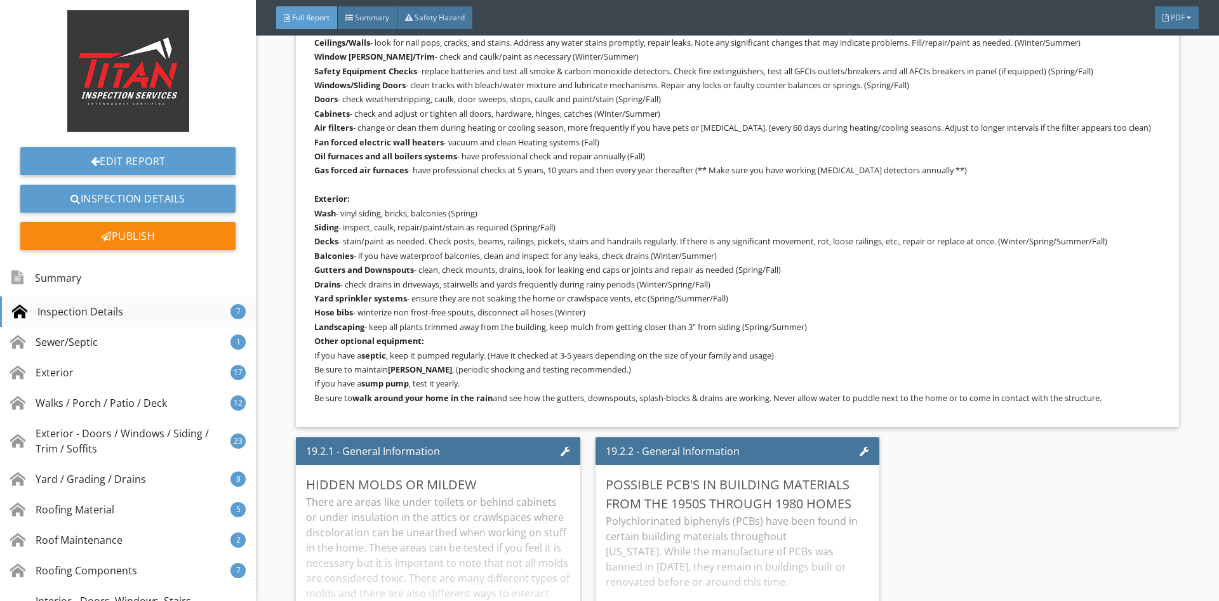
click at [47, 299] on div "Inspection Details 7" at bounding box center [128, 311] width 256 height 30
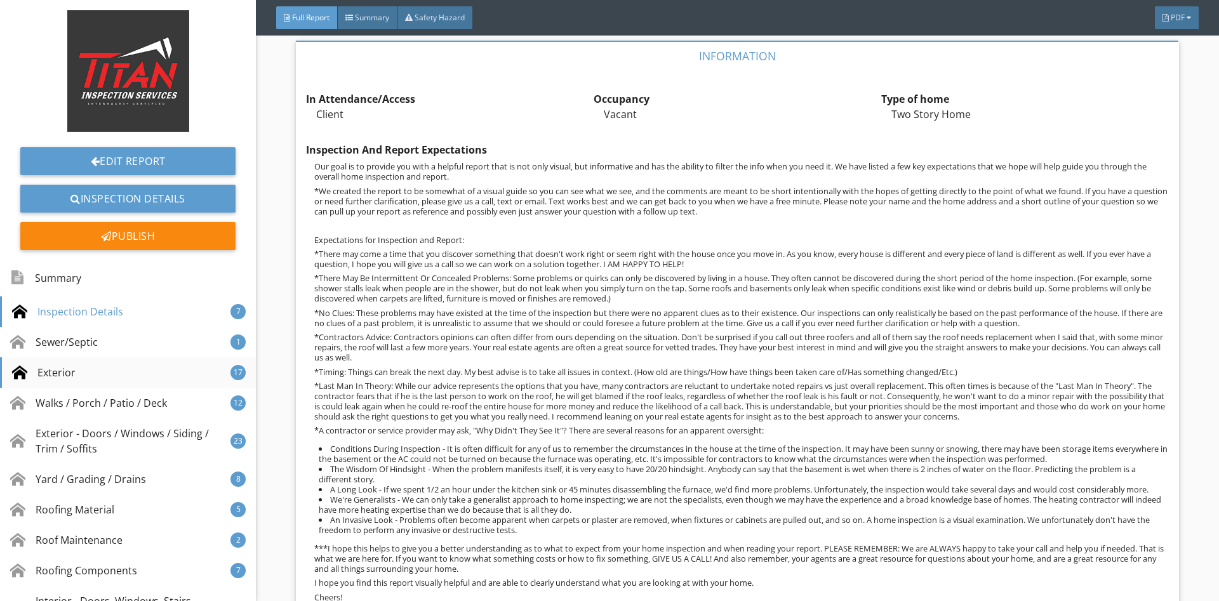
click at [80, 374] on div "Exterior 17" at bounding box center [128, 372] width 256 height 30
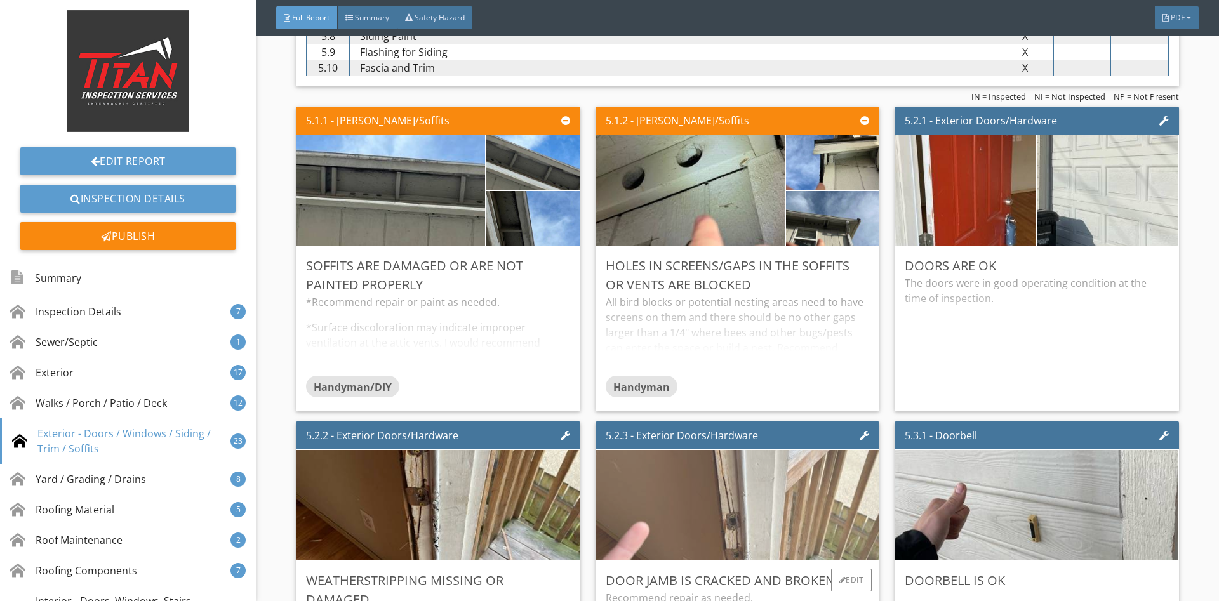
scroll to position [6551, 0]
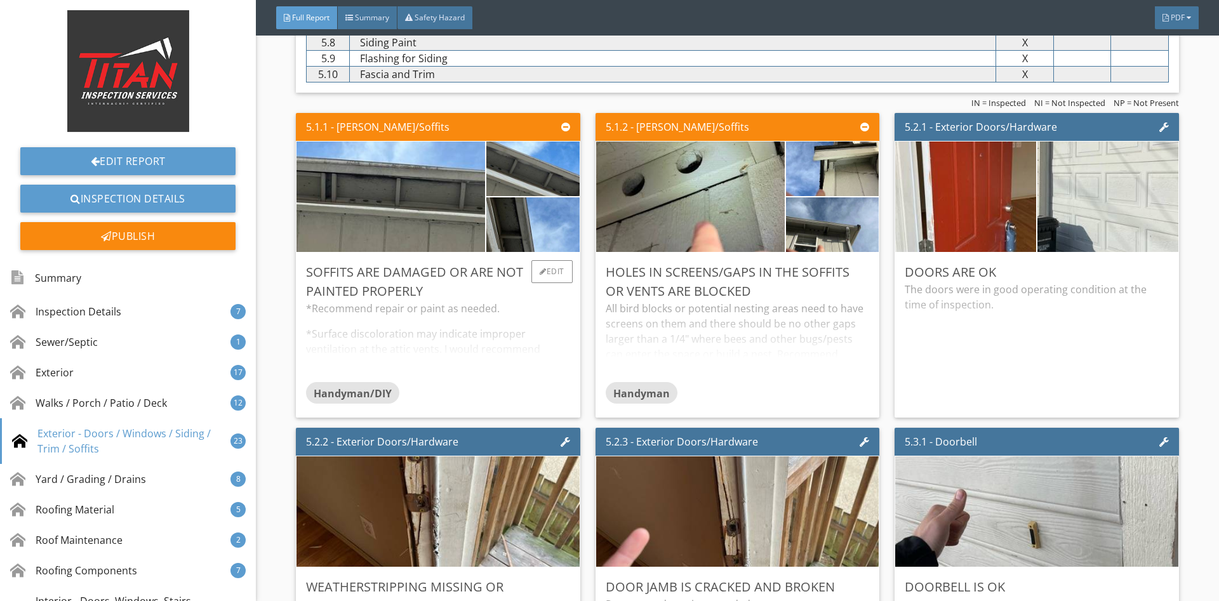
click at [538, 323] on div "*Recommend repair or paint as needed. *Surface discoloration may indicate impro…" at bounding box center [437, 341] width 263 height 81
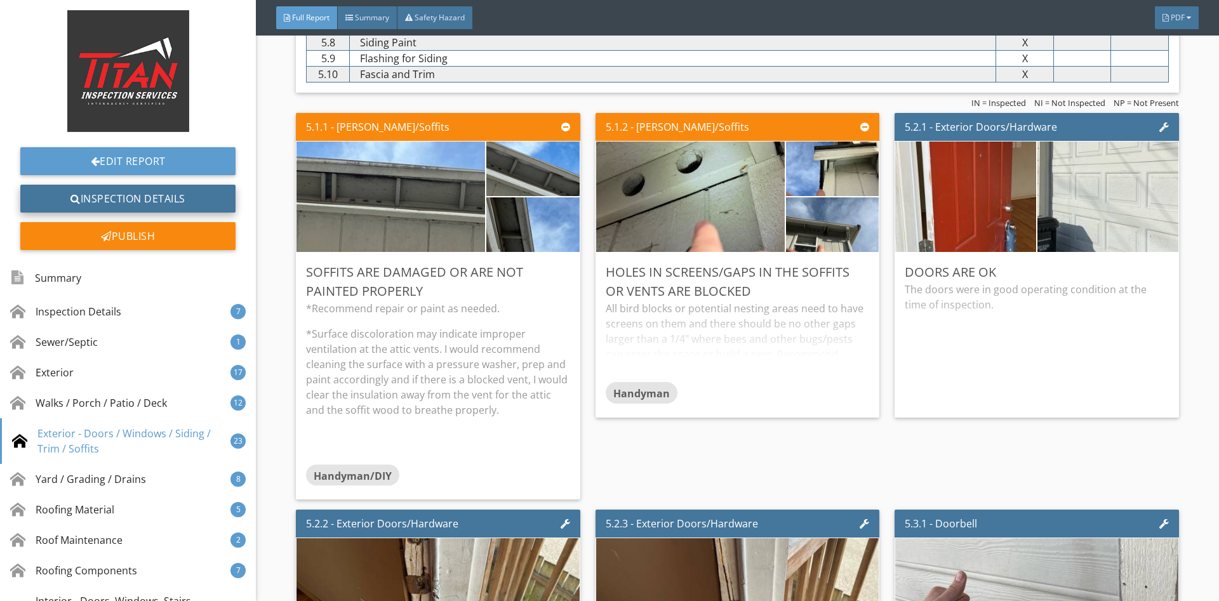
click at [95, 212] on link "Inspection Details" at bounding box center [127, 199] width 215 height 28
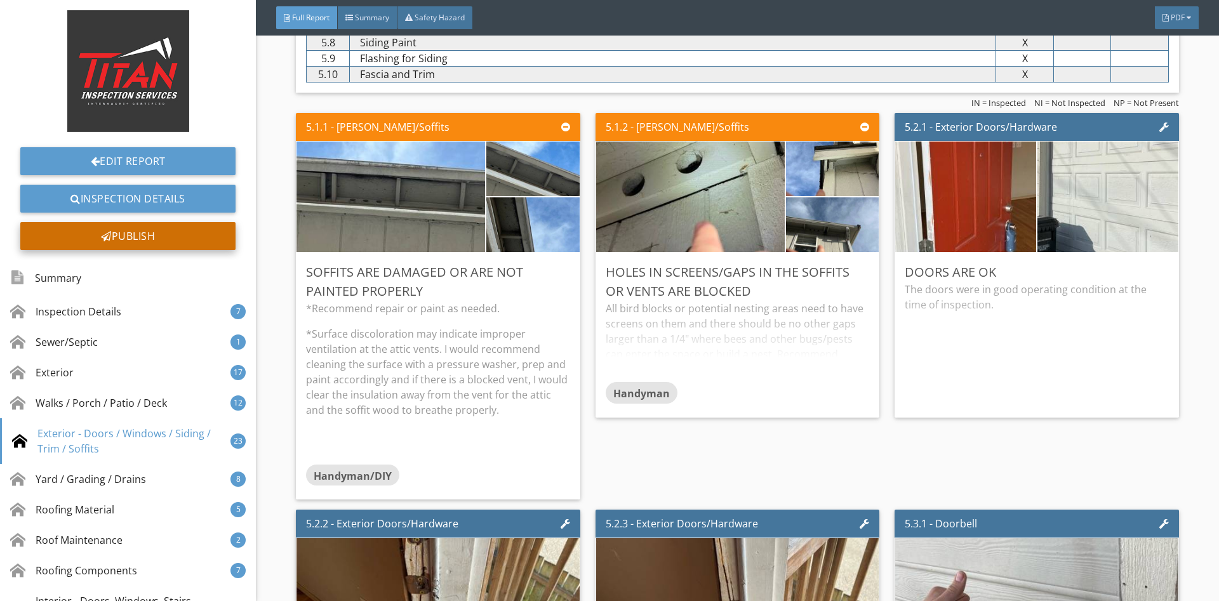
click at [98, 227] on div "Publish" at bounding box center [127, 236] width 215 height 28
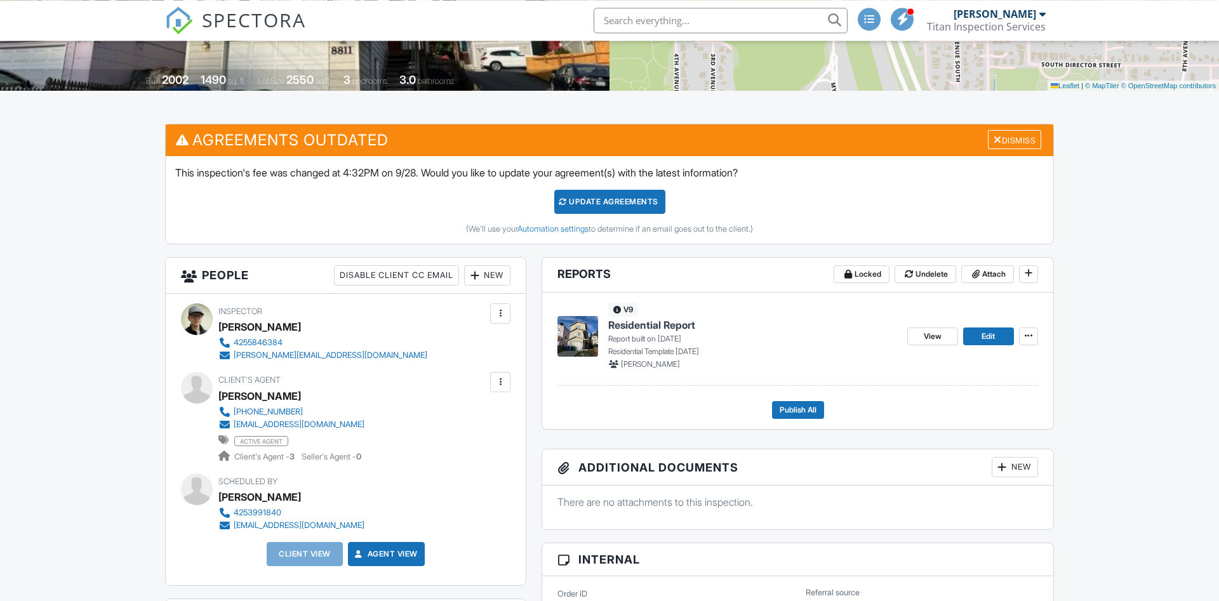
scroll to position [259, 0]
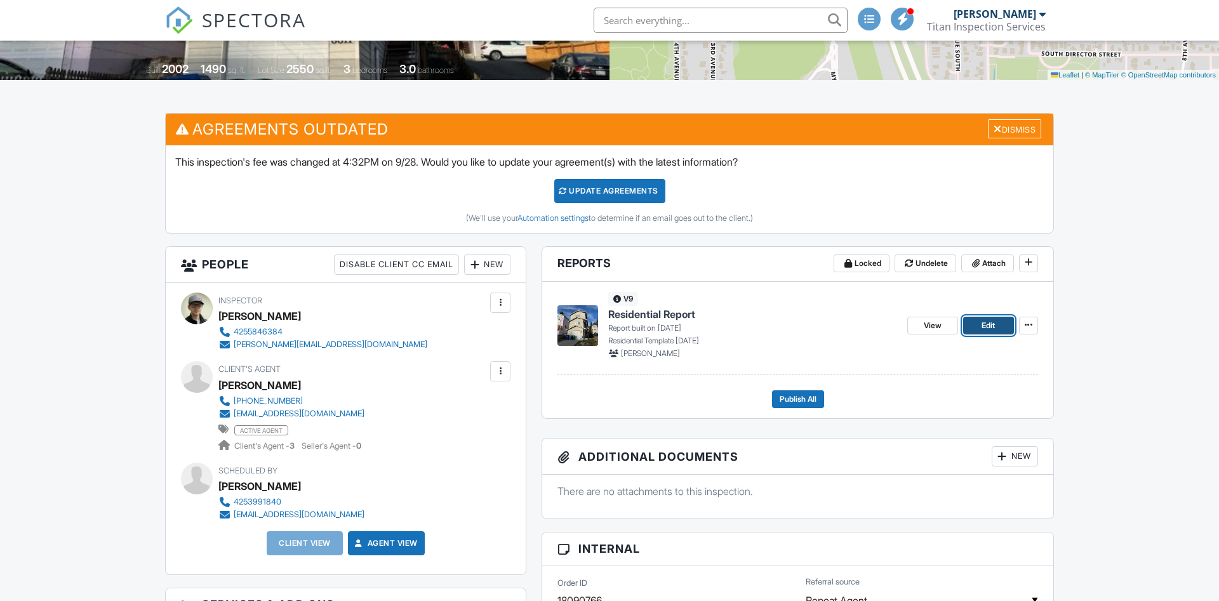
click at [978, 328] on link "Edit" at bounding box center [988, 326] width 51 height 18
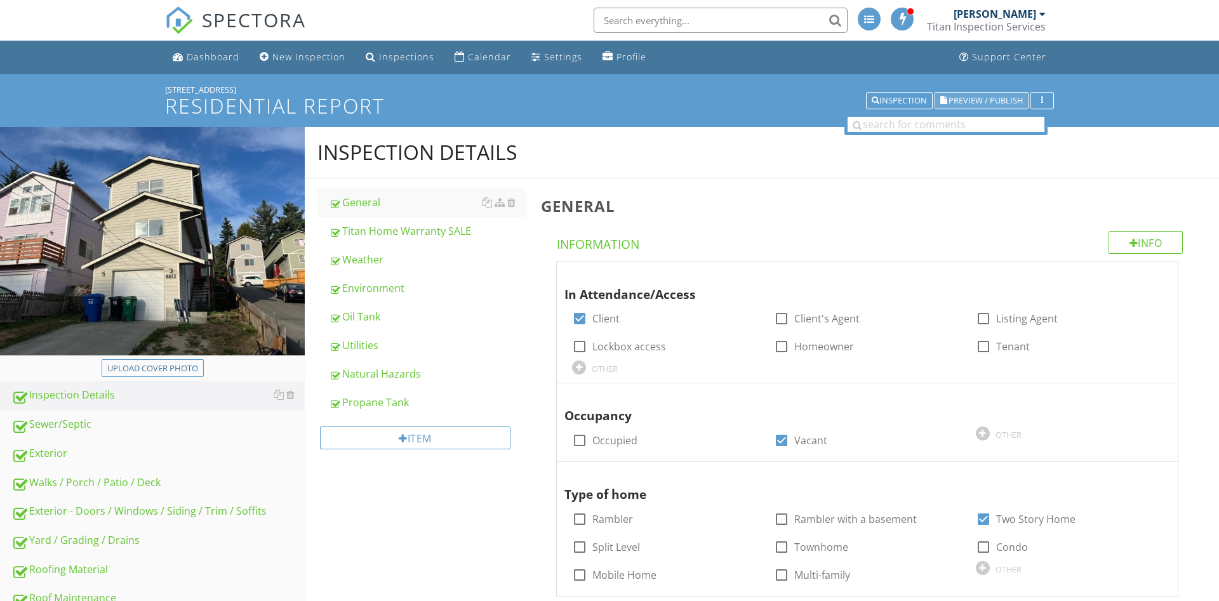
click at [976, 97] on span "Preview / Publish" at bounding box center [985, 100] width 74 height 8
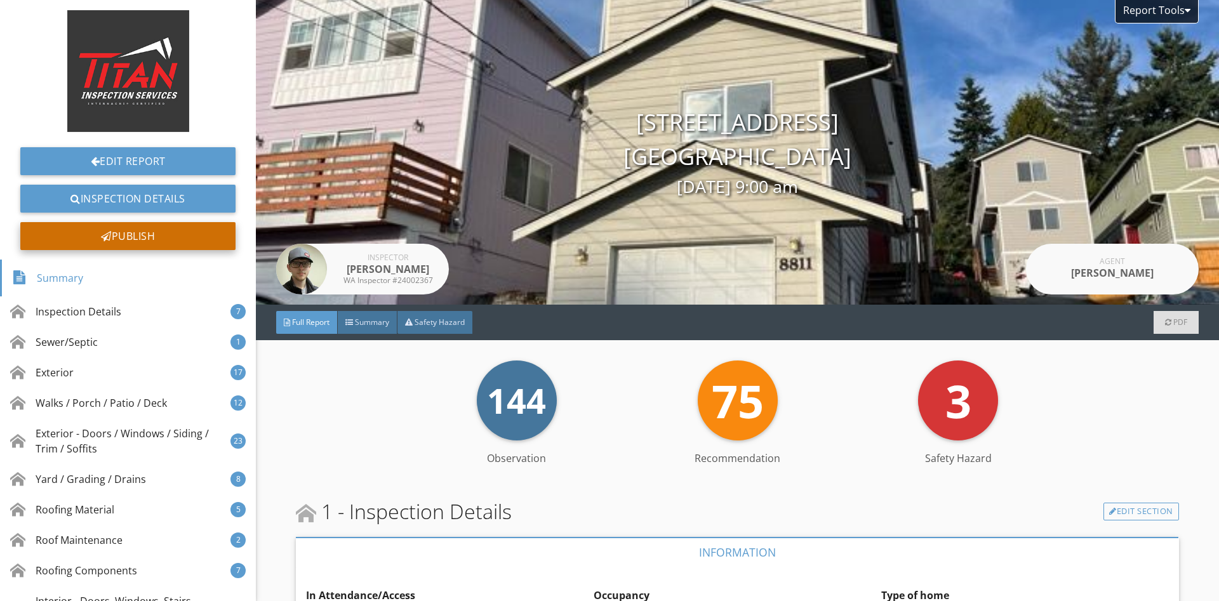
click at [183, 235] on div "Publish" at bounding box center [127, 236] width 215 height 28
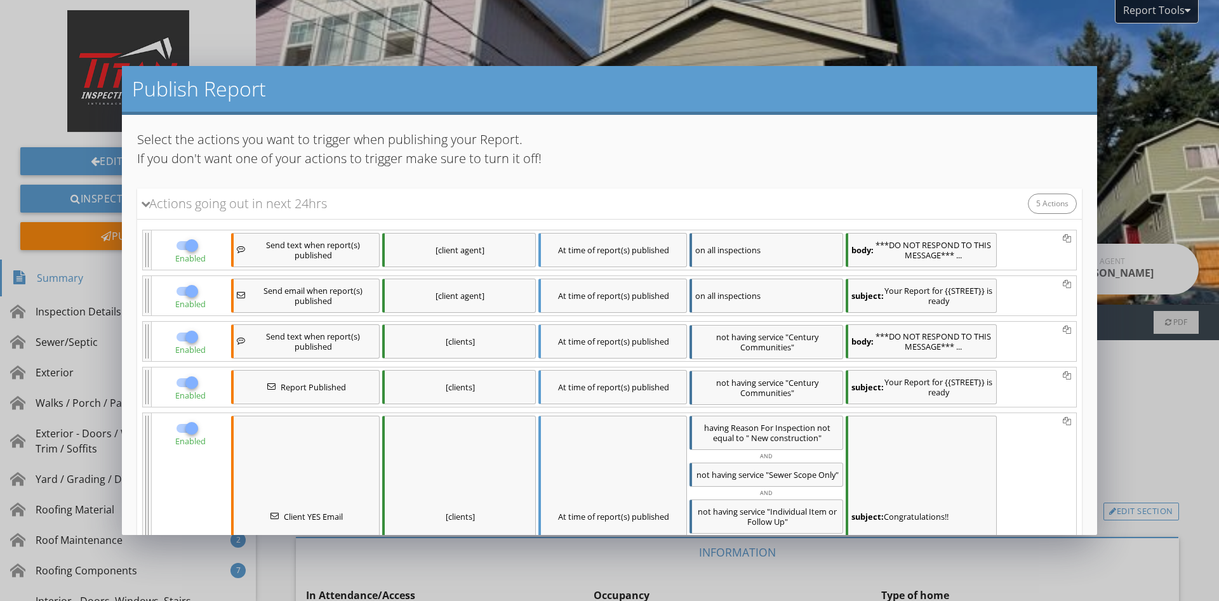
scroll to position [180, 0]
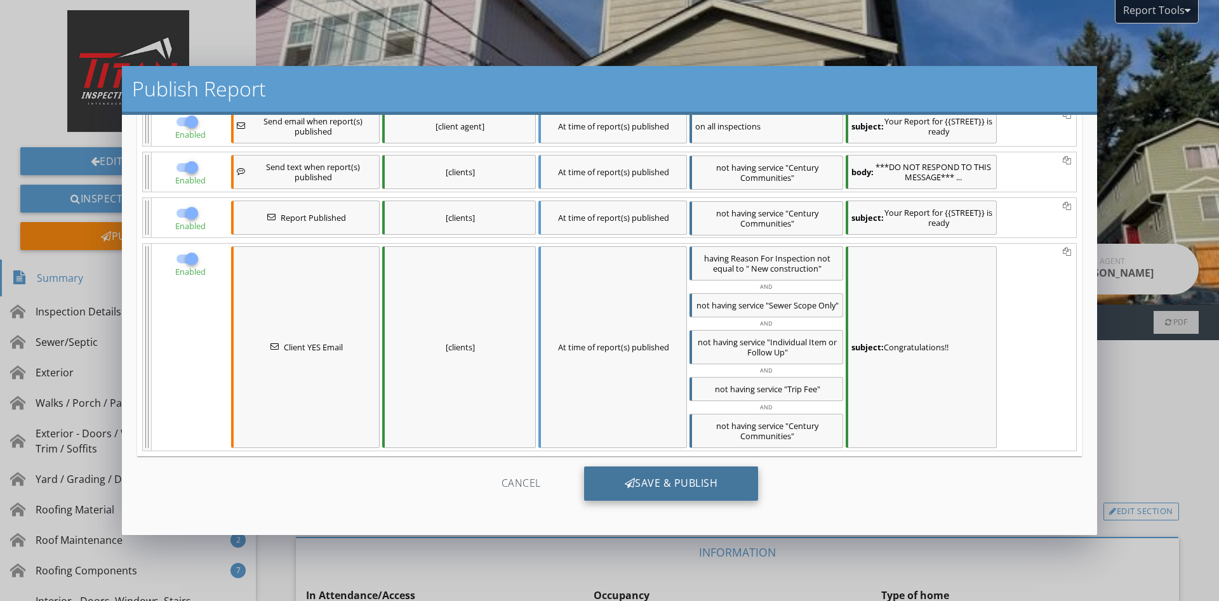
click at [667, 488] on div "Save & Publish" at bounding box center [671, 484] width 175 height 34
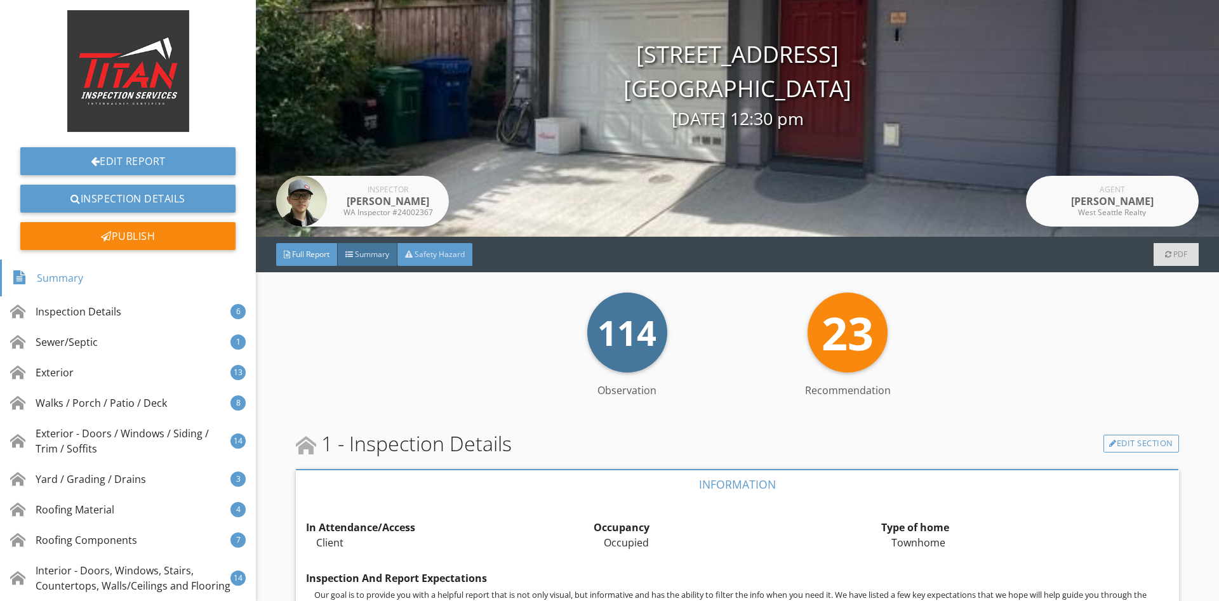
scroll to position [168, 0]
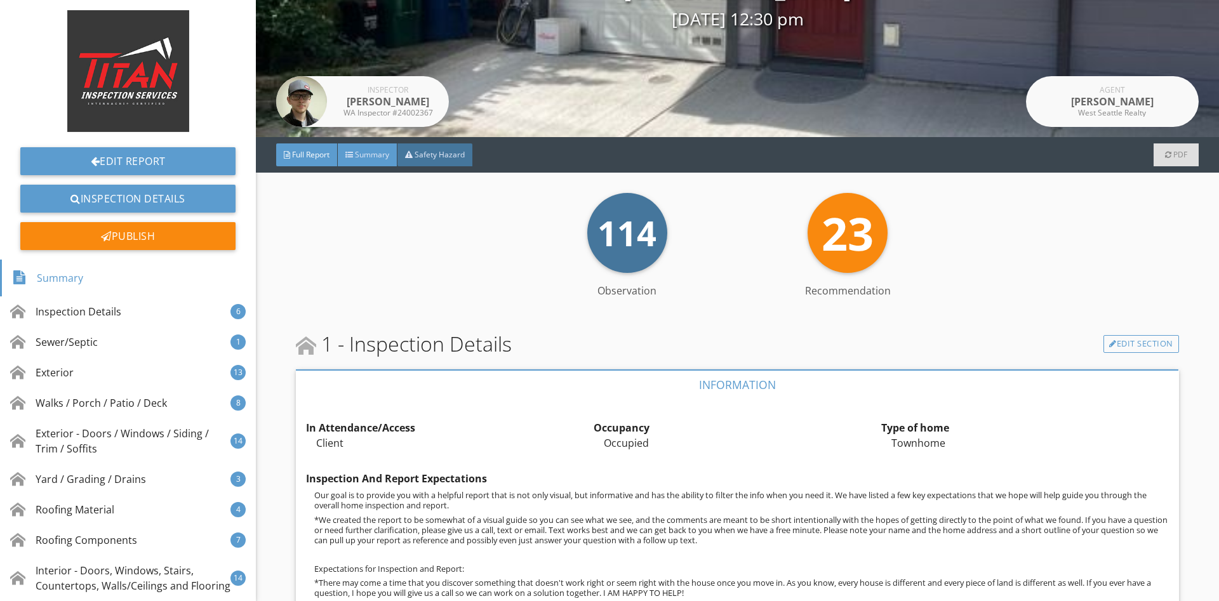
click at [376, 158] on span "Summary" at bounding box center [372, 154] width 34 height 11
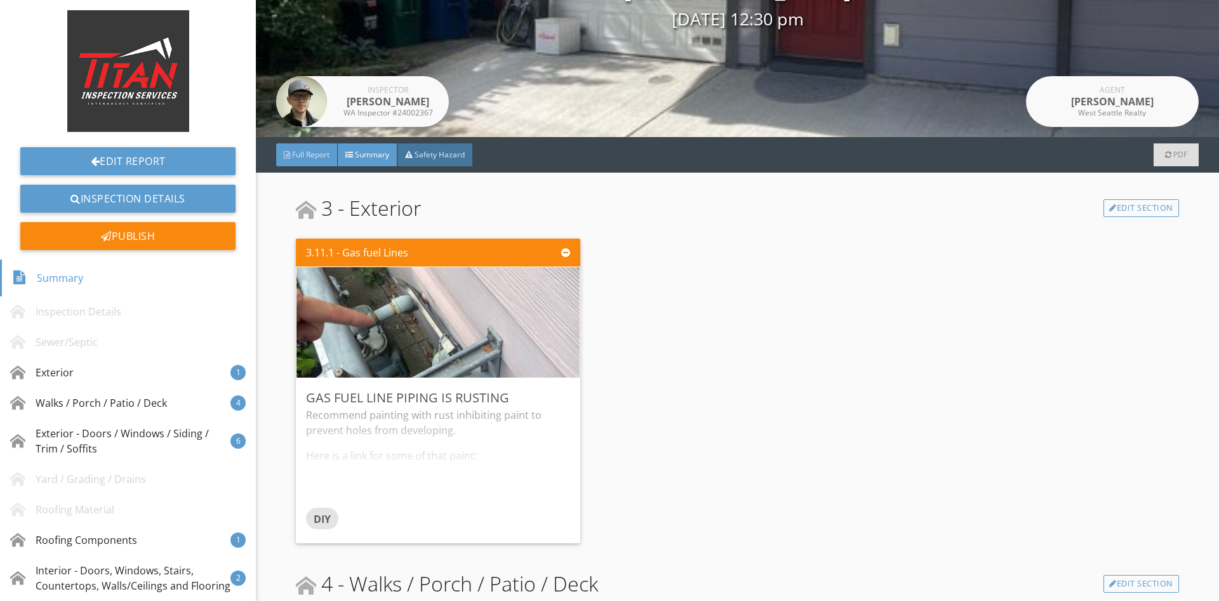
click at [323, 162] on div "Full Report" at bounding box center [307, 154] width 62 height 23
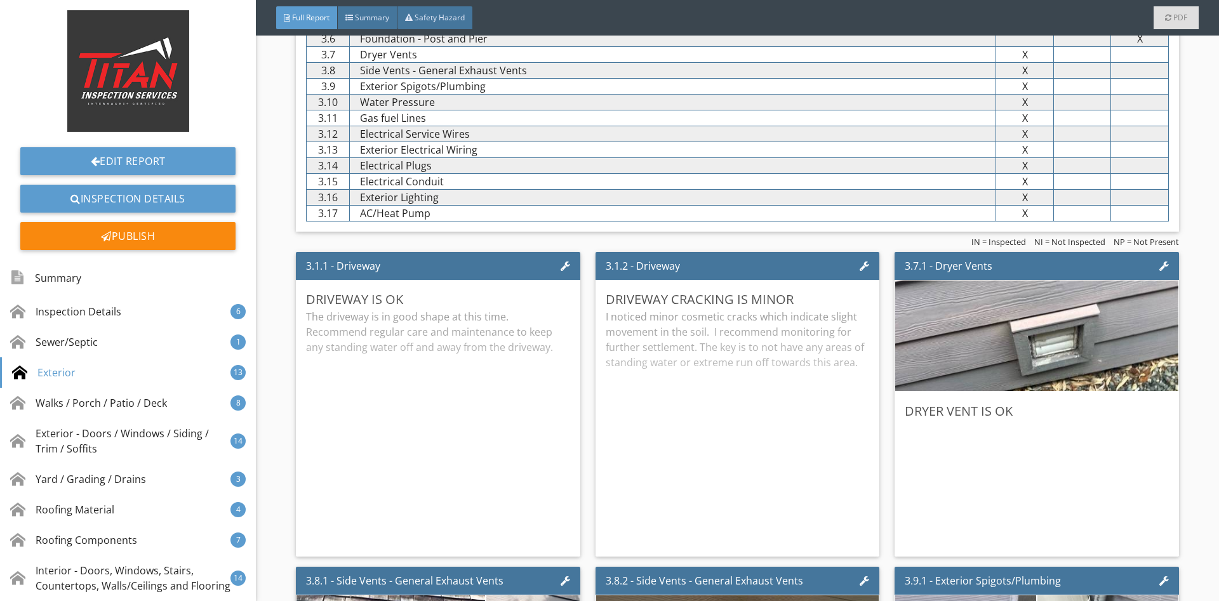
scroll to position [2514, 0]
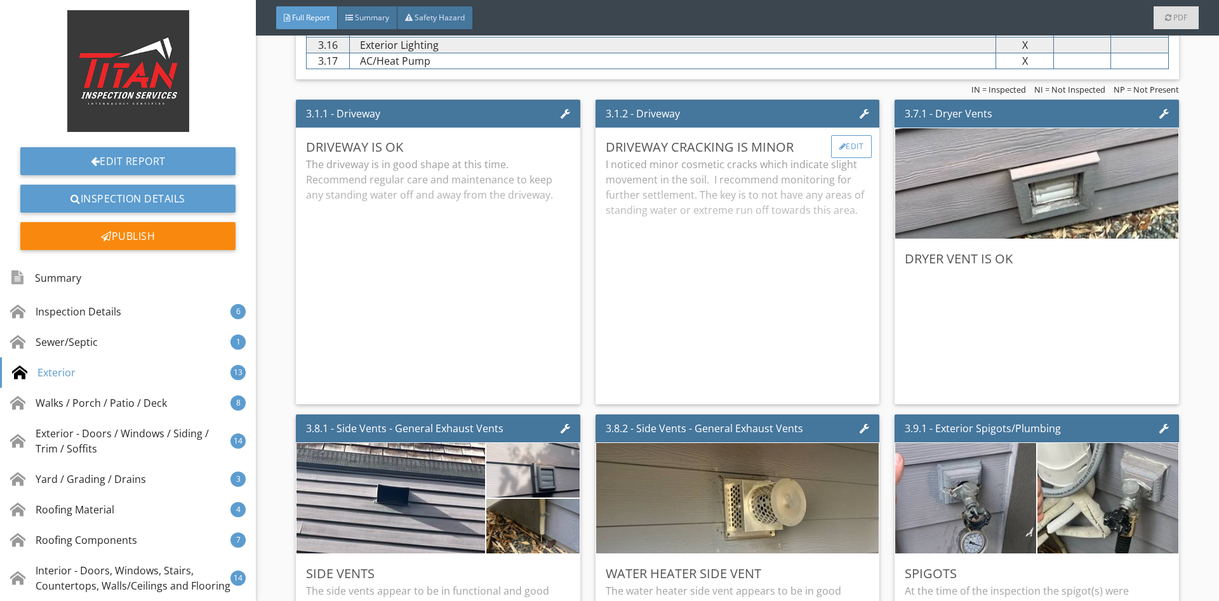
click at [857, 147] on div "Edit" at bounding box center [851, 146] width 41 height 23
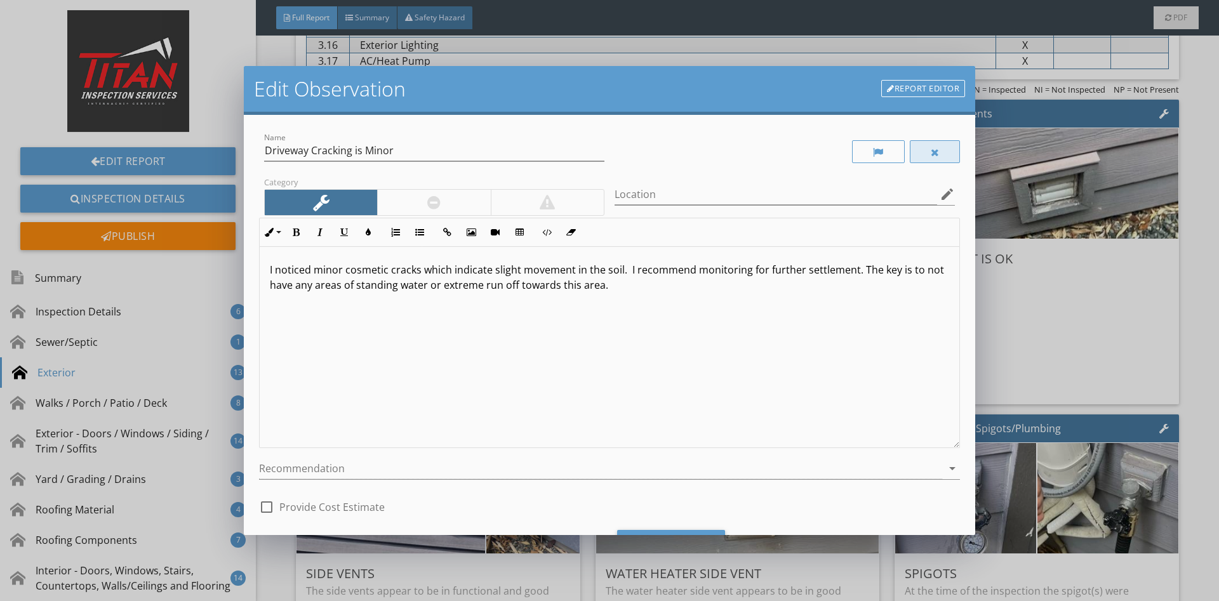
click at [927, 156] on div at bounding box center [935, 151] width 51 height 23
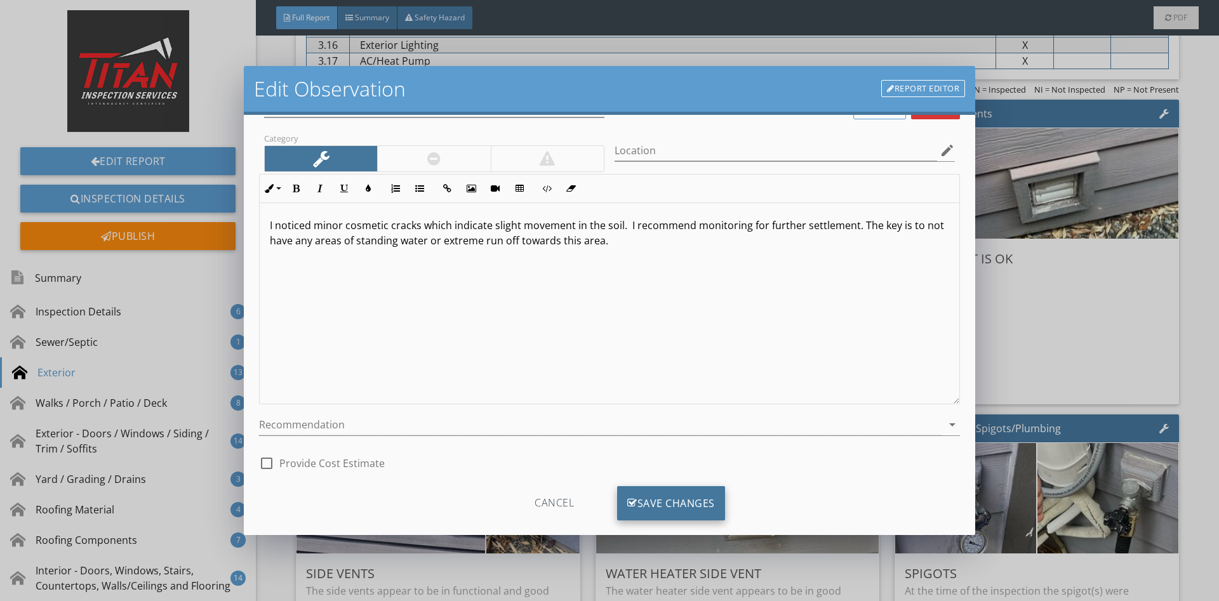
scroll to position [64, 0]
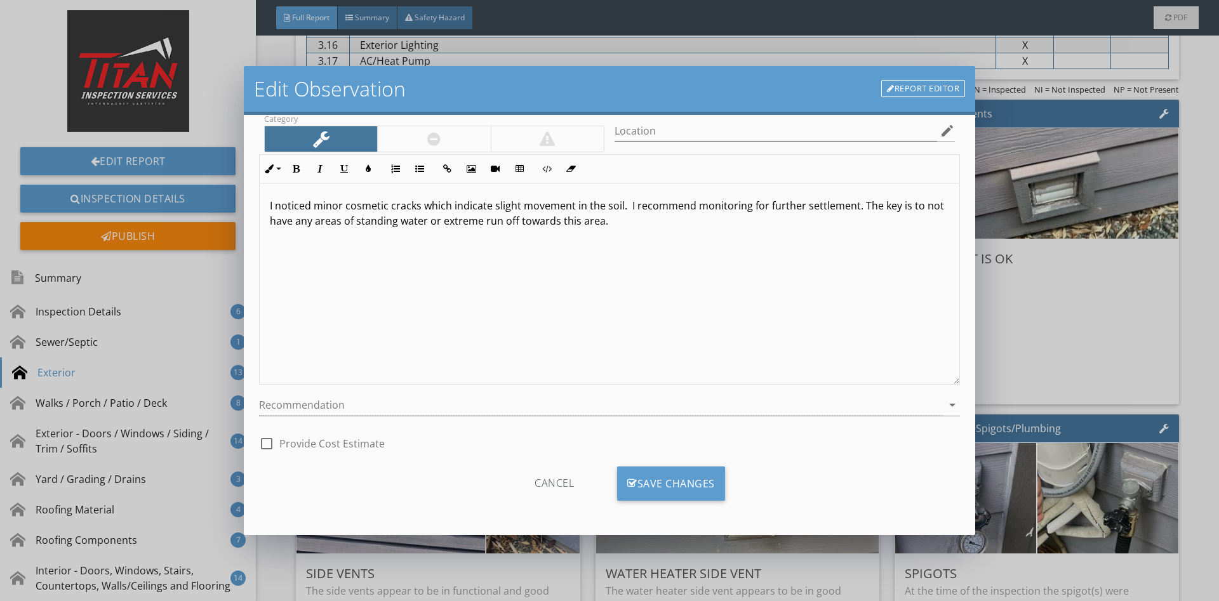
click at [701, 467] on div "Save Changes" at bounding box center [671, 484] width 108 height 34
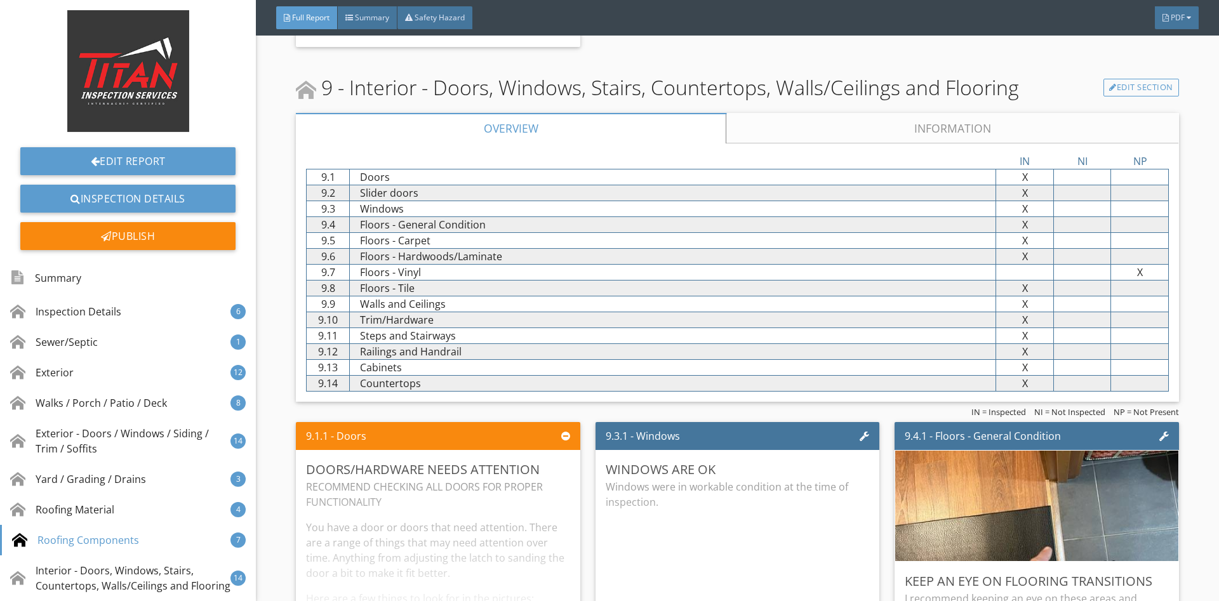
scroll to position [9887, 0]
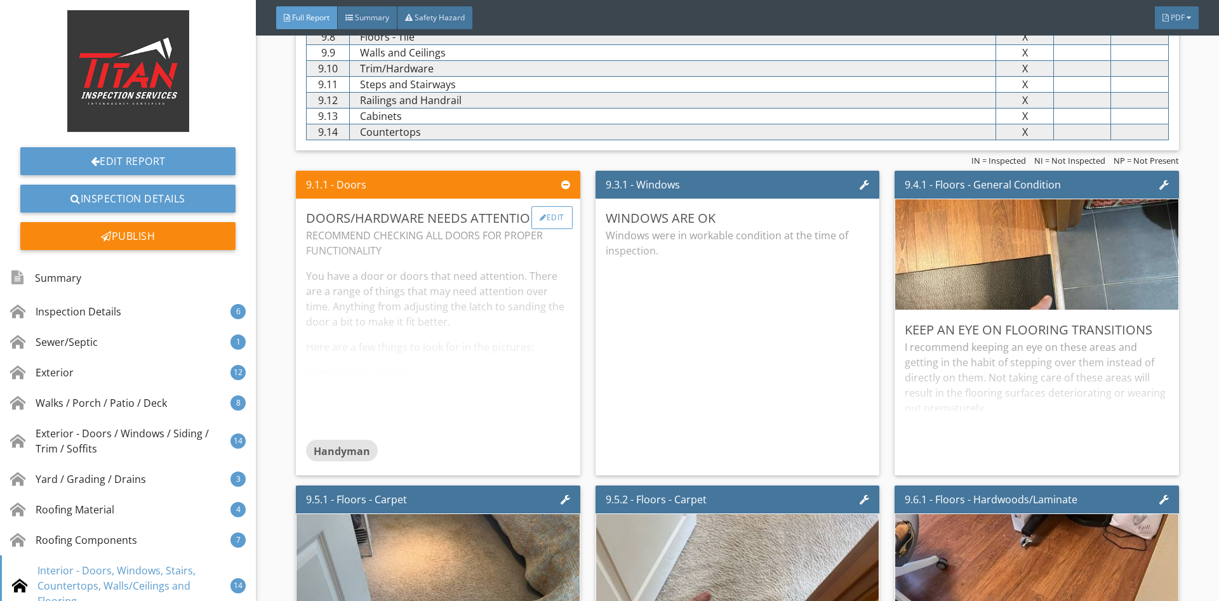
click at [552, 220] on div "Edit" at bounding box center [551, 217] width 41 height 23
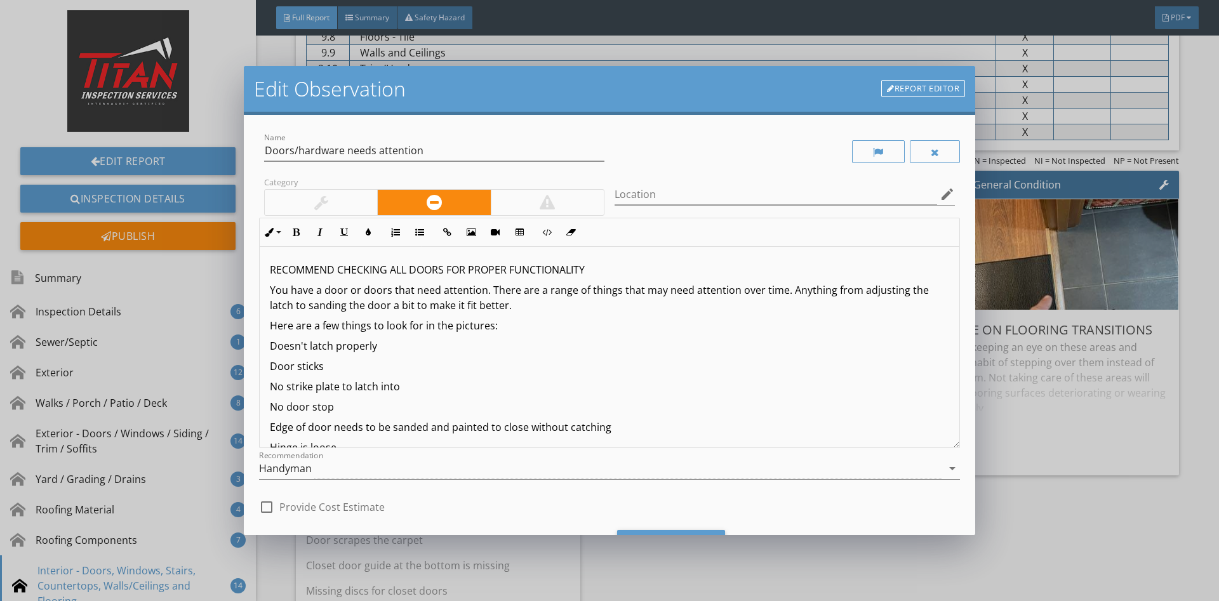
click at [953, 140] on div at bounding box center [784, 152] width 350 height 44
click at [933, 149] on div at bounding box center [935, 152] width 9 height 10
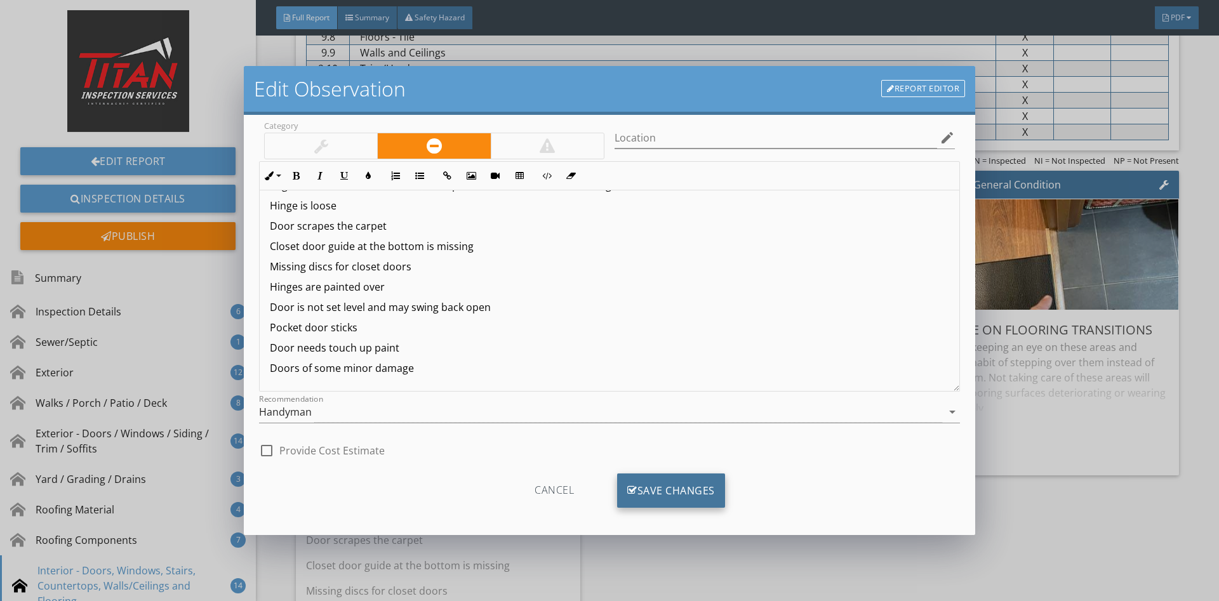
scroll to position [64, 0]
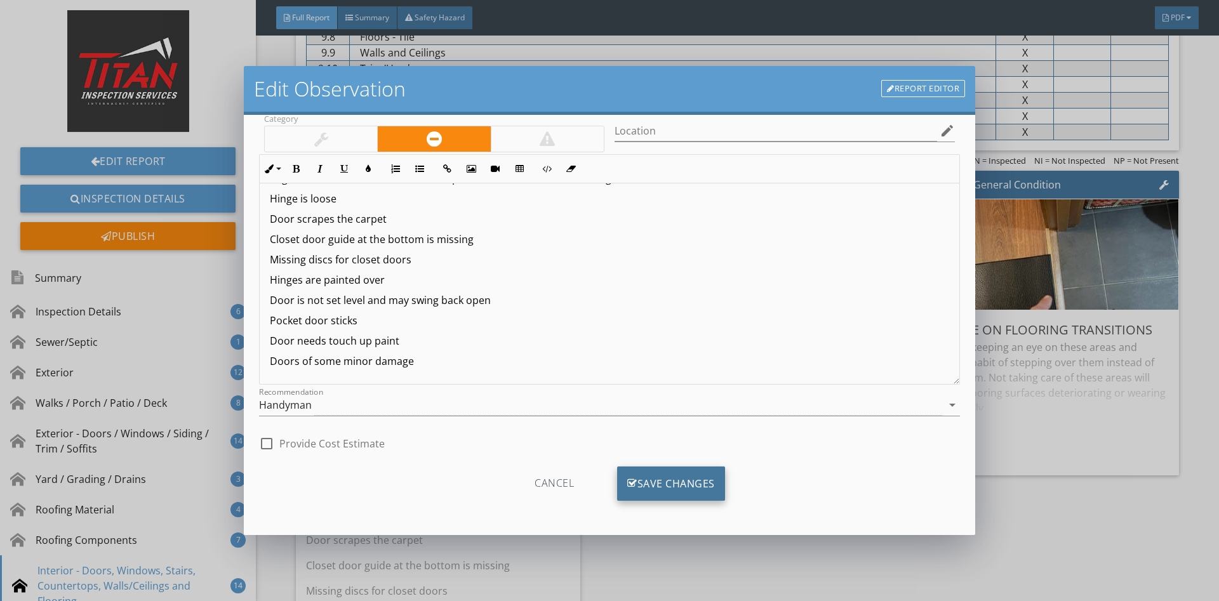
click at [653, 484] on div "Save Changes" at bounding box center [671, 484] width 108 height 34
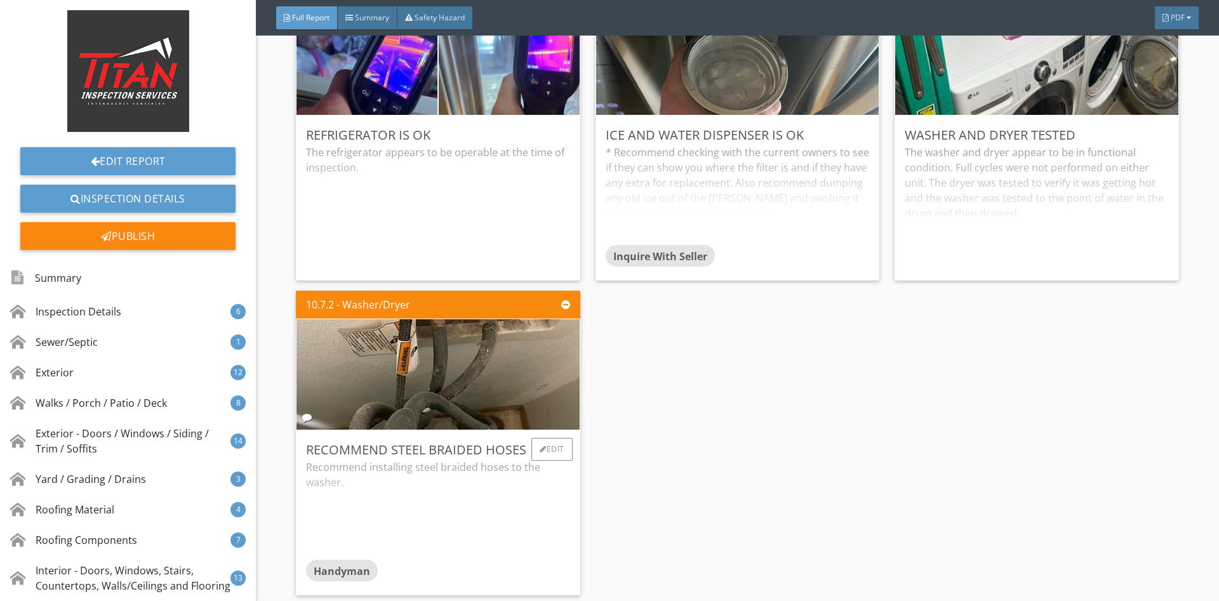
scroll to position [12903, 0]
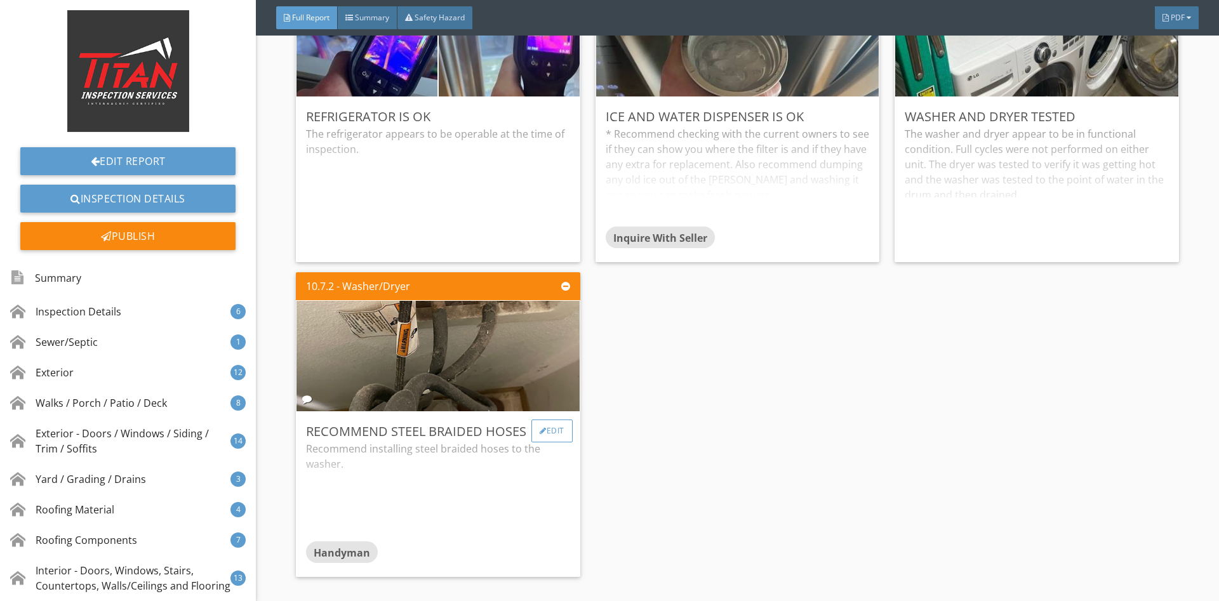
click at [552, 432] on div "Edit" at bounding box center [551, 431] width 41 height 23
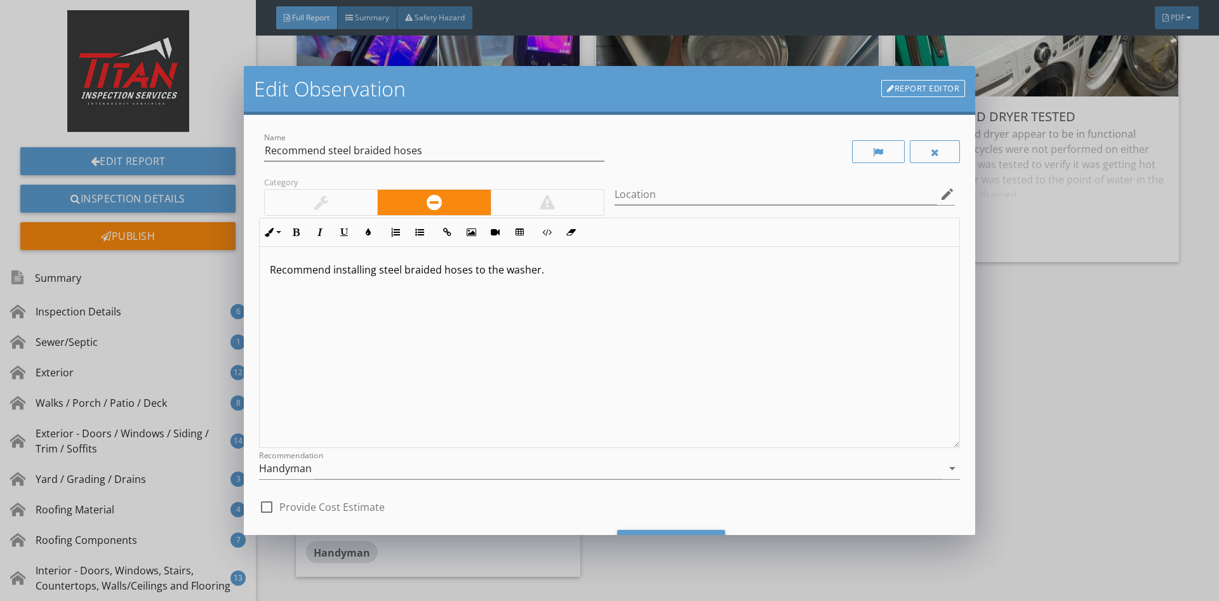
click at [923, 164] on div at bounding box center [784, 152] width 350 height 44
click at [928, 152] on div at bounding box center [935, 151] width 51 height 23
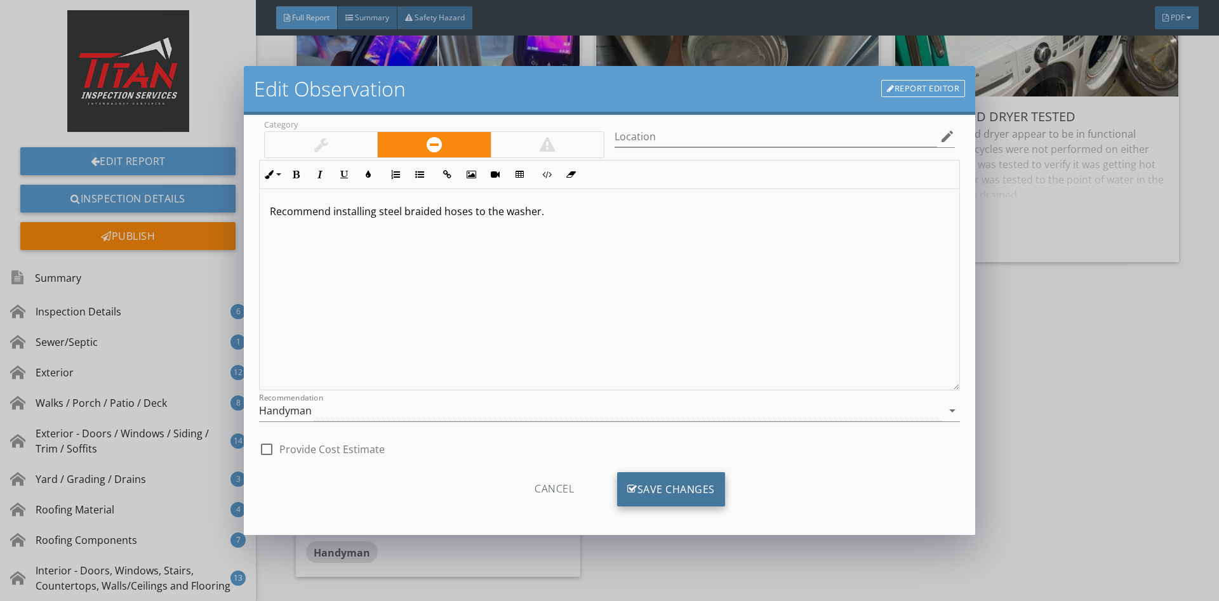
scroll to position [64, 0]
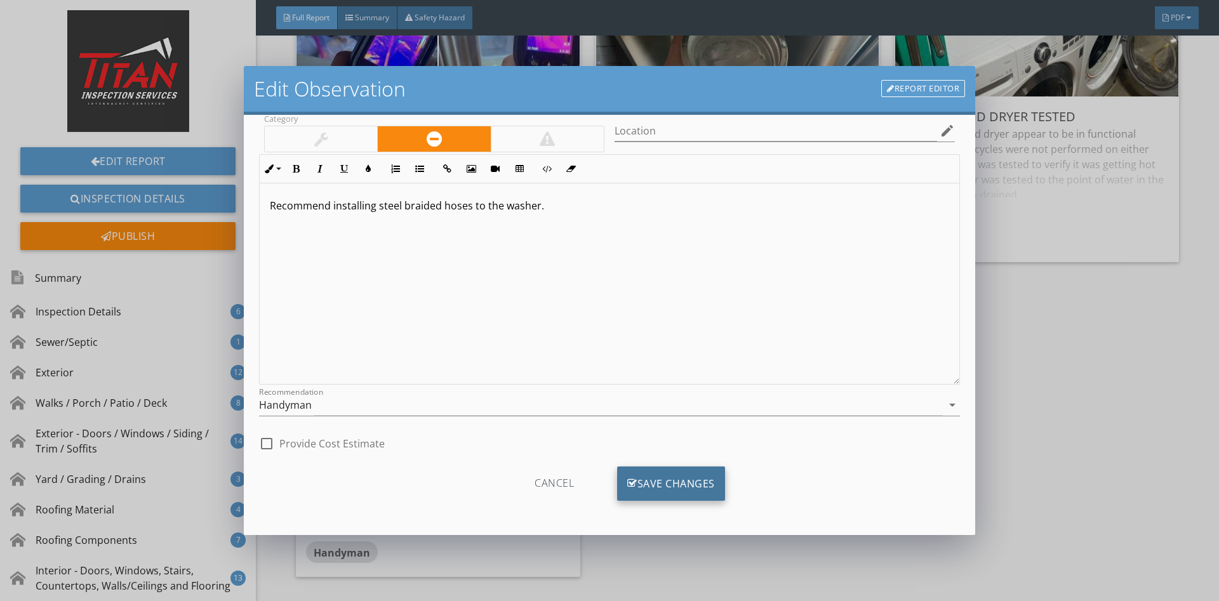
click at [648, 489] on div "Save Changes" at bounding box center [671, 484] width 108 height 34
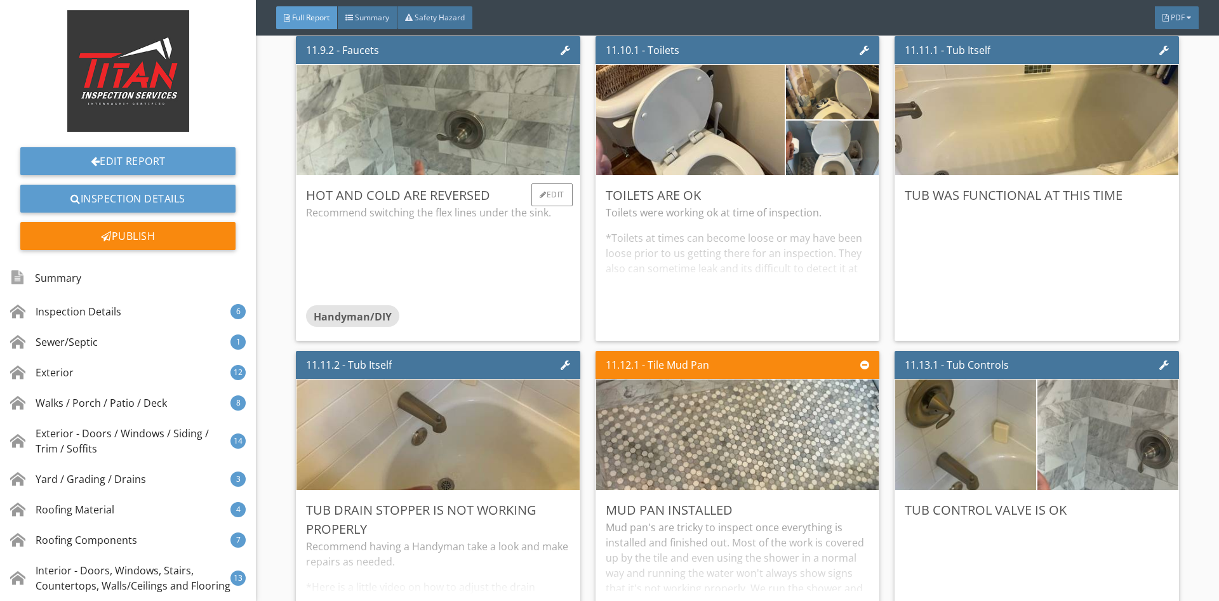
scroll to position [14914, 0]
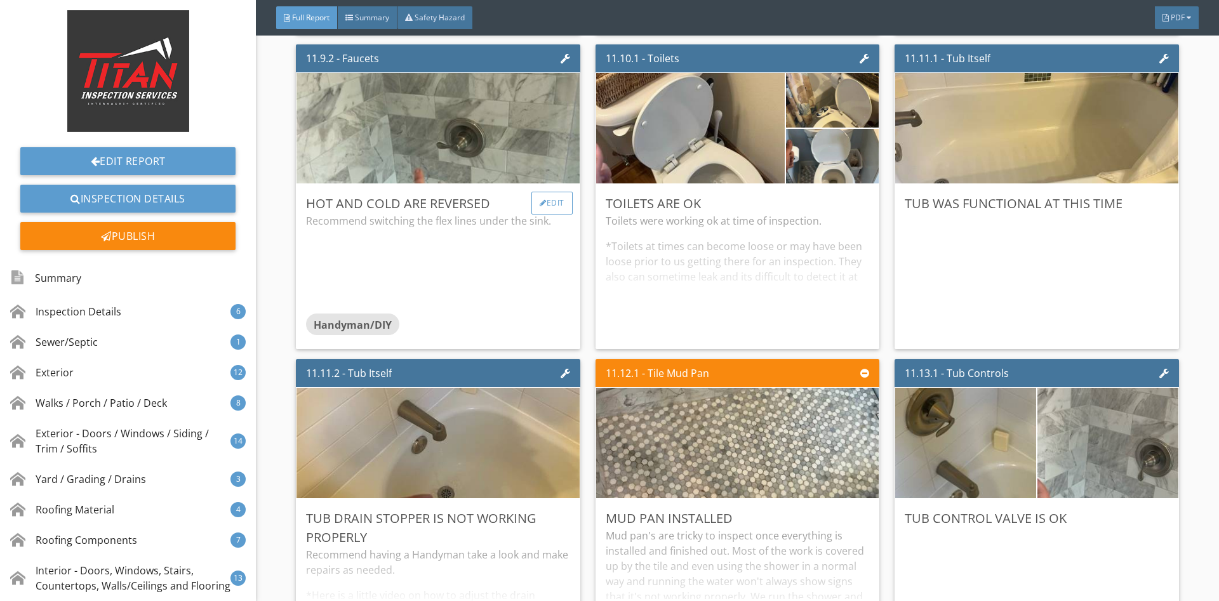
click at [544, 207] on div at bounding box center [543, 203] width 7 height 8
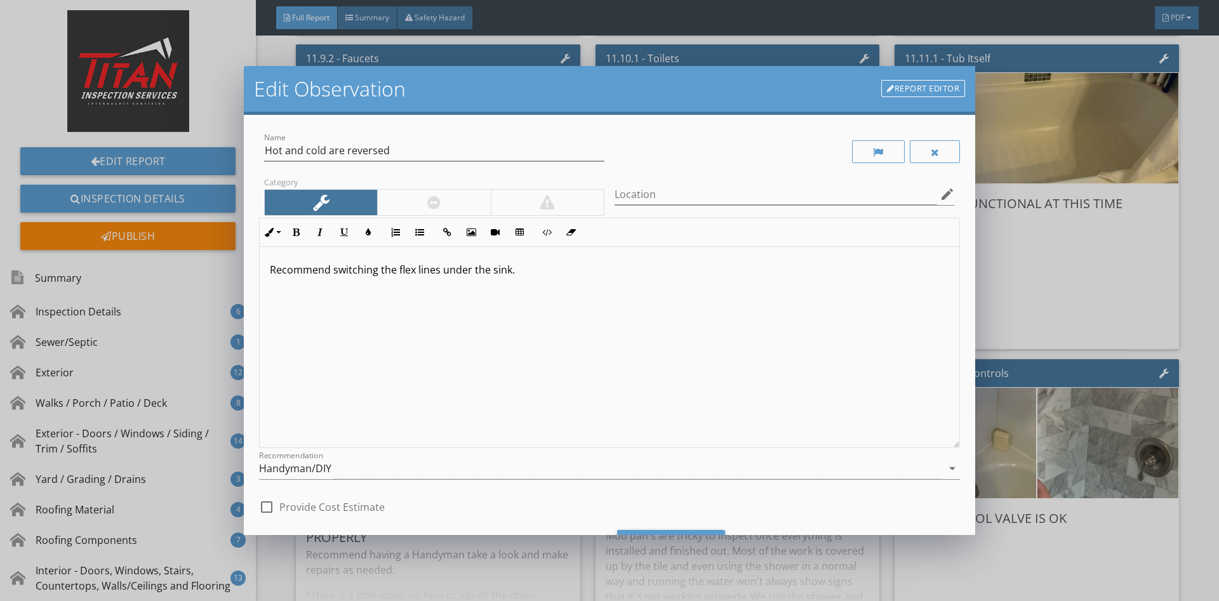
click at [913, 89] on link "Report Editor" at bounding box center [923, 89] width 84 height 18
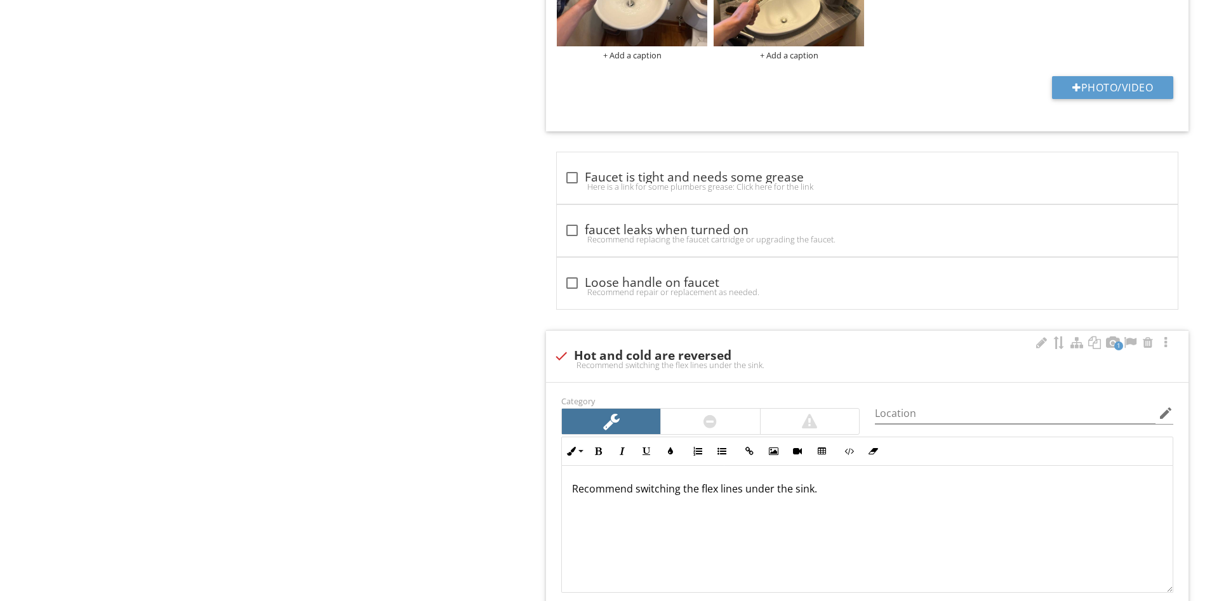
scroll to position [1331, 0]
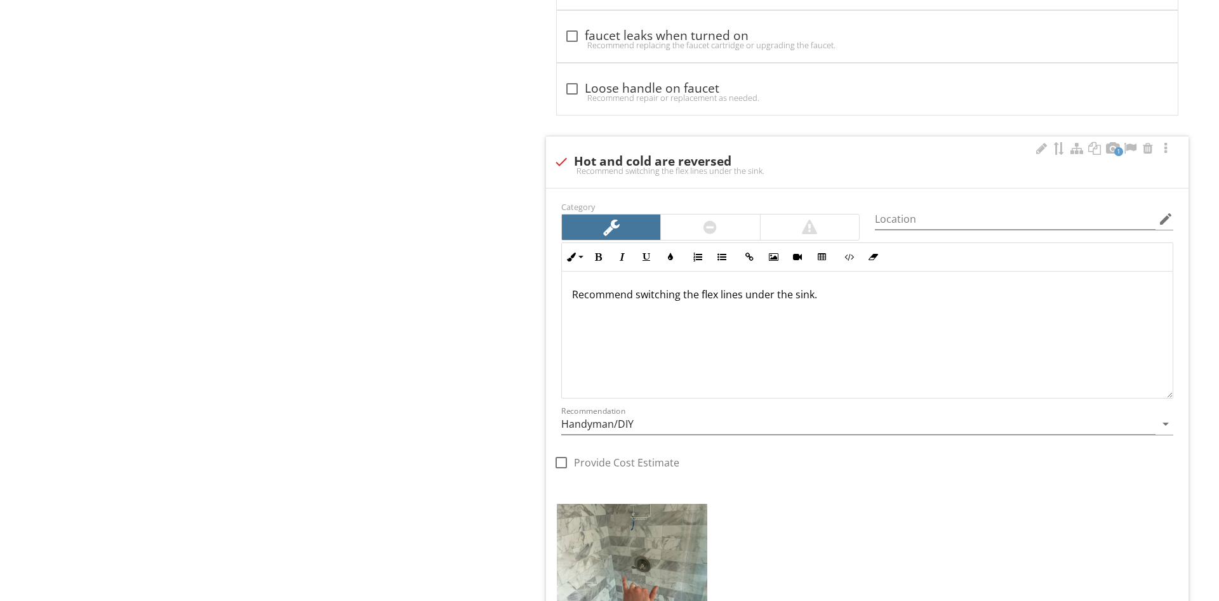
click at [621, 147] on div "1 check Hot and cold are reversed Recommend switching the flex lines under the …" at bounding box center [867, 161] width 642 height 51
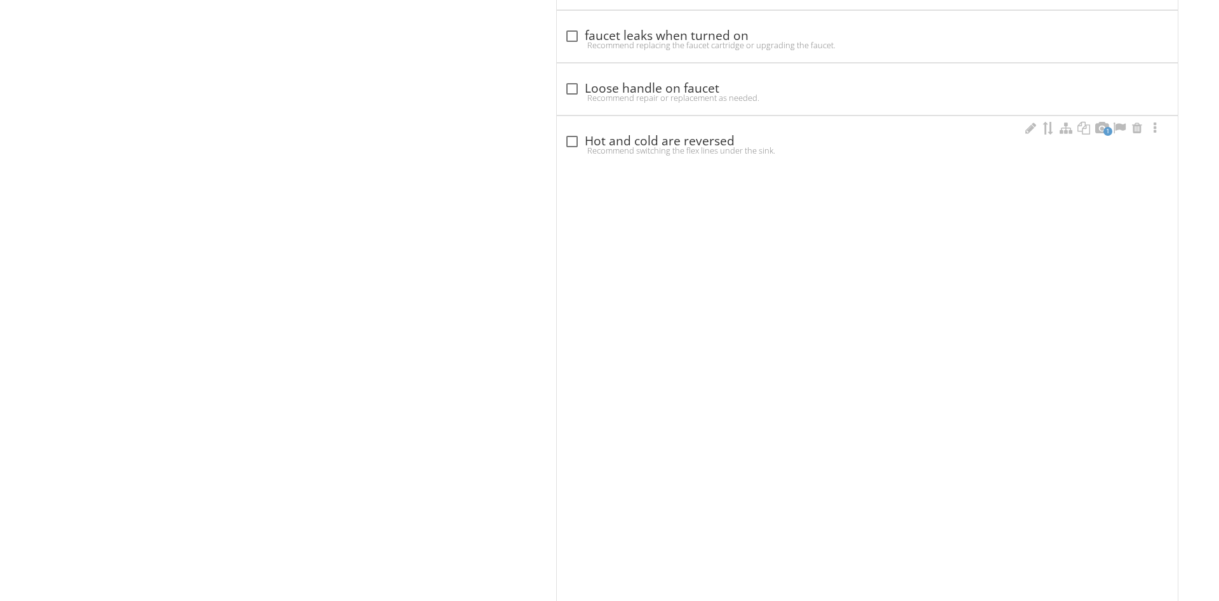
checkbox input "true"
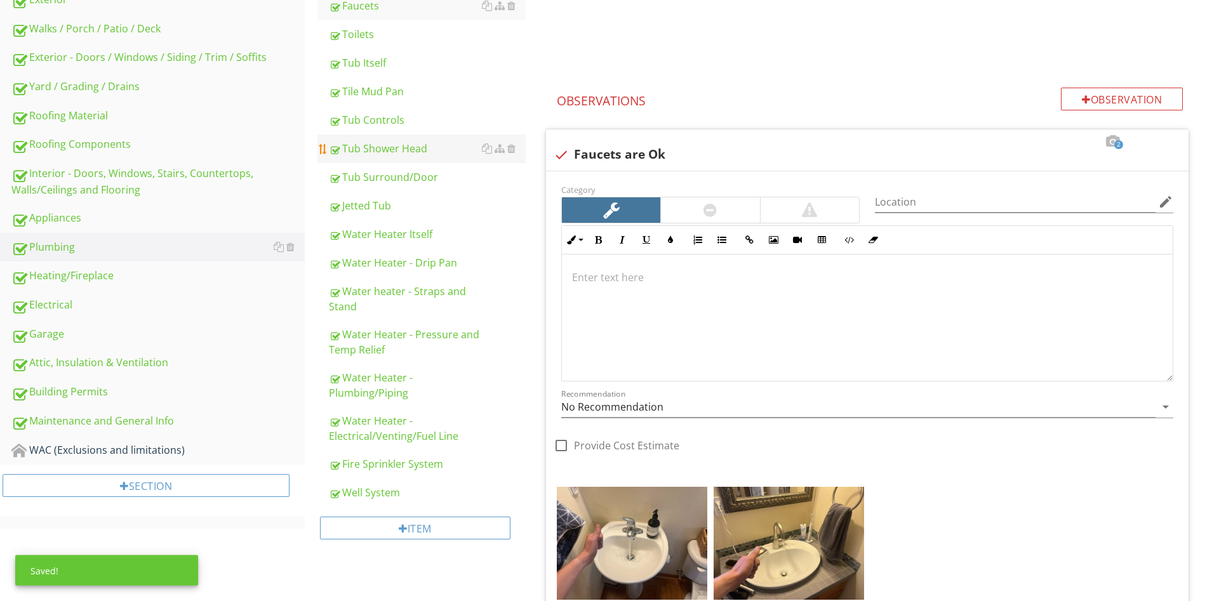
scroll to position [360, 0]
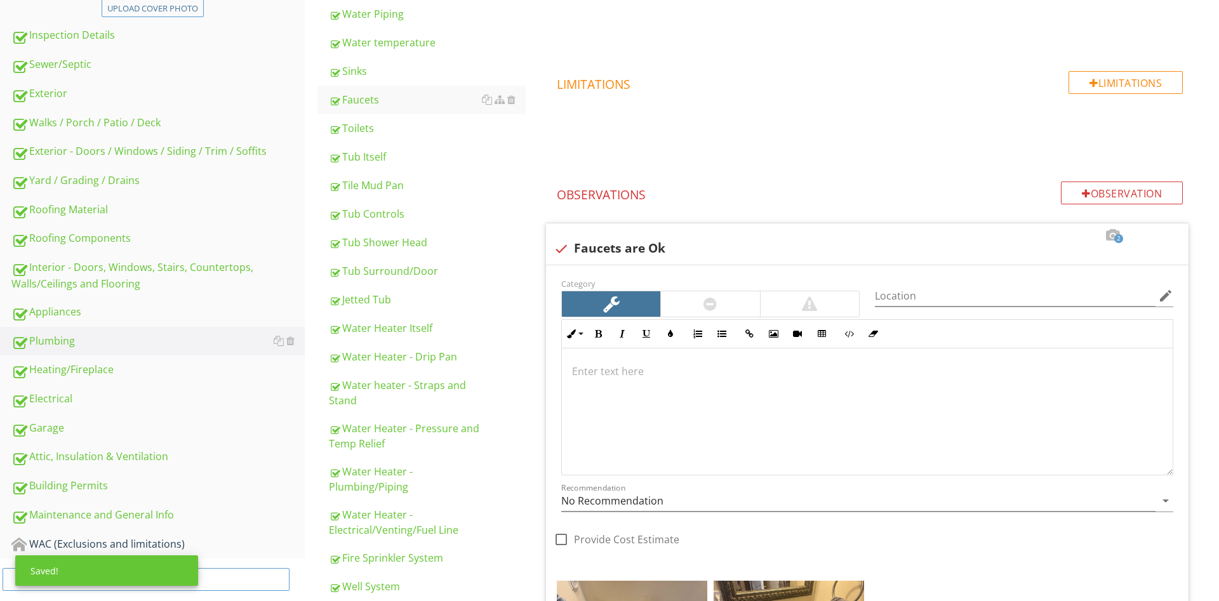
click at [395, 205] on link "Tub Controls" at bounding box center [427, 214] width 197 height 28
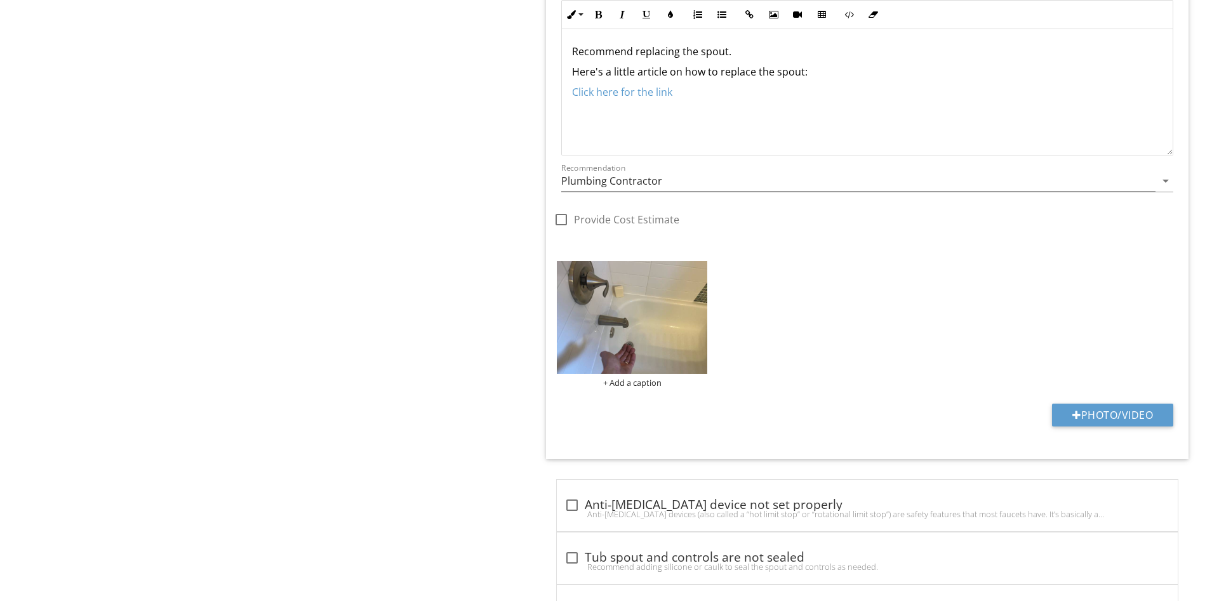
scroll to position [1849, 0]
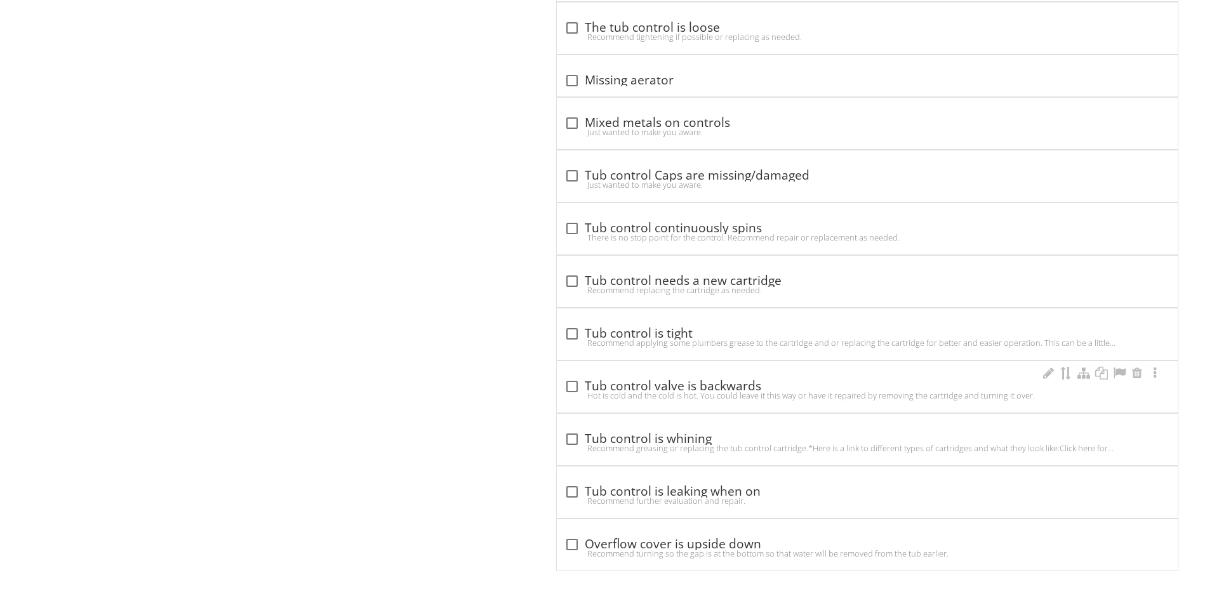
click at [717, 388] on div "check_box_outline_blank Tub control valve is backwards" at bounding box center [867, 386] width 606 height 15
checkbox input "true"
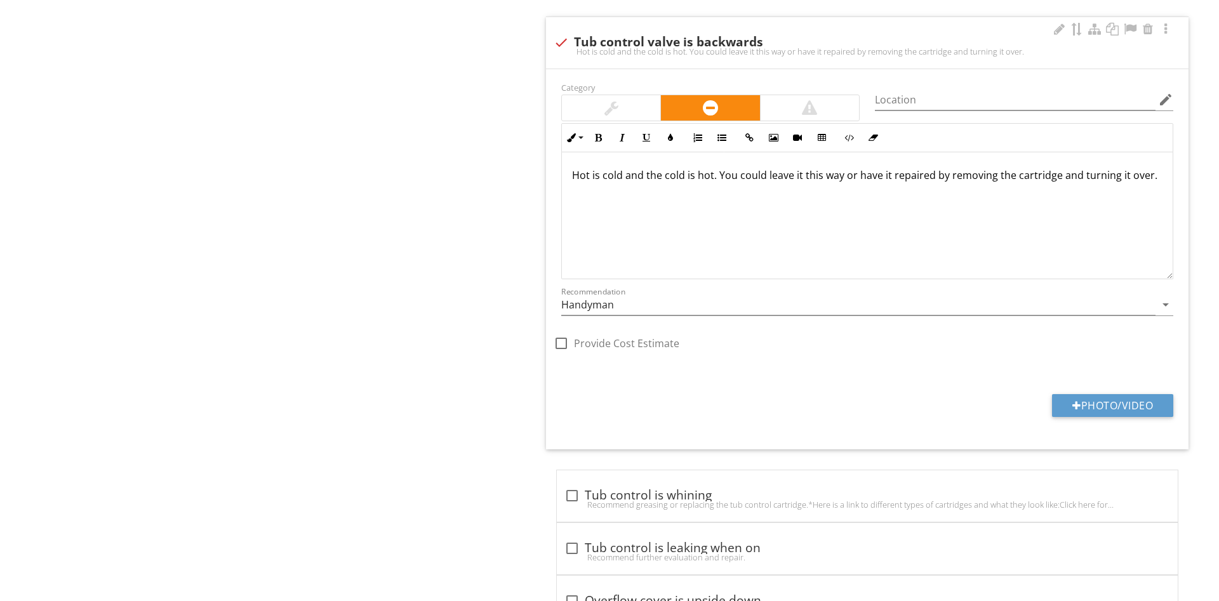
scroll to position [2237, 0]
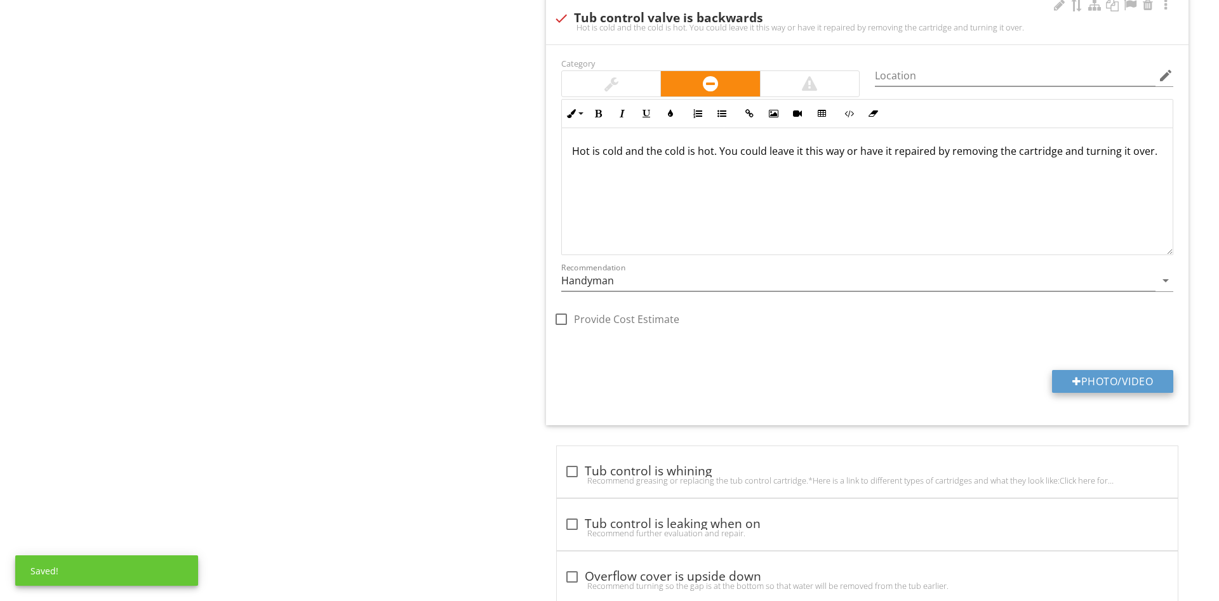
click at [1122, 387] on button "Photo/Video" at bounding box center [1112, 381] width 121 height 23
type input "C:\fakepath\data.jpg"
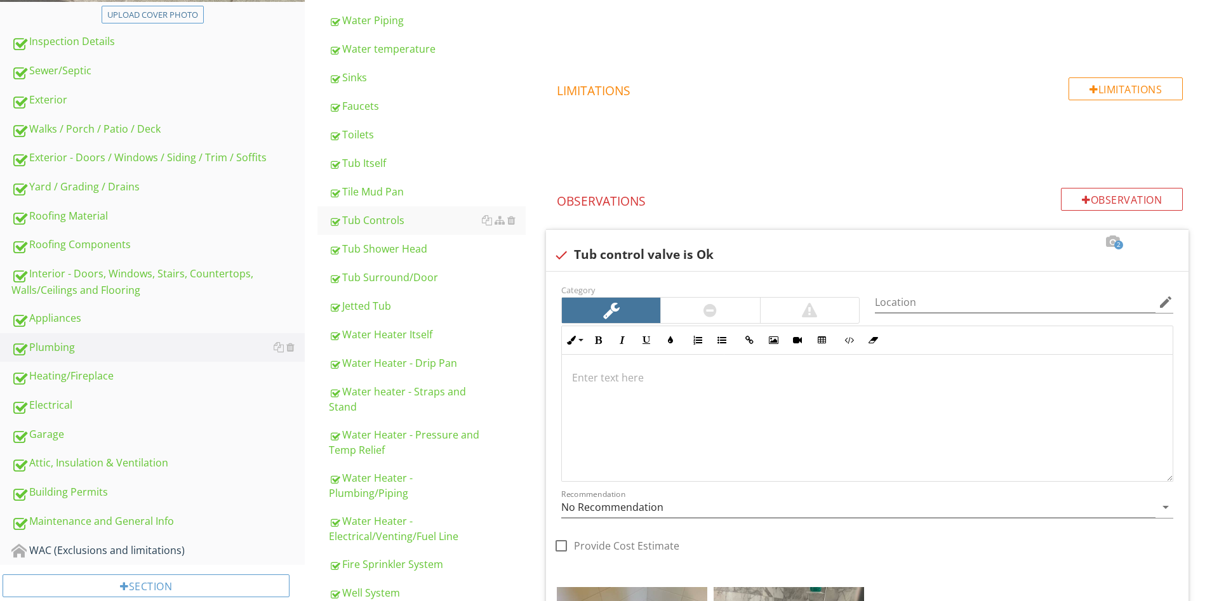
scroll to position [0, 0]
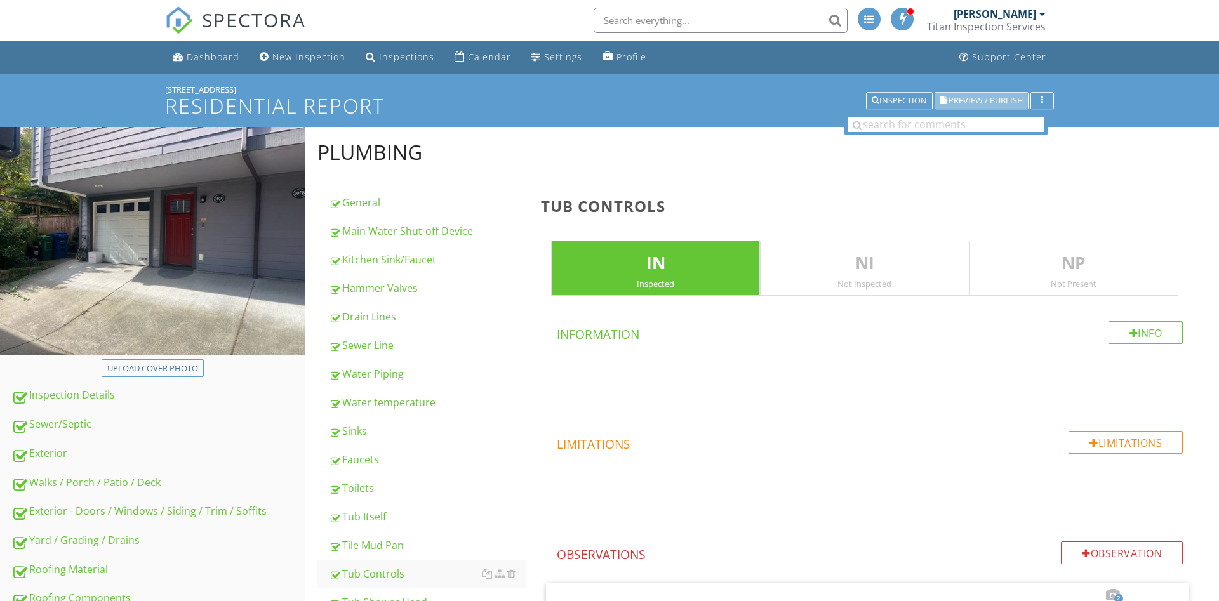
click at [982, 100] on span "Preview / Publish" at bounding box center [985, 100] width 74 height 8
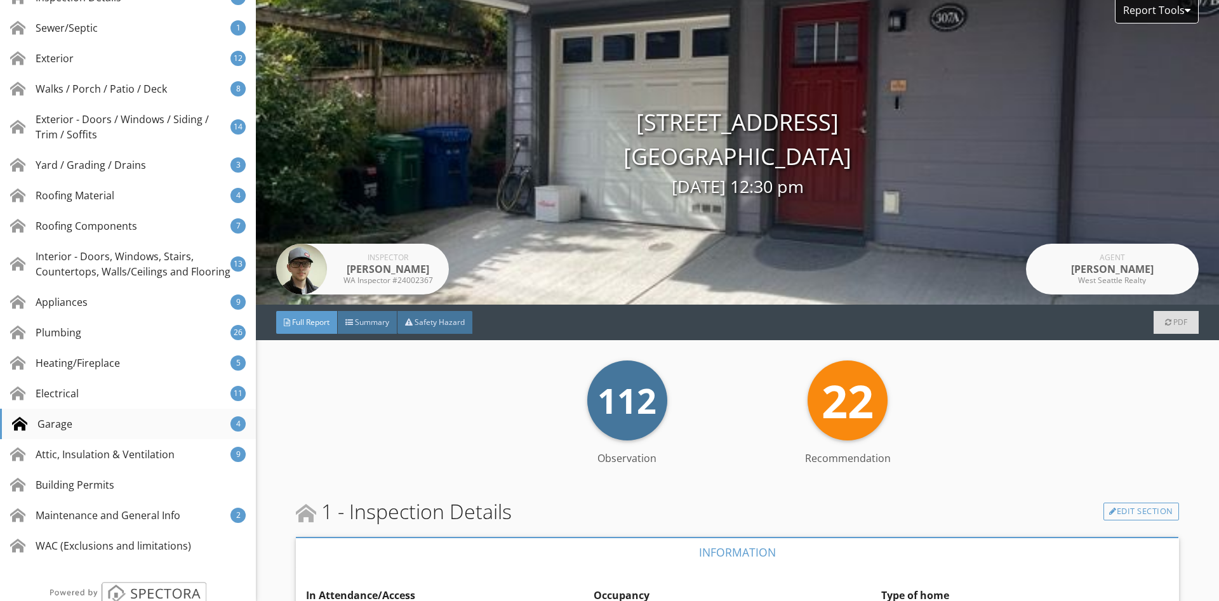
scroll to position [353, 0]
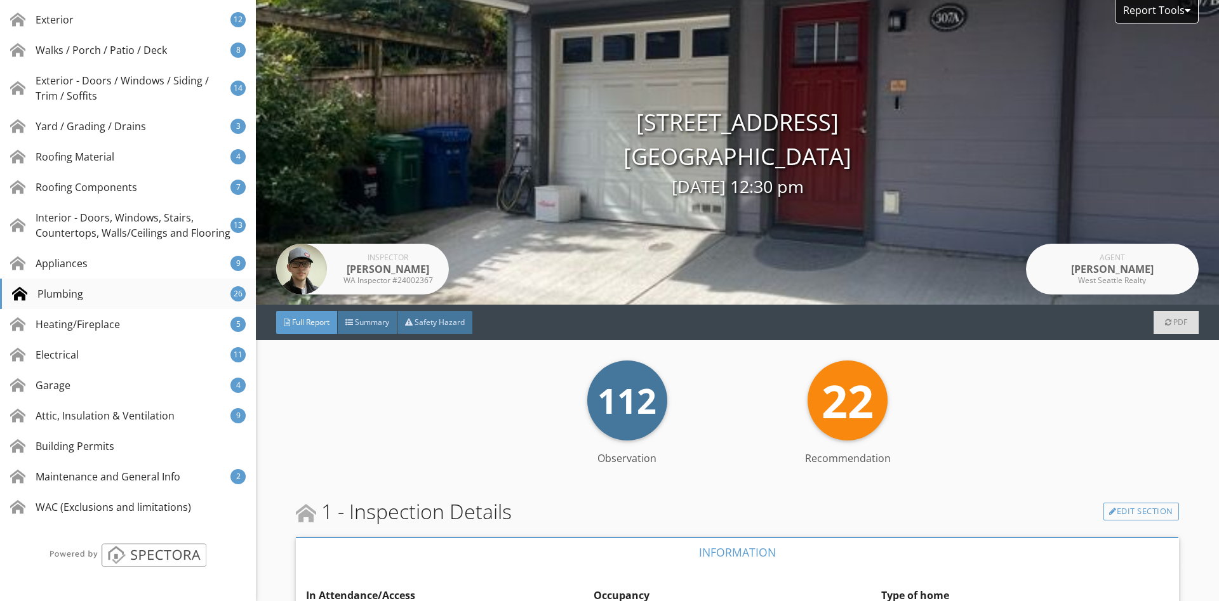
click at [63, 293] on div "Plumbing" at bounding box center [47, 293] width 71 height 15
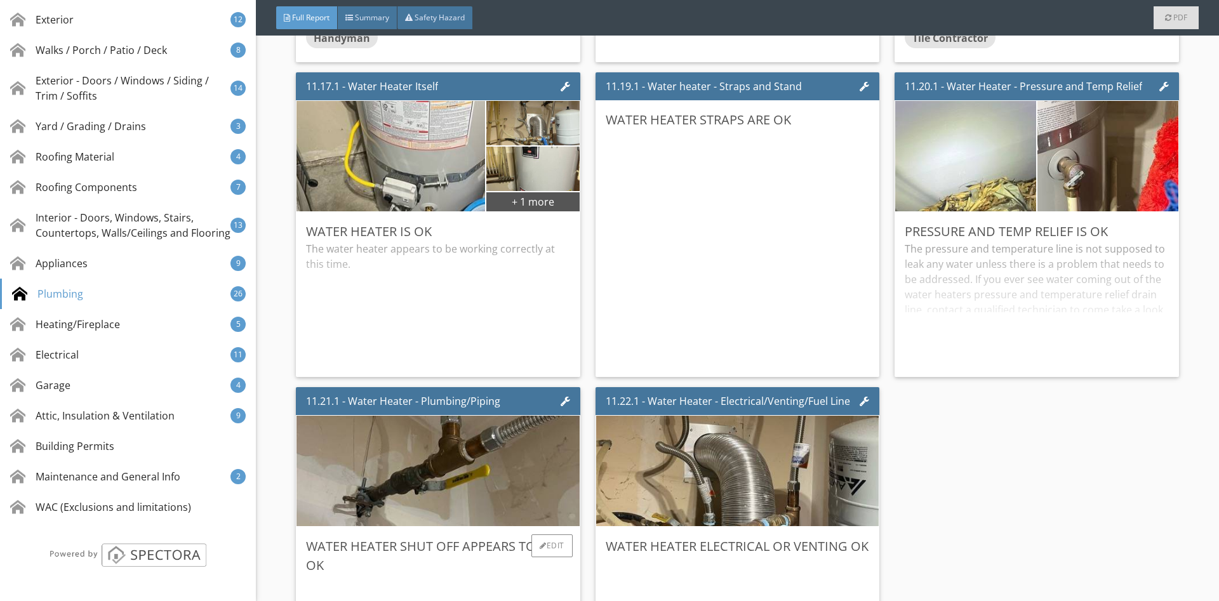
scroll to position [15820, 0]
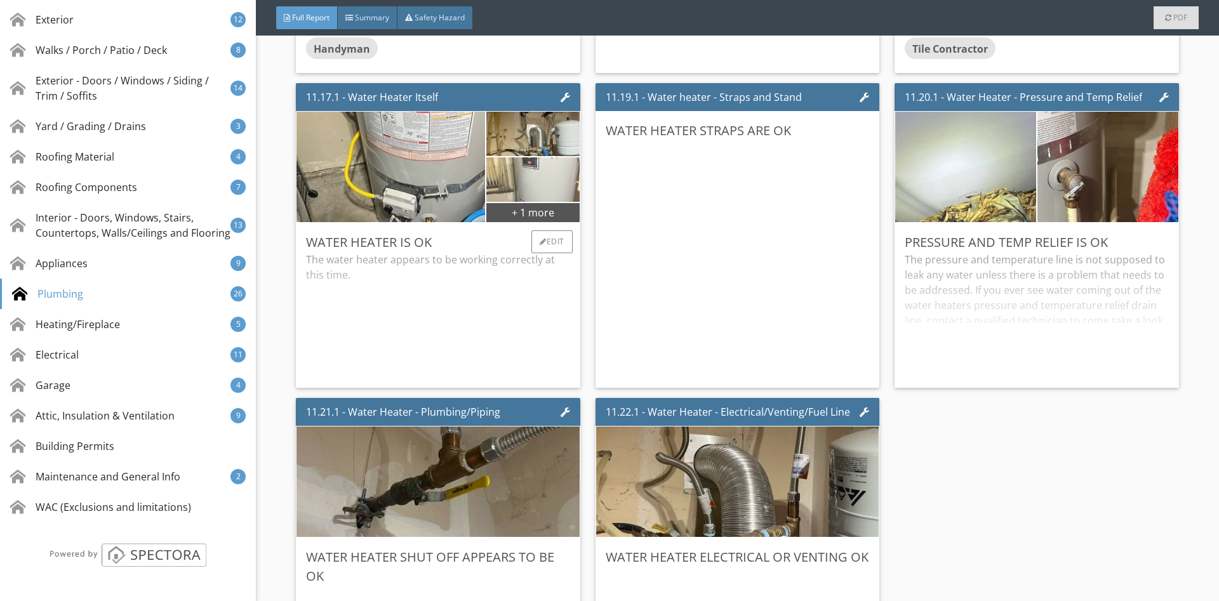
click at [531, 183] on img at bounding box center [533, 179] width 148 height 111
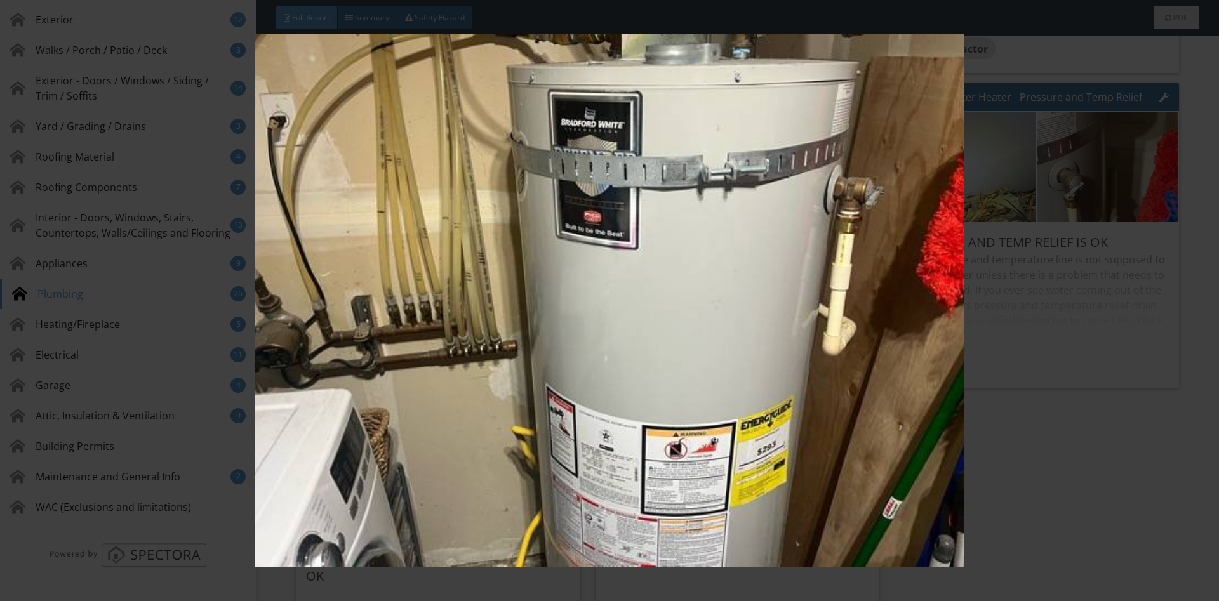
click at [1165, 212] on img at bounding box center [609, 300] width 1119 height 533
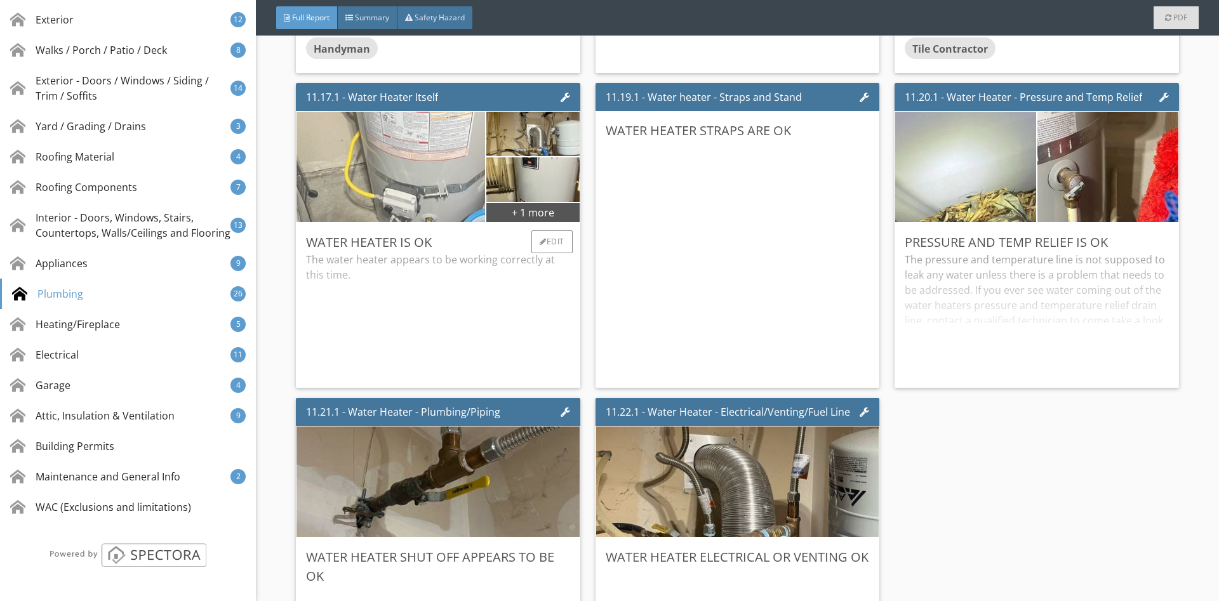
click at [366, 193] on img at bounding box center [391, 167] width 368 height 276
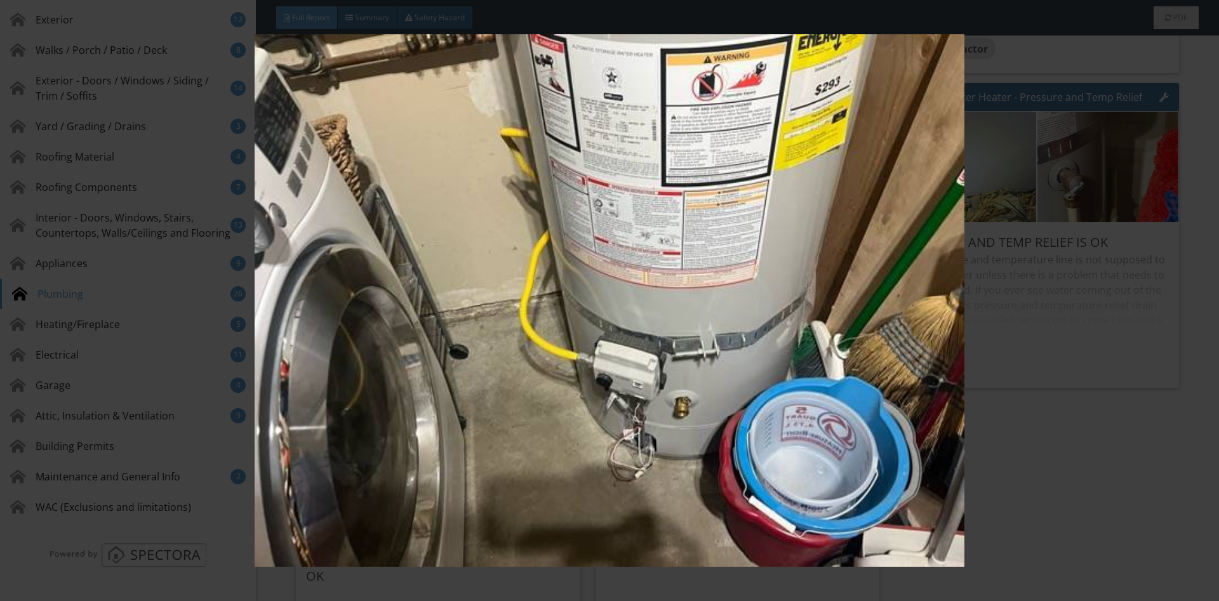
click at [1163, 180] on img at bounding box center [609, 300] width 1119 height 533
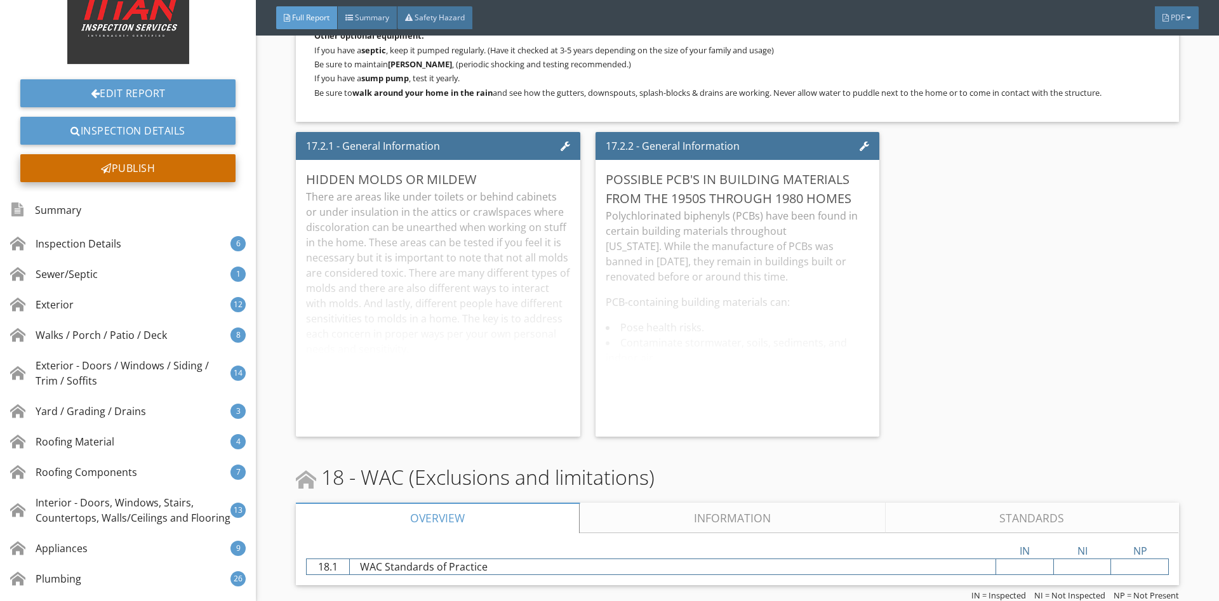
scroll to position [0, 0]
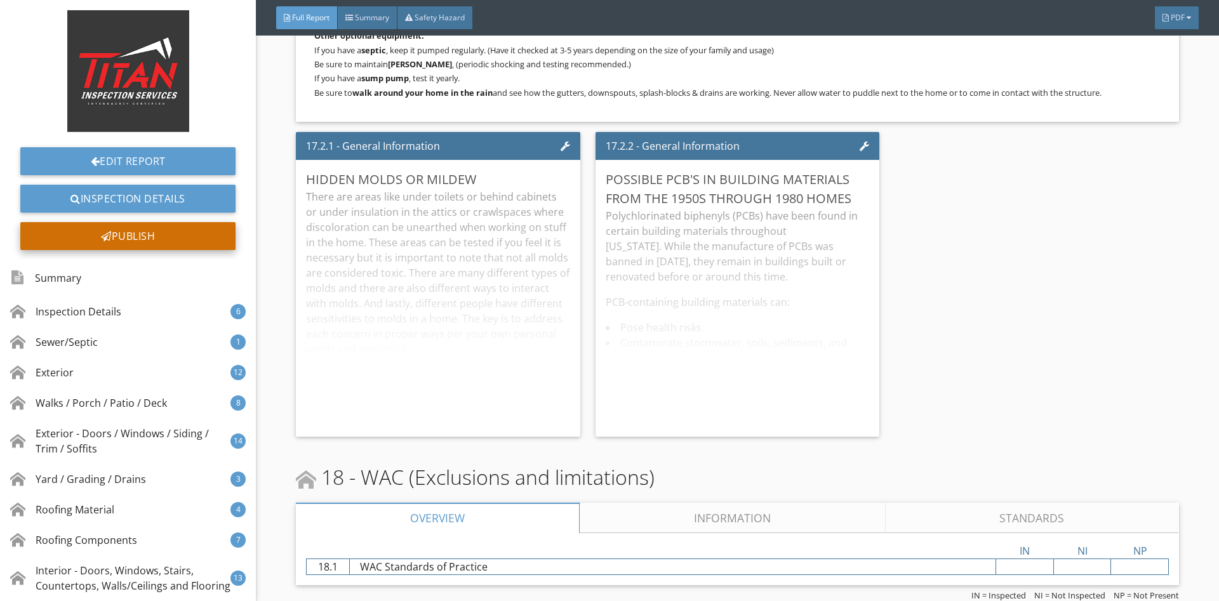
click at [107, 242] on div "Publish" at bounding box center [127, 236] width 215 height 28
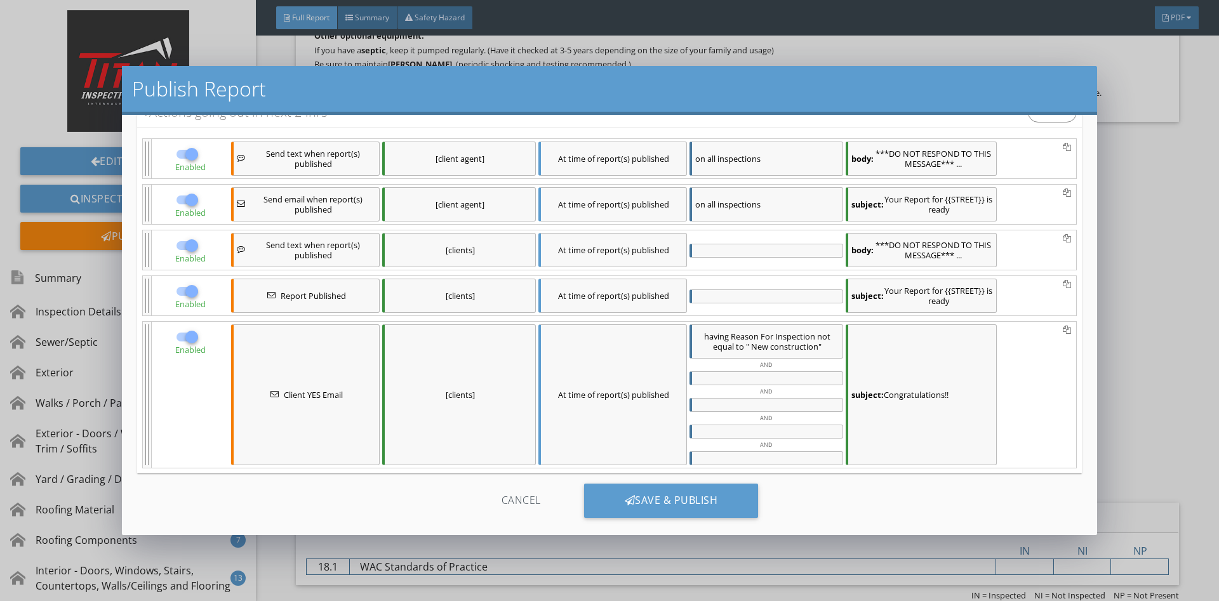
scroll to position [109, 0]
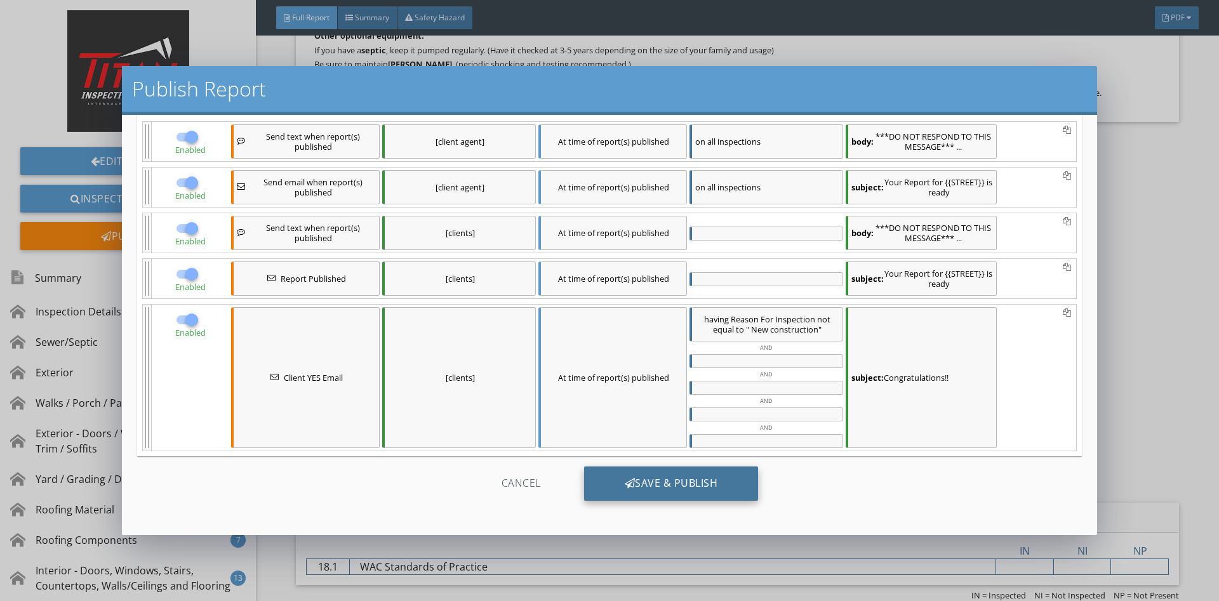
click at [686, 486] on div "Save & Publish" at bounding box center [671, 484] width 175 height 34
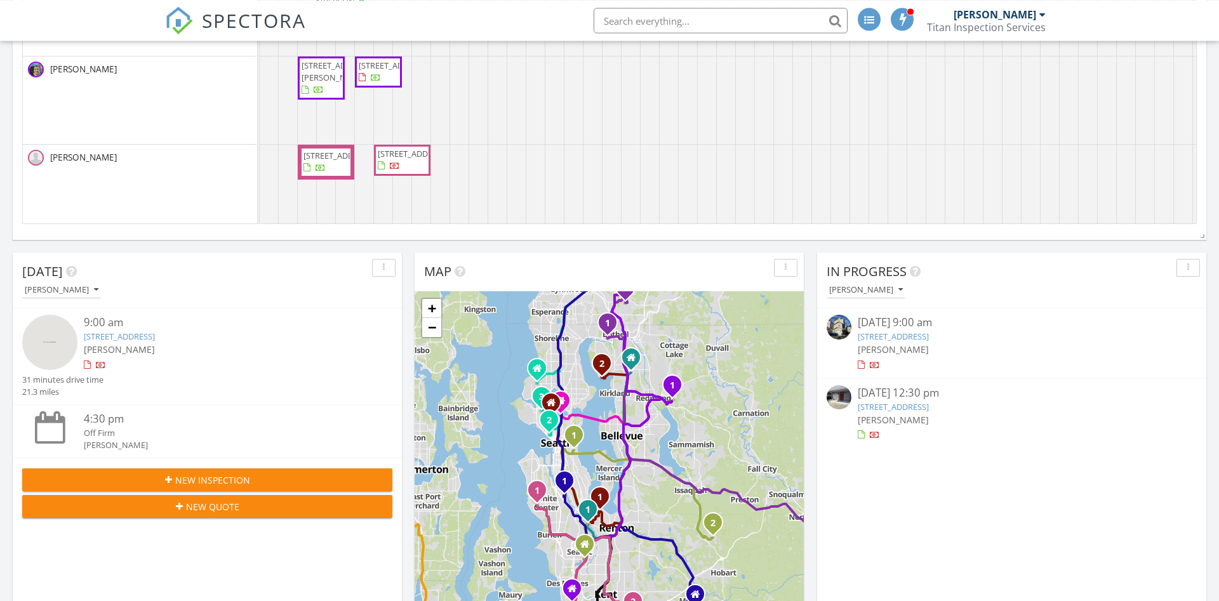
scroll to position [518, 0]
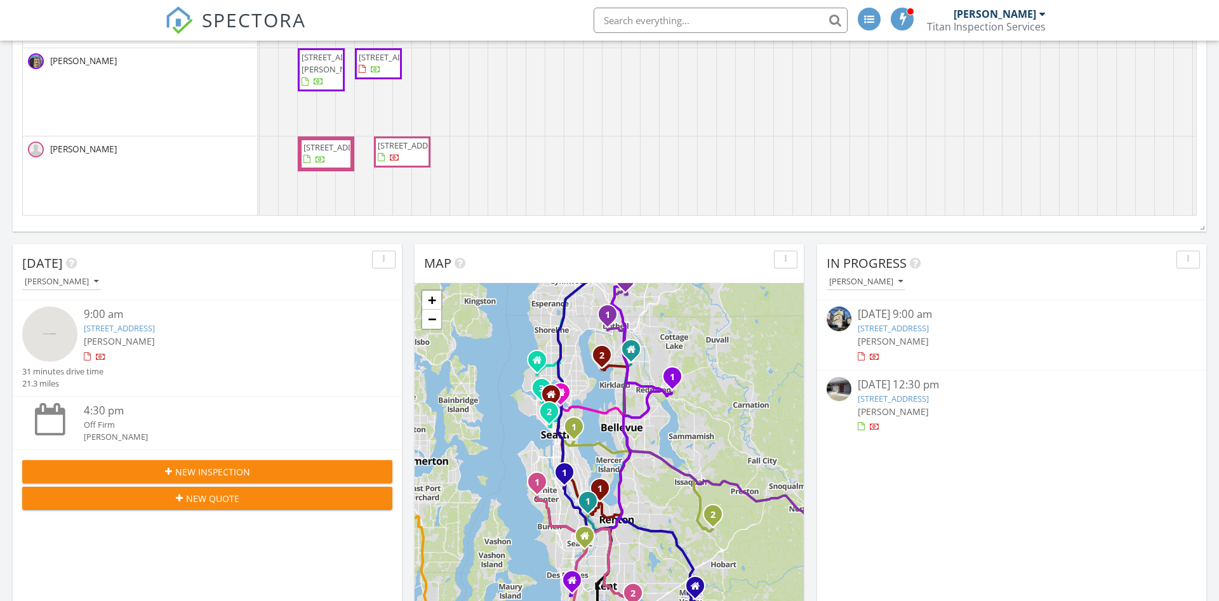
click at [147, 328] on link "[STREET_ADDRESS]" at bounding box center [119, 327] width 71 height 11
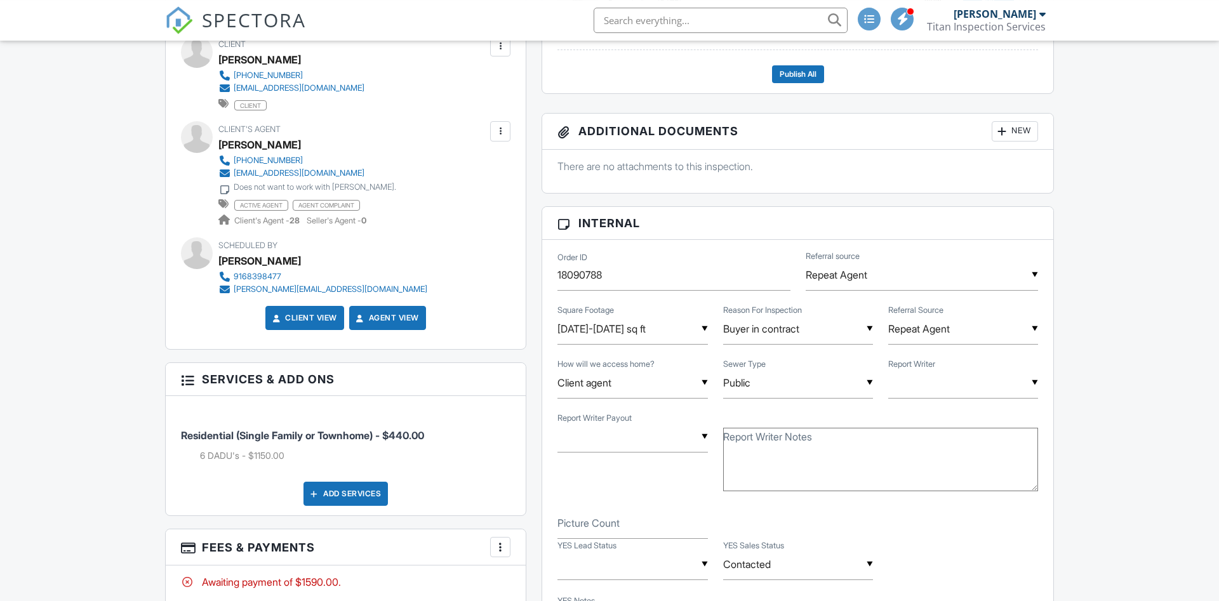
scroll to position [453, 0]
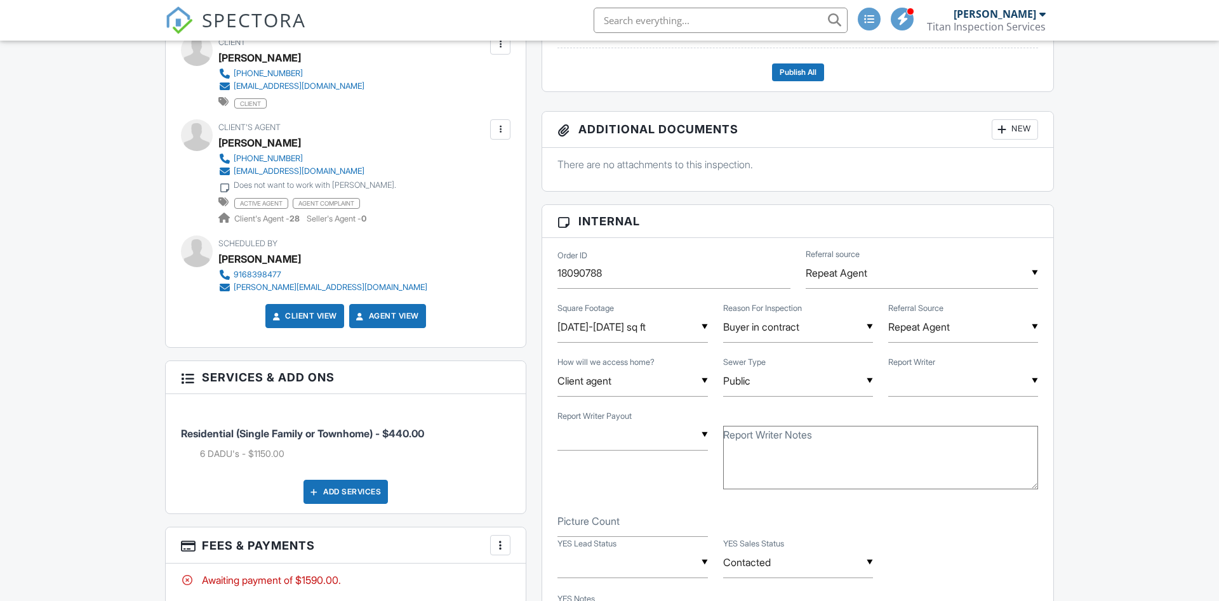
click at [658, 13] on input "text" at bounding box center [720, 20] width 254 height 25
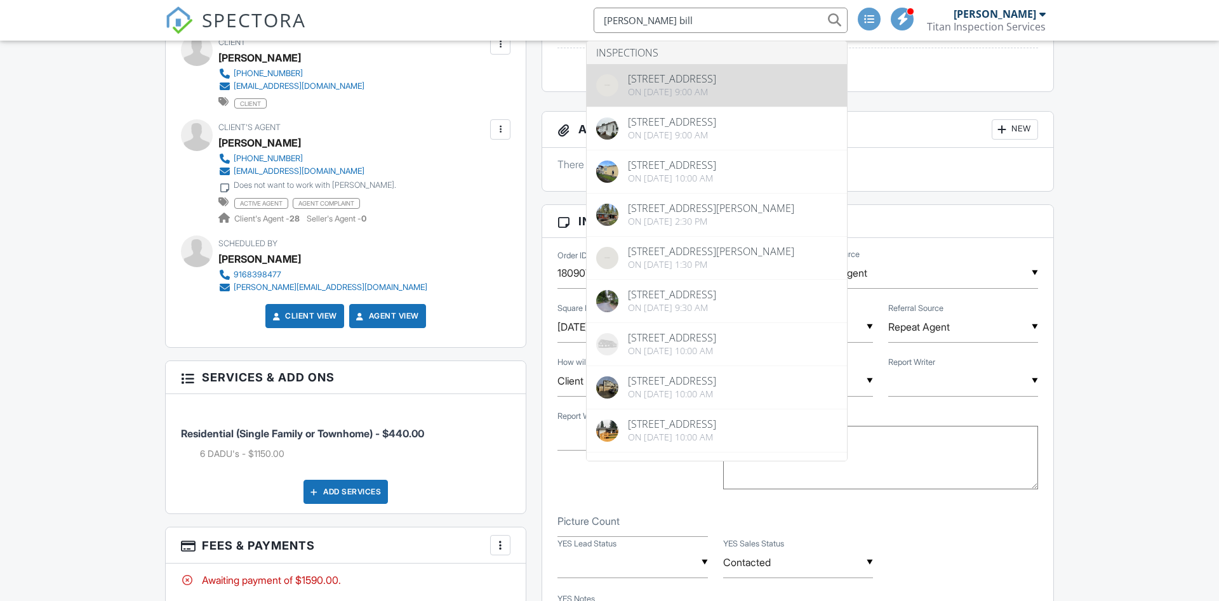
type input "[PERSON_NAME] [PERSON_NAME]"
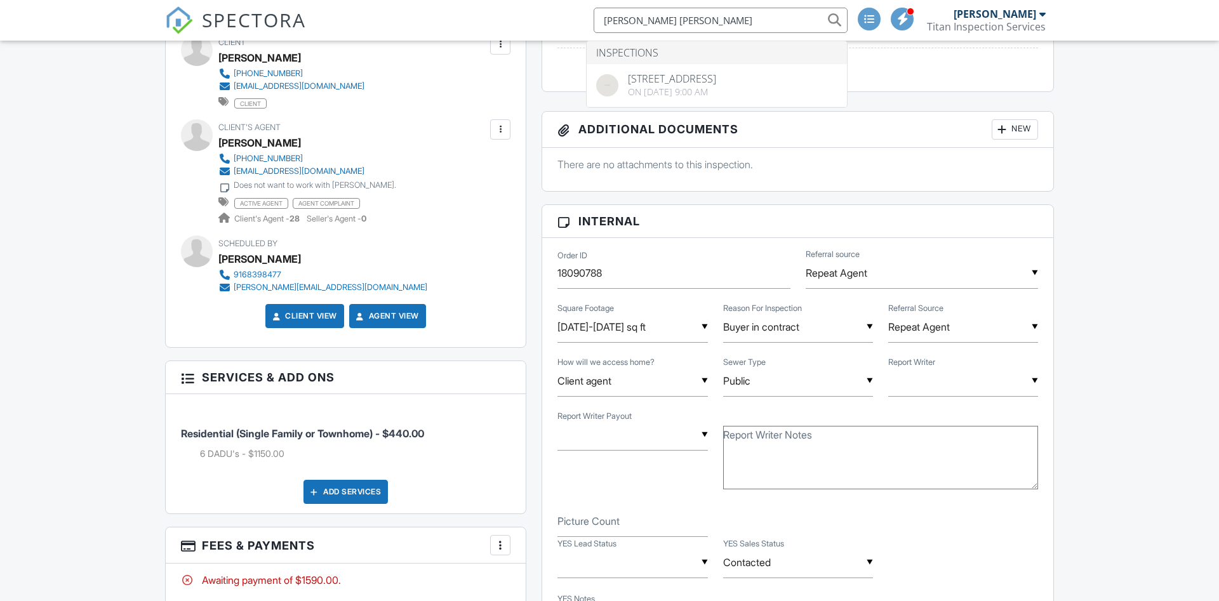
drag, startPoint x: 708, startPoint y: 25, endPoint x: 488, endPoint y: 39, distance: 220.0
click at [593, 29] on input "[PERSON_NAME] [PERSON_NAME]" at bounding box center [720, 20] width 254 height 25
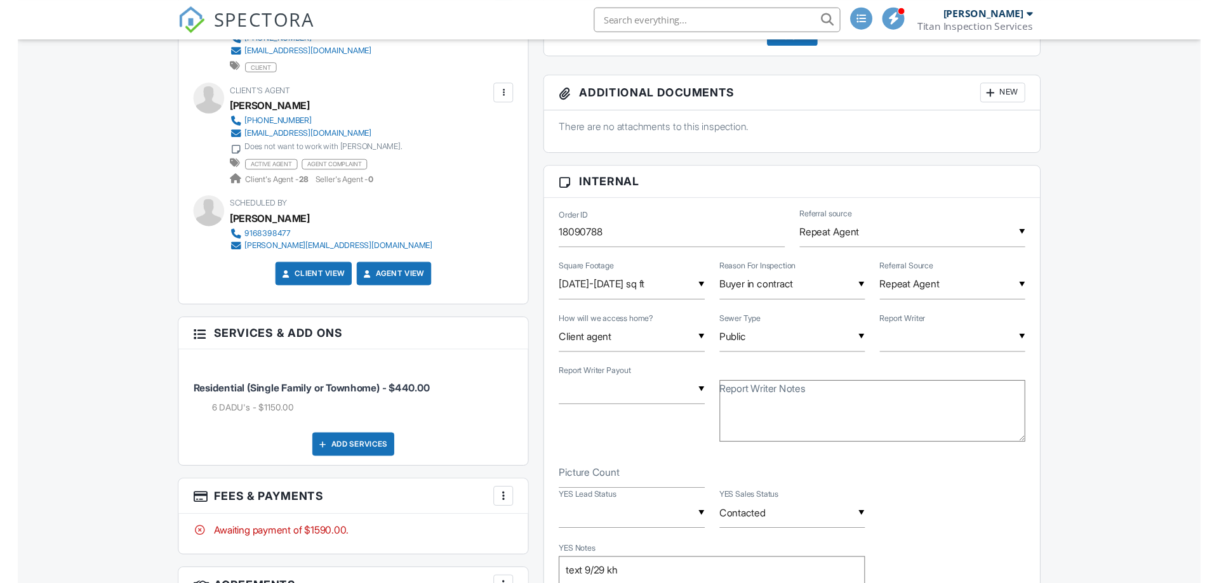
scroll to position [583, 0]
